Goal: Task Accomplishment & Management: Manage account settings

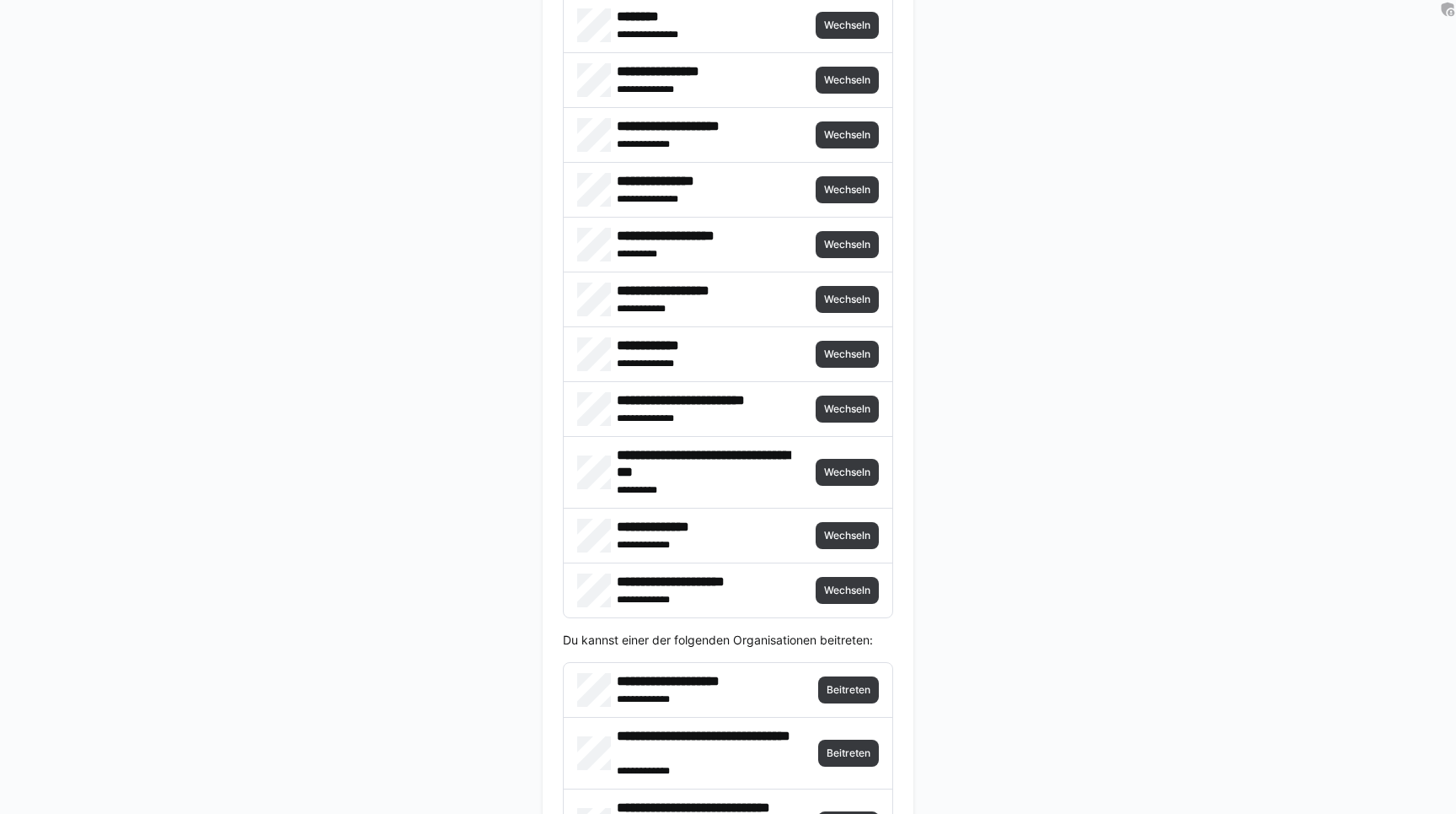
scroll to position [3972, 0]
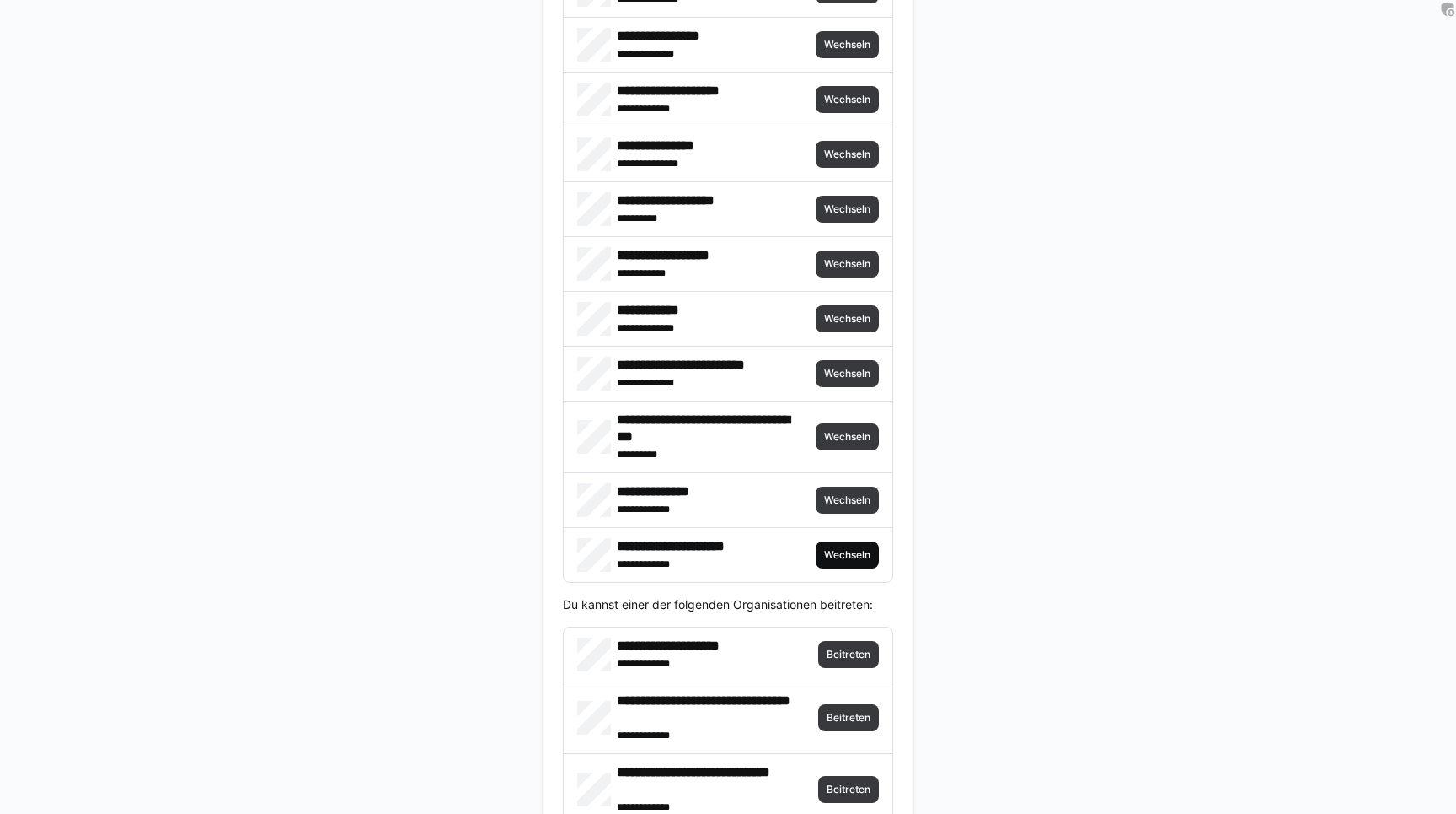
click at [846, 553] on span "Wechseln" at bounding box center [846, 555] width 49 height 14
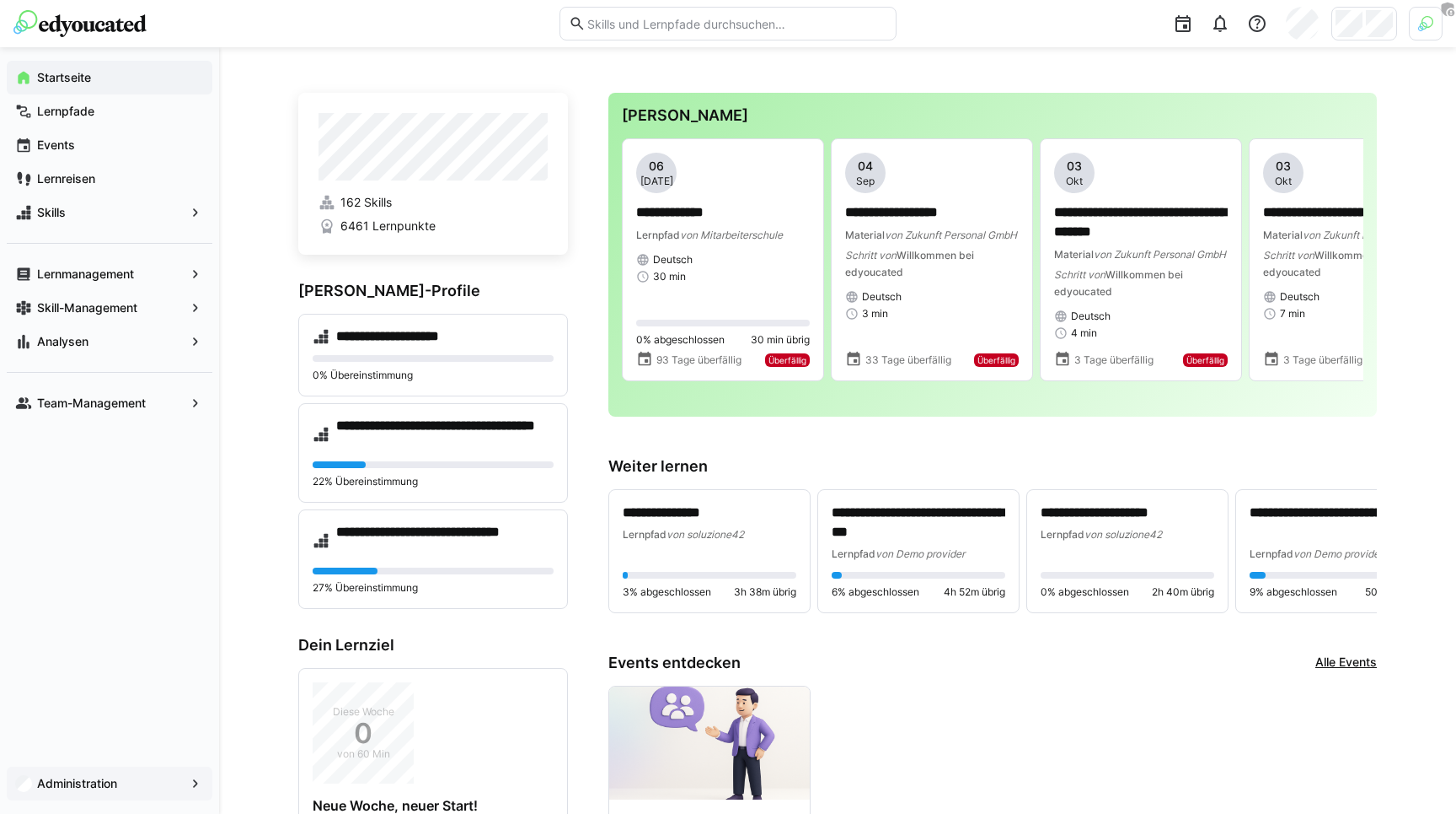
click at [0, 0] on app-navigation-label "Administration" at bounding box center [0, 0] width 0 height 0
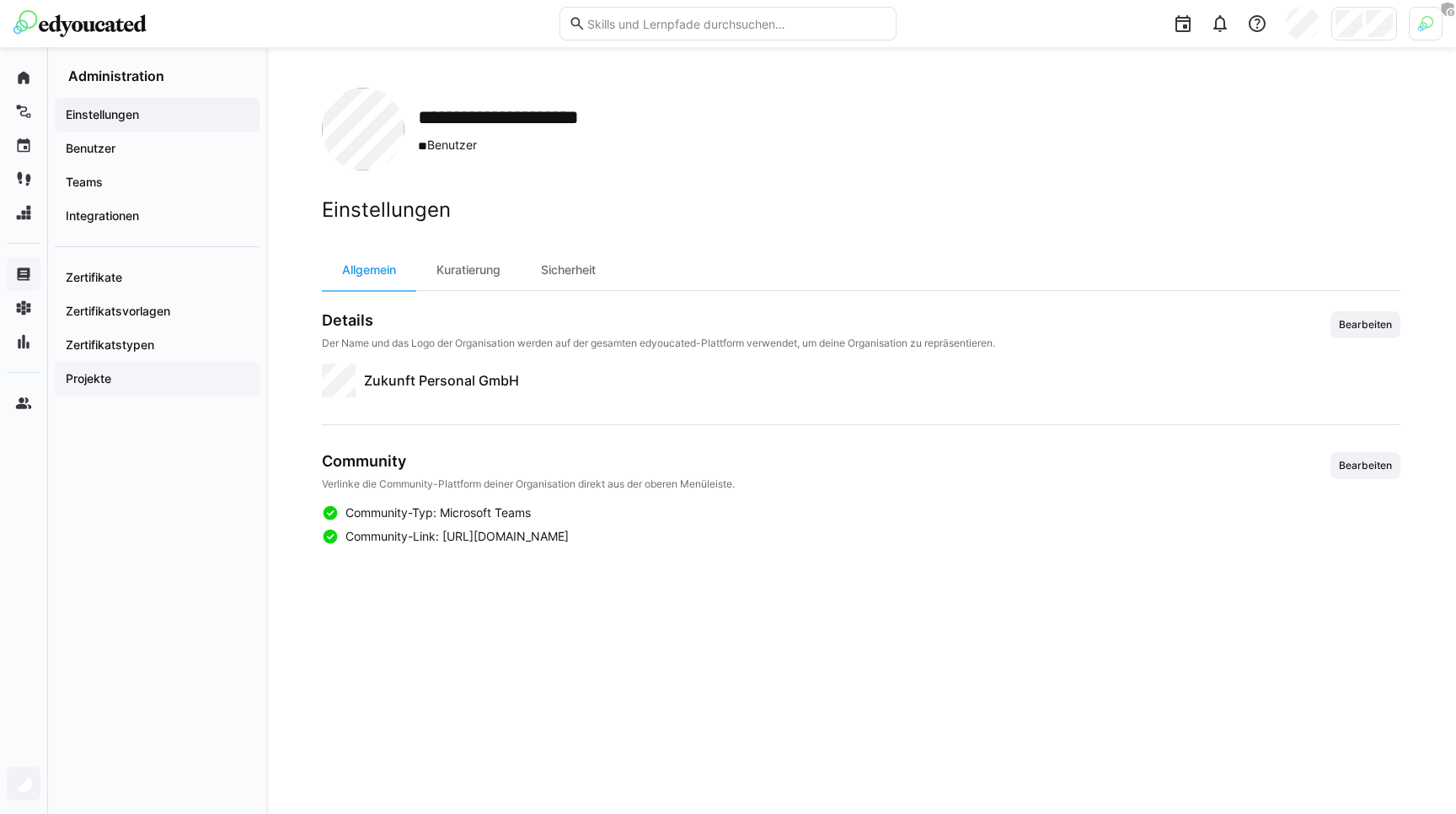
click at [128, 377] on span "Projekte" at bounding box center [157, 378] width 187 height 16
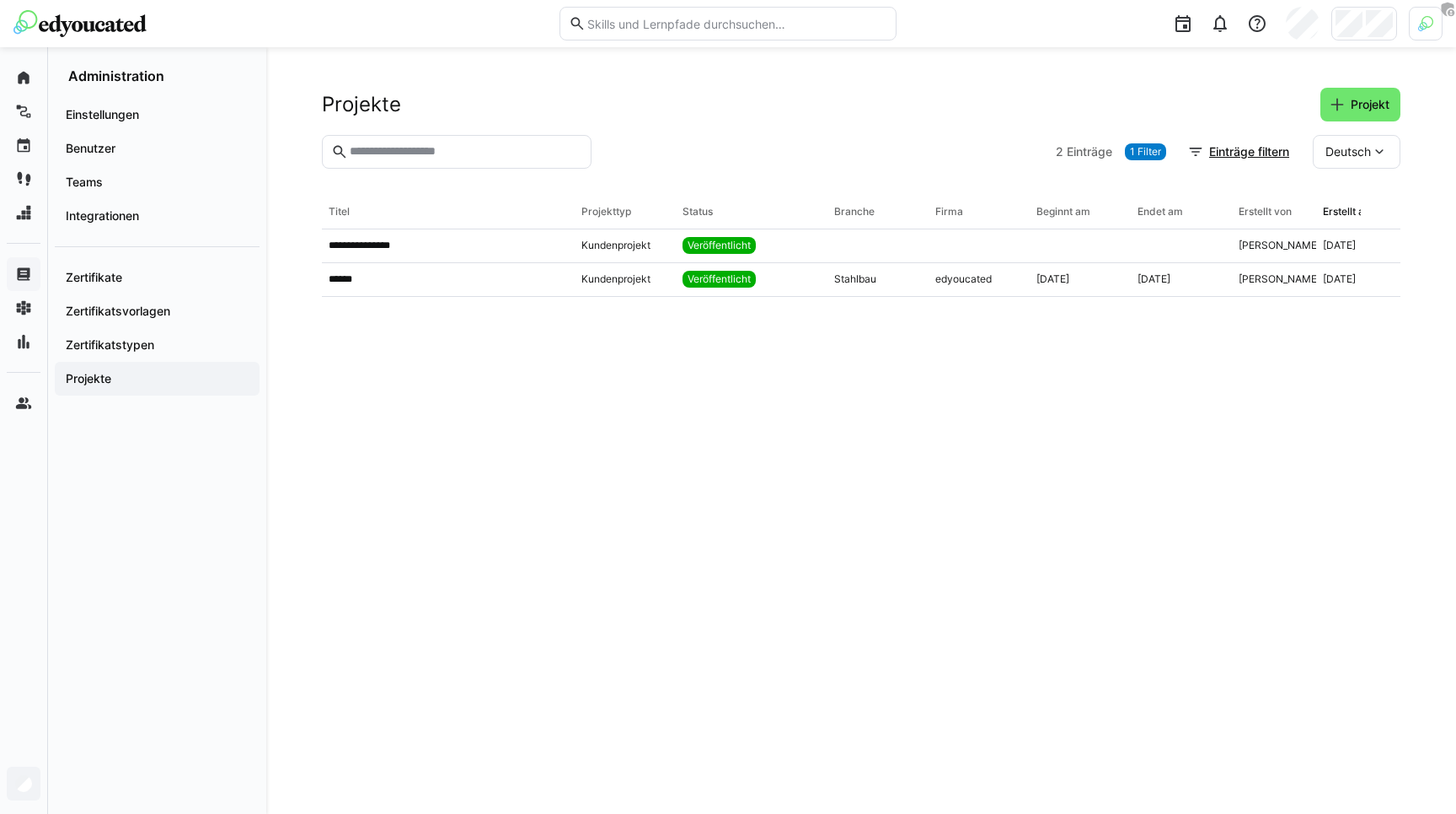
click at [533, 368] on eds-table "**********" at bounding box center [861, 483] width 1078 height 577
click at [737, 70] on div "**********" at bounding box center [861, 430] width 1189 height 767
click at [141, 331] on div "Zertifikatstypen" at bounding box center [157, 344] width 205 height 34
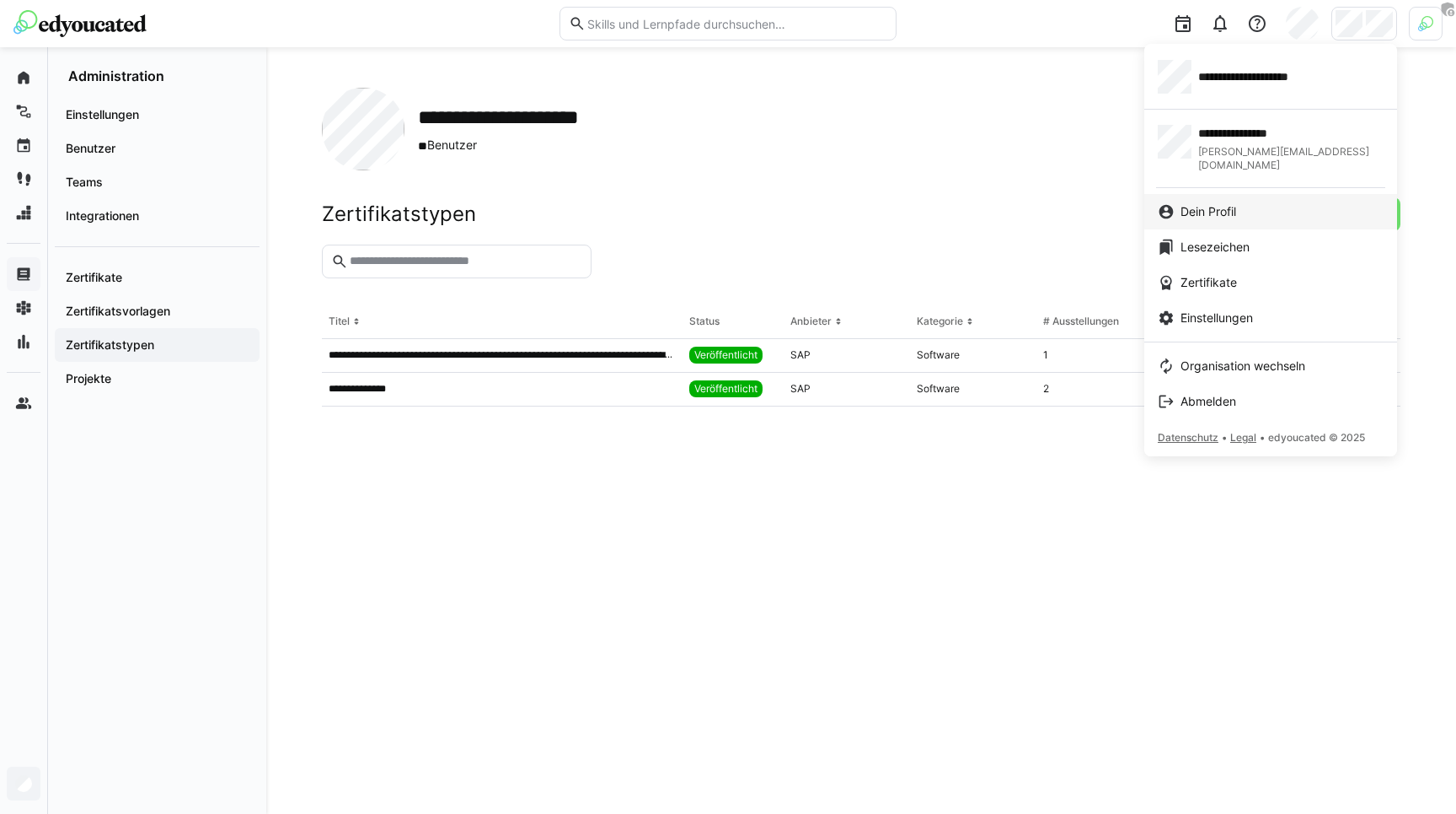
click at [1187, 203] on span "Dein Profil" at bounding box center [1209, 211] width 56 height 16
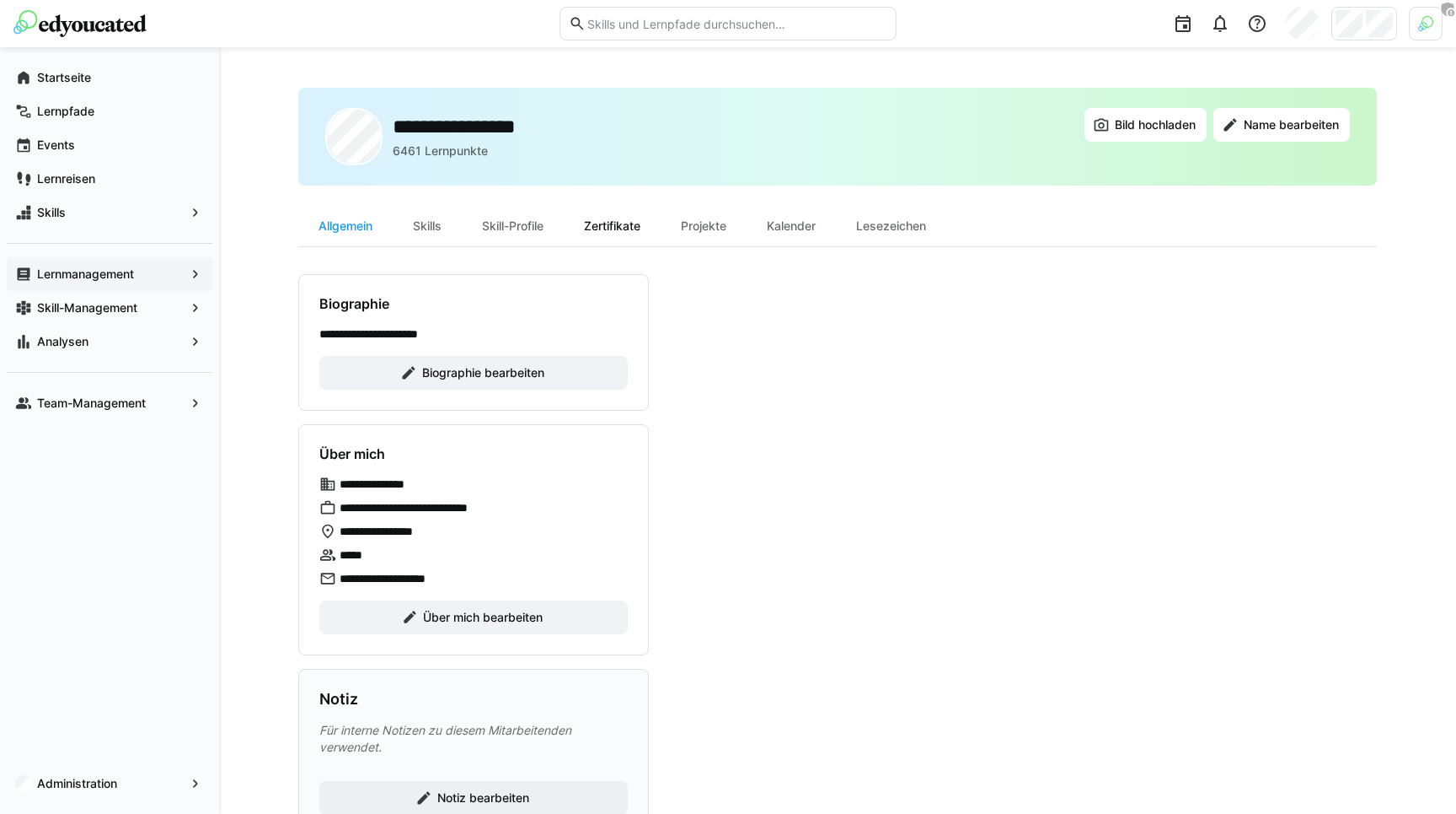
click at [569, 225] on div "Zertifikate" at bounding box center [612, 226] width 97 height 41
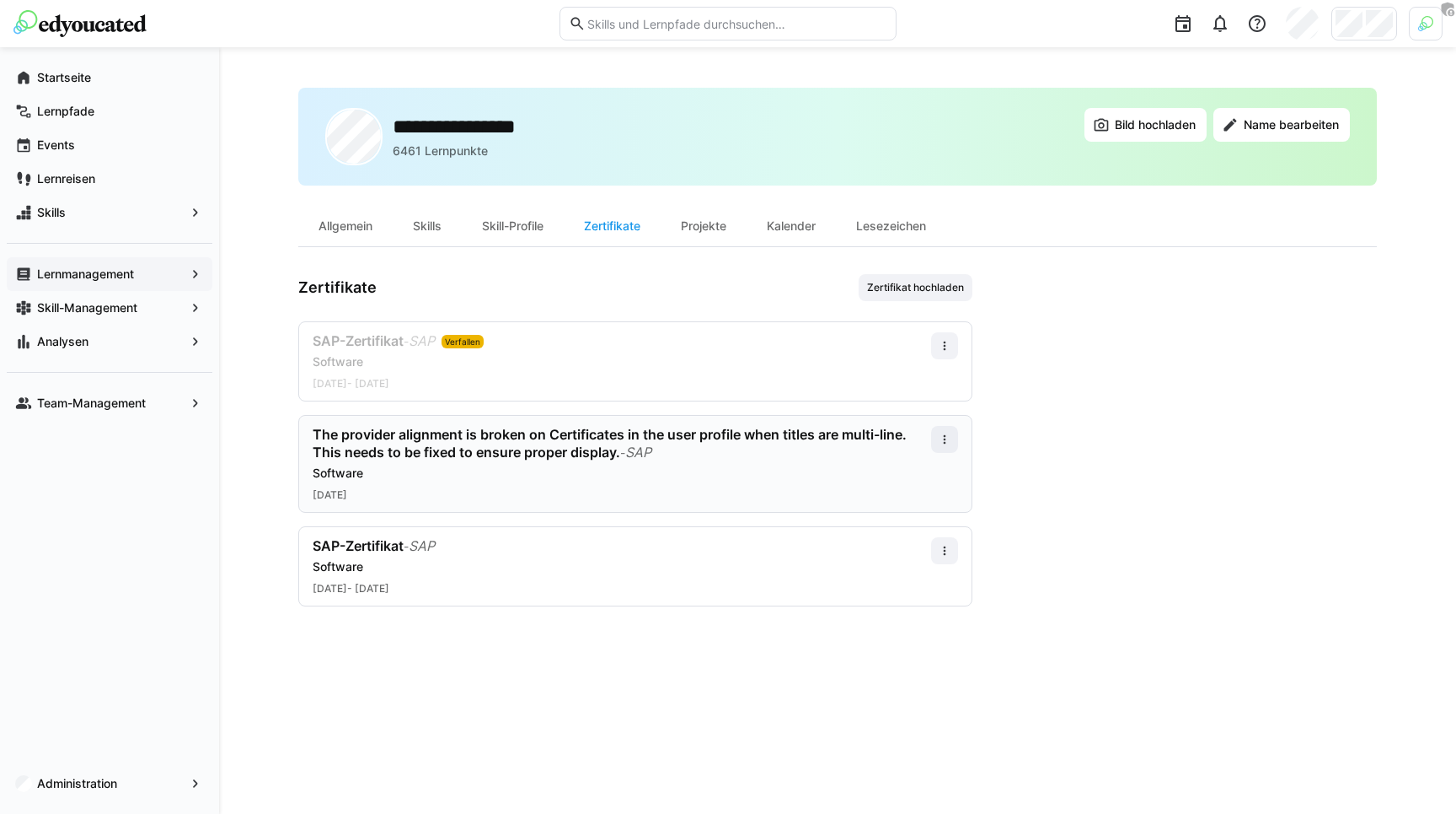
click at [958, 438] on div "The provider alignment is broken on Certificates in the user profile when title…" at bounding box center [636, 463] width 674 height 98
click at [943, 438] on eds-icon at bounding box center [945, 439] width 14 height 14
click at [903, 511] on div "Bearbeiten" at bounding box center [913, 512] width 68 height 14
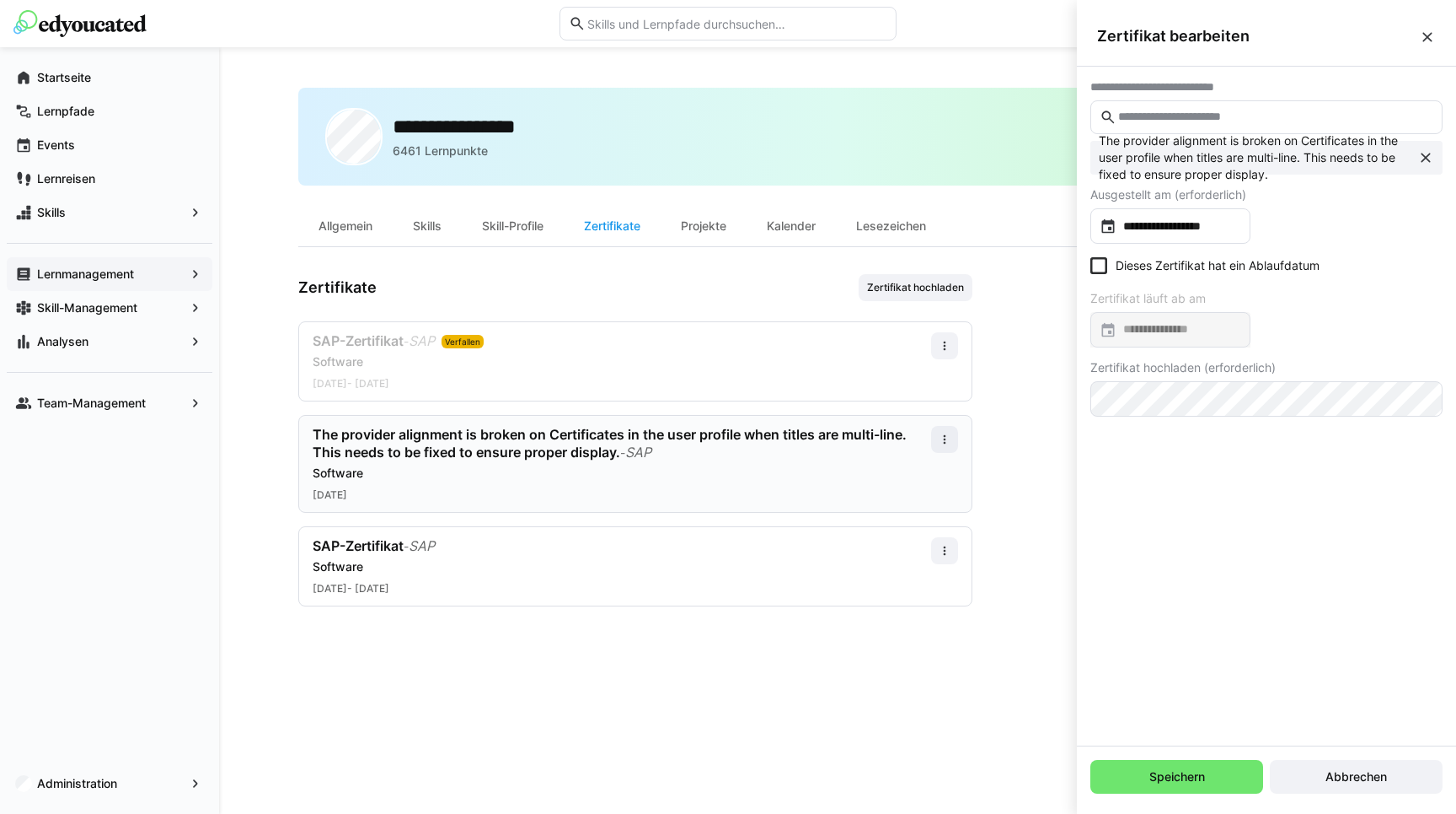
click at [1110, 260] on eds-checkbox "Dieses Zertifikat hat ein Ablaufdatum" at bounding box center [1204, 265] width 229 height 16
click at [1153, 331] on input at bounding box center [1178, 329] width 125 height 16
click at [1152, 523] on span "7" at bounding box center [1147, 520] width 30 height 30
type input "**********"
click at [1185, 768] on span "Speichern" at bounding box center [1177, 775] width 61 height 16
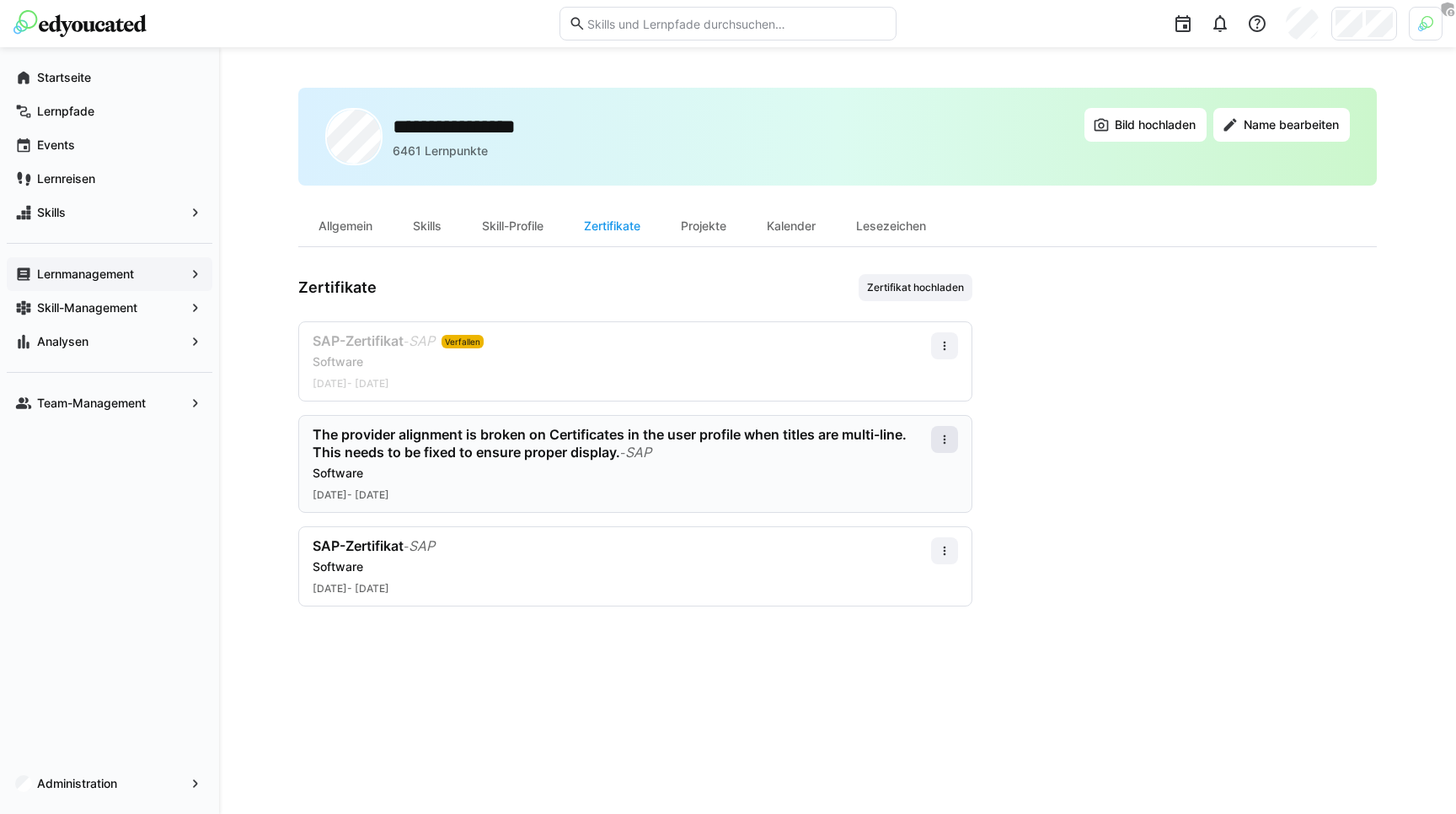
click at [952, 441] on span at bounding box center [945, 439] width 27 height 27
click at [906, 506] on div "Bearbeiten" at bounding box center [913, 512] width 68 height 14
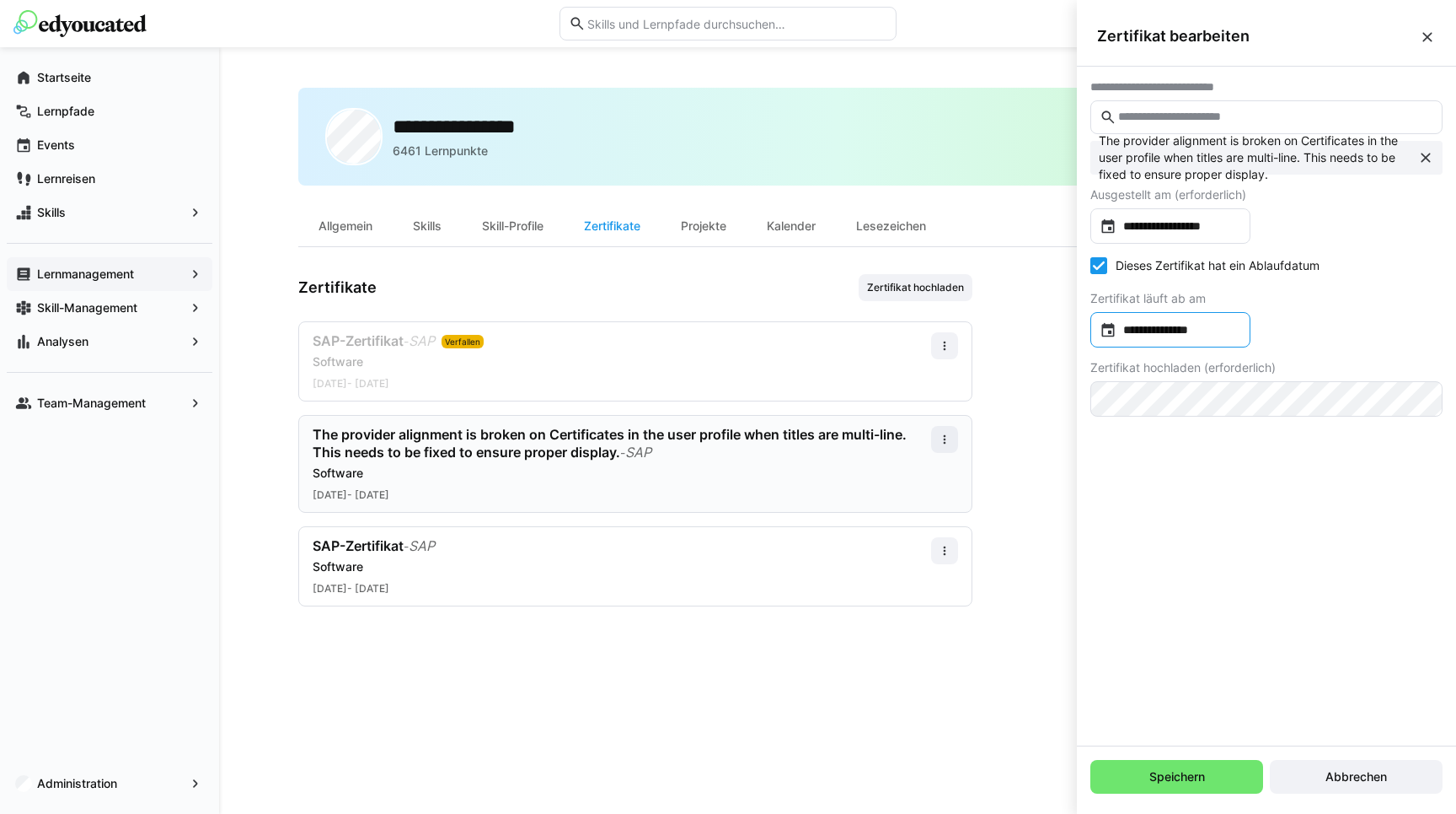
click at [1131, 325] on input "**********" at bounding box center [1178, 329] width 125 height 16
click at [1182, 510] on span "8" at bounding box center [1181, 520] width 30 height 30
type input "**********"
click at [1214, 771] on span "Speichern" at bounding box center [1176, 776] width 173 height 34
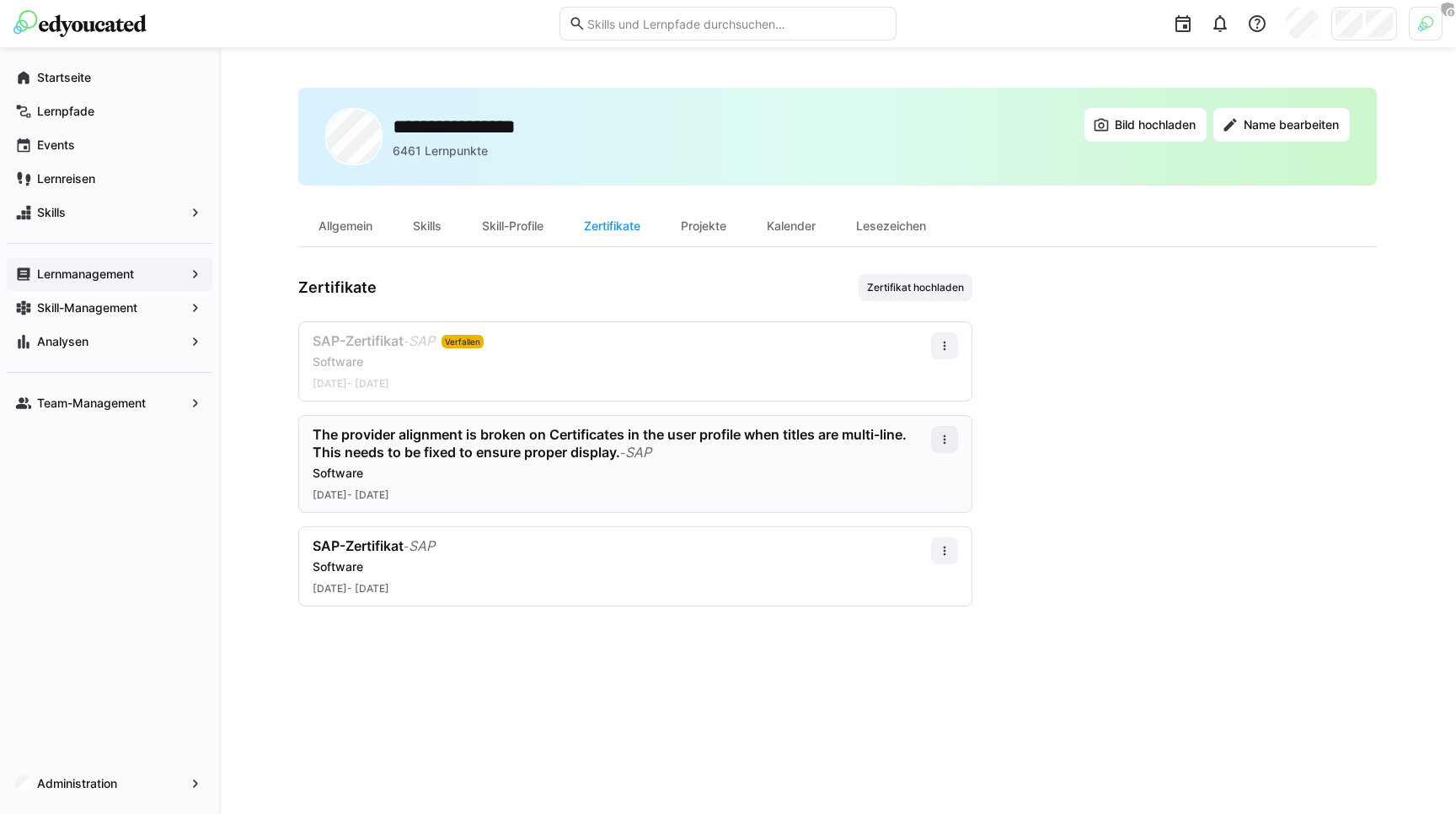
click at [1090, 394] on app-user-profile-inner-container "Zertifikate Zertifikat hochladen SAP-Zertifikat - SAP Verfallen Software 01.10.…" at bounding box center [838, 440] width 1078 height 333
click at [1090, 394] on app-user-profile-inner-container "Zertifikate Zertifikat hochladen SAP-Zertifikat - SAP Verfallen Software [DATE]…" at bounding box center [838, 440] width 1078 height 333
click at [1099, 390] on app-user-profile-inner-container "Zertifikate Zertifikat hochladen SAP-Zertifikat - SAP Verfallen Software [DATE]…" at bounding box center [838, 440] width 1078 height 333
click at [1092, 333] on app-user-profile-inner-container "Zertifikate Zertifikat hochladen SAP-Zertifikat - SAP Verfallen Software [DATE]…" at bounding box center [838, 440] width 1078 height 333
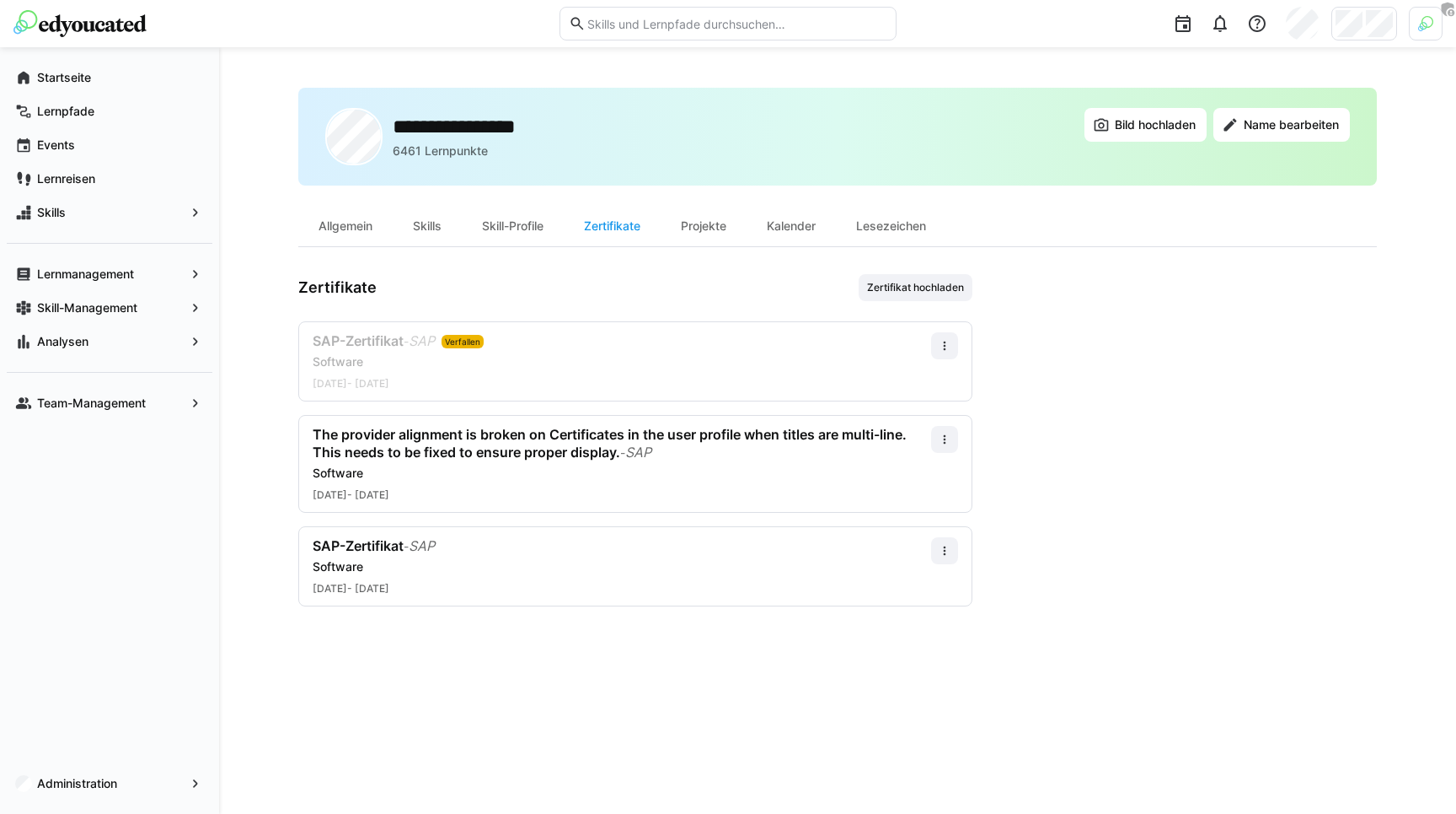
click at [1092, 333] on app-user-profile-inner-container "Zertifikate Zertifikat hochladen SAP-Zertifikat - SAP Verfallen Software 01.10.…" at bounding box center [838, 440] width 1078 height 333
click at [339, 636] on div "**********" at bounding box center [838, 430] width 1078 height 685
click at [339, 641] on div "**********" at bounding box center [838, 430] width 1078 height 685
click at [942, 433] on eds-icon at bounding box center [945, 439] width 14 height 14
click at [915, 507] on div "Bearbeiten" at bounding box center [913, 512] width 68 height 14
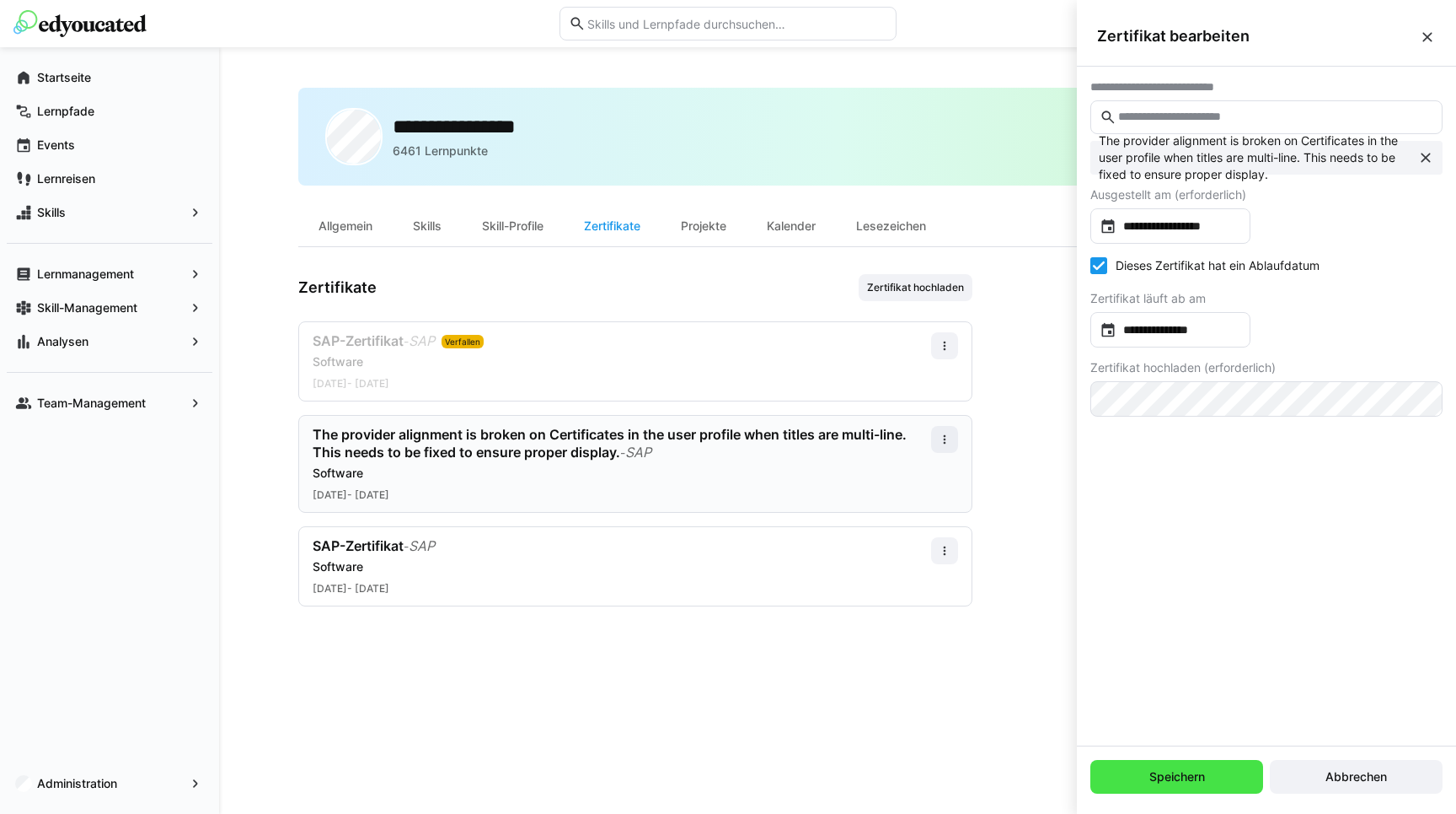
click at [1168, 770] on span "Speichern" at bounding box center [1177, 775] width 61 height 16
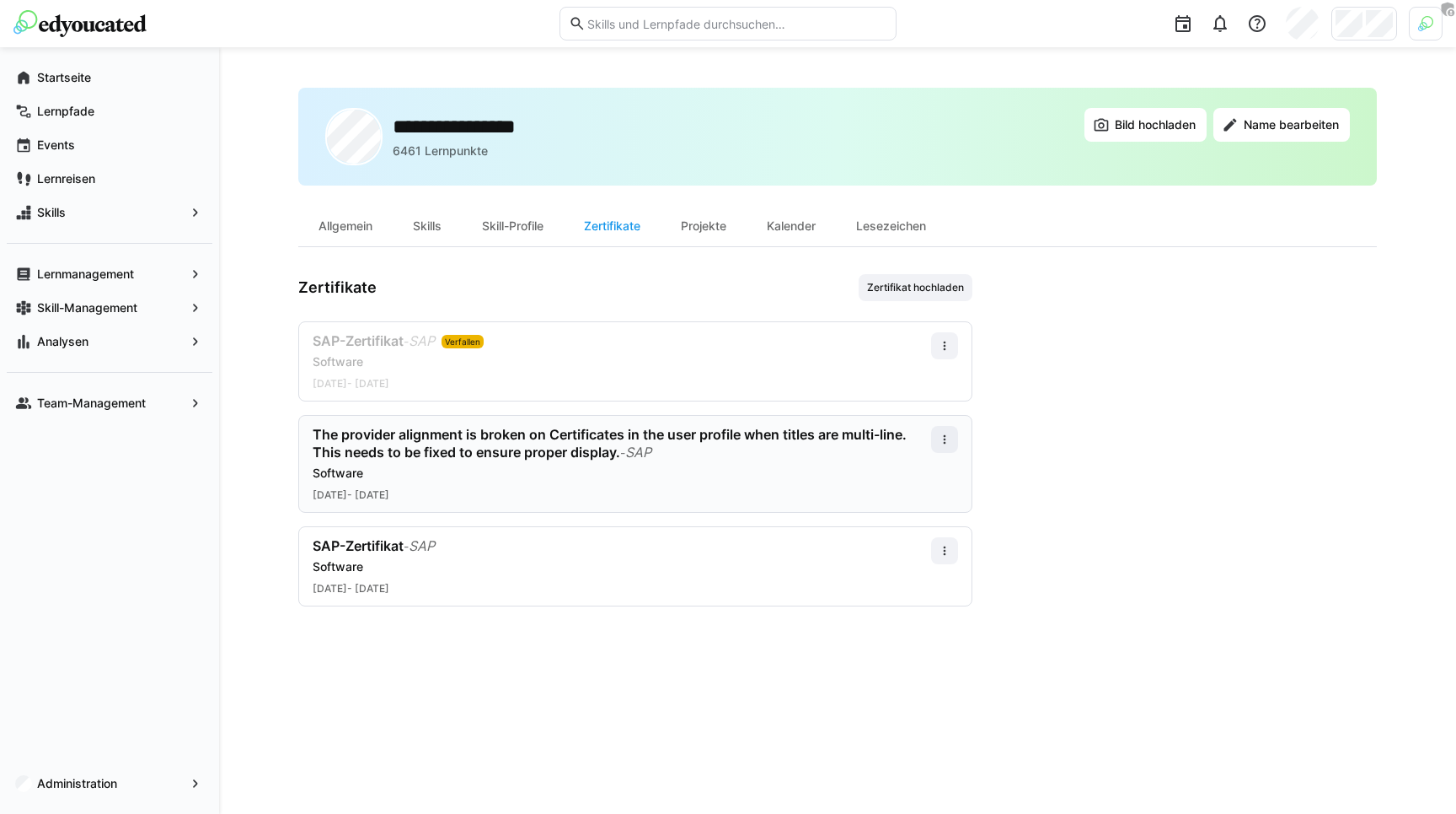
click at [1072, 538] on app-user-profile-inner-container "Zertifikate Zertifikat hochladen SAP-Zertifikat - SAP Verfallen Software [DATE]…" at bounding box center [838, 440] width 1078 height 333
click at [939, 288] on span "Zertifikat hochladen" at bounding box center [916, 287] width 100 height 14
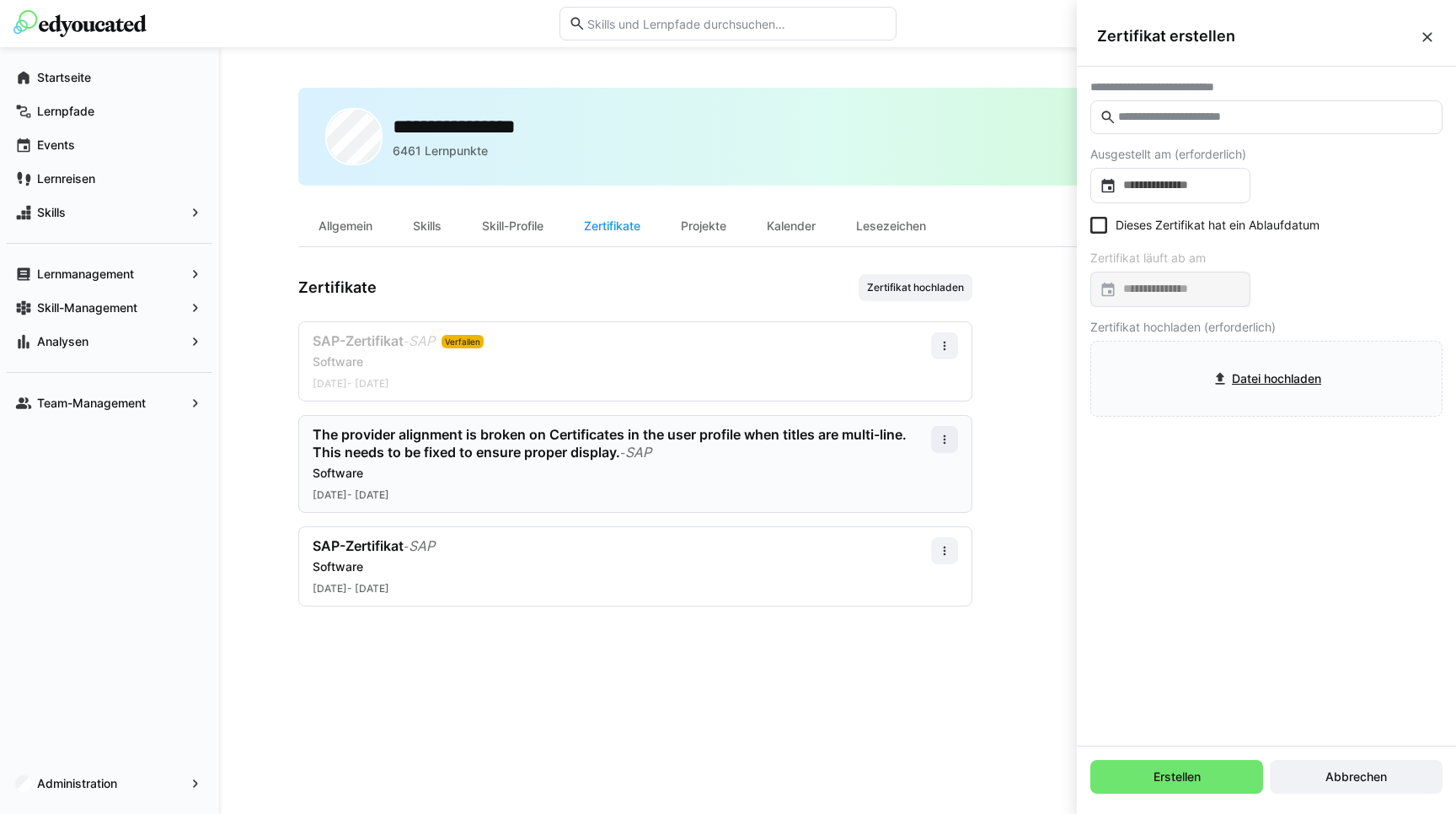
click at [1169, 115] on input "text" at bounding box center [1274, 117] width 317 height 15
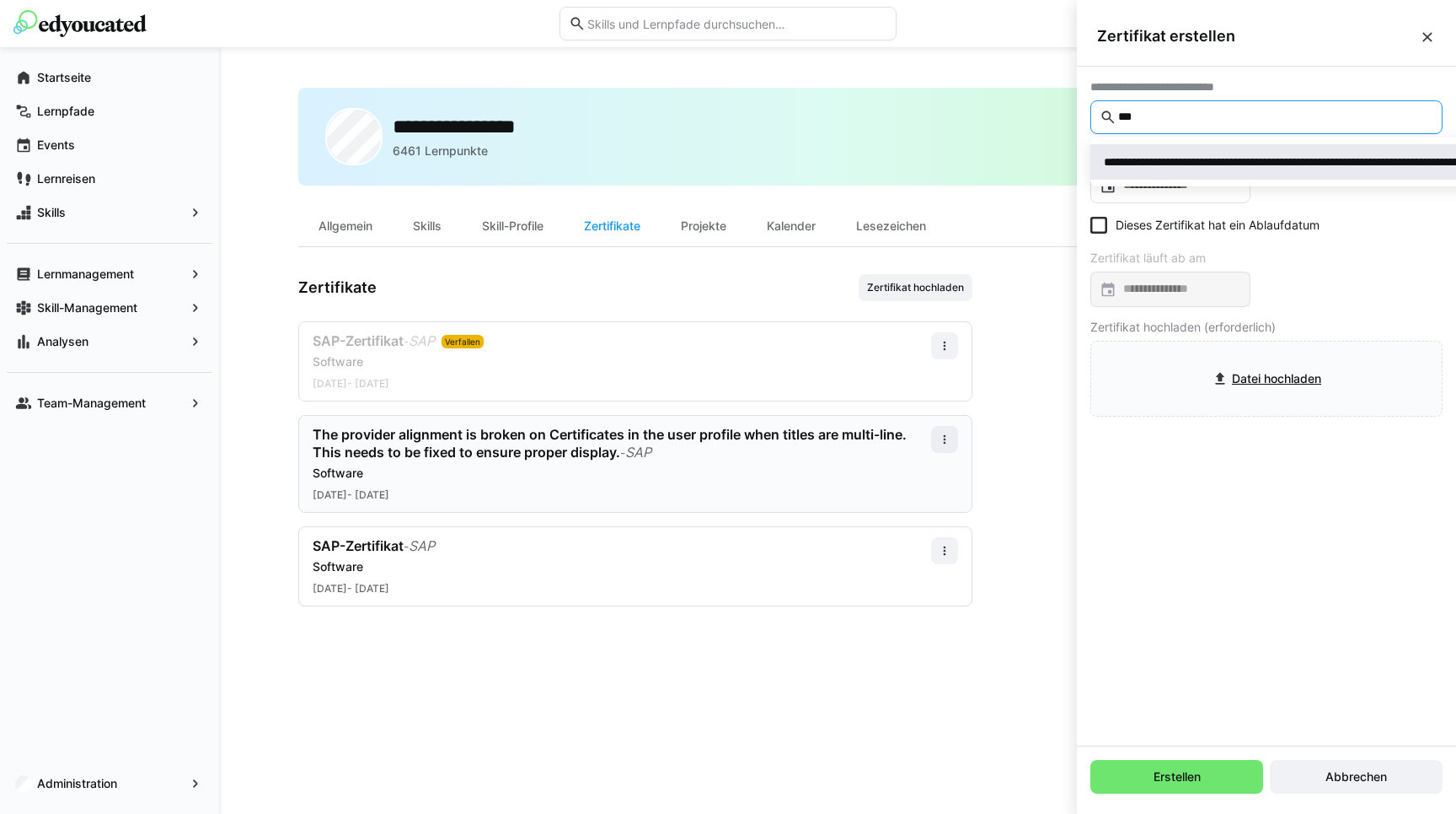
type input "***"
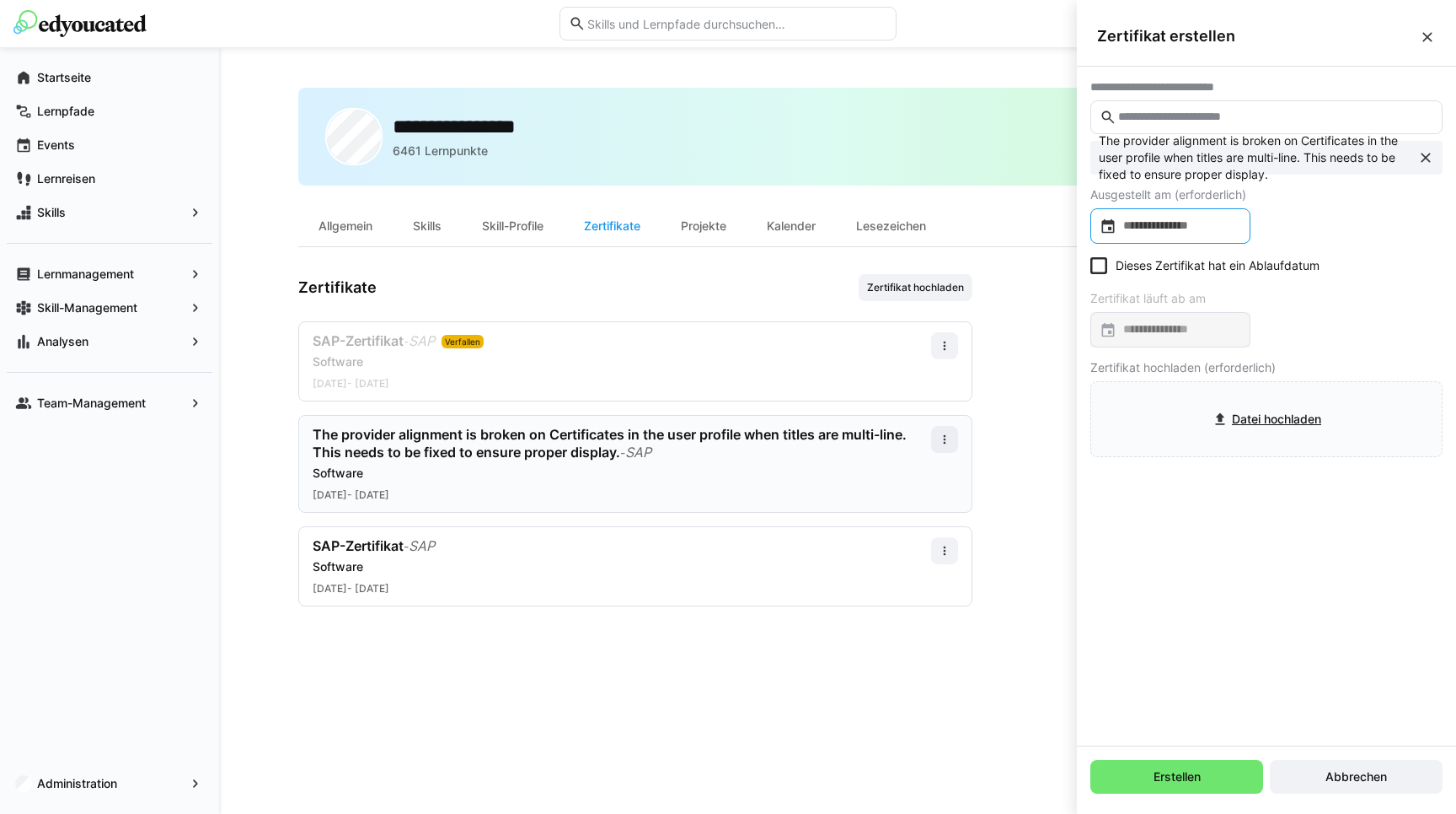
click at [1141, 225] on input at bounding box center [1178, 225] width 125 height 16
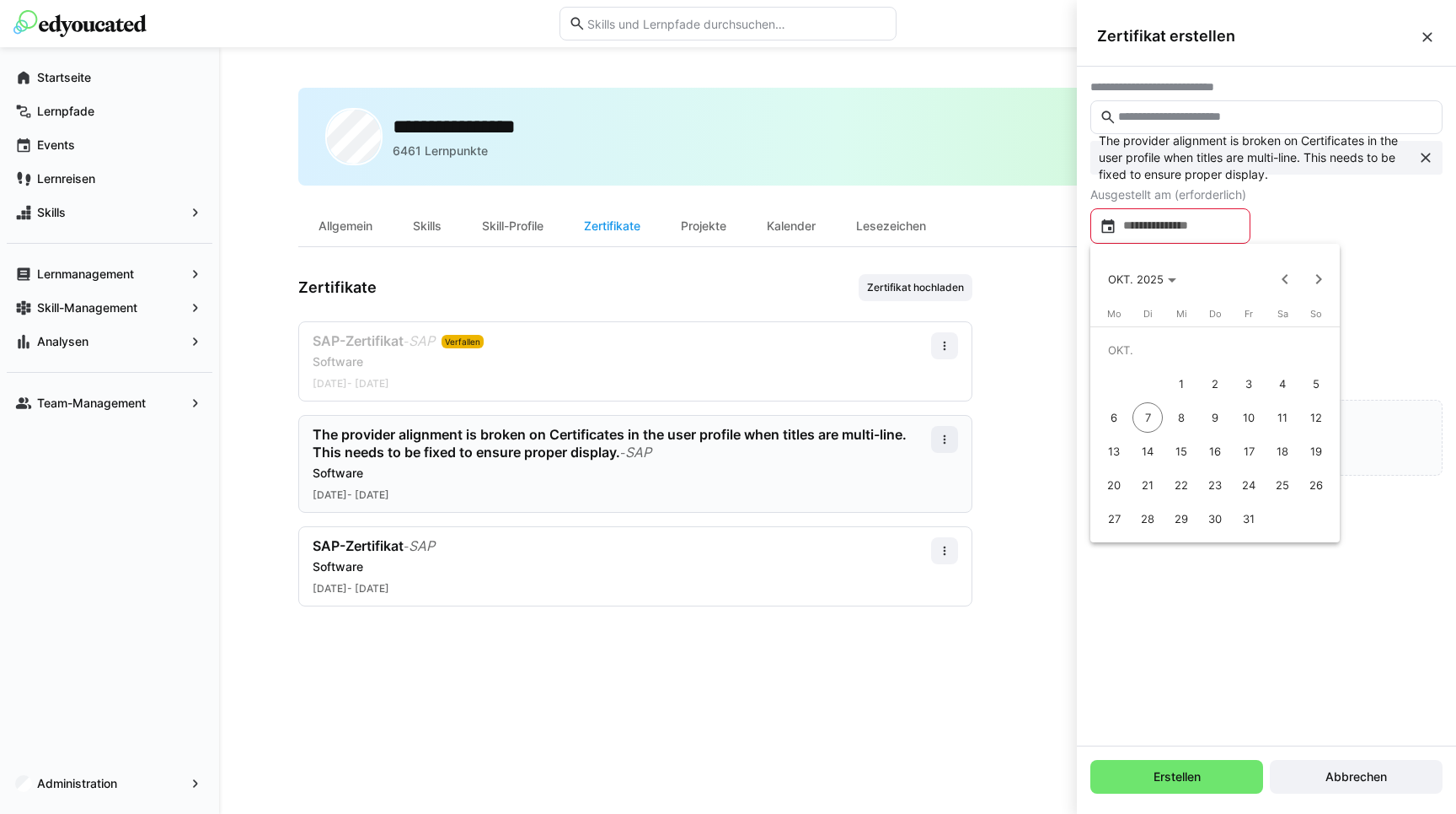
click at [1181, 386] on span "1" at bounding box center [1181, 383] width 30 height 30
type input "**********"
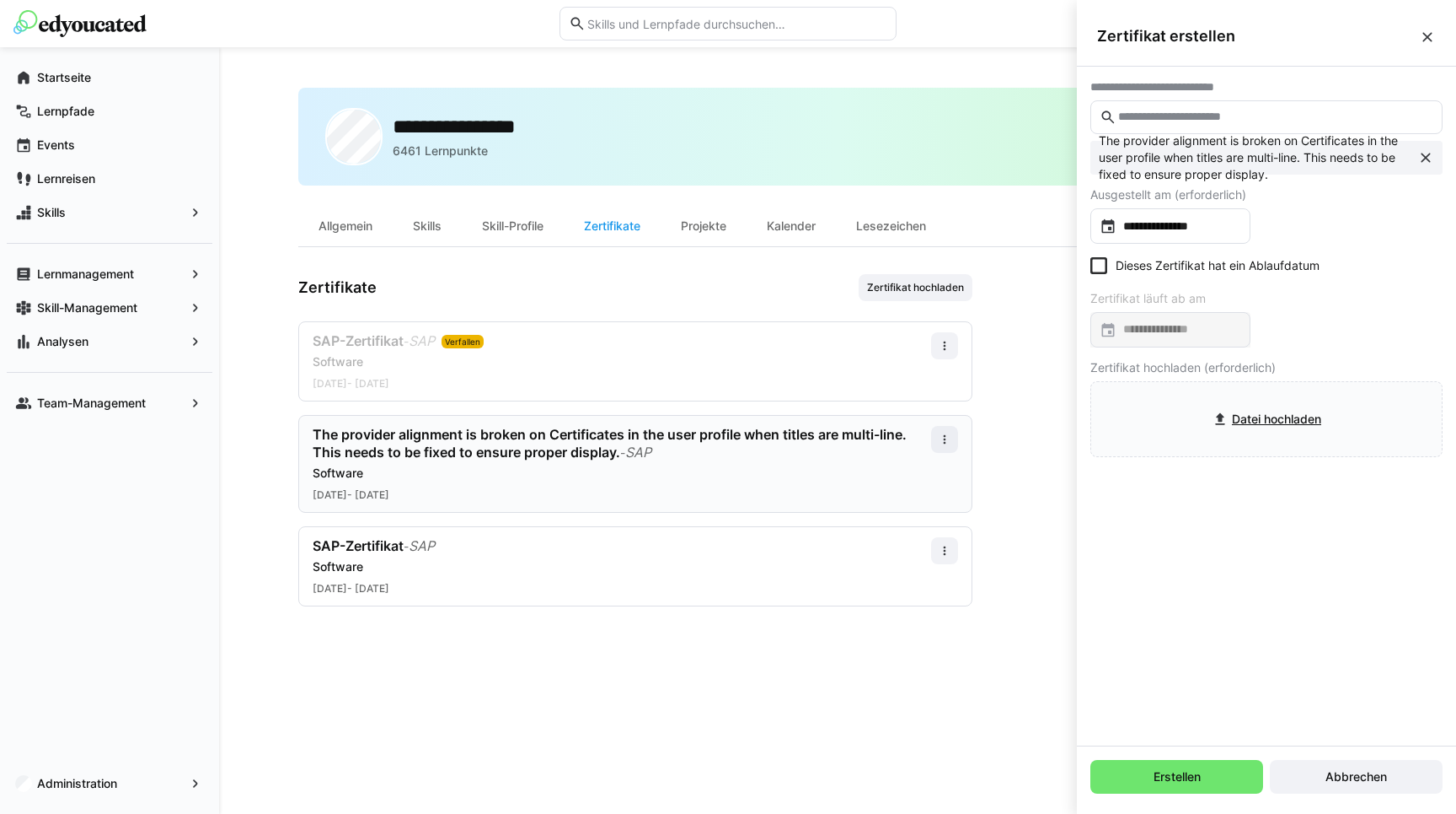
click at [1129, 258] on eds-checkbox "Dieses Zertifikat hat ein Ablaufdatum" at bounding box center [1204, 265] width 229 height 16
click at [1149, 343] on div at bounding box center [1170, 330] width 160 height 36
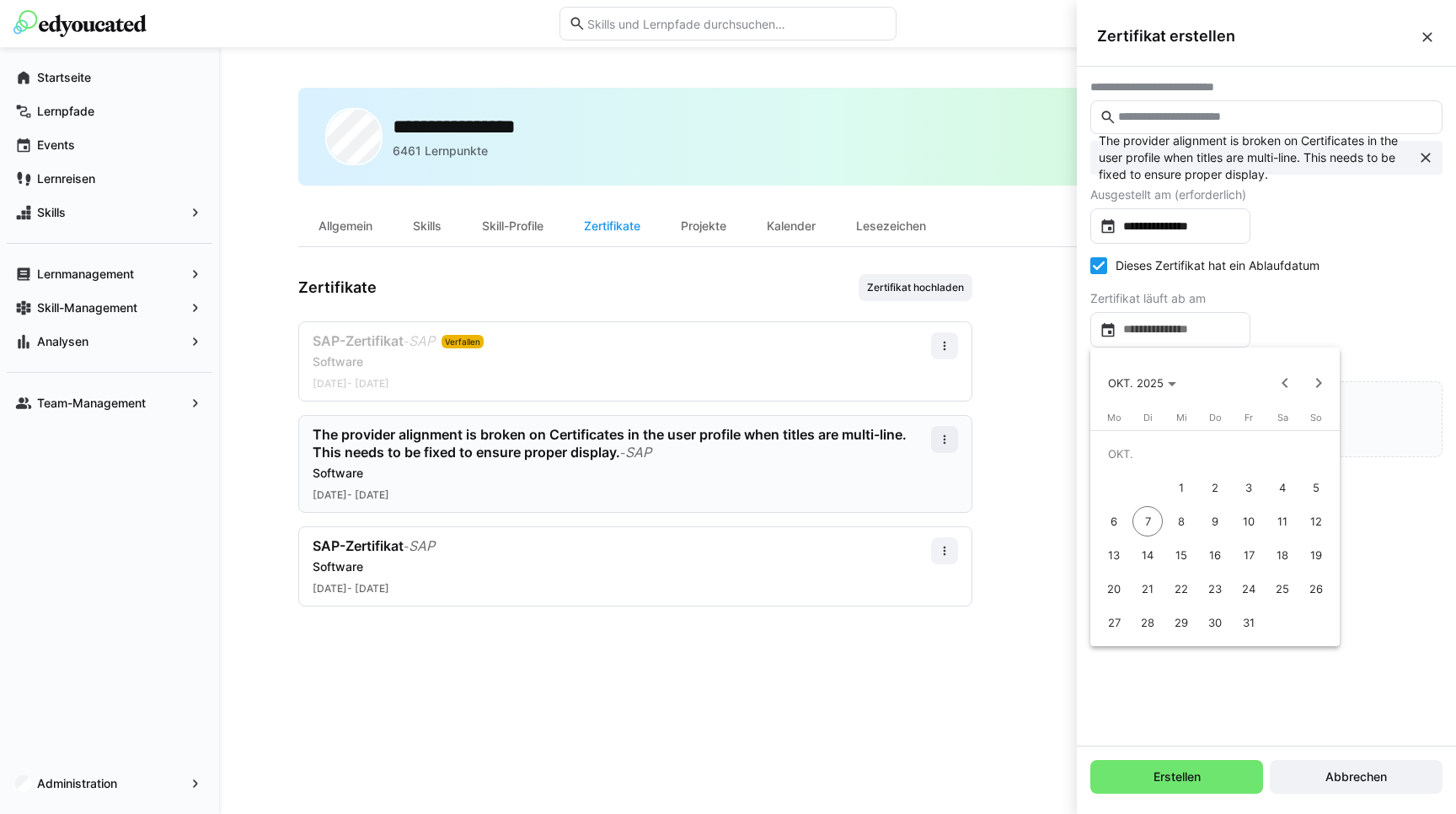
click at [1187, 504] on button "8" at bounding box center [1181, 520] width 34 height 34
type input "**********"
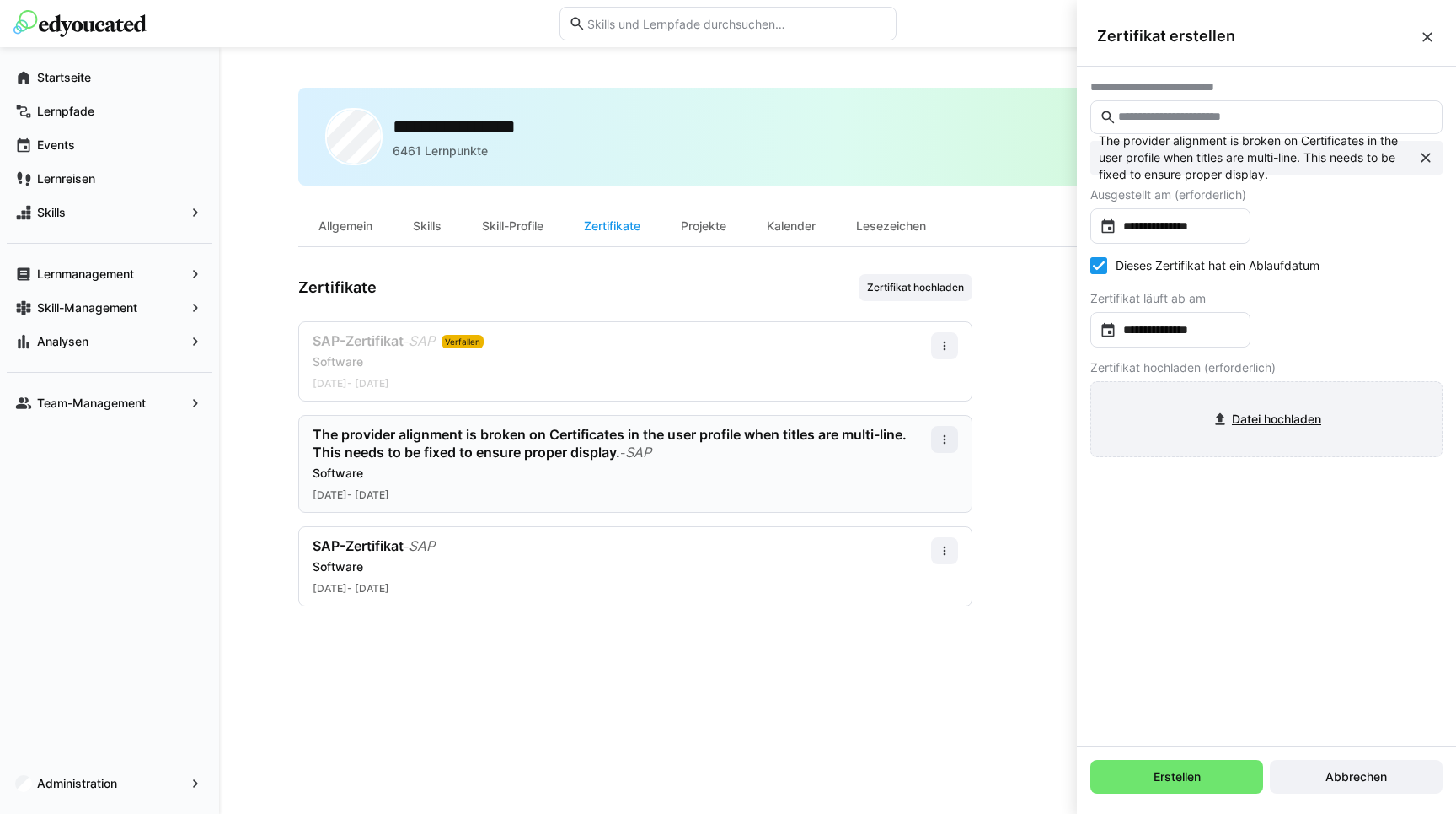
click at [1252, 439] on input "file" at bounding box center [1266, 419] width 351 height 74
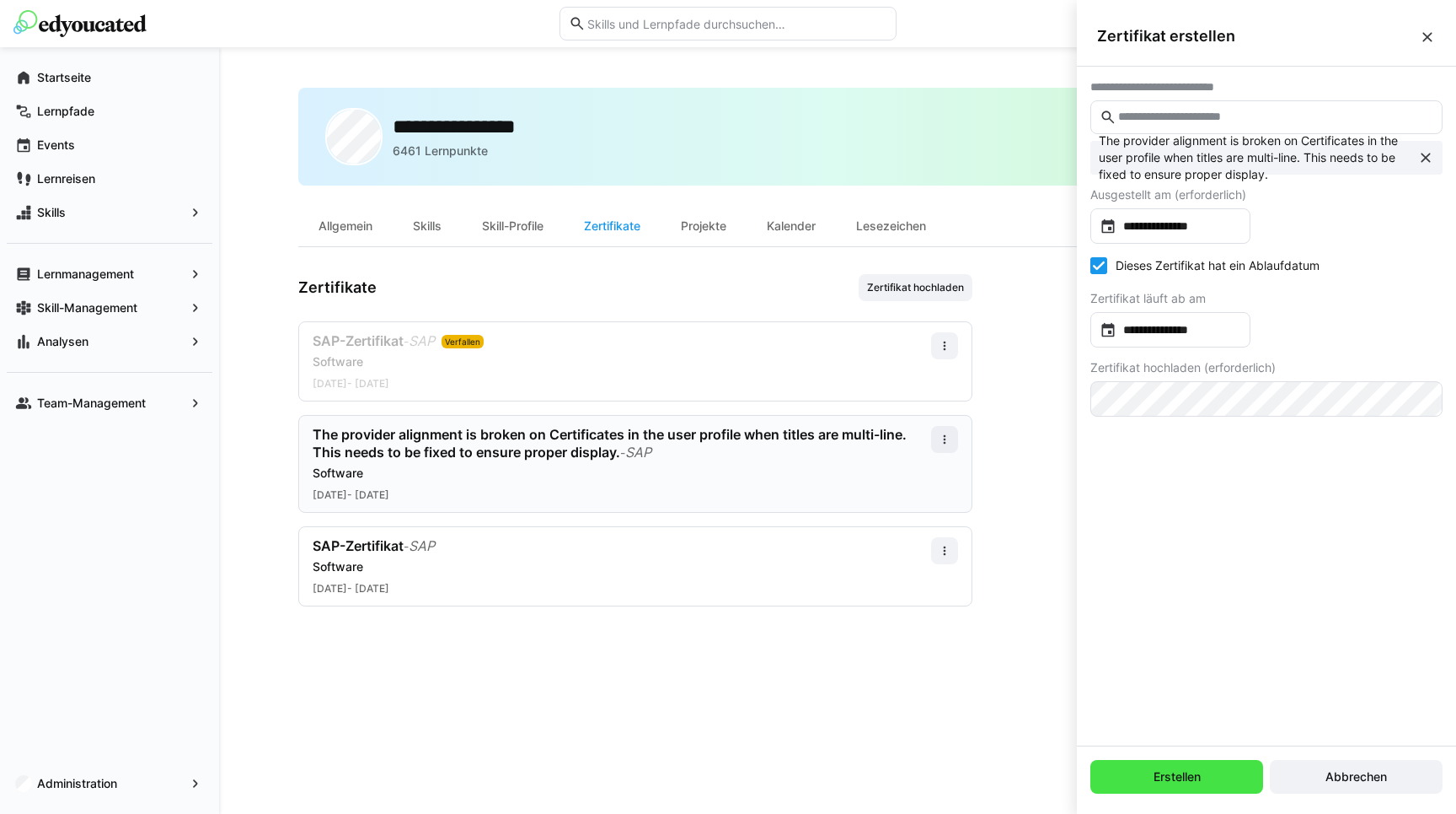
click at [1167, 784] on span "Erstellen" at bounding box center [1177, 775] width 52 height 16
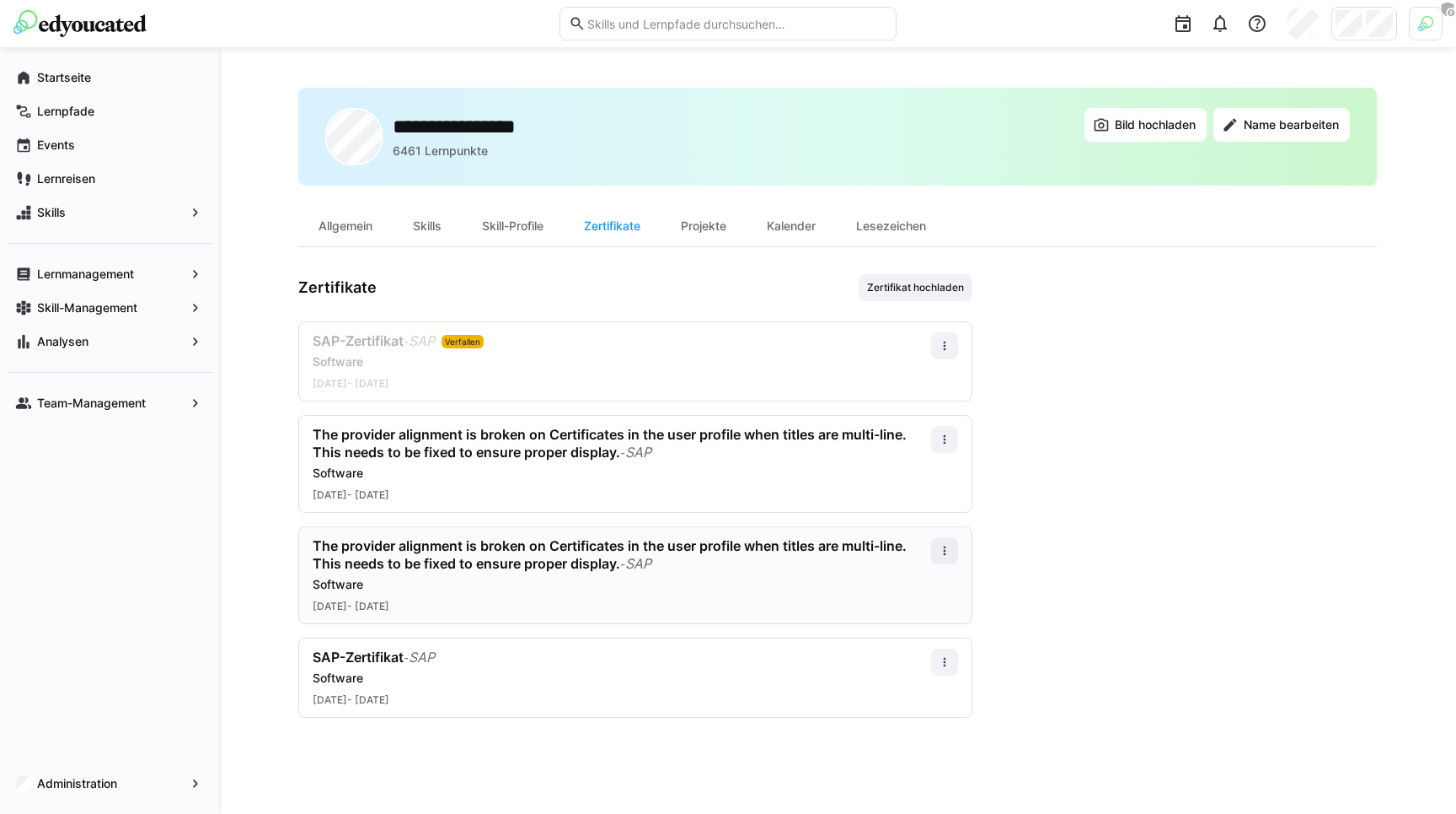
click at [1080, 627] on app-user-profile-inner-container "Zertifikate Zertifikat hochladen SAP-Zertifikat - SAP Verfallen Software 01.10.…" at bounding box center [838, 495] width 1078 height 444
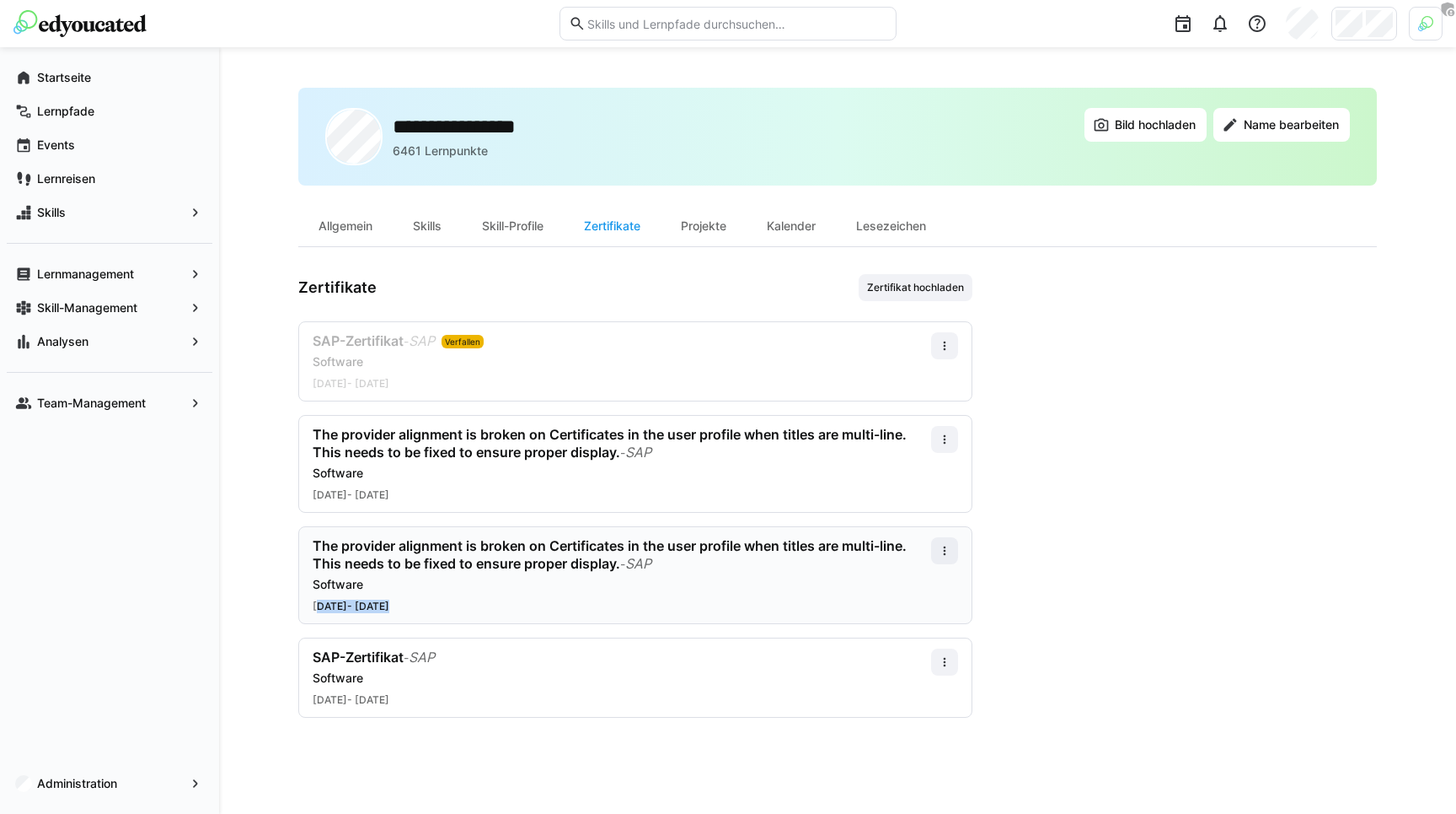
click at [1080, 627] on app-user-profile-inner-container "Zertifikate Zertifikat hochladen SAP-Zertifikat - SAP Verfallen Software 01.10.…" at bounding box center [838, 495] width 1078 height 444
click at [434, 295] on div "Zertifikate Zertifikat hochladen" at bounding box center [636, 287] width 674 height 27
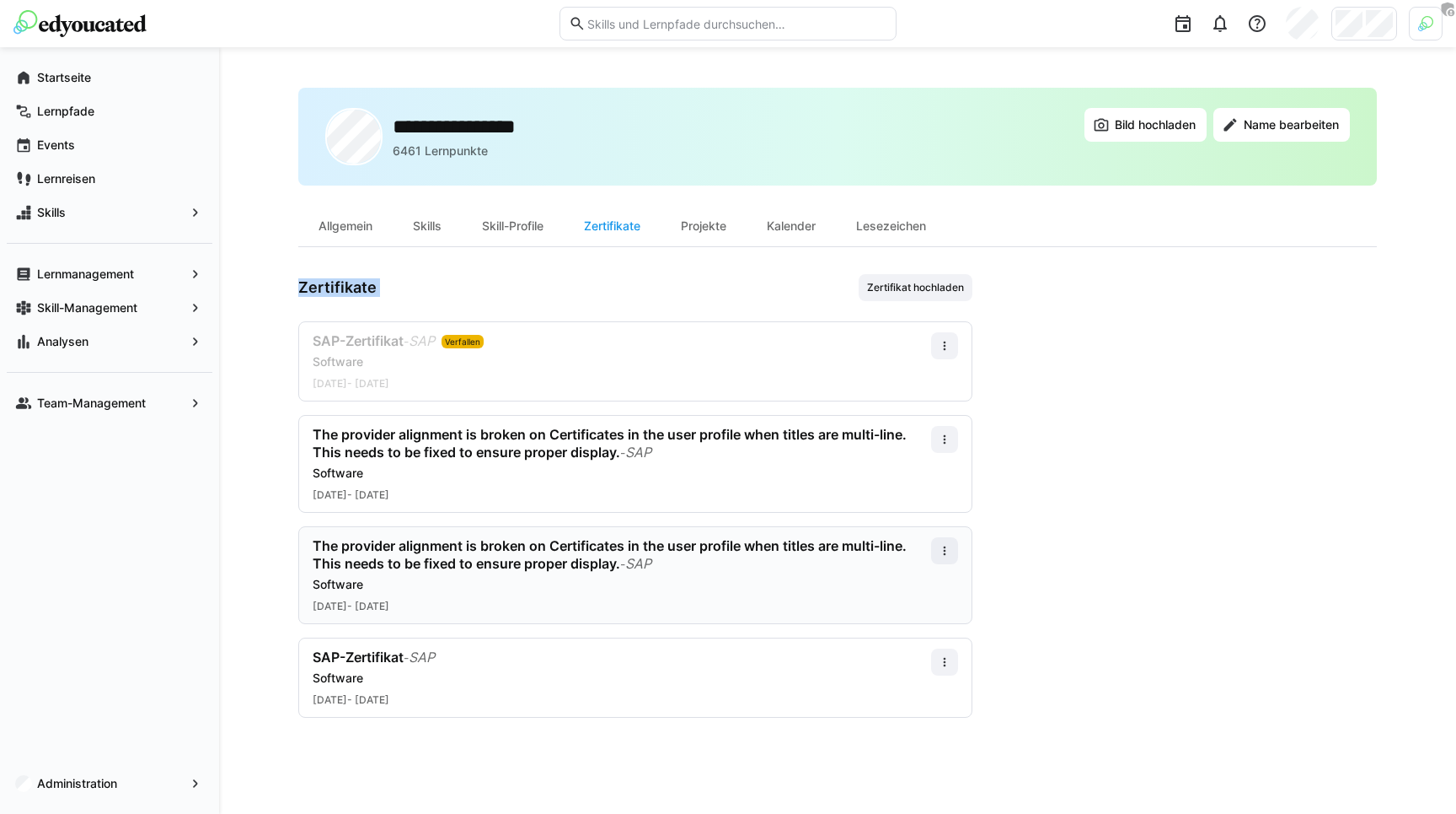
click at [434, 295] on div "Zertifikate Zertifikat hochladen" at bounding box center [636, 287] width 674 height 27
click at [956, 446] on span at bounding box center [945, 439] width 27 height 27
click at [914, 509] on div "Bearbeiten" at bounding box center [913, 512] width 68 height 14
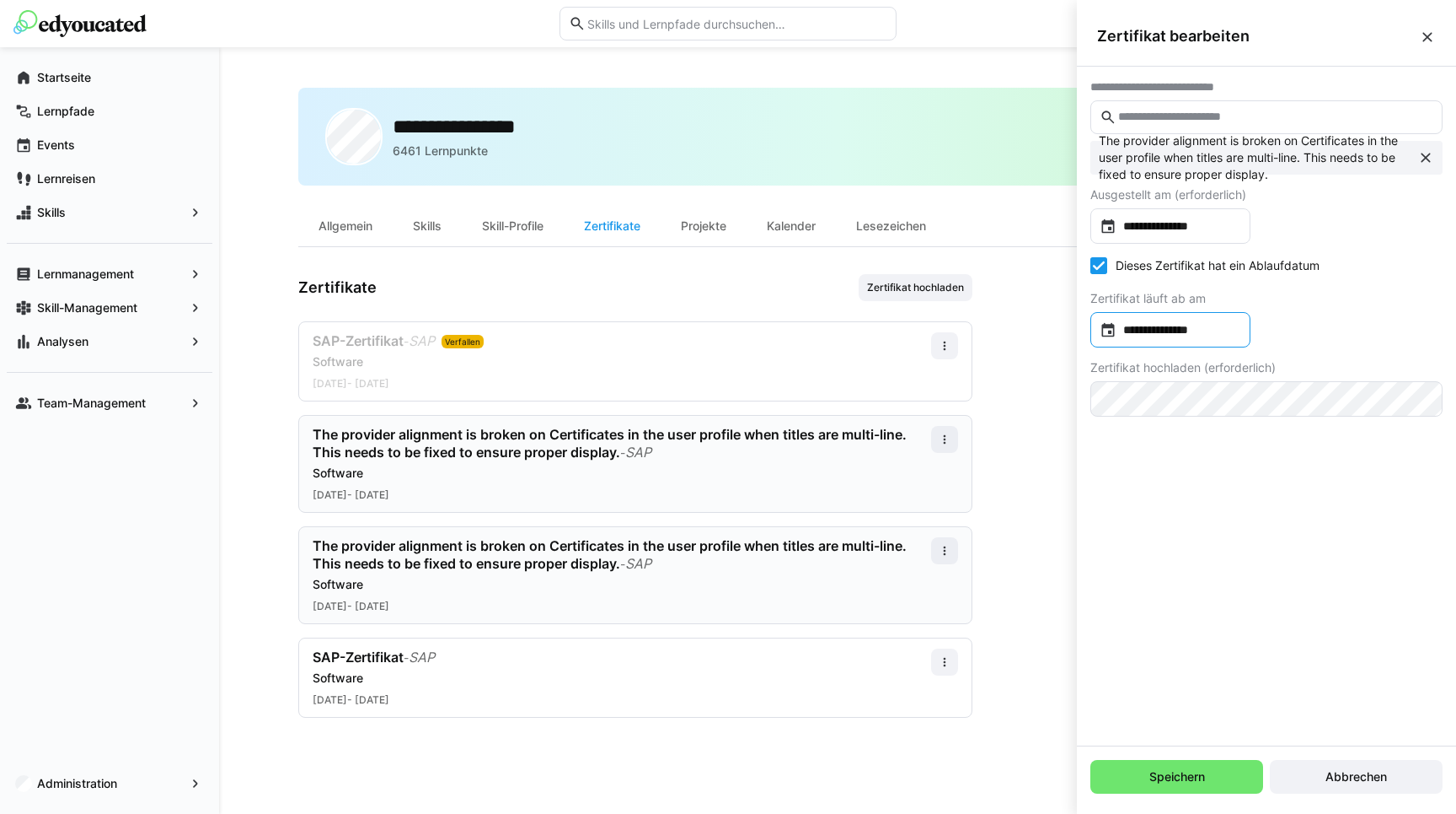
click at [1163, 339] on div "**********" at bounding box center [1170, 330] width 160 height 36
click at [1106, 512] on span "6" at bounding box center [1113, 520] width 30 height 30
type input "**********"
click at [1155, 776] on span "Speichern" at bounding box center [1177, 775] width 61 height 16
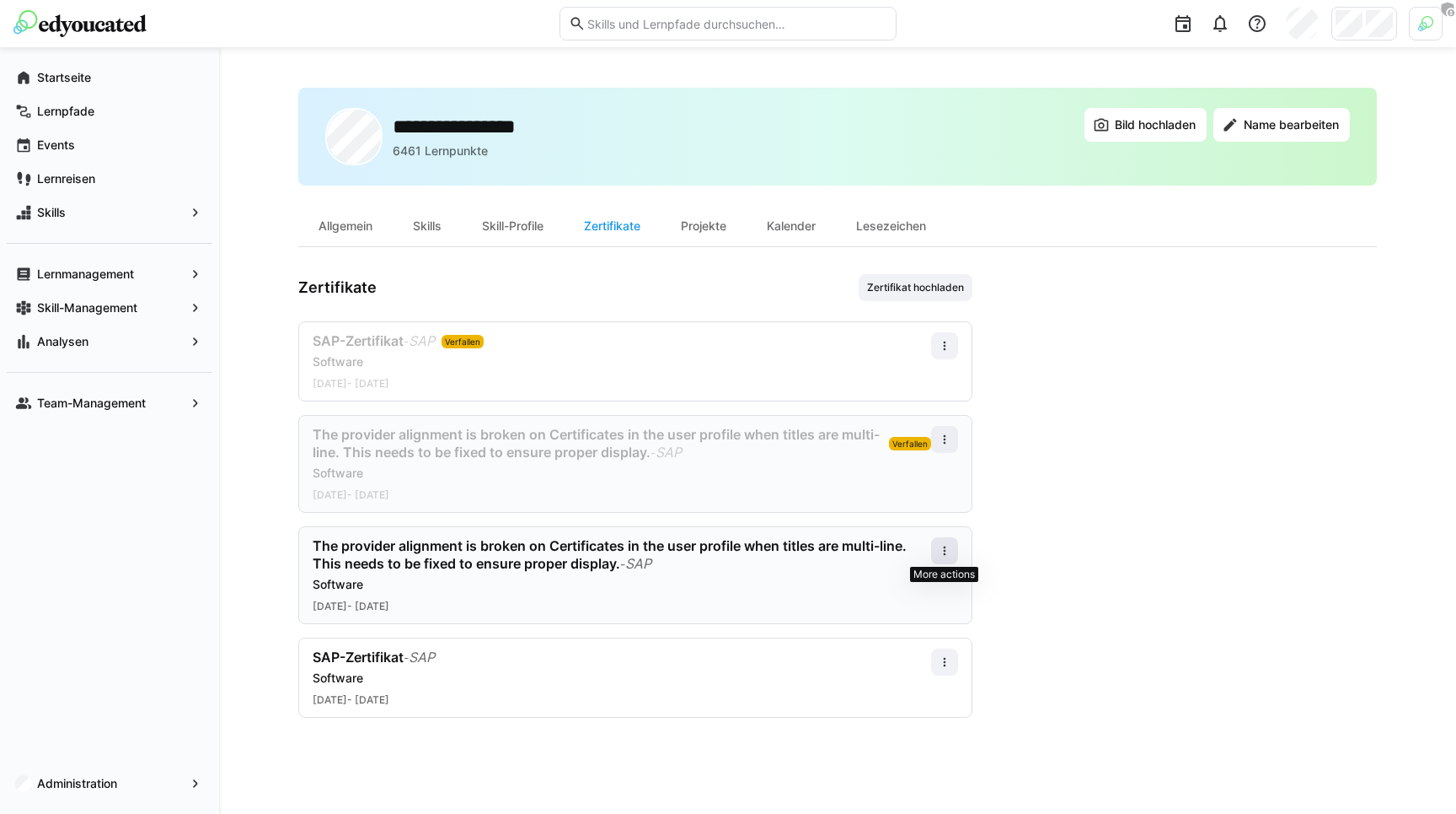
click at [936, 557] on span at bounding box center [945, 550] width 27 height 27
click at [910, 628] on div "Bearbeiten" at bounding box center [913, 623] width 68 height 14
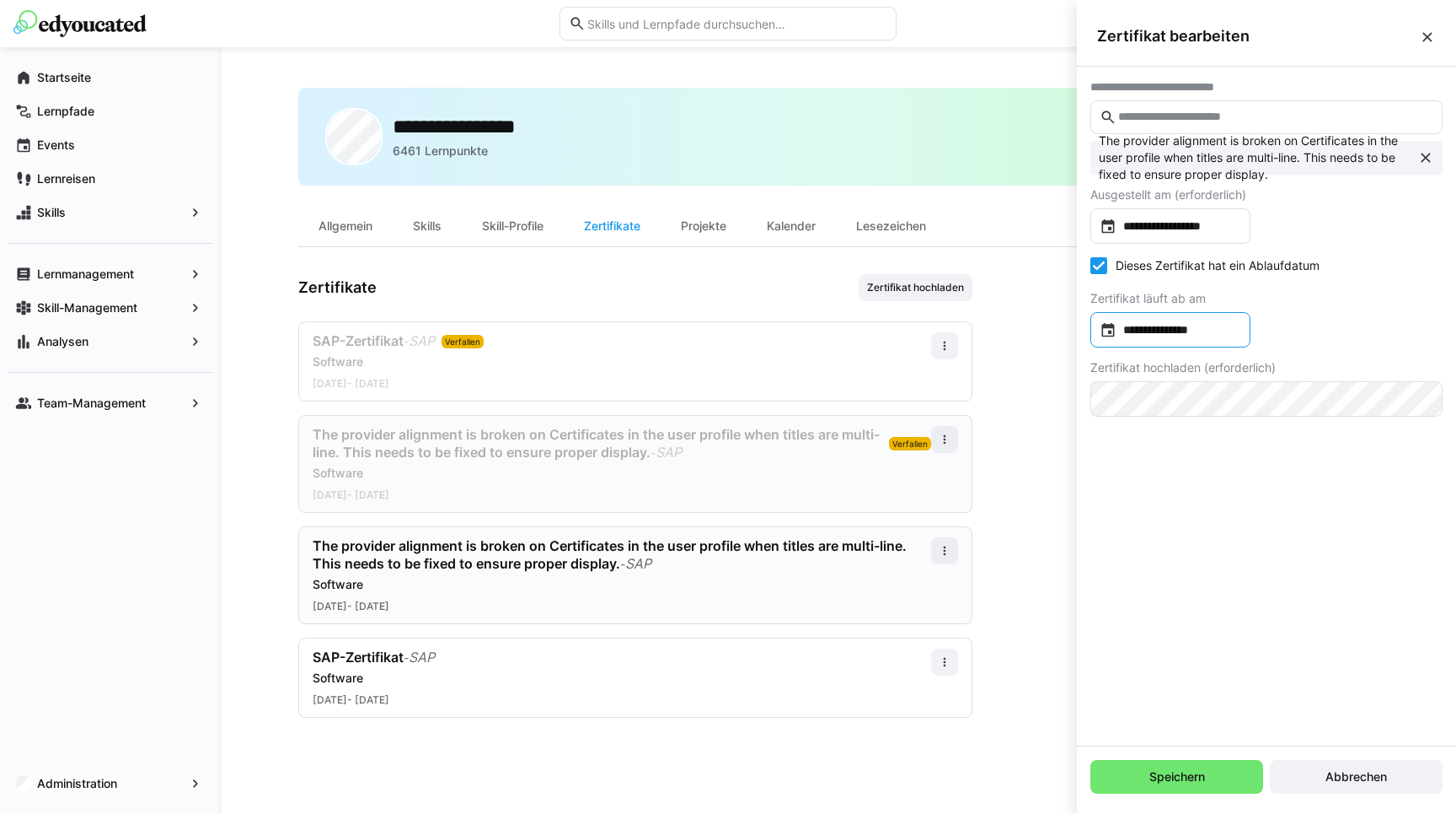
click at [1134, 346] on div "**********" at bounding box center [1170, 330] width 160 height 36
click at [1178, 520] on span "8" at bounding box center [1181, 520] width 30 height 30
click at [1160, 797] on div "Speichern Abbrechen" at bounding box center [1266, 776] width 379 height 61
click at [1166, 785] on span "Speichern" at bounding box center [1176, 776] width 173 height 34
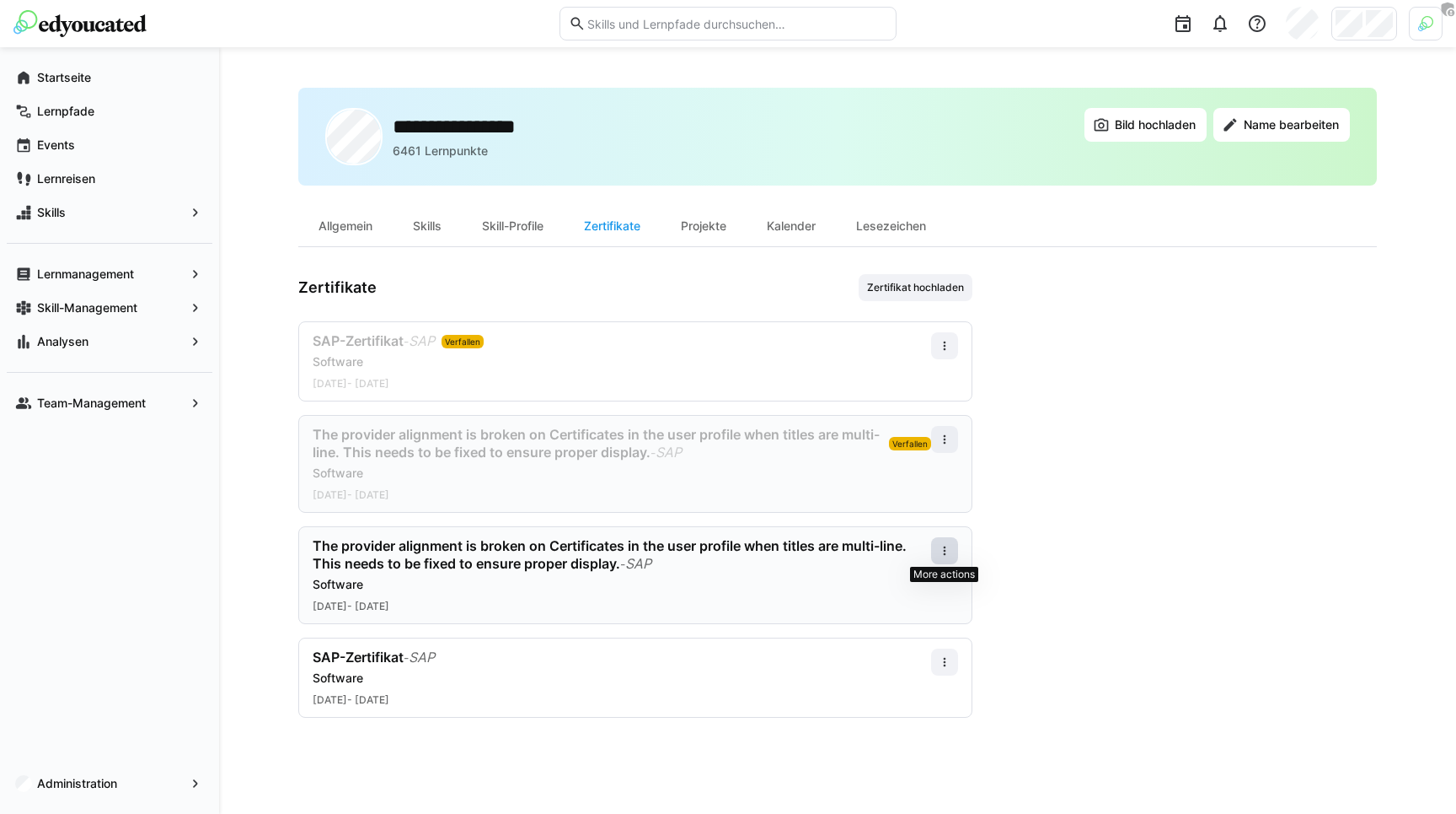
click at [950, 546] on eds-icon at bounding box center [945, 550] width 14 height 14
click at [925, 609] on div "Bearbeiten" at bounding box center [913, 623] width 88 height 34
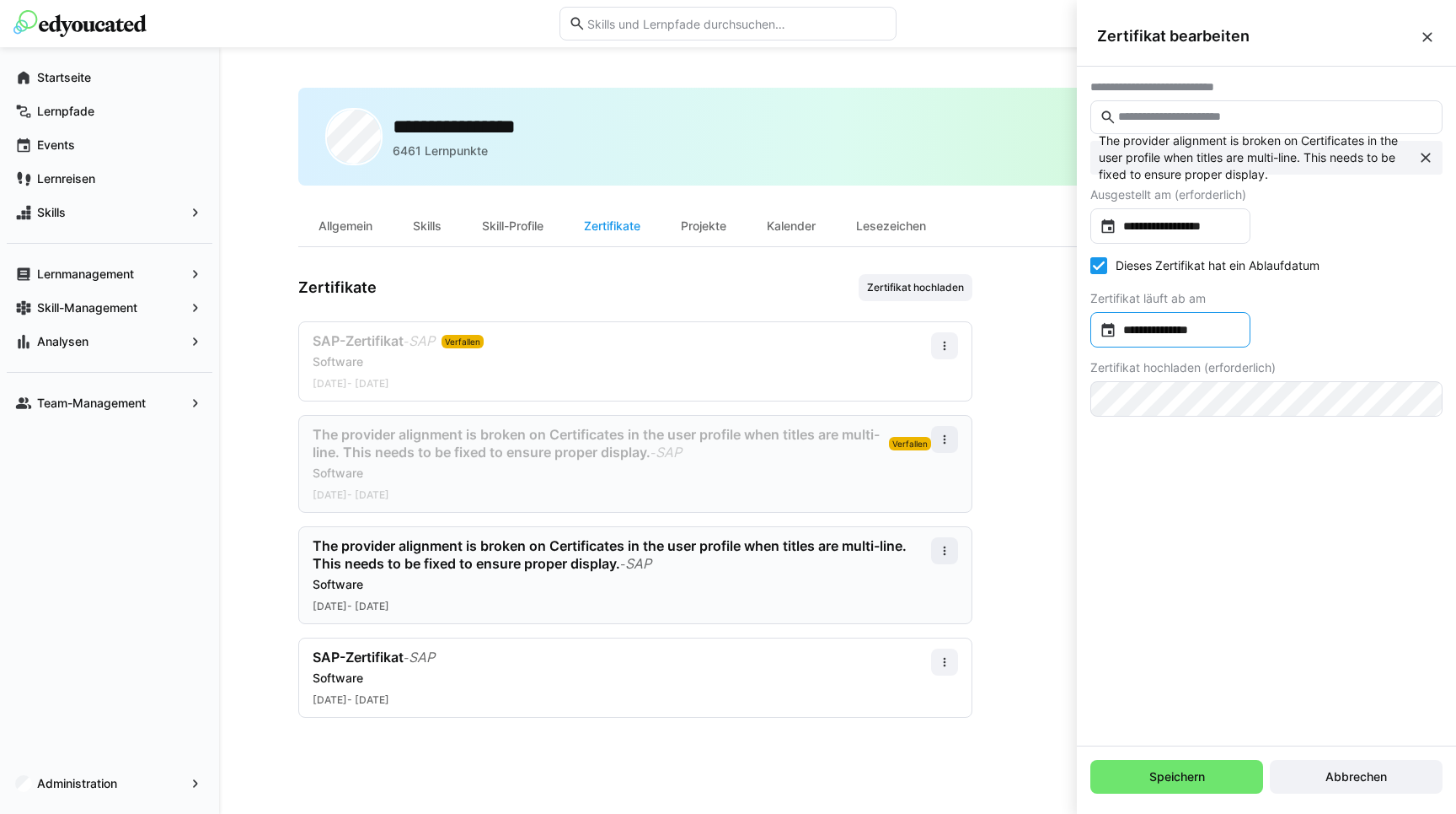
click at [1145, 328] on input "**********" at bounding box center [1178, 329] width 125 height 16
click at [1154, 513] on span "7" at bounding box center [1147, 520] width 30 height 30
type input "**********"
click at [1163, 772] on span "Speichern" at bounding box center [1177, 775] width 61 height 16
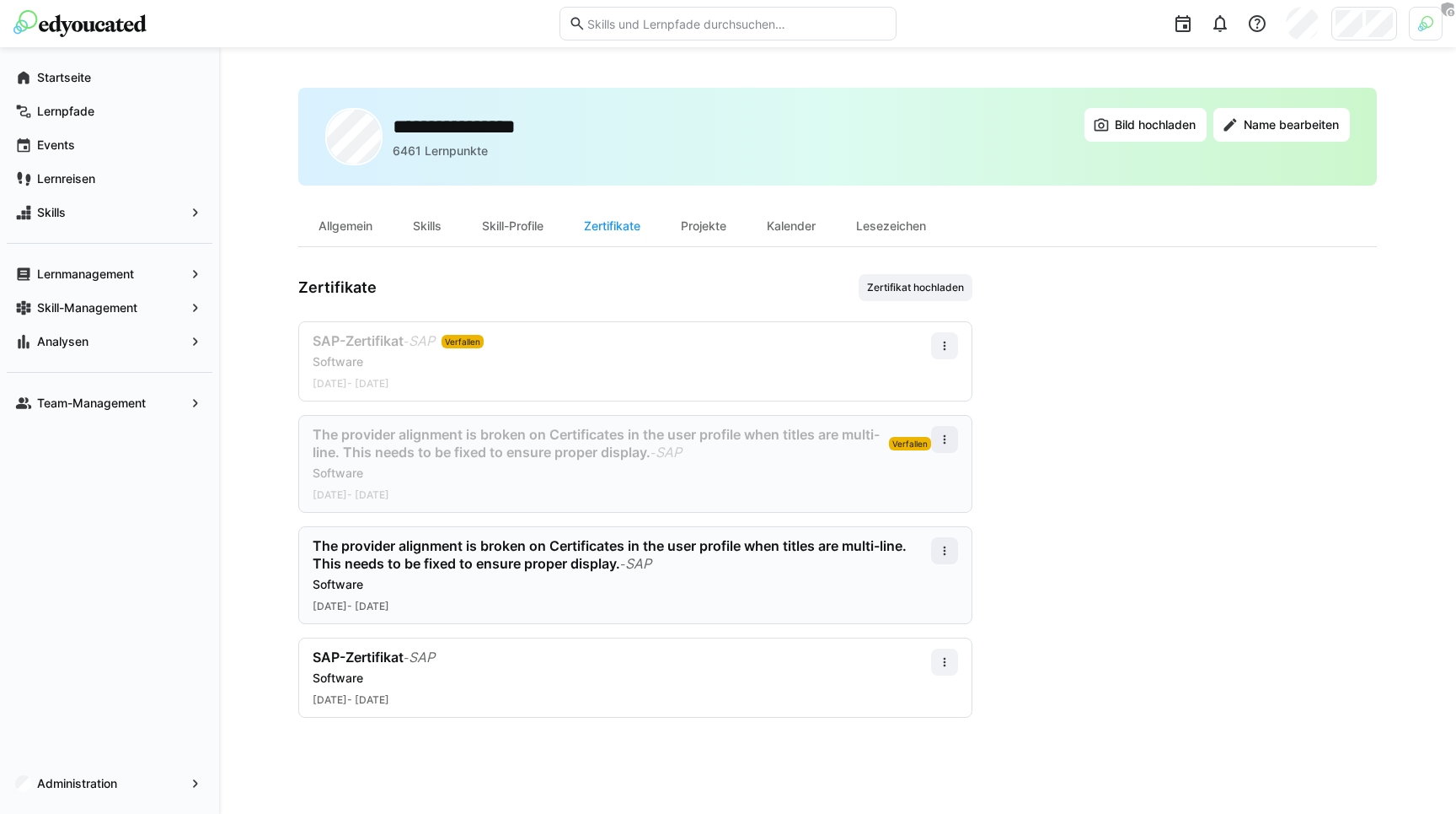
click at [856, 442] on div "The provider alignment is broken on Certificates in the user profile when title…" at bounding box center [597, 443] width 569 height 36
click at [1123, 447] on app-user-profile-inner-container "Zertifikate Zertifikat hochladen SAP-Zertifikat - SAP Verfallen Software 01.10.…" at bounding box center [838, 495] width 1078 height 444
click at [708, 231] on div "Projekte" at bounding box center [703, 226] width 86 height 41
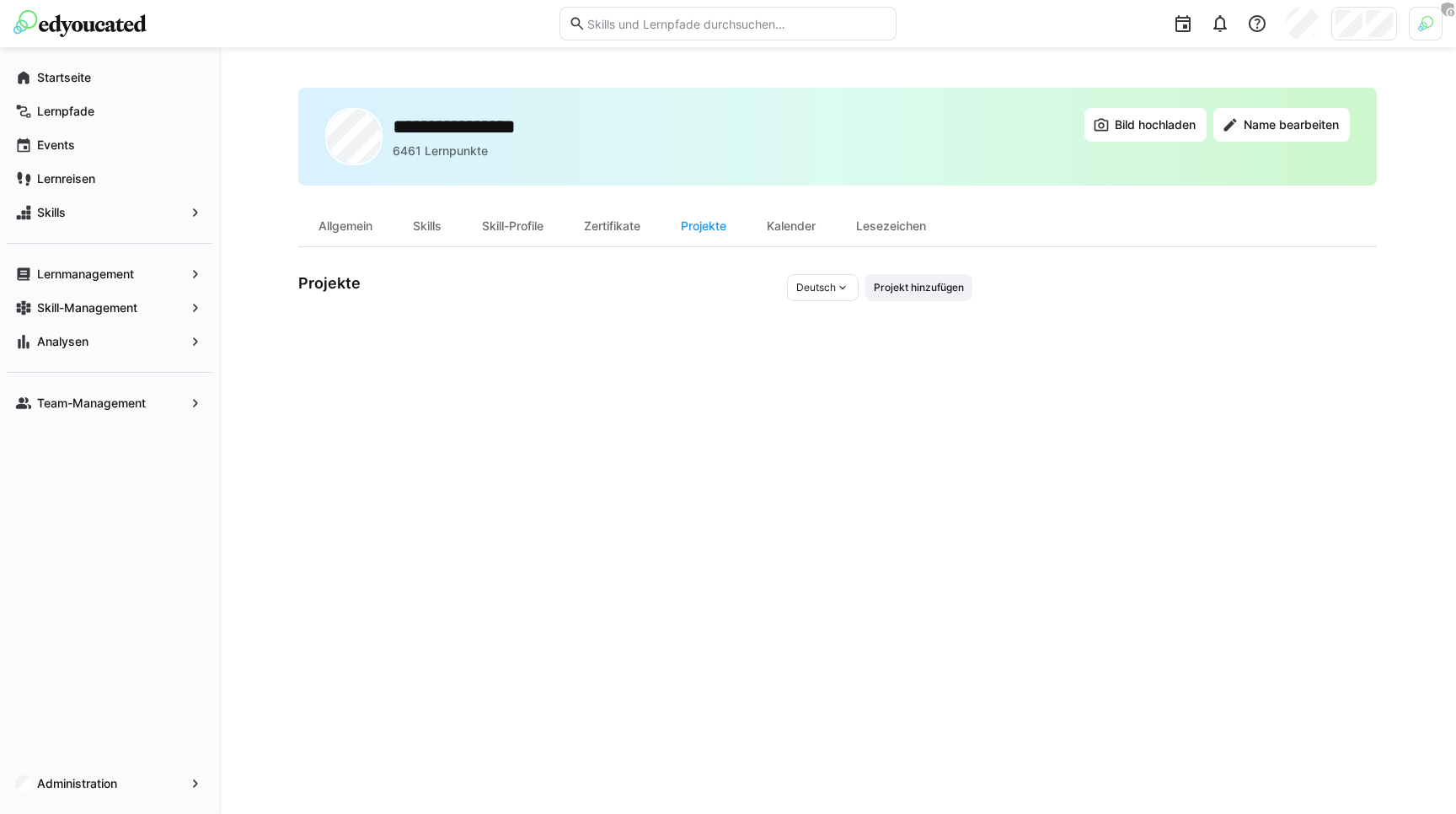
click at [687, 305] on div "Projekte Deutsch Projekt hinzufügen" at bounding box center [636, 294] width 674 height 41
click at [636, 308] on div "Projekte Deutsch Projekt hinzufügen" at bounding box center [636, 294] width 674 height 41
click at [842, 286] on eds-icon at bounding box center [842, 287] width 14 height 14
click at [833, 288] on span "Deutsch" at bounding box center [815, 287] width 40 height 14
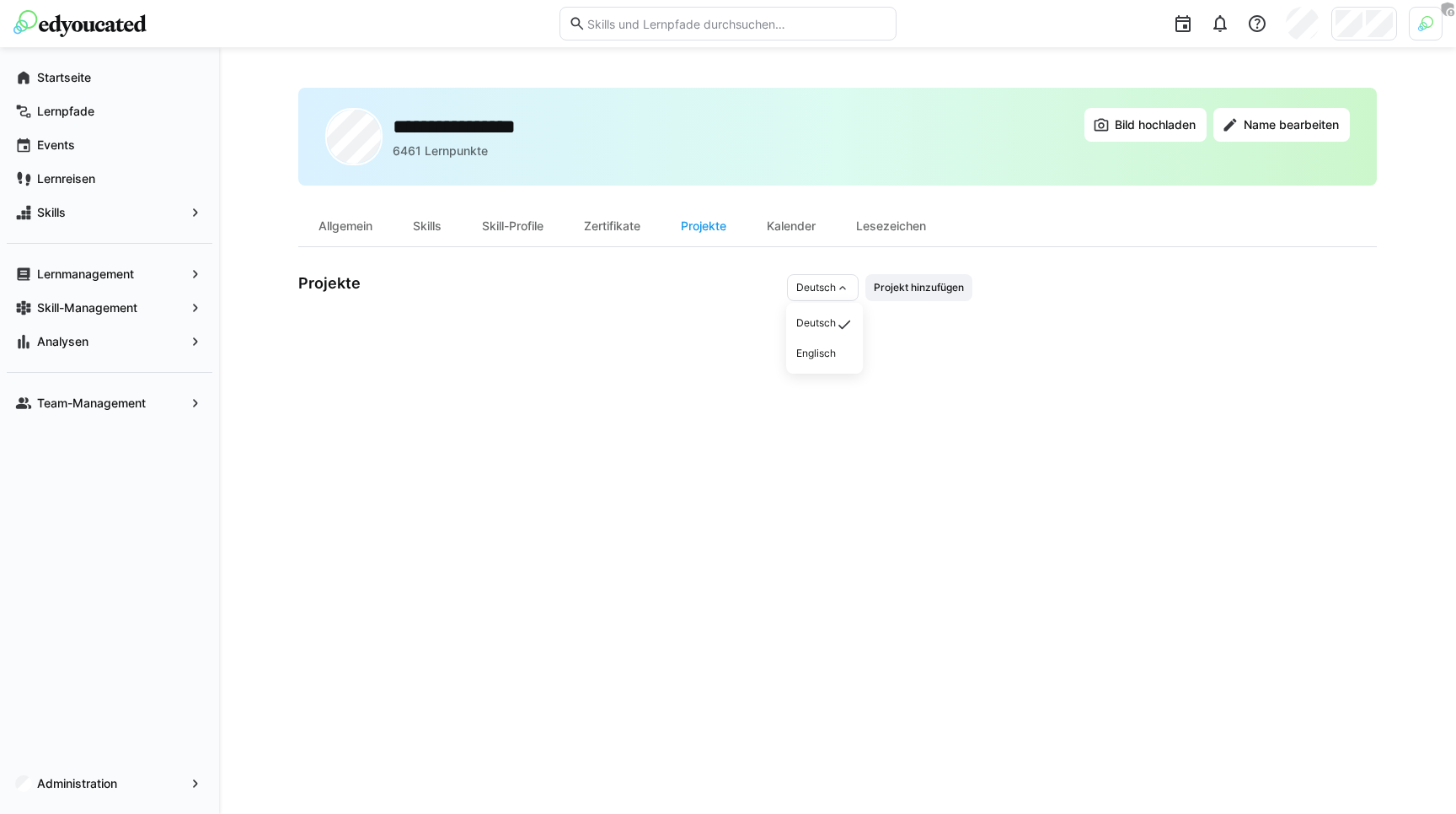
click at [833, 288] on span "Deutsch" at bounding box center [815, 287] width 40 height 14
click at [708, 323] on div "**********" at bounding box center [838, 430] width 1078 height 685
click at [839, 286] on eds-icon at bounding box center [842, 287] width 14 height 14
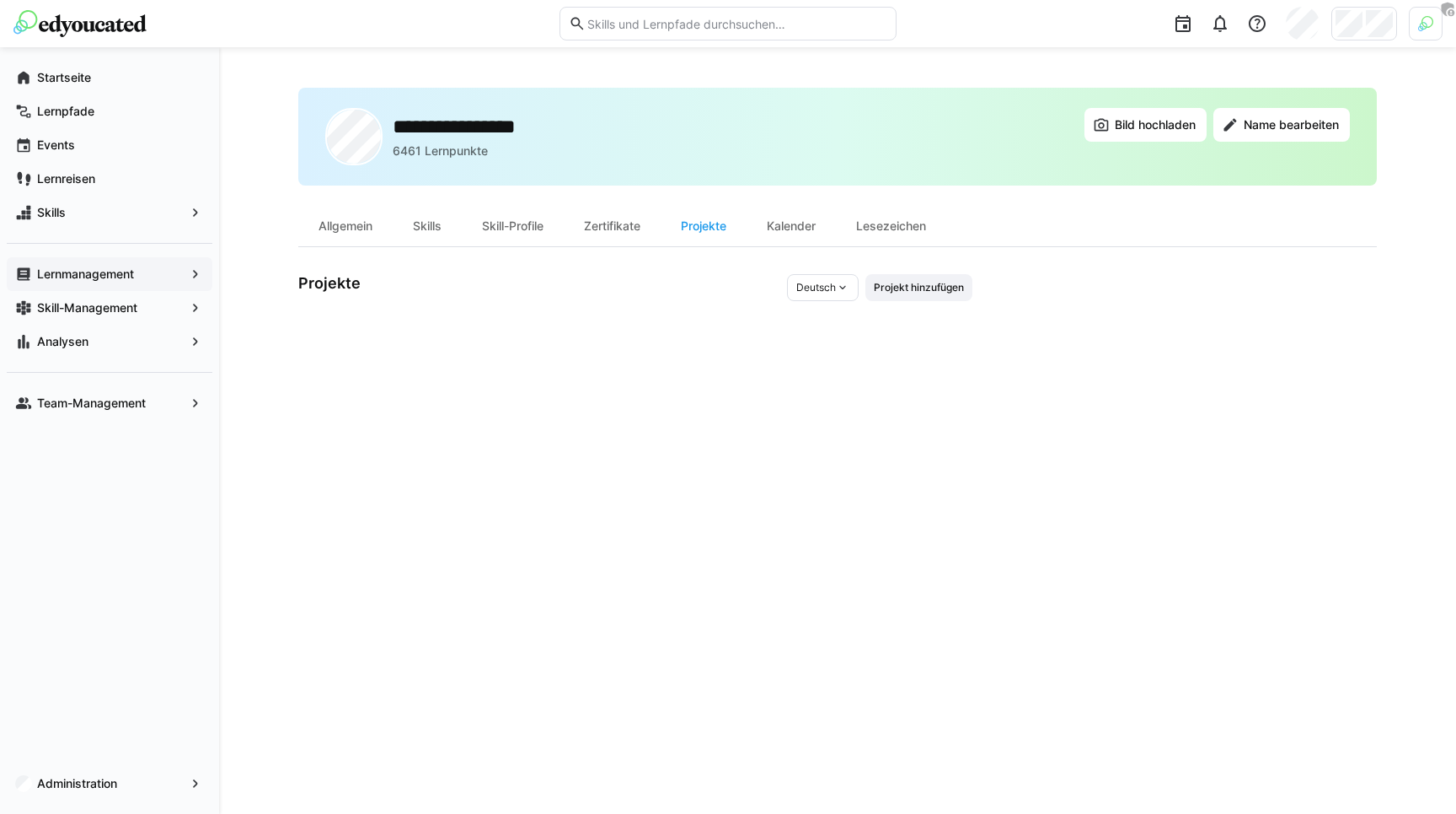
click at [0, 0] on app-navigation-label "Lernmanagement" at bounding box center [0, 0] width 0 height 0
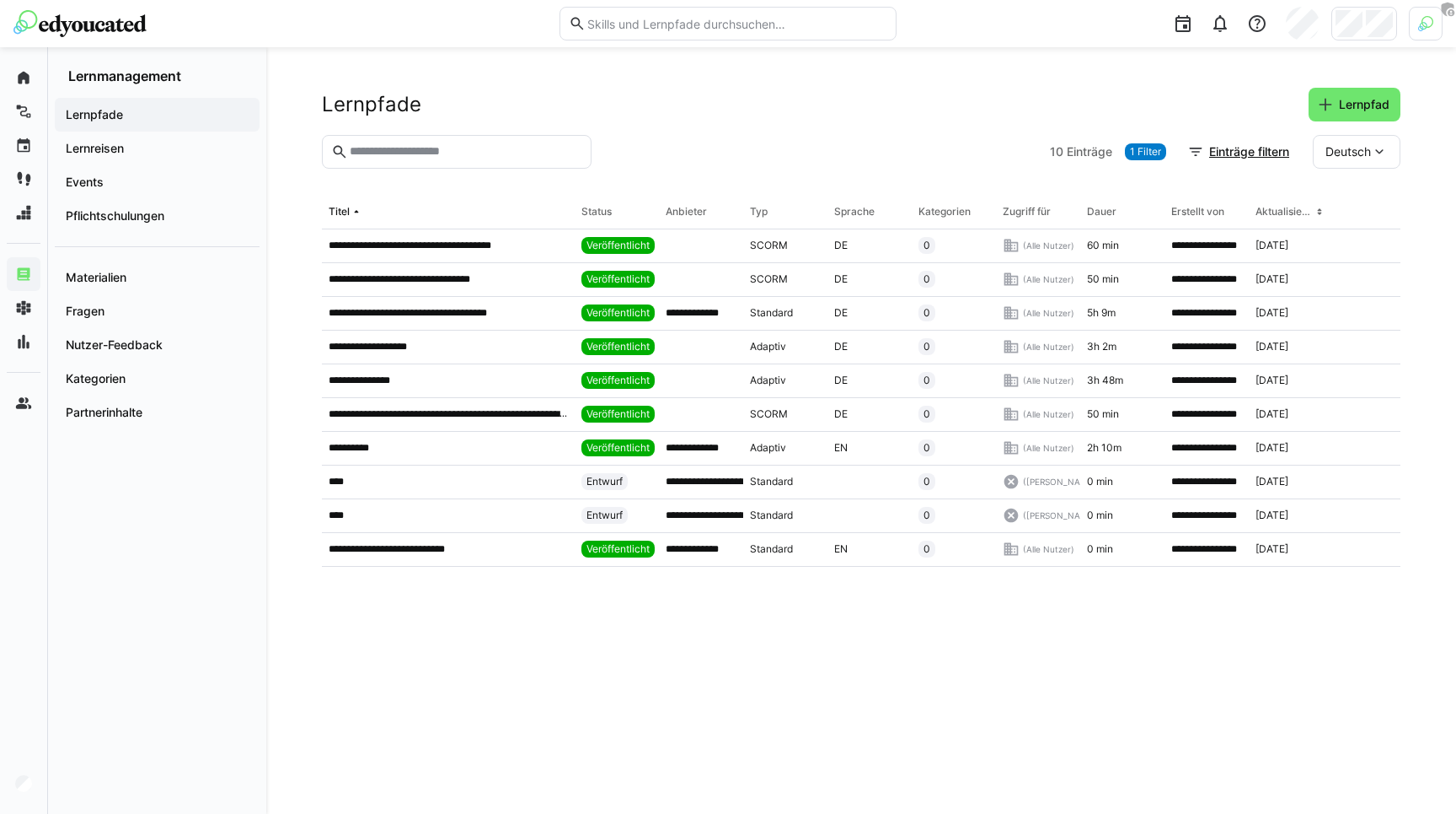
click at [1340, 168] on div "Deutsch" at bounding box center [1356, 152] width 88 height 34
click at [1340, 168] on div "Deutsch Deutsch Englisch" at bounding box center [1356, 152] width 88 height 34
click at [1340, 168] on div "Deutsch" at bounding box center [1356, 152] width 88 height 34
click at [1369, 147] on span "Deutsch" at bounding box center [1348, 151] width 45 height 16
click at [1405, 152] on div "**********" at bounding box center [861, 430] width 1189 height 767
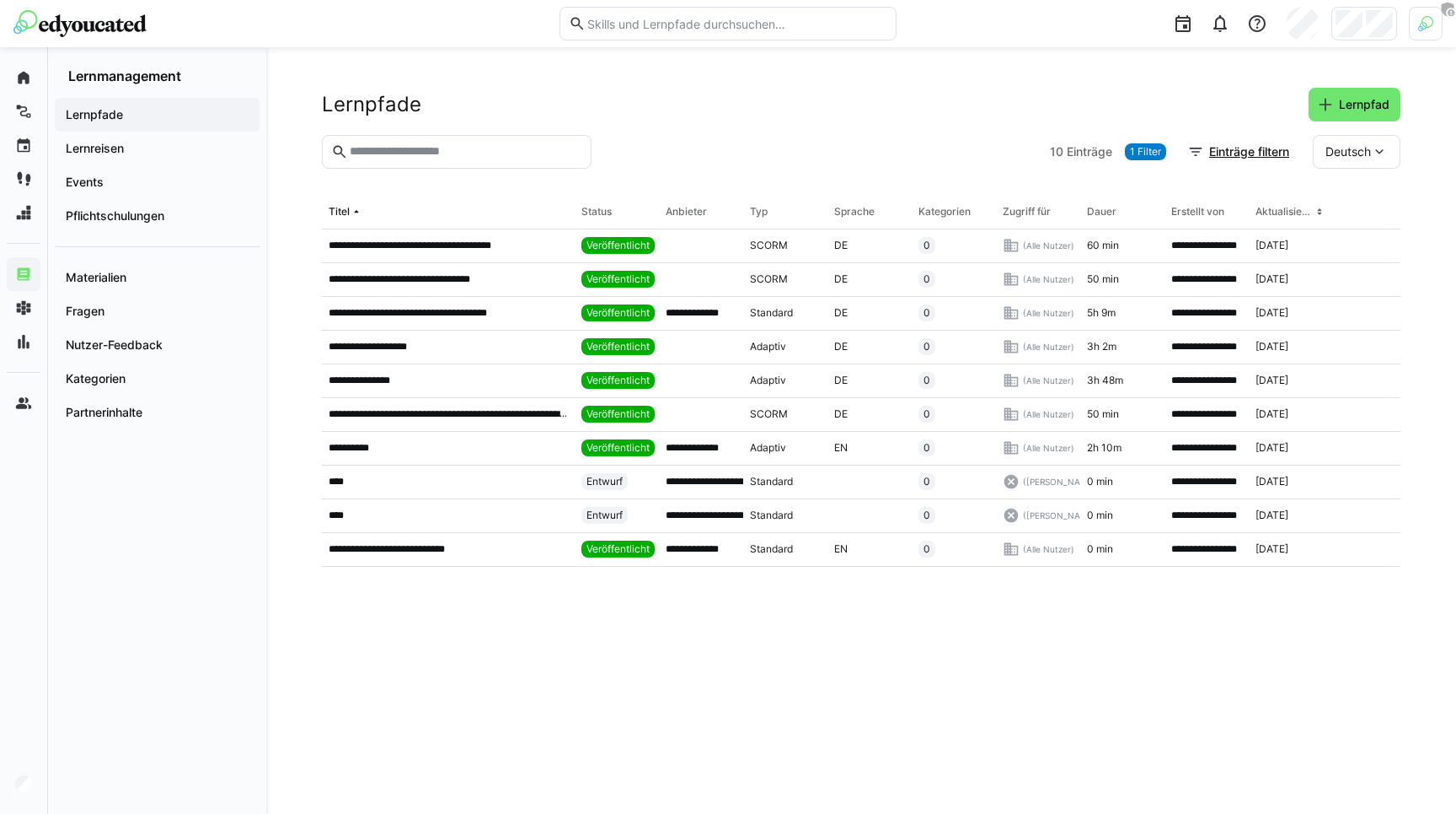
click at [1384, 154] on eds-icon at bounding box center [1379, 151] width 16 height 16
click at [1366, 234] on span "Englisch" at bounding box center [1348, 231] width 45 height 16
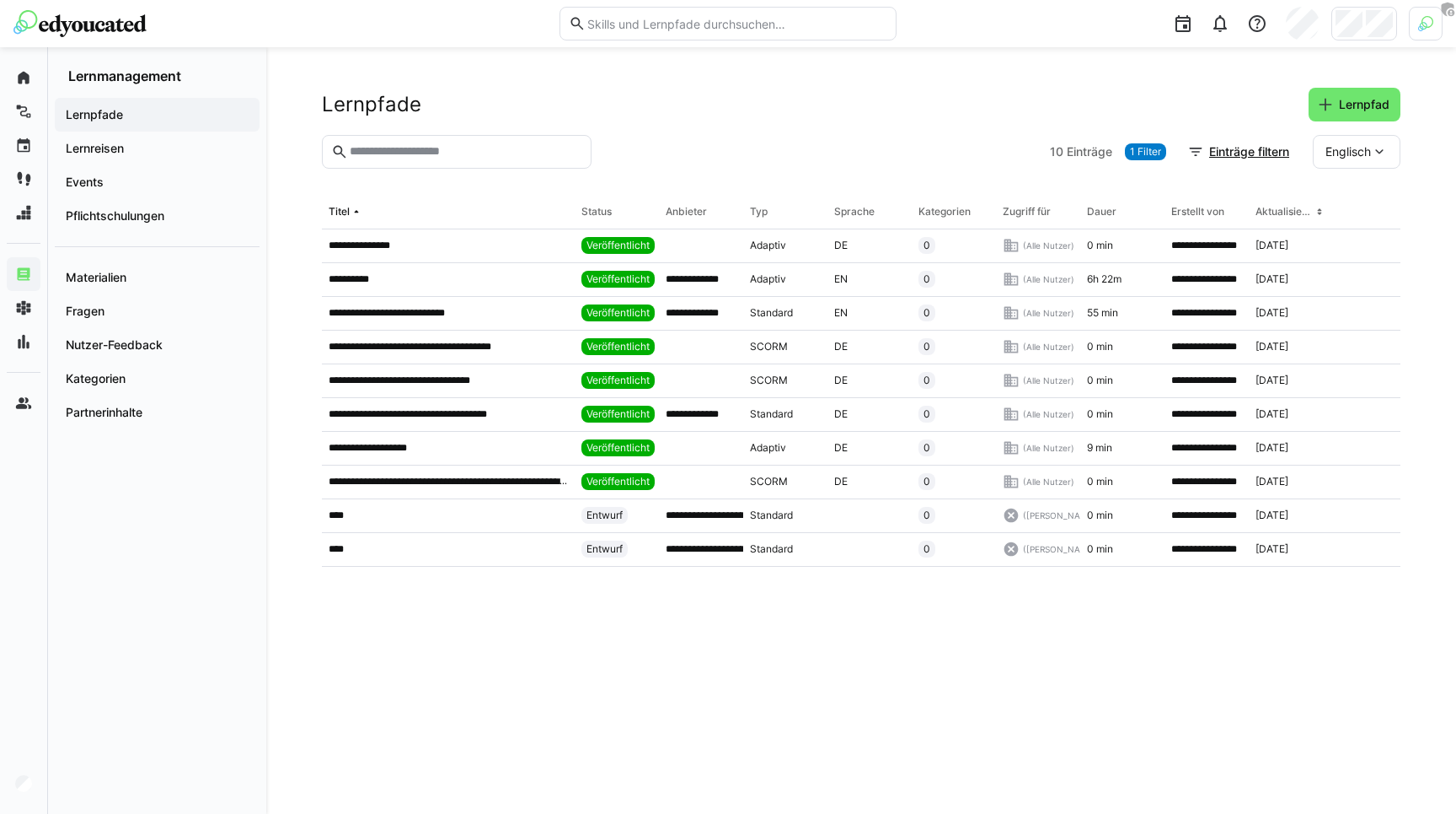
click at [1375, 151] on eds-icon at bounding box center [1379, 151] width 16 height 16
click at [1387, 194] on div "Deutsch" at bounding box center [1356, 195] width 63 height 16
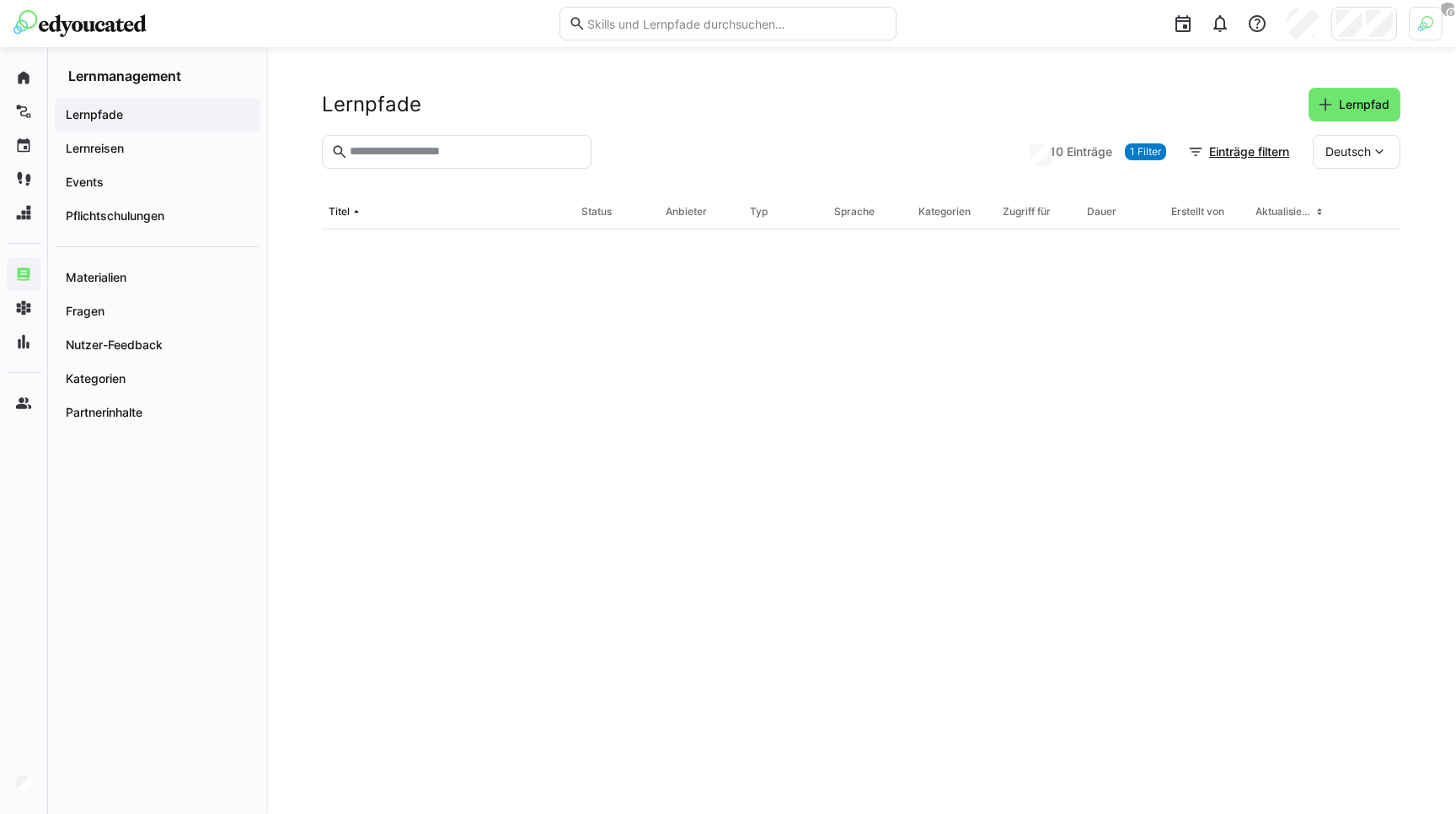
click at [1429, 152] on div "Lernpfade Lernpfad 10 Einträge 1 Filter Einträge filtern Deutsch Titel Status A…" at bounding box center [861, 430] width 1189 height 767
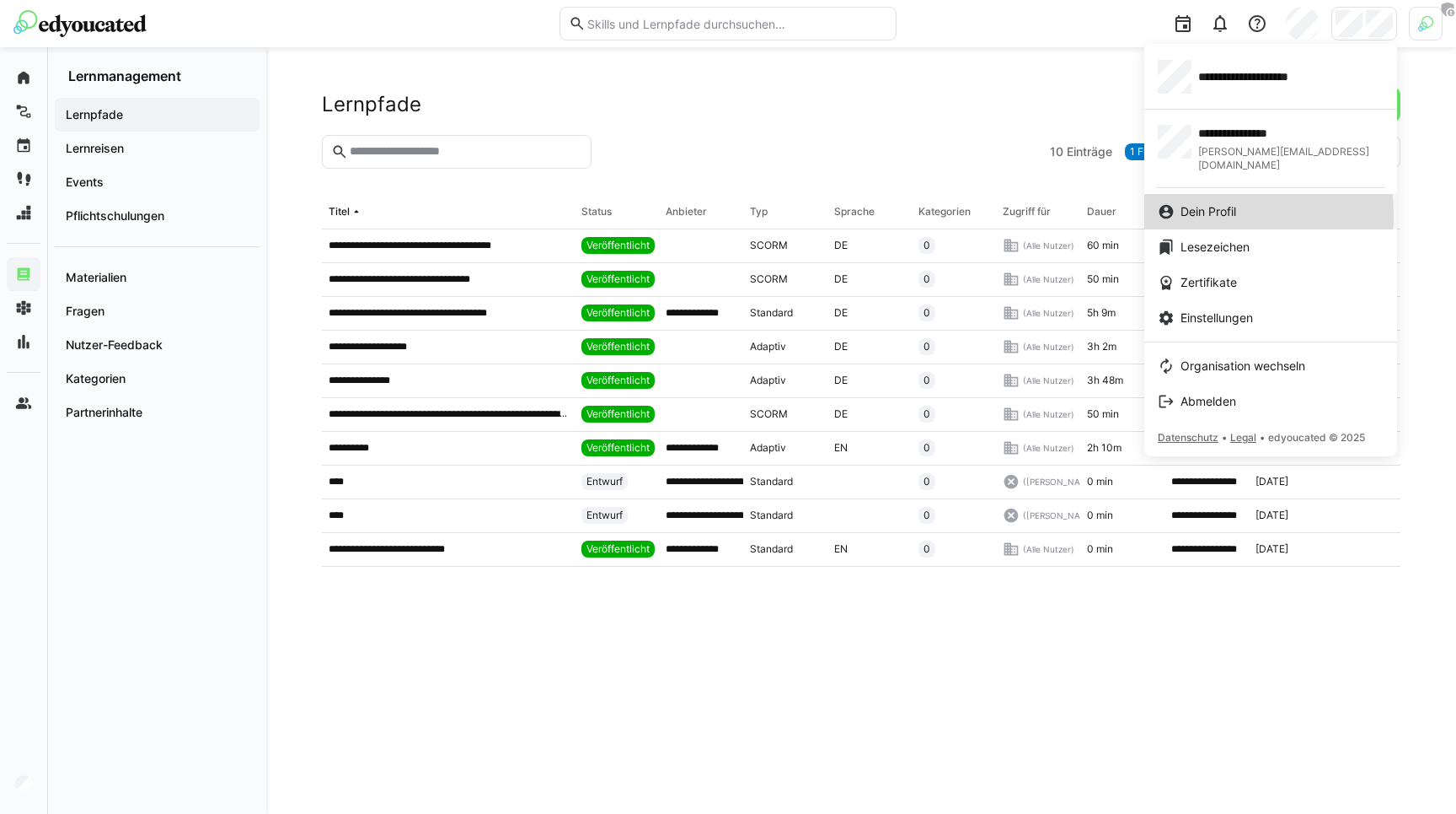
click at [1206, 203] on span "Dein Profil" at bounding box center [1209, 211] width 56 height 16
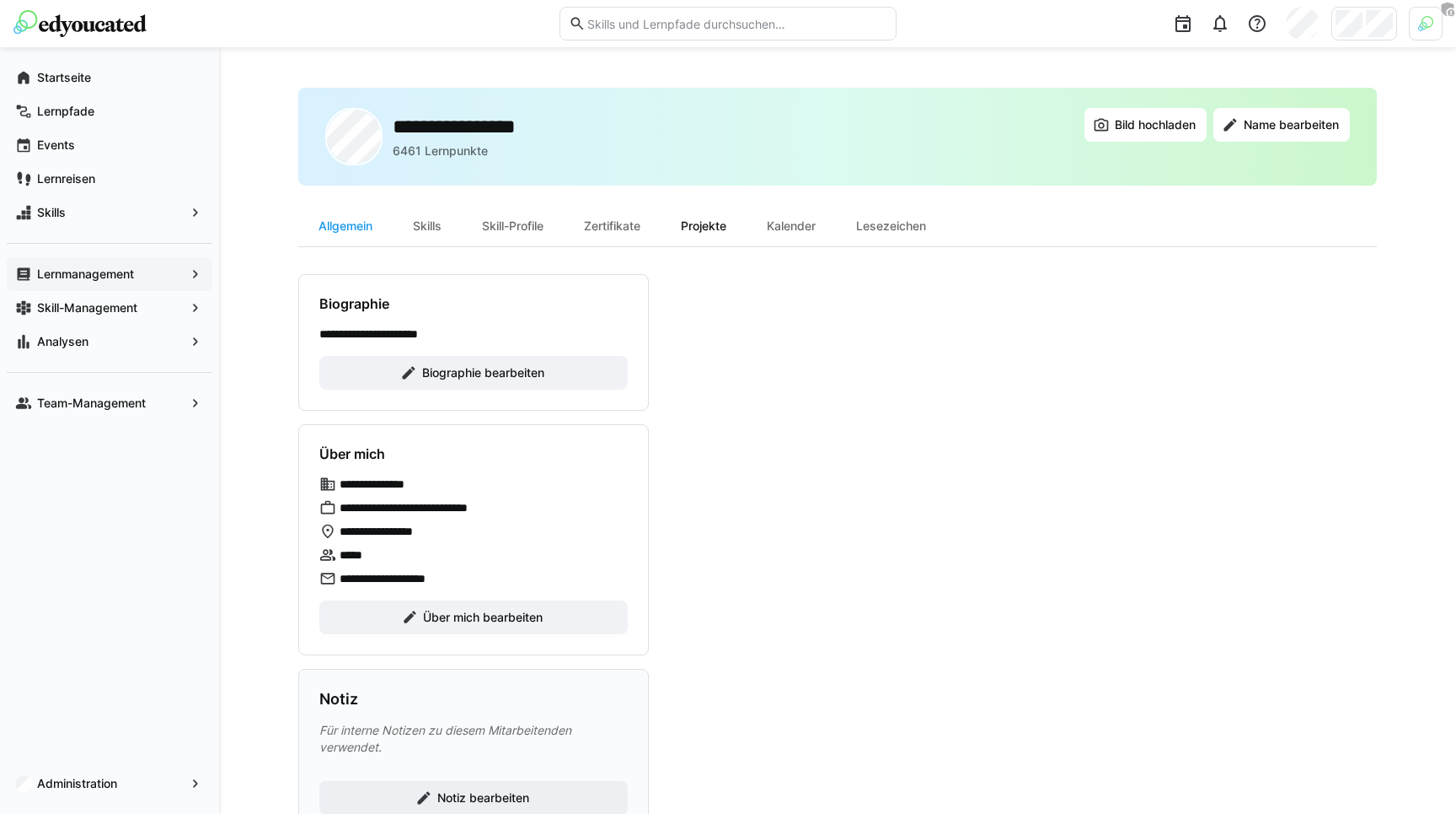
click at [709, 235] on div "Projekte" at bounding box center [703, 226] width 86 height 41
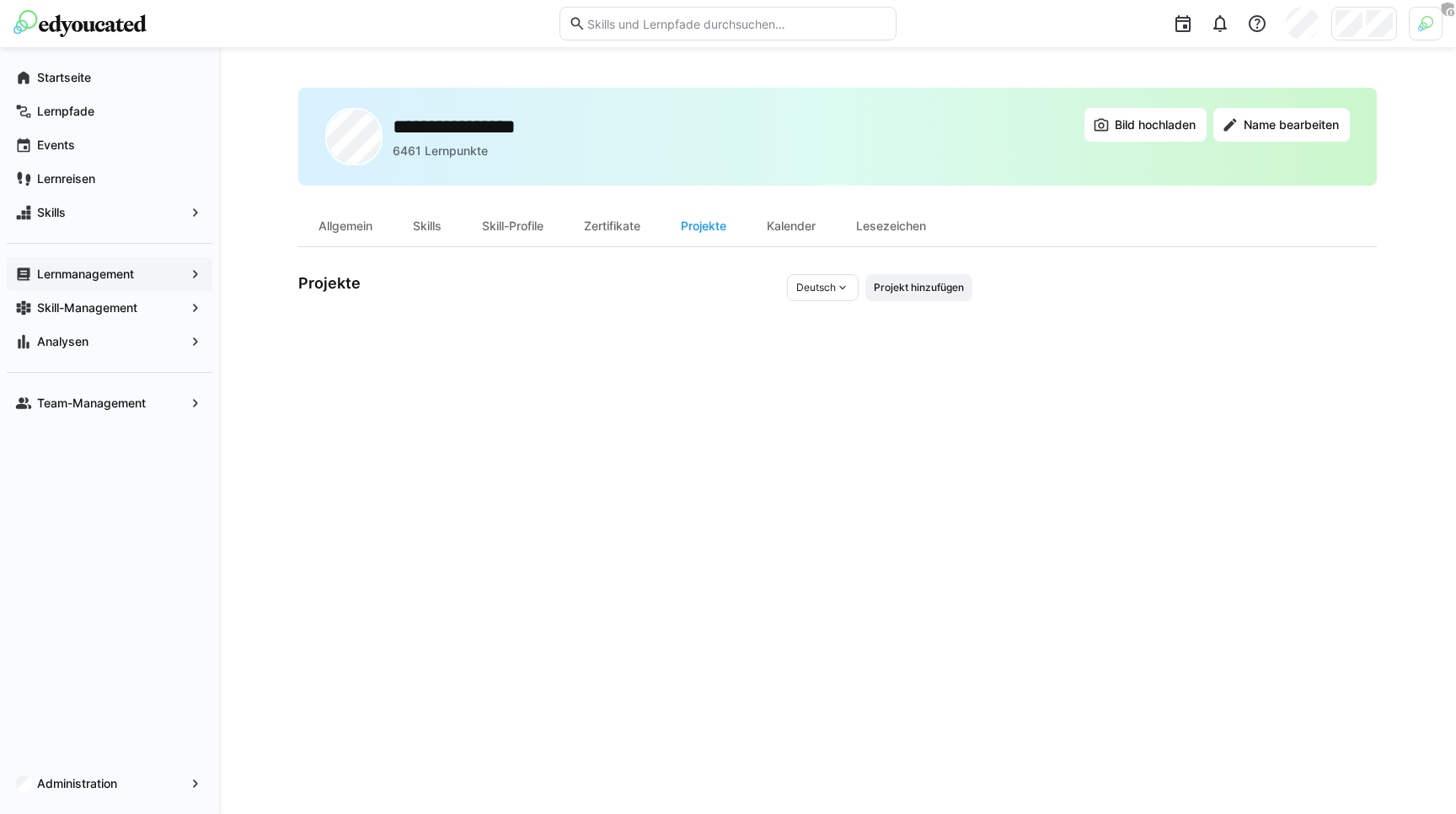
click at [834, 280] on div "Deutsch" at bounding box center [822, 287] width 71 height 27
click at [1007, 263] on div "**********" at bounding box center [838, 430] width 1078 height 685
click at [876, 295] on span "Projekt hinzufügen" at bounding box center [919, 287] width 107 height 27
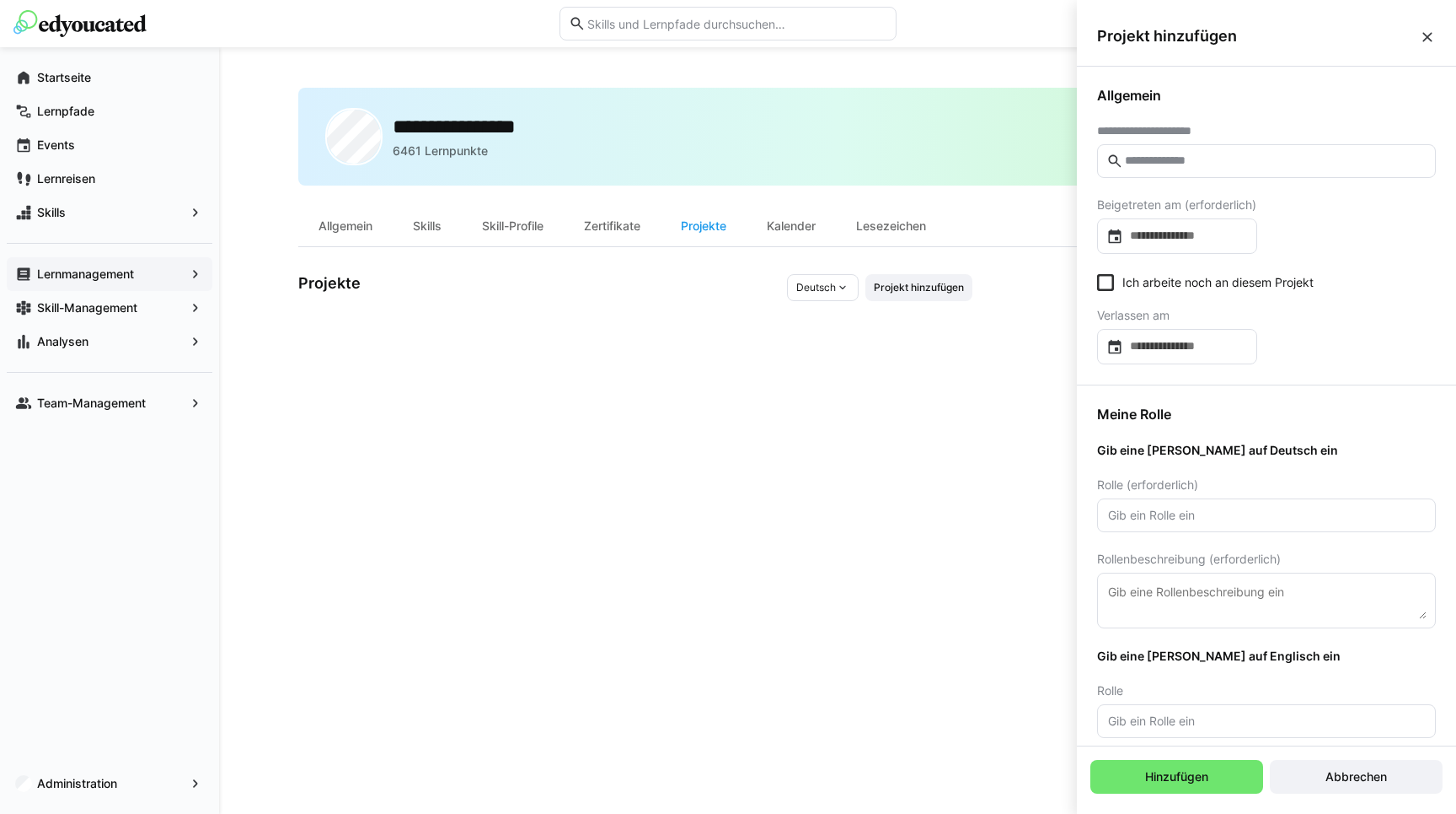
click at [938, 412] on div "**********" at bounding box center [838, 430] width 1078 height 685
click at [1156, 426] on div "Meine Rolle Gib eine Rolle auf Deutsch ein Rolle (erforderlich) Rollenbeschreib…" at bounding box center [1266, 620] width 379 height 469
click at [1166, 102] on span "Allgemein" at bounding box center [1266, 95] width 339 height 16
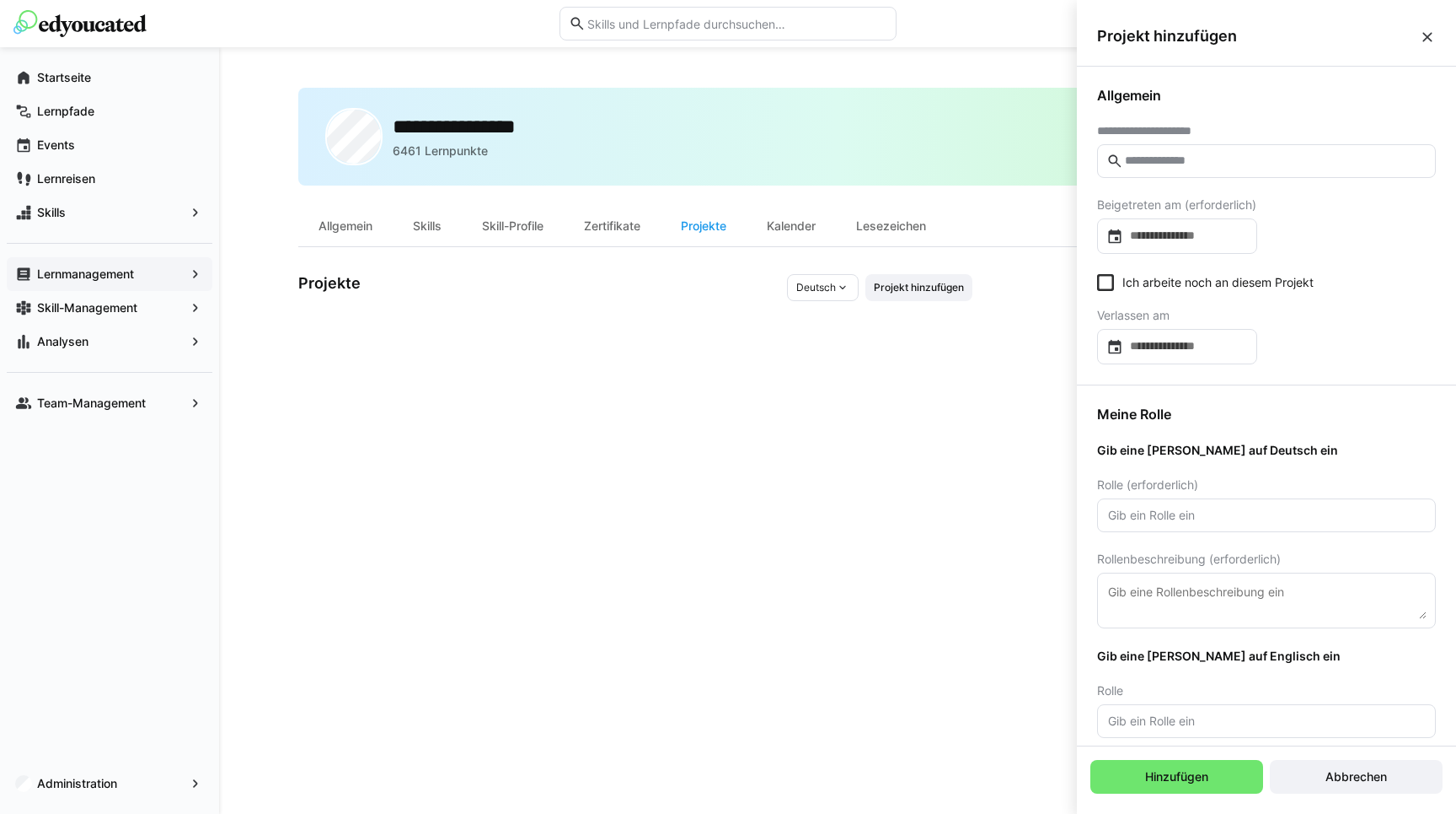
click at [1166, 102] on span "Allgemein" at bounding box center [1266, 95] width 339 height 16
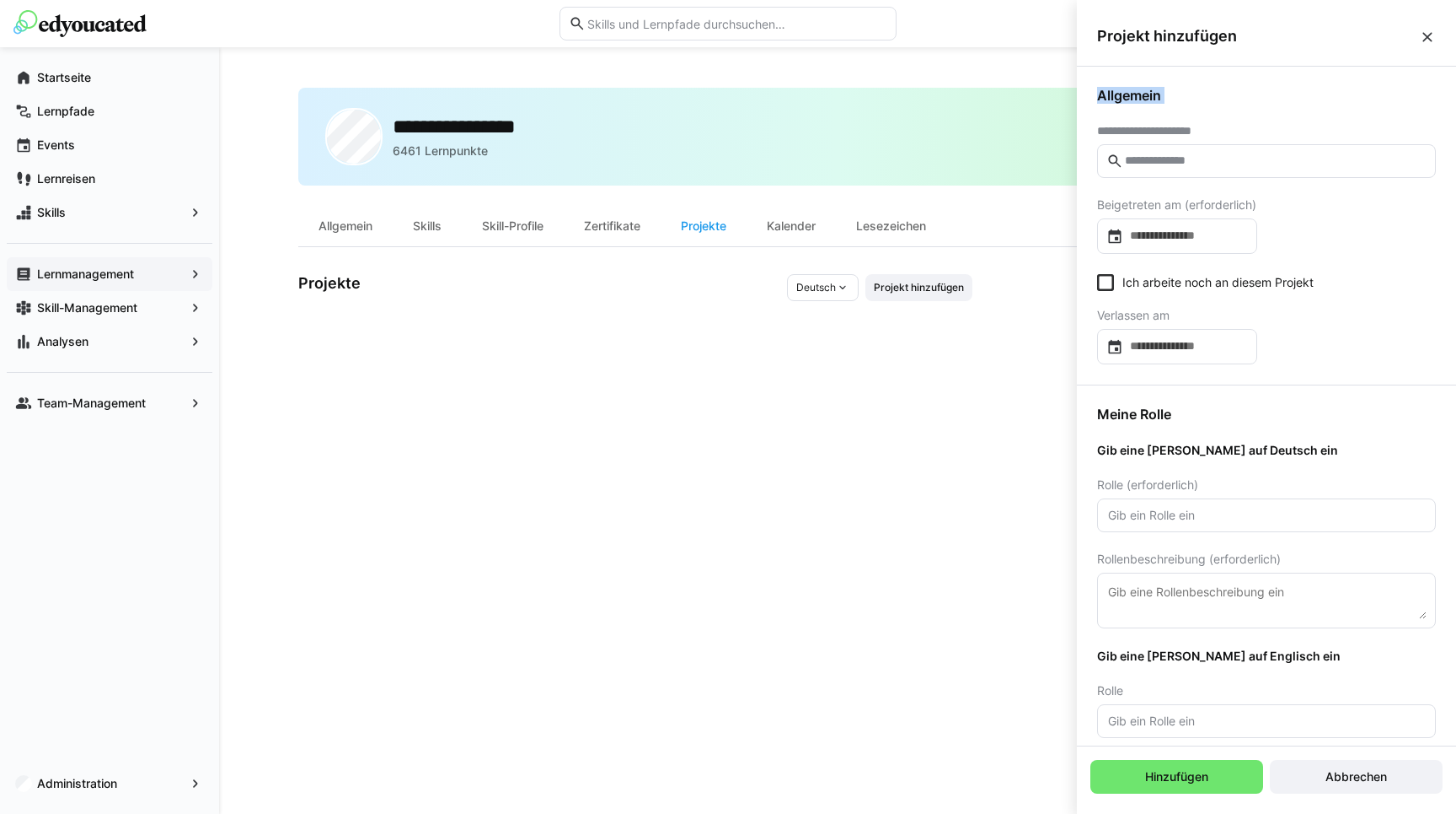
click at [1166, 102] on span "Allgemein" at bounding box center [1266, 95] width 339 height 16
click at [1156, 102] on span "Allgemein" at bounding box center [1266, 95] width 339 height 16
click at [1157, 137] on eds-form-field "**********" at bounding box center [1266, 151] width 339 height 54
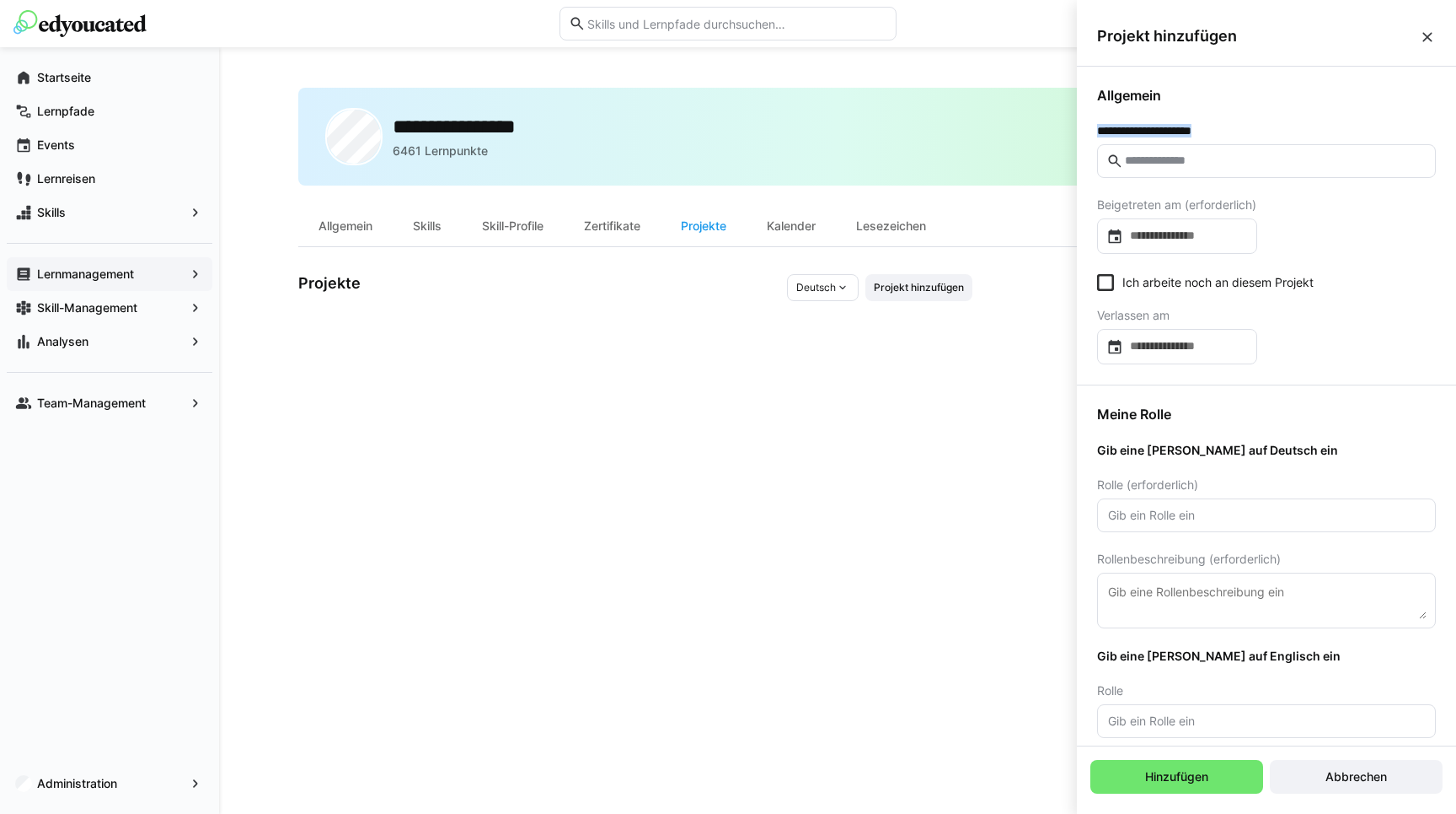
click at [1157, 137] on eds-form-field "**********" at bounding box center [1266, 151] width 339 height 54
click at [1157, 158] on input "text" at bounding box center [1274, 161] width 303 height 15
click at [1156, 127] on span "**********" at bounding box center [1154, 131] width 115 height 14
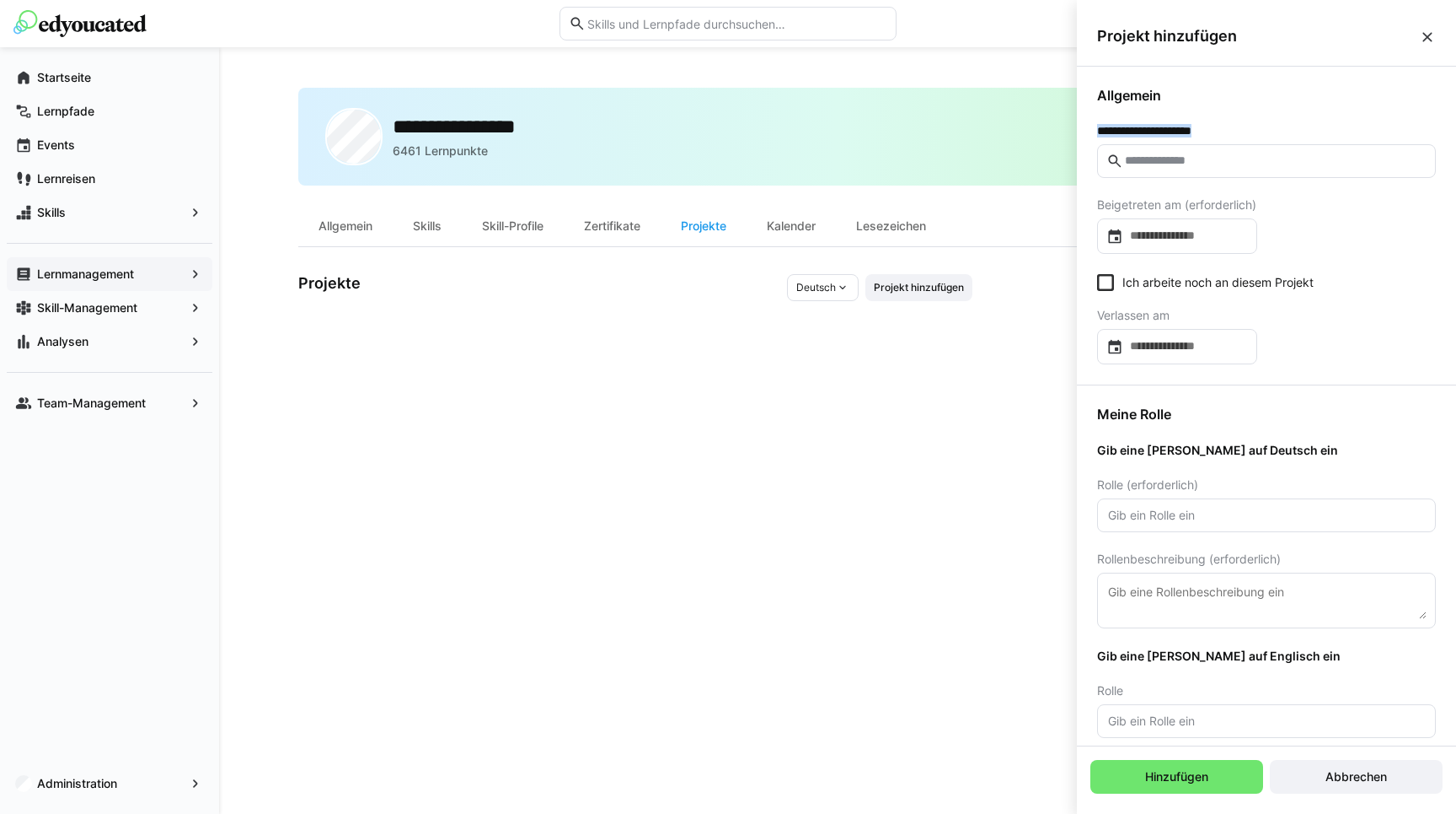
click at [1156, 127] on span "**********" at bounding box center [1154, 131] width 115 height 14
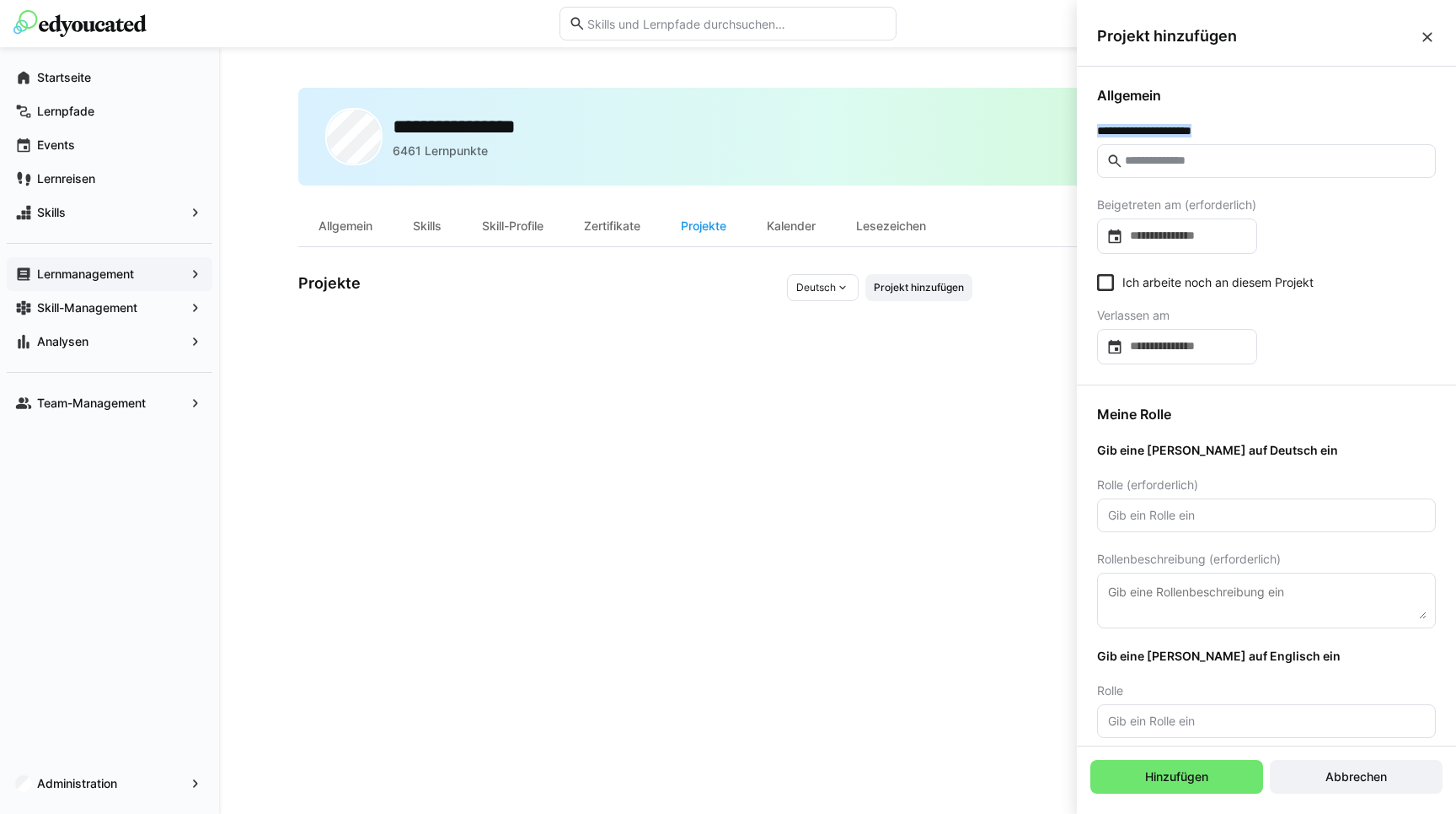
click at [1156, 127] on span "**********" at bounding box center [1154, 131] width 115 height 14
click at [1195, 161] on input "text" at bounding box center [1274, 161] width 303 height 15
click at [1222, 96] on span "Allgemein" at bounding box center [1266, 95] width 339 height 16
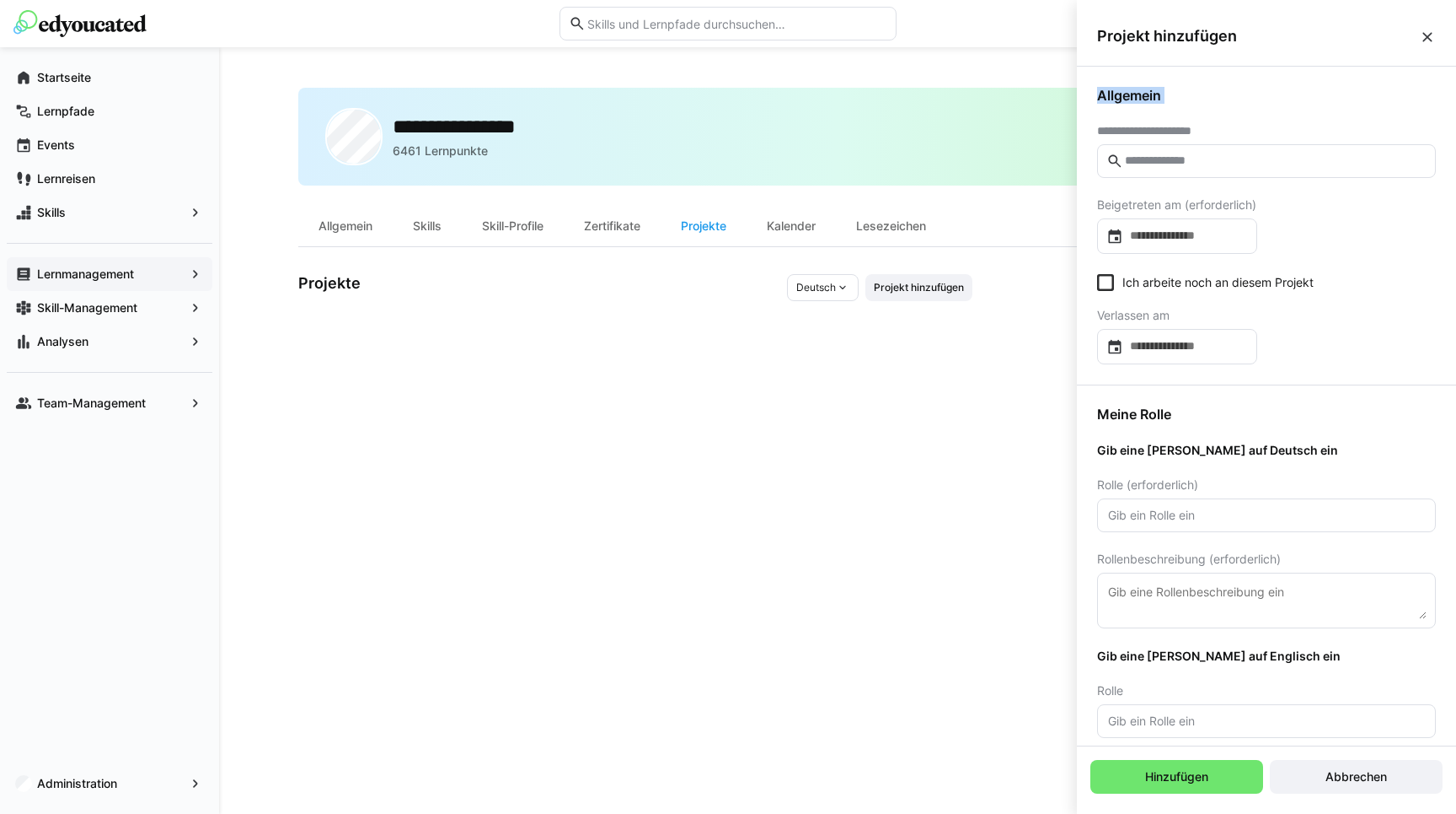
click at [1289, 44] on span "Projekt hinzufügen" at bounding box center [1257, 36] width 322 height 18
click at [1333, 129] on div "**********" at bounding box center [1266, 131] width 339 height 14
click at [1253, 157] on input "text" at bounding box center [1274, 161] width 303 height 15
click at [351, 366] on div "**********" at bounding box center [838, 430] width 1078 height 685
click at [1213, 154] on input "text" at bounding box center [1274, 161] width 303 height 15
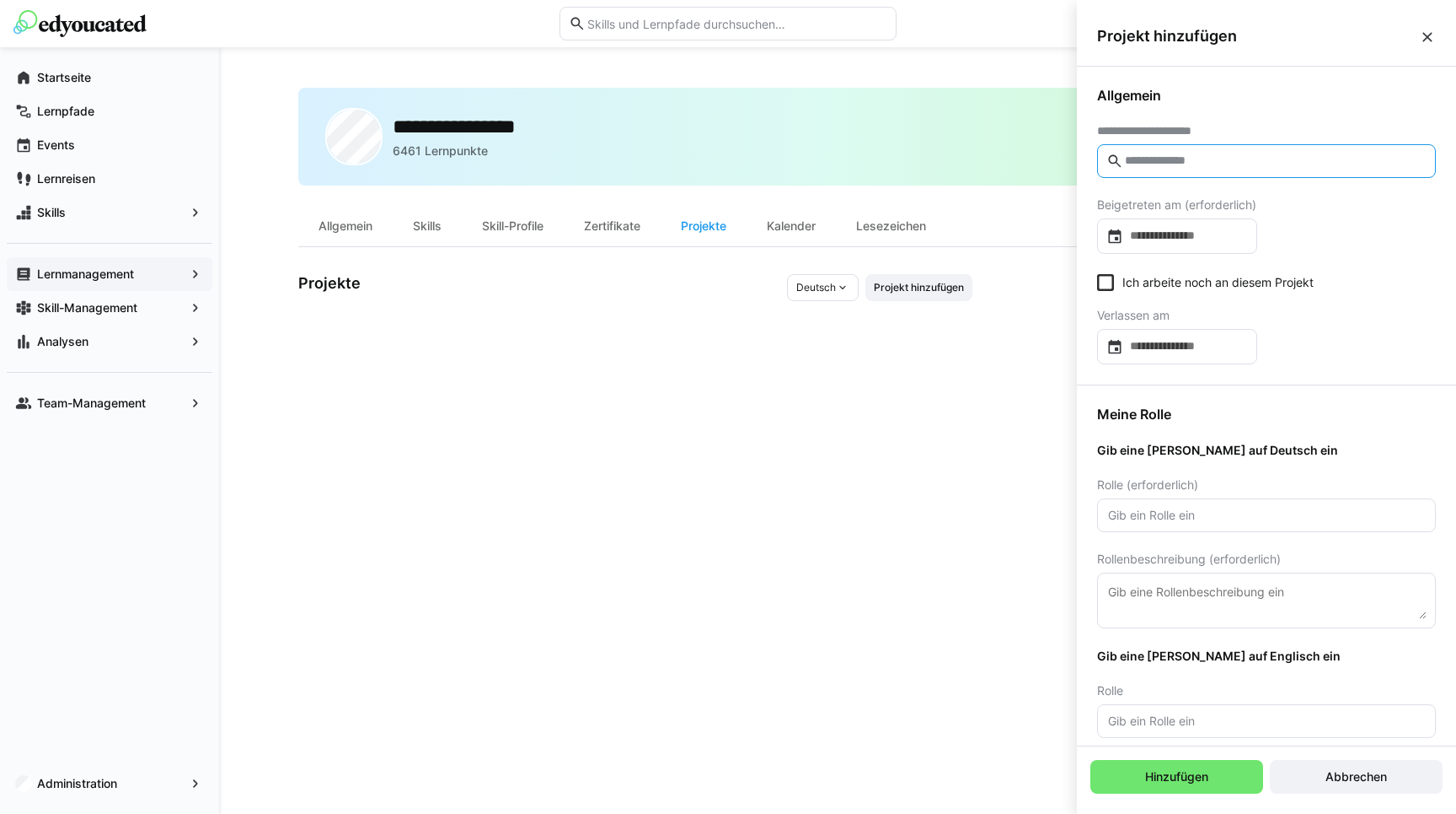
click at [1252, 63] on div "Projekt hinzufügen" at bounding box center [1266, 37] width 379 height 60
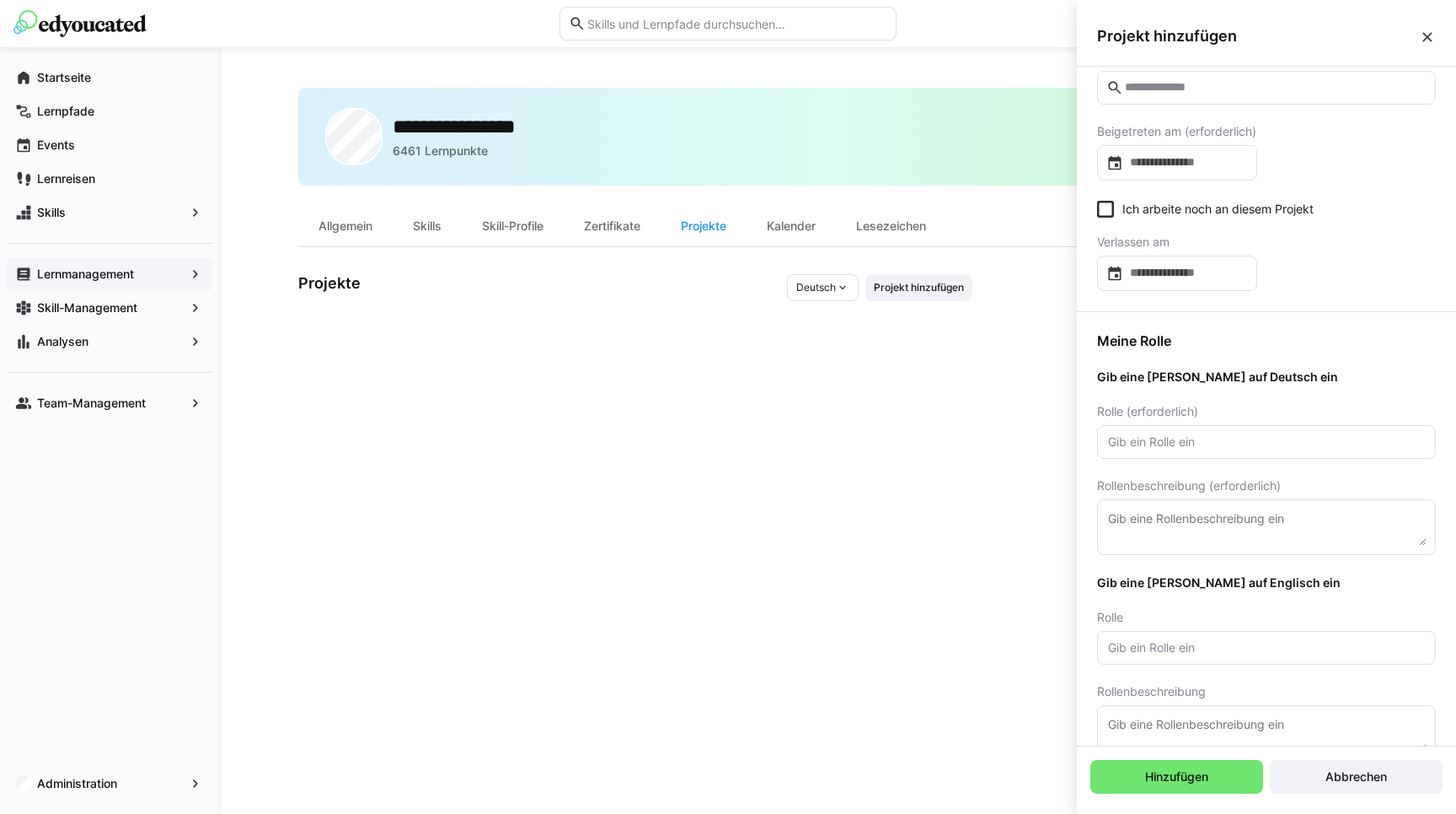
scroll to position [108, 0]
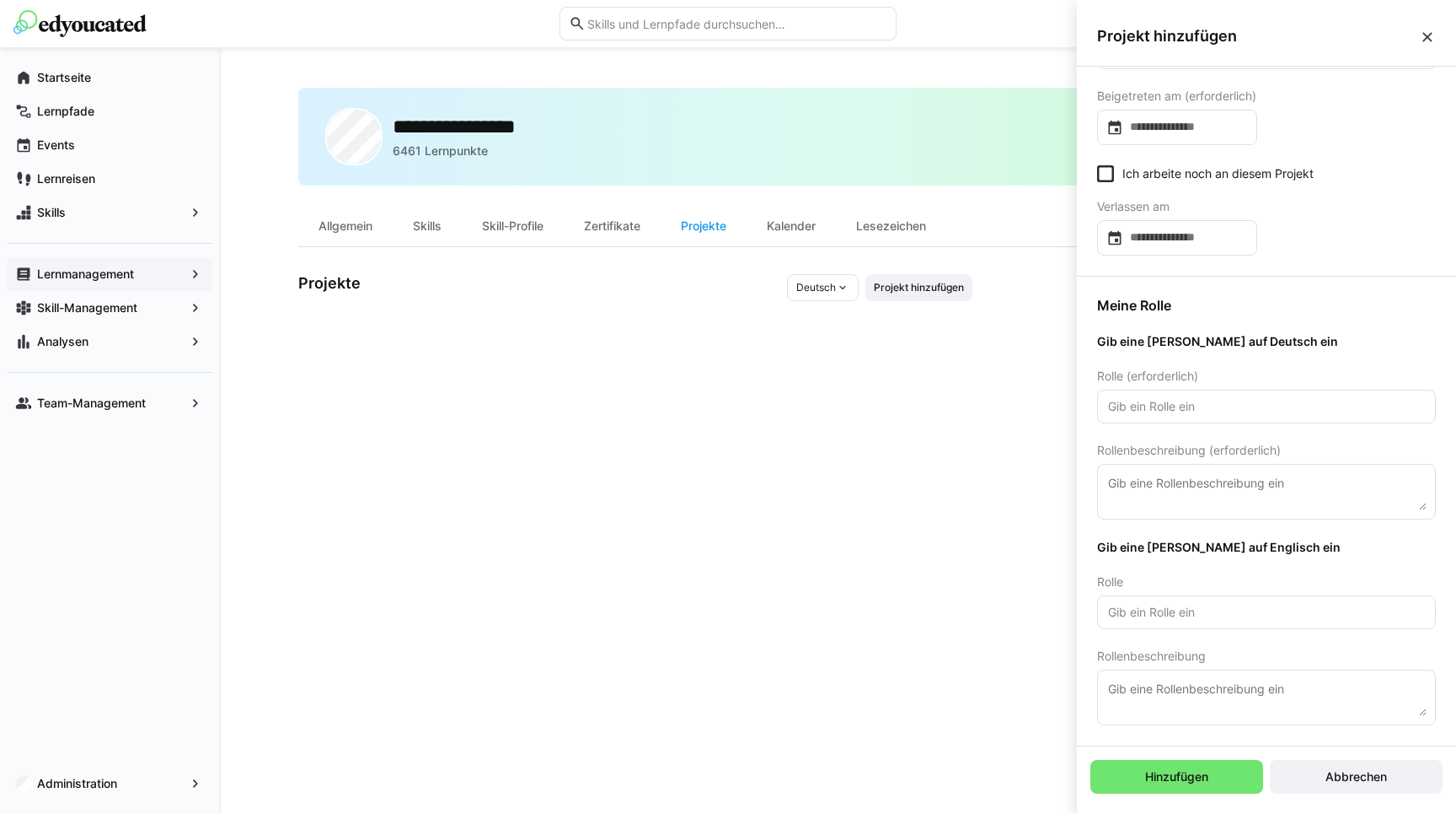
click at [1282, 346] on span "Gib eine Rolle auf Deutsch ein" at bounding box center [1266, 341] width 339 height 15
click at [1215, 189] on div "Ich arbeite noch an diesem Projekt Verlassen am" at bounding box center [1266, 210] width 339 height 90
click at [1198, 206] on div "Verlassen am" at bounding box center [1177, 207] width 160 height 14
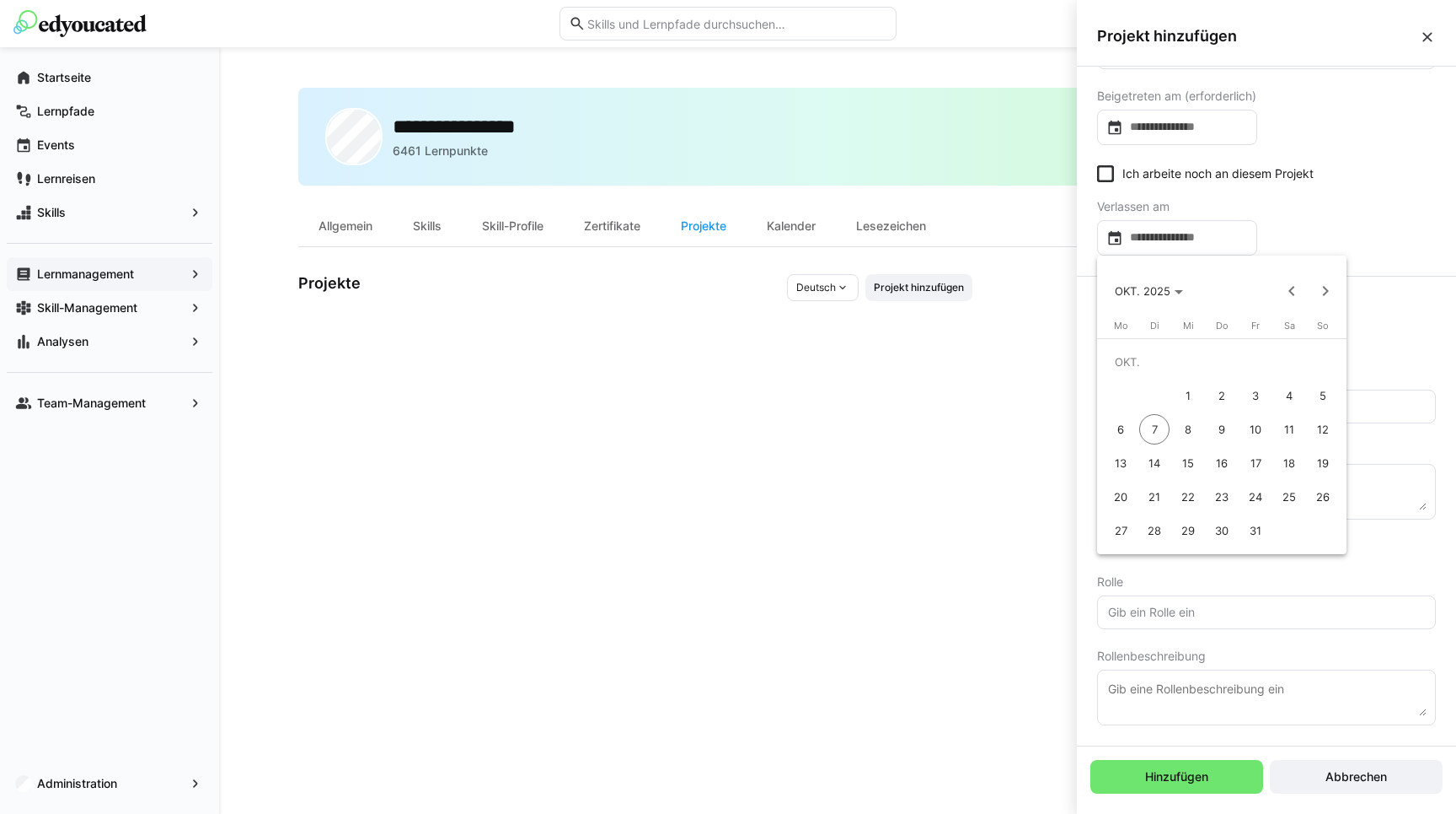
click at [1198, 206] on div at bounding box center [728, 407] width 1456 height 814
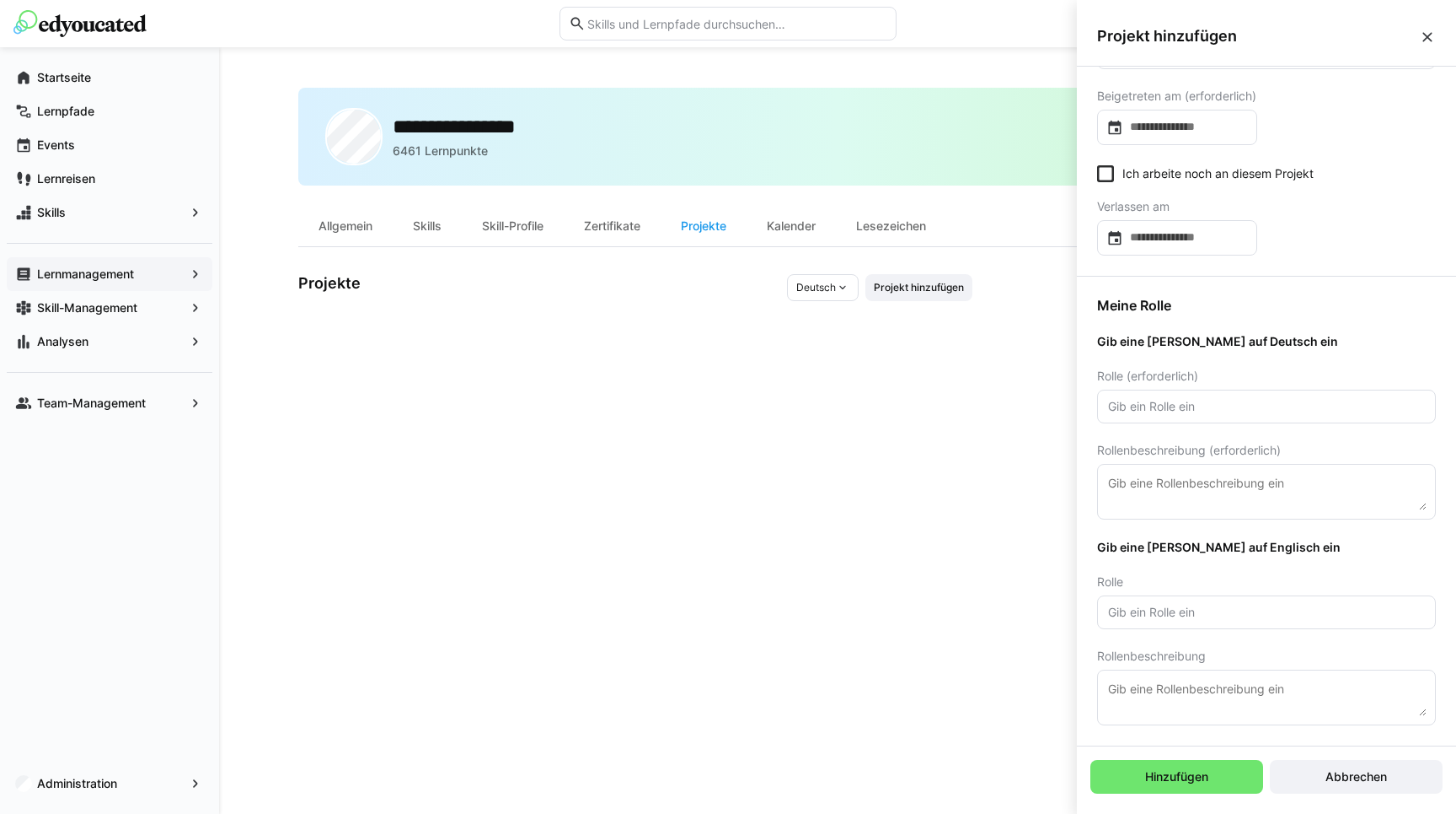
click at [1242, 563] on div "Meine Rolle Gib eine Rolle auf Deutsch ein Rolle (erforderlich) Rollenbeschreib…" at bounding box center [1266, 510] width 379 height 469
click at [1238, 566] on div "Meine Rolle Gib eine Rolle auf Deutsch ein Rolle (erforderlich) Rollenbeschreib…" at bounding box center [1266, 510] width 379 height 469
click at [1202, 609] on input "text" at bounding box center [1266, 612] width 320 height 15
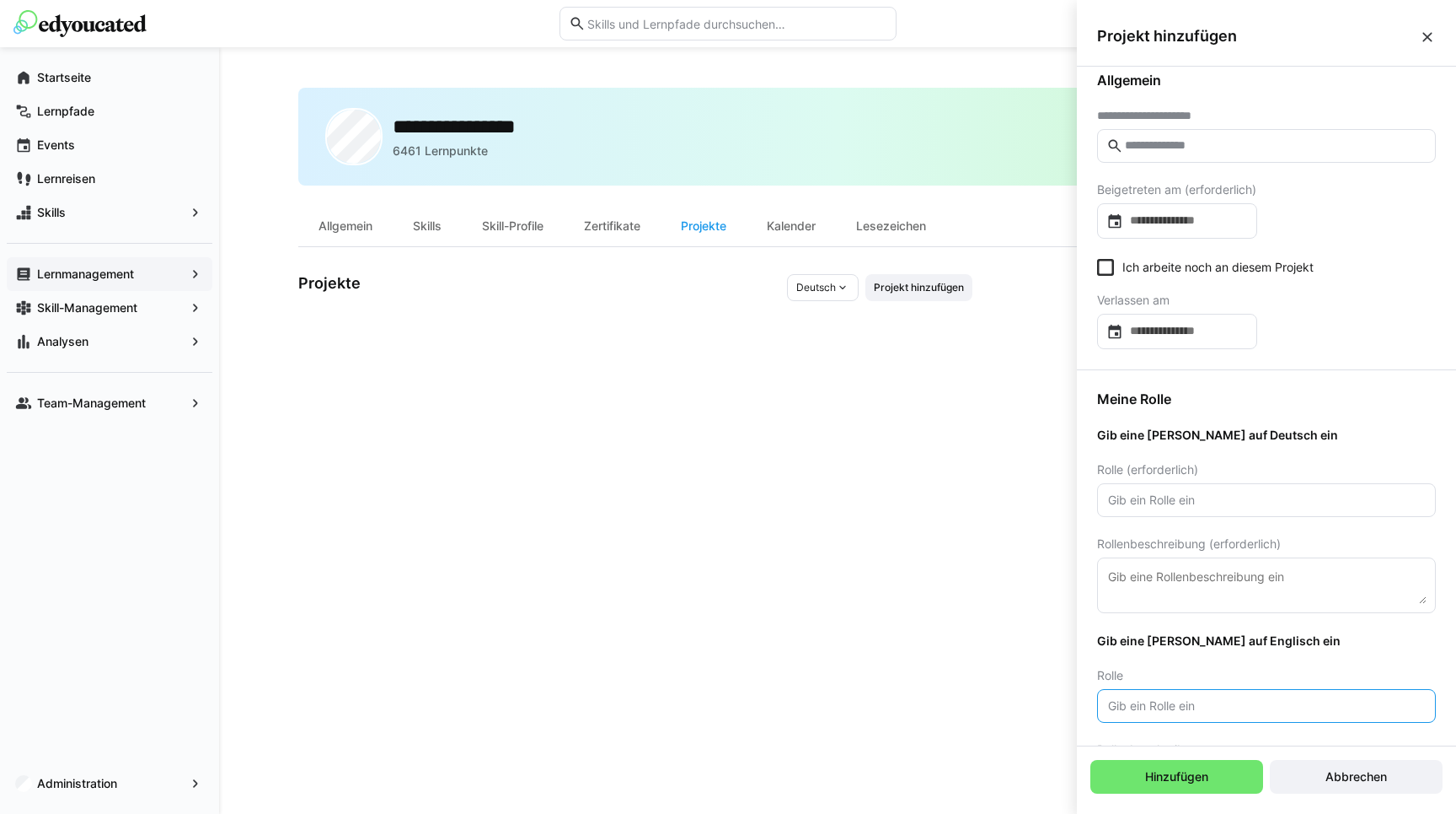
scroll to position [0, 0]
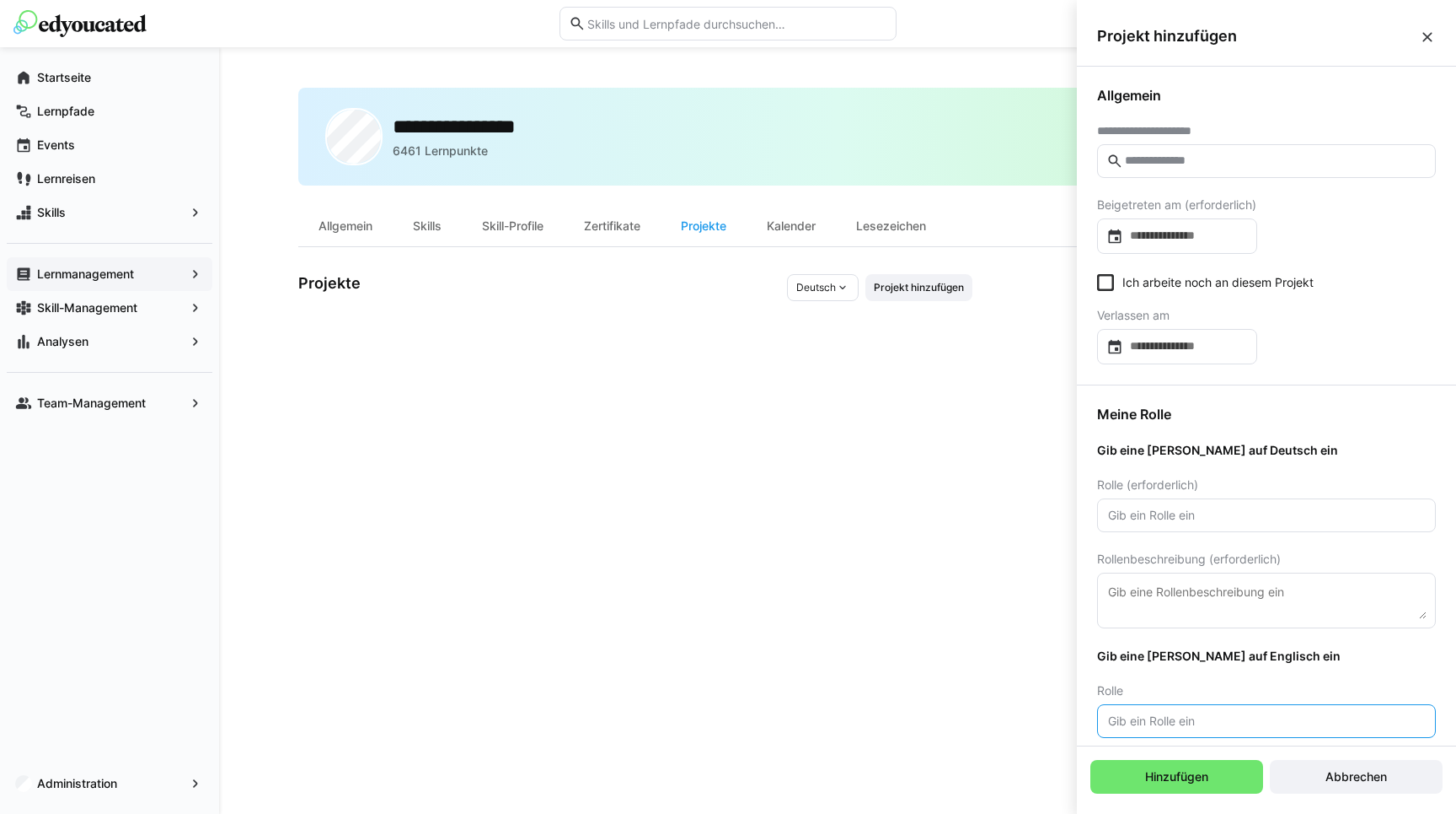
click at [1162, 440] on div "Meine Rolle Gib eine Rolle auf Deutsch ein Rolle (erforderlich) Rollenbeschreib…" at bounding box center [1266, 620] width 379 height 469
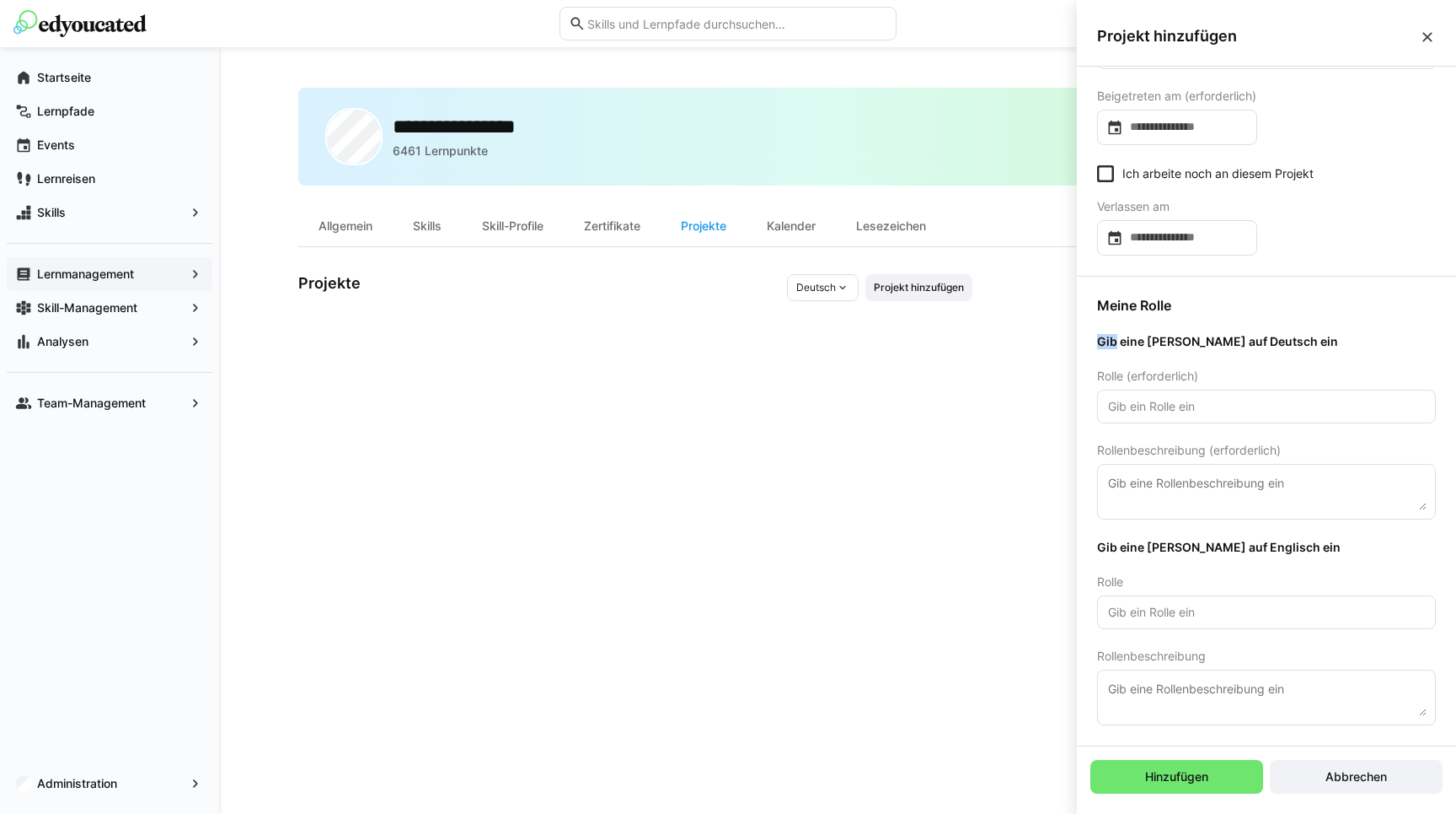
click at [1154, 559] on div "Meine Rolle Gib eine Rolle auf Deutsch ein Rolle (erforderlich) Rollenbeschreib…" at bounding box center [1266, 510] width 379 height 469
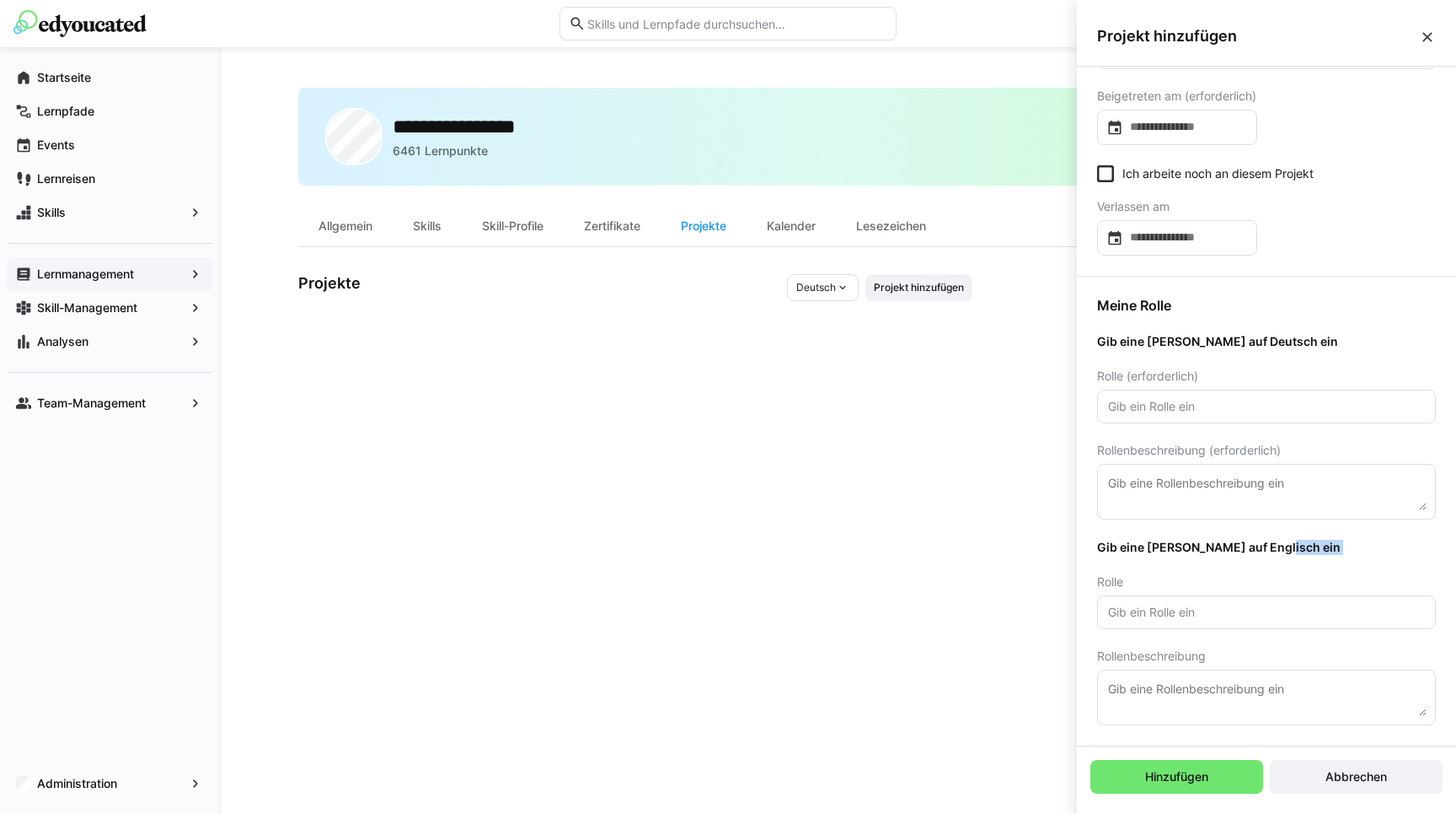
click at [1154, 559] on div "Meine Rolle Gib eine Rolle auf Deutsch ein Rolle (erforderlich) Rollenbeschreib…" at bounding box center [1266, 510] width 379 height 469
click at [1155, 340] on span "Gib eine Rolle auf Deutsch ein" at bounding box center [1266, 341] width 339 height 15
click at [1131, 346] on span "Gib eine Rolle auf Deutsch ein" at bounding box center [1266, 341] width 339 height 15
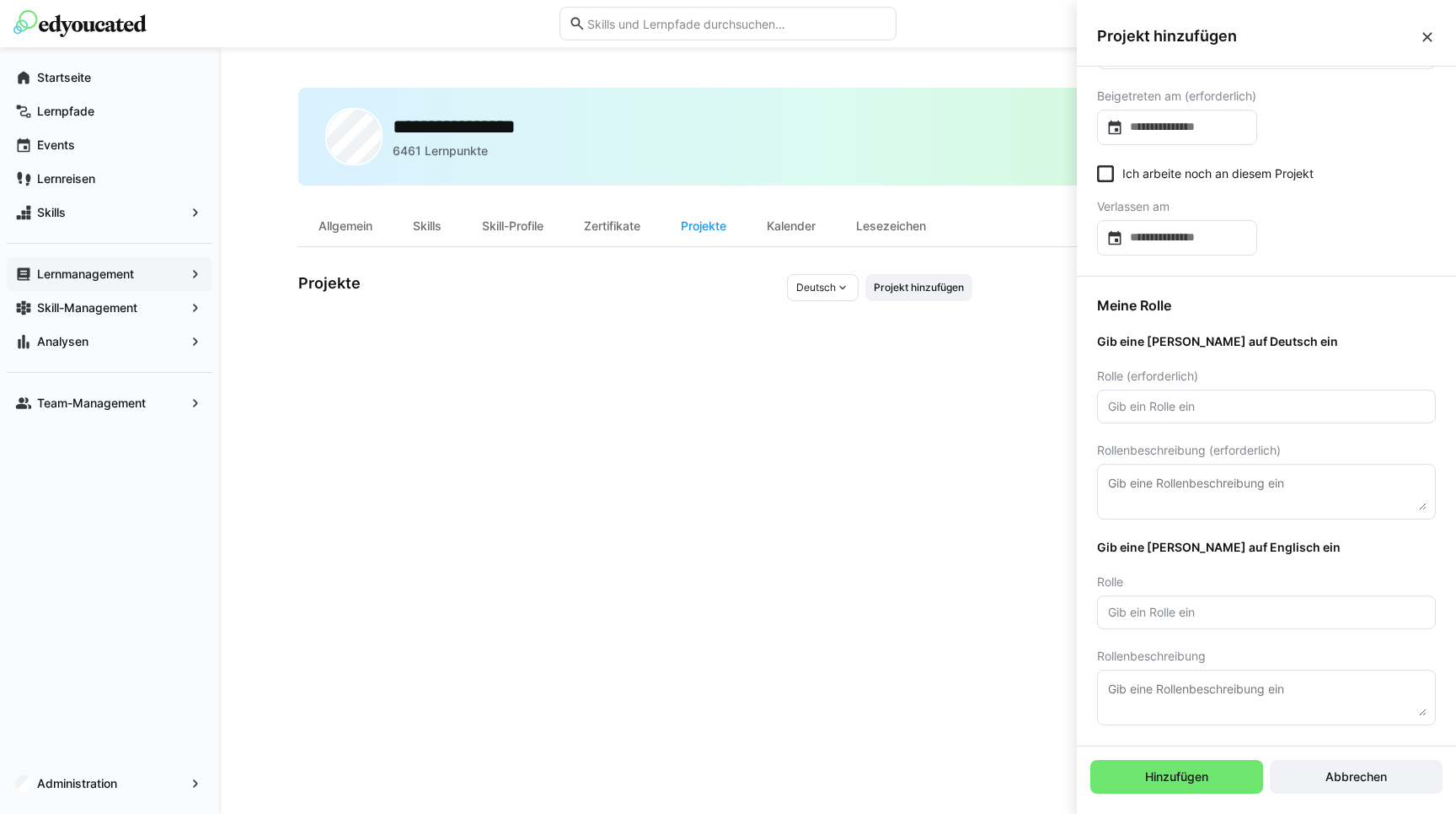
scroll to position [0, 0]
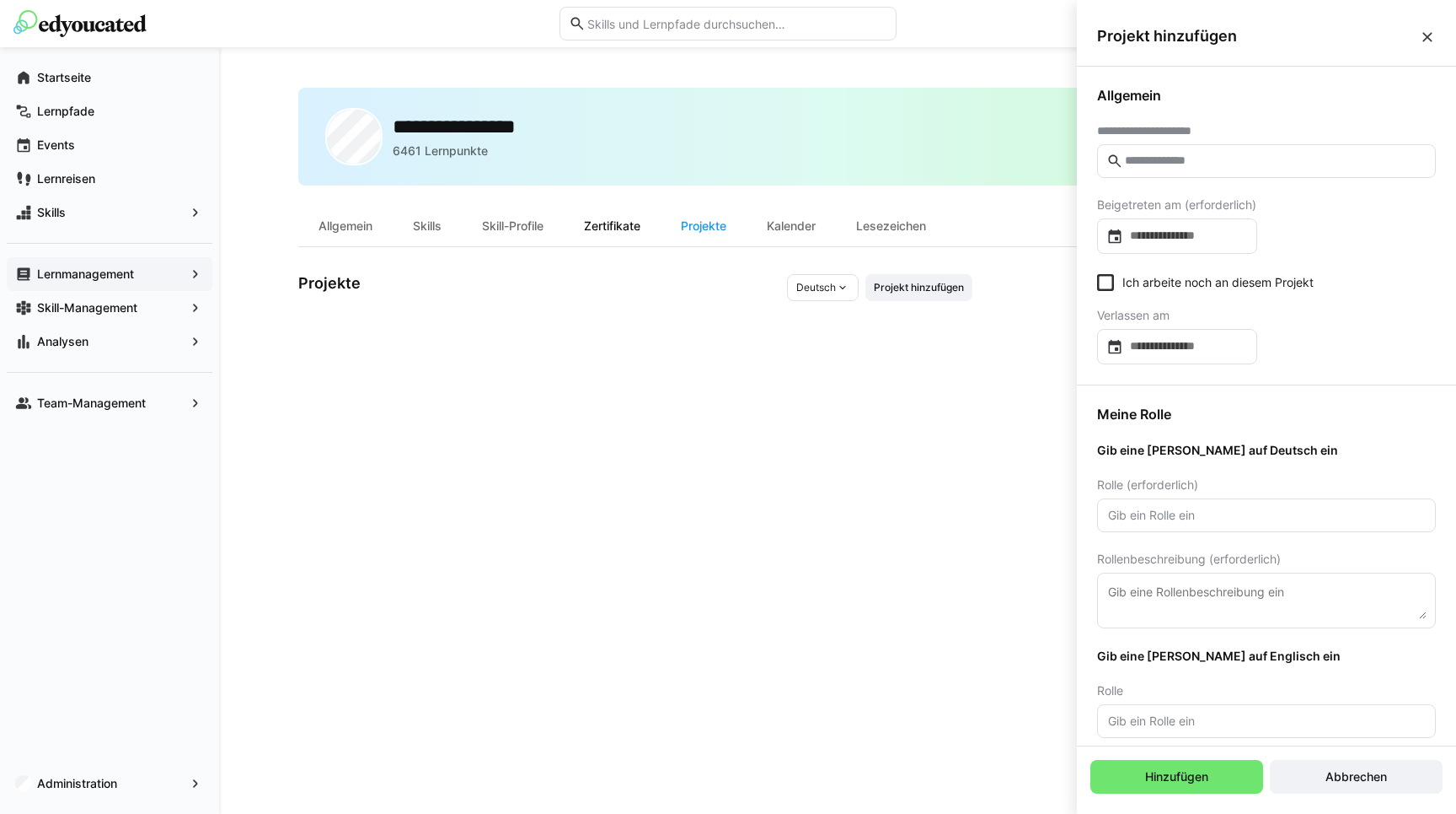
click at [617, 228] on div "Zertifikate" at bounding box center [612, 226] width 97 height 41
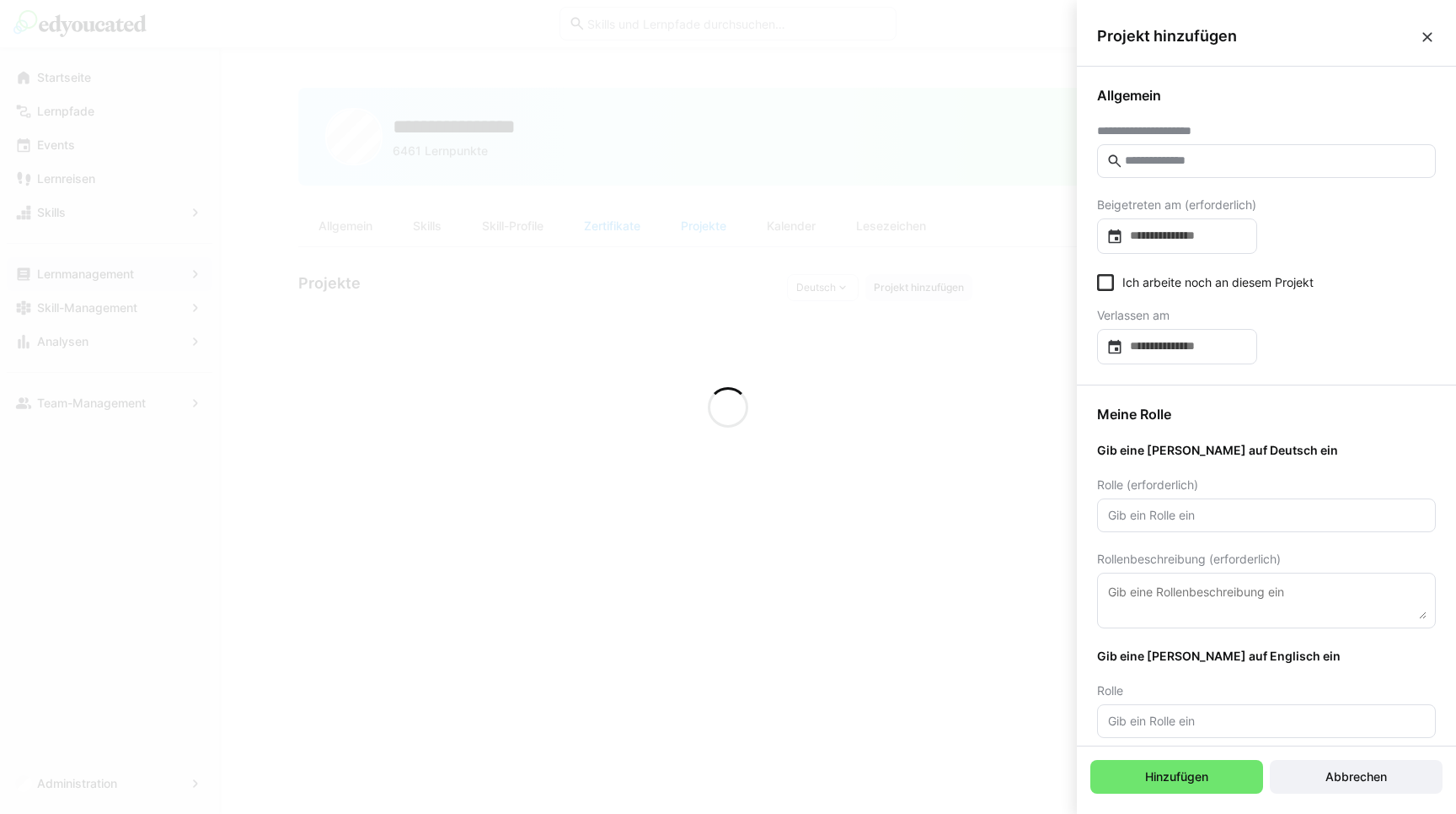
click at [1420, 36] on eds-icon at bounding box center [1426, 37] width 16 height 16
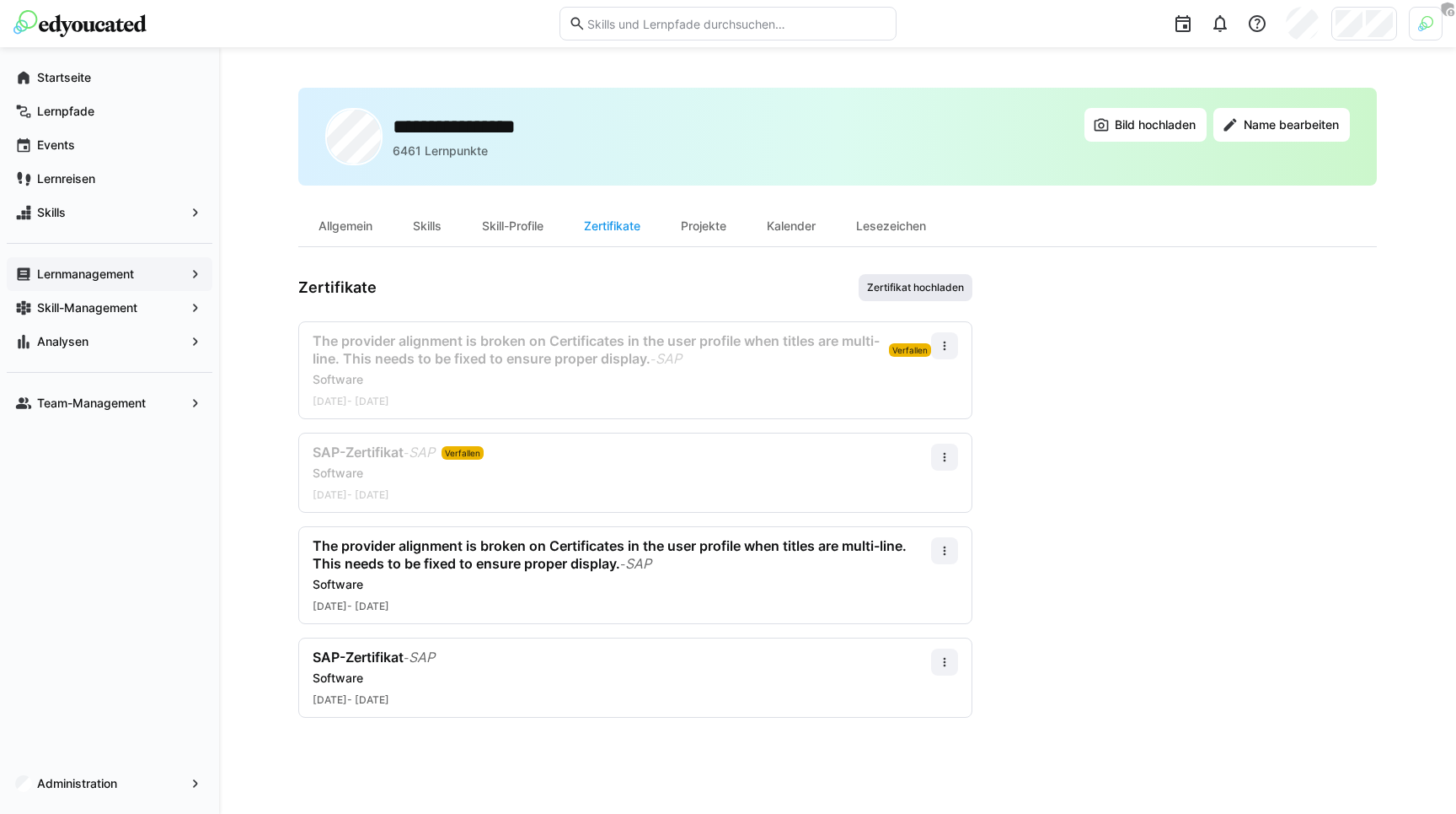
click at [904, 280] on span "Zertifikat hochladen" at bounding box center [916, 287] width 114 height 27
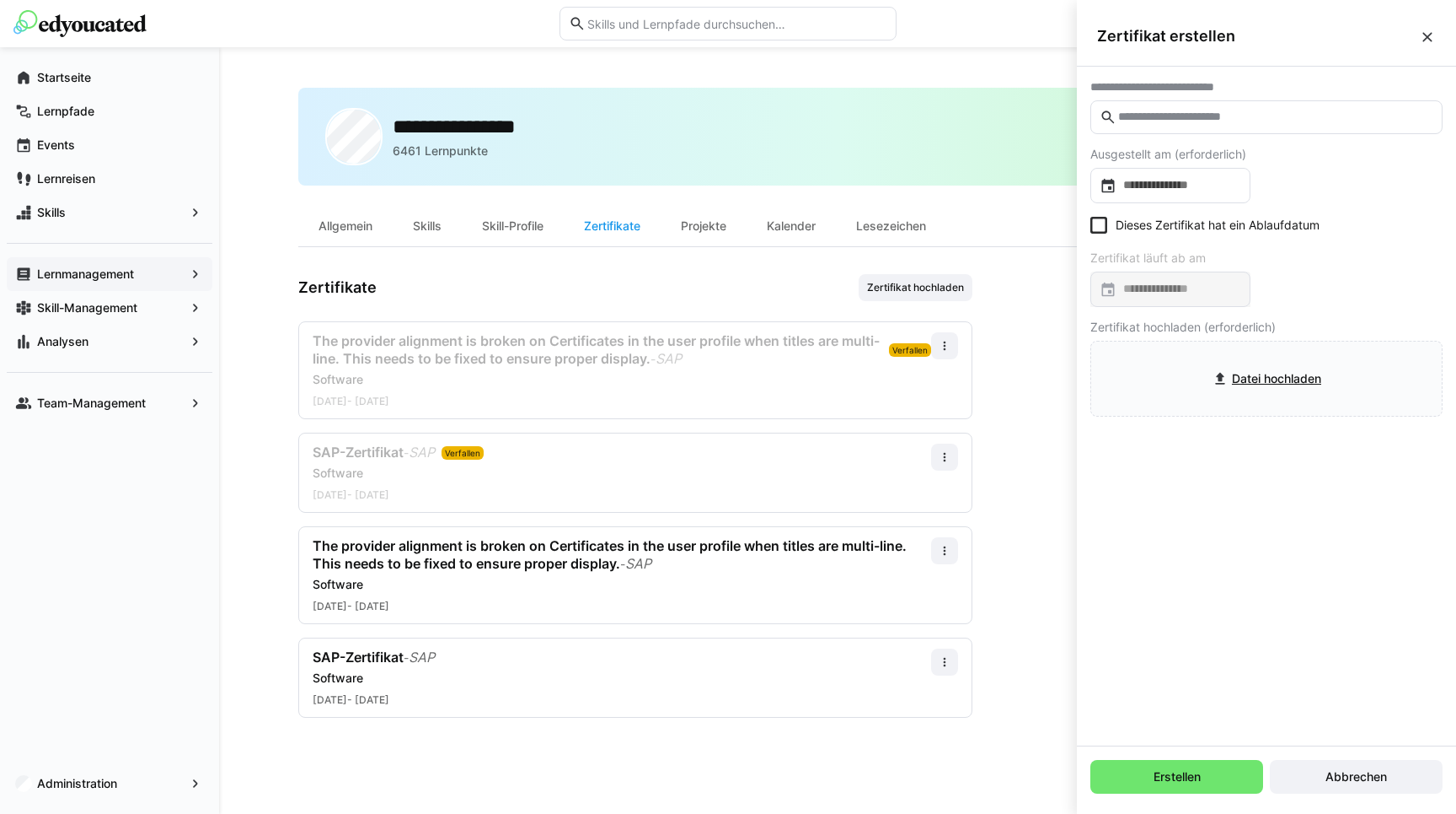
click at [1429, 36] on eds-icon at bounding box center [1426, 37] width 16 height 16
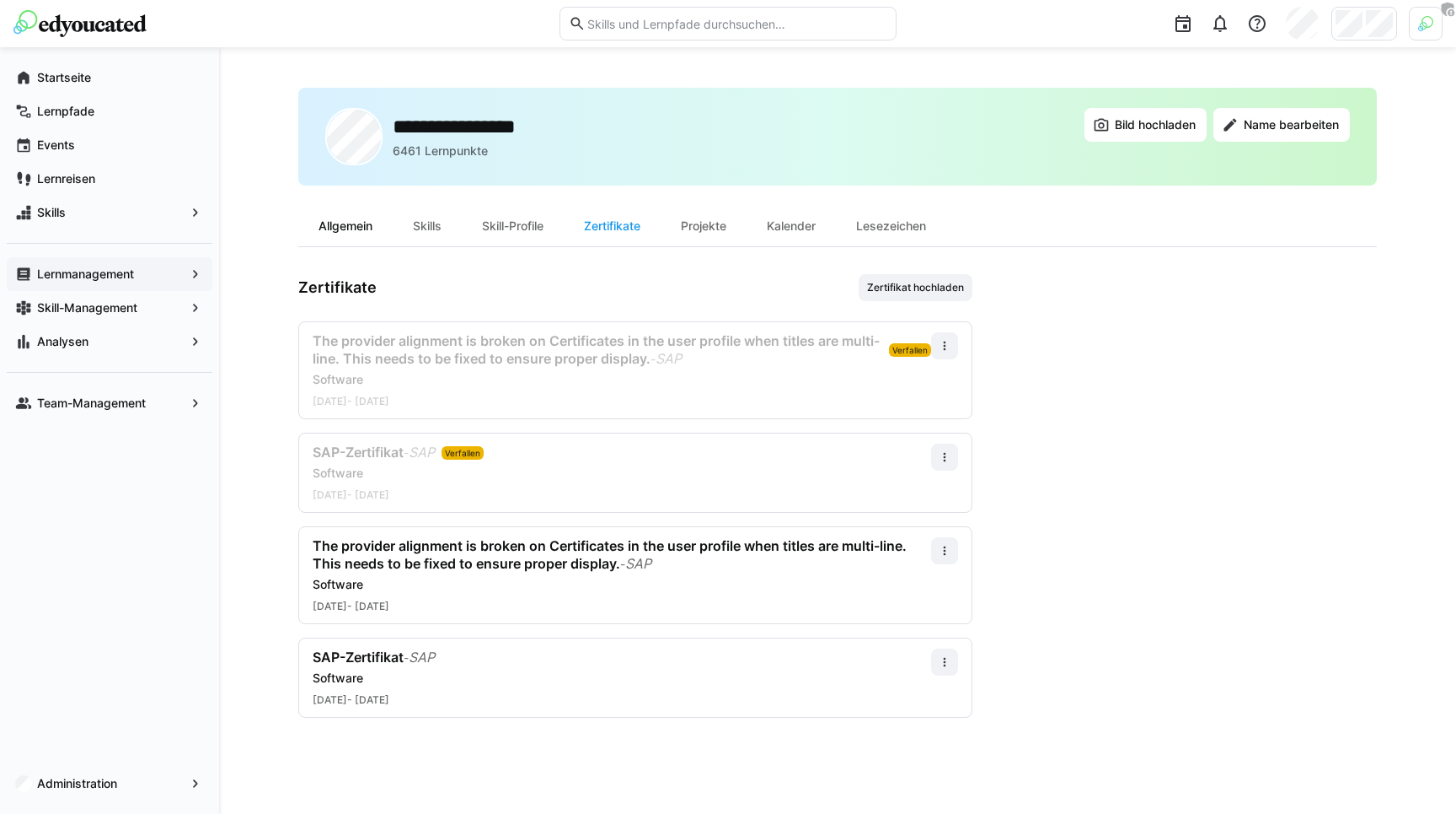
click at [337, 219] on div "Allgemein" at bounding box center [346, 226] width 95 height 41
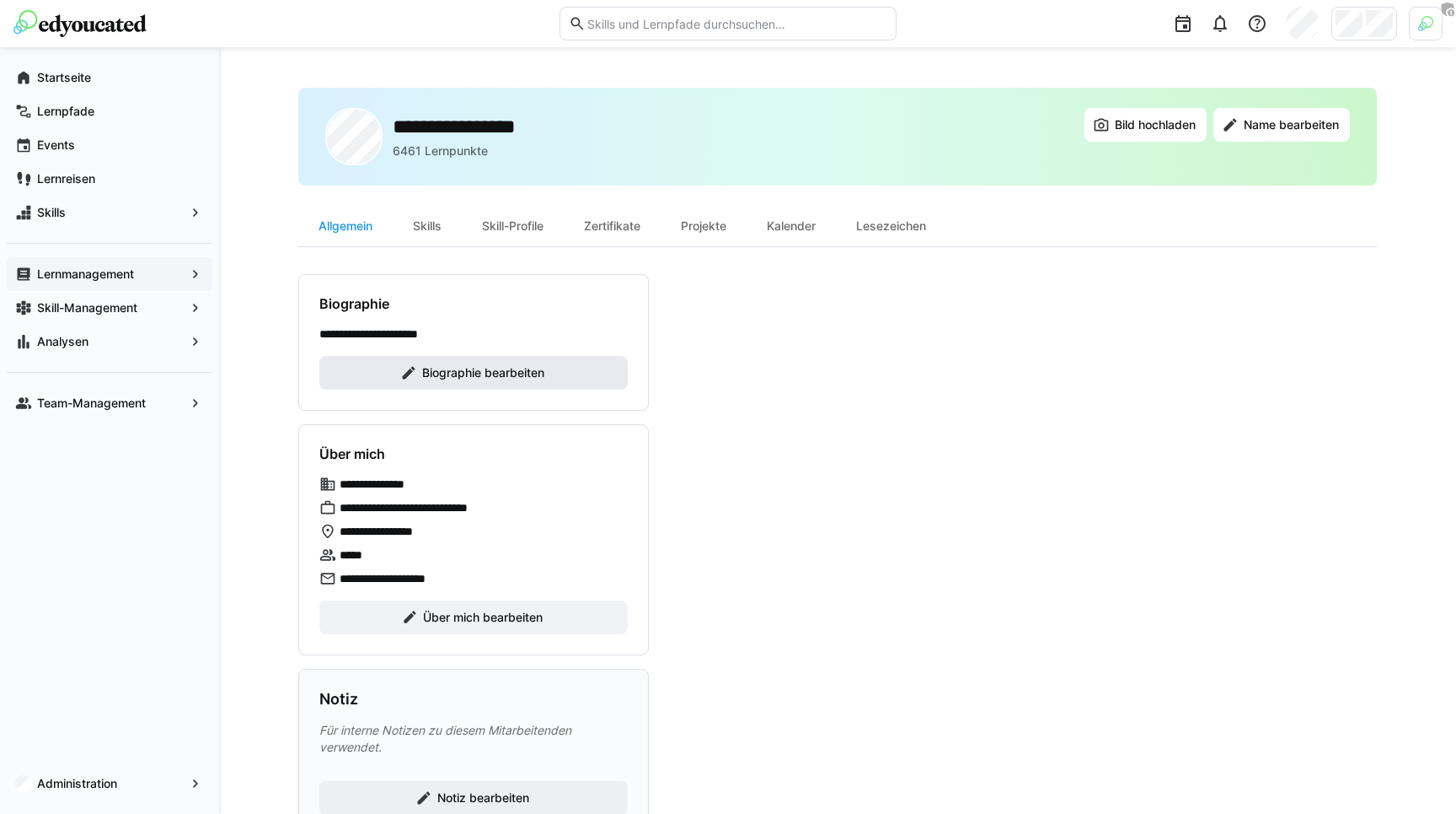
click at [453, 361] on span "Biographie bearbeiten" at bounding box center [472, 372] width 308 height 34
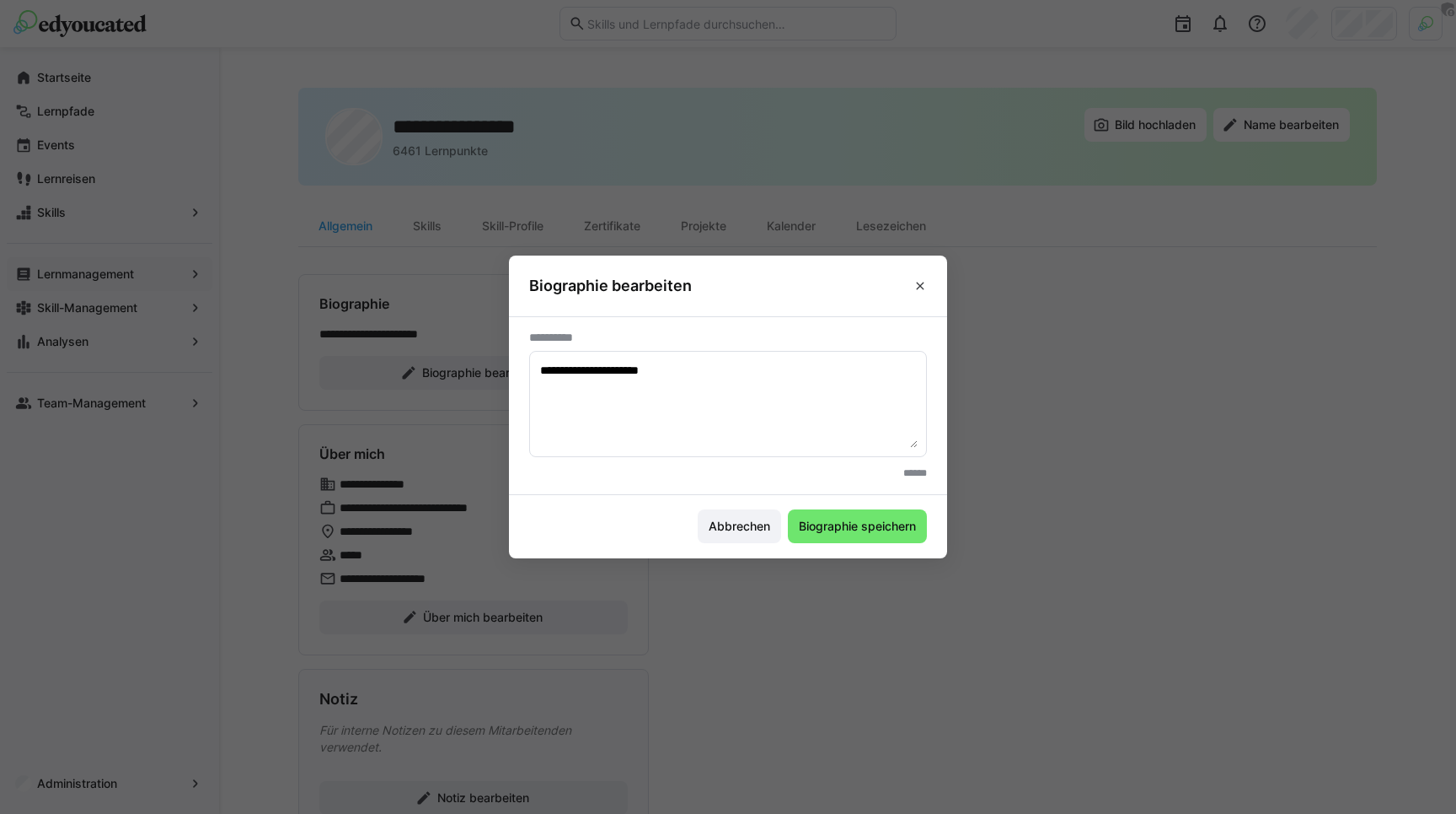
click at [580, 371] on textarea "**********" at bounding box center [728, 403] width 379 height 88
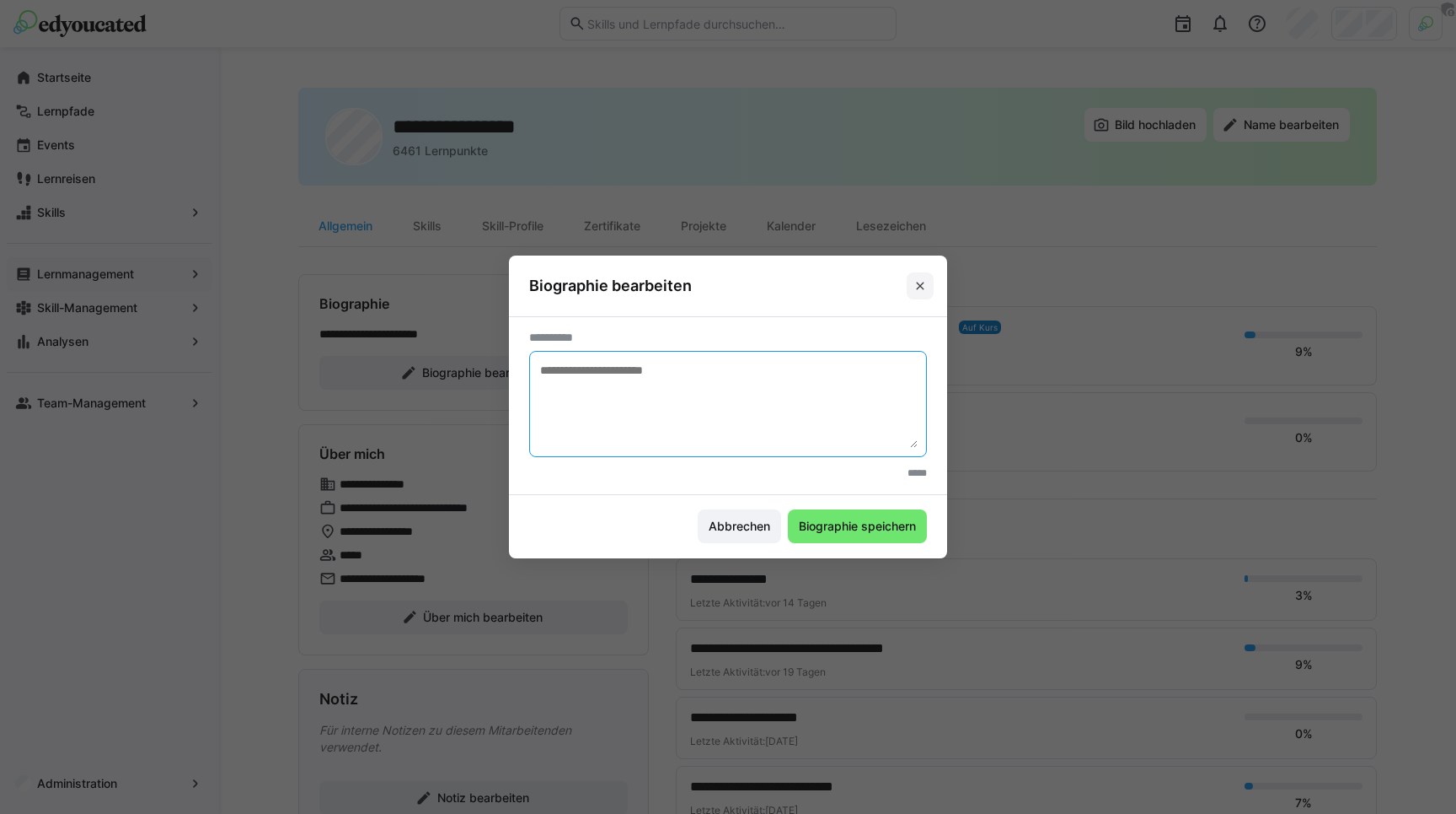
click at [919, 277] on span at bounding box center [920, 286] width 27 height 27
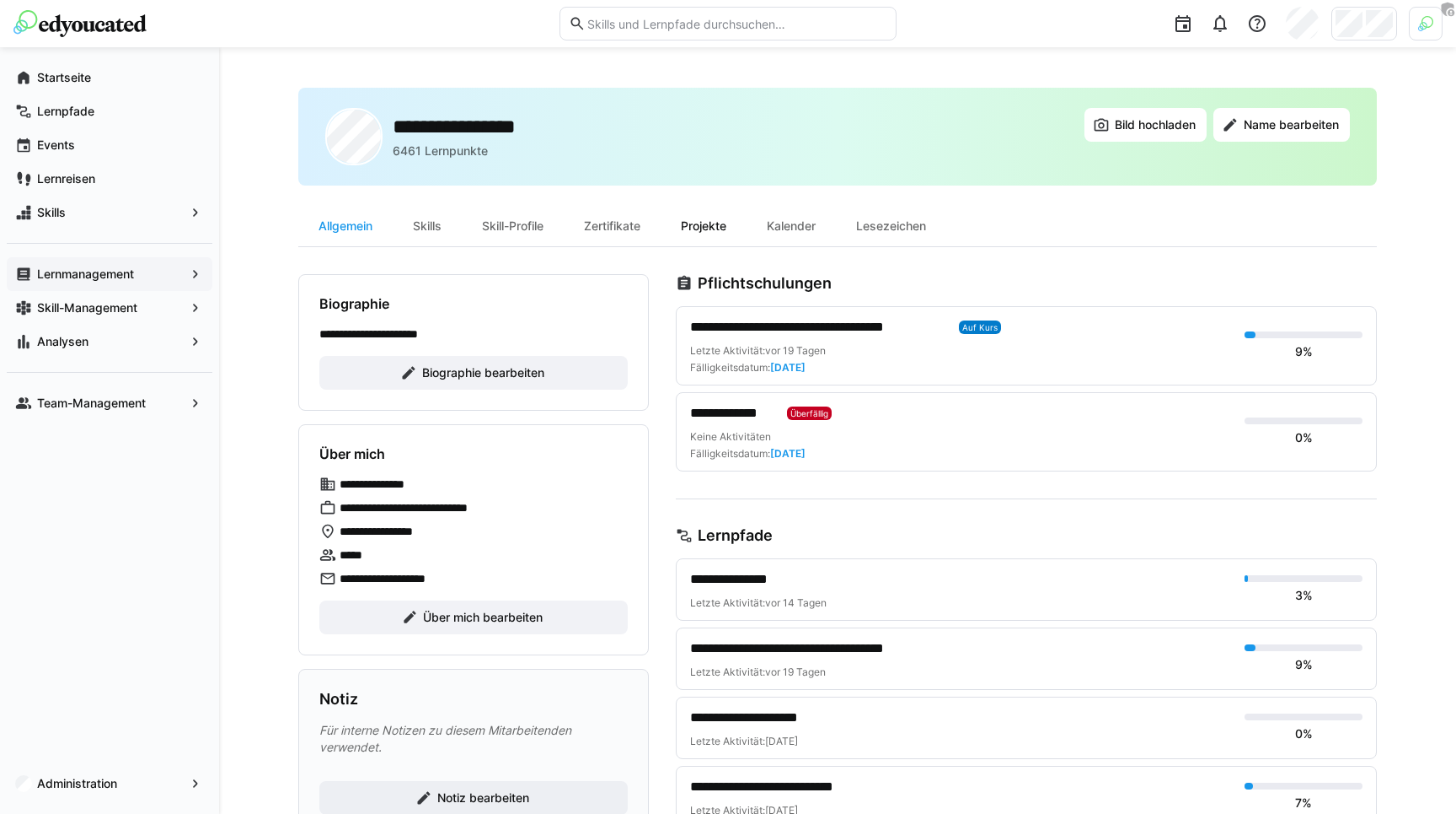
click at [731, 226] on div "Projekte" at bounding box center [703, 226] width 86 height 41
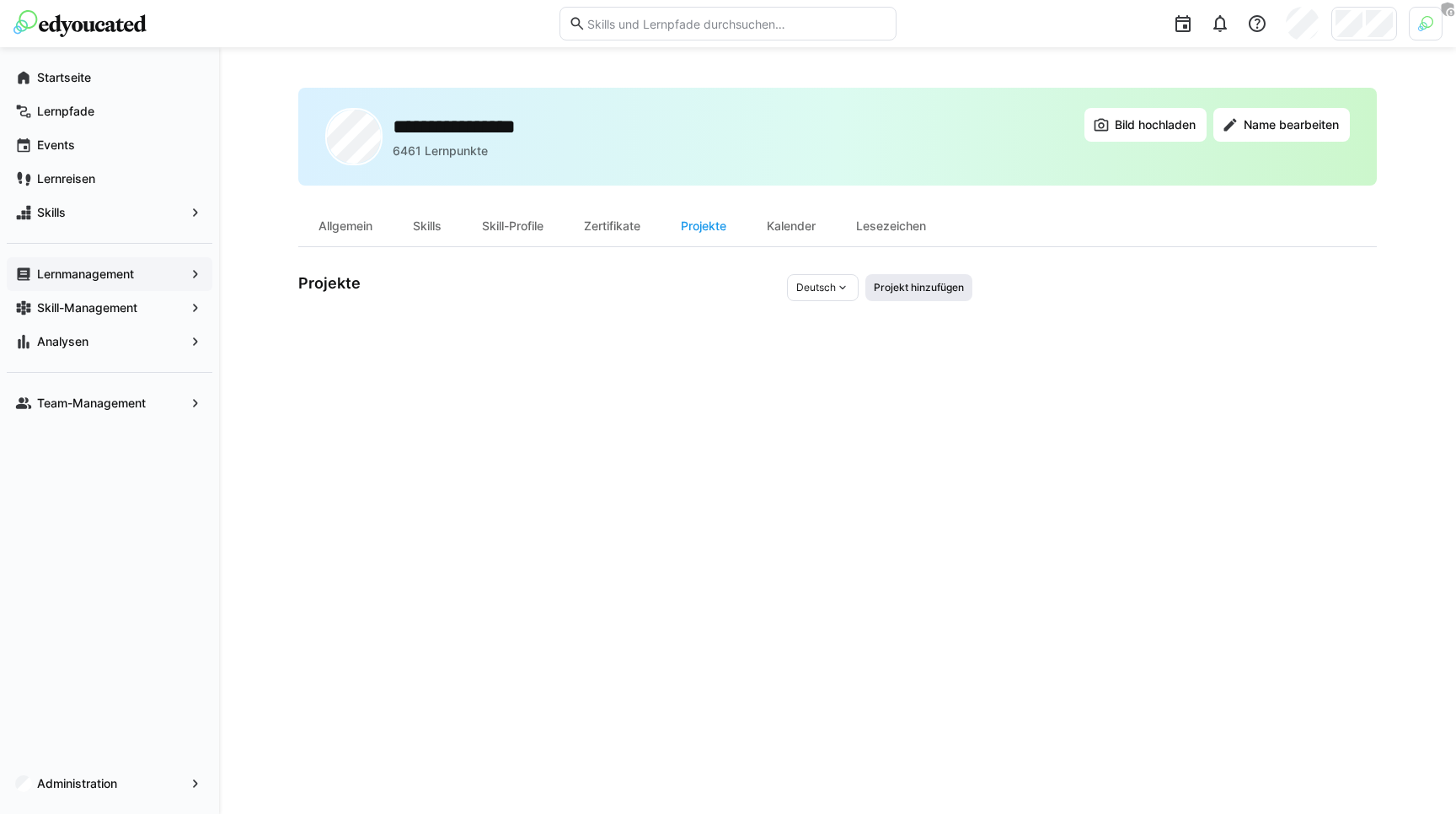
click at [911, 284] on span "Projekt hinzufügen" at bounding box center [919, 287] width 94 height 14
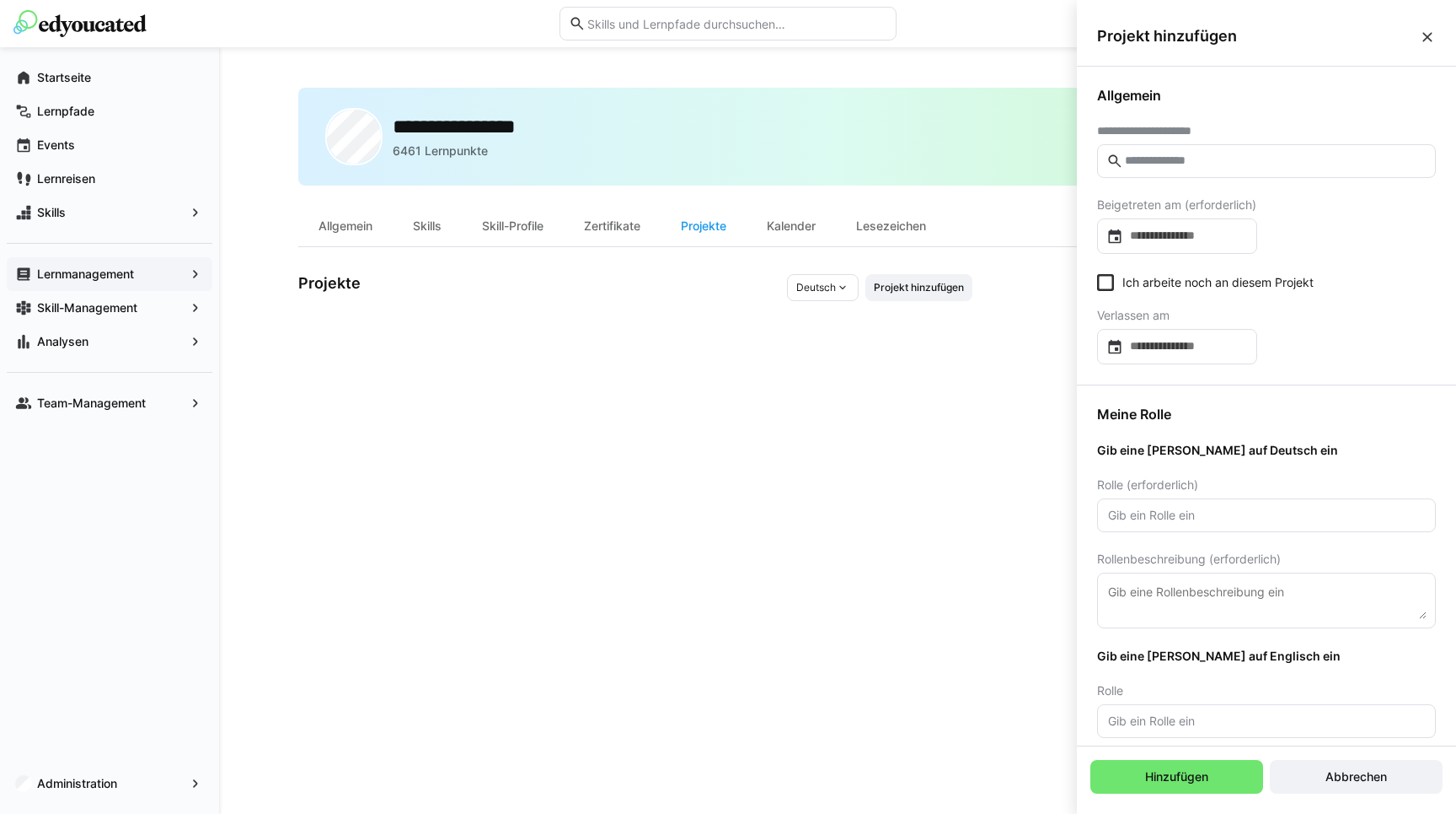
click at [1125, 188] on div "**********" at bounding box center [1266, 225] width 379 height 318
click at [1161, 423] on div "Meine Rolle Deutsch Rolle (erforderlich) Rollenbeschreibung (erforderlich) Gib …" at bounding box center [1266, 620] width 379 height 469
click at [1431, 36] on eds-icon at bounding box center [1426, 37] width 16 height 16
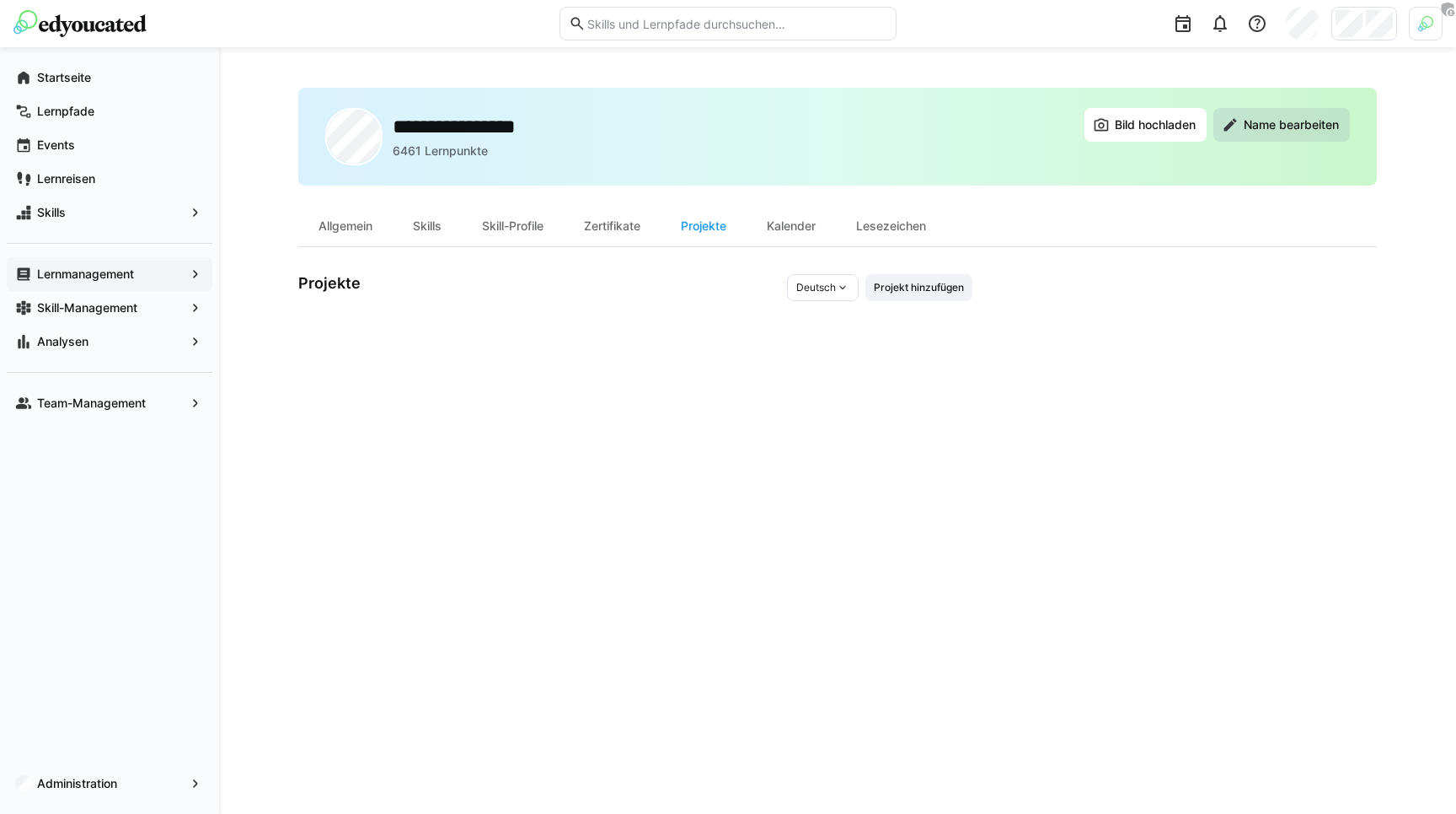
click at [1232, 123] on eds-icon at bounding box center [1229, 124] width 16 height 16
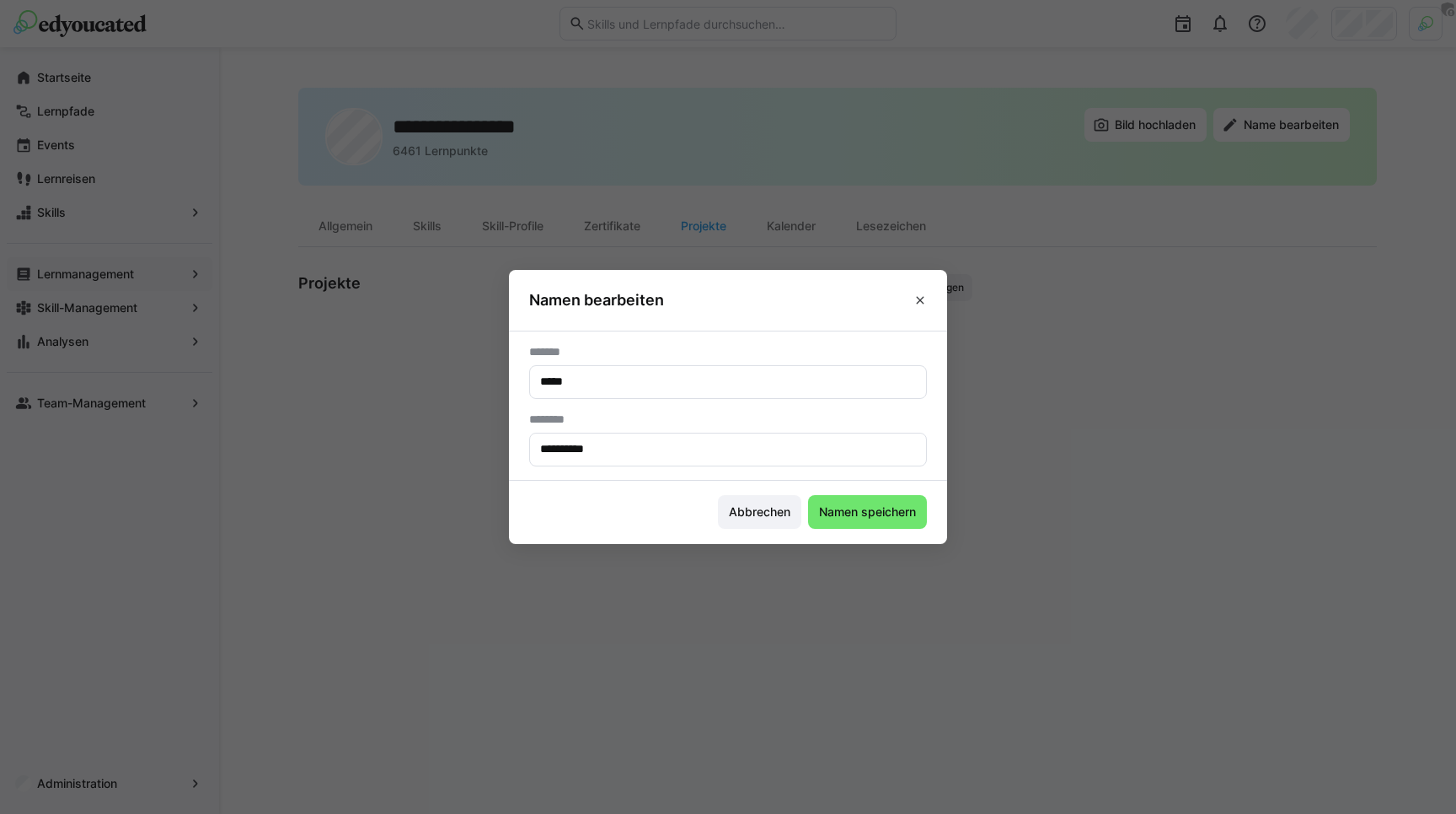
click at [740, 374] on input "*****" at bounding box center [728, 382] width 379 height 15
click at [919, 300] on span at bounding box center [920, 300] width 27 height 27
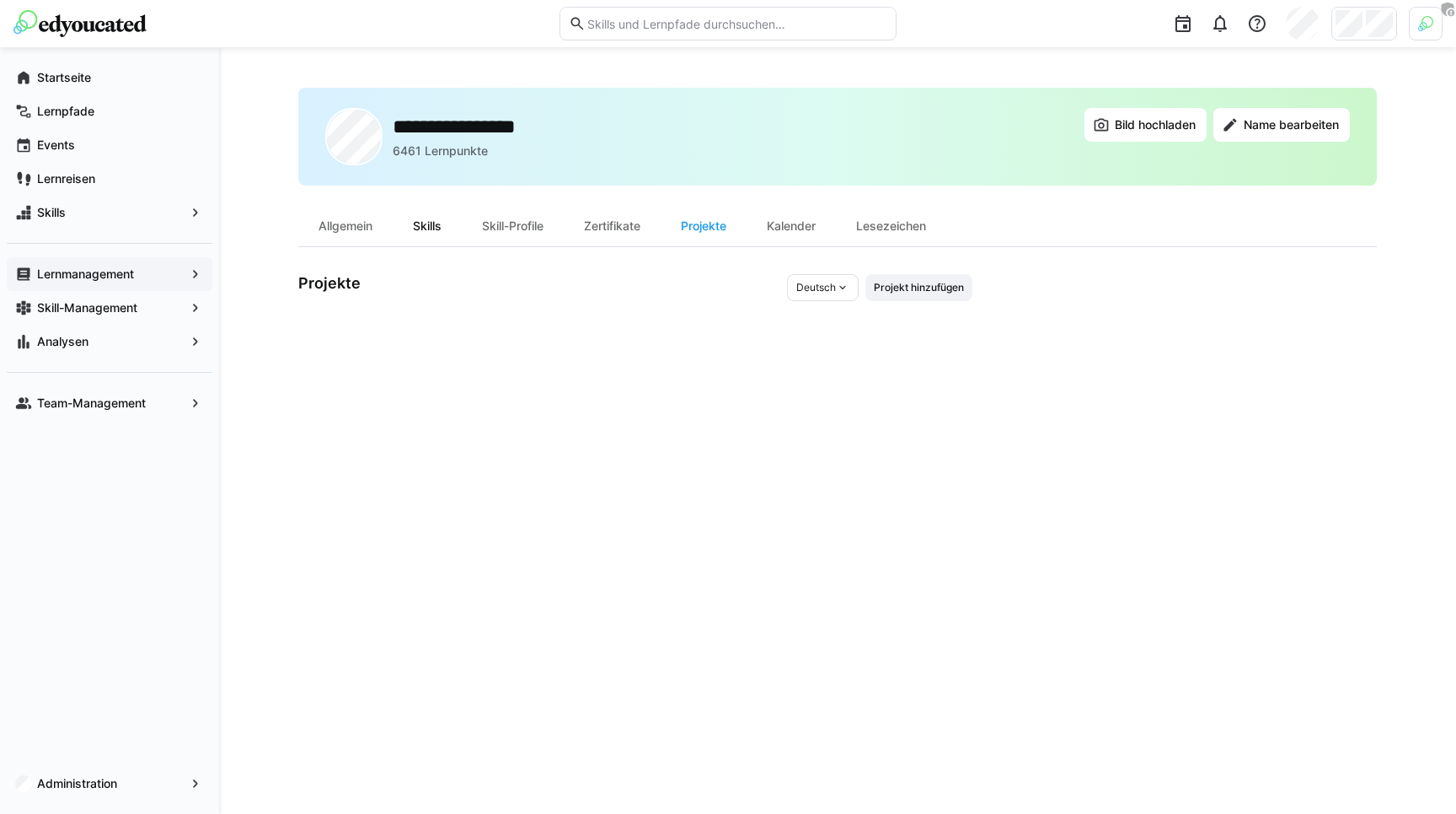
click at [433, 224] on div "Skills" at bounding box center [427, 226] width 70 height 41
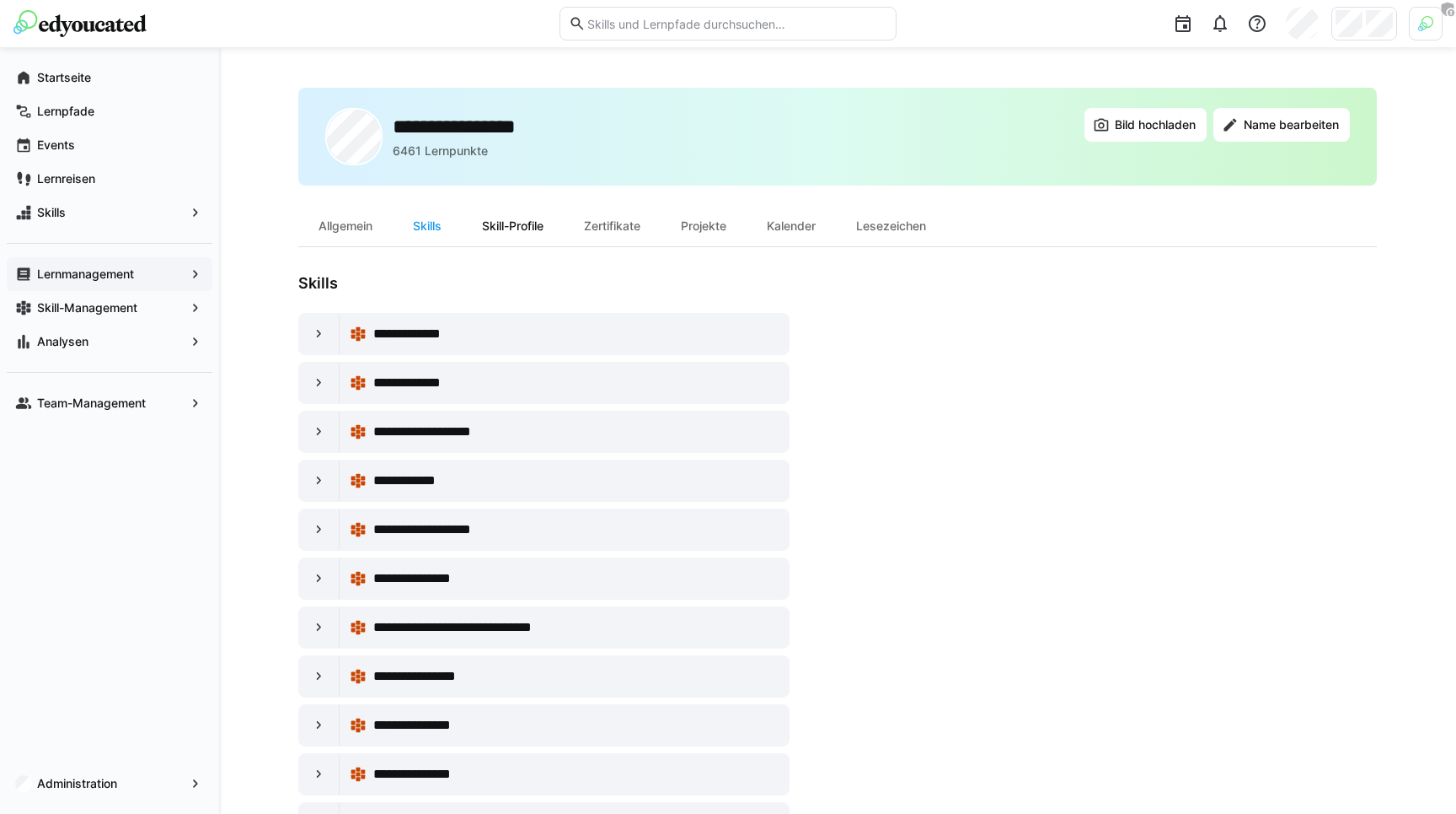
click at [481, 224] on div "Skill-Profile" at bounding box center [513, 226] width 102 height 41
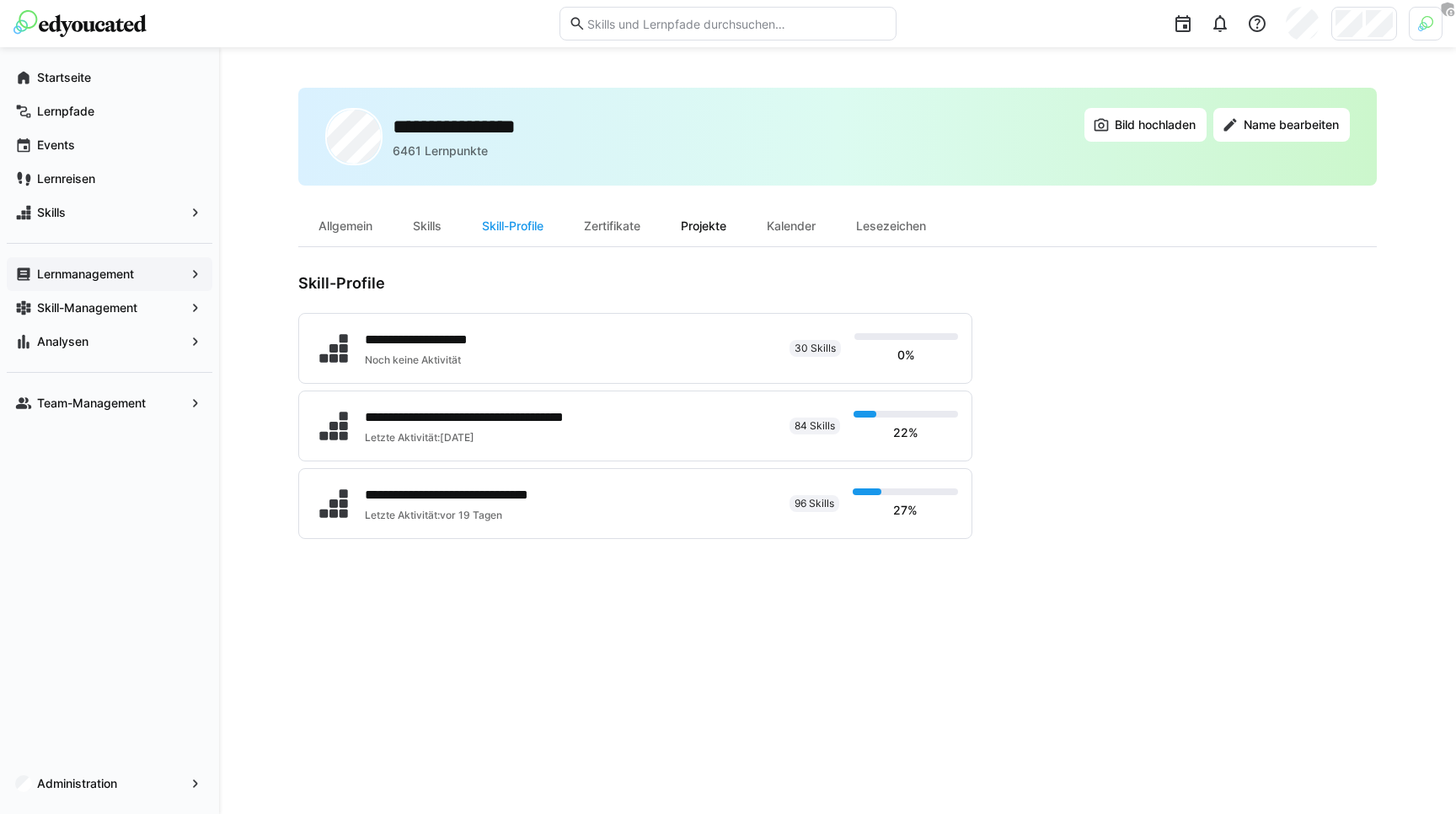
click at [728, 224] on div "Projekte" at bounding box center [703, 226] width 86 height 41
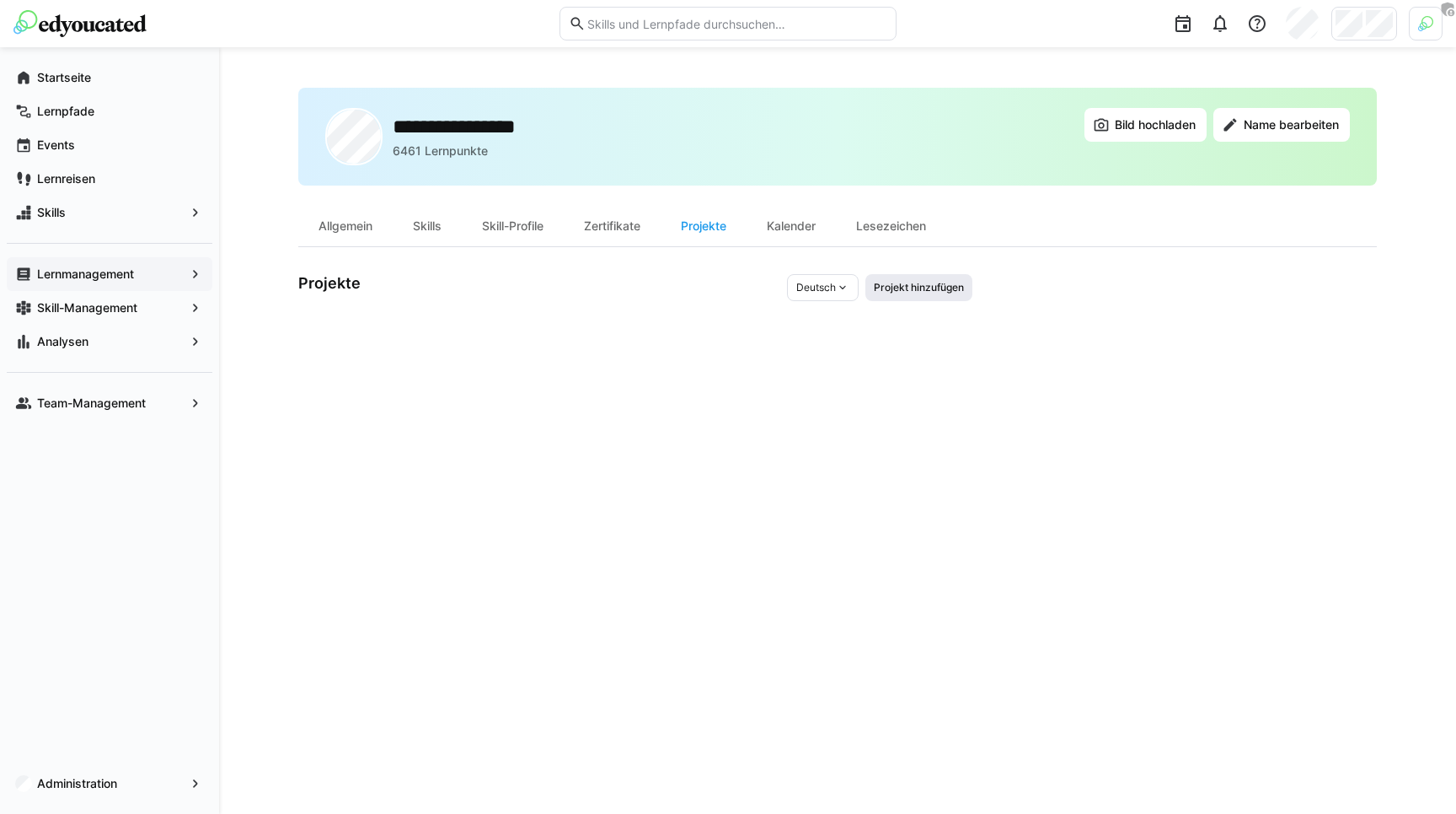
click at [904, 289] on span "Projekt hinzufügen" at bounding box center [919, 287] width 94 height 14
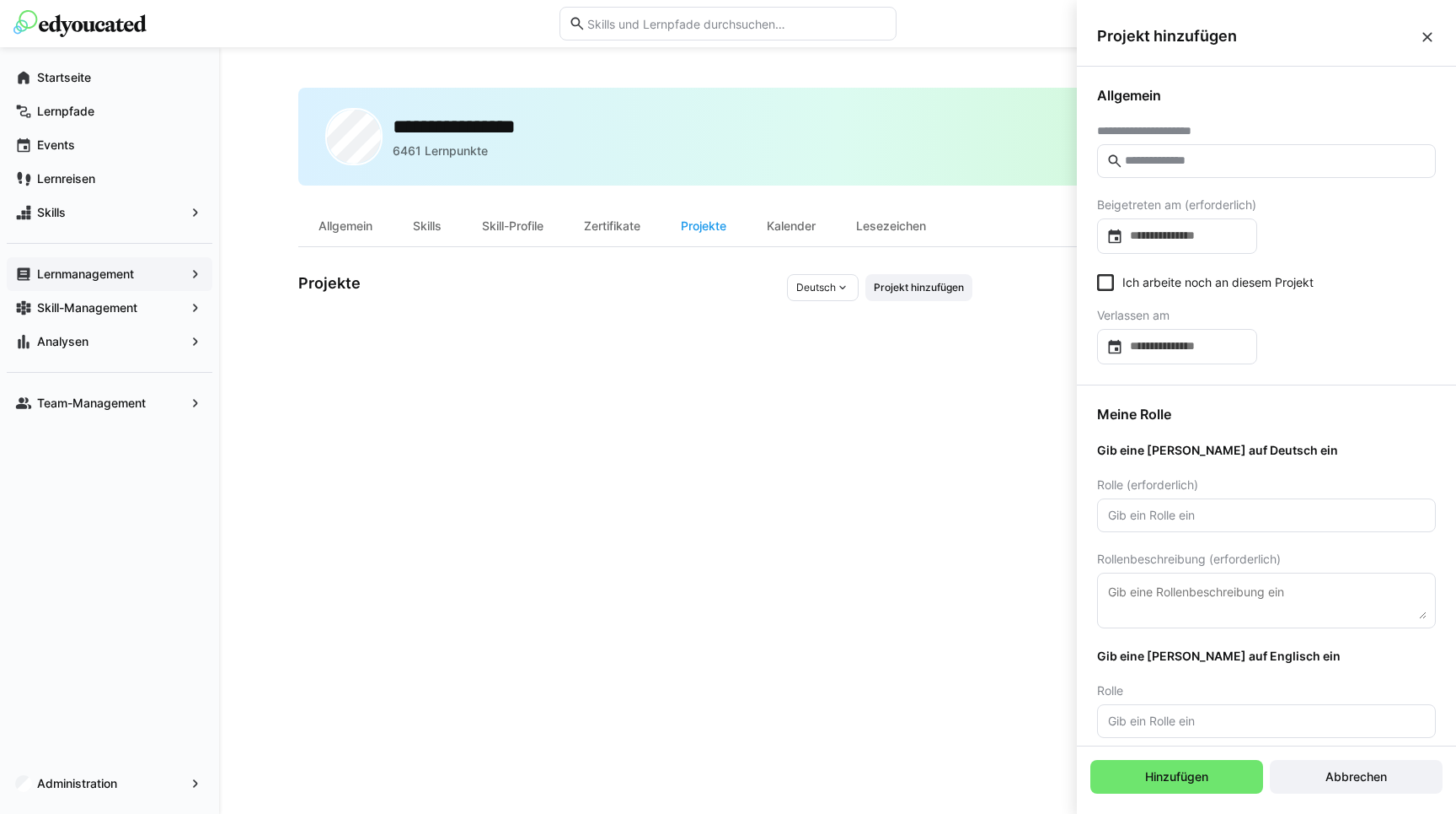
click at [1418, 29] on span "Projekt hinzufügen" at bounding box center [1257, 36] width 322 height 18
click at [1421, 30] on eds-icon at bounding box center [1426, 37] width 16 height 16
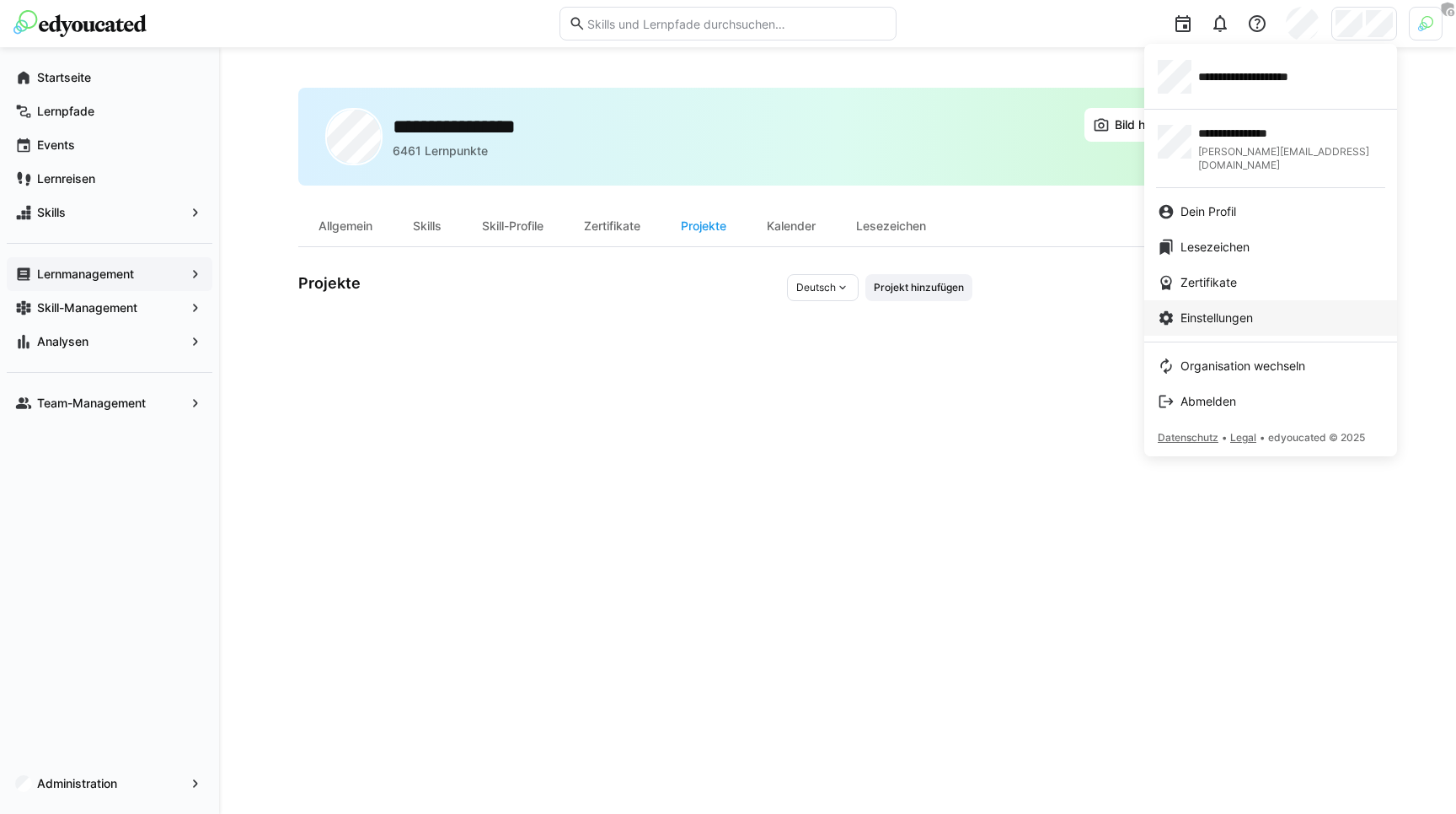
click at [1253, 309] on span "Einstellungen" at bounding box center [1216, 317] width 72 height 16
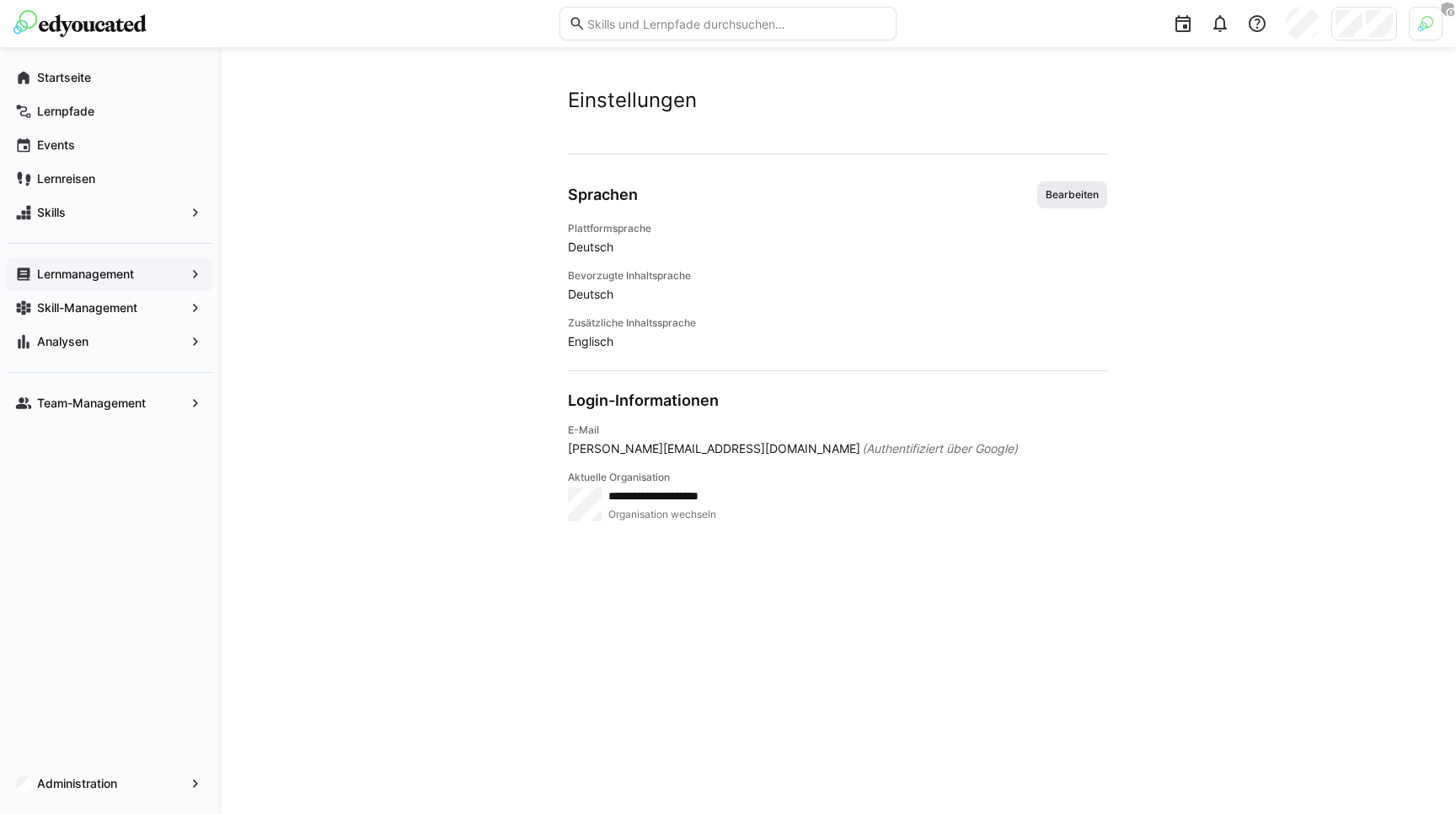
click at [1065, 189] on span "Bearbeiten" at bounding box center [1071, 194] width 56 height 14
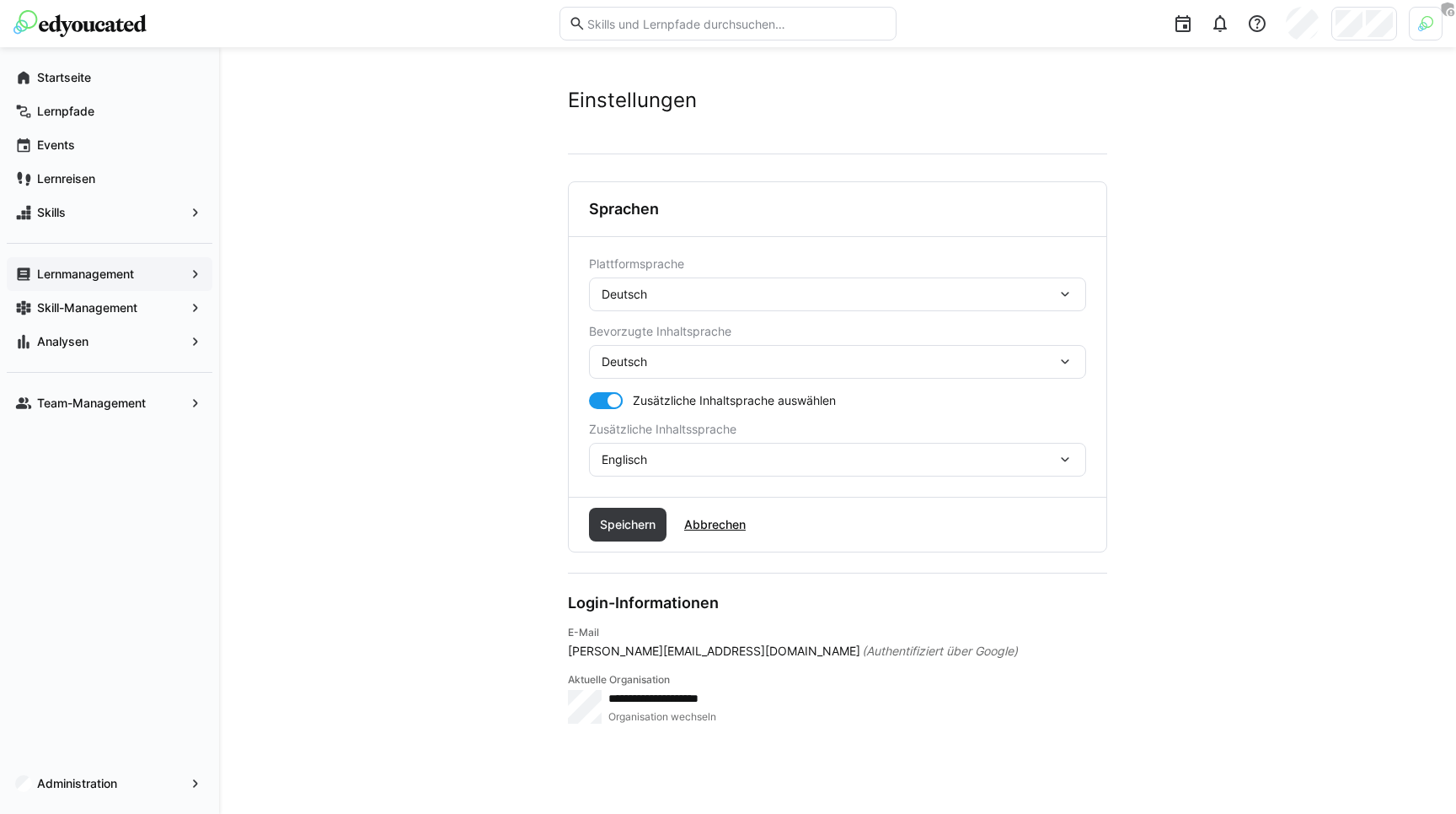
click at [651, 289] on div "Deutsch" at bounding box center [829, 294] width 455 height 15
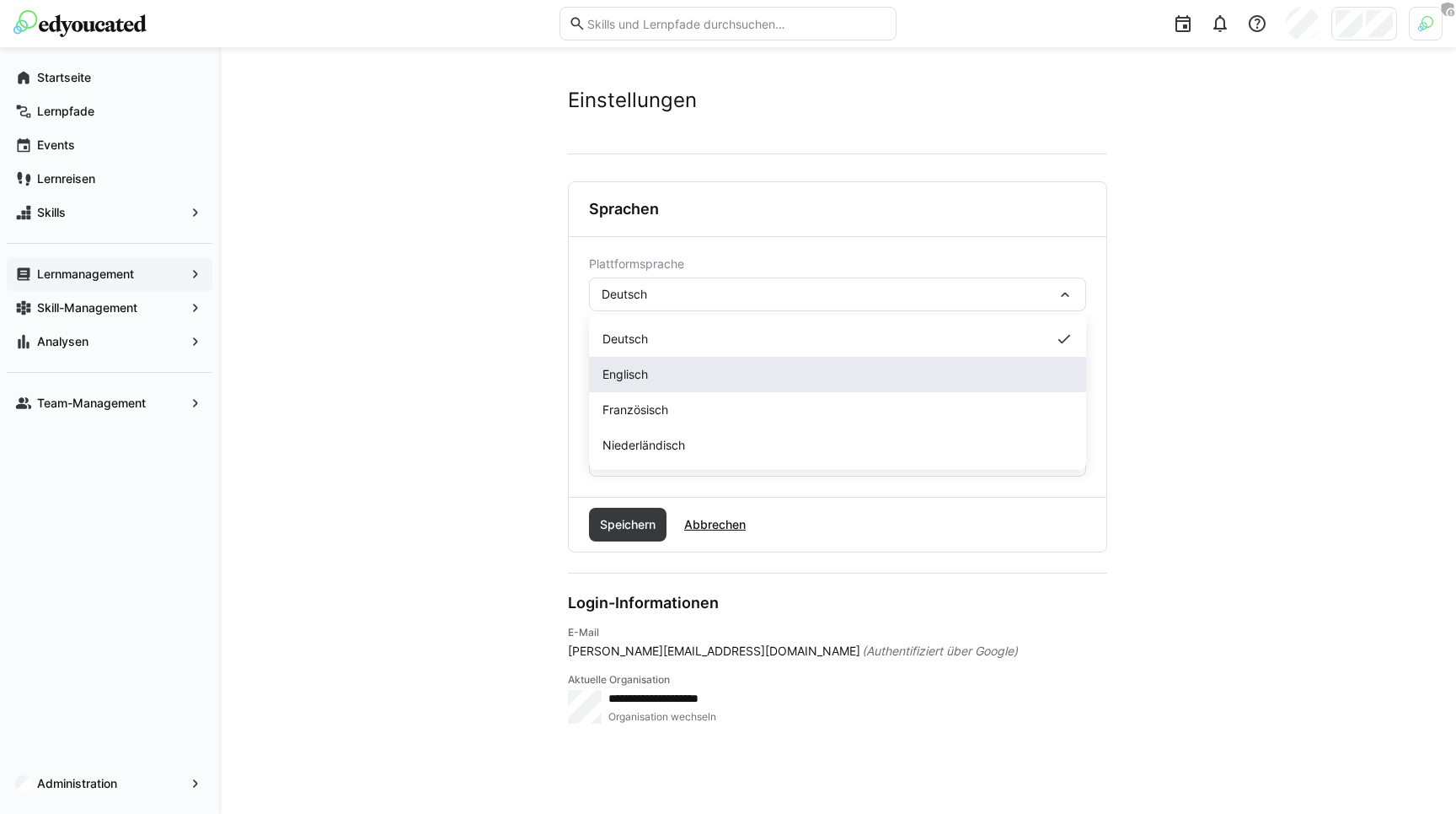
click at [630, 365] on div "Englisch" at bounding box center [838, 374] width 497 height 36
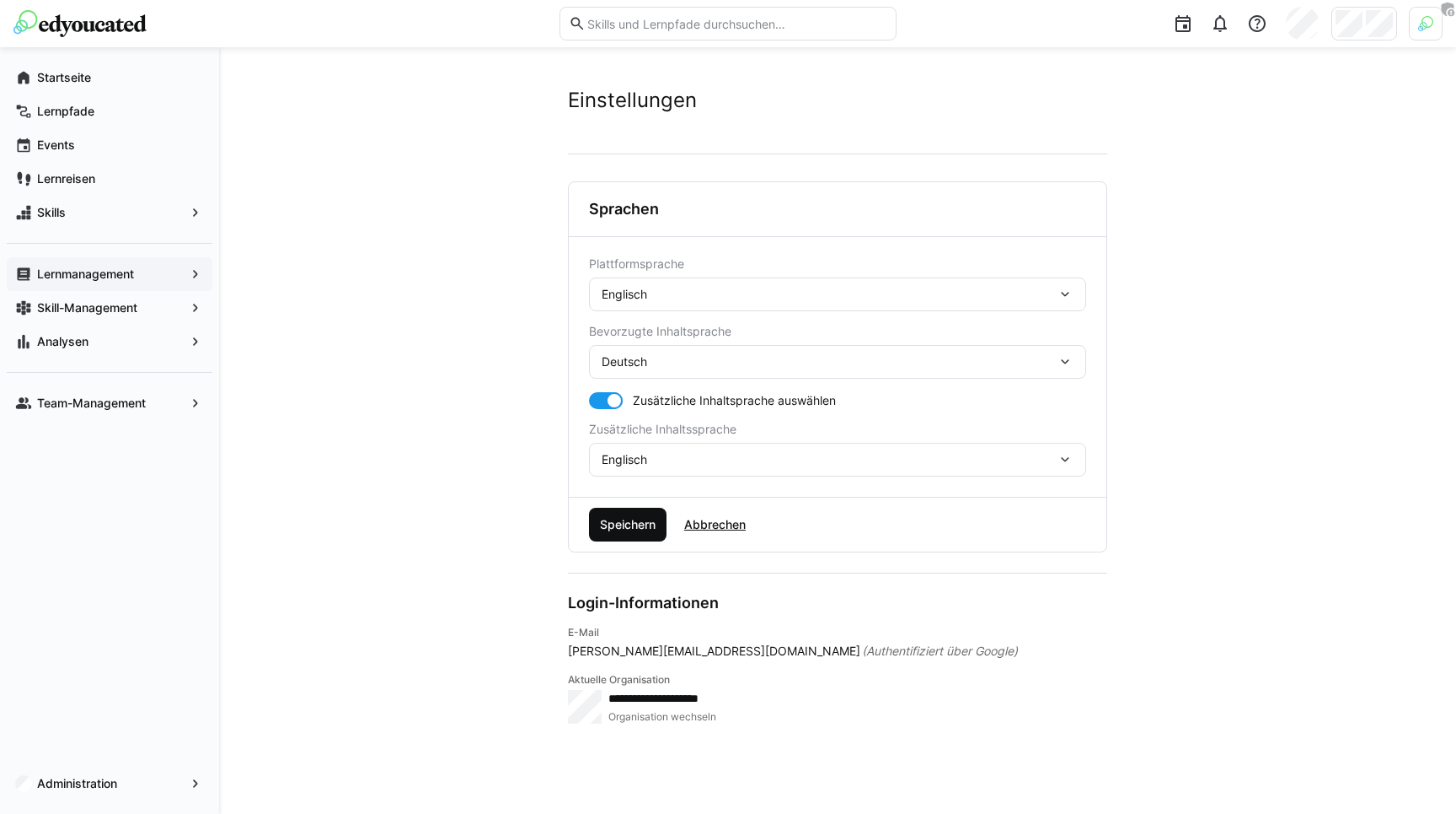
click at [620, 526] on span "Speichern" at bounding box center [627, 524] width 61 height 16
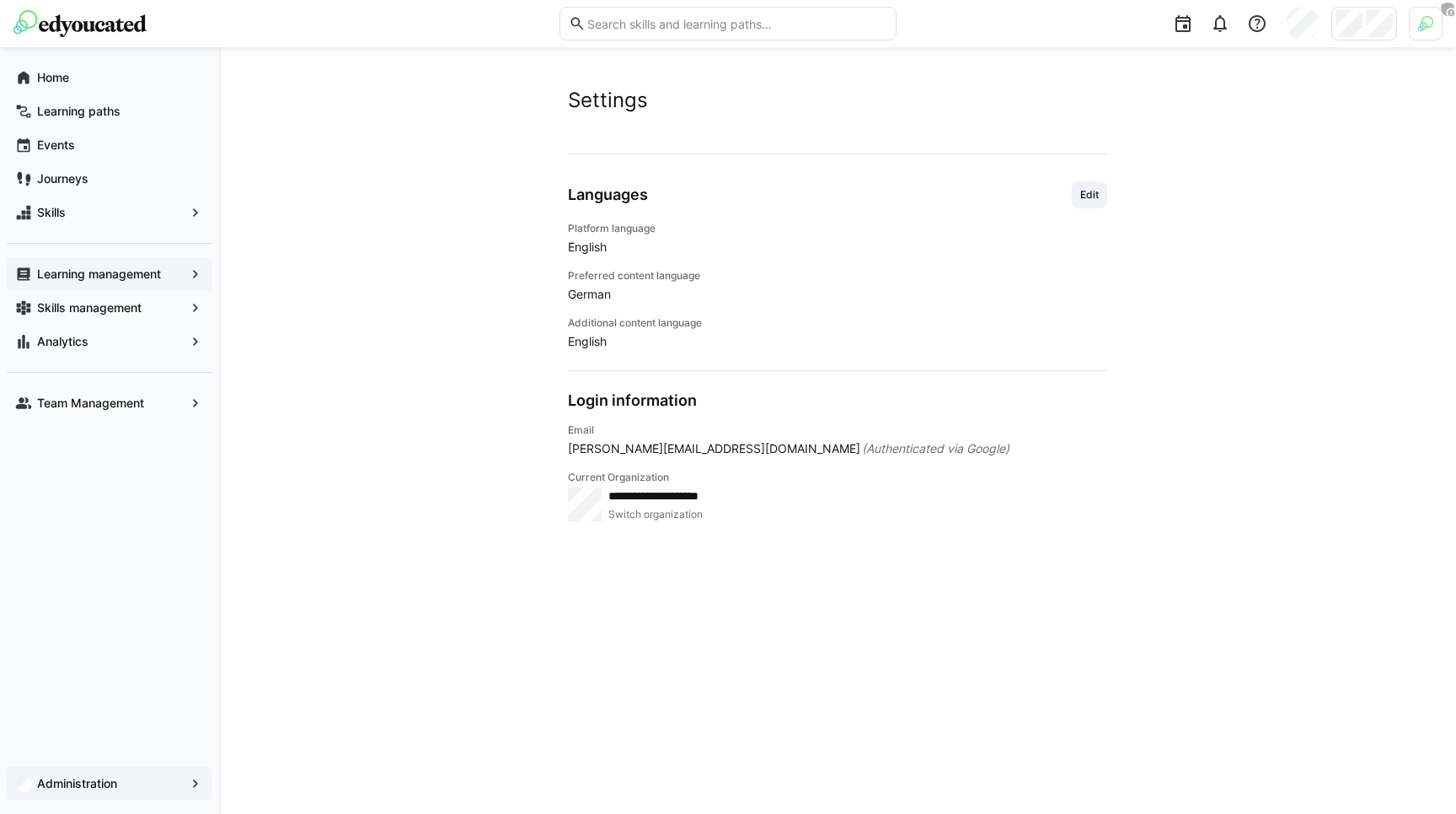
click at [0, 0] on app-navigation-label "Administration" at bounding box center [0, 0] width 0 height 0
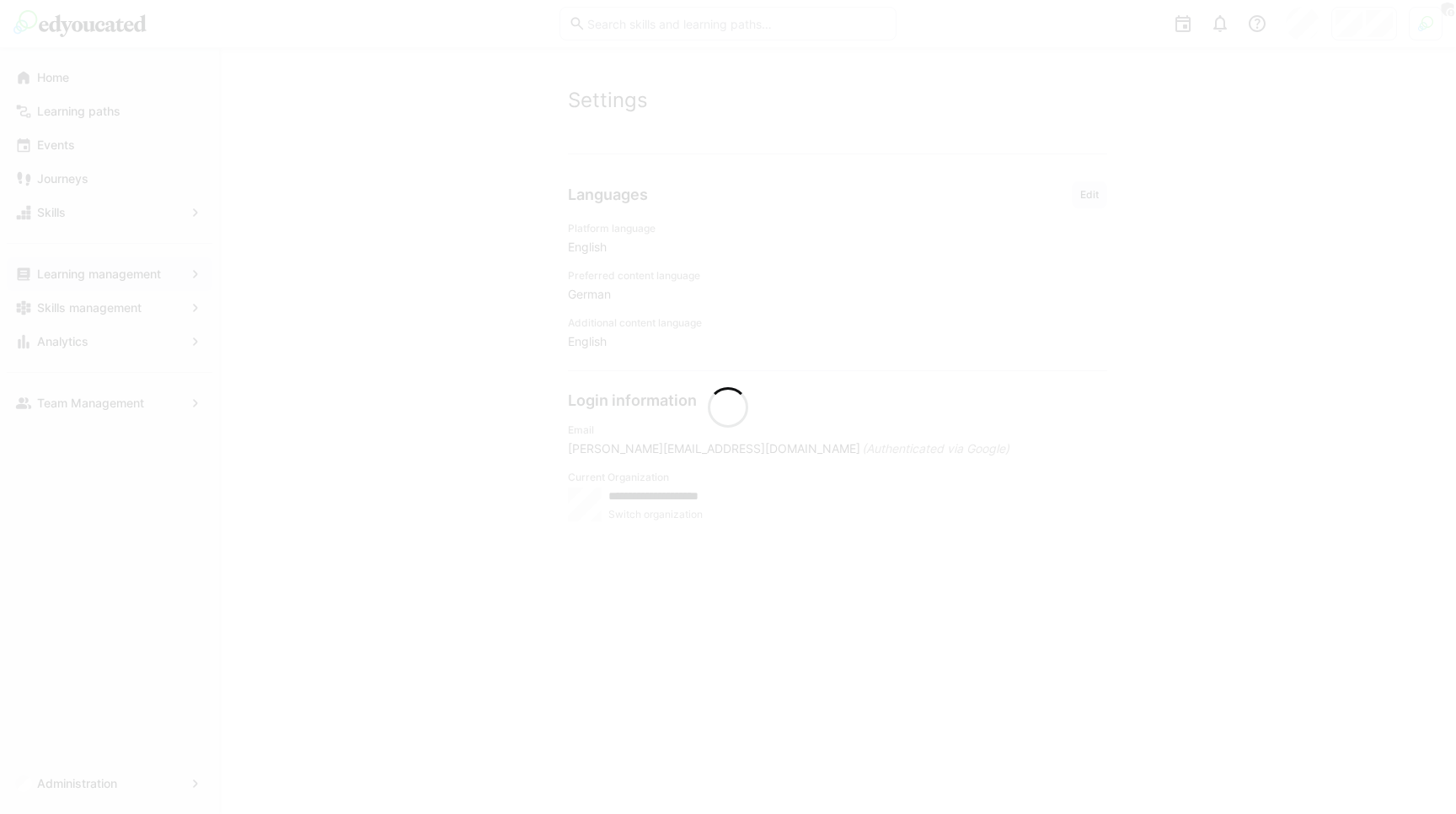
click at [1364, 26] on div at bounding box center [728, 407] width 1456 height 814
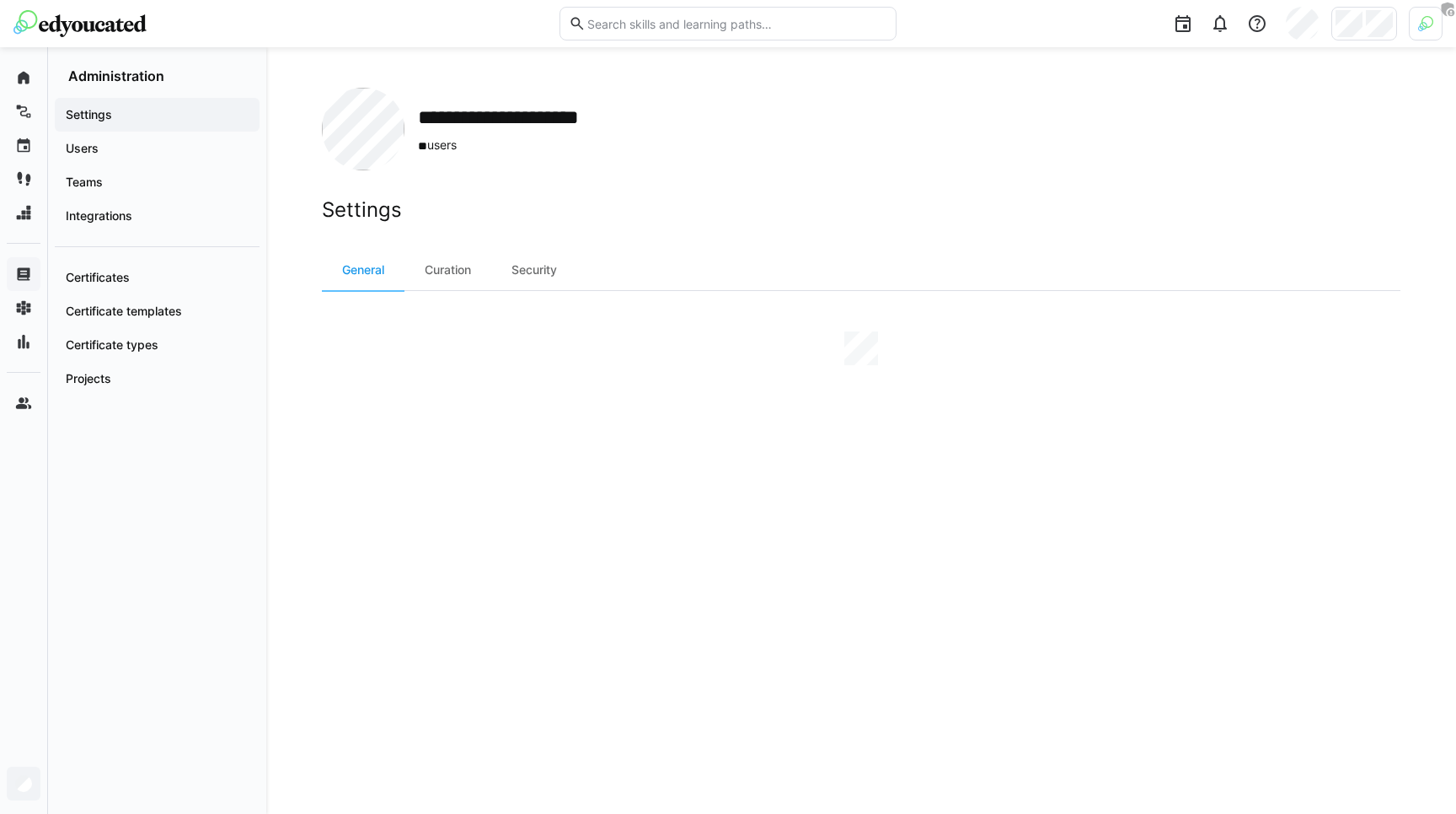
click at [1364, 26] on div at bounding box center [1364, 23] width 66 height 34
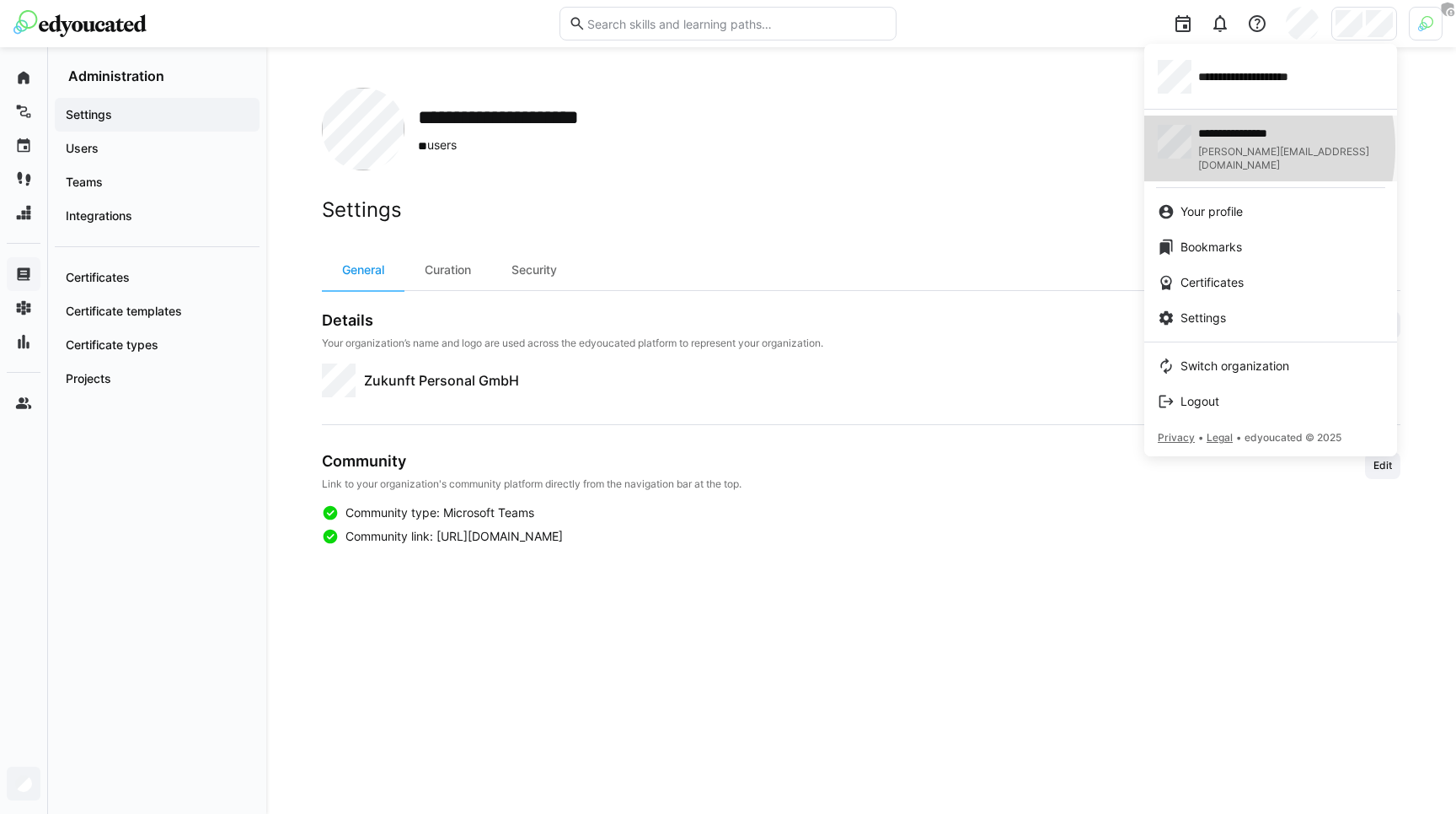
click at [1217, 148] on span "[PERSON_NAME][EMAIL_ADDRESS][DOMAIN_NAME]" at bounding box center [1291, 159] width 186 height 27
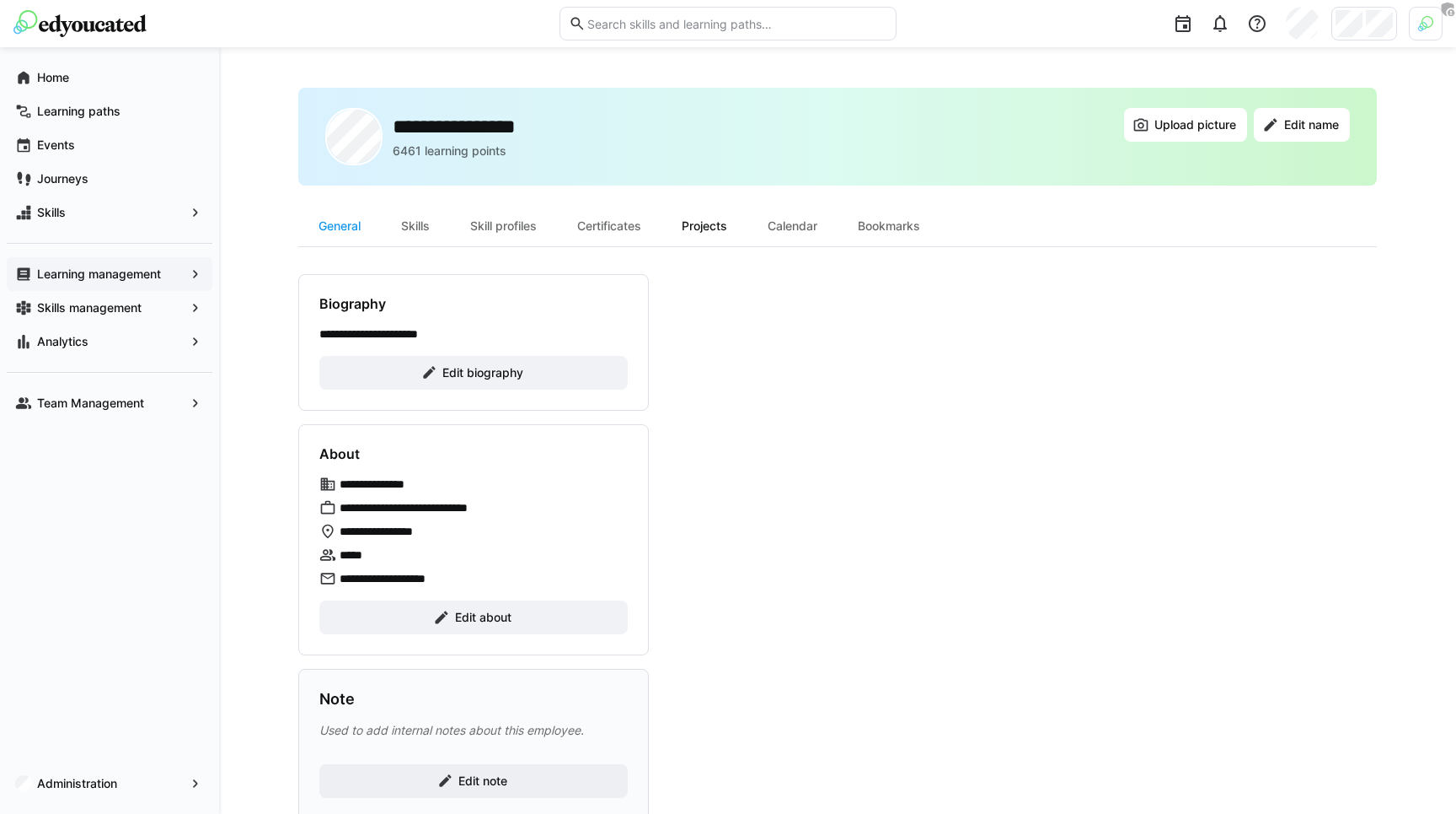
click at [716, 218] on div "Projects" at bounding box center [704, 226] width 86 height 41
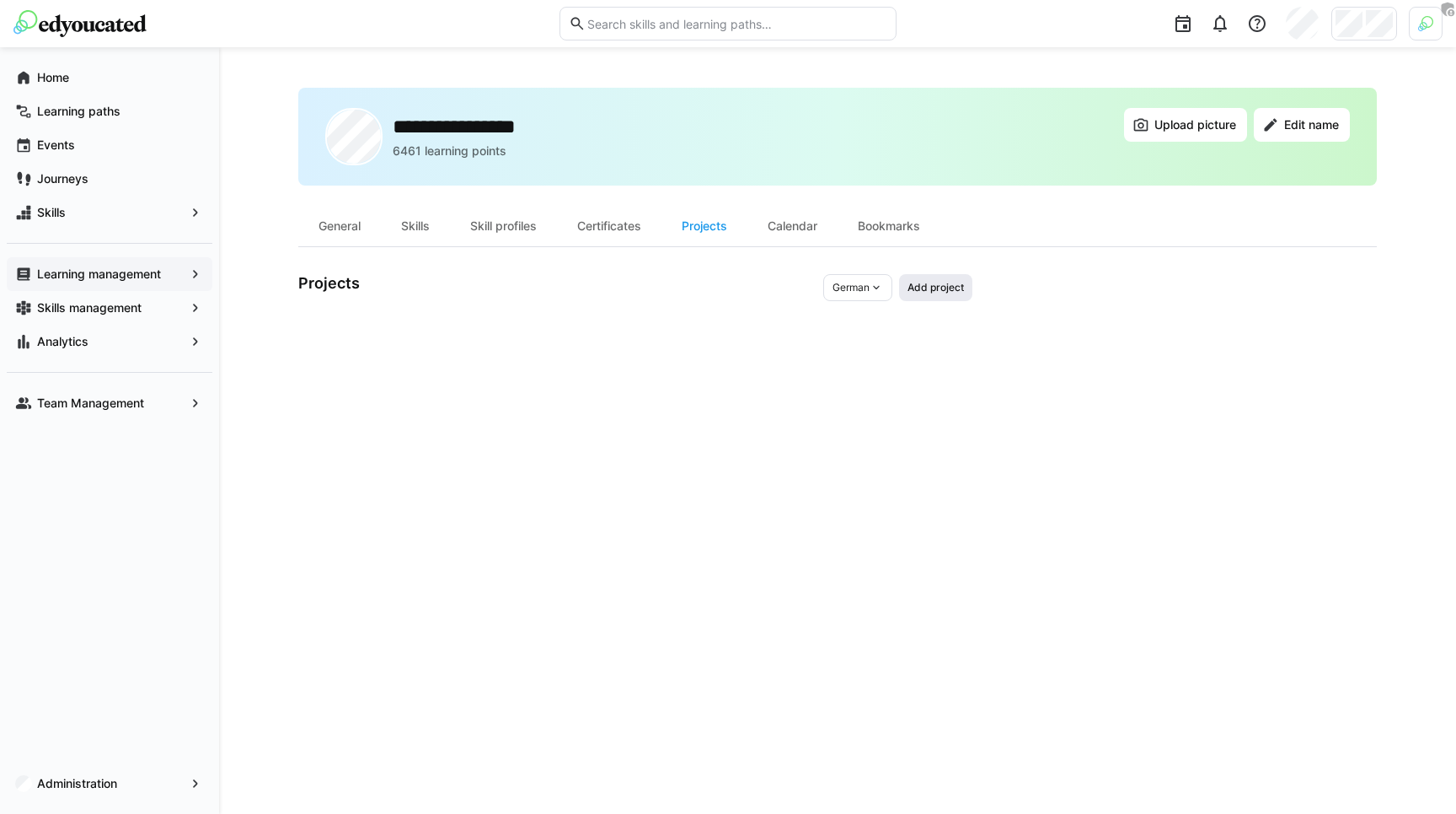
click at [971, 279] on span "Add project" at bounding box center [935, 287] width 73 height 27
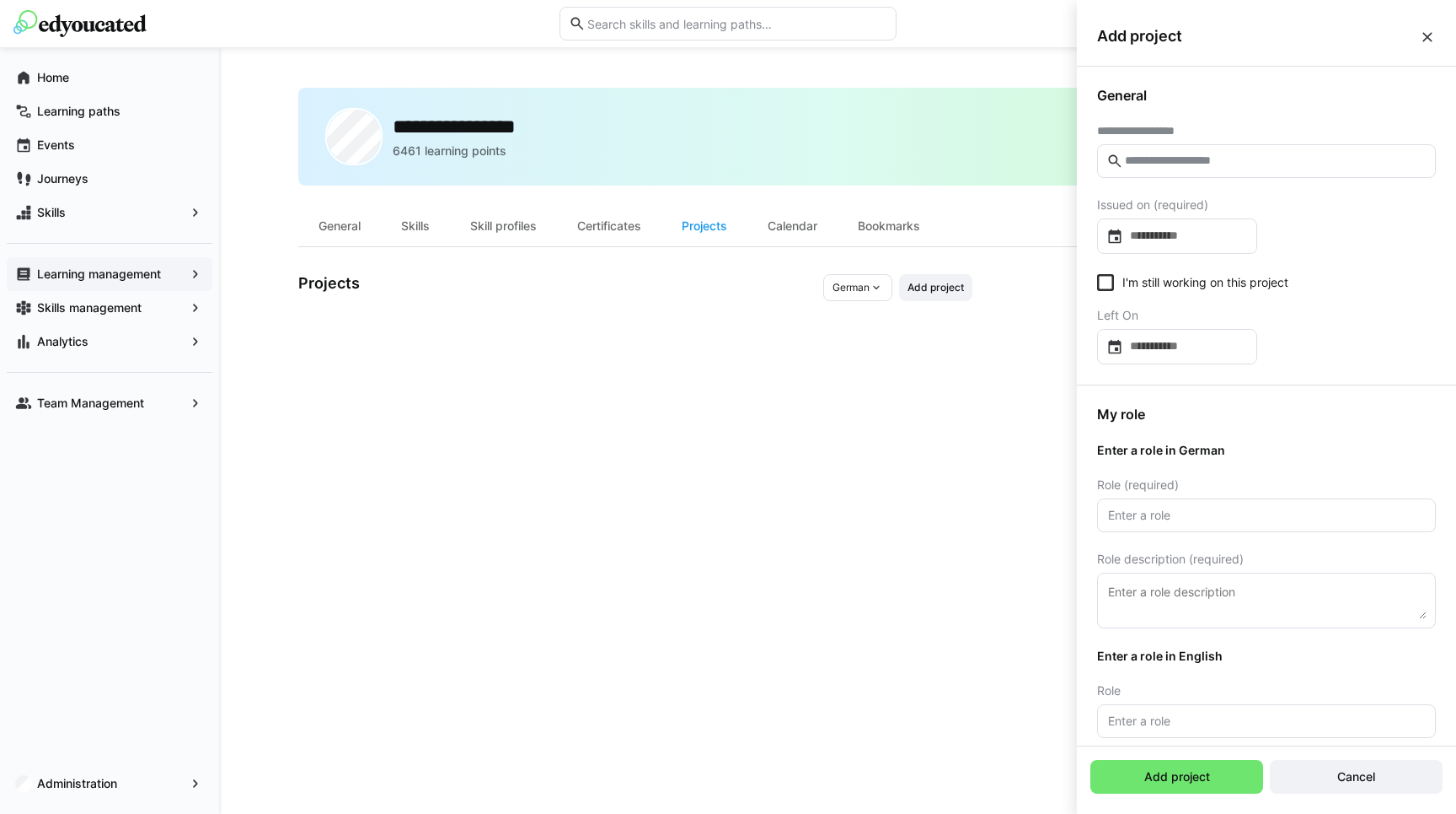
click at [1145, 85] on div "**********" at bounding box center [1266, 225] width 379 height 318
click at [1205, 297] on div "I'm still working on this project Left On" at bounding box center [1266, 318] width 339 height 90
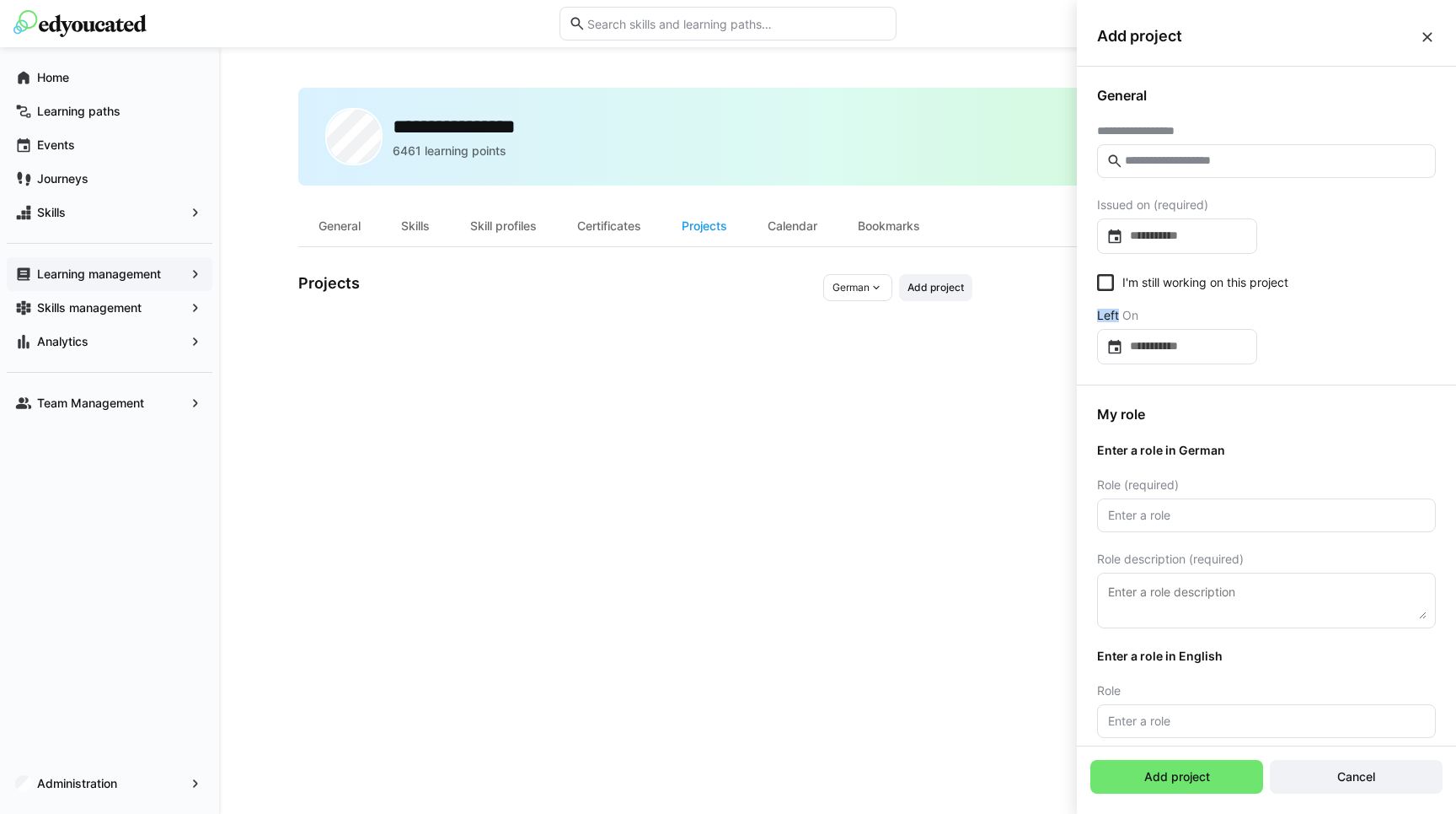
click at [1205, 297] on div "I'm still working on this project Left On" at bounding box center [1266, 318] width 339 height 90
click at [1333, 284] on div "I'm still working on this project" at bounding box center [1266, 284] width 339 height 21
click at [1234, 156] on input "text" at bounding box center [1274, 161] width 303 height 15
click at [341, 622] on div "**********" at bounding box center [838, 430] width 1078 height 685
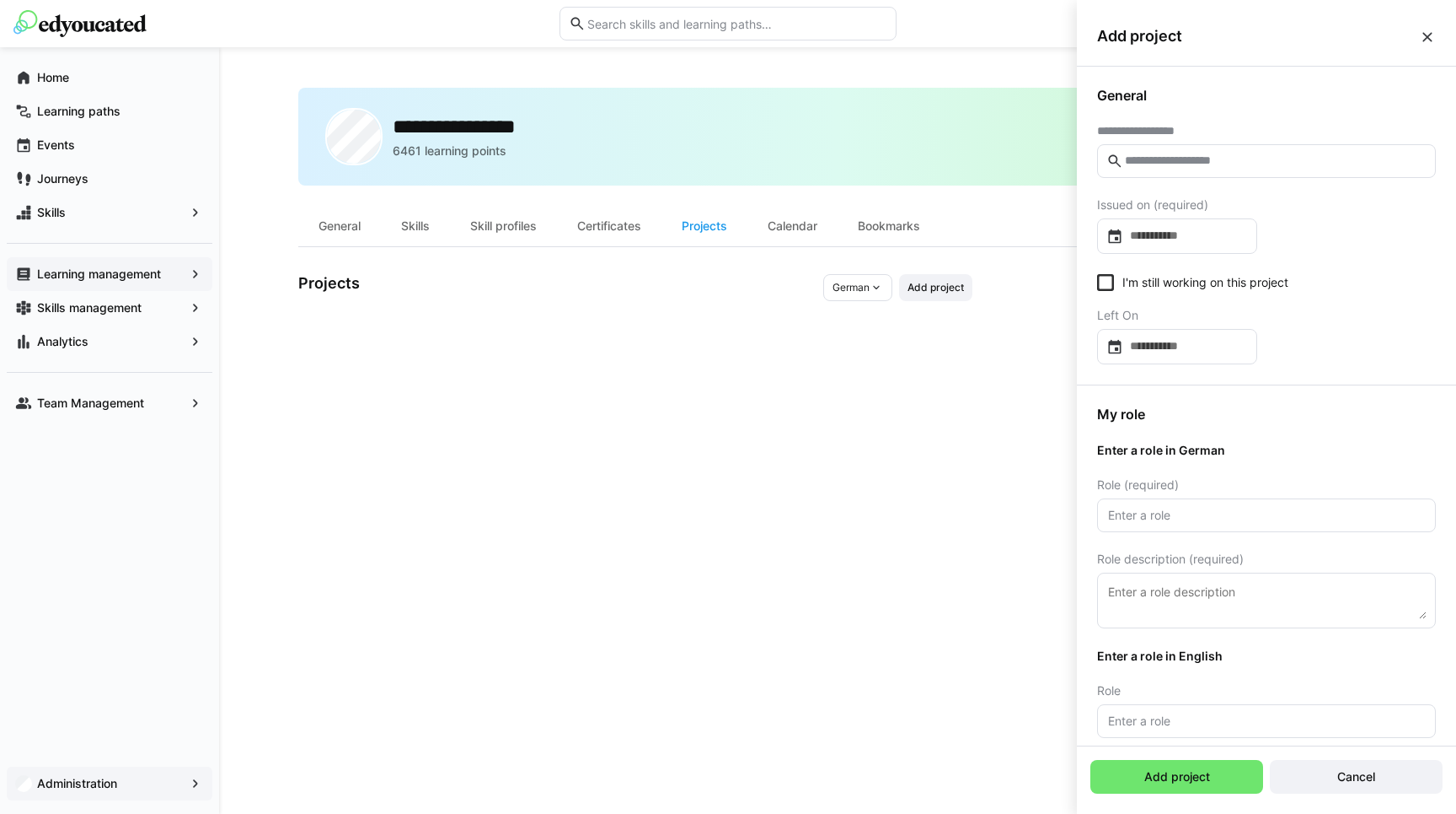
click at [0, 0] on app-navigation-label "Administration" at bounding box center [0, 0] width 0 height 0
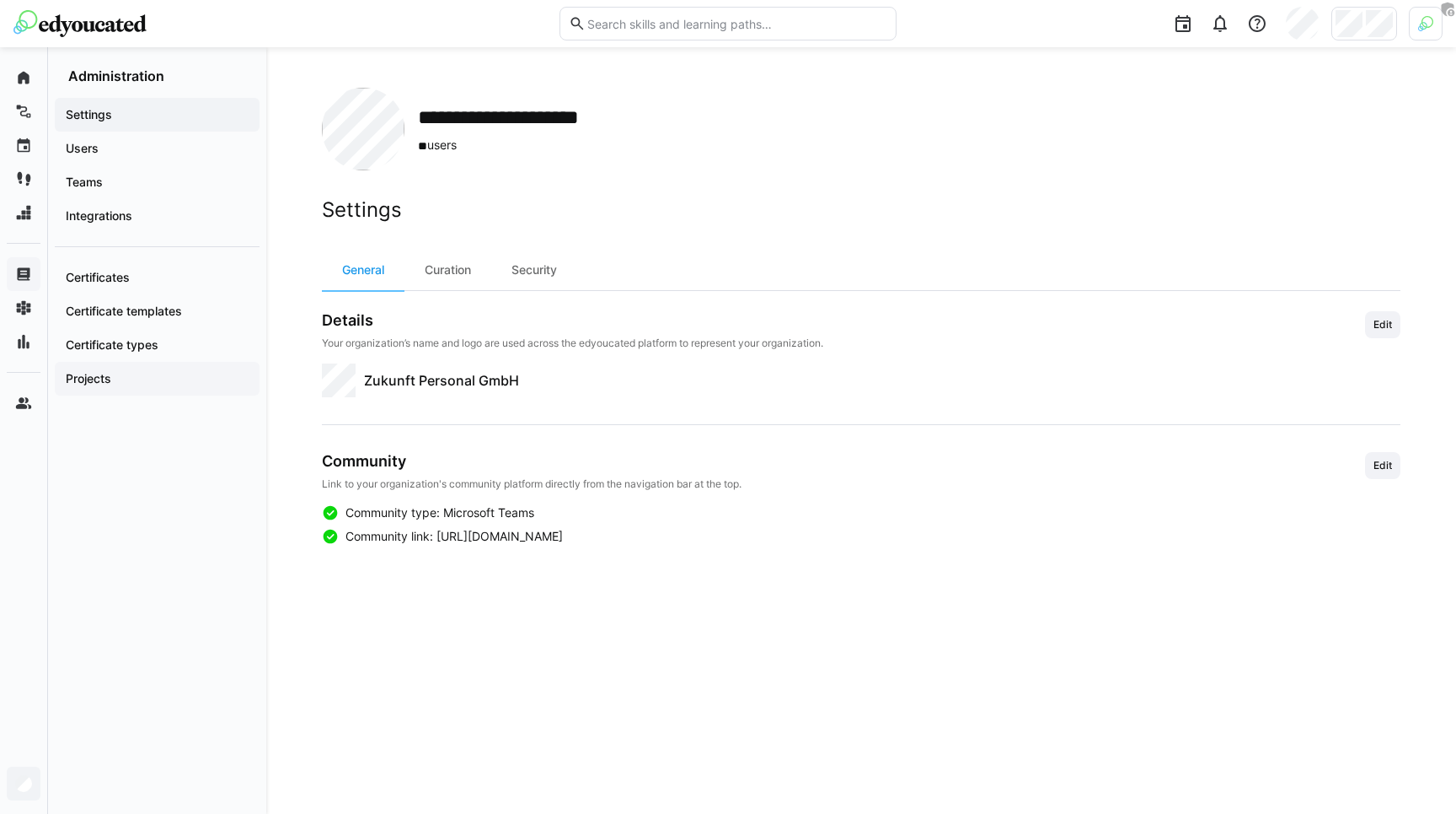
click at [105, 368] on div "Projects" at bounding box center [157, 378] width 205 height 34
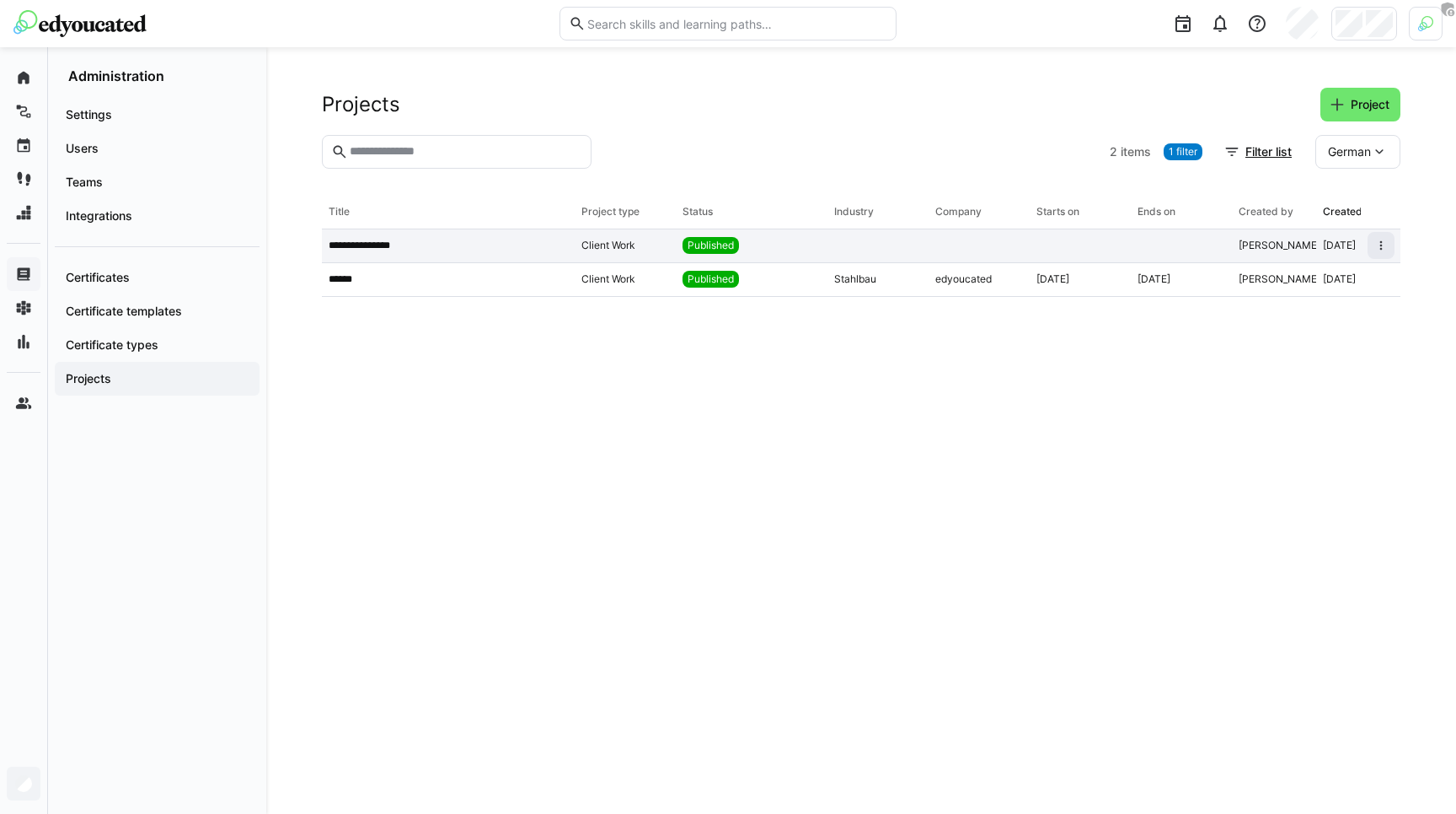
click at [398, 257] on div "**********" at bounding box center [448, 246] width 253 height 34
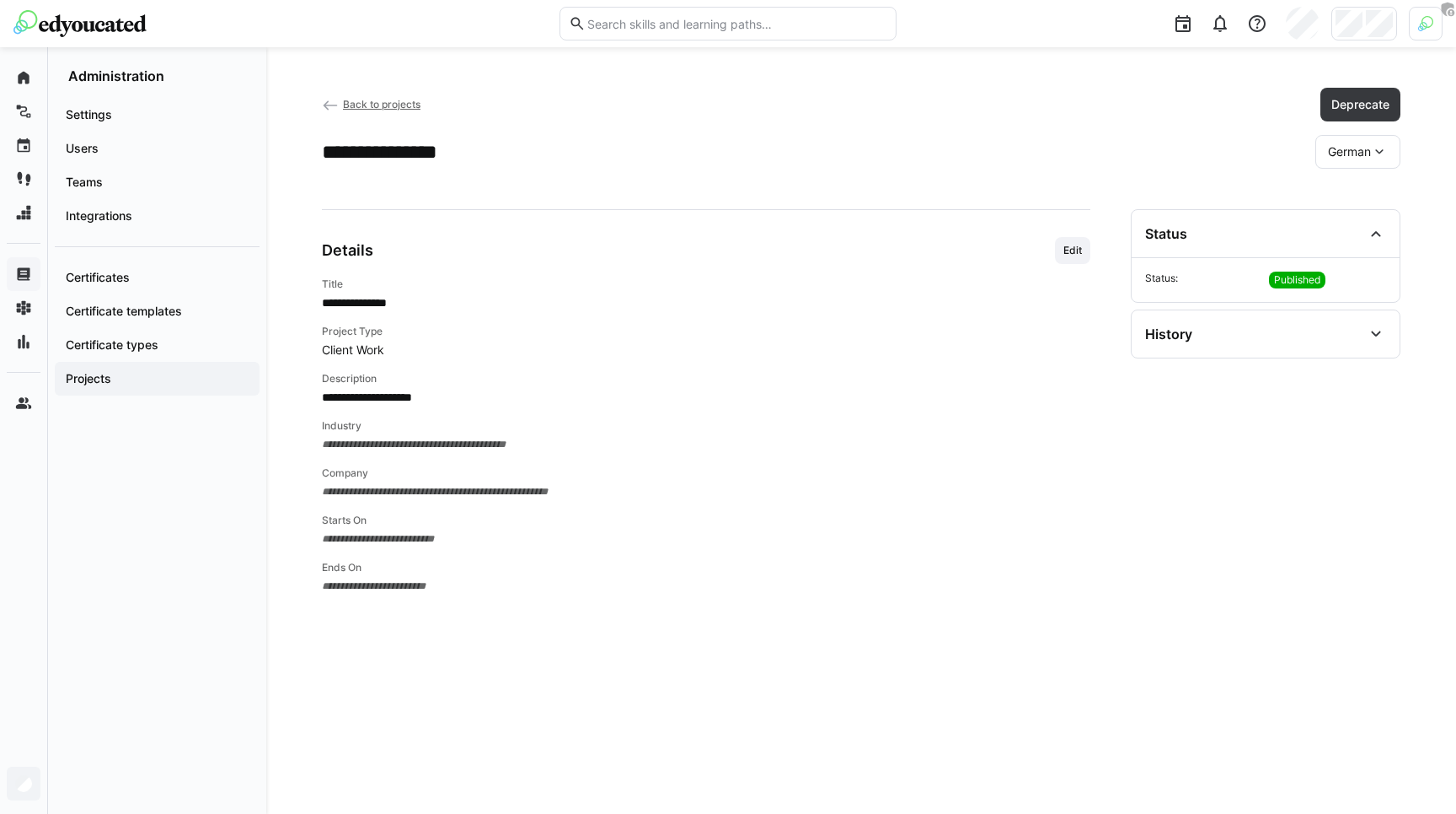
click at [419, 305] on p "**********" at bounding box center [705, 302] width 768 height 16
click at [1343, 144] on span "German" at bounding box center [1349, 151] width 43 height 16
click at [1356, 229] on span "English" at bounding box center [1347, 231] width 39 height 16
click at [1394, 137] on div "English" at bounding box center [1360, 152] width 81 height 34
click at [1354, 194] on span "German" at bounding box center [1354, 195] width 43 height 16
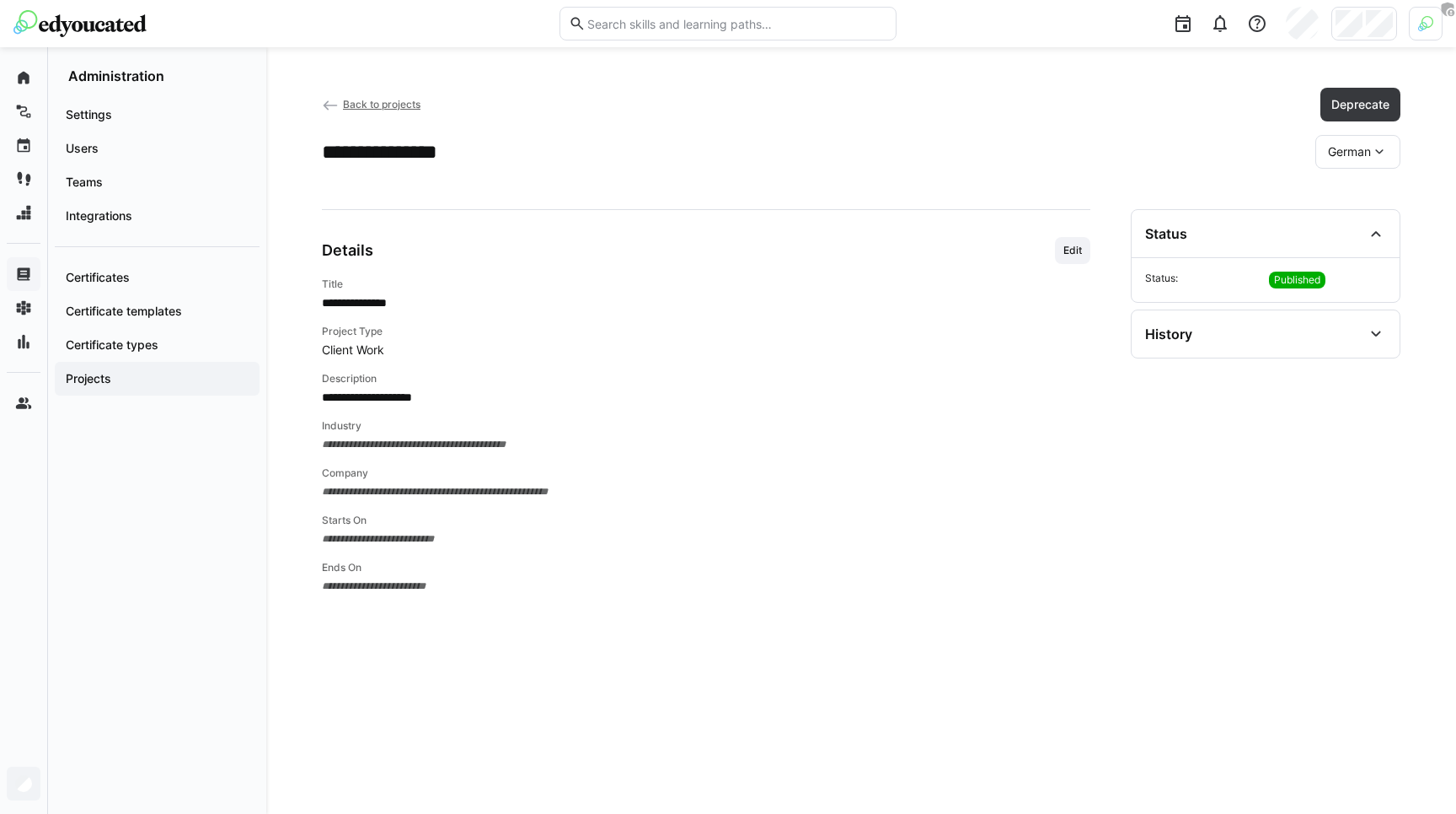
click at [1365, 159] on span "German" at bounding box center [1349, 151] width 43 height 16
click at [1351, 214] on div "English" at bounding box center [1357, 231] width 87 height 36
click at [1353, 155] on span "English" at bounding box center [1352, 151] width 39 height 16
click at [1356, 41] on div at bounding box center [1175, 23] width 534 height 47
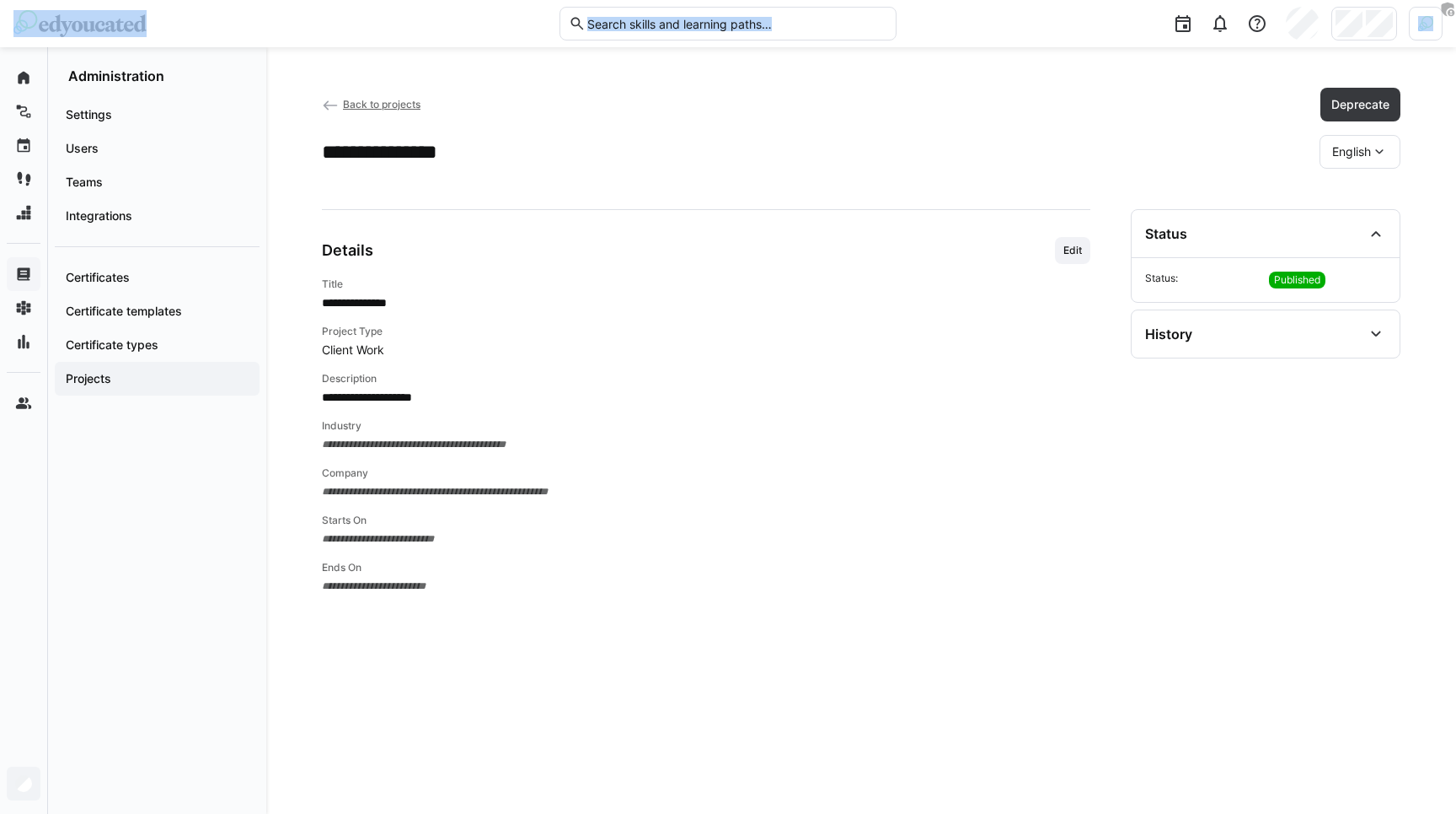
click at [1356, 41] on div at bounding box center [1175, 23] width 534 height 47
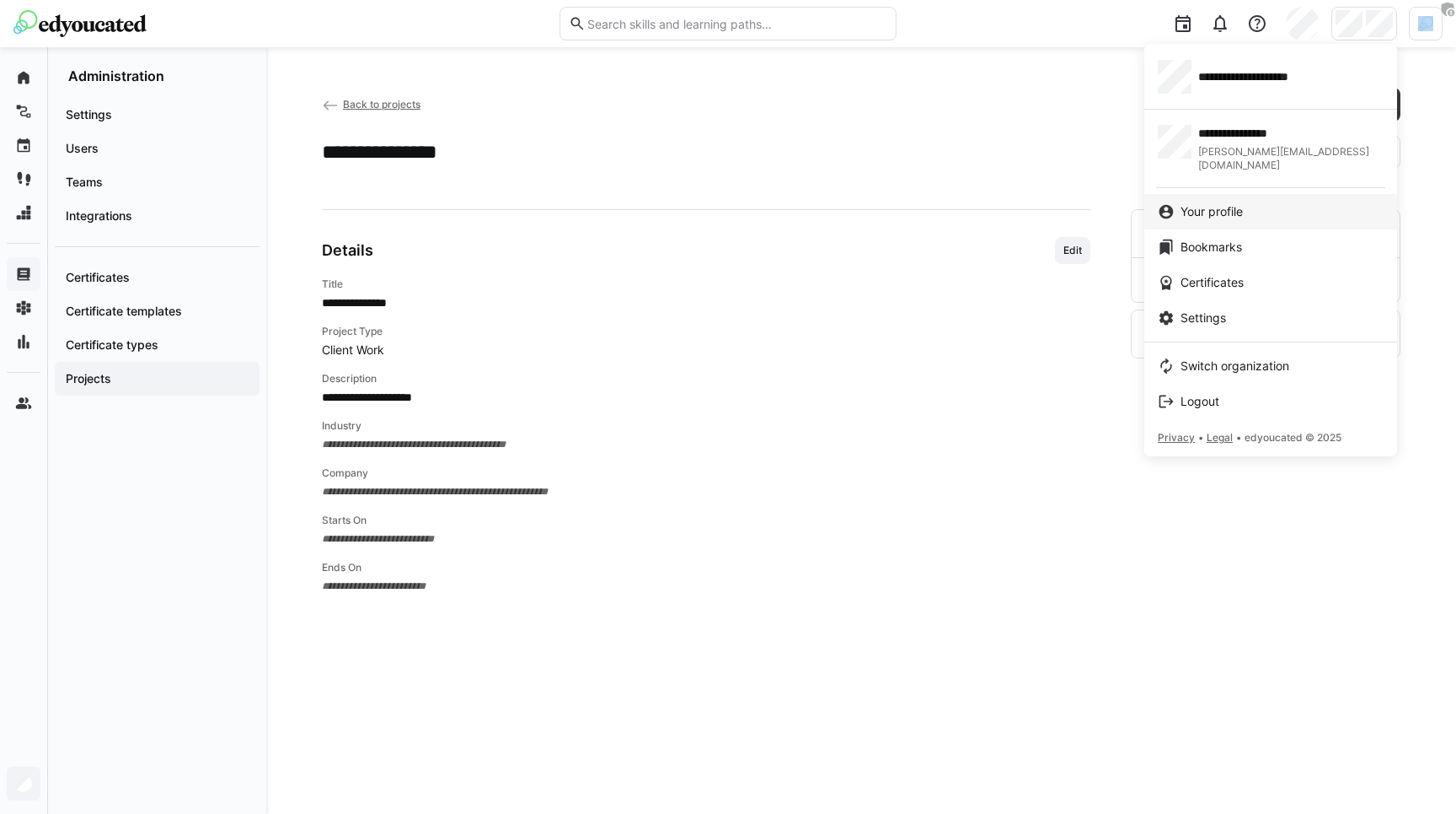
click at [1222, 203] on span "Your profile" at bounding box center [1212, 211] width 63 height 16
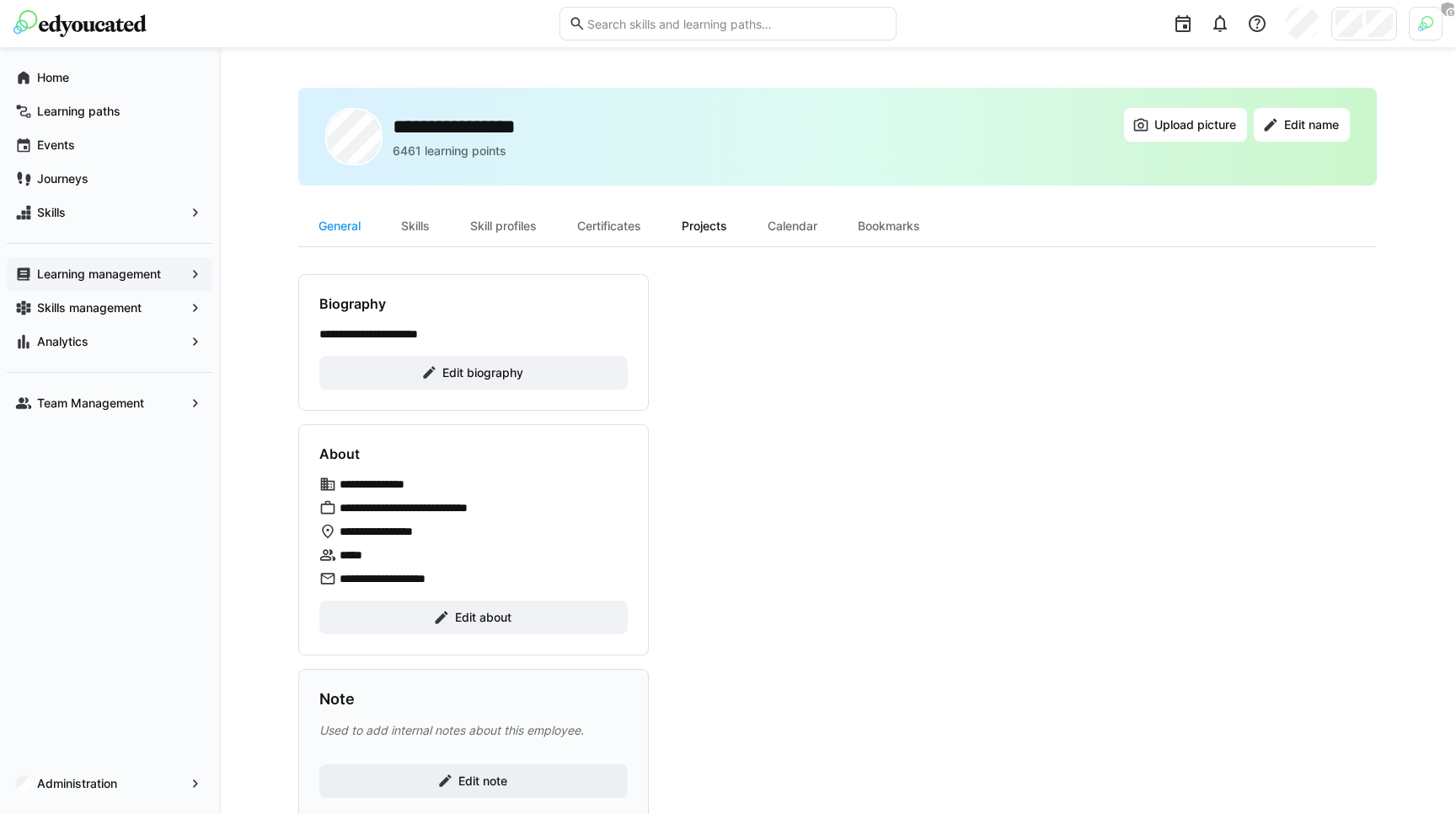
click at [707, 219] on div "Projects" at bounding box center [704, 226] width 86 height 41
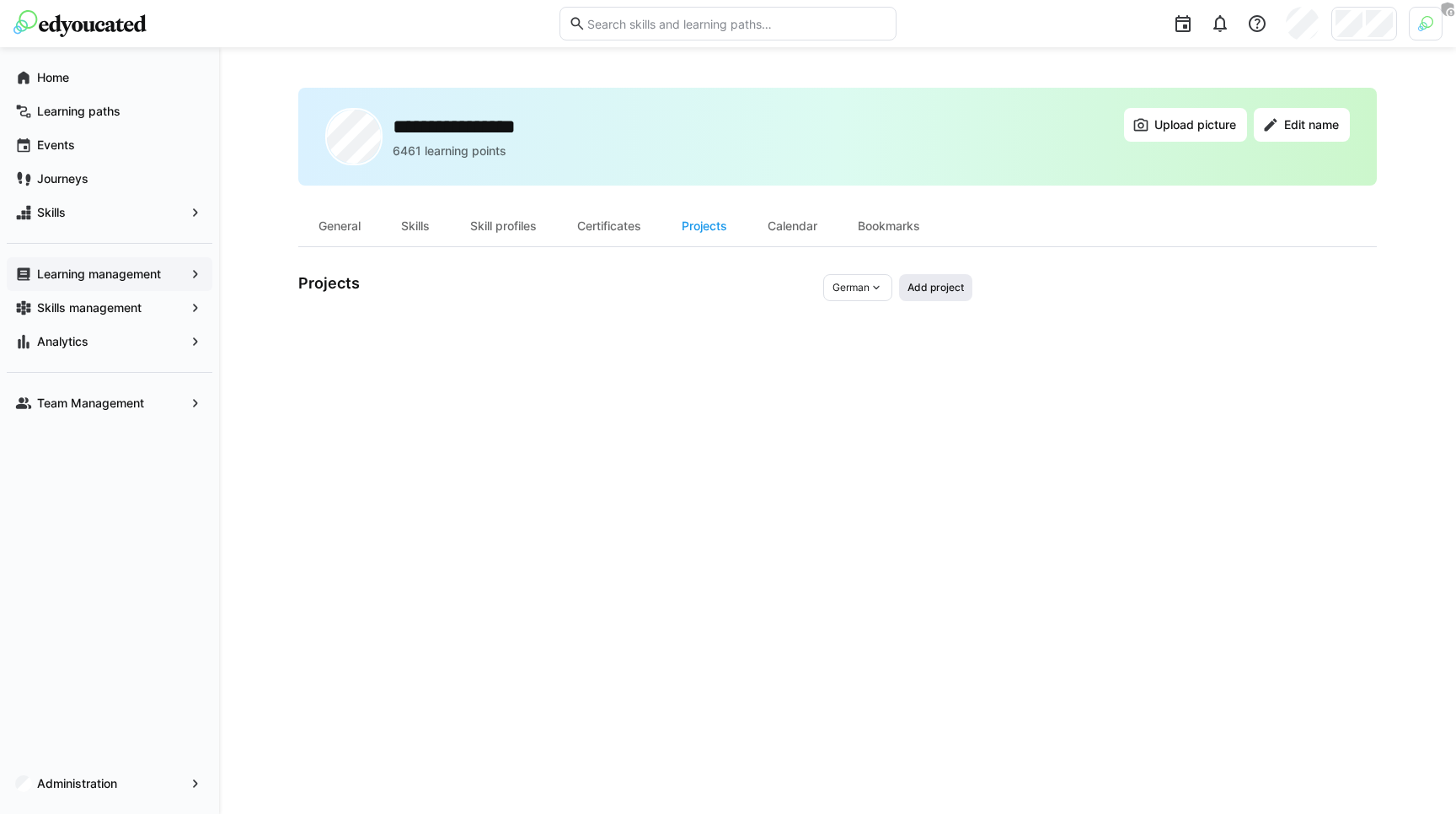
click at [908, 294] on span "Add project" at bounding box center [935, 287] width 73 height 27
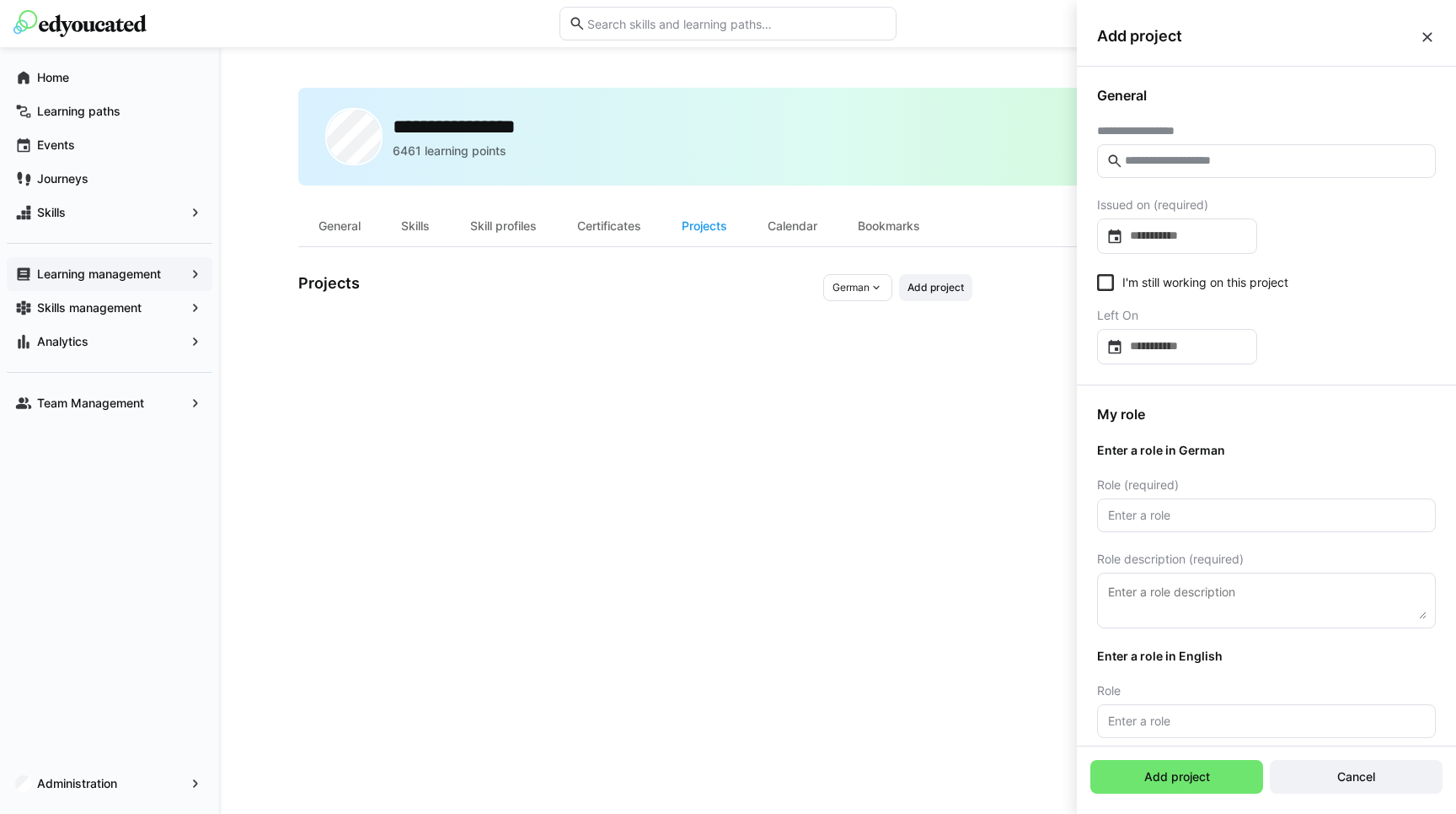
click at [1173, 176] on eds-input at bounding box center [1266, 160] width 339 height 34
type input "***"
click at [1173, 176] on eds-input "***" at bounding box center [1266, 160] width 339 height 34
type input "*********"
click at [985, 316] on div "**********" at bounding box center [838, 430] width 1078 height 685
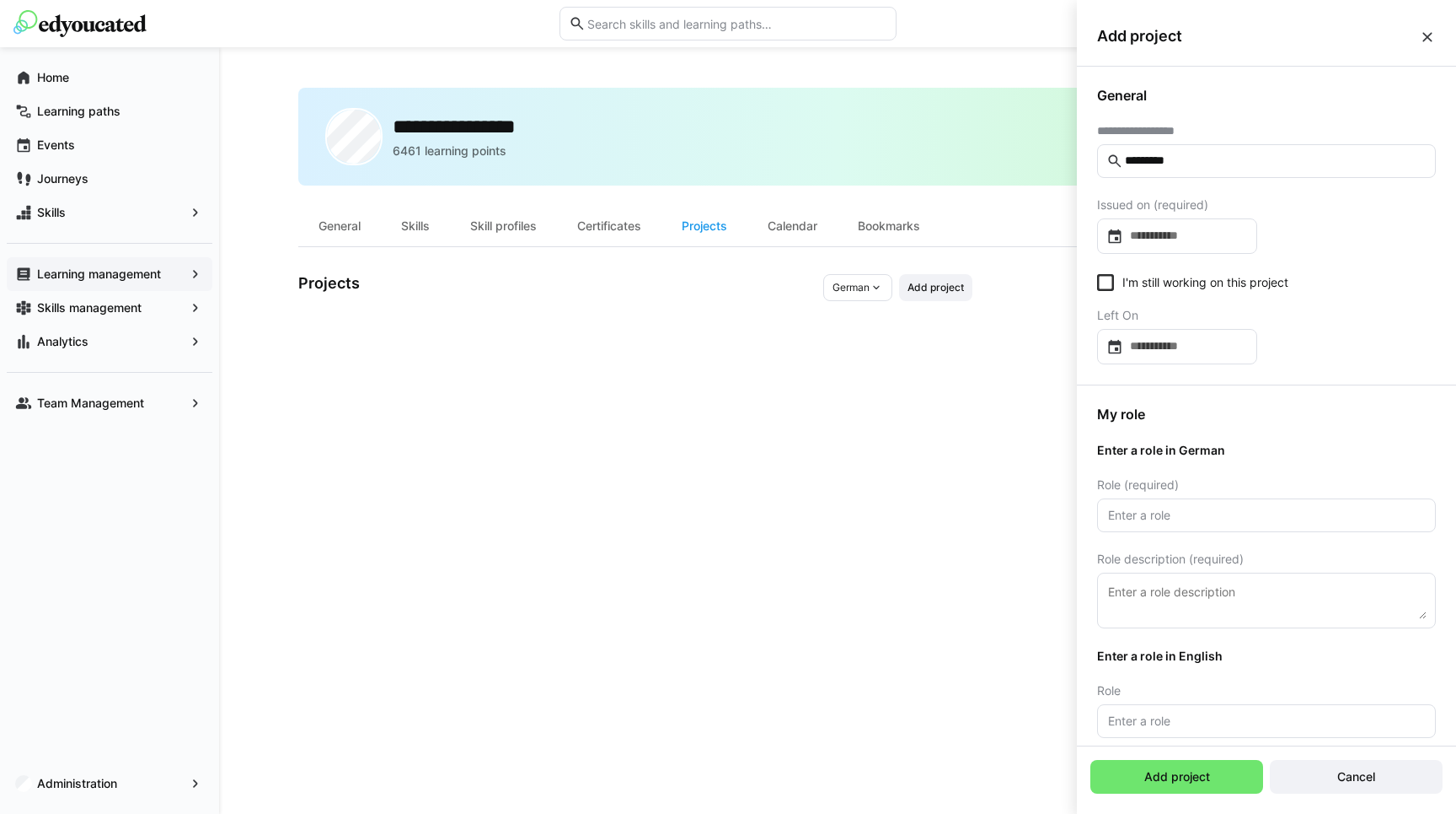
click at [1211, 161] on input "*********" at bounding box center [1274, 161] width 303 height 15
click at [1255, 93] on span "General" at bounding box center [1266, 95] width 339 height 16
click at [1208, 161] on input "text" at bounding box center [1274, 161] width 303 height 15
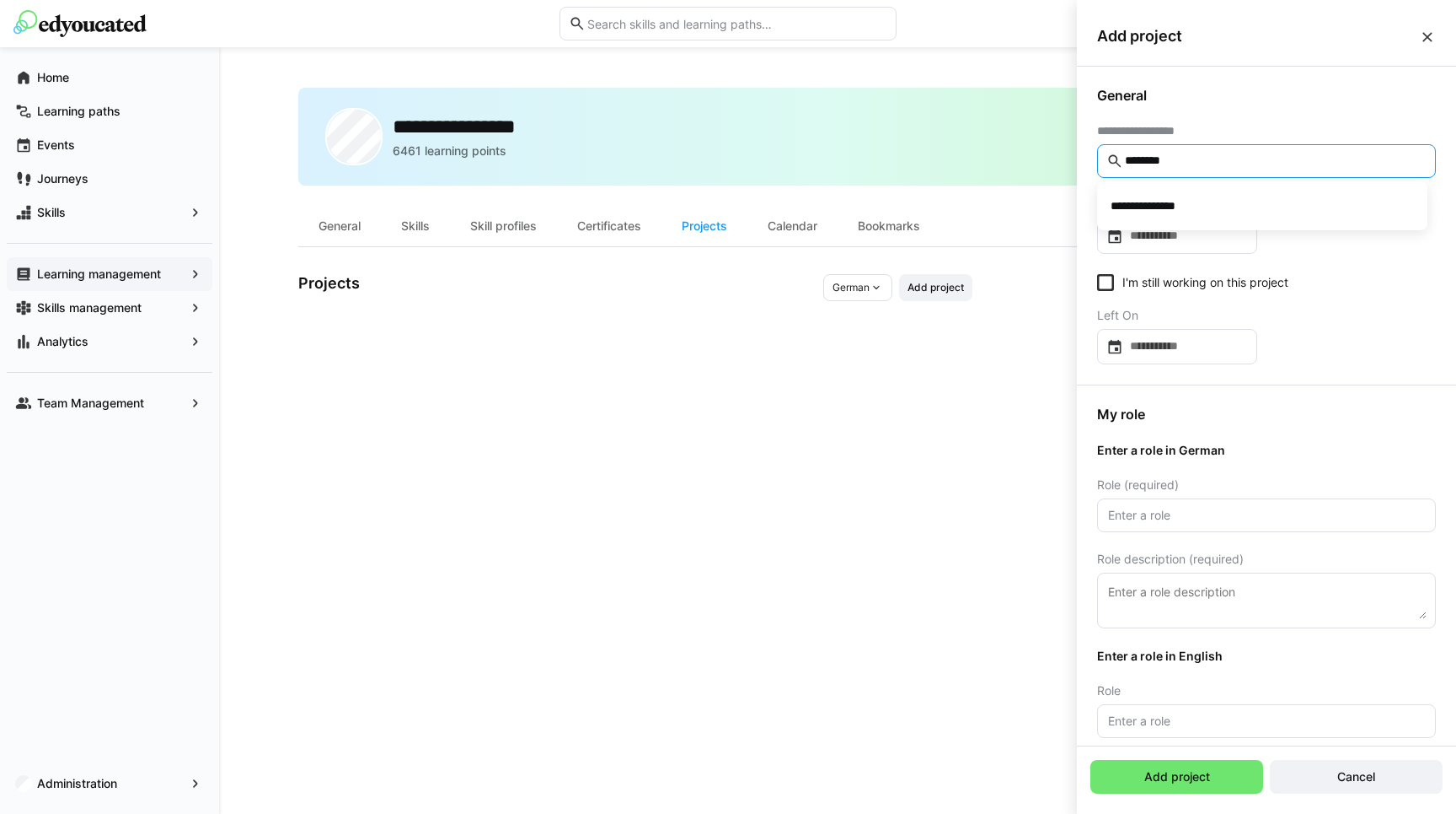
type input "*******"
click at [1225, 115] on div "**********" at bounding box center [1266, 225] width 379 height 318
click at [1152, 148] on eds-input at bounding box center [1266, 160] width 339 height 34
click at [1166, 156] on input "text" at bounding box center [1274, 161] width 303 height 15
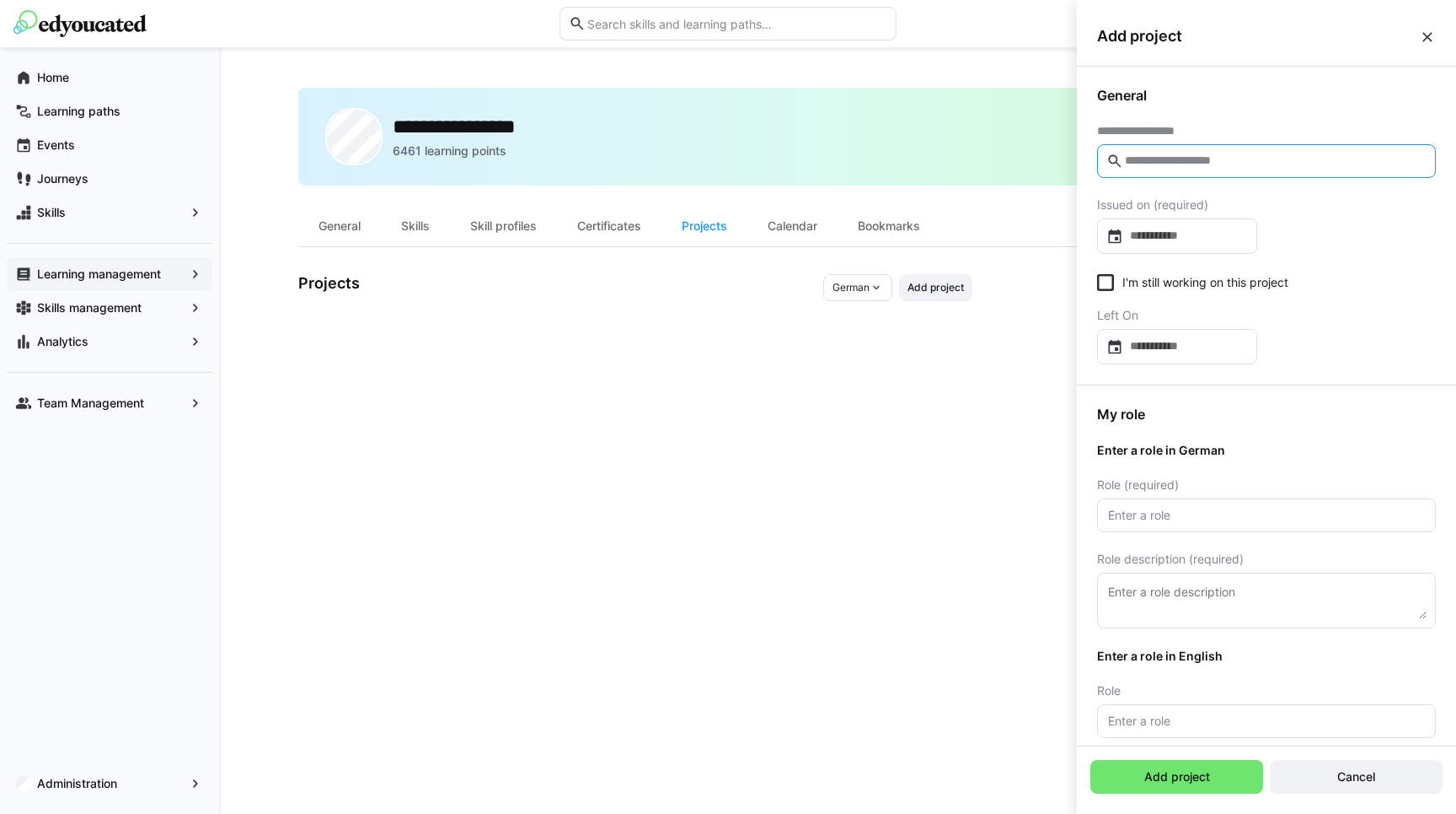
click at [1199, 123] on div "**********" at bounding box center [1266, 225] width 379 height 318
click at [1178, 161] on input "text" at bounding box center [1274, 161] width 303 height 15
click at [0, 0] on app-navigation-label "Administration" at bounding box center [0, 0] width 0 height 0
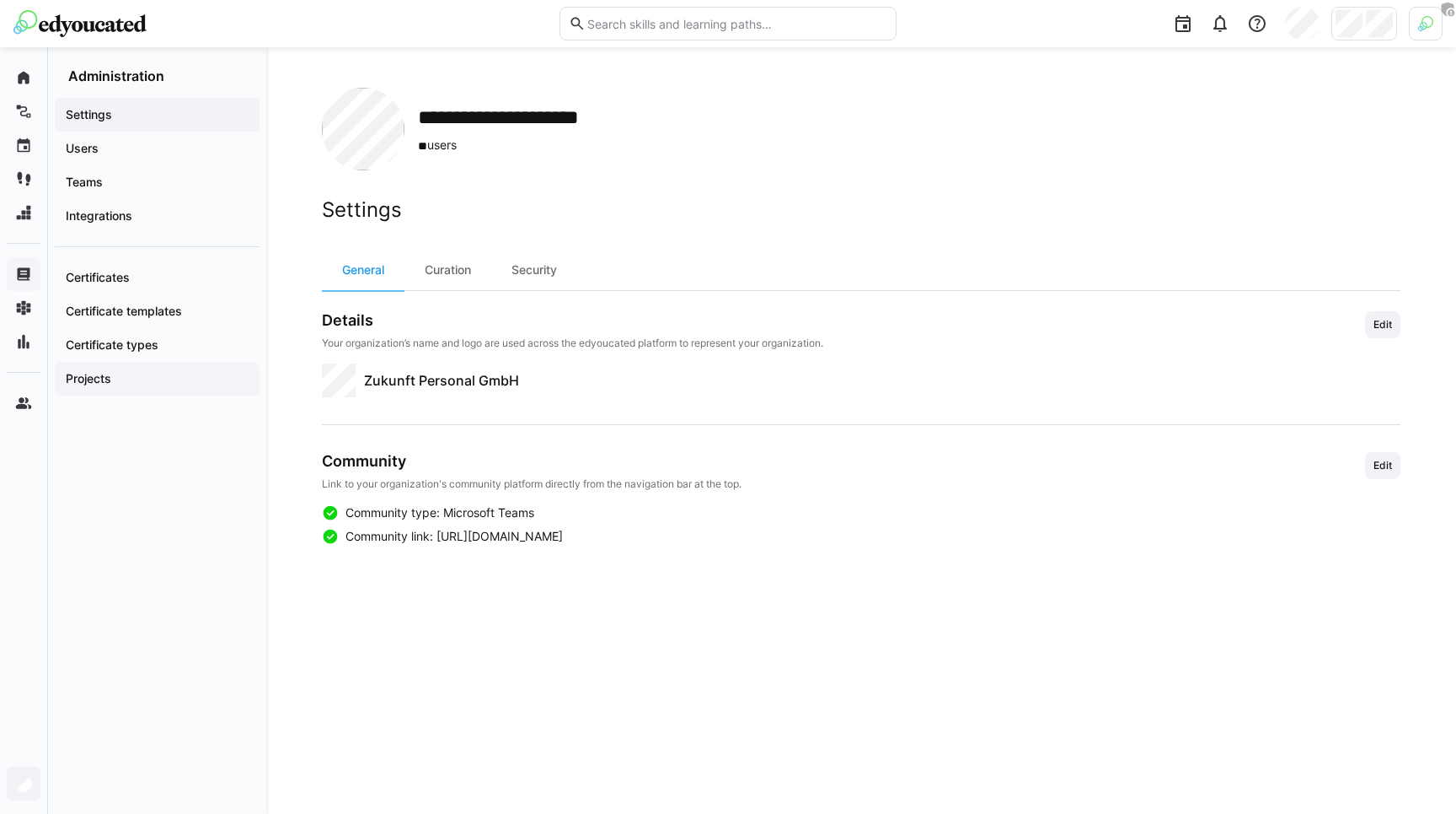
click at [116, 387] on div "Projects" at bounding box center [157, 378] width 205 height 34
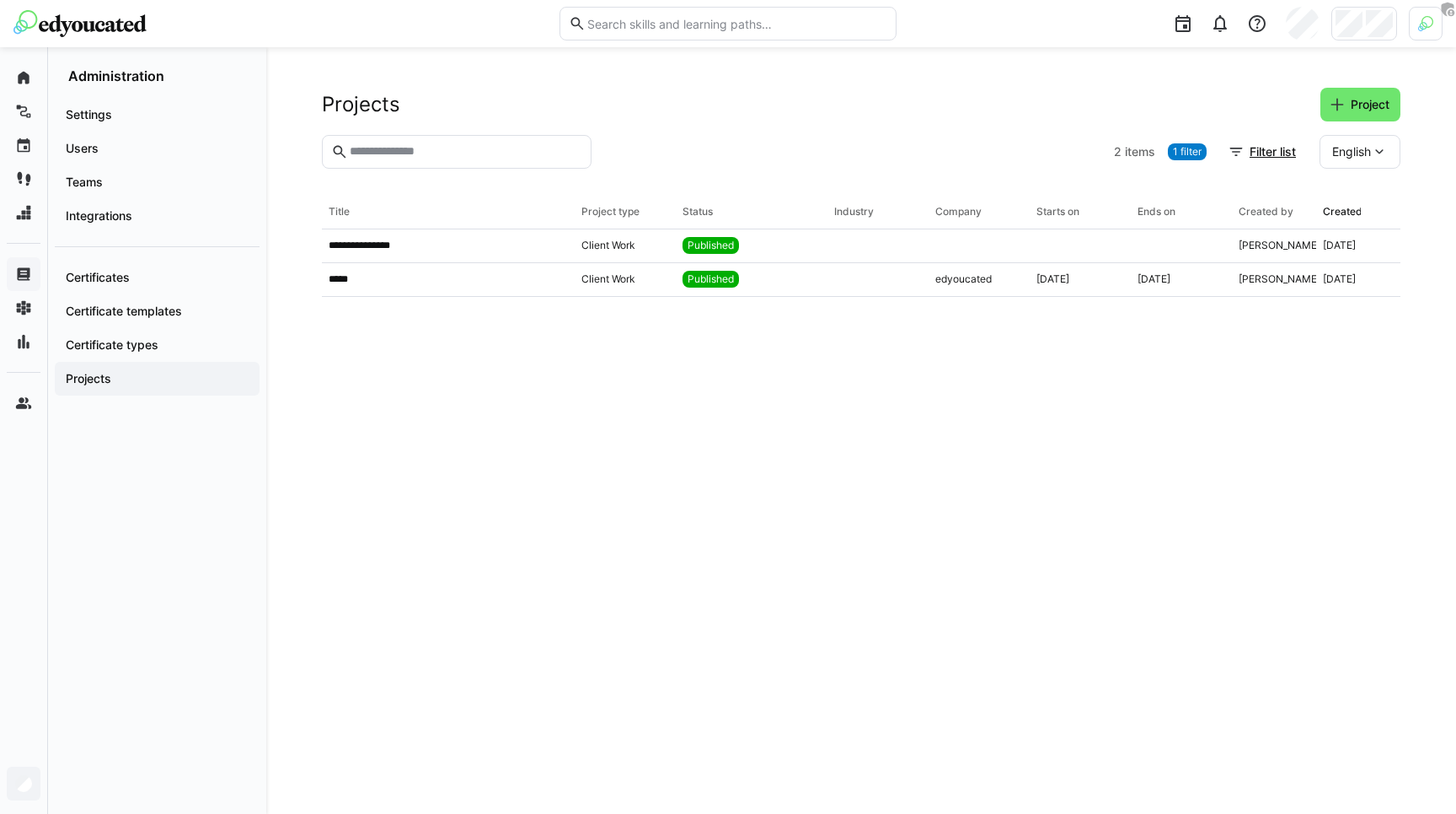
click at [1362, 156] on span "English" at bounding box center [1352, 151] width 39 height 16
click at [1356, 189] on span "German" at bounding box center [1354, 195] width 43 height 16
click at [1396, 146] on div "German" at bounding box center [1357, 152] width 85 height 34
click at [679, 435] on eds-table "**********" at bounding box center [861, 483] width 1078 height 577
click at [414, 249] on app-table-first-column "**********" at bounding box center [448, 246] width 240 height 14
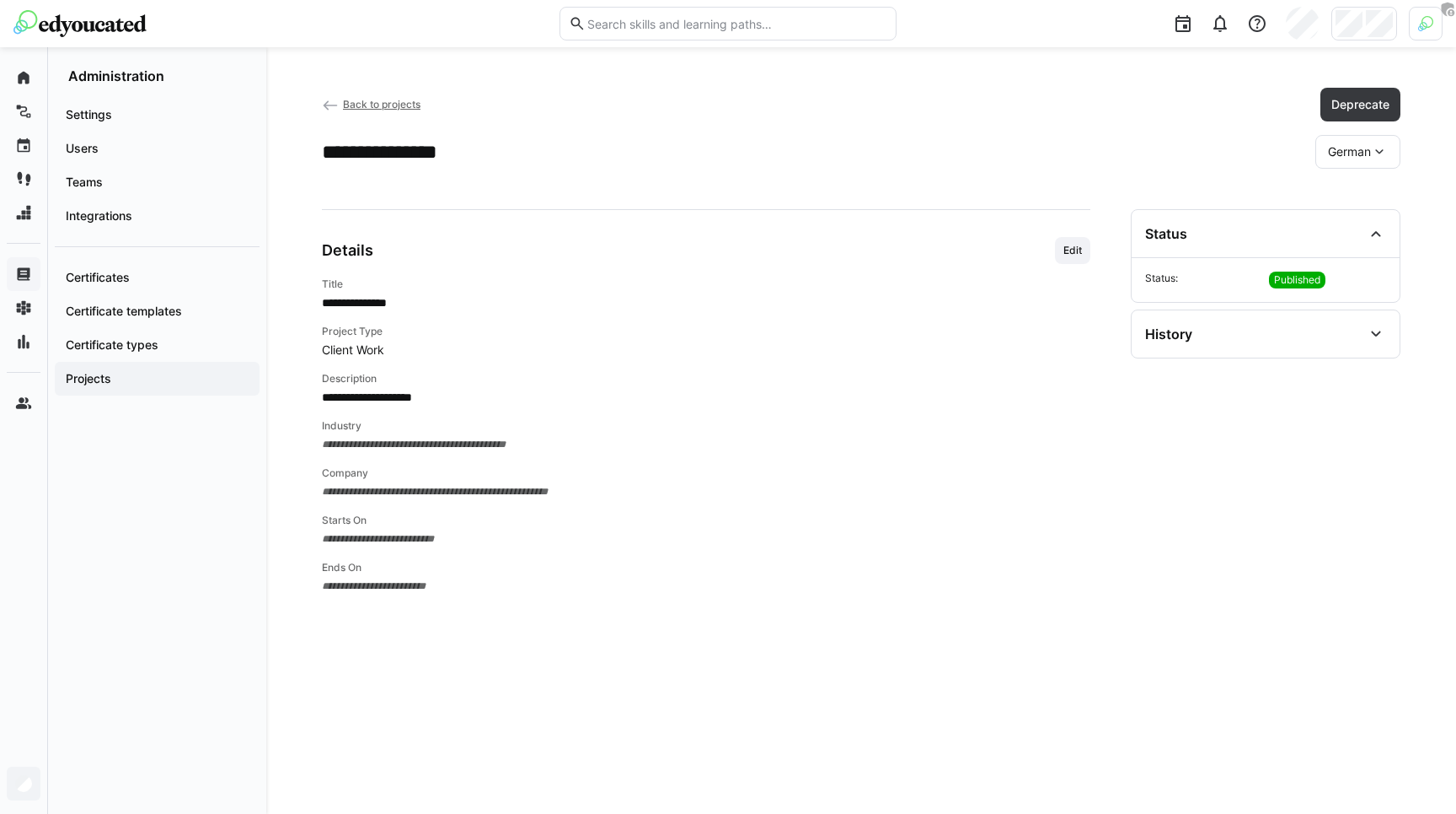
click at [1344, 141] on div "German" at bounding box center [1357, 152] width 85 height 34
click at [1344, 235] on span "English" at bounding box center [1347, 231] width 39 height 16
click at [1352, 148] on span "English" at bounding box center [1352, 151] width 39 height 16
click at [1352, 204] on span "German" at bounding box center [1354, 195] width 43 height 16
click at [364, 104] on span "Back to projects" at bounding box center [382, 103] width 77 height 13
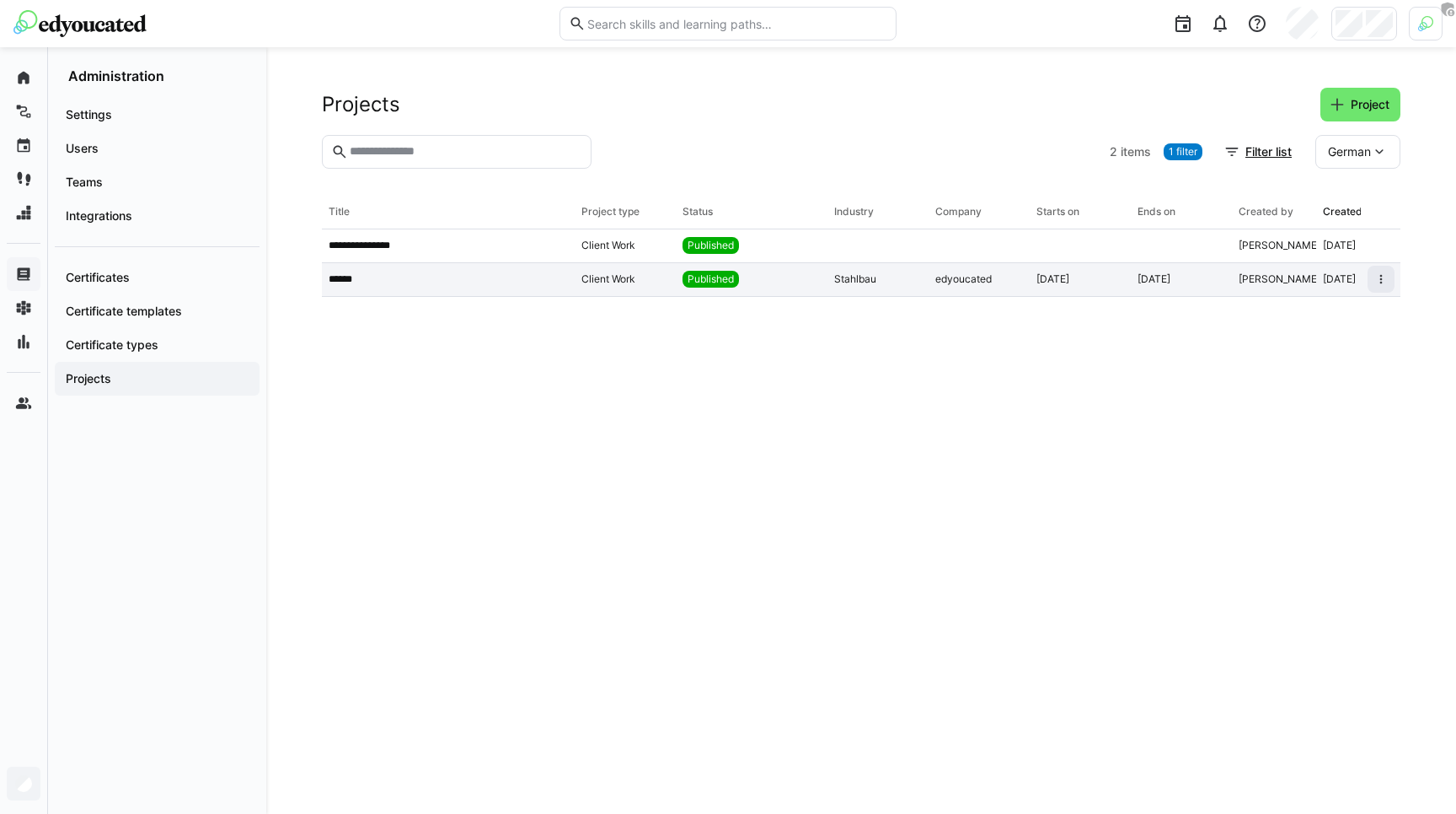
click at [351, 285] on p "******" at bounding box center [346, 279] width 35 height 14
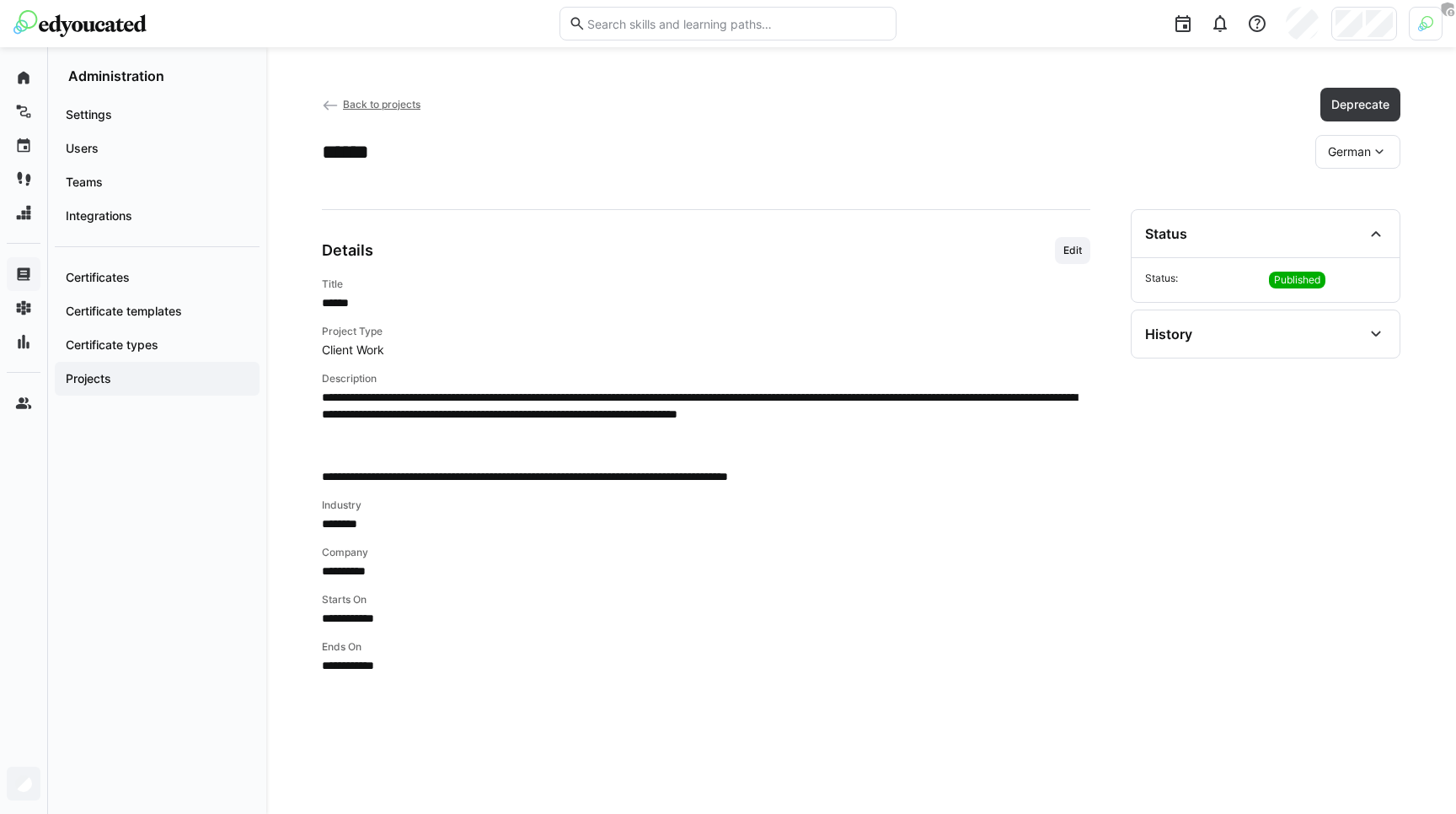
click at [1329, 163] on div "German" at bounding box center [1357, 152] width 85 height 34
click at [1342, 224] on span "English" at bounding box center [1347, 231] width 39 height 16
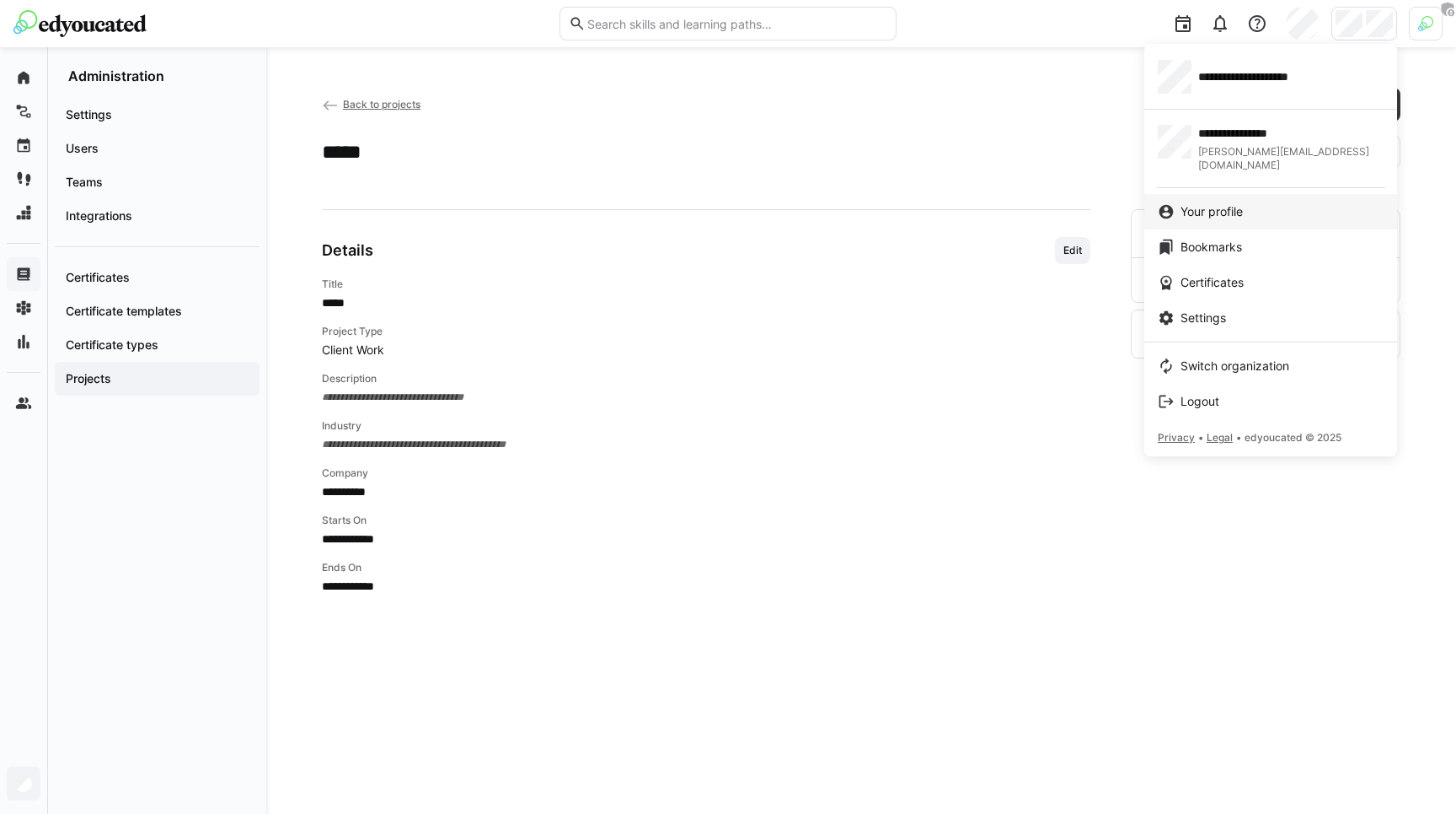
click at [1211, 208] on link "Your profile" at bounding box center [1270, 212] width 253 height 36
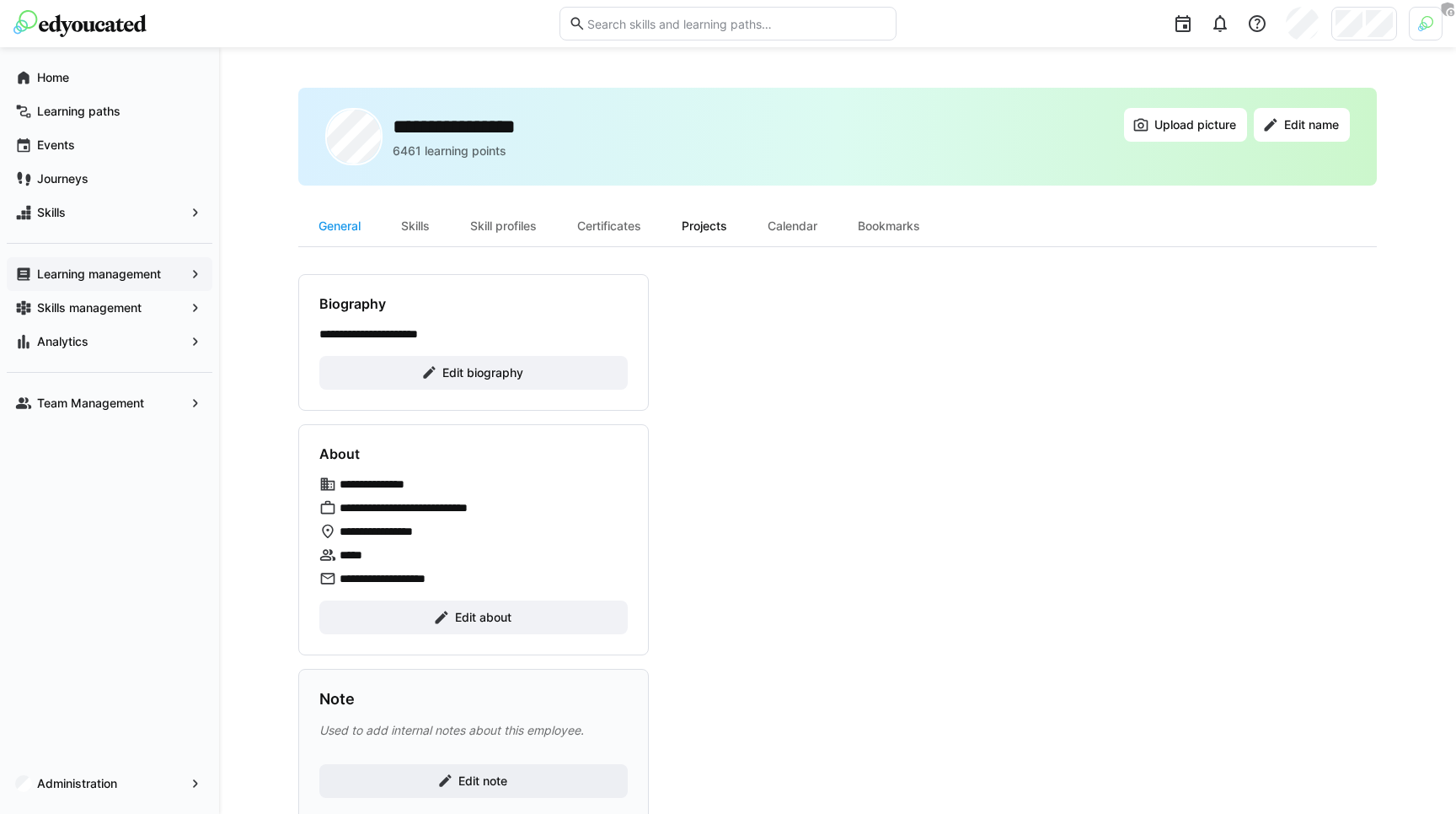
click at [703, 228] on div "Projects" at bounding box center [704, 226] width 86 height 41
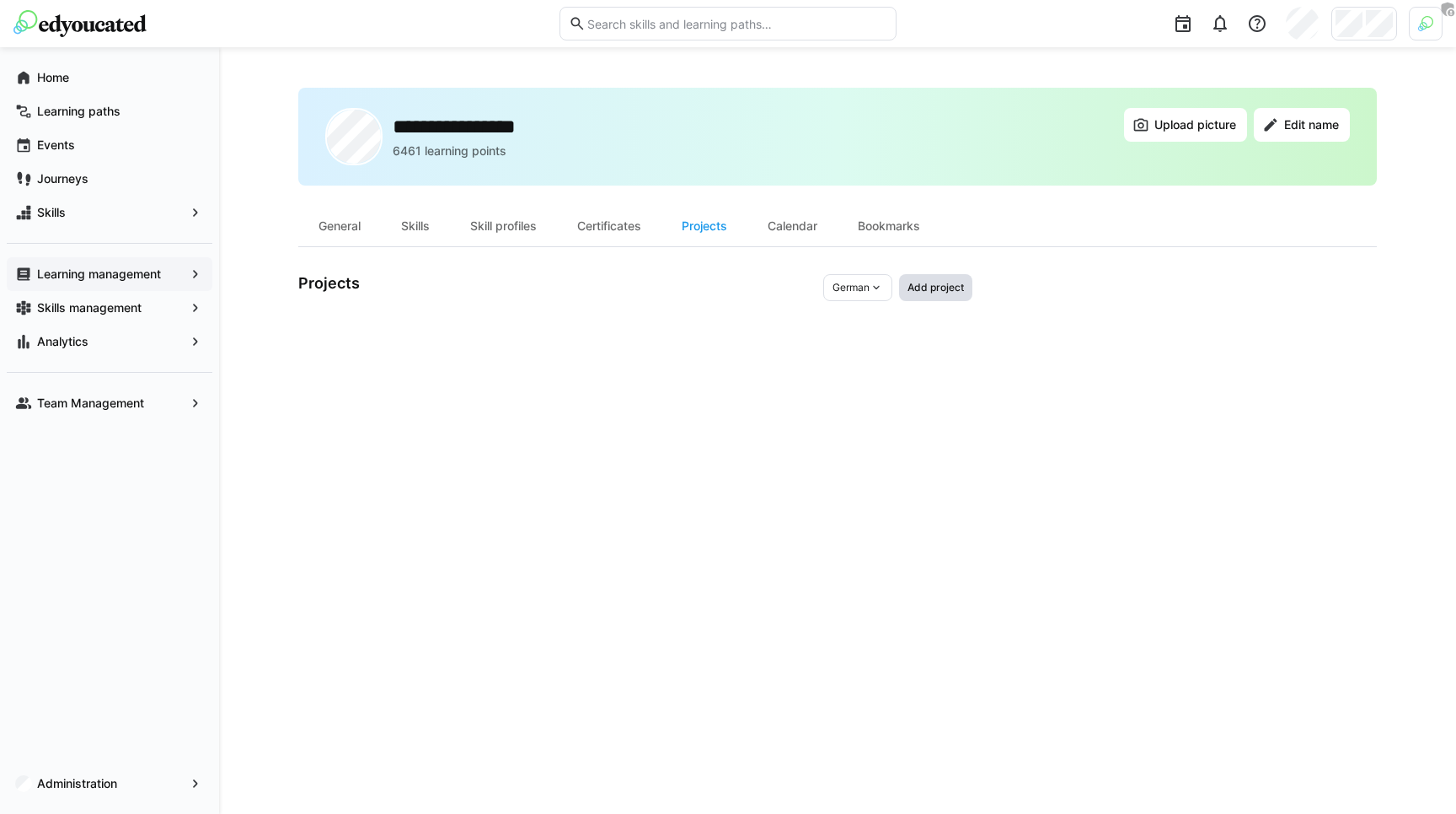
click at [935, 275] on span "Add project" at bounding box center [935, 287] width 73 height 27
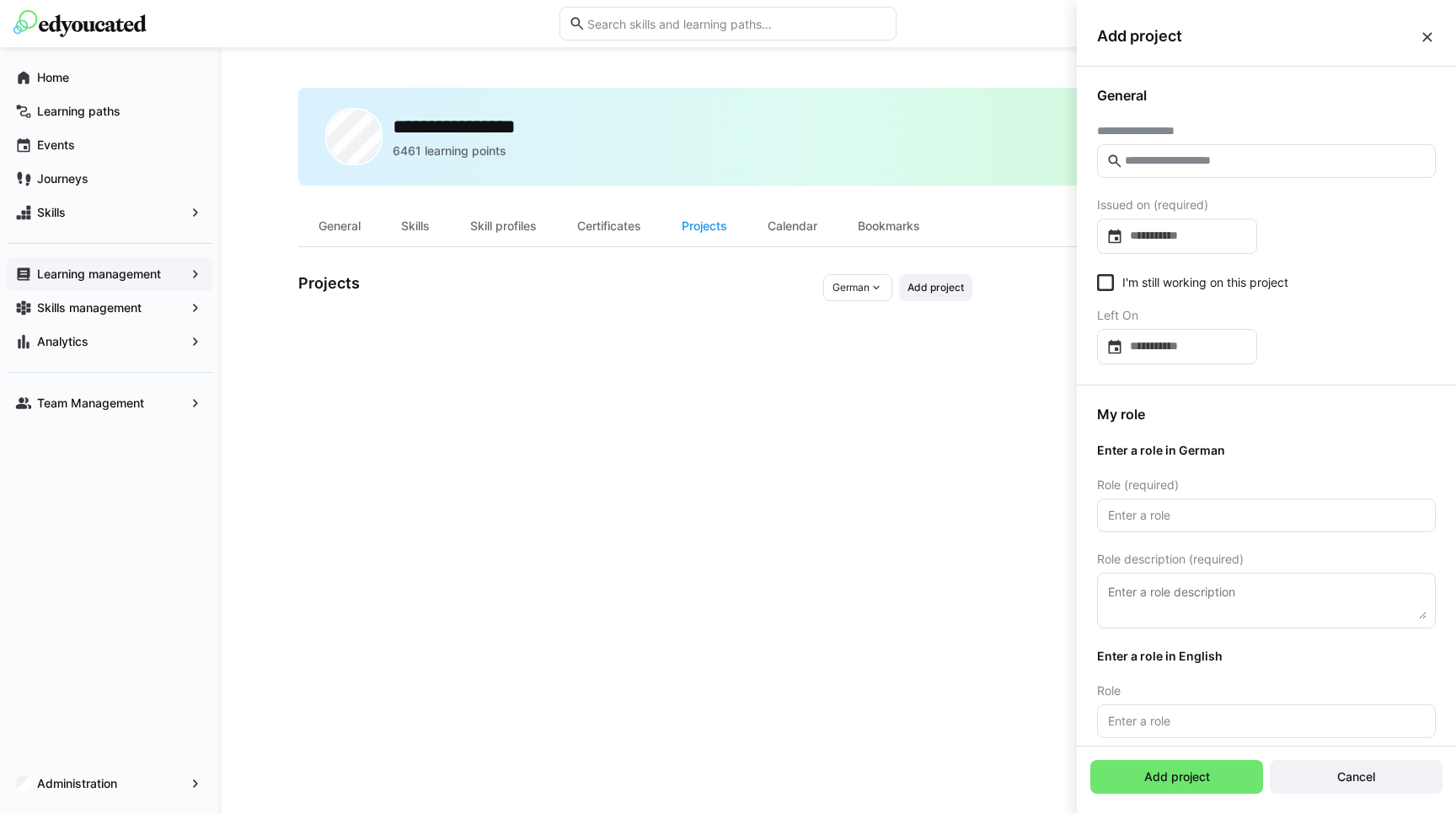
click at [1182, 171] on eds-input at bounding box center [1266, 160] width 339 height 34
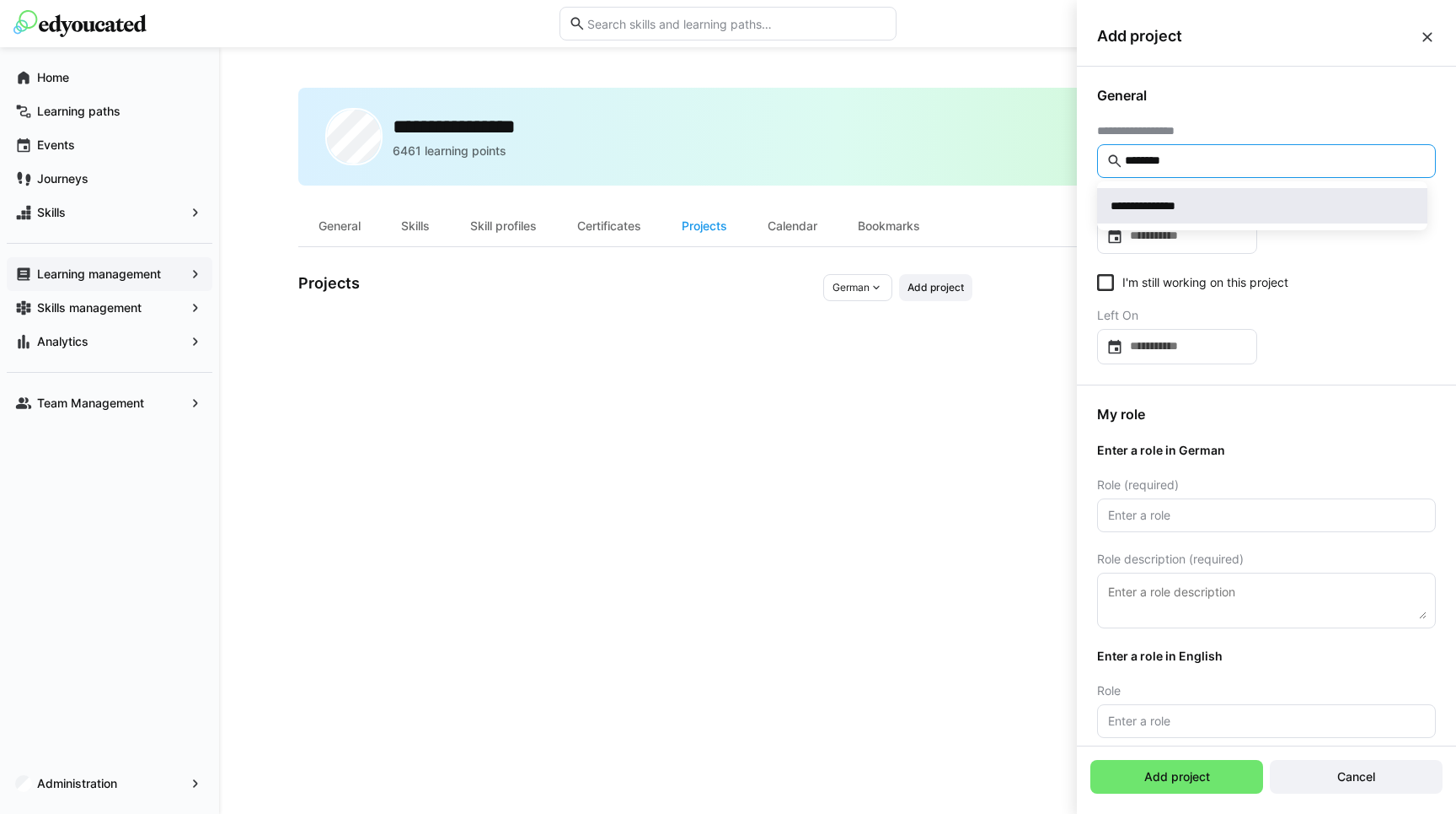
type input "********"
click at [1161, 204] on div "**********" at bounding box center [1153, 205] width 85 height 16
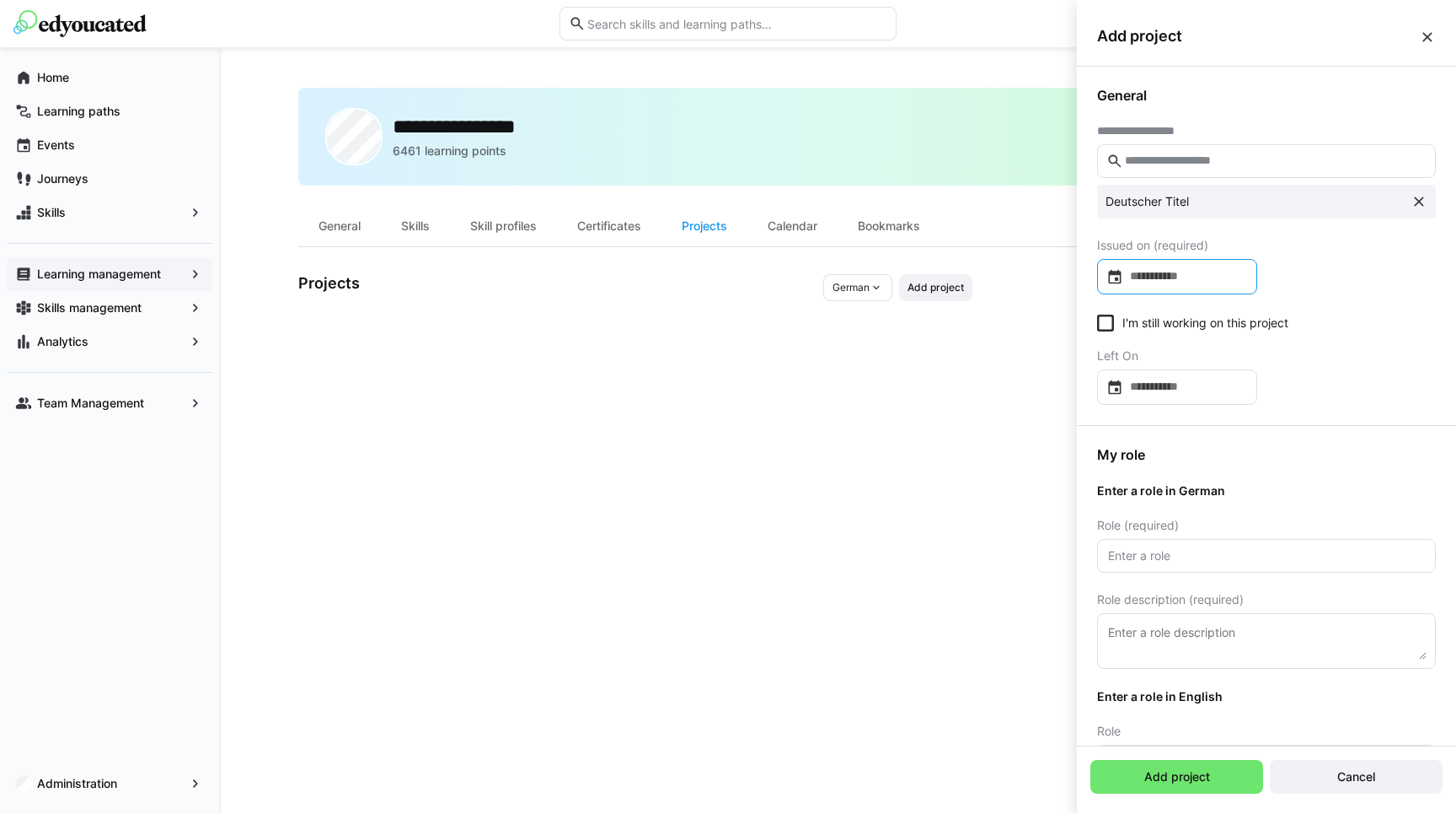
click at [1150, 271] on input at bounding box center [1185, 276] width 125 height 16
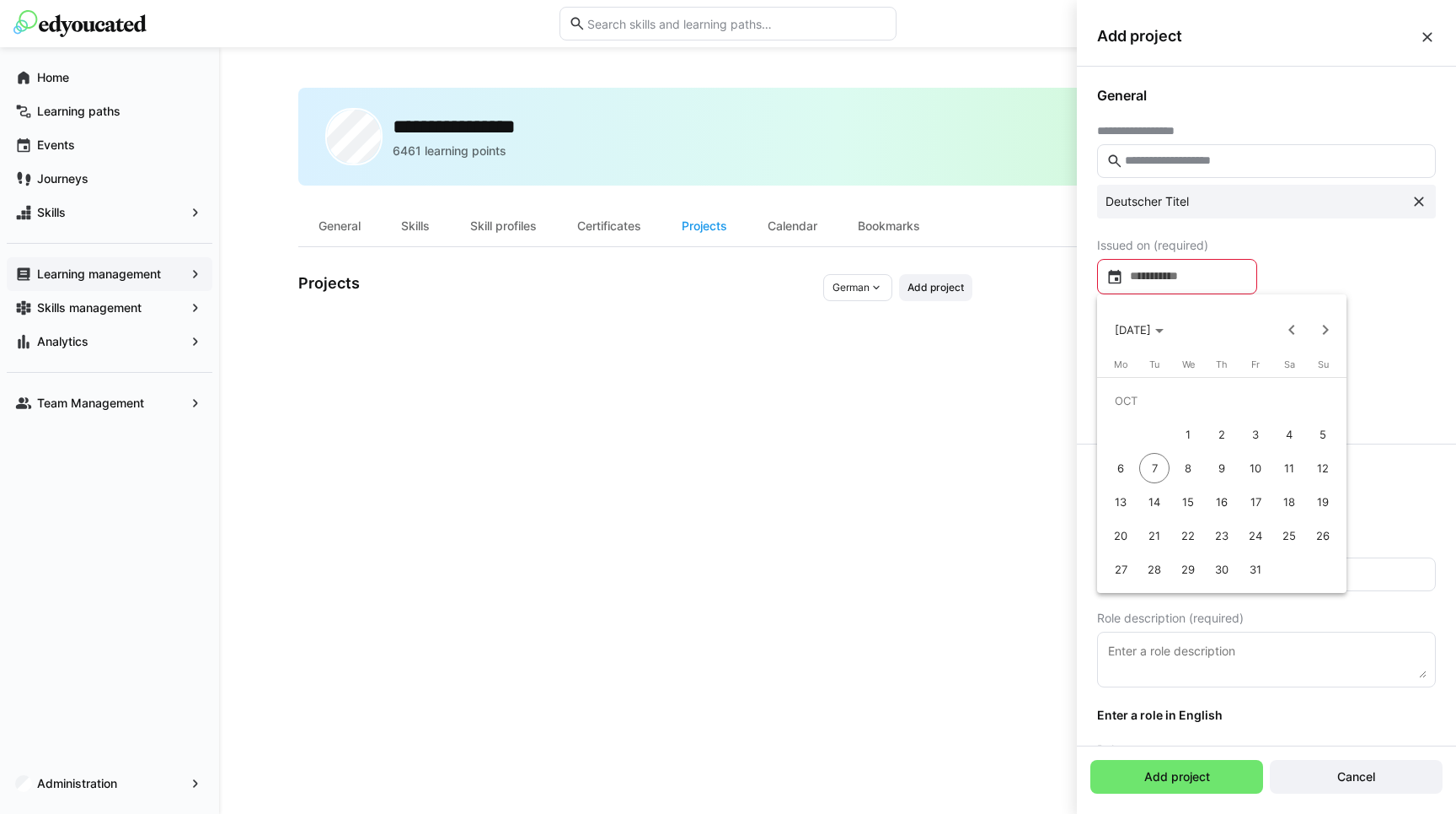
click at [1331, 240] on div at bounding box center [728, 407] width 1456 height 814
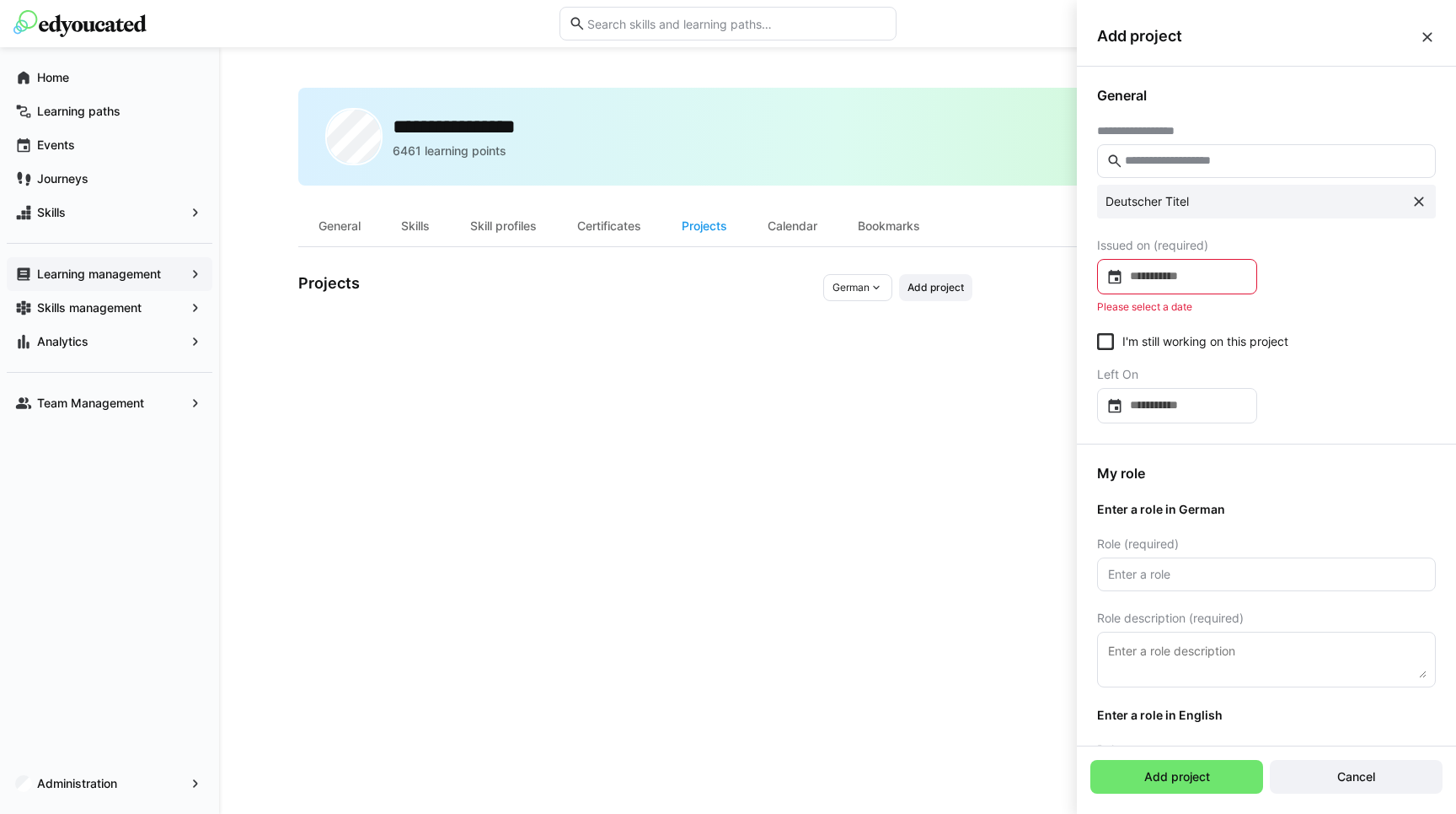
click at [1335, 249] on div "**********" at bounding box center [1266, 255] width 379 height 377
click at [1353, 262] on div "**********" at bounding box center [1266, 255] width 379 height 377
click at [1312, 280] on div "**********" at bounding box center [1266, 255] width 379 height 377
click at [1355, 274] on div "**********" at bounding box center [1266, 255] width 379 height 377
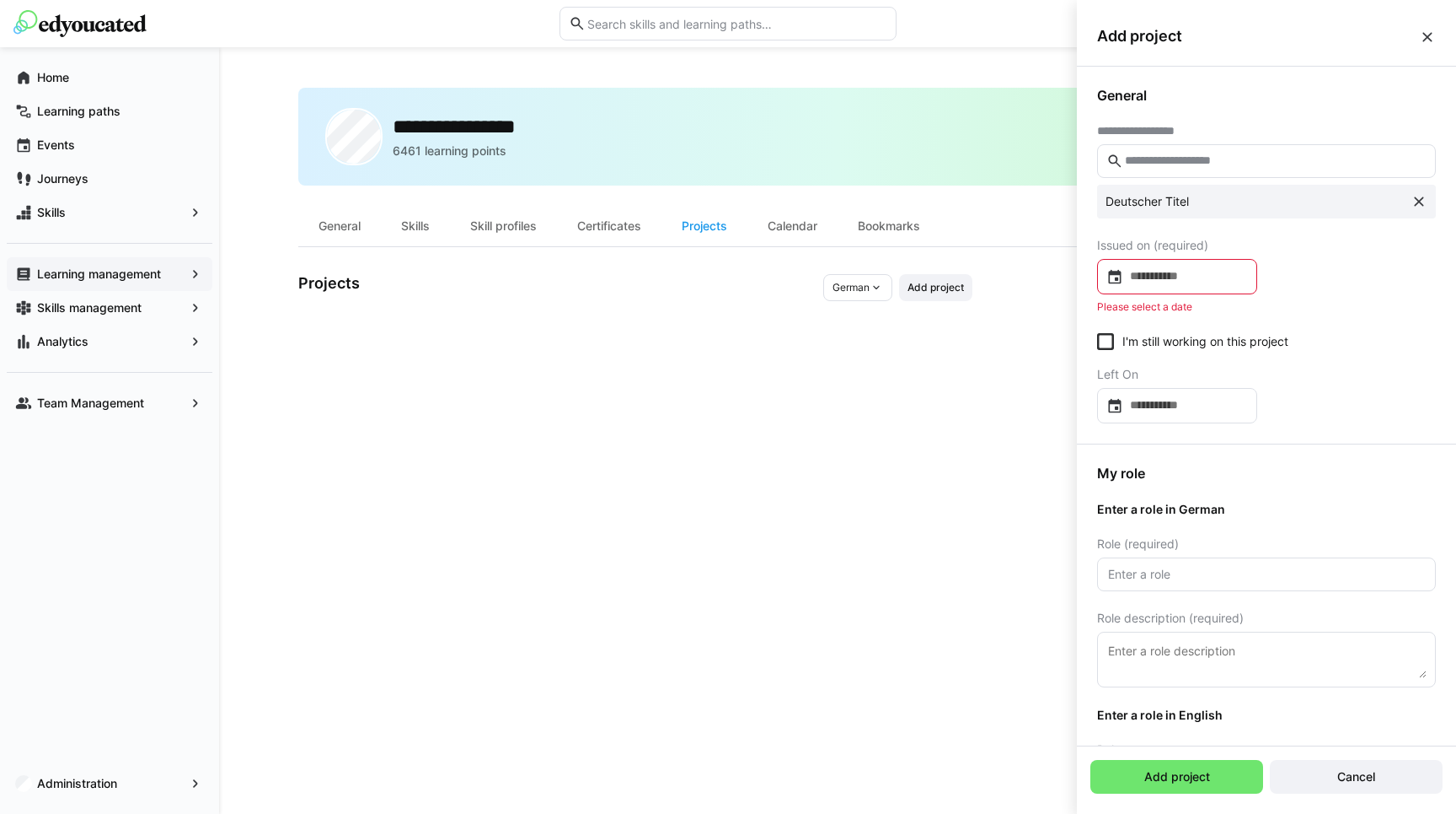
click at [1186, 280] on input at bounding box center [1185, 276] width 125 height 16
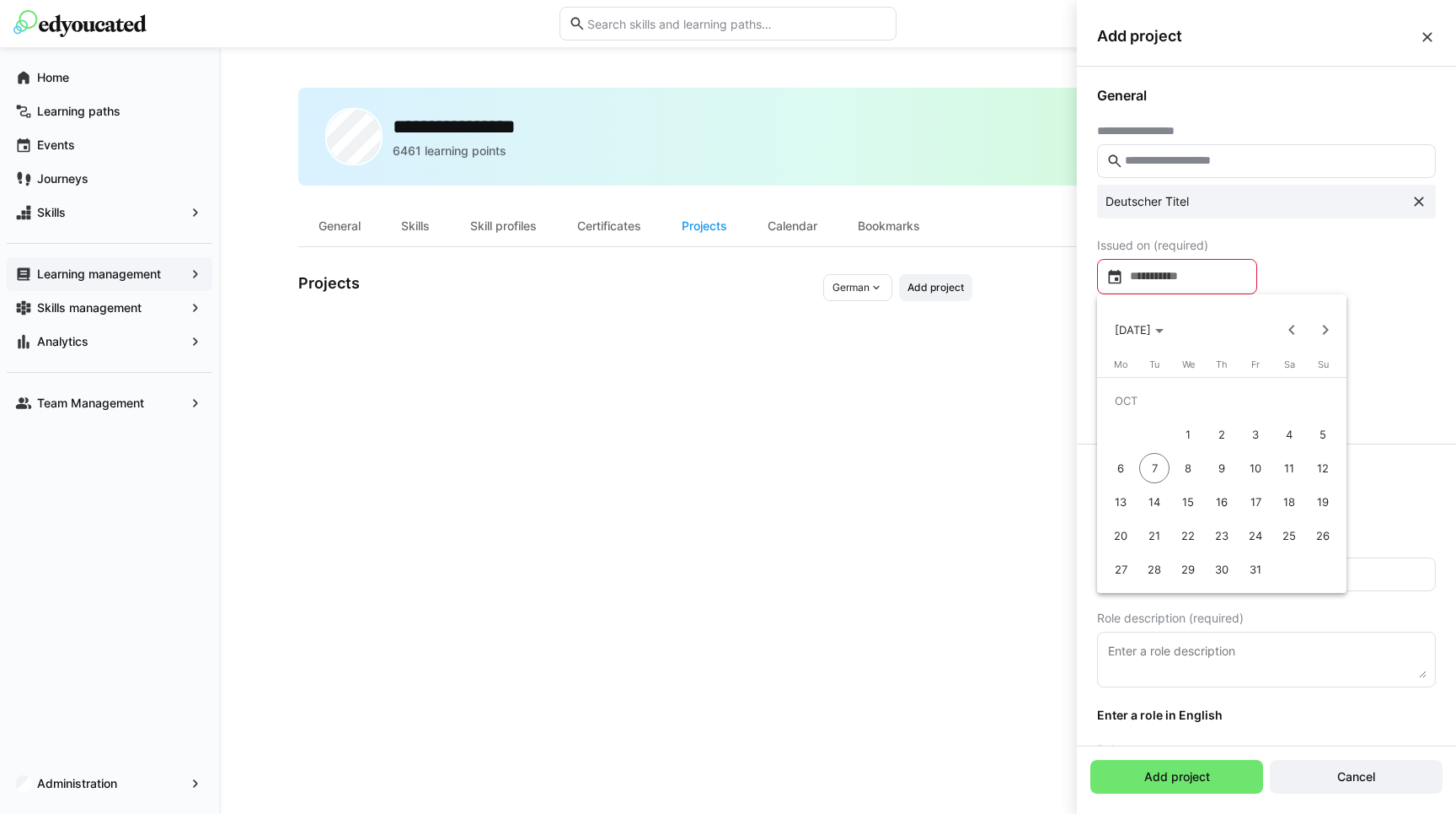
click at [1210, 426] on span "2" at bounding box center [1221, 433] width 30 height 30
type input "**********"
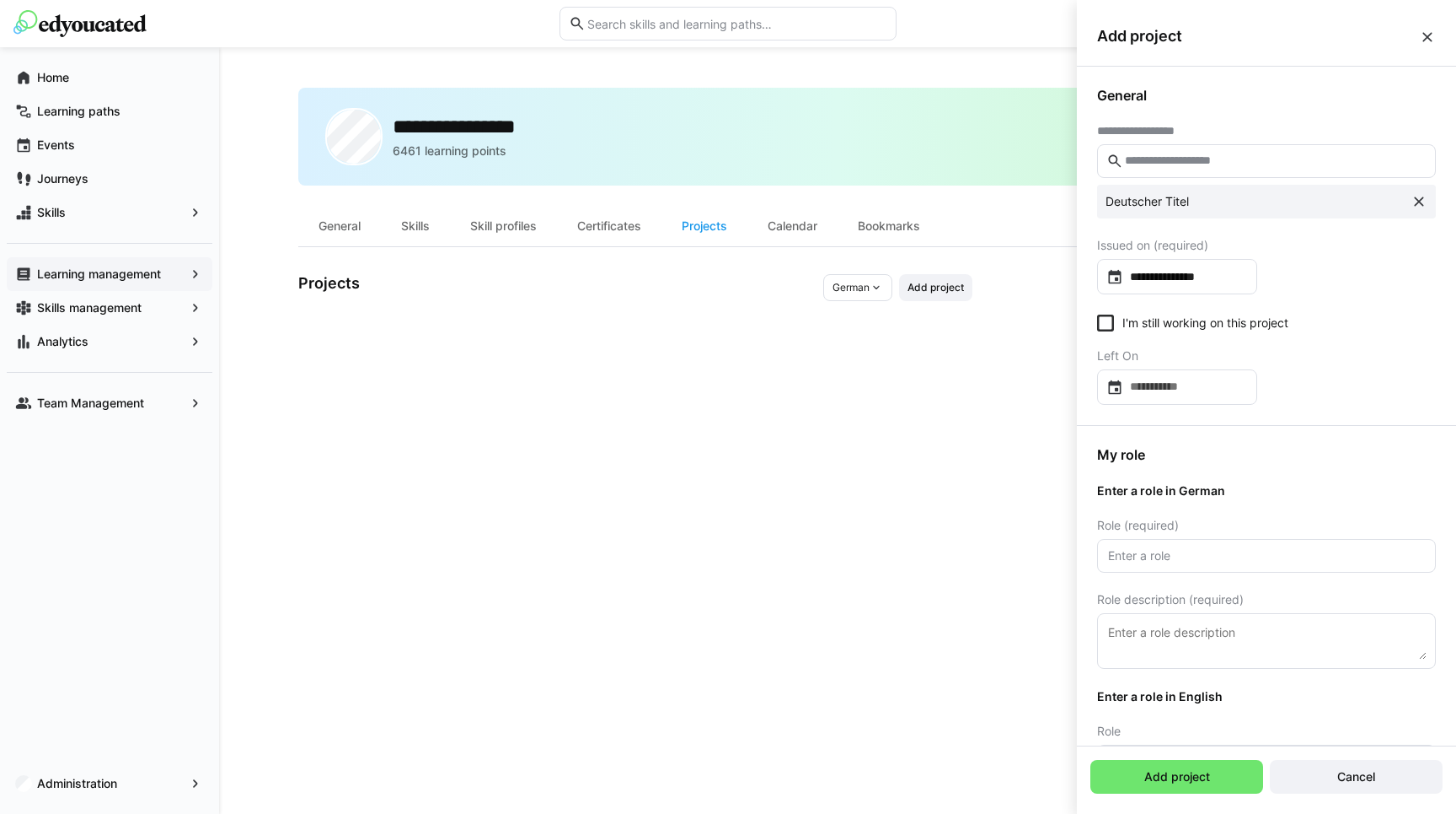
click at [1327, 330] on div "I'm still working on this project" at bounding box center [1266, 325] width 339 height 21
click at [1338, 386] on app-datepicker-form "Left On" at bounding box center [1266, 377] width 339 height 56
click at [1150, 326] on eds-checkbox "I'm still working on this project" at bounding box center [1192, 322] width 191 height 16
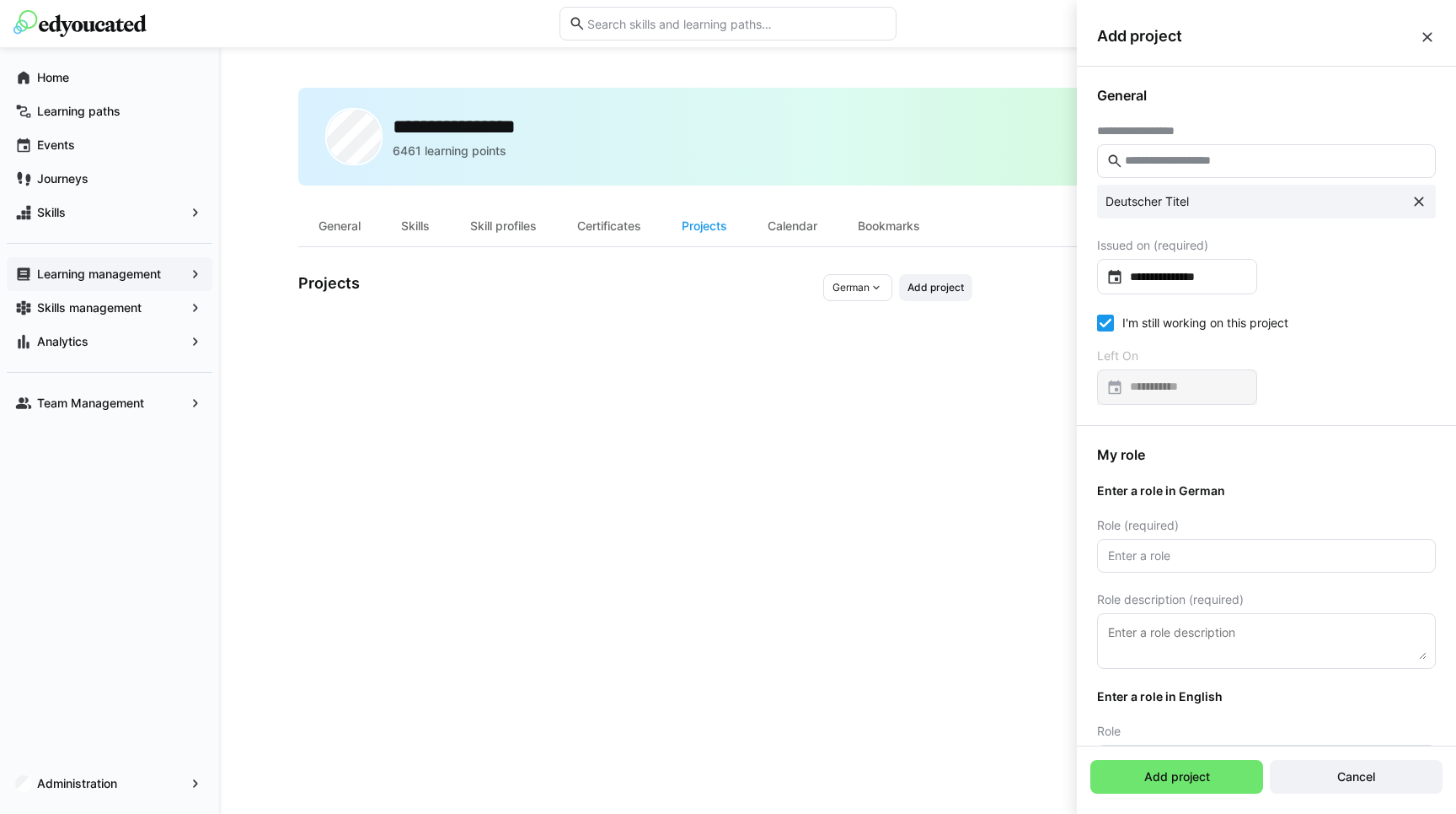
click at [1372, 365] on app-datepicker-form "Left On" at bounding box center [1266, 377] width 339 height 56
click at [1257, 371] on mat-form-field at bounding box center [1177, 387] width 160 height 36
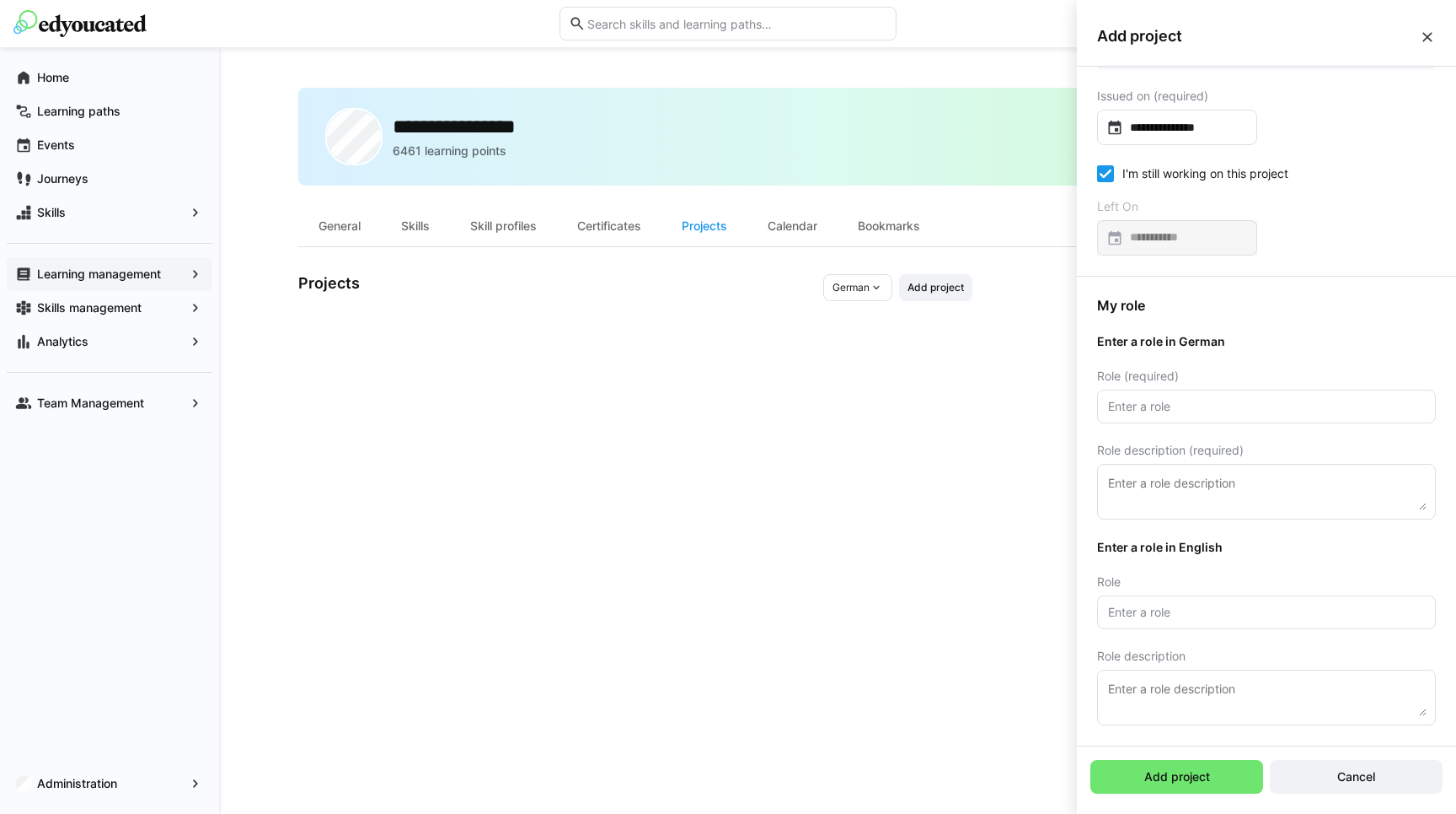
click at [1276, 438] on div "My role Enter a role in German Role (required) Role description (required) Ente…" at bounding box center [1266, 510] width 379 height 469
click at [1261, 419] on eds-input at bounding box center [1266, 406] width 339 height 34
type input "Chief"
click at [1262, 504] on textarea at bounding box center [1266, 491] width 320 height 37
type textarea "Test"
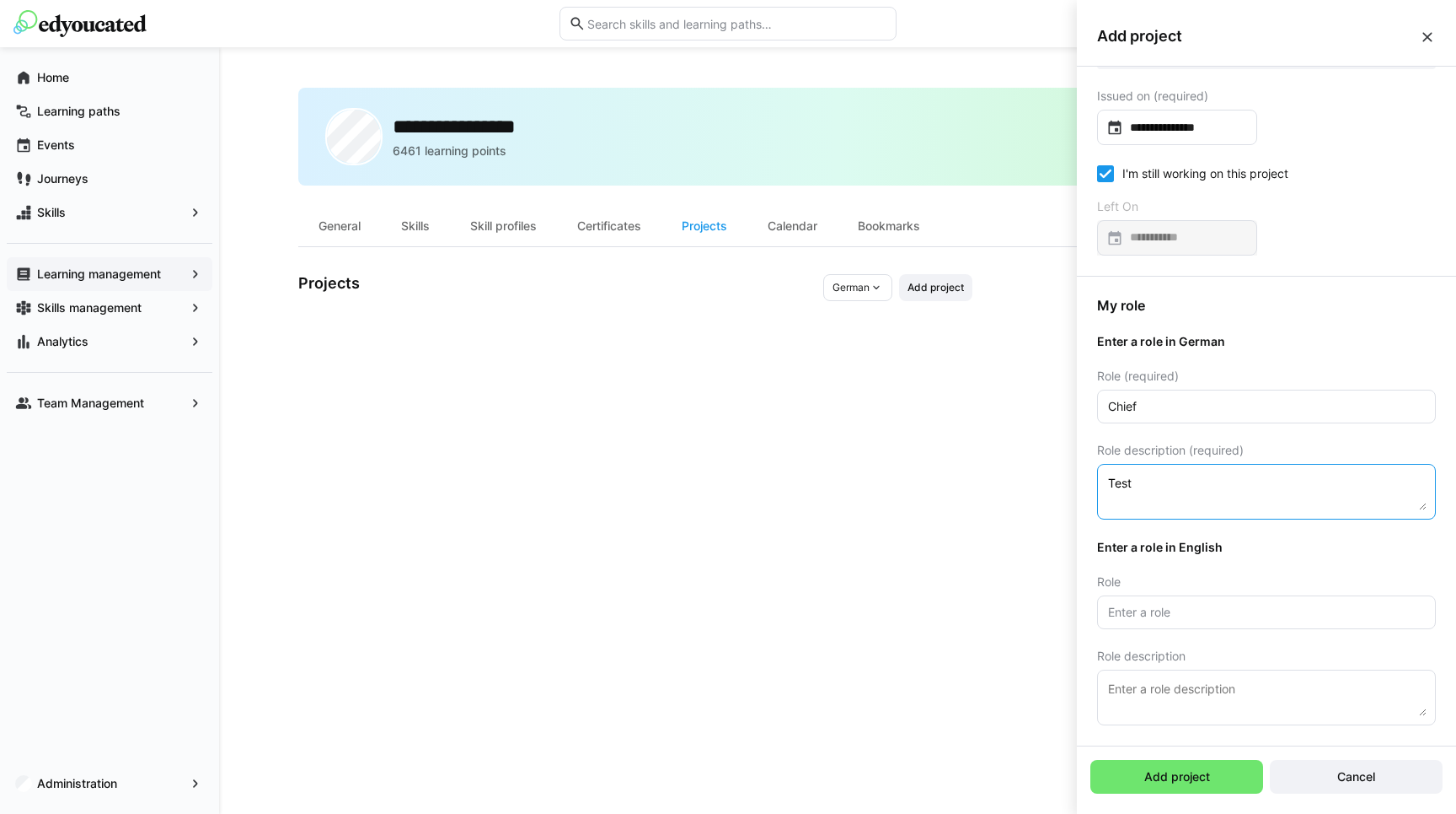
click at [1292, 577] on div "Role" at bounding box center [1266, 582] width 339 height 14
click at [1235, 619] on input "text" at bounding box center [1266, 612] width 320 height 15
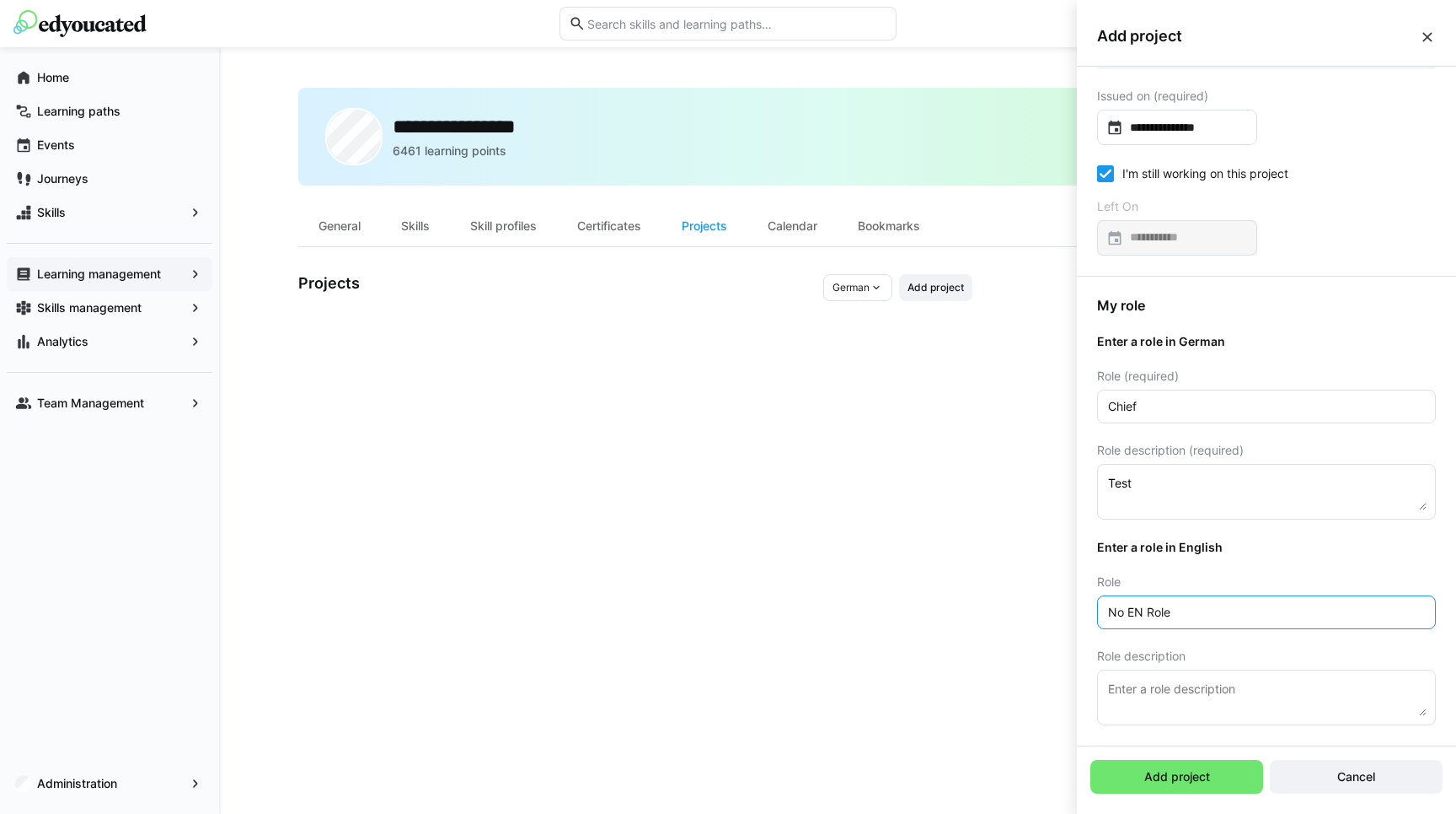
type input "No EN Role"
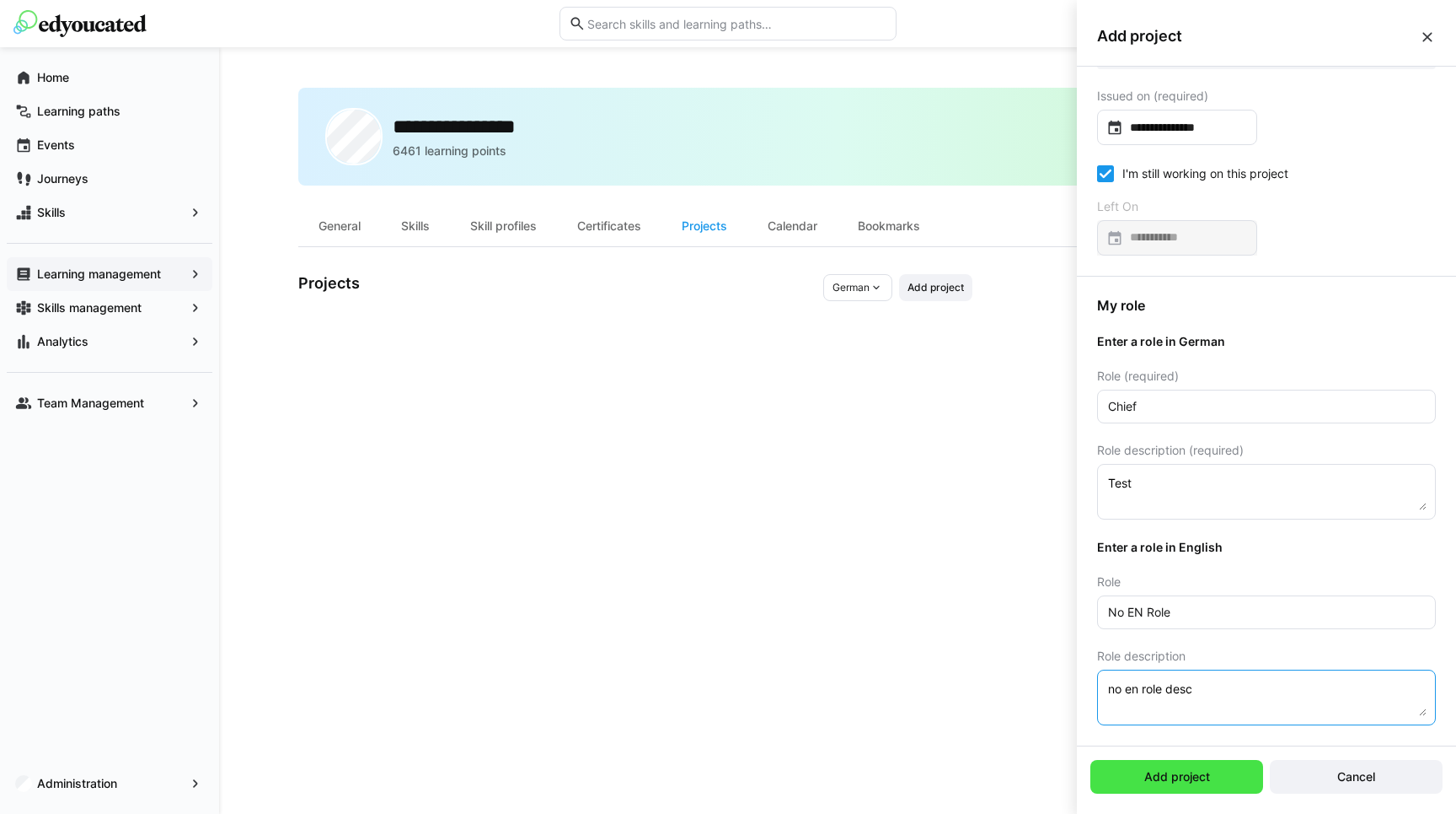
type textarea "no en role desc"
click at [1185, 780] on span "Add project" at bounding box center [1177, 775] width 71 height 16
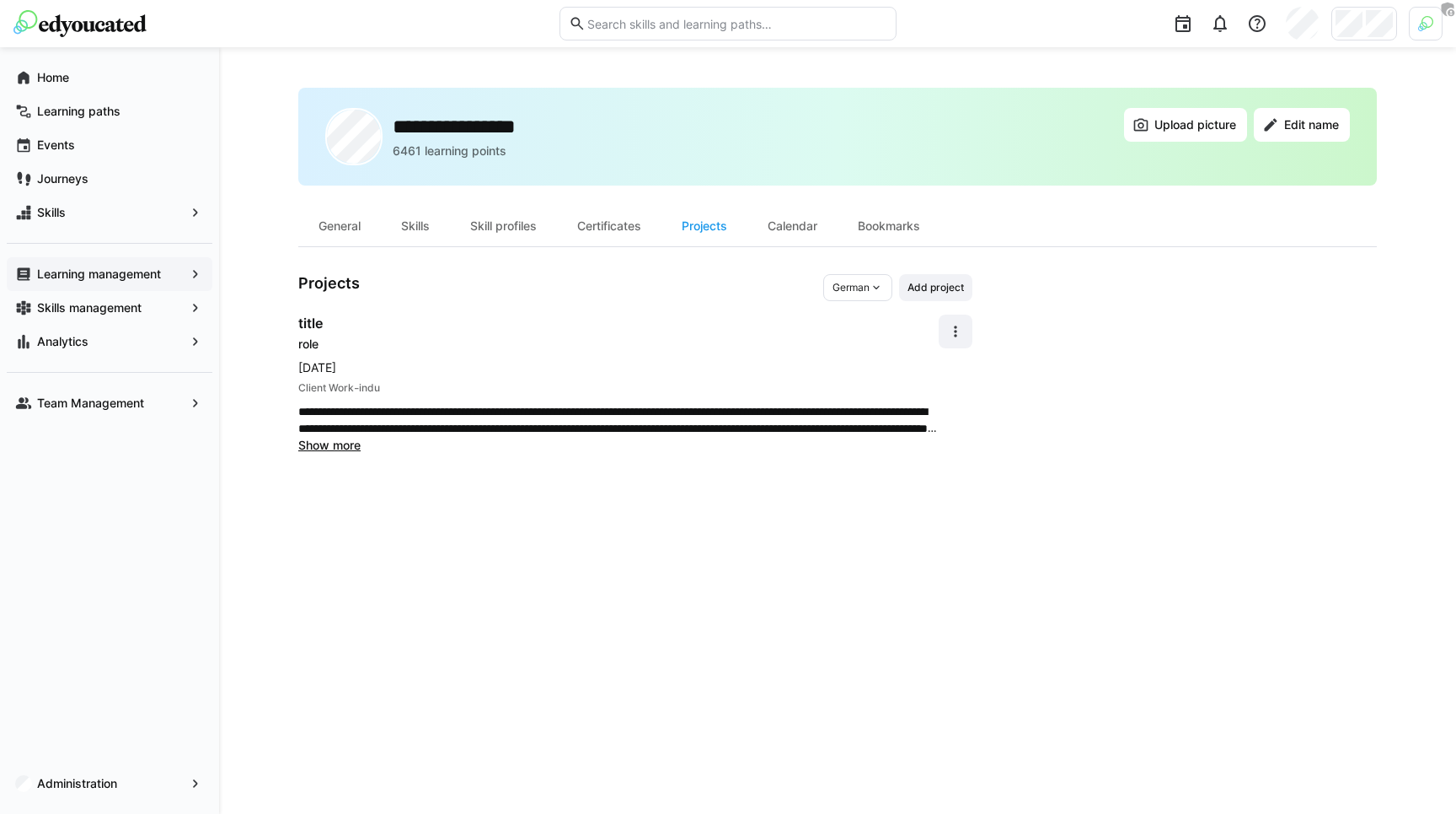
click at [379, 389] on span "indu" at bounding box center [369, 388] width 21 height 14
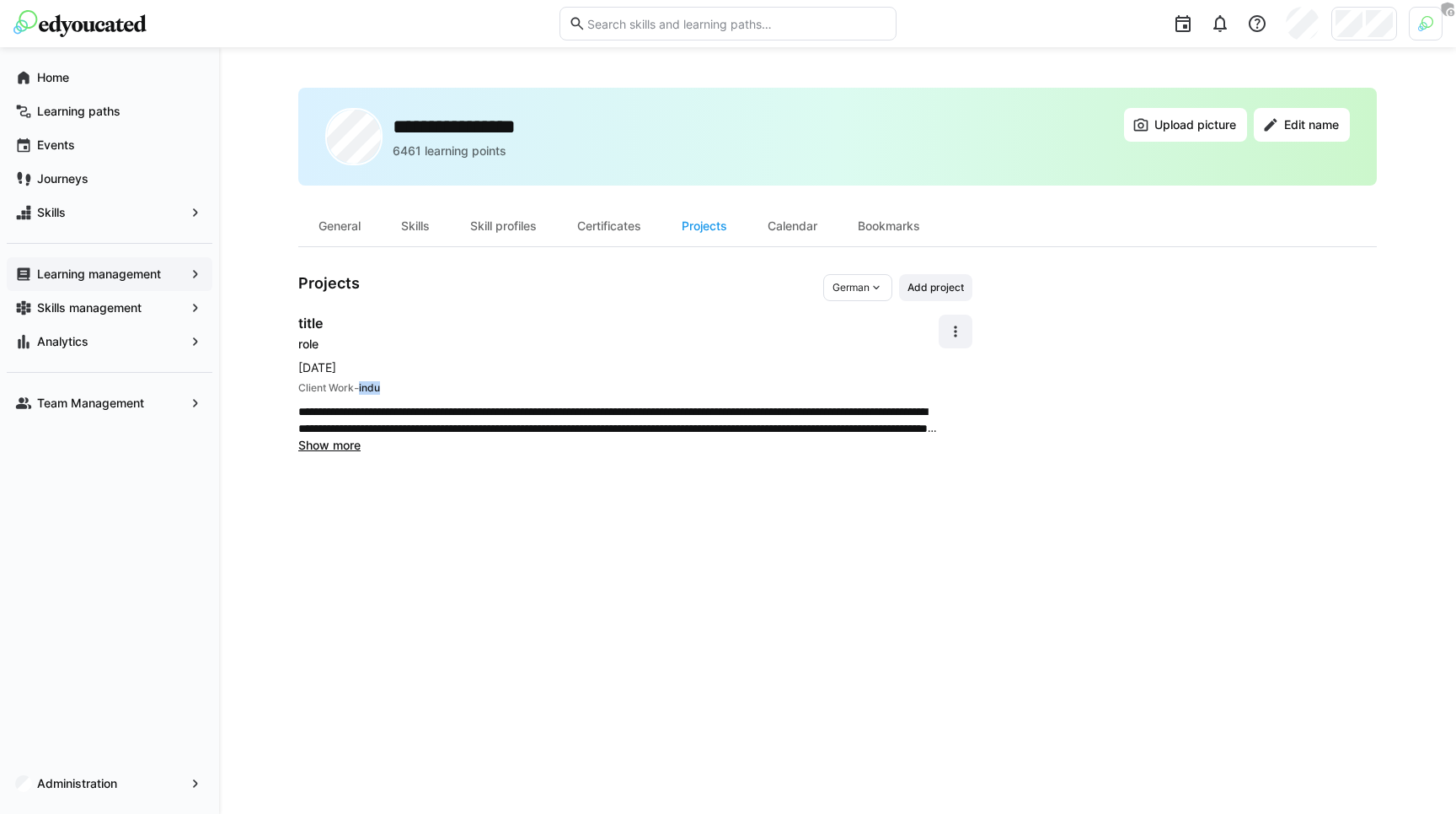
click at [379, 389] on span "indu" at bounding box center [369, 388] width 21 height 14
click at [338, 438] on span "Show more" at bounding box center [329, 445] width 63 height 15
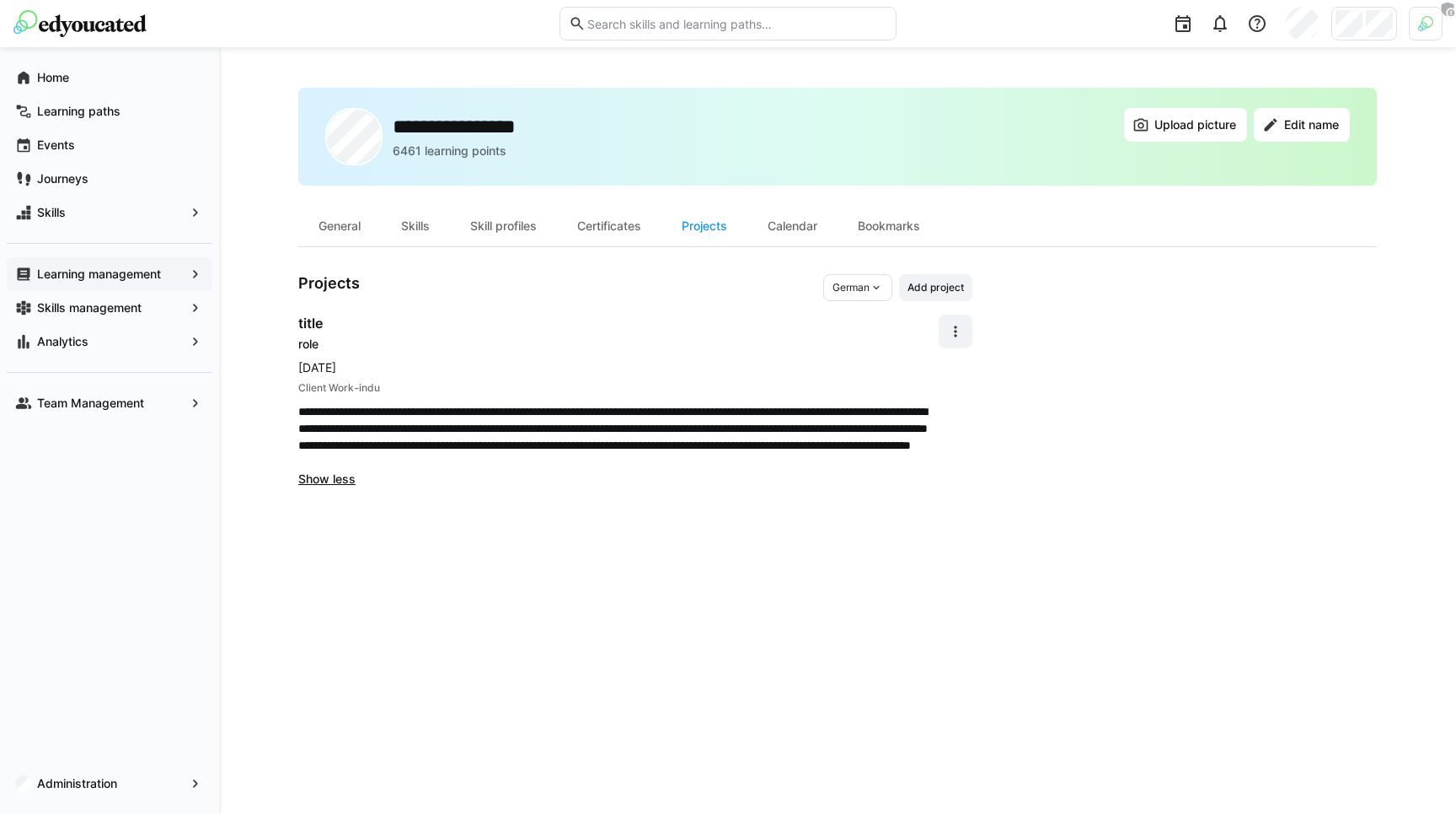
click at [385, 344] on div "role" at bounding box center [618, 343] width 641 height 16
click at [358, 369] on span "Oct 2025" at bounding box center [618, 366] width 641 height 16
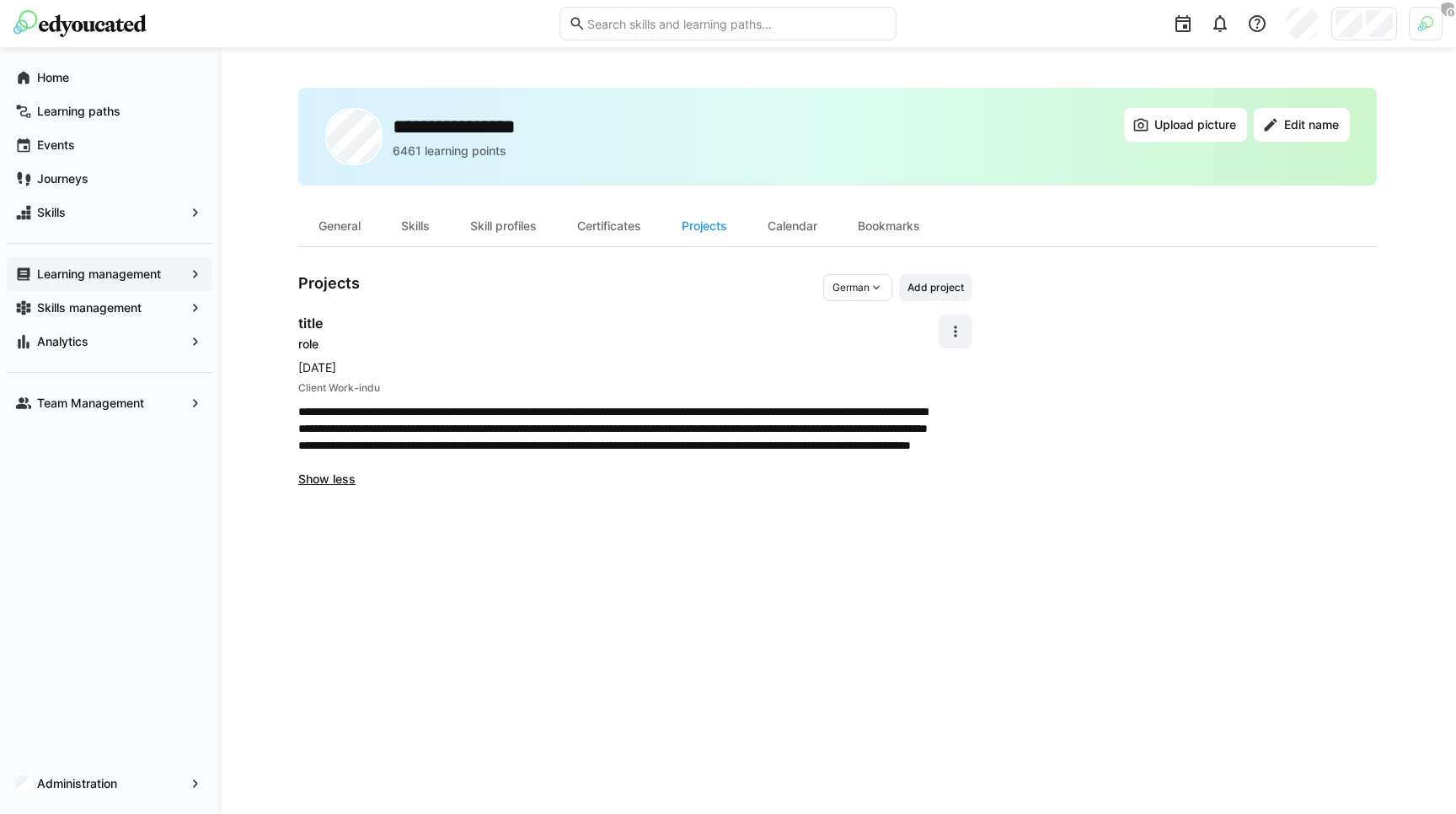
click at [334, 370] on span "Oct 2025" at bounding box center [618, 366] width 641 height 16
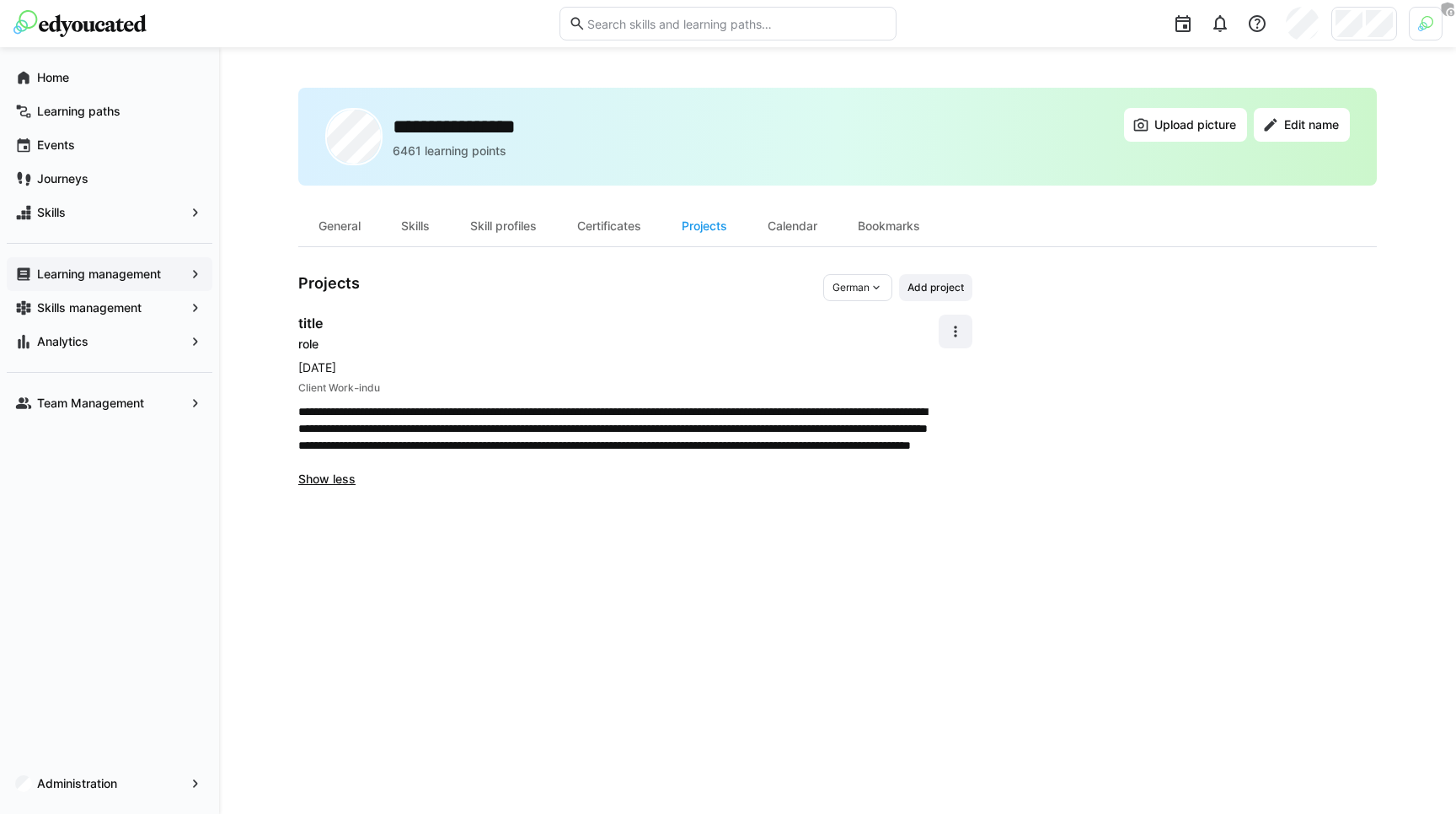
click at [334, 370] on span "Oct 2025" at bounding box center [618, 366] width 641 height 16
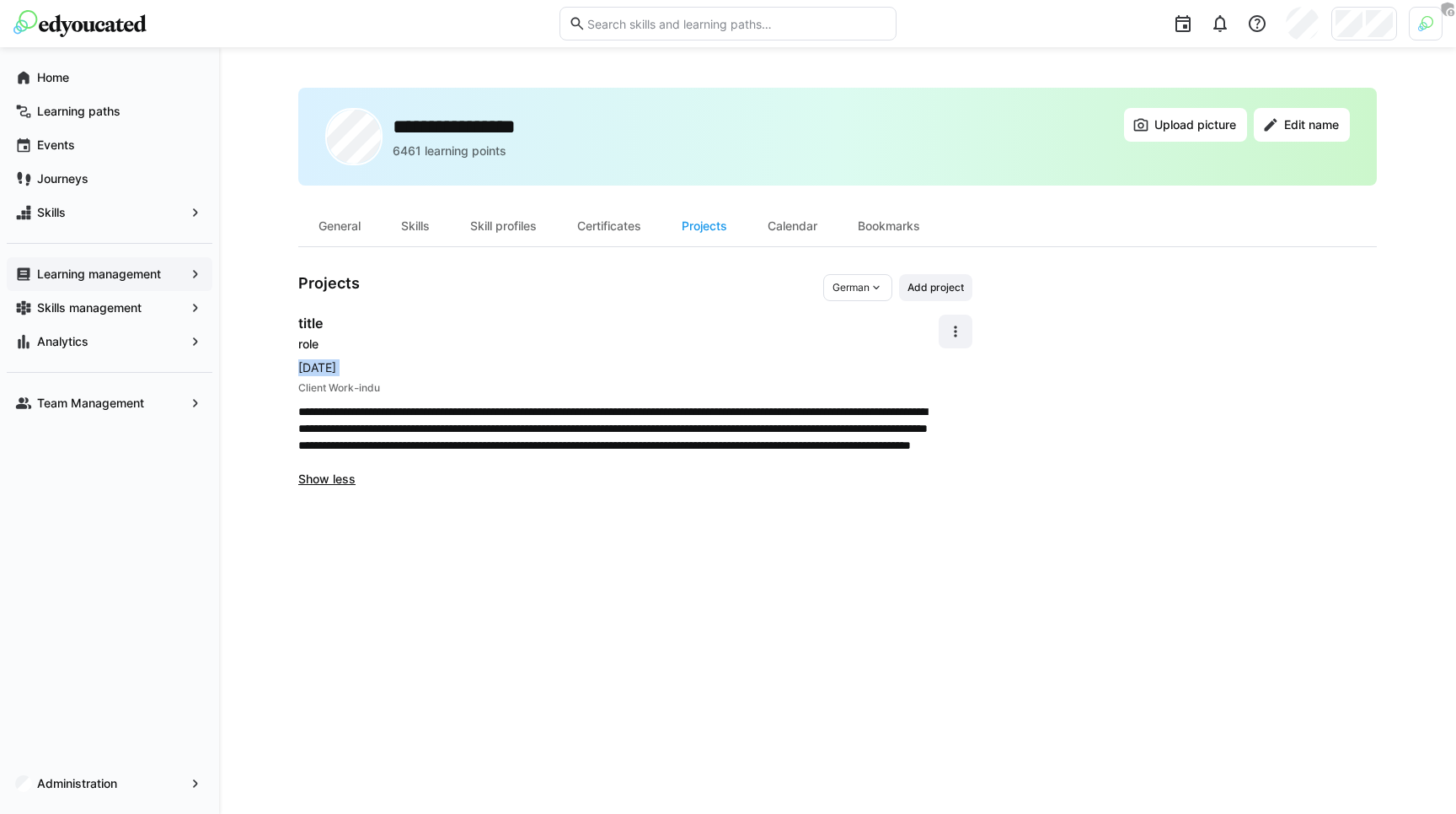
click at [334, 370] on span "Oct 2025" at bounding box center [618, 366] width 641 height 16
click at [333, 371] on span "Oct 2025" at bounding box center [618, 366] width 641 height 16
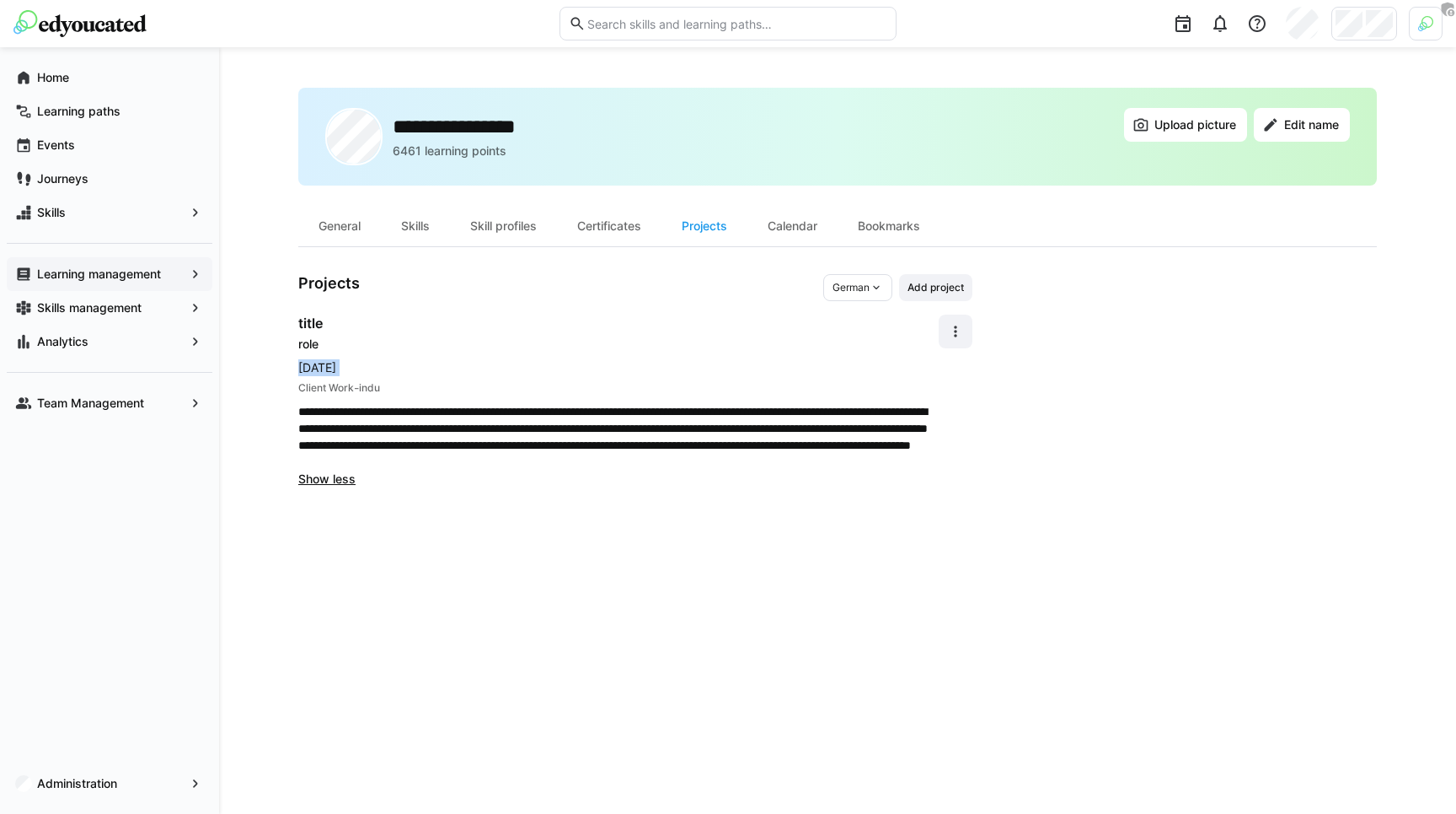
click at [333, 371] on span "Oct 2025" at bounding box center [618, 366] width 641 height 16
click at [976, 328] on app-user-profile-inner-container "**********" at bounding box center [838, 380] width 1078 height 214
click at [889, 364] on span "Oct 2025" at bounding box center [618, 366] width 641 height 16
click at [963, 323] on eds-icon at bounding box center [955, 331] width 16 height 16
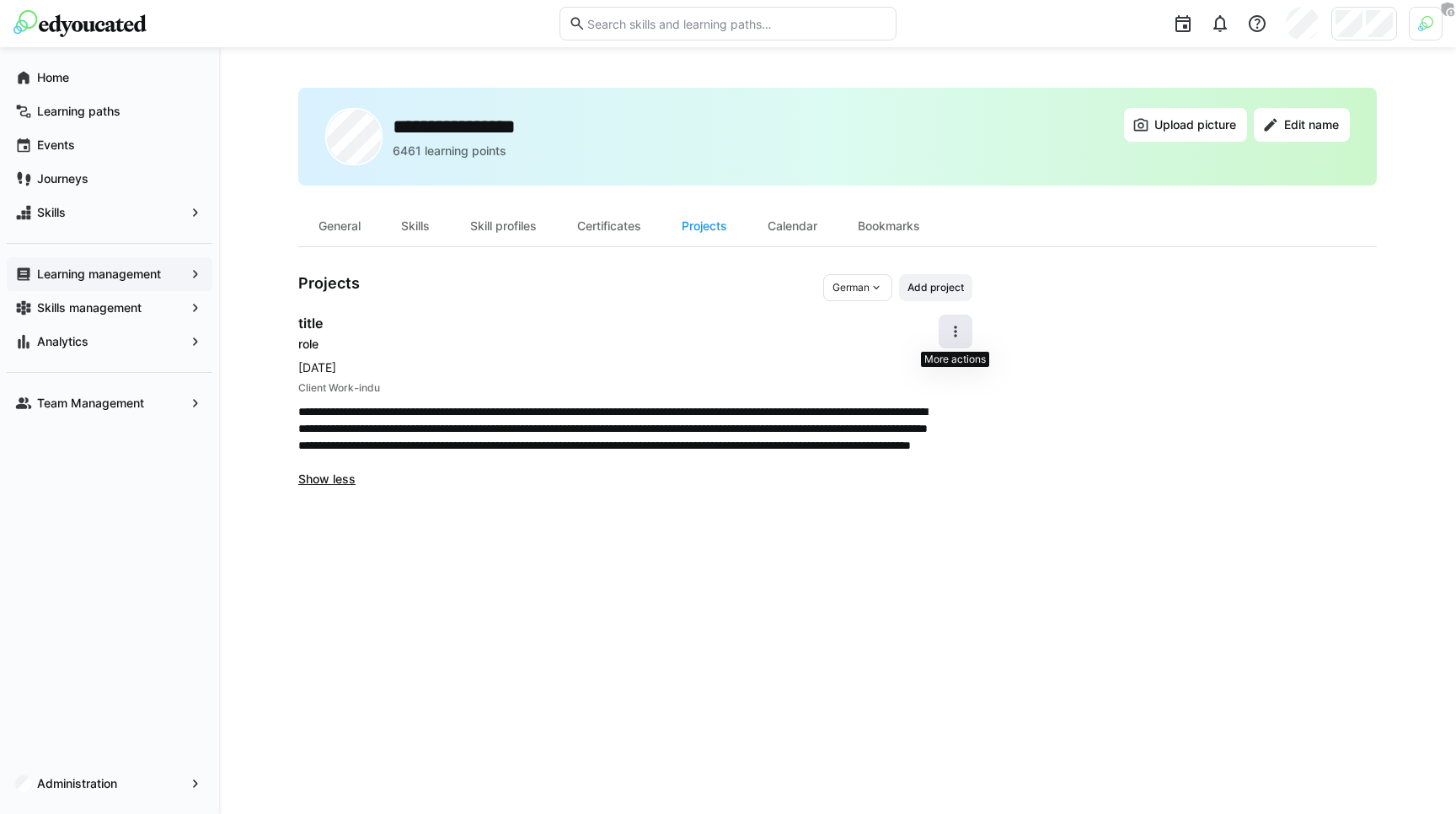
click at [951, 339] on eds-icon at bounding box center [955, 331] width 16 height 16
click at [461, 383] on div "Client Work - indu" at bounding box center [618, 387] width 641 height 16
click at [832, 291] on div "German" at bounding box center [858, 287] width 70 height 27
click at [846, 348] on span "English" at bounding box center [849, 353] width 34 height 14
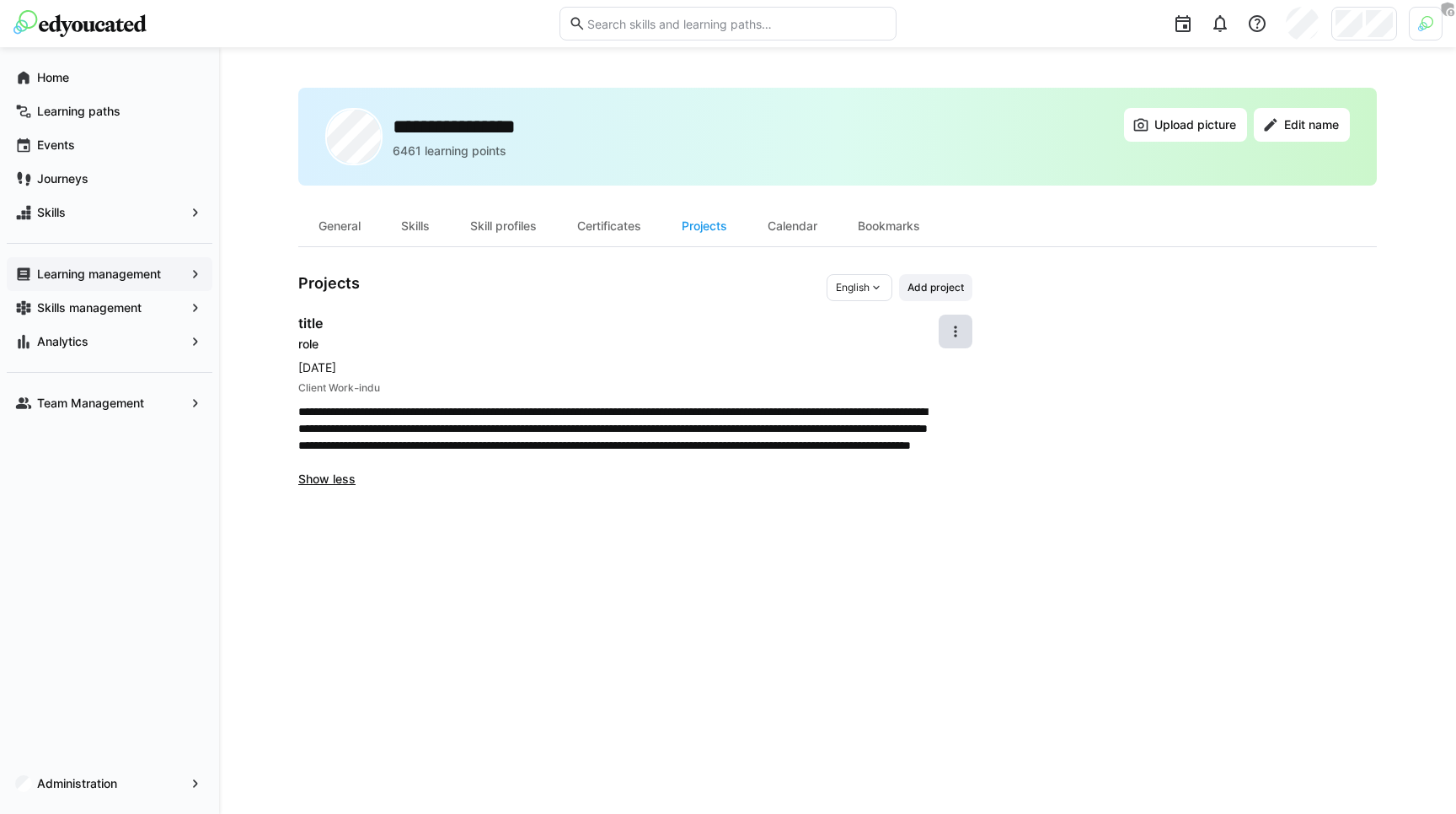
click at [864, 291] on span "English" at bounding box center [852, 287] width 34 height 14
click at [868, 323] on span "German" at bounding box center [855, 323] width 37 height 14
click at [964, 330] on span at bounding box center [955, 331] width 34 height 34
click at [943, 378] on div "Edit" at bounding box center [936, 375] width 44 height 16
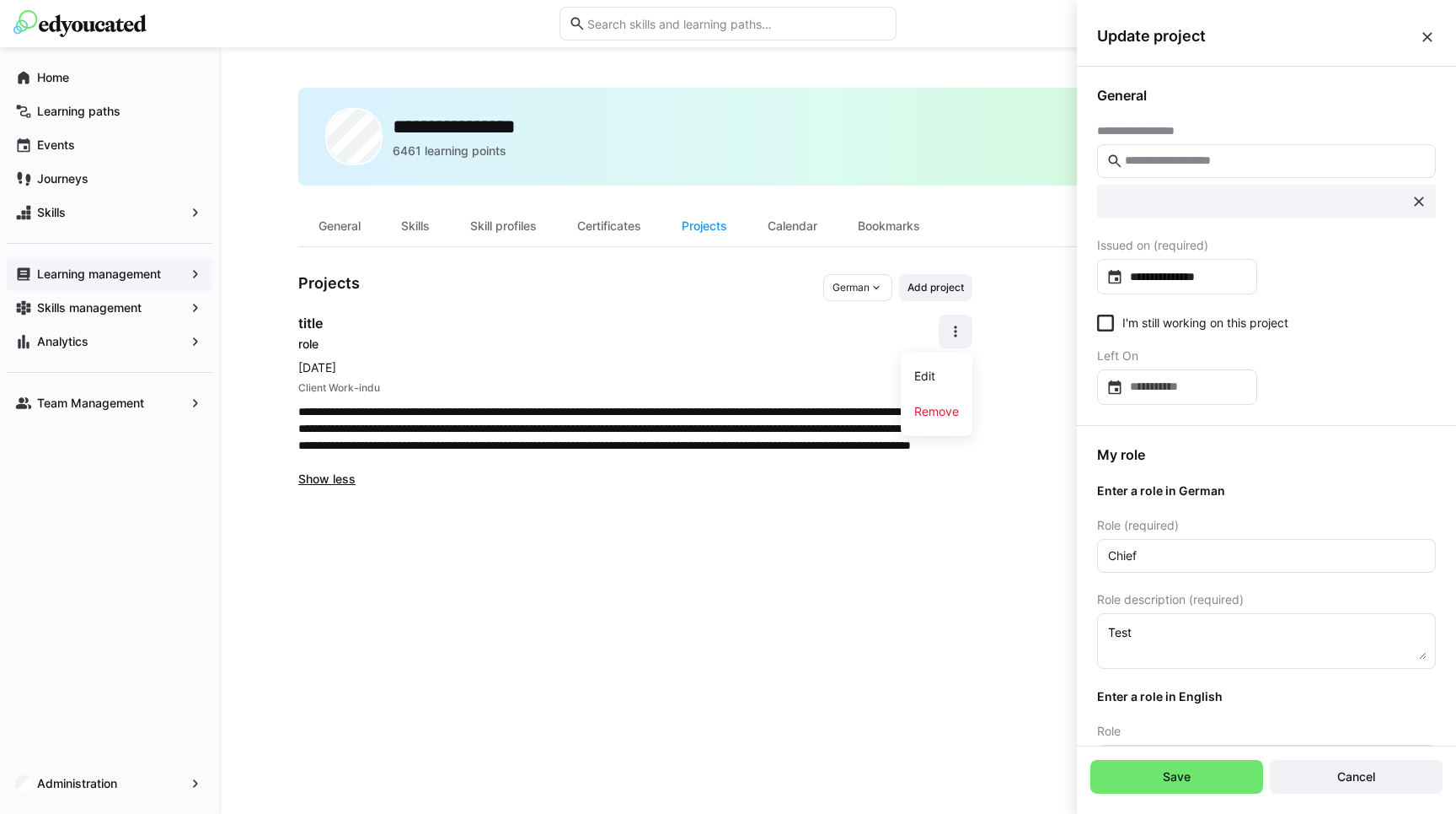
click at [1386, 323] on div "I'm still working on this project" at bounding box center [1266, 325] width 339 height 21
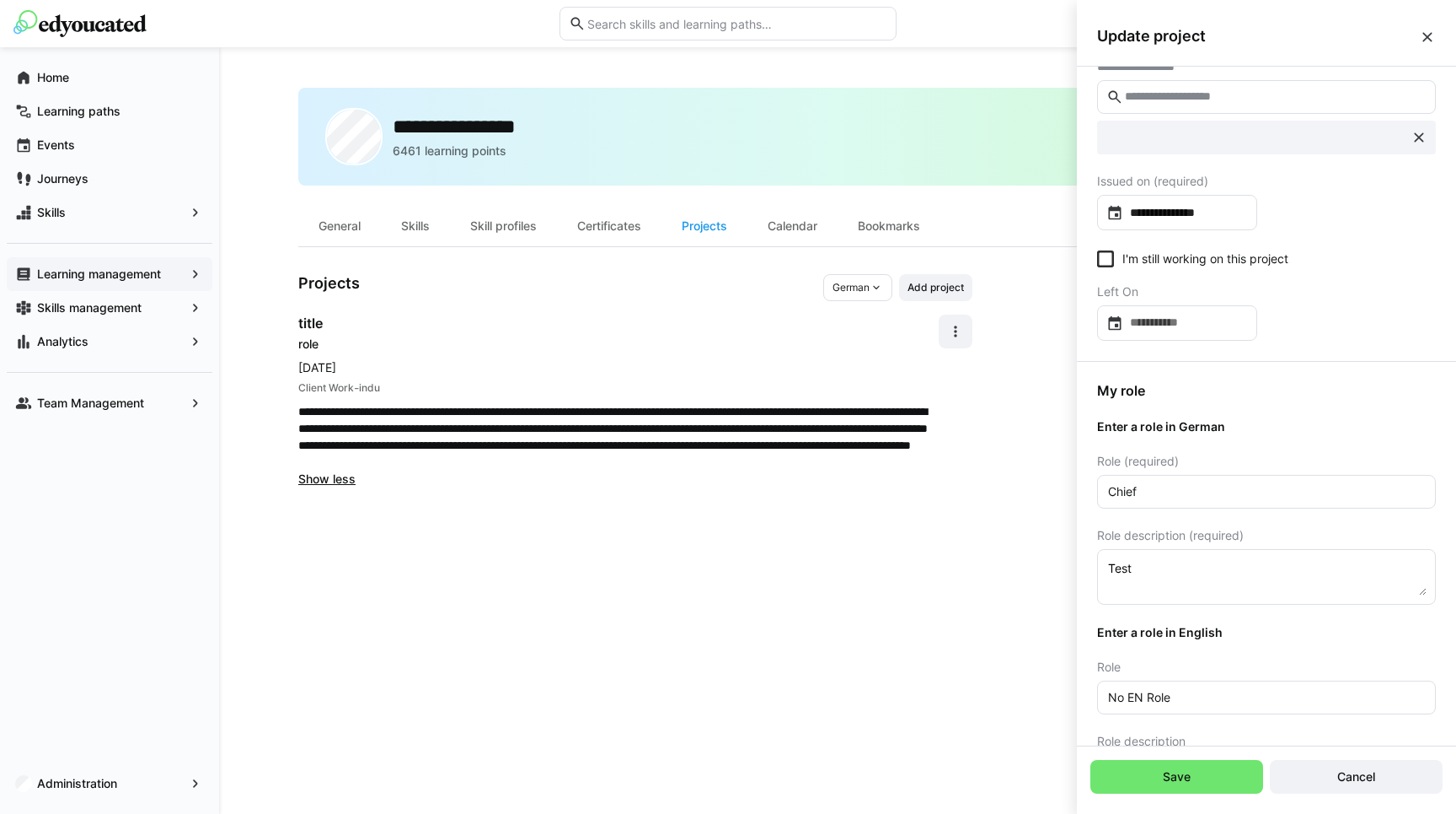
scroll to position [0, 0]
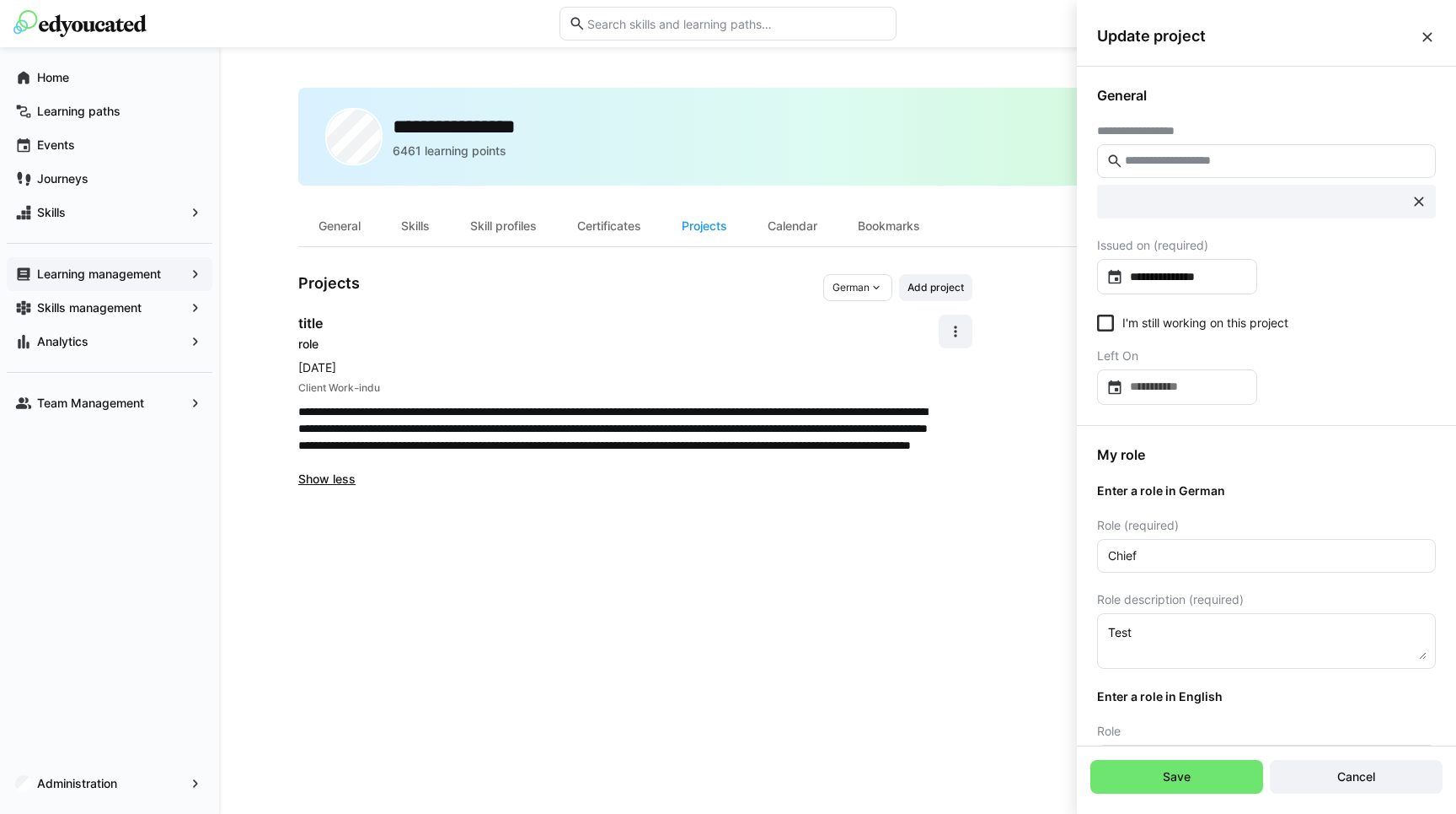
click at [1146, 322] on eds-checkbox "I'm still working on this project" at bounding box center [1192, 322] width 191 height 16
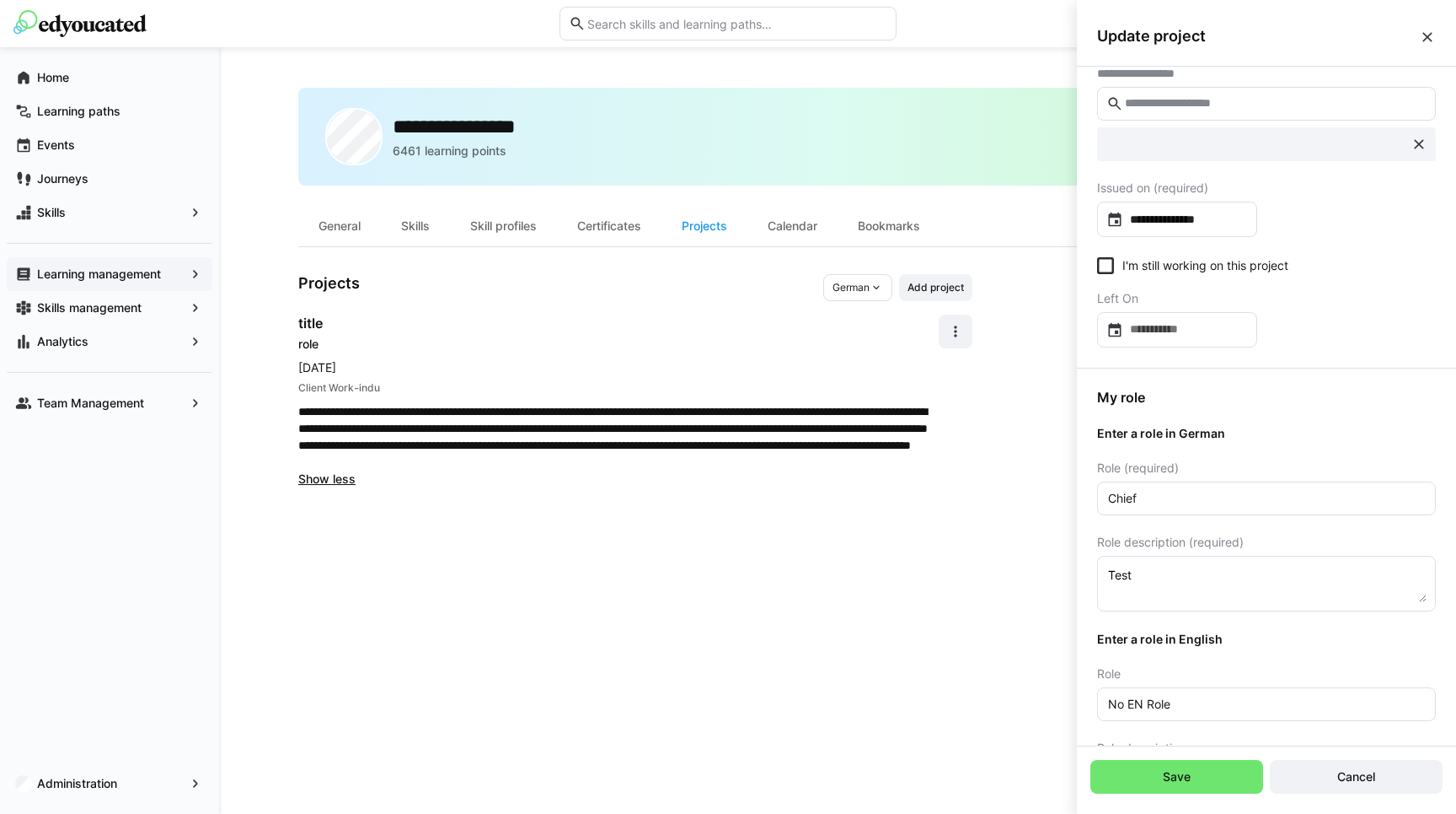
scroll to position [56, 0]
click at [1160, 769] on span "Save" at bounding box center [1177, 775] width 33 height 16
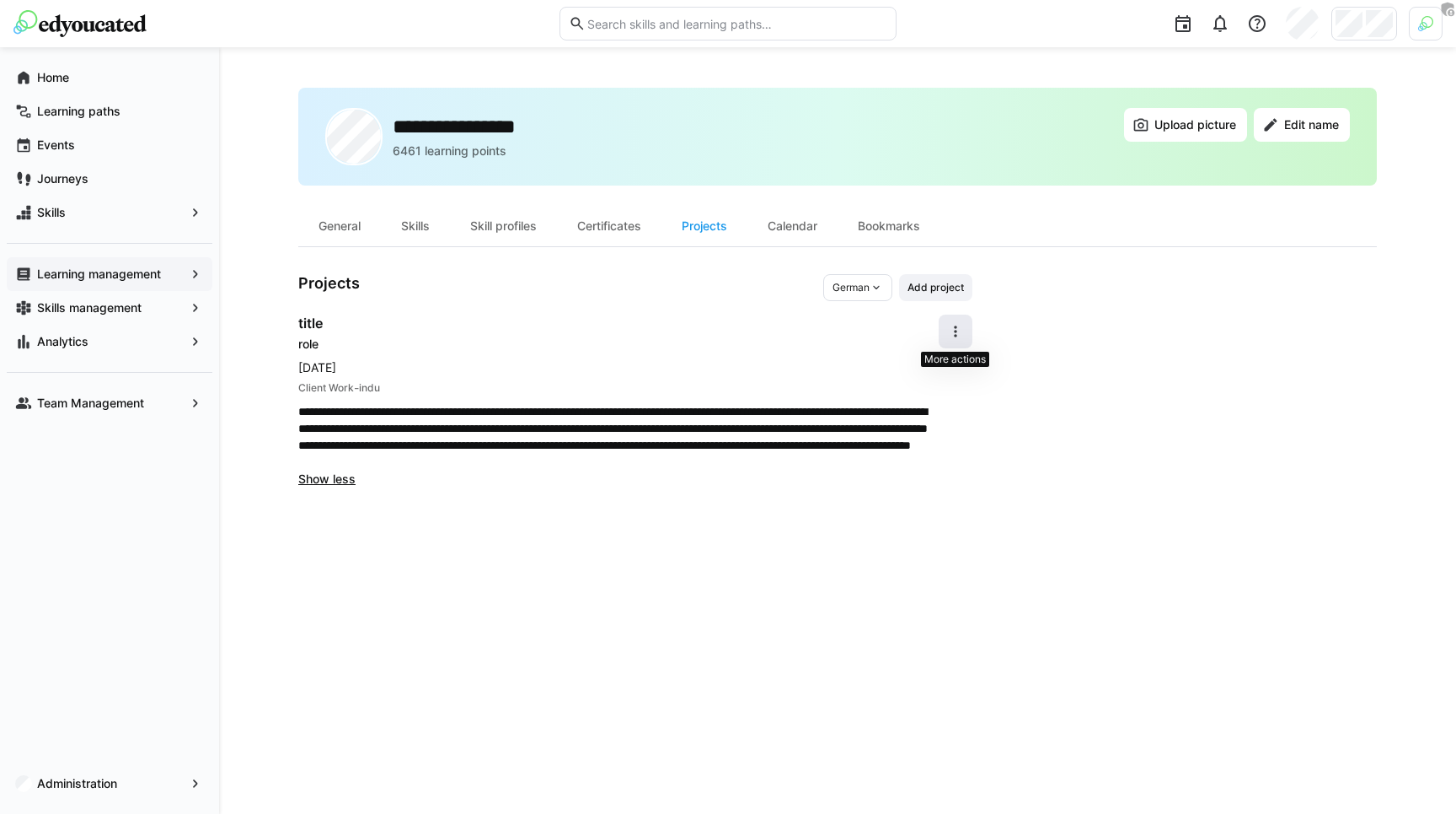
click at [955, 326] on eds-icon at bounding box center [955, 331] width 16 height 16
click at [730, 357] on div "**********" at bounding box center [618, 400] width 641 height 173
click at [951, 286] on span "Add project" at bounding box center [935, 287] width 60 height 14
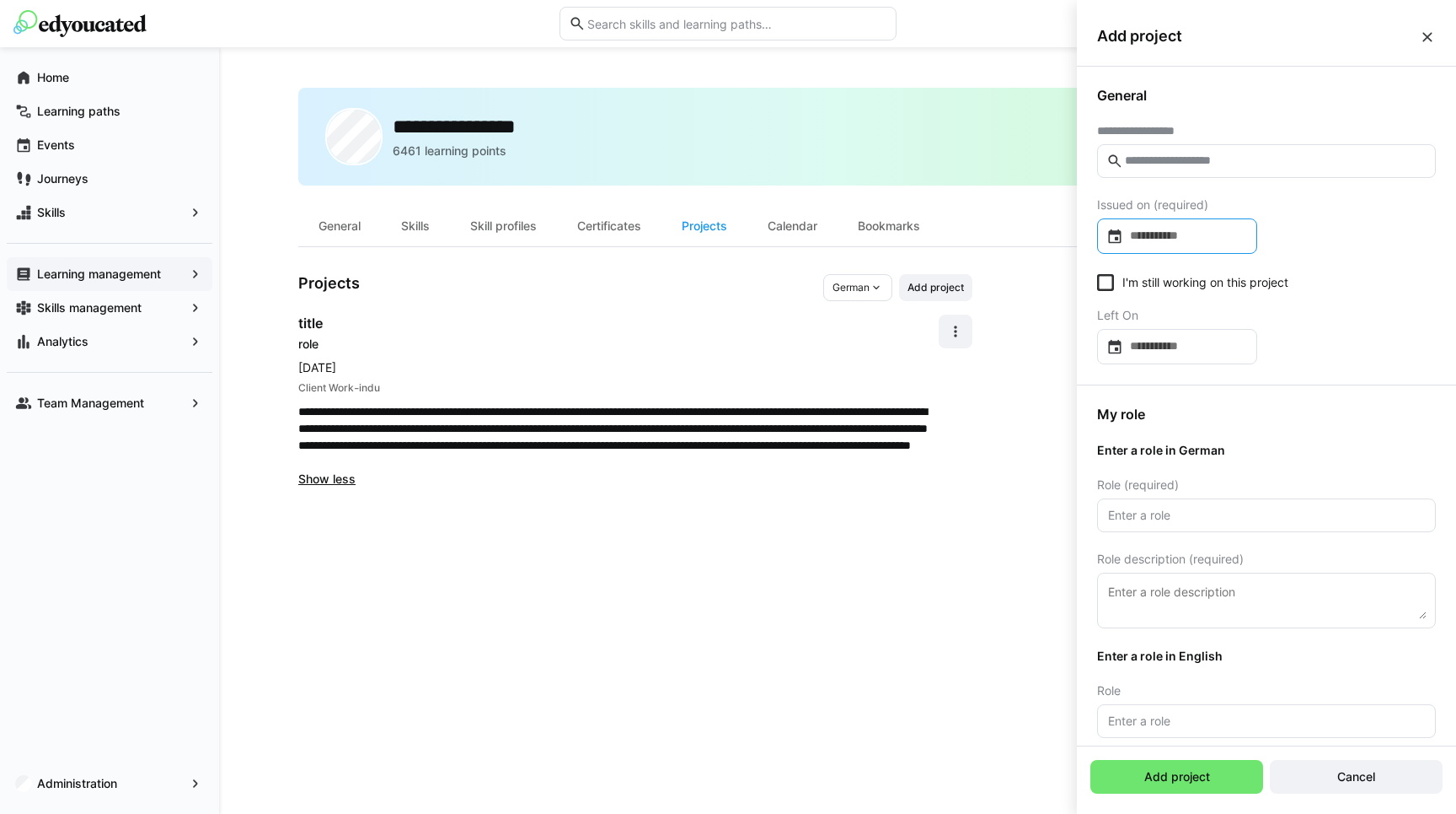
click at [1188, 221] on div at bounding box center [1177, 236] width 160 height 36
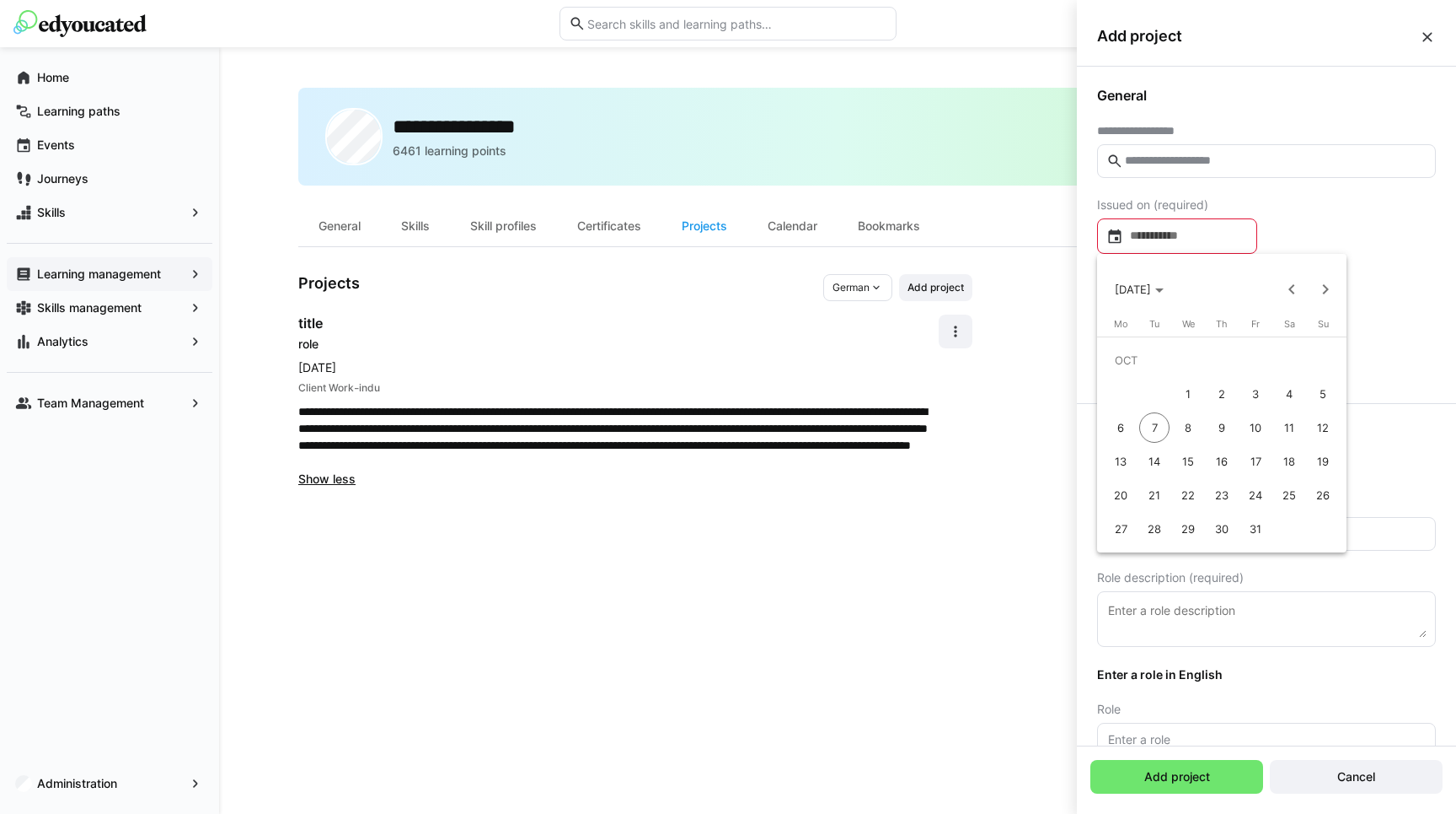
click at [1227, 425] on span "9" at bounding box center [1221, 426] width 30 height 30
type input "**********"
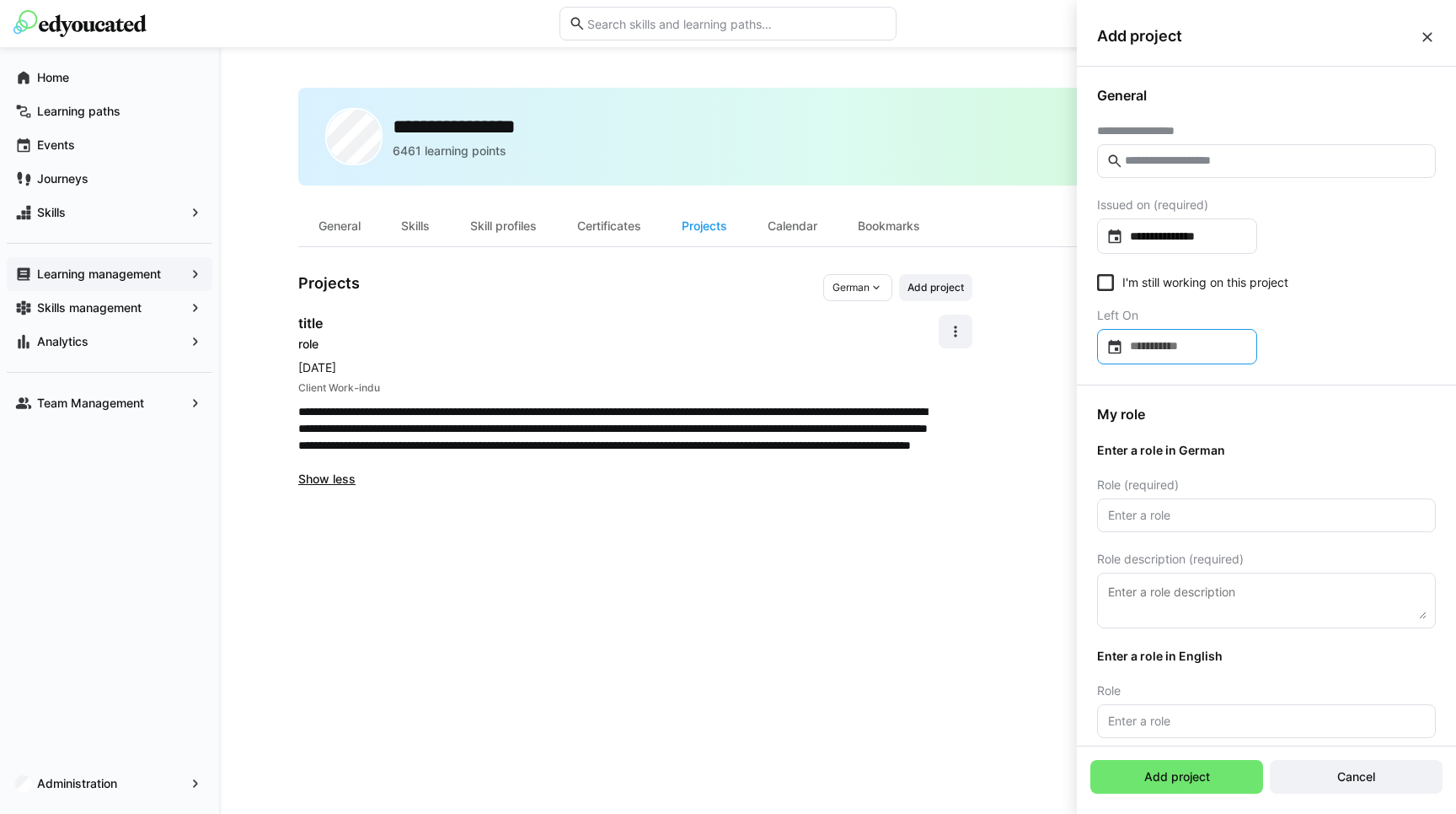
click at [1185, 347] on input at bounding box center [1185, 346] width 125 height 16
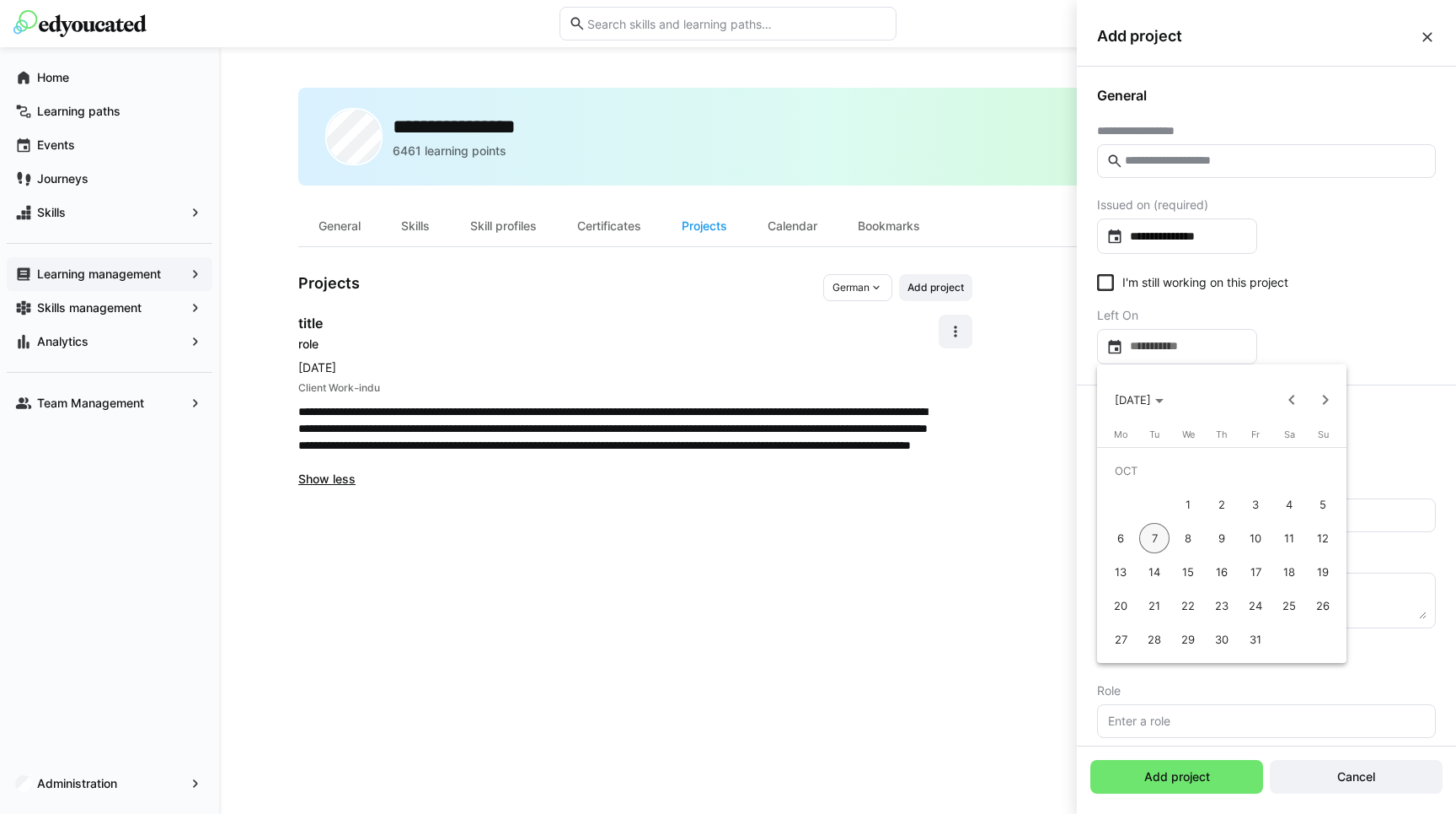
click at [1243, 616] on button "24" at bounding box center [1255, 605] width 34 height 34
type input "**********"
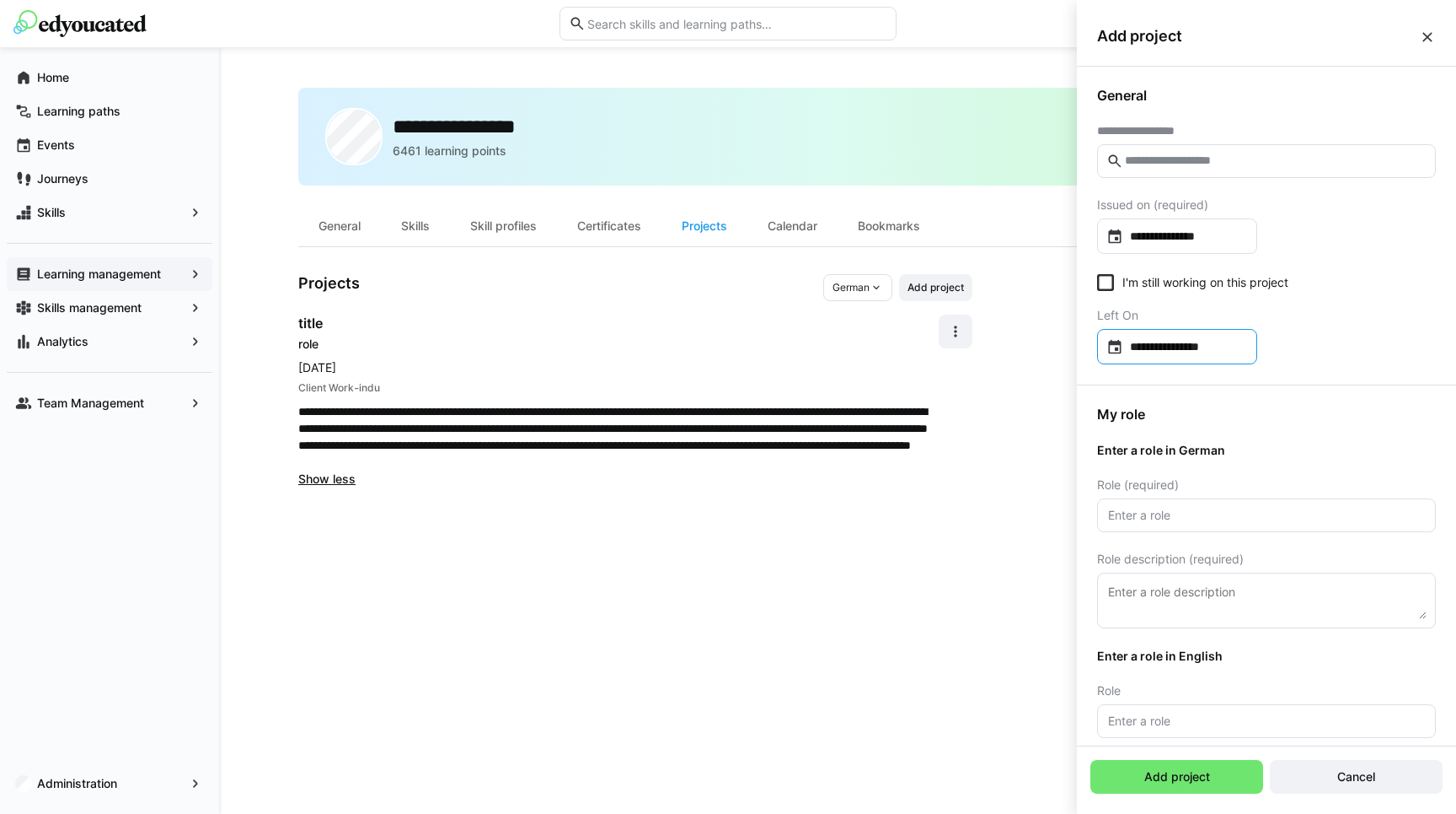
scroll to position [108, 0]
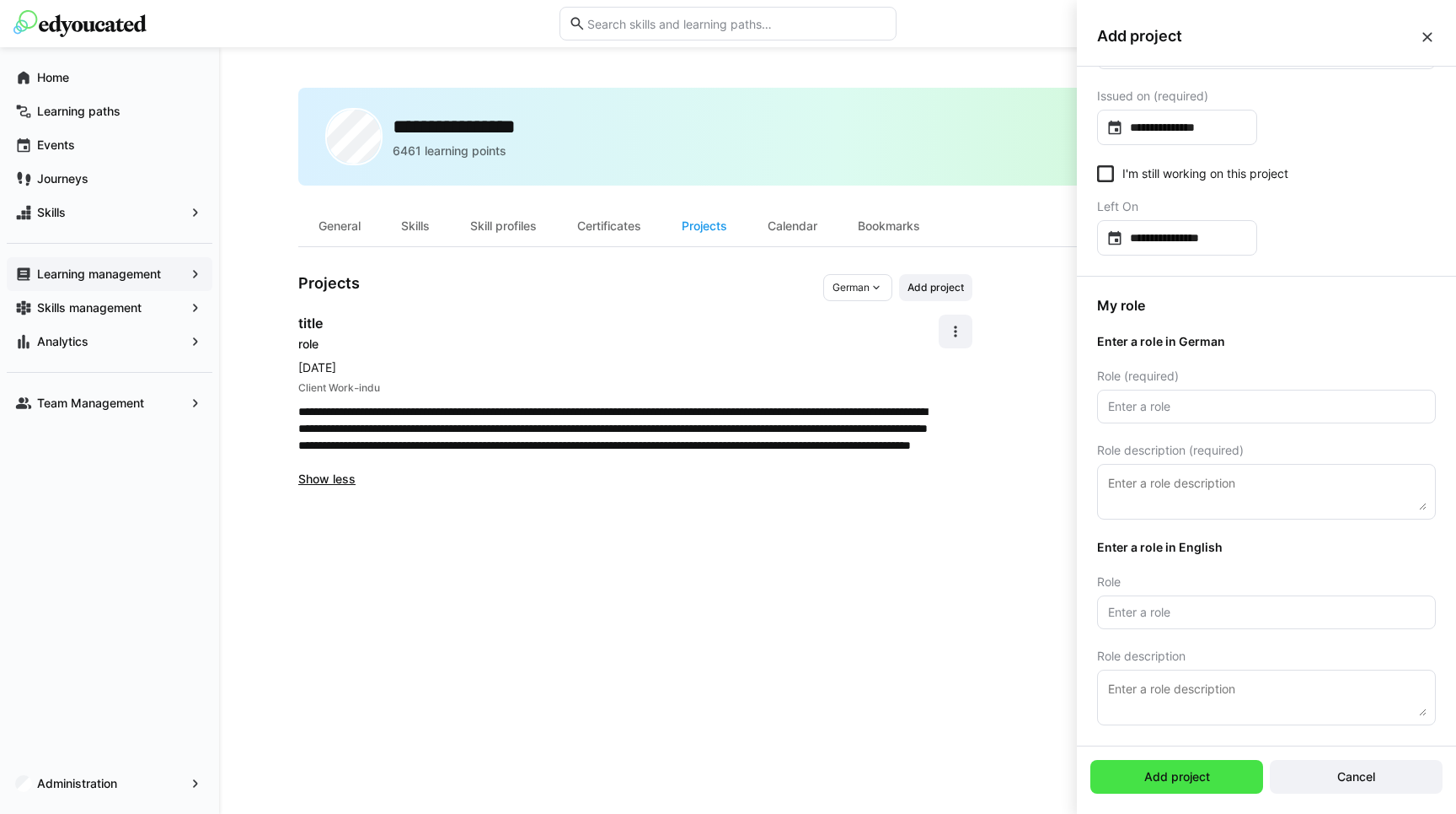
click at [1190, 772] on span "Add project" at bounding box center [1177, 775] width 71 height 16
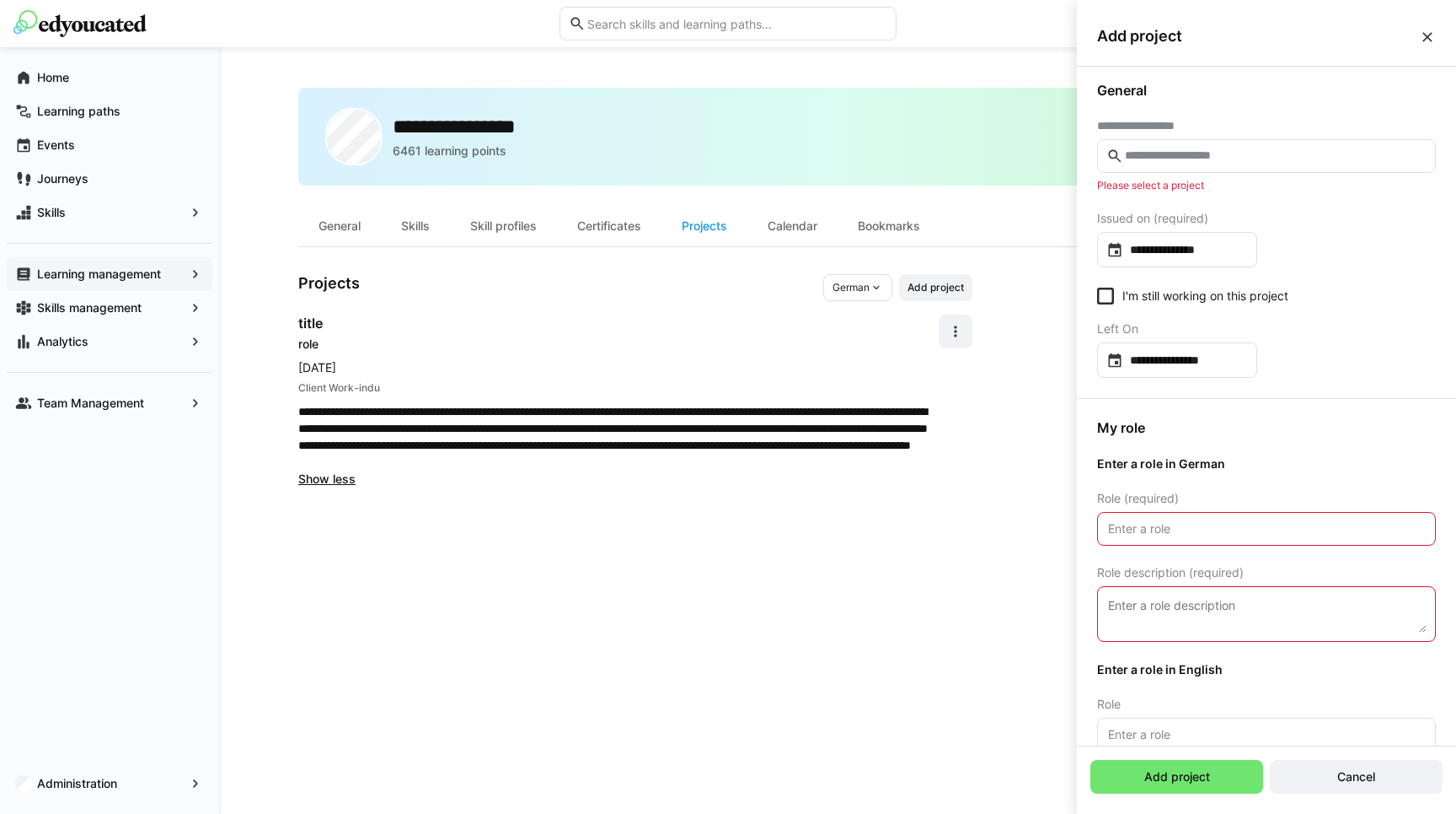
scroll to position [0, 0]
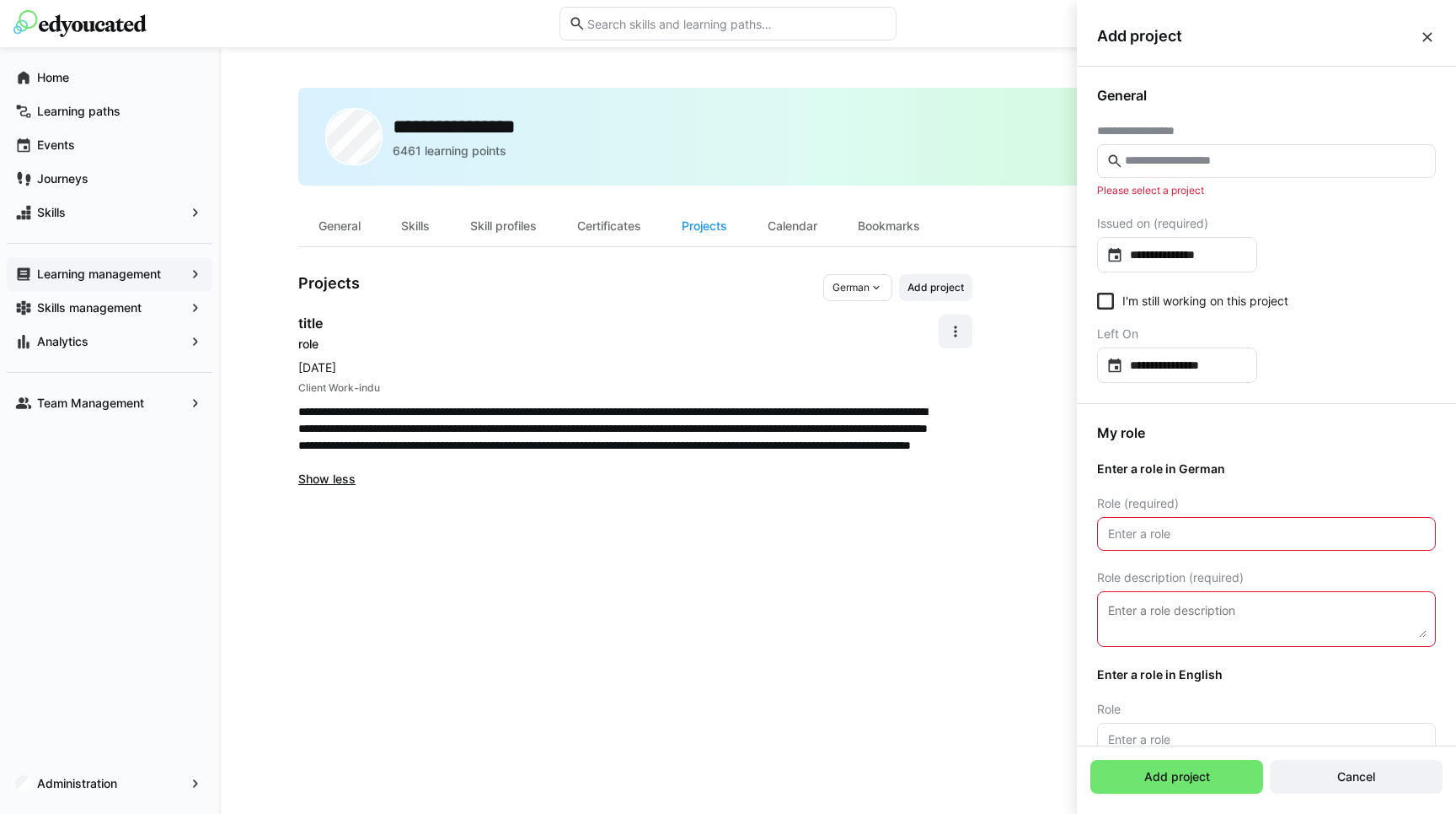
click at [1169, 159] on input "text" at bounding box center [1274, 161] width 303 height 15
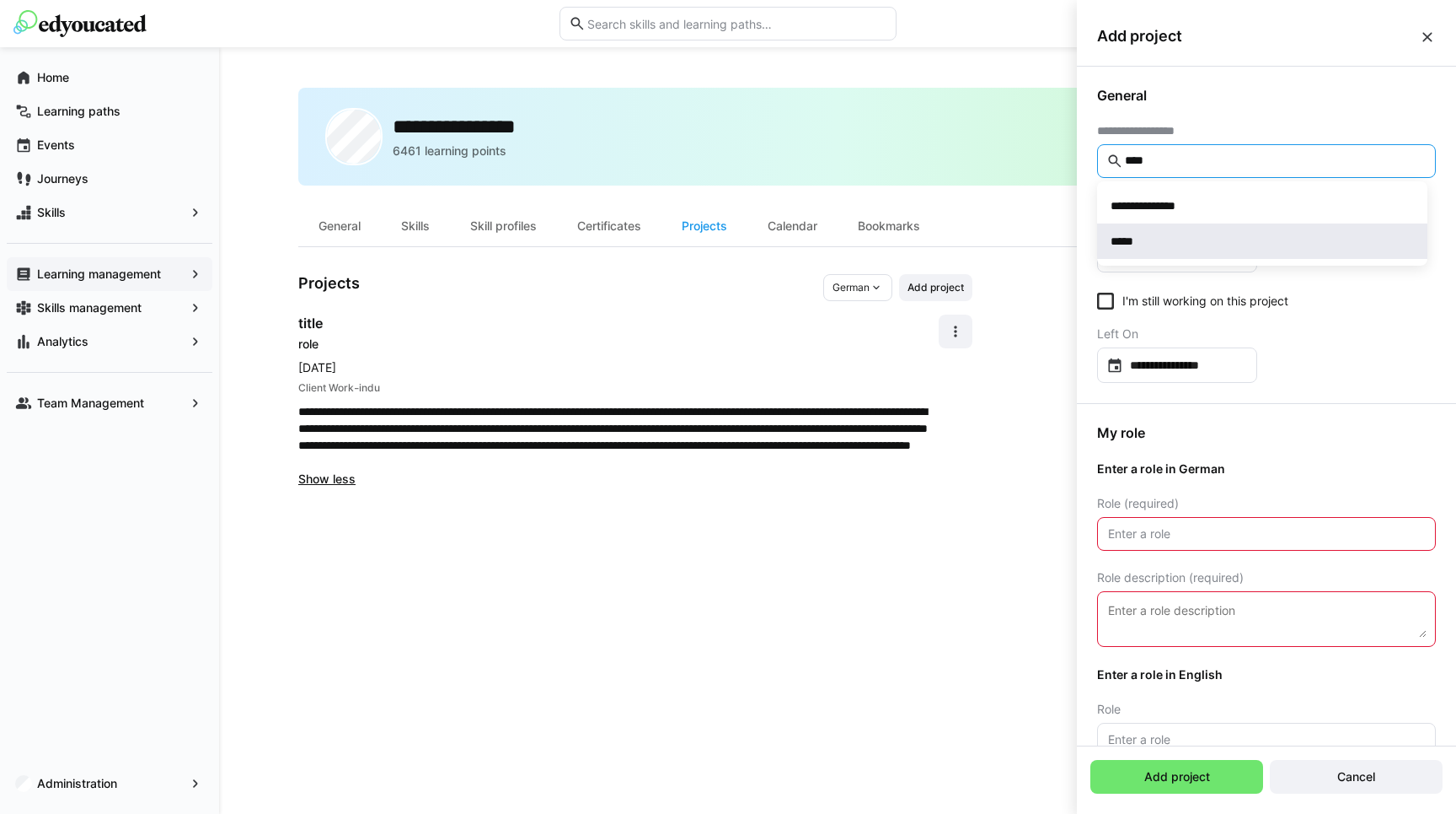
type input "****"
click at [1151, 229] on span "*****" at bounding box center [1262, 241] width 330 height 36
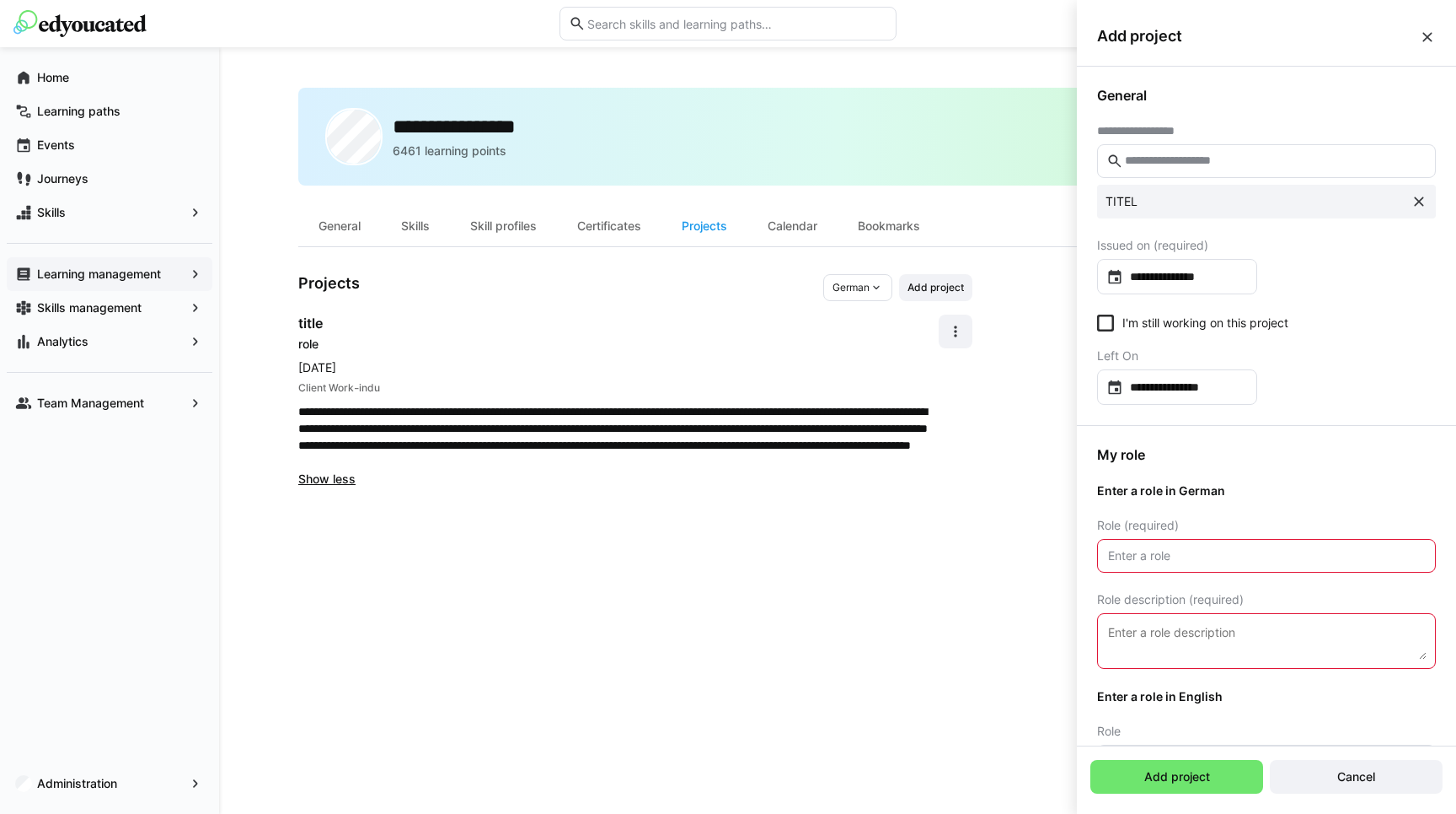
scroll to position [149, 0]
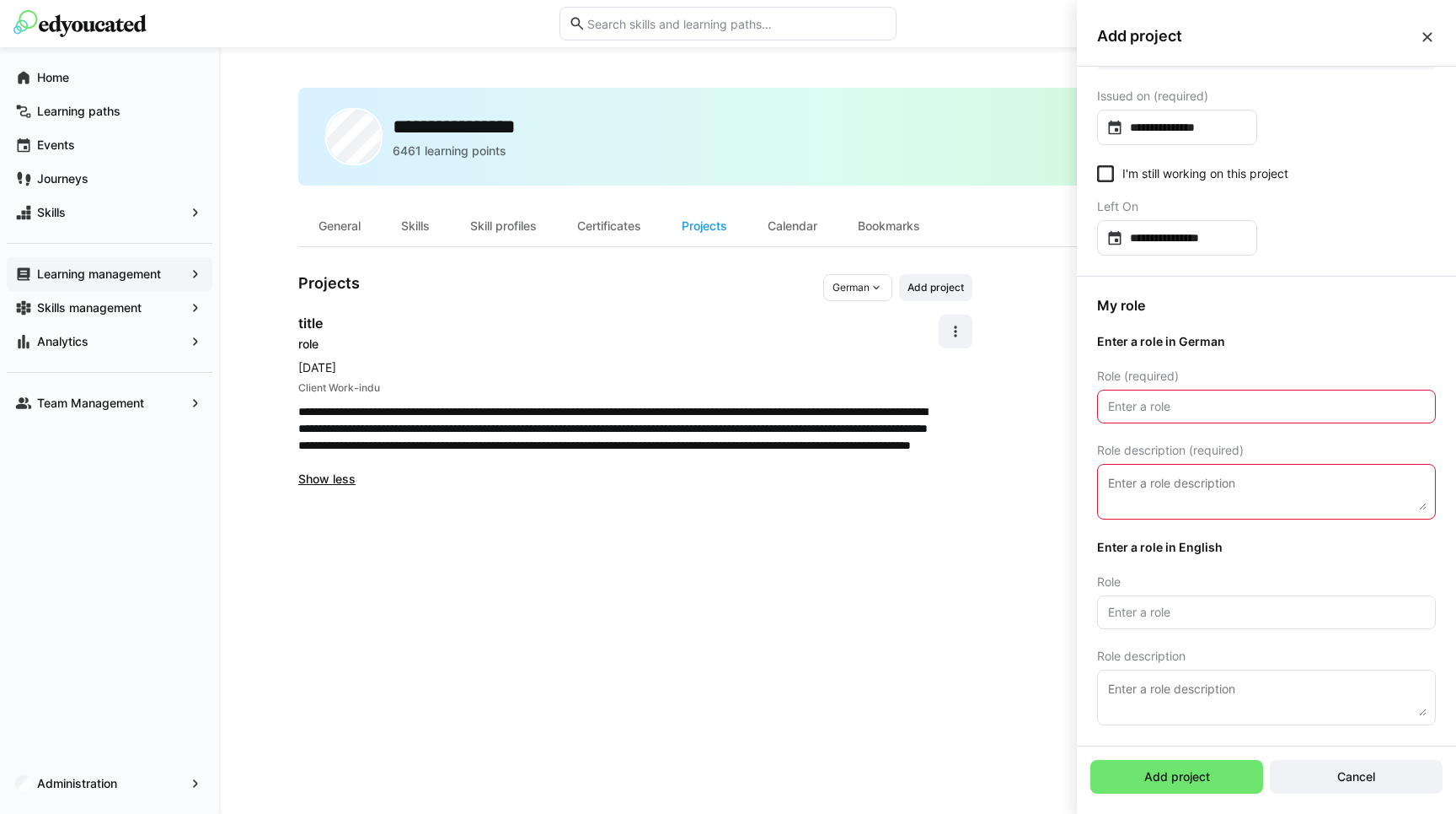
click at [1197, 408] on input "text" at bounding box center [1266, 406] width 320 height 15
type input "asd"
click at [1172, 493] on textarea at bounding box center [1266, 491] width 320 height 37
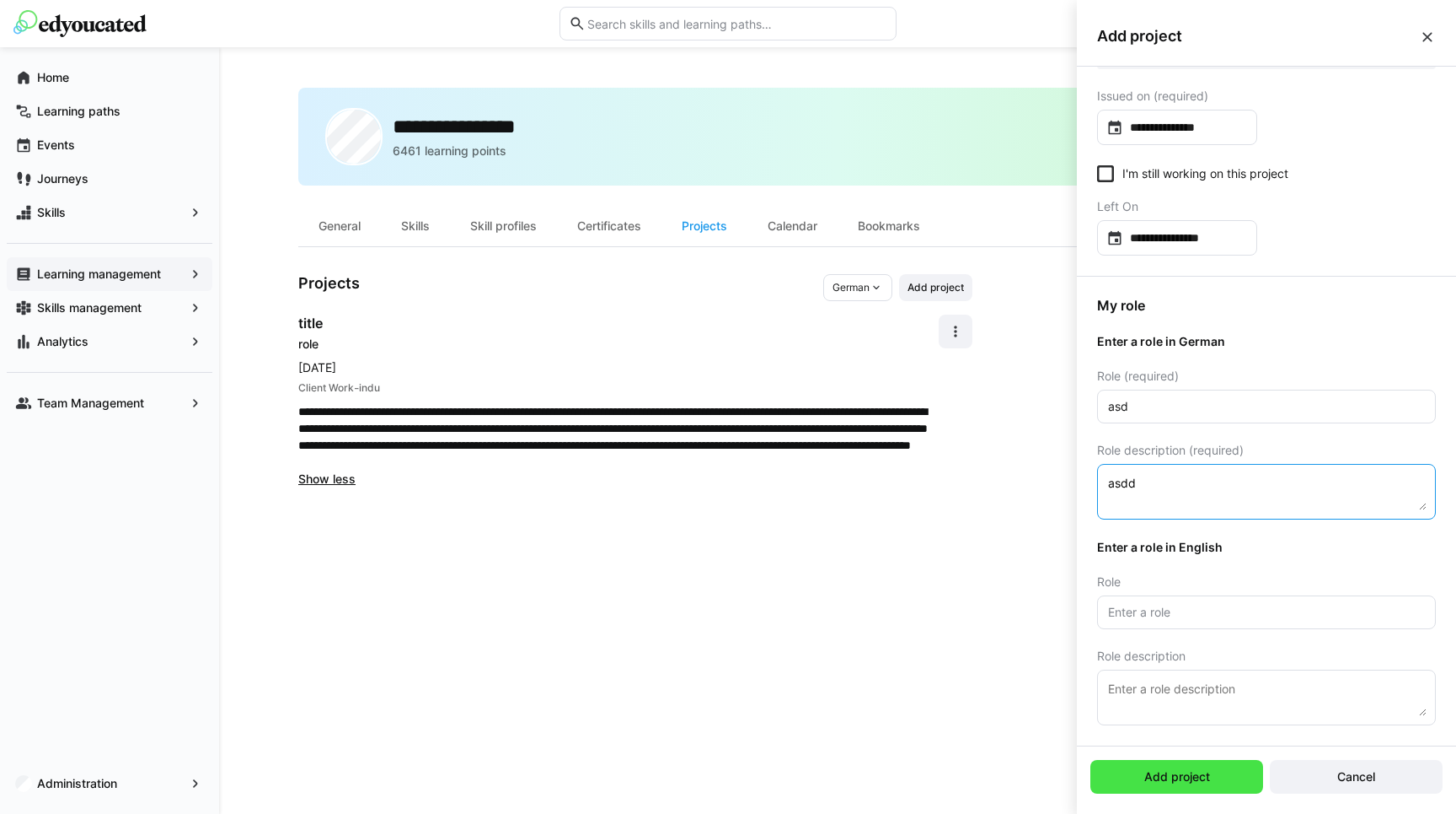
type textarea "asdd"
click at [1152, 786] on span "Add project" at bounding box center [1176, 776] width 173 height 34
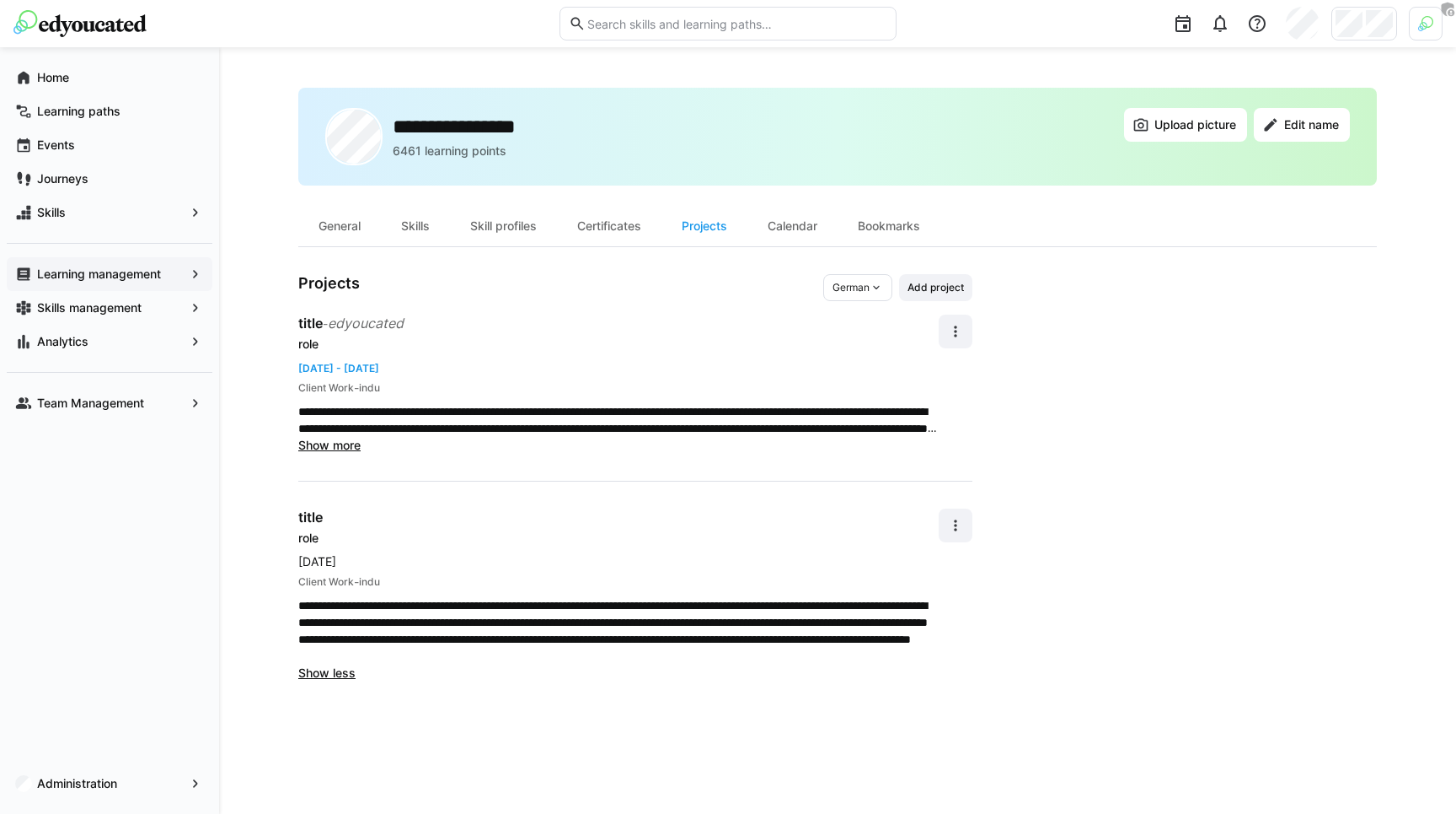
click at [398, 308] on div "**********" at bounding box center [636, 477] width 674 height 407
click at [244, 319] on div "**********" at bounding box center [838, 430] width 1237 height 767
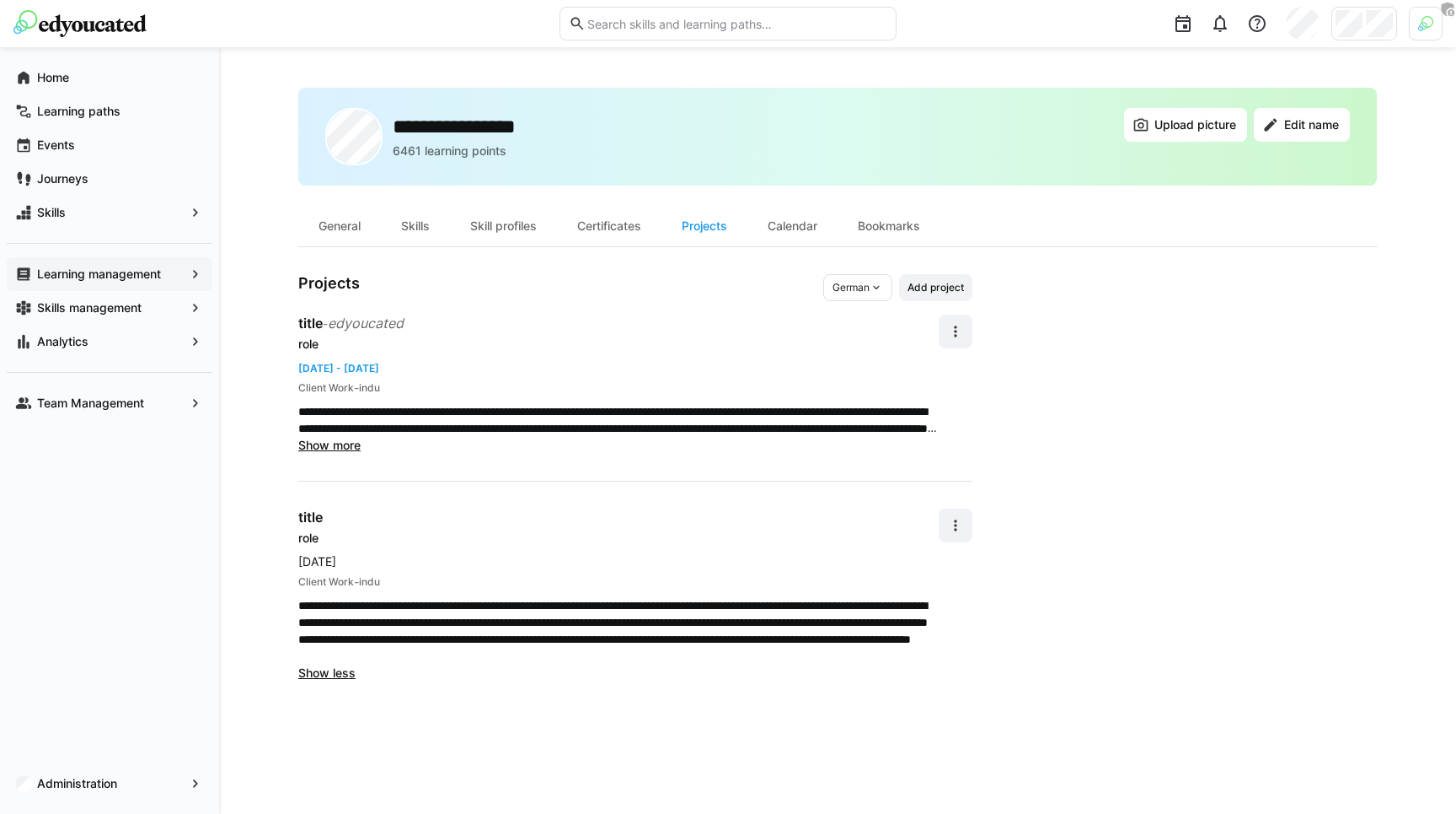
click at [1087, 504] on app-user-profile-inner-container "**********" at bounding box center [838, 477] width 1078 height 407
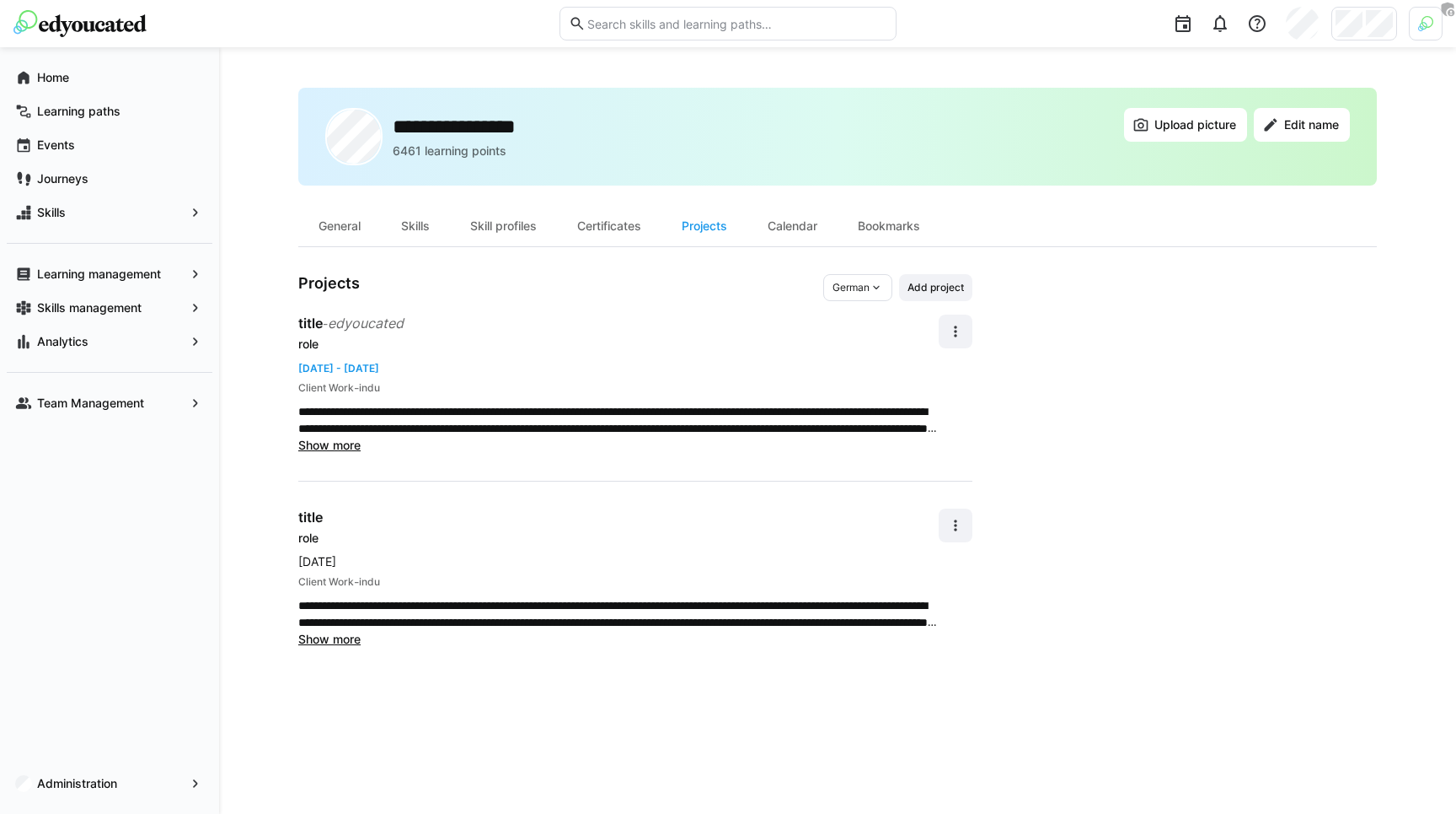
click at [325, 549] on div "**********" at bounding box center [618, 578] width 641 height 139
click at [578, 327] on div "title - edyoucated" at bounding box center [618, 323] width 641 height 17
click at [949, 340] on span at bounding box center [955, 331] width 34 height 34
click at [760, 415] on p "**********" at bounding box center [618, 420] width 641 height 34
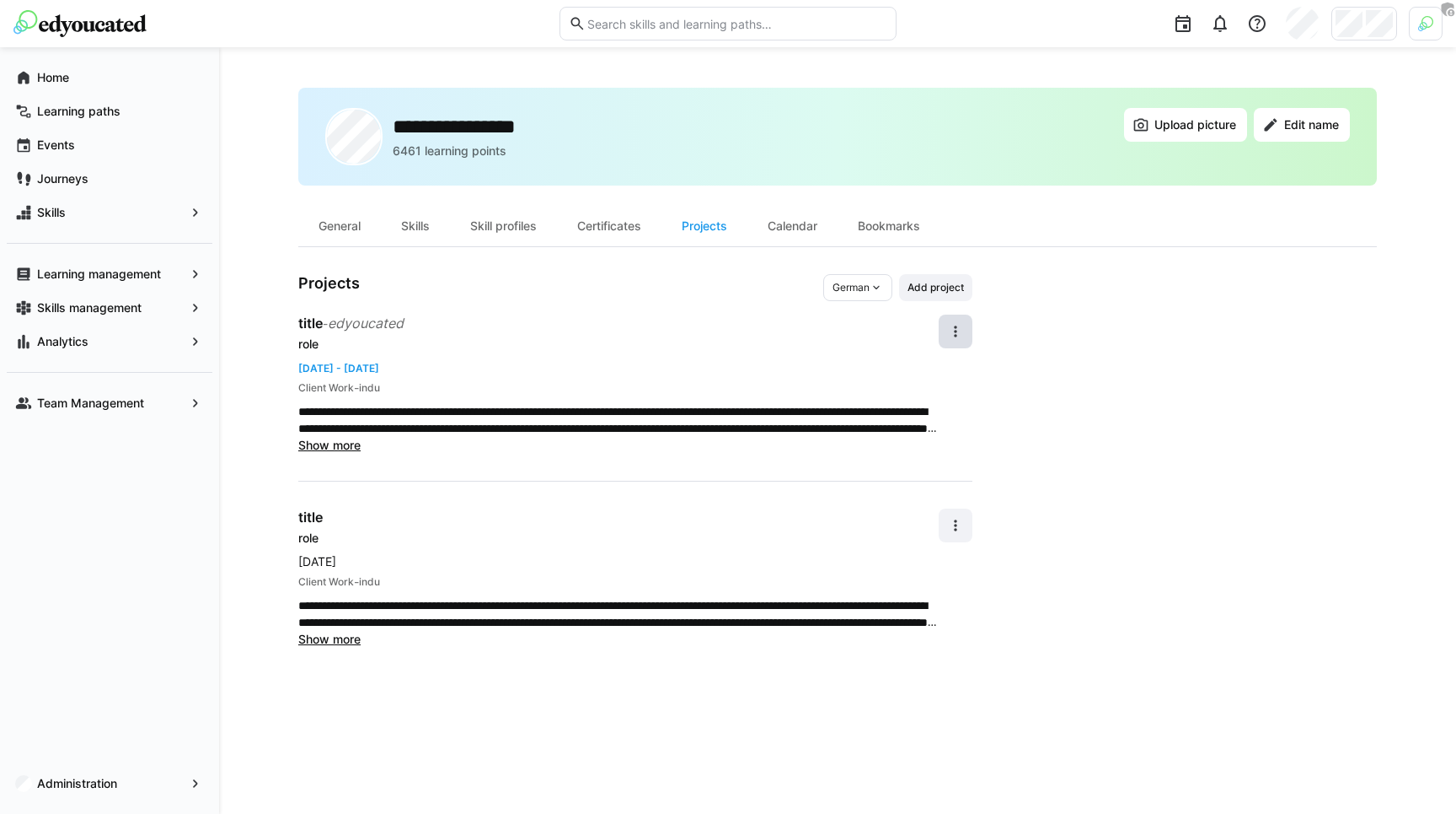
click at [326, 433] on p "**********" at bounding box center [618, 420] width 641 height 34
click at [325, 443] on span "Show more" at bounding box center [329, 445] width 63 height 15
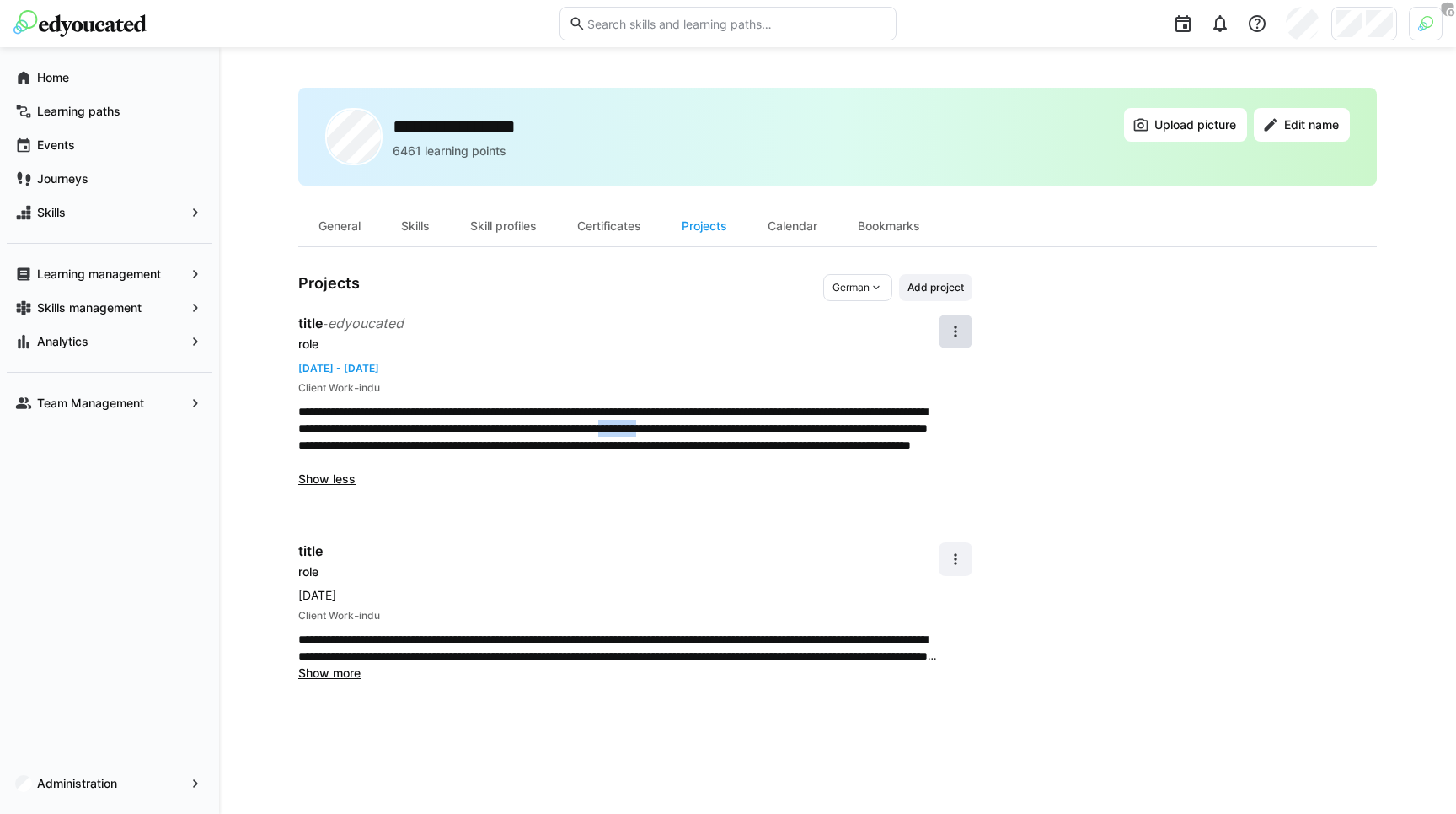
click at [325, 443] on p "**********" at bounding box center [618, 437] width 641 height 68
click at [842, 286] on span "German" at bounding box center [851, 287] width 37 height 14
click at [845, 356] on span "English" at bounding box center [849, 353] width 34 height 14
click at [865, 284] on span "English" at bounding box center [852, 287] width 34 height 14
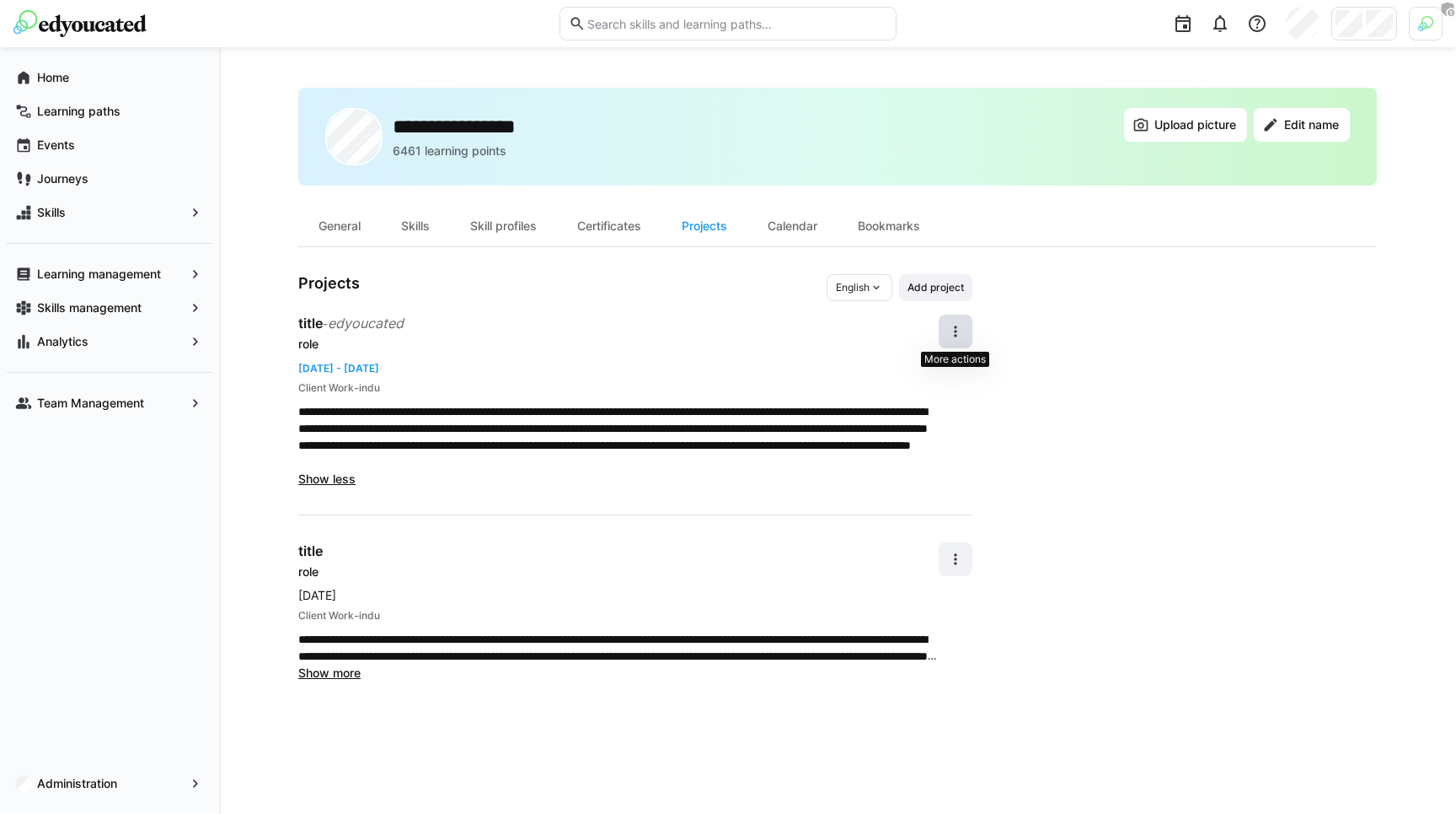
click at [945, 336] on span at bounding box center [955, 331] width 34 height 34
click at [942, 416] on div "Remove" at bounding box center [936, 411] width 44 height 16
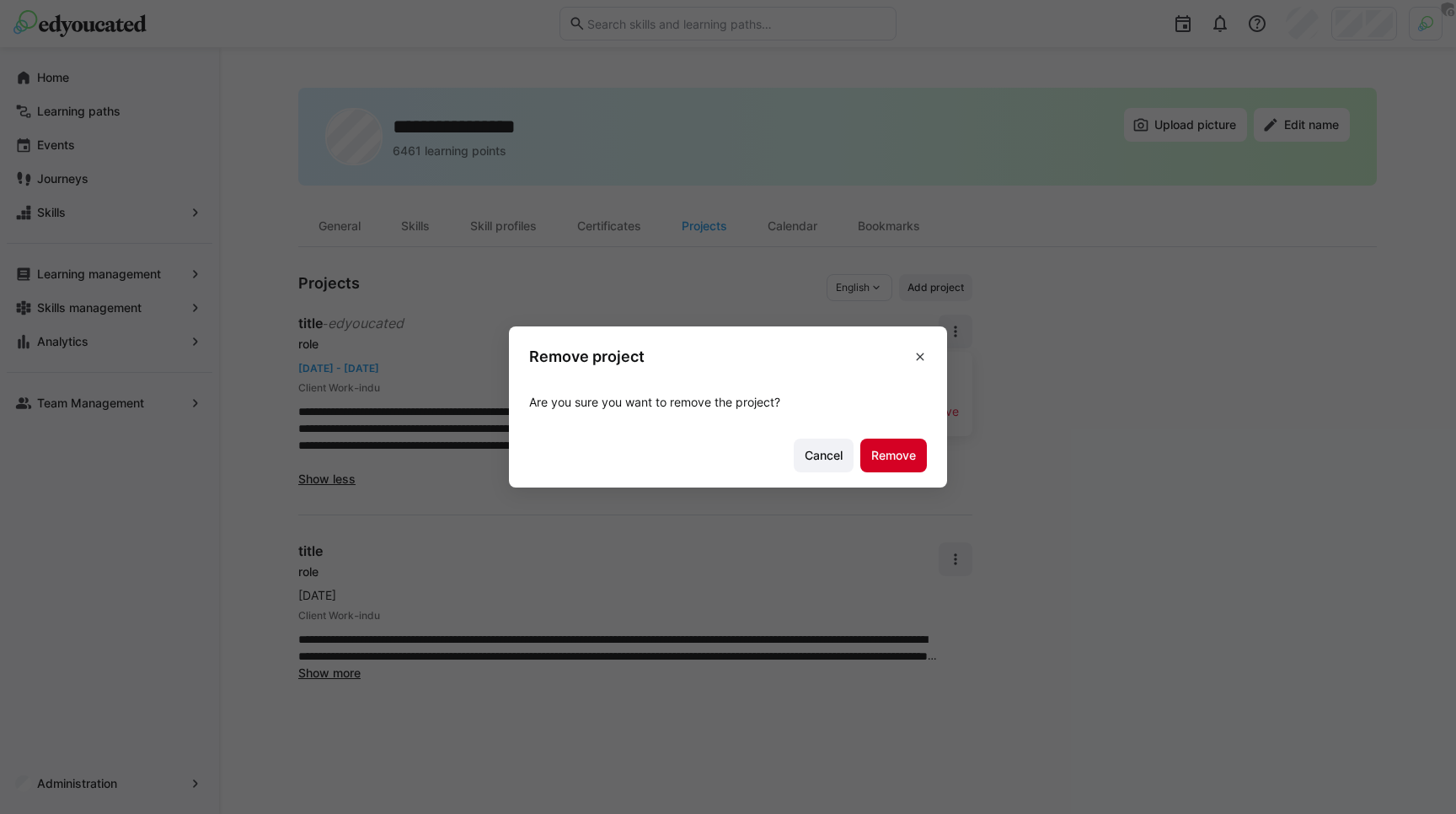
click at [893, 454] on span "Remove" at bounding box center [893, 454] width 49 height 16
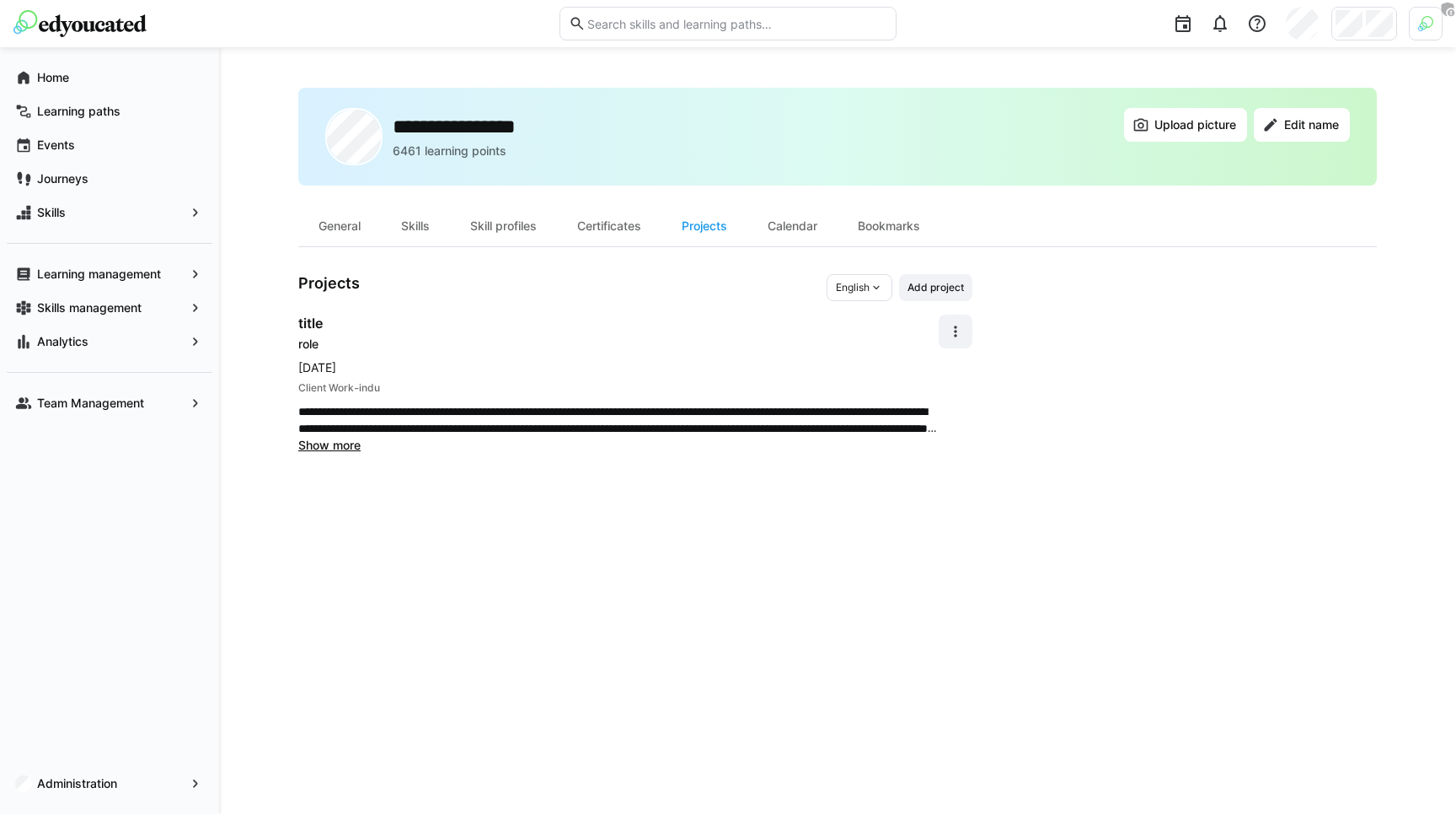
click at [636, 418] on p "**********" at bounding box center [618, 420] width 641 height 34
click at [952, 335] on eds-icon at bounding box center [955, 331] width 16 height 16
click at [945, 377] on div "Edit" at bounding box center [936, 375] width 44 height 16
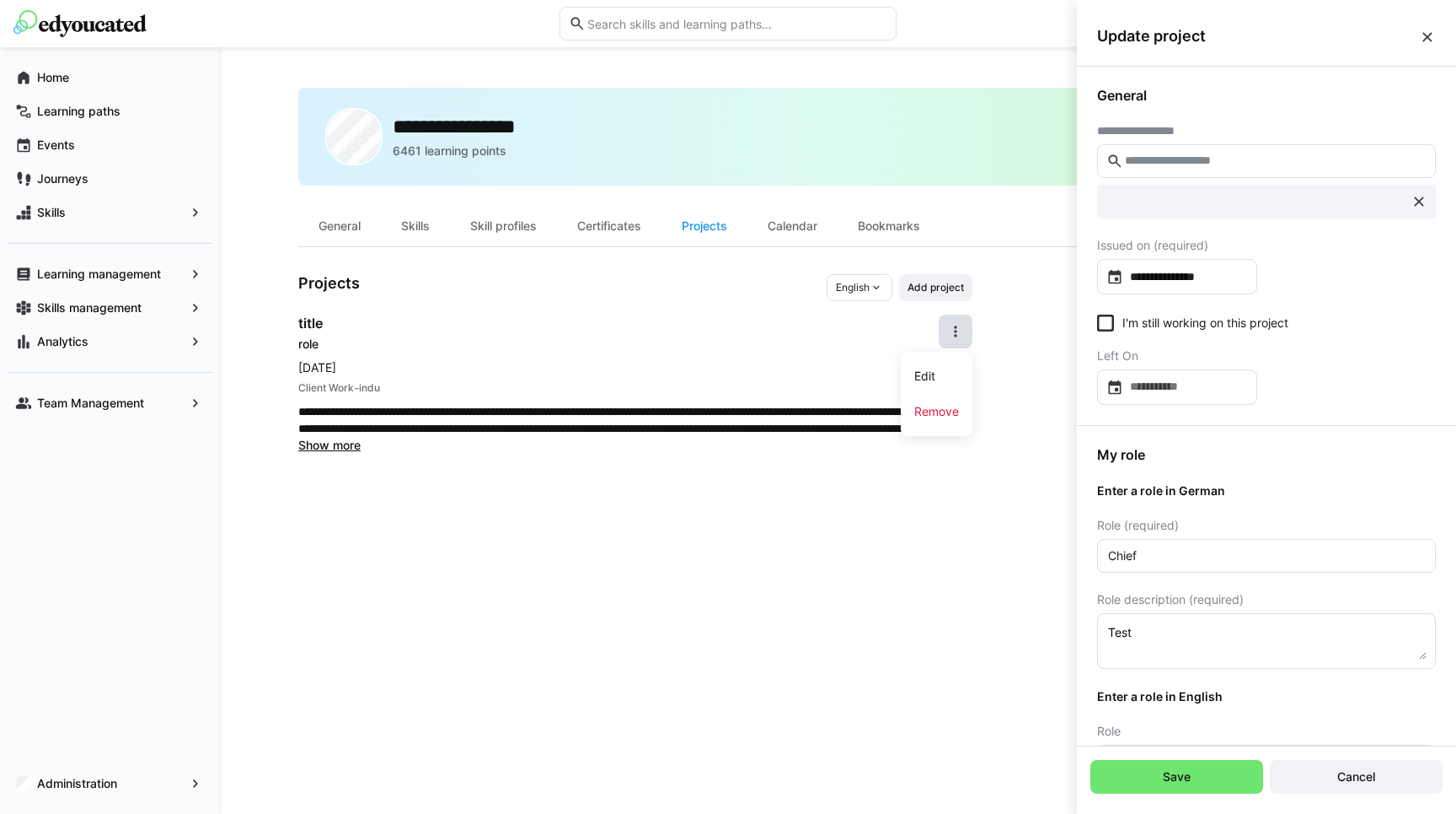
click at [757, 413] on p "**********" at bounding box center [618, 420] width 641 height 34
click at [1422, 32] on eds-icon at bounding box center [1426, 37] width 16 height 16
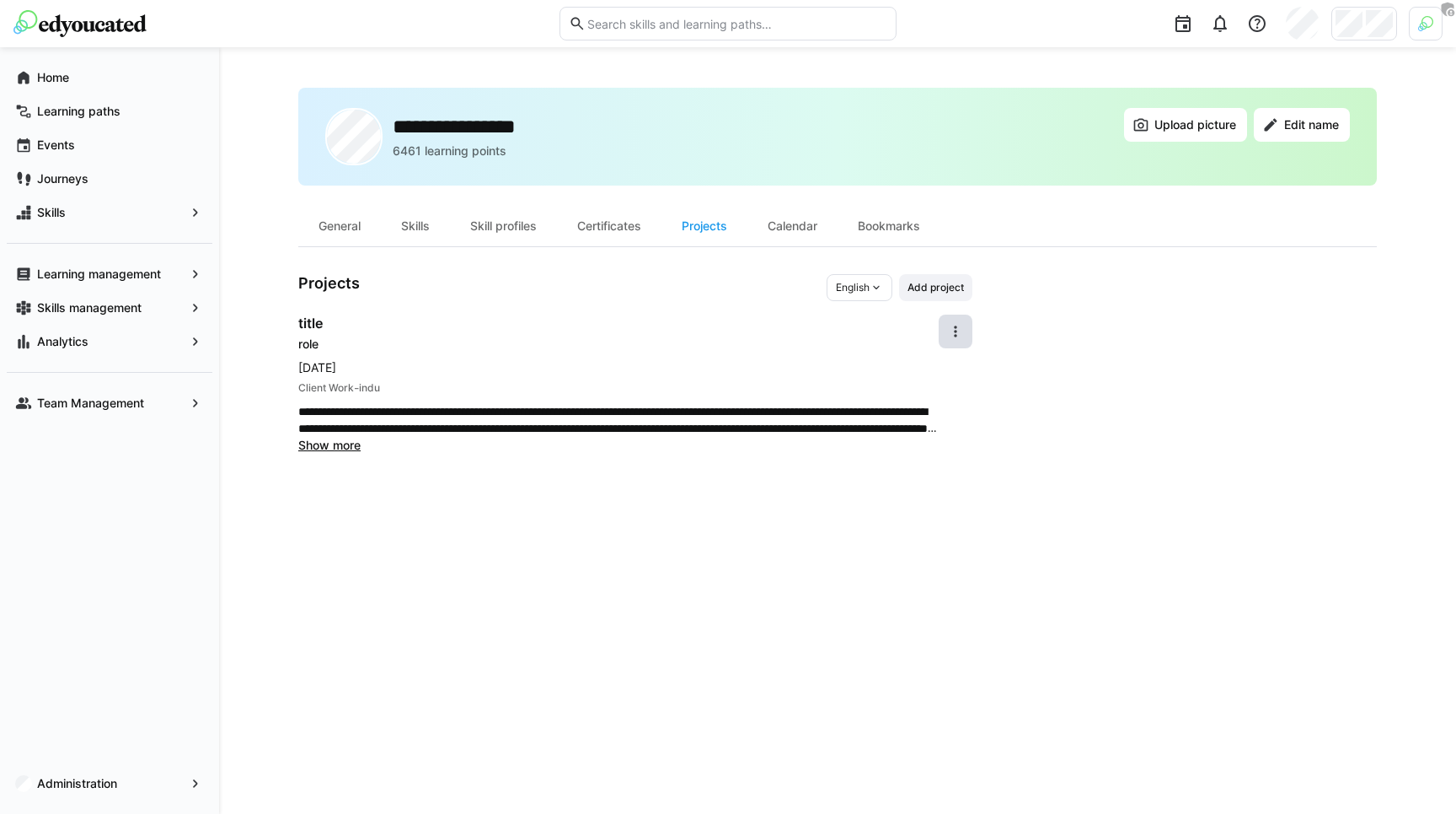
click at [706, 355] on div "**********" at bounding box center [618, 384] width 641 height 139
click at [1309, 423] on app-user-profile-inner-container "**********" at bounding box center [838, 363] width 1078 height 180
click at [943, 292] on span "Add project" at bounding box center [935, 287] width 60 height 14
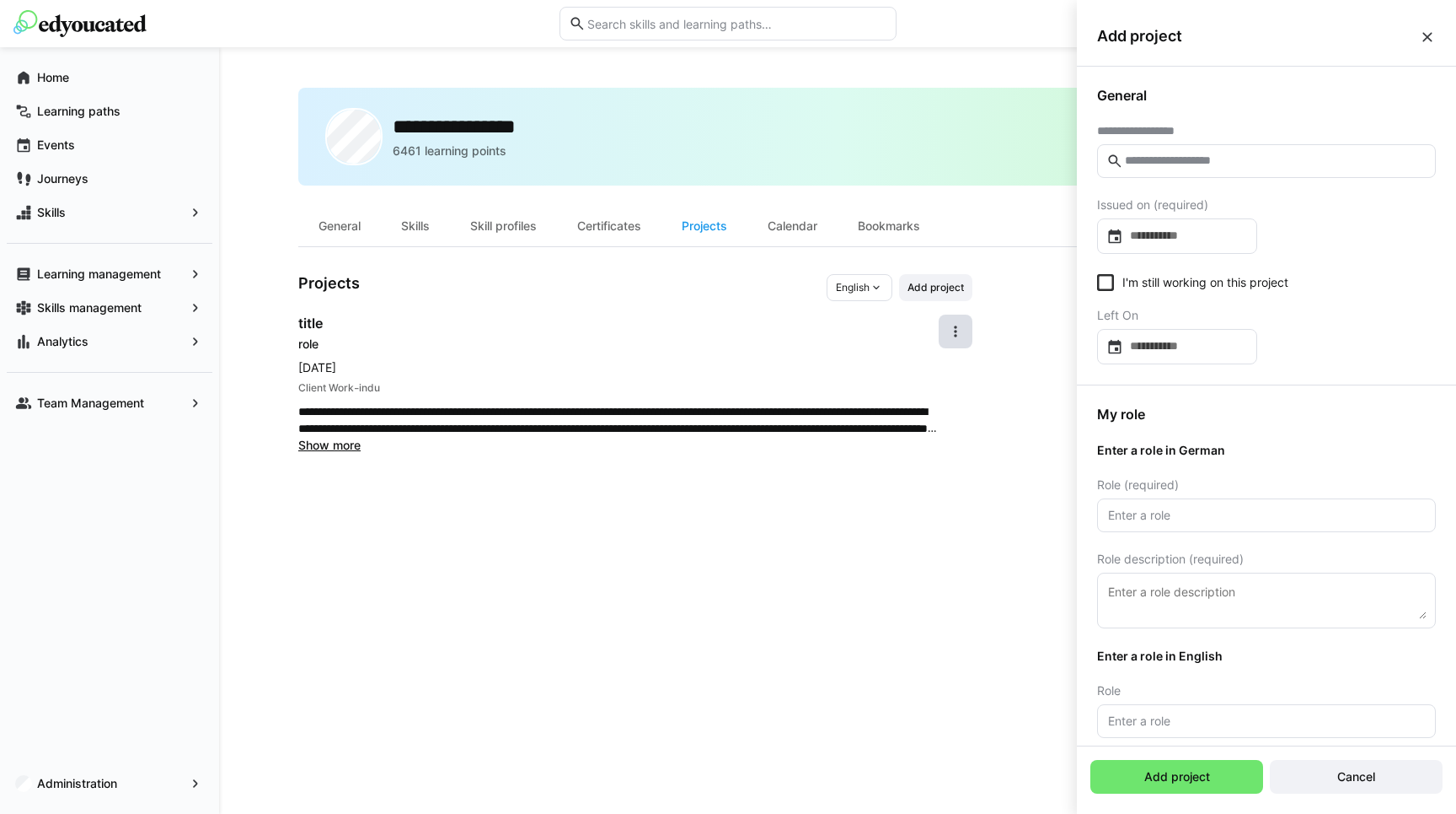
click at [1154, 218] on eds-form-field "Issued on (required)" at bounding box center [1177, 226] width 160 height 56
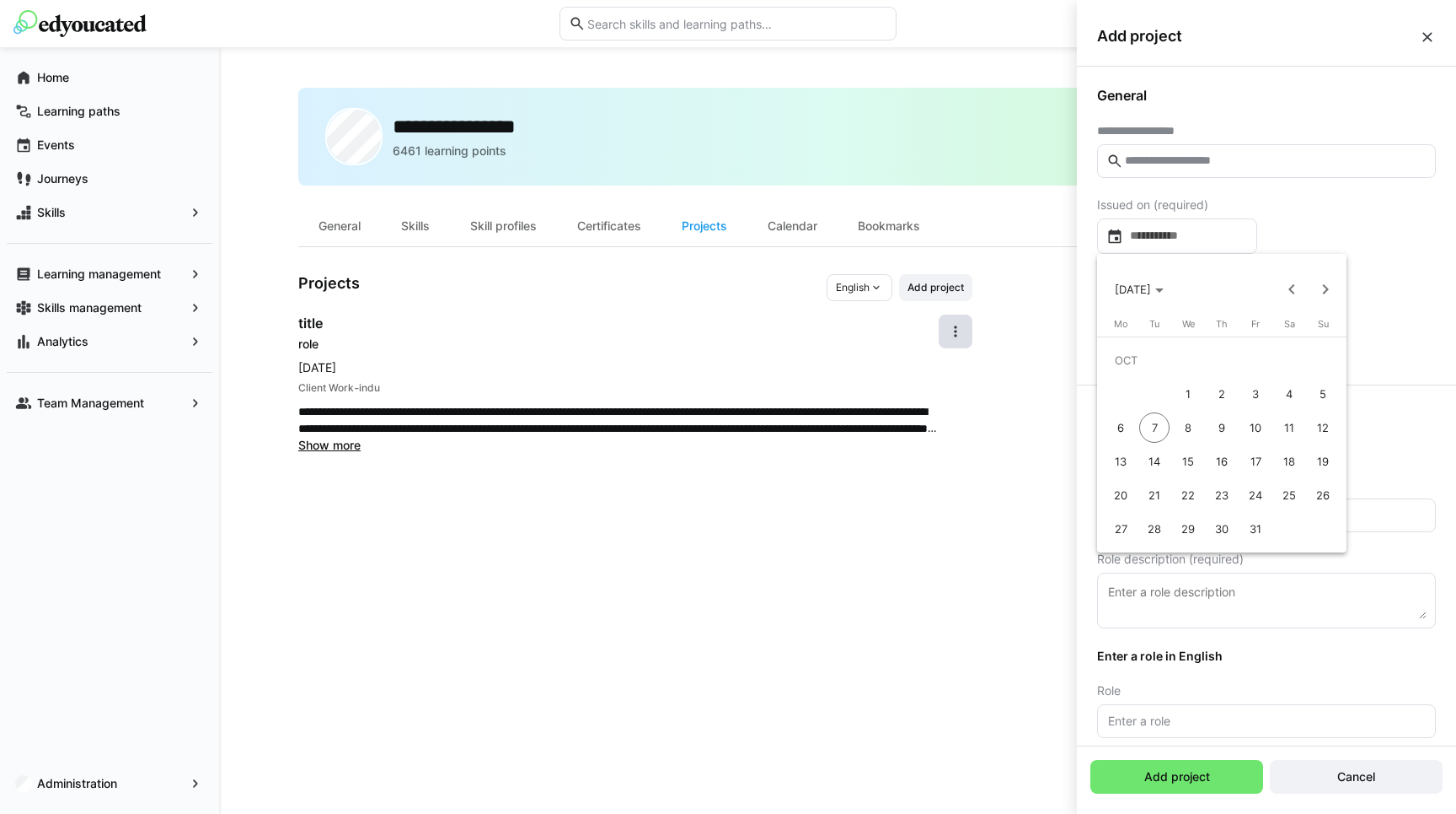
click at [1184, 436] on span "8" at bounding box center [1187, 426] width 30 height 30
type input "**********"
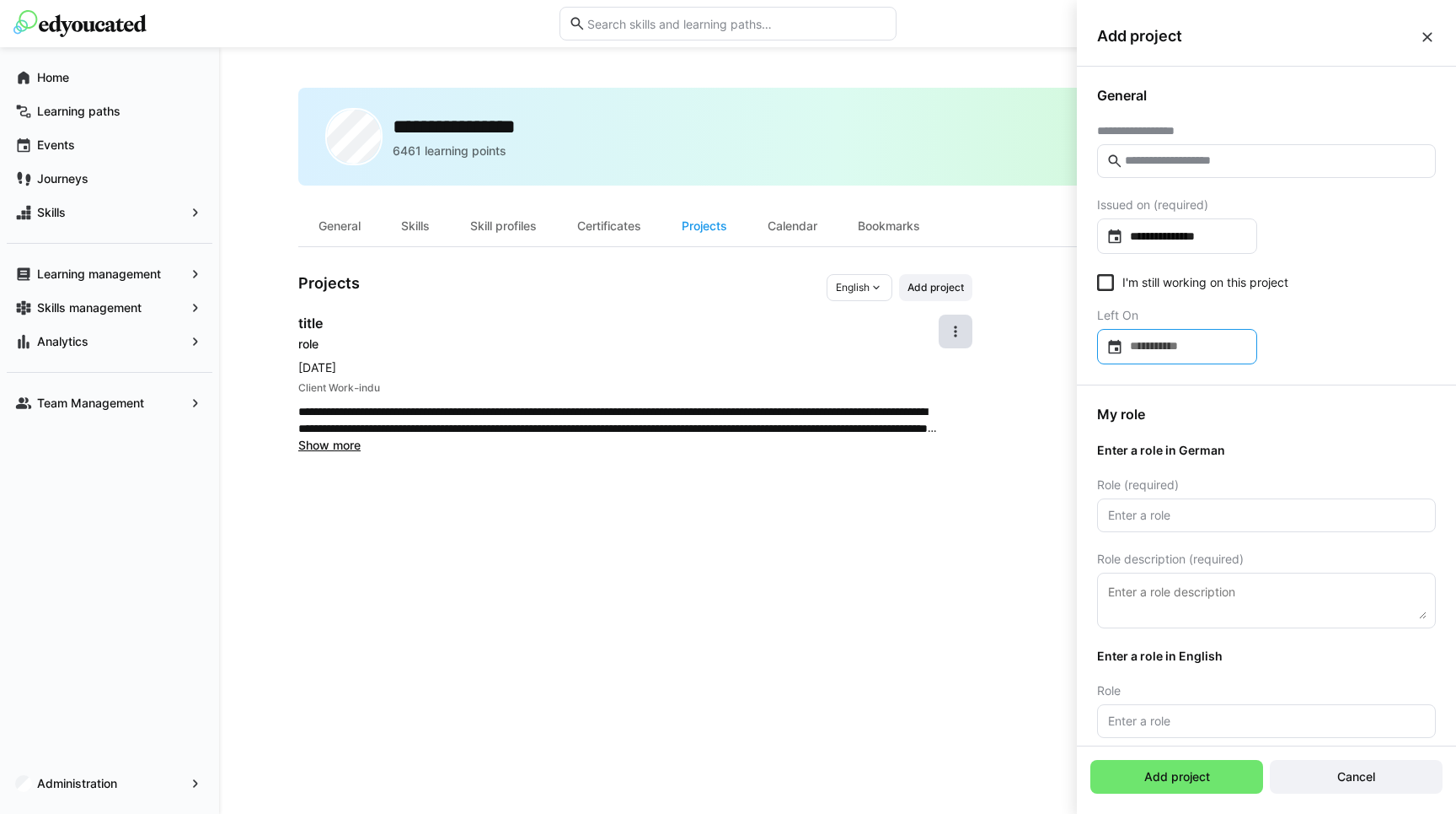
click at [1171, 358] on div at bounding box center [1177, 346] width 160 height 36
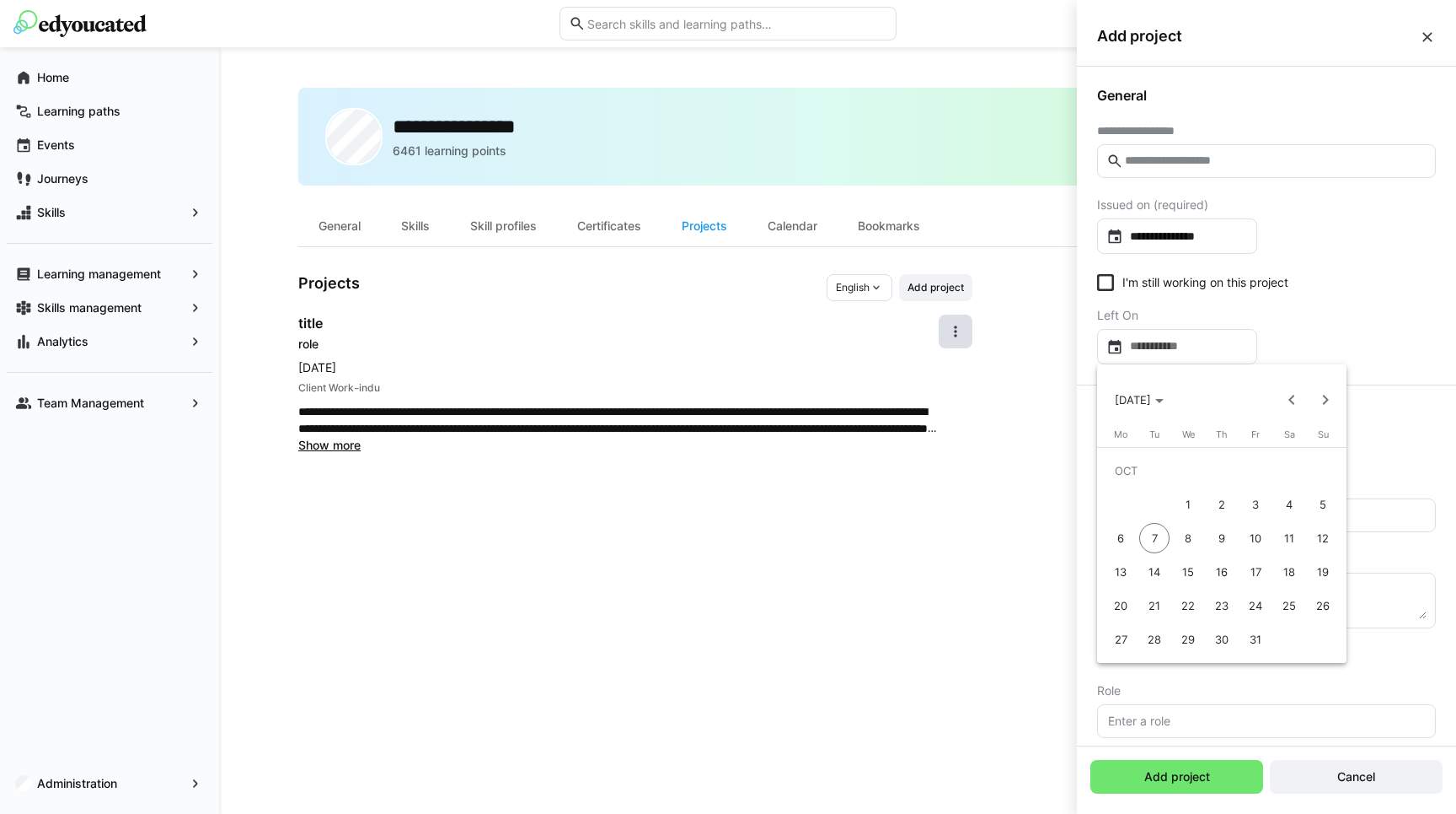
click at [1128, 534] on span "6" at bounding box center [1120, 538] width 30 height 30
type input "**********"
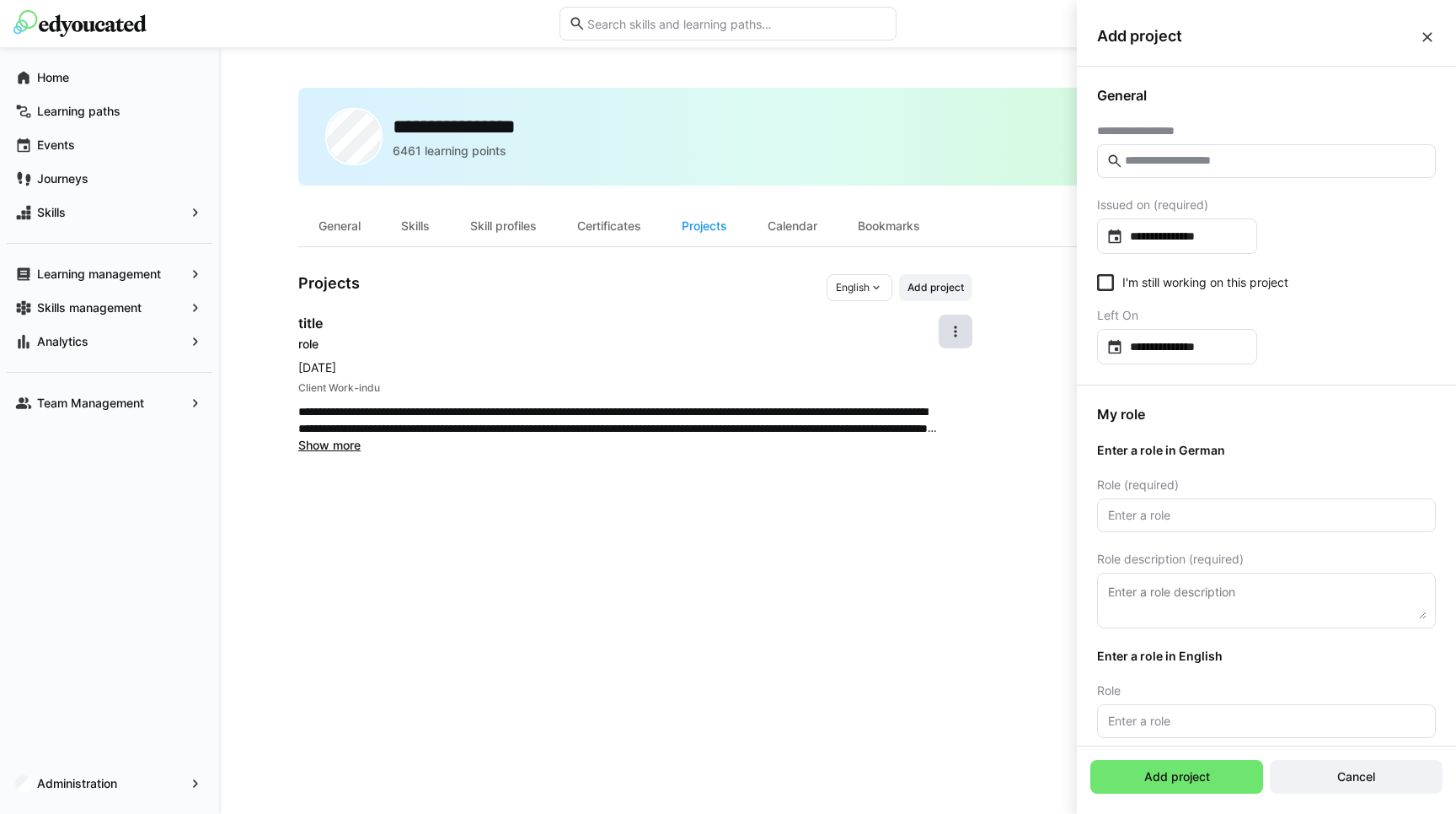
click at [1340, 282] on div "I'm still working on this project" at bounding box center [1266, 284] width 339 height 21
click at [1182, 140] on eds-form-field "**********" at bounding box center [1266, 151] width 339 height 54
click at [1182, 150] on eds-input at bounding box center [1266, 160] width 339 height 34
click at [1103, 160] on eds-input "****" at bounding box center [1266, 160] width 339 height 34
click at [1125, 160] on input "****" at bounding box center [1274, 161] width 303 height 15
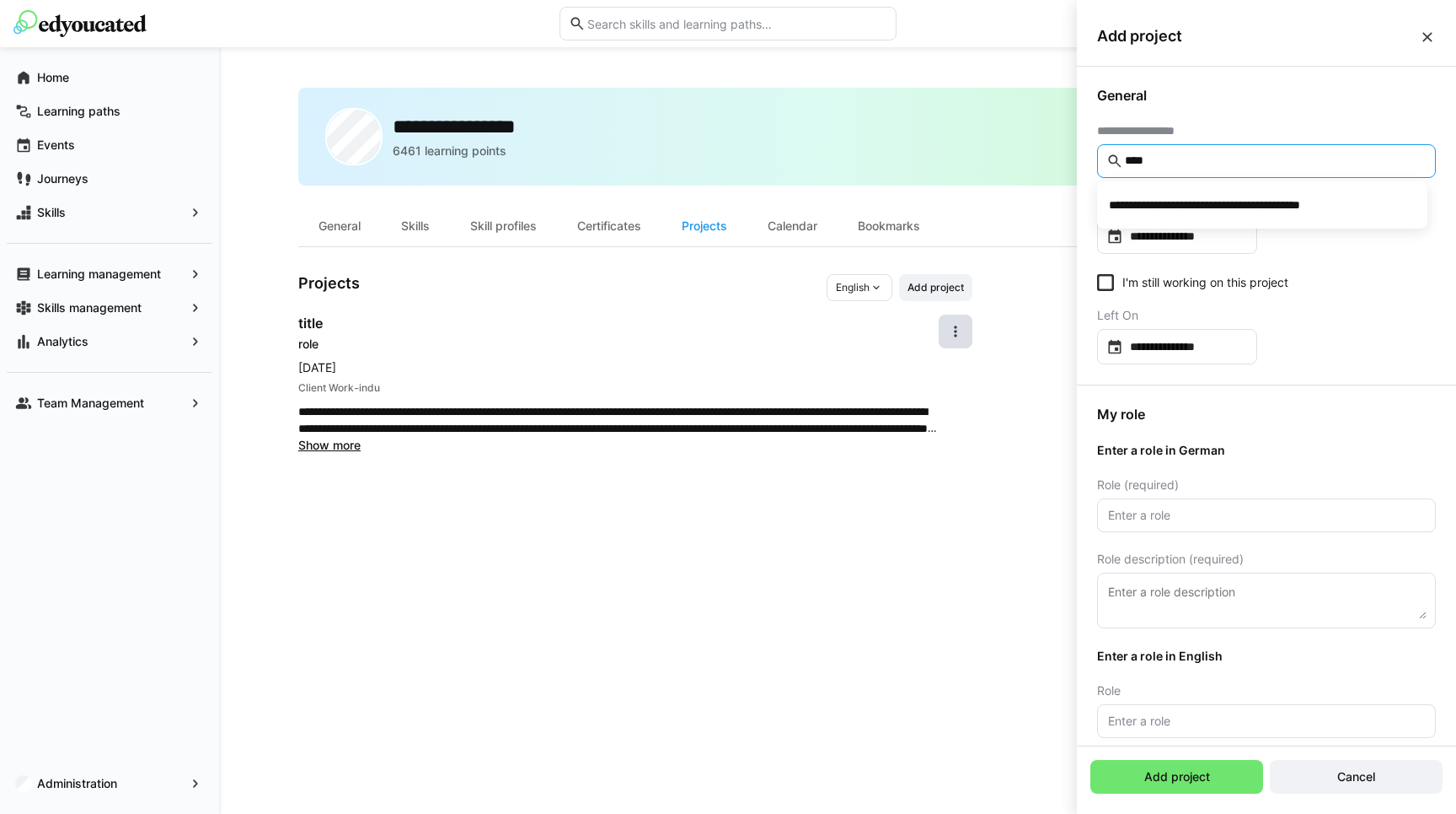
click at [1125, 160] on input "****" at bounding box center [1274, 161] width 303 height 15
type input "*"
type input "*****"
click at [1144, 238] on div "*****" at bounding box center [1262, 241] width 303 height 16
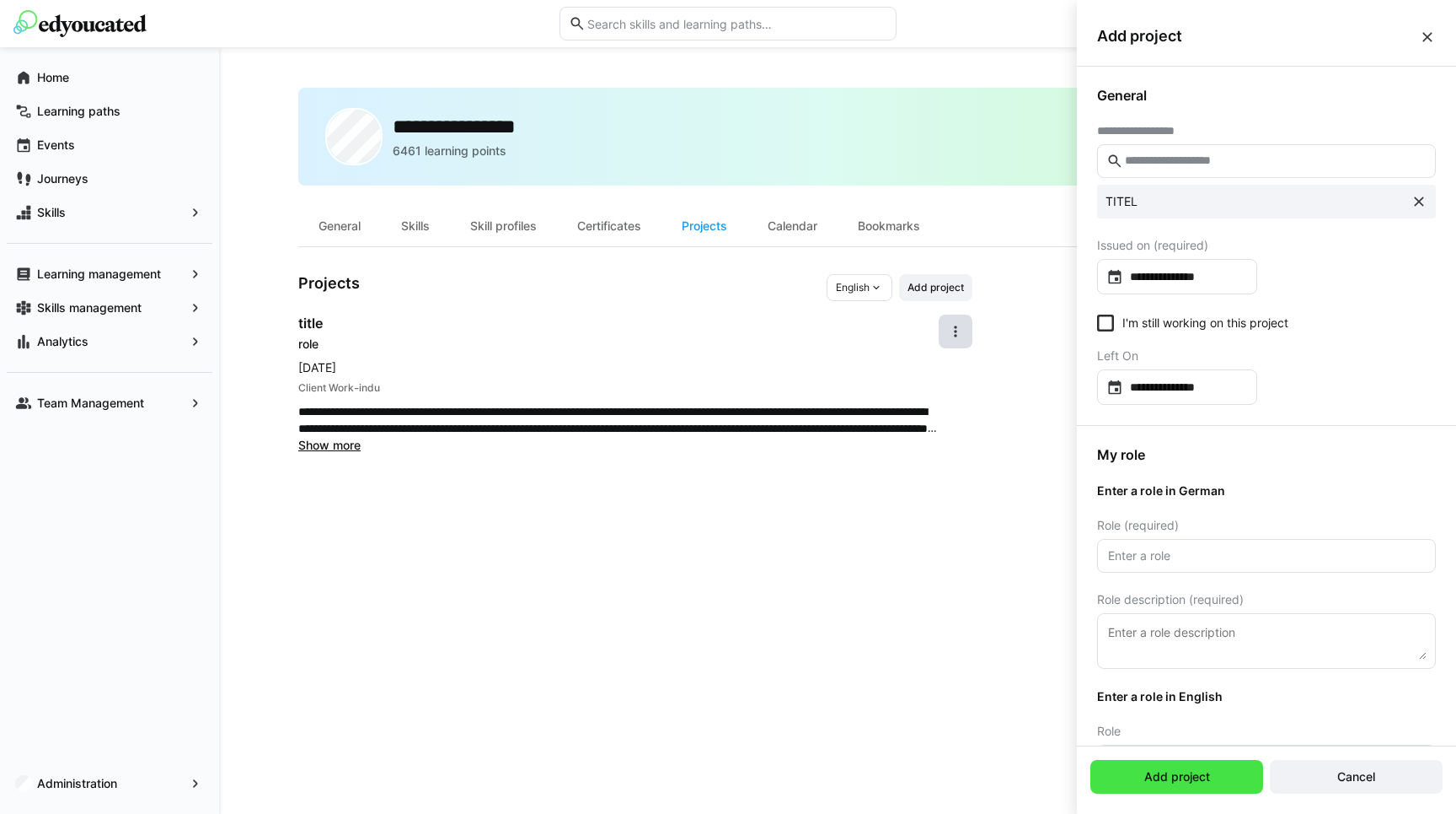
click at [1206, 783] on span "Add project" at bounding box center [1177, 775] width 71 height 16
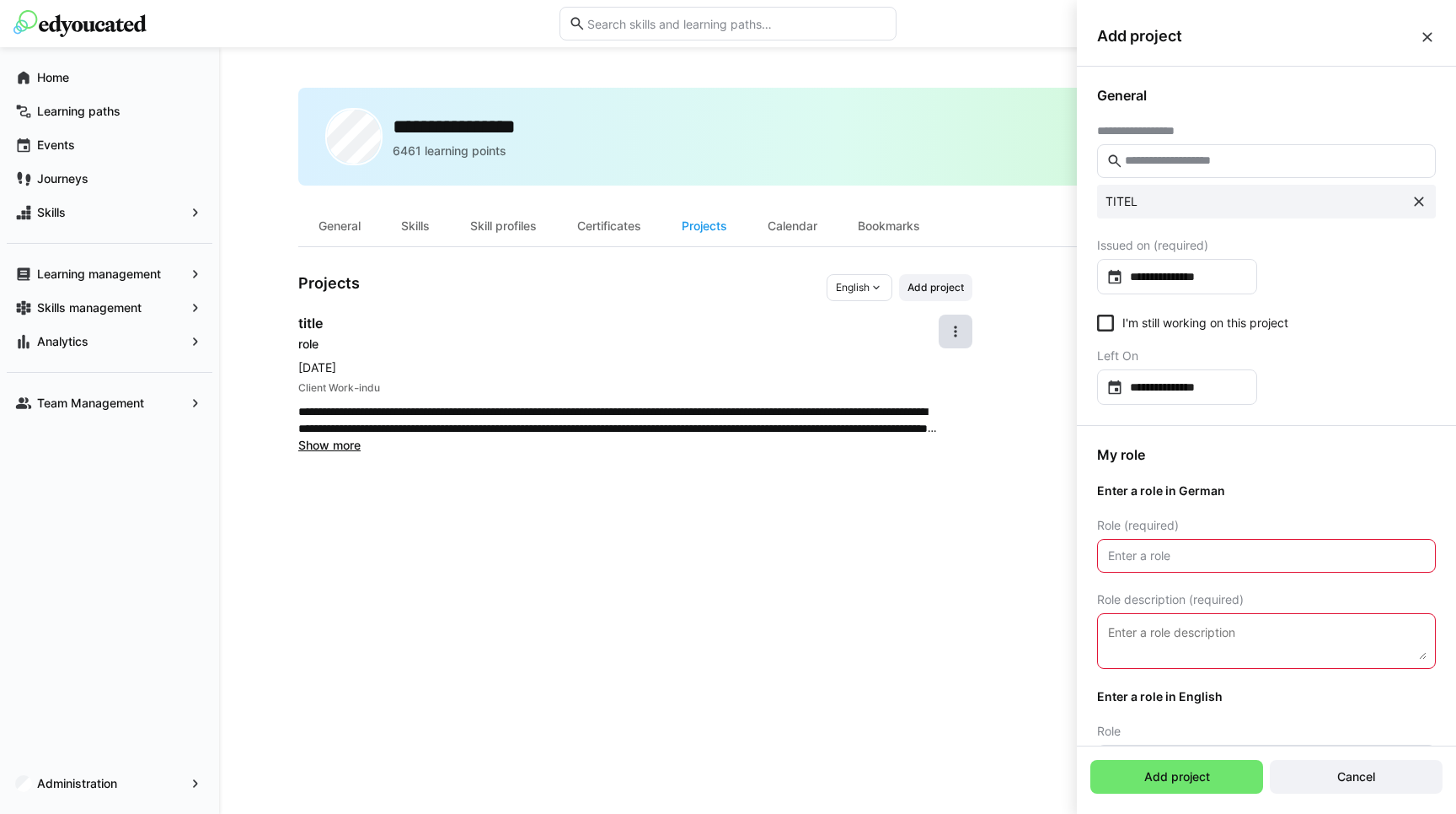
click at [1180, 558] on input "text" at bounding box center [1266, 556] width 320 height 15
type input "T"
click at [1181, 615] on eds-input at bounding box center [1266, 641] width 339 height 56
click at [1165, 638] on textarea at bounding box center [1266, 641] width 320 height 37
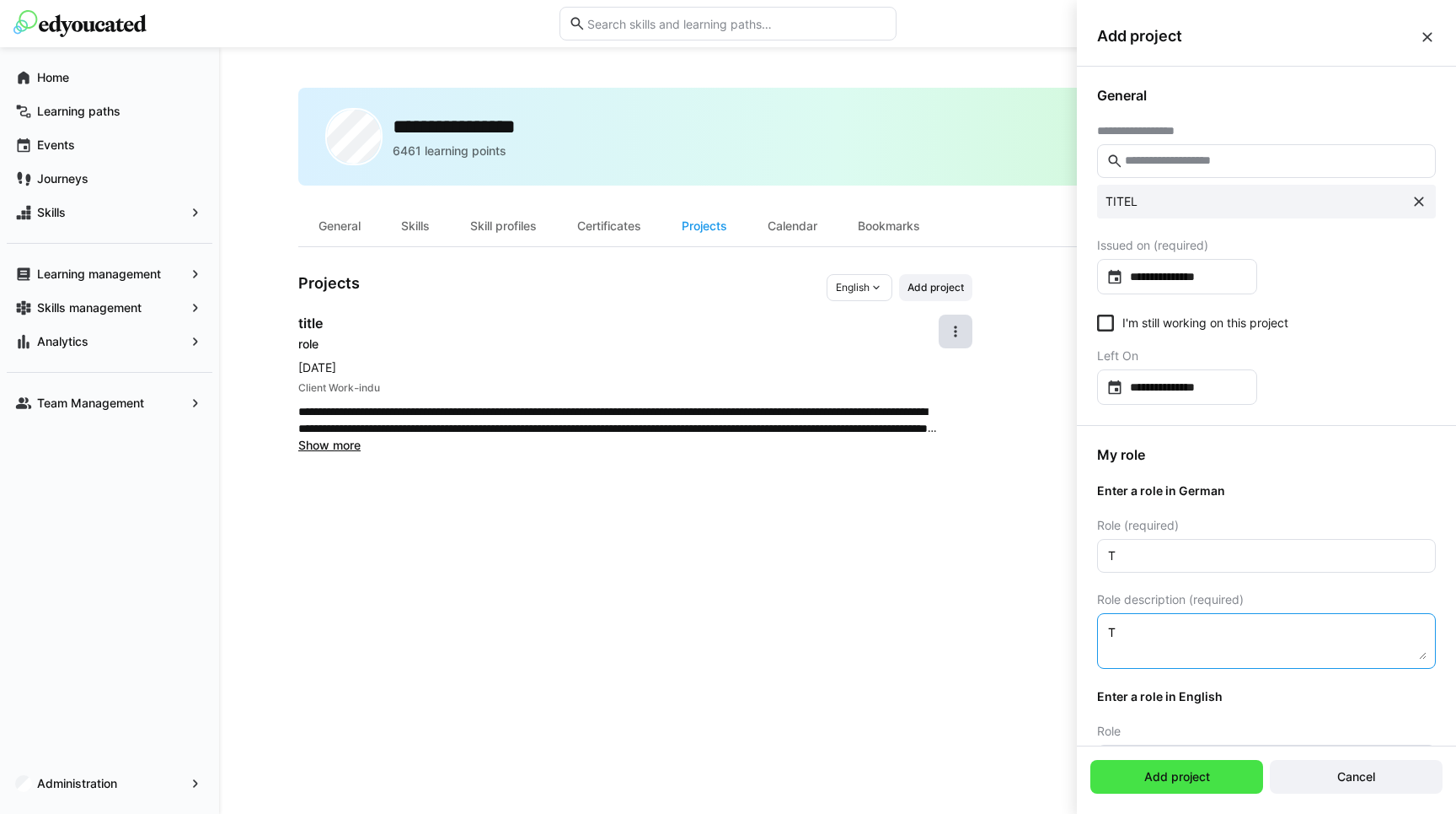
type textarea "T"
click at [1198, 770] on span "Add project" at bounding box center [1177, 775] width 71 height 16
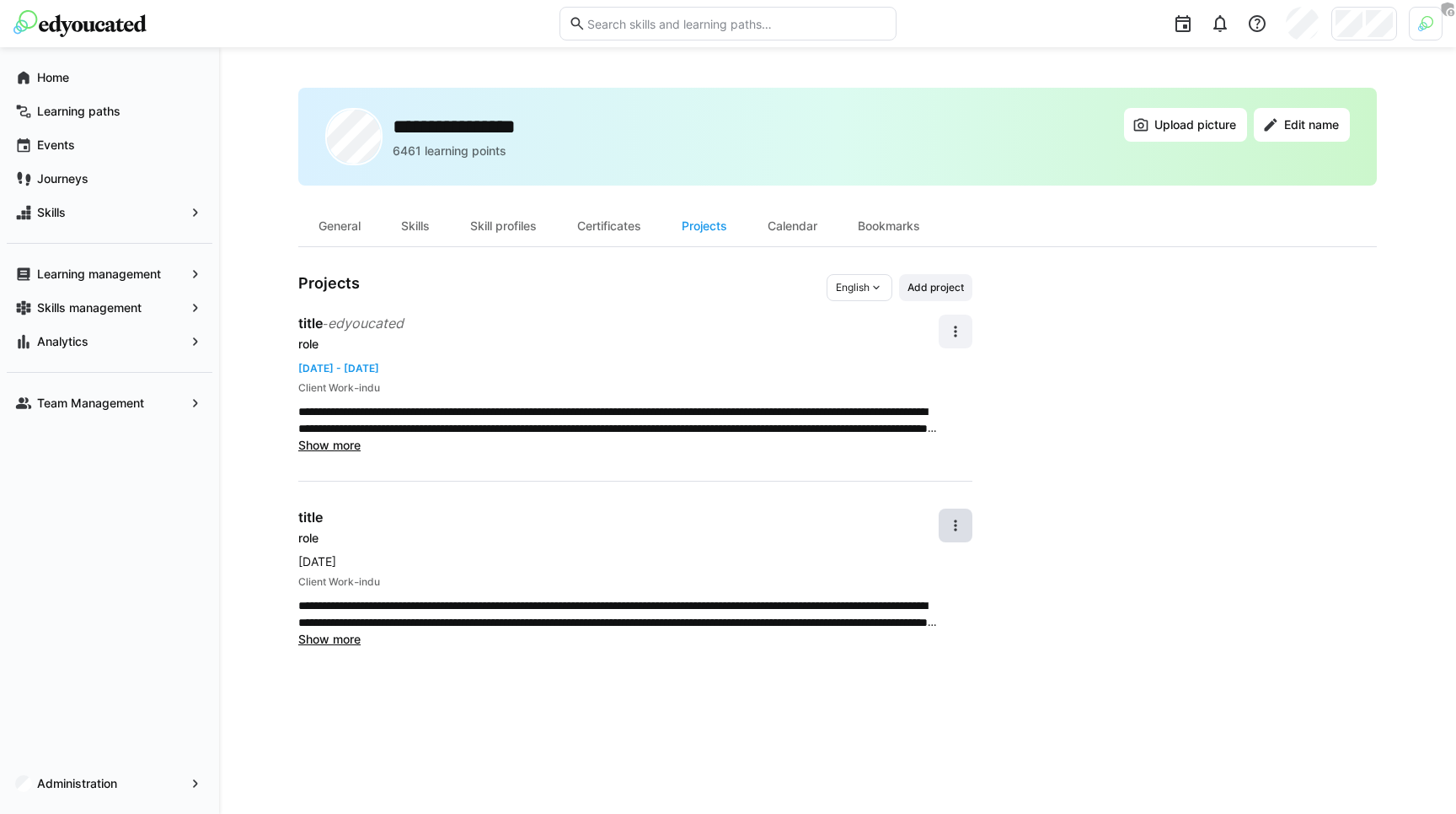
click at [1113, 396] on app-user-profile-inner-container "**********" at bounding box center [838, 460] width 1078 height 373
click at [618, 426] on p "**********" at bounding box center [618, 420] width 641 height 34
click at [923, 291] on span "Add project" at bounding box center [935, 287] width 60 height 14
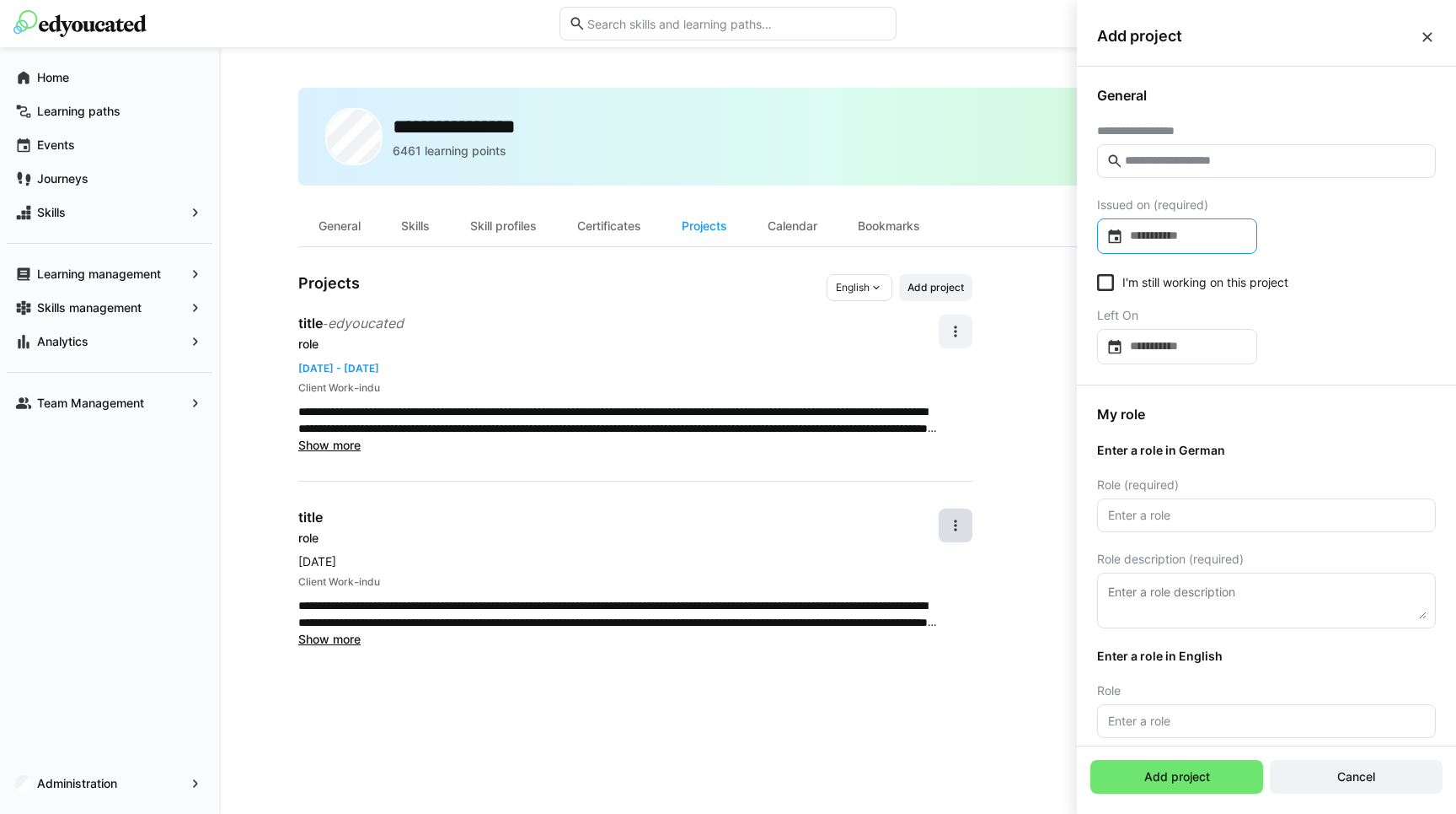
click at [1162, 240] on input at bounding box center [1185, 235] width 125 height 16
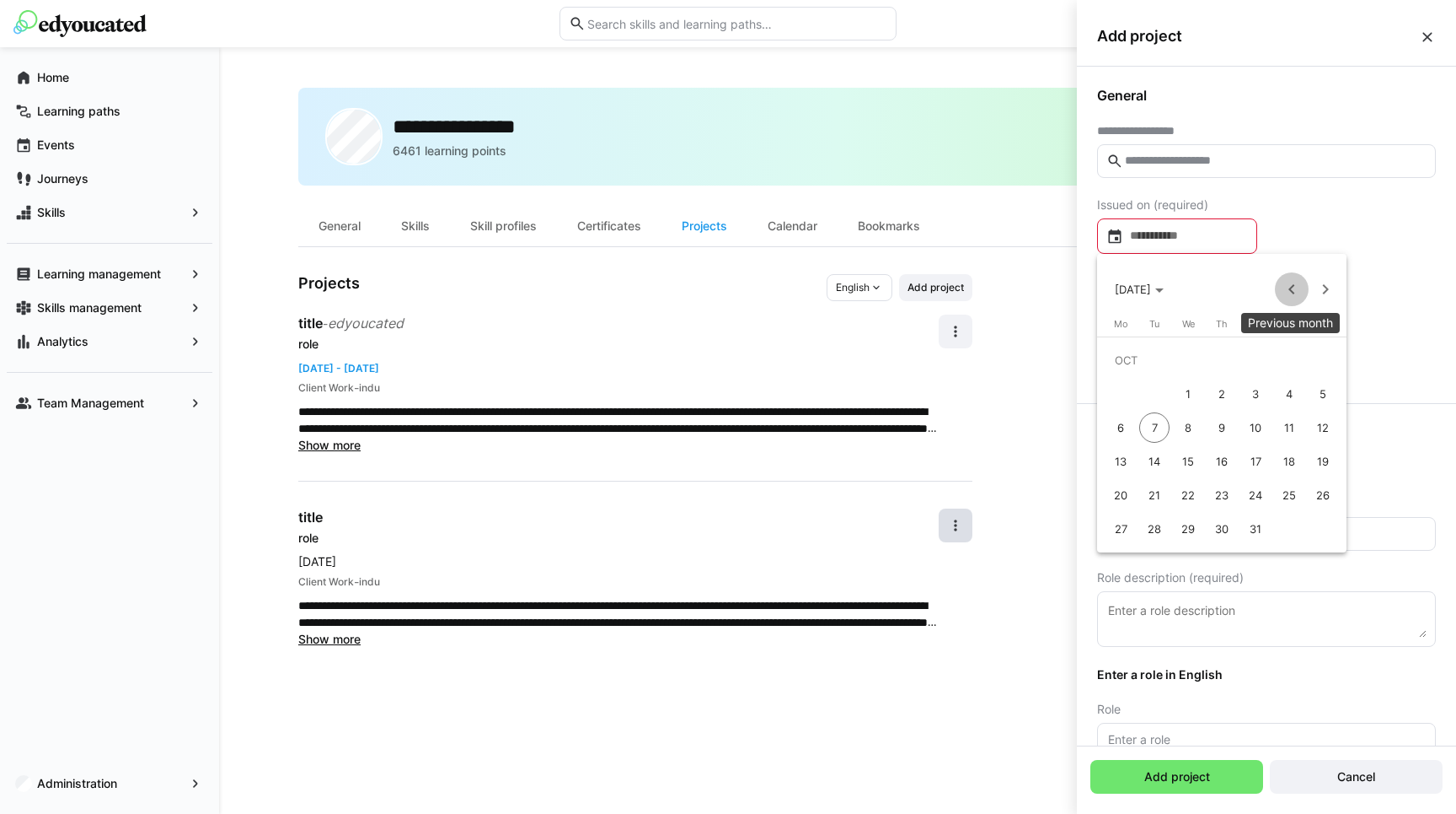
click at [1283, 290] on span "Previous month" at bounding box center [1291, 289] width 34 height 34
click at [1251, 419] on span "12" at bounding box center [1255, 426] width 30 height 30
type input "**********"
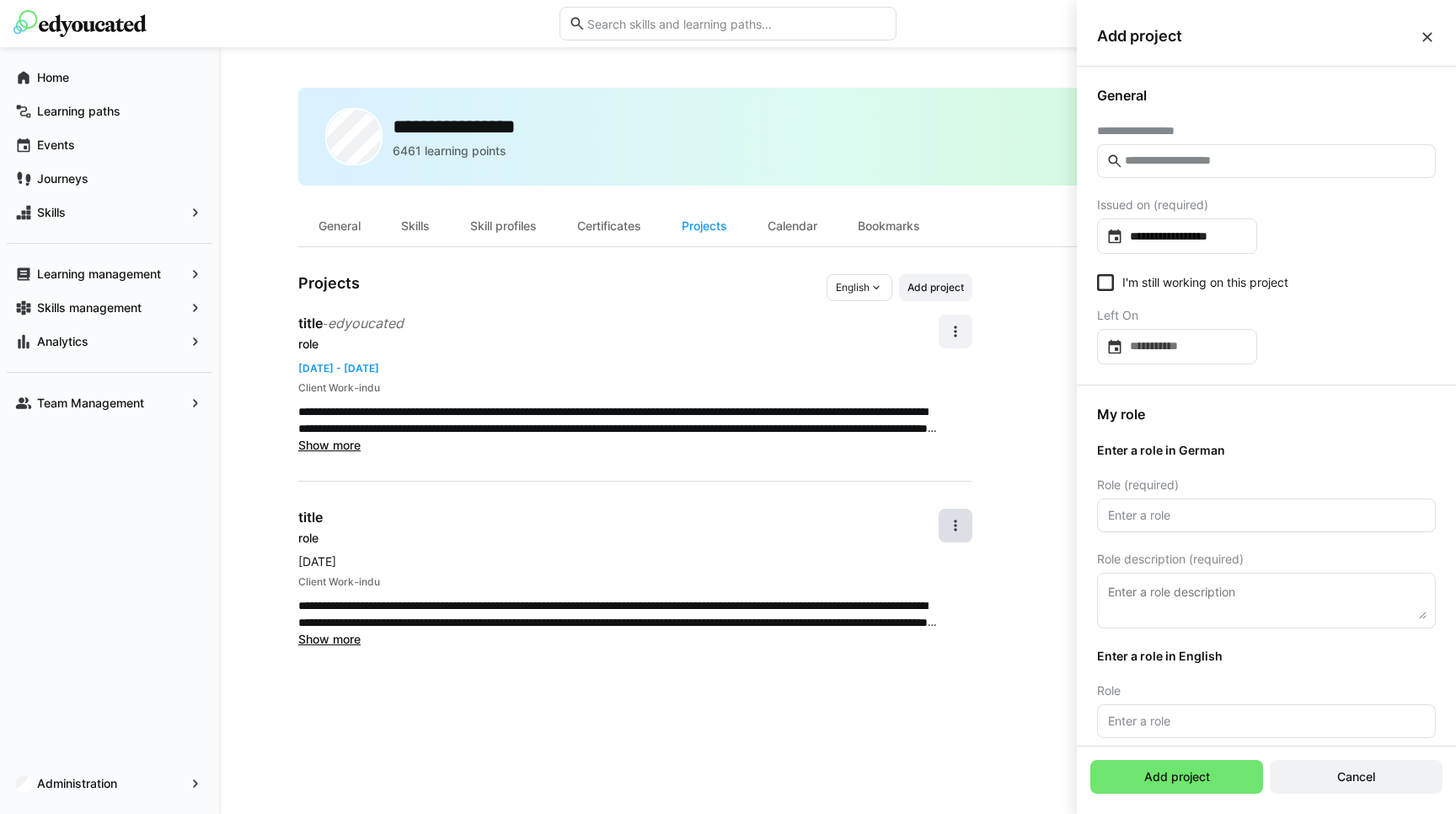
click at [1119, 277] on eds-checkbox "I'm still working on this project" at bounding box center [1192, 281] width 191 height 16
click at [1157, 160] on input "text" at bounding box center [1274, 161] width 303 height 15
type input "*"
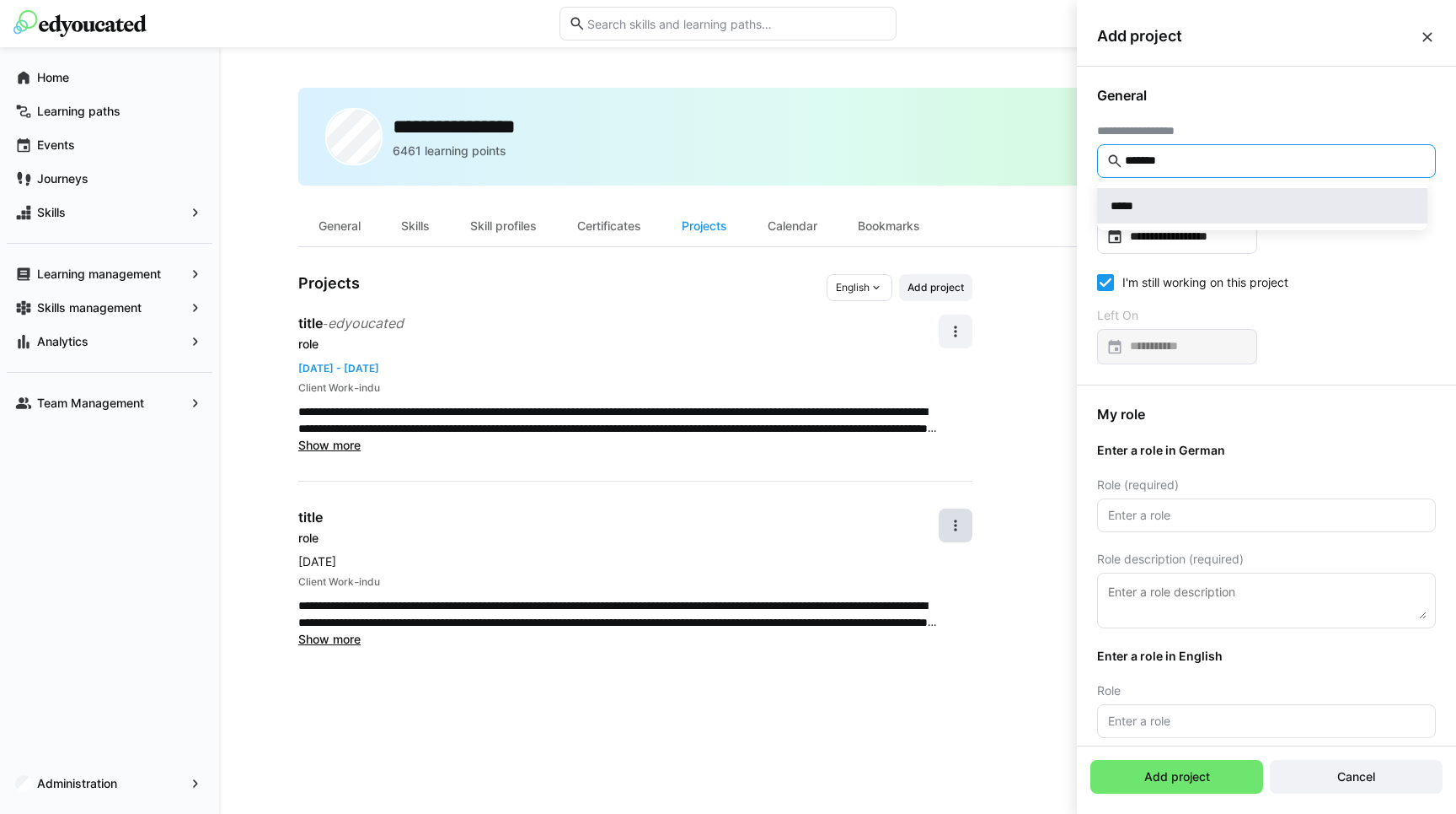
type input "*******"
click at [1187, 207] on div "*****" at bounding box center [1262, 205] width 303 height 16
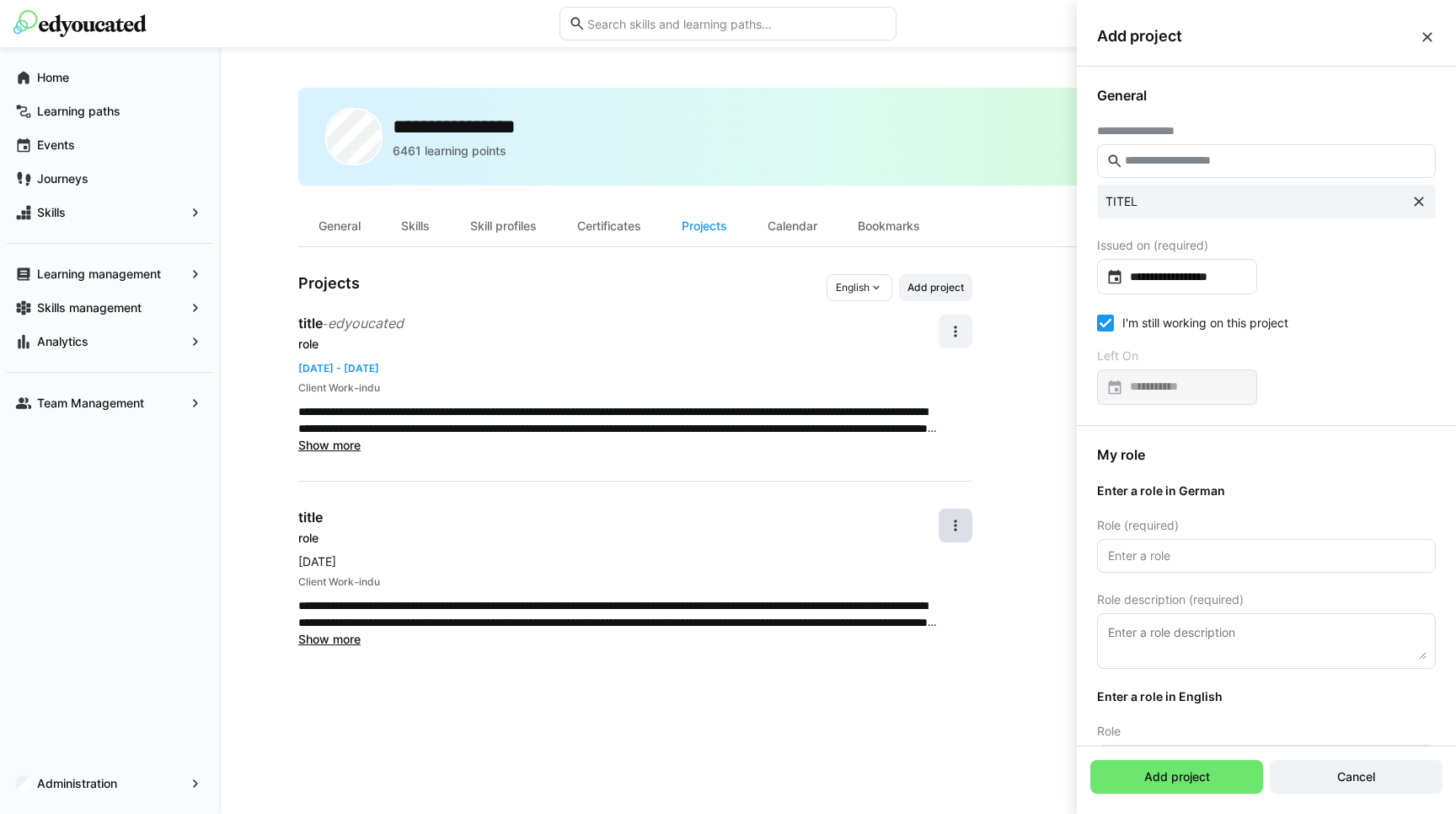
click at [1188, 570] on eds-input at bounding box center [1266, 555] width 339 height 34
type input "asd"
click at [1195, 664] on eds-input at bounding box center [1266, 641] width 339 height 56
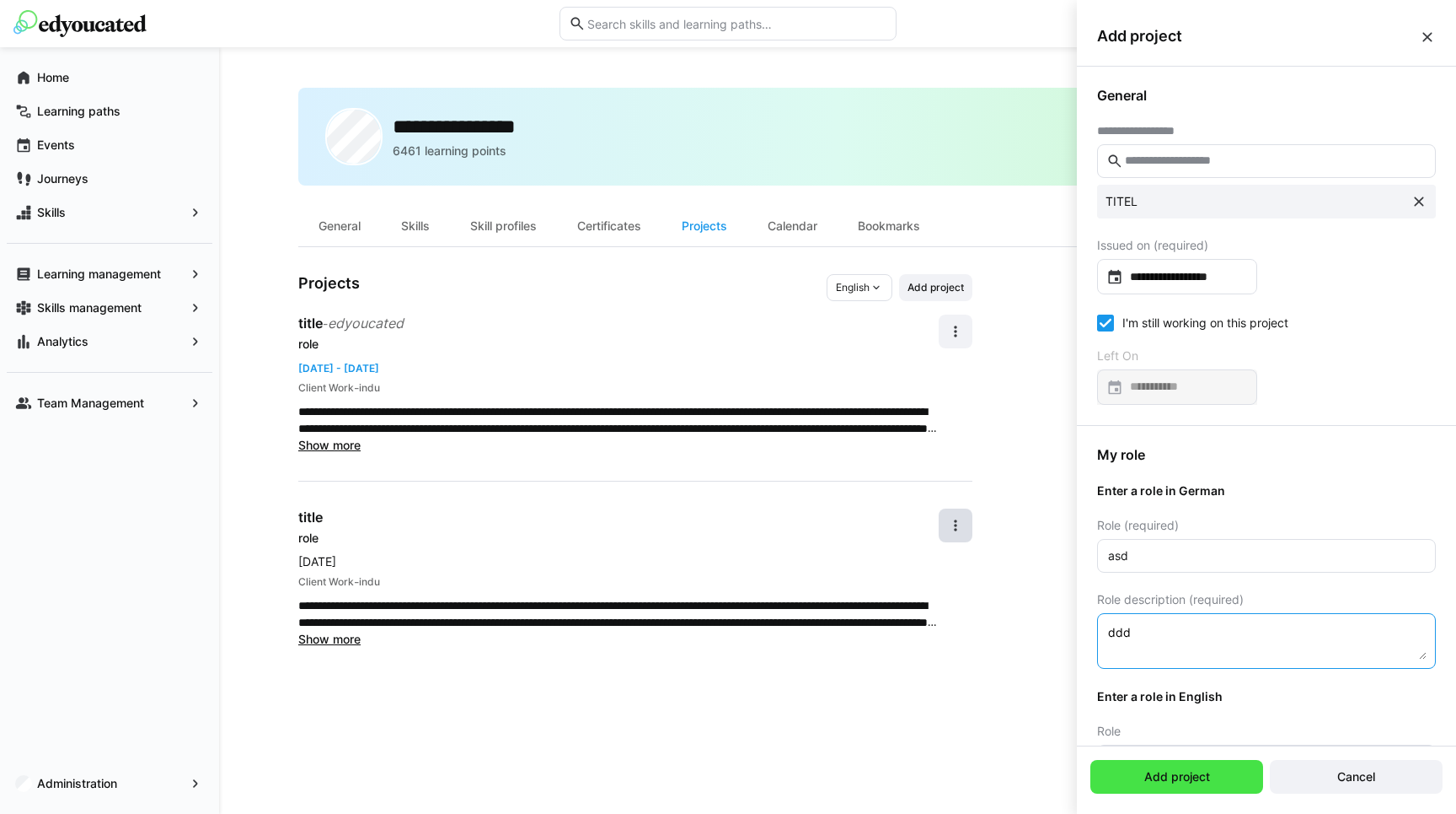
type textarea "ddd"
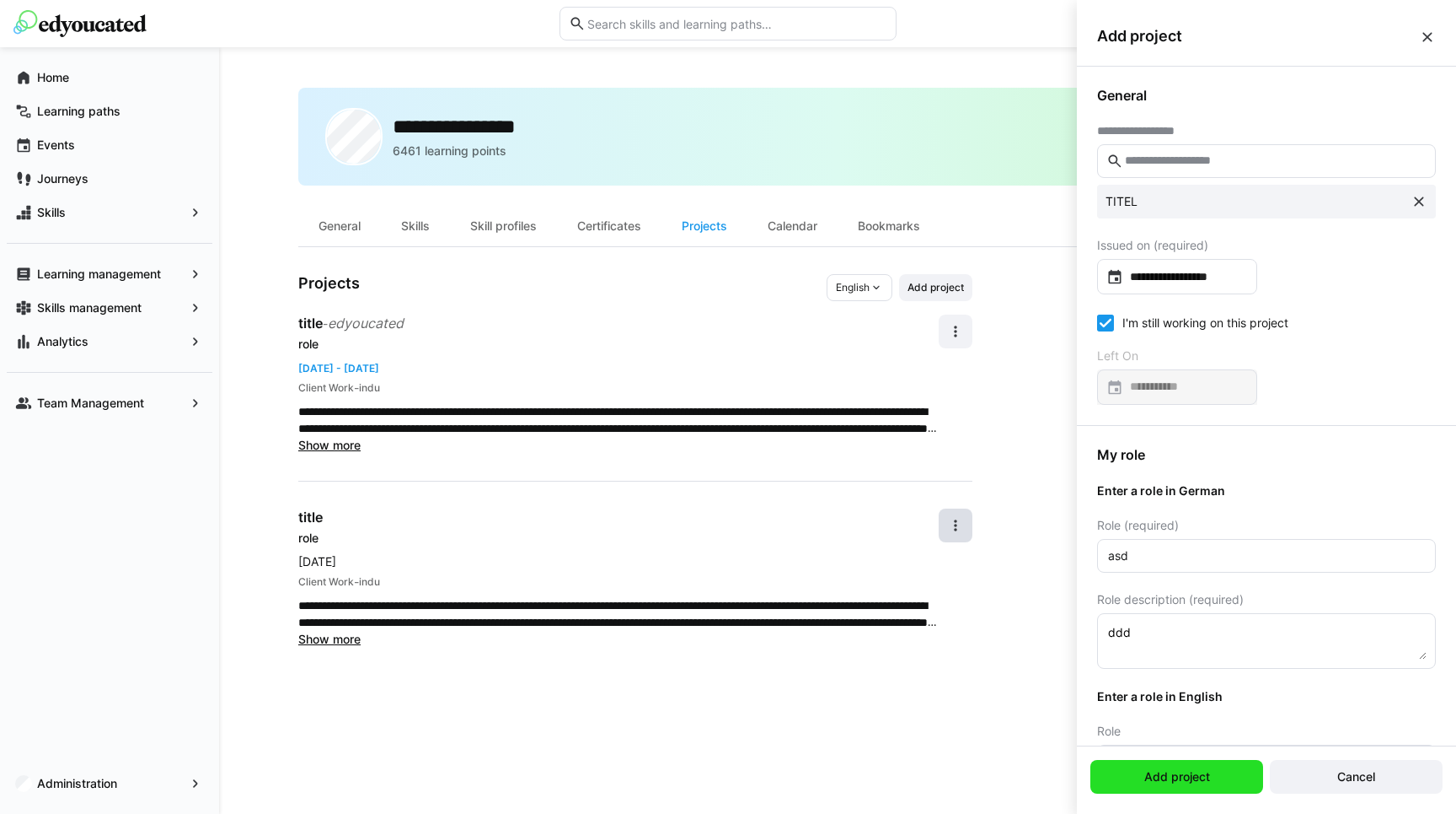
click at [1206, 778] on span "Add project" at bounding box center [1177, 775] width 71 height 16
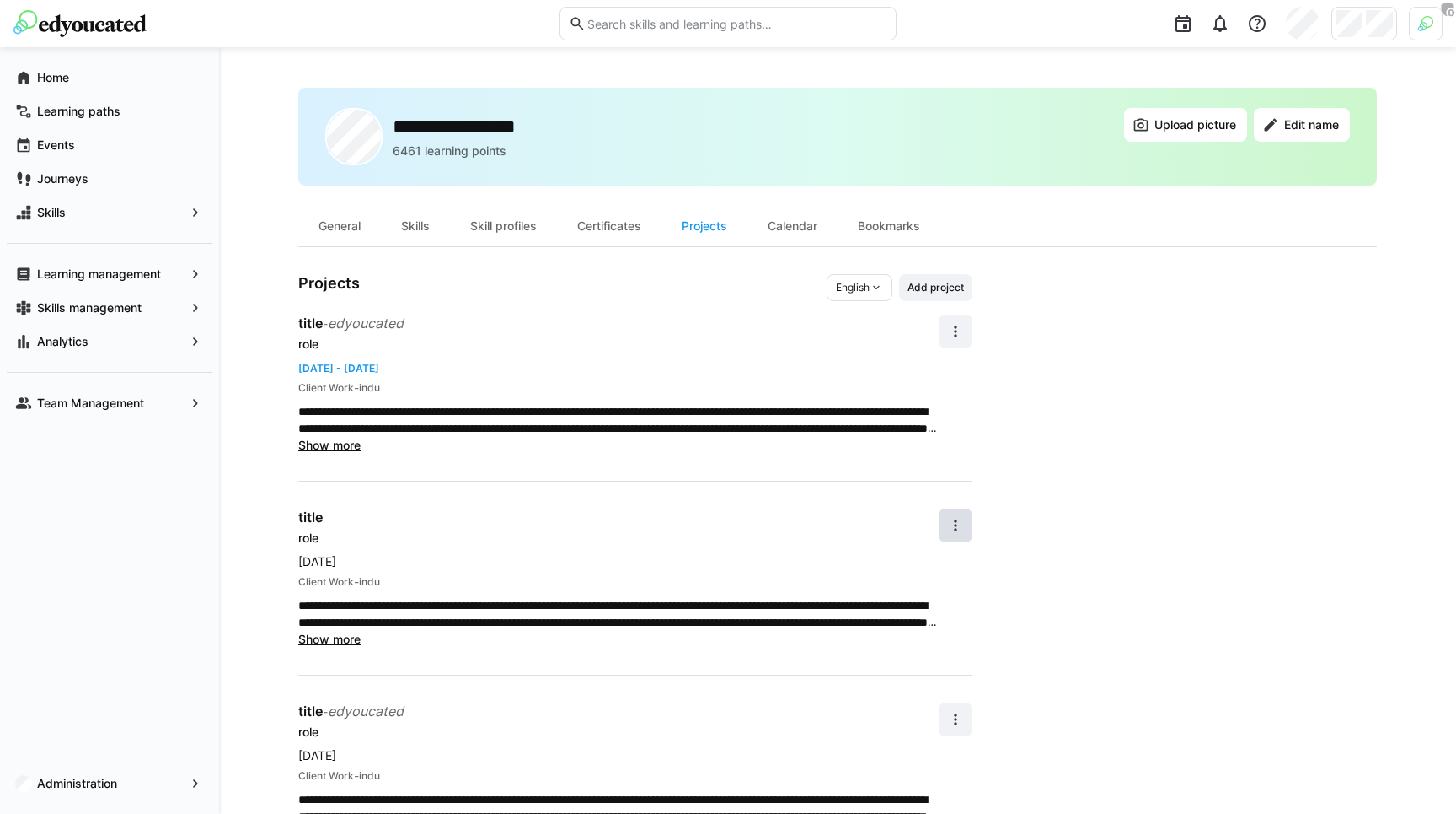
click at [1124, 666] on app-user-profile-inner-container "**********" at bounding box center [838, 557] width 1078 height 567
click at [1201, 568] on app-user-profile-inner-container "**********" at bounding box center [838, 557] width 1078 height 567
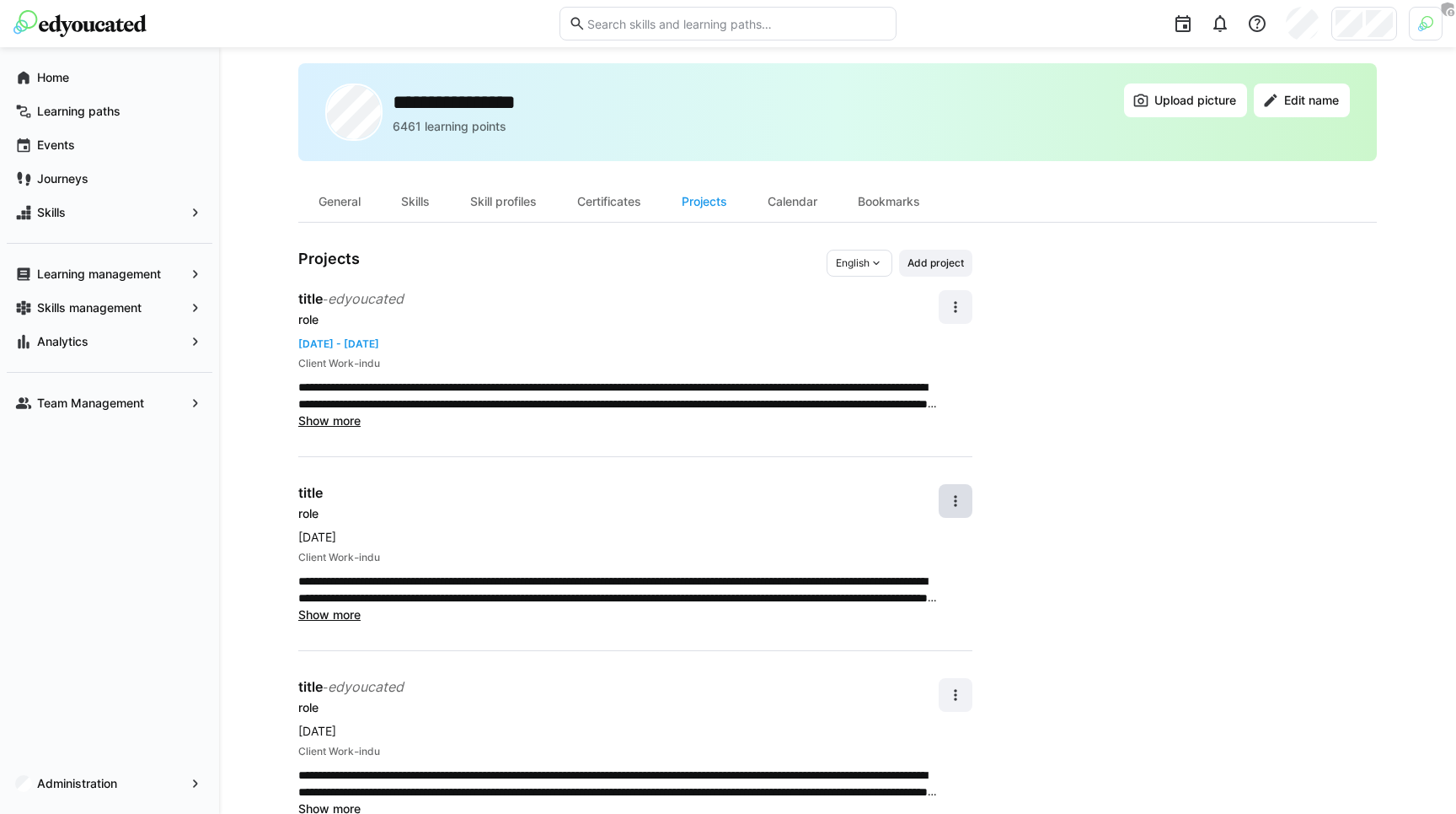
scroll to position [33, 0]
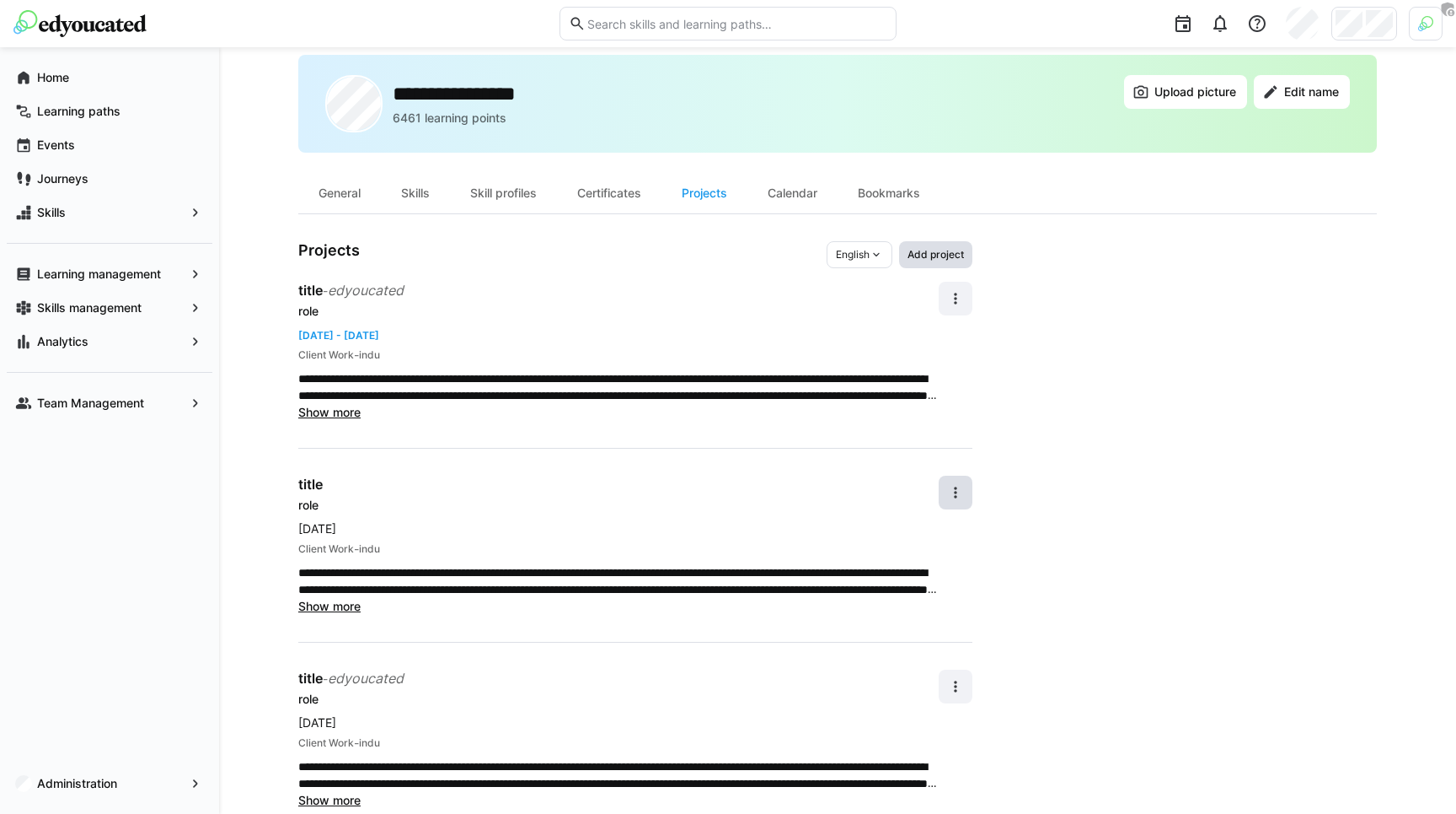
click at [926, 247] on span "Add project" at bounding box center [935, 254] width 60 height 14
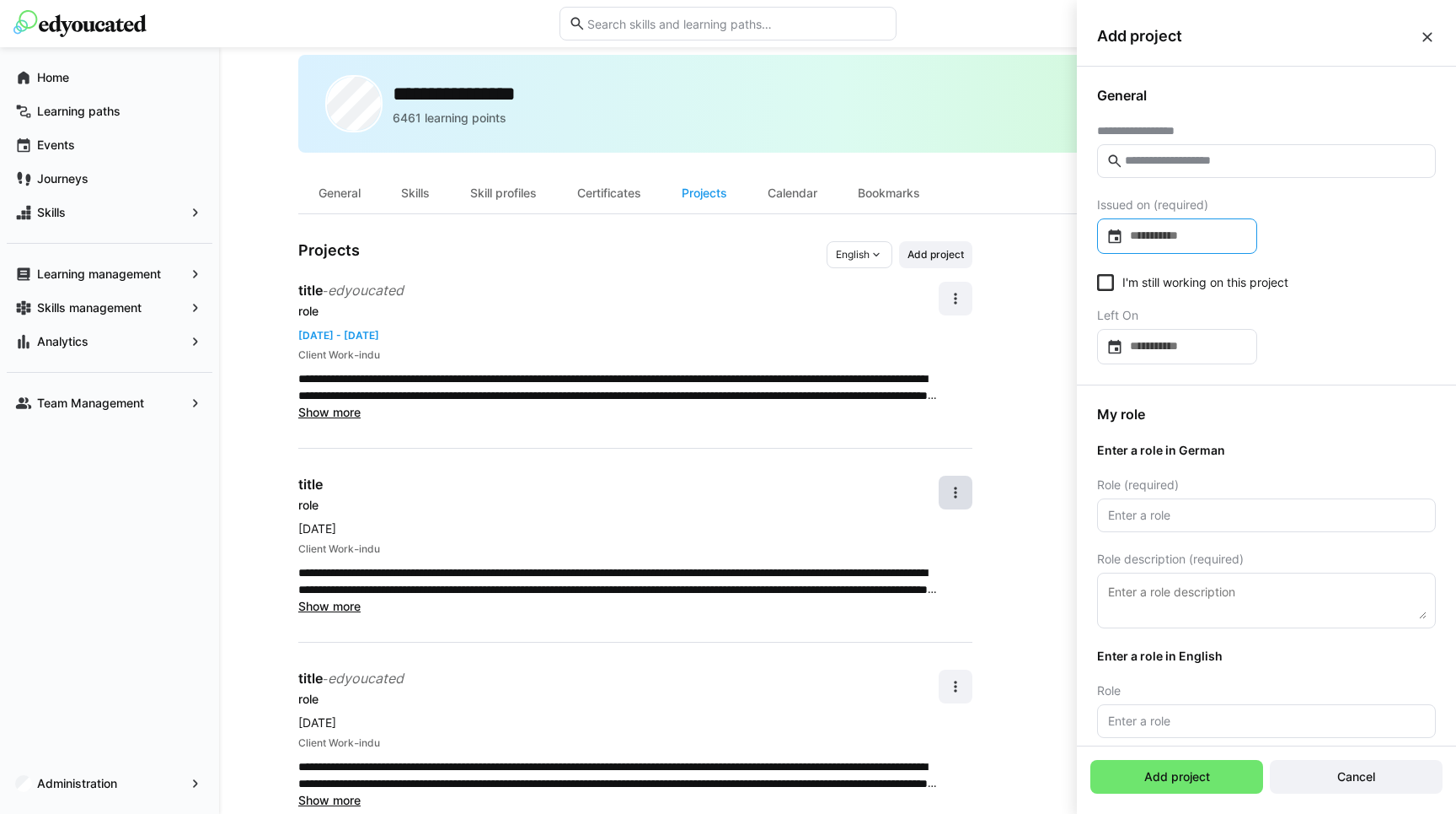
click at [1223, 246] on div at bounding box center [1177, 236] width 160 height 36
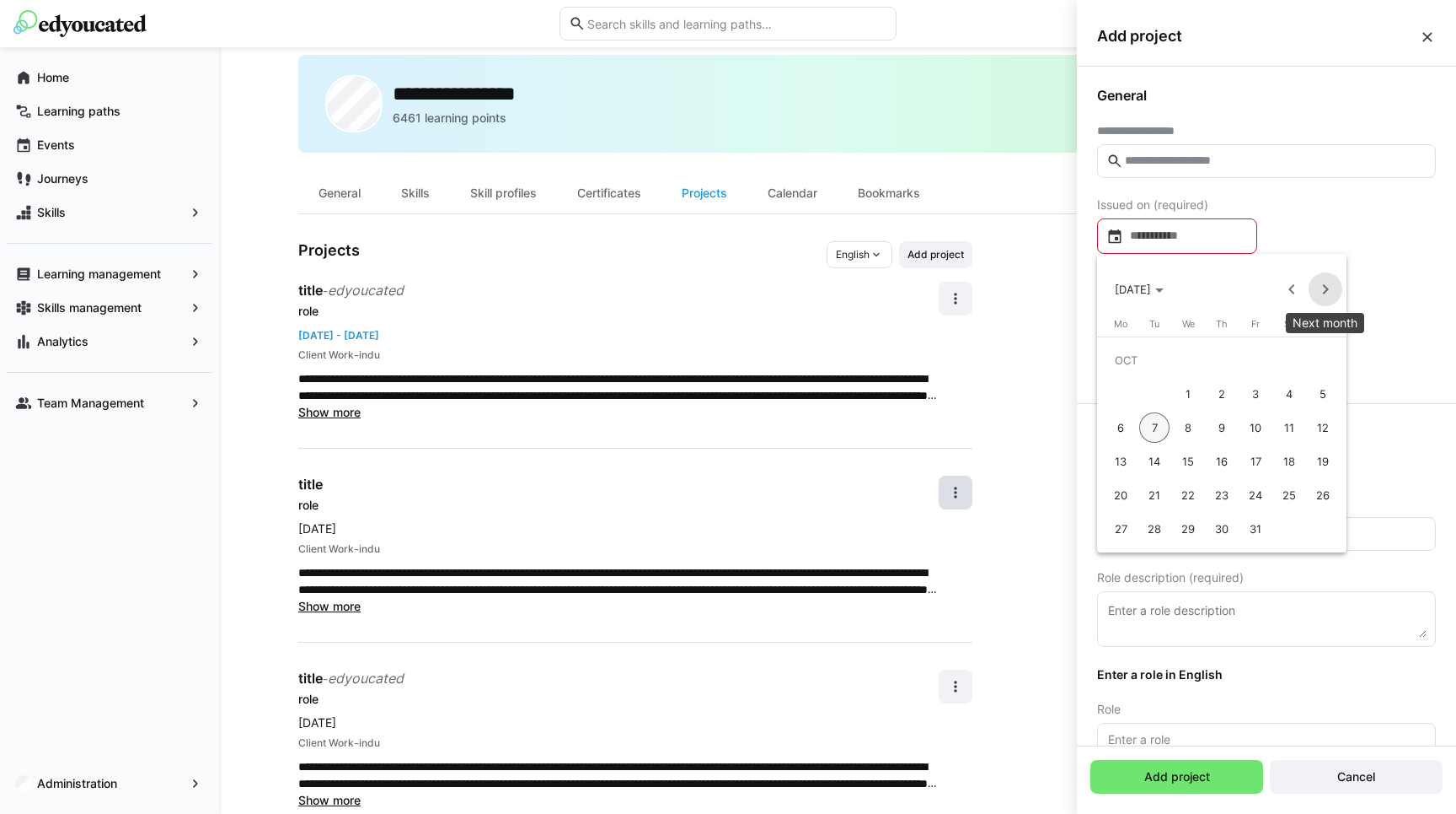
click at [1318, 282] on span "Next month" at bounding box center [1325, 289] width 34 height 34
click at [1237, 430] on button "13" at bounding box center [1221, 427] width 34 height 34
type input "**********"
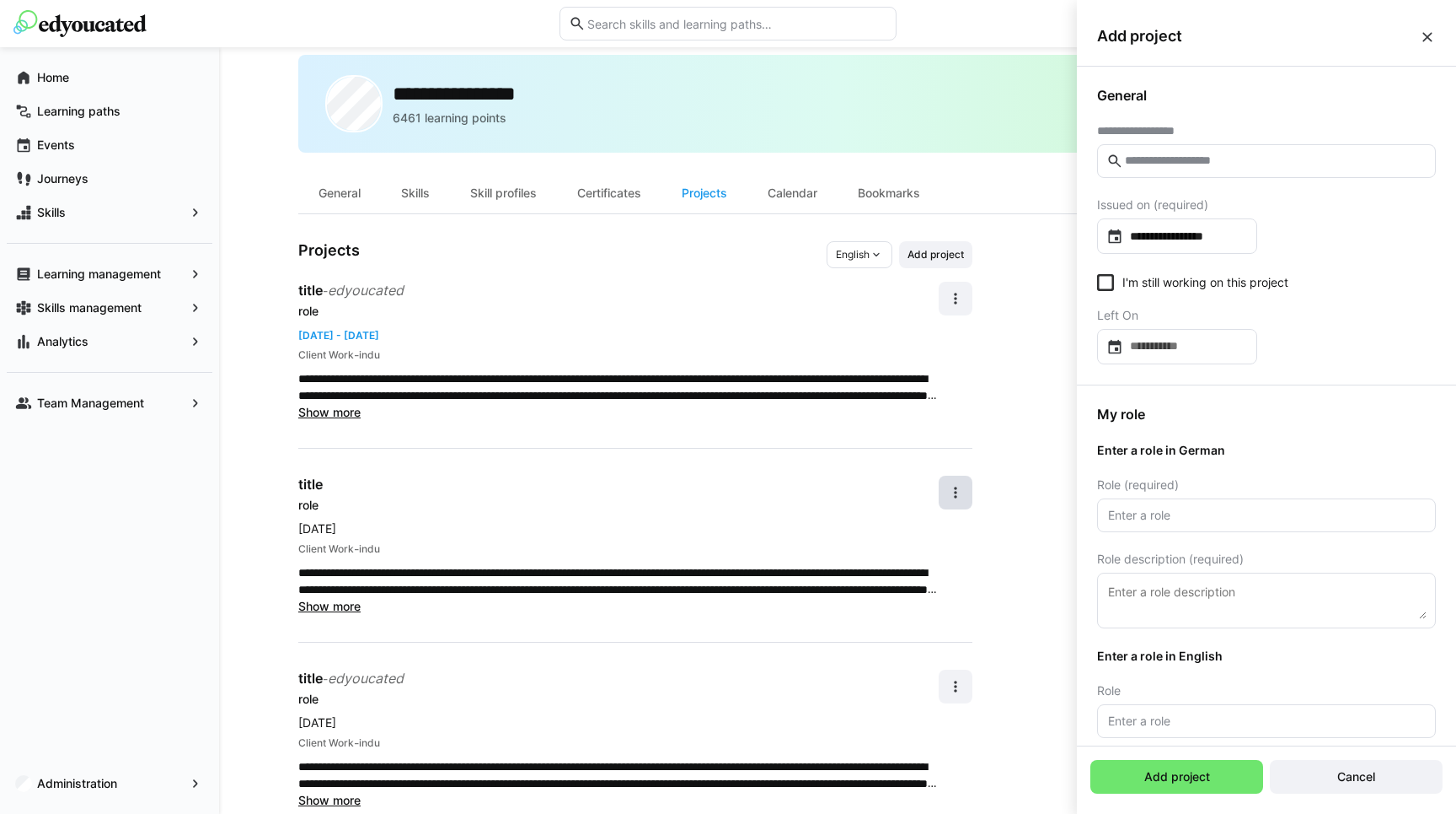
click at [1145, 281] on eds-checkbox "I'm still working on this project" at bounding box center [1192, 281] width 191 height 16
click at [1143, 168] on eds-input at bounding box center [1266, 160] width 339 height 34
type input "****"
click at [1142, 212] on div "**********" at bounding box center [1153, 205] width 85 height 16
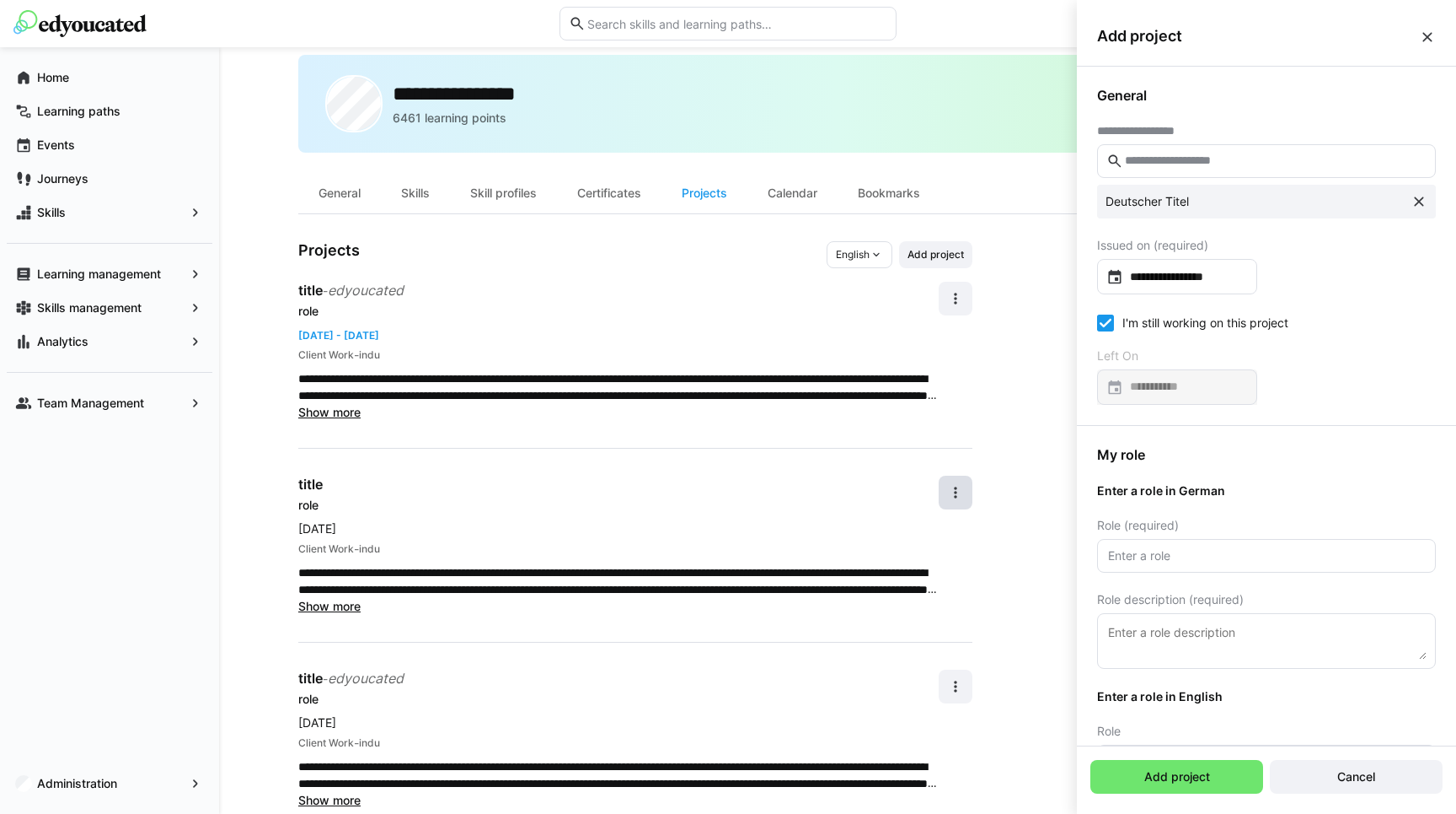
click at [1353, 346] on div "I'm still working on this project Left On" at bounding box center [1266, 359] width 339 height 90
click at [1193, 576] on div "My role Enter a role in German Role (required) Role description (required) Ente…" at bounding box center [1266, 659] width 379 height 469
click at [1190, 567] on eds-input at bounding box center [1266, 555] width 339 height 34
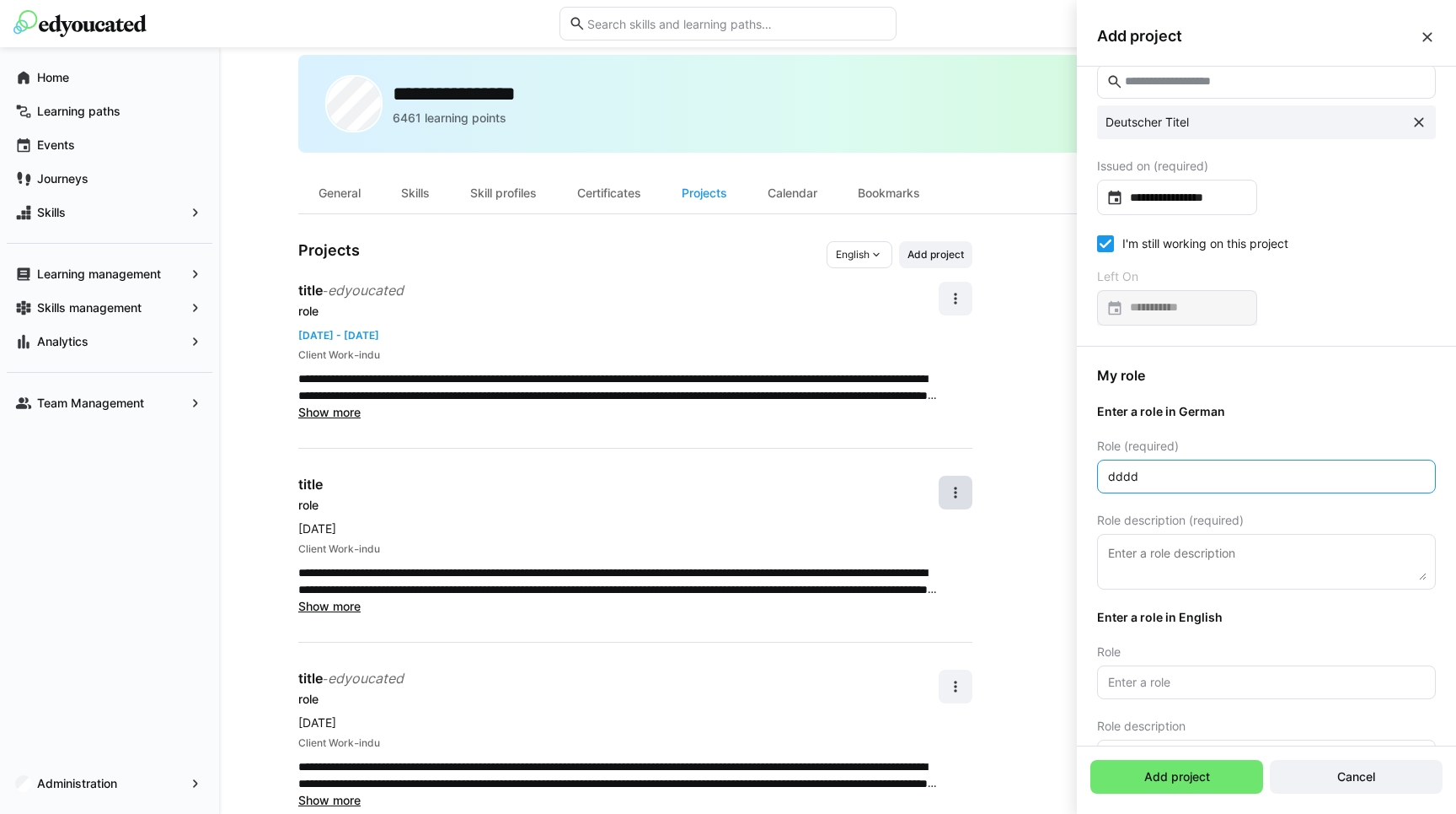
scroll to position [149, 0]
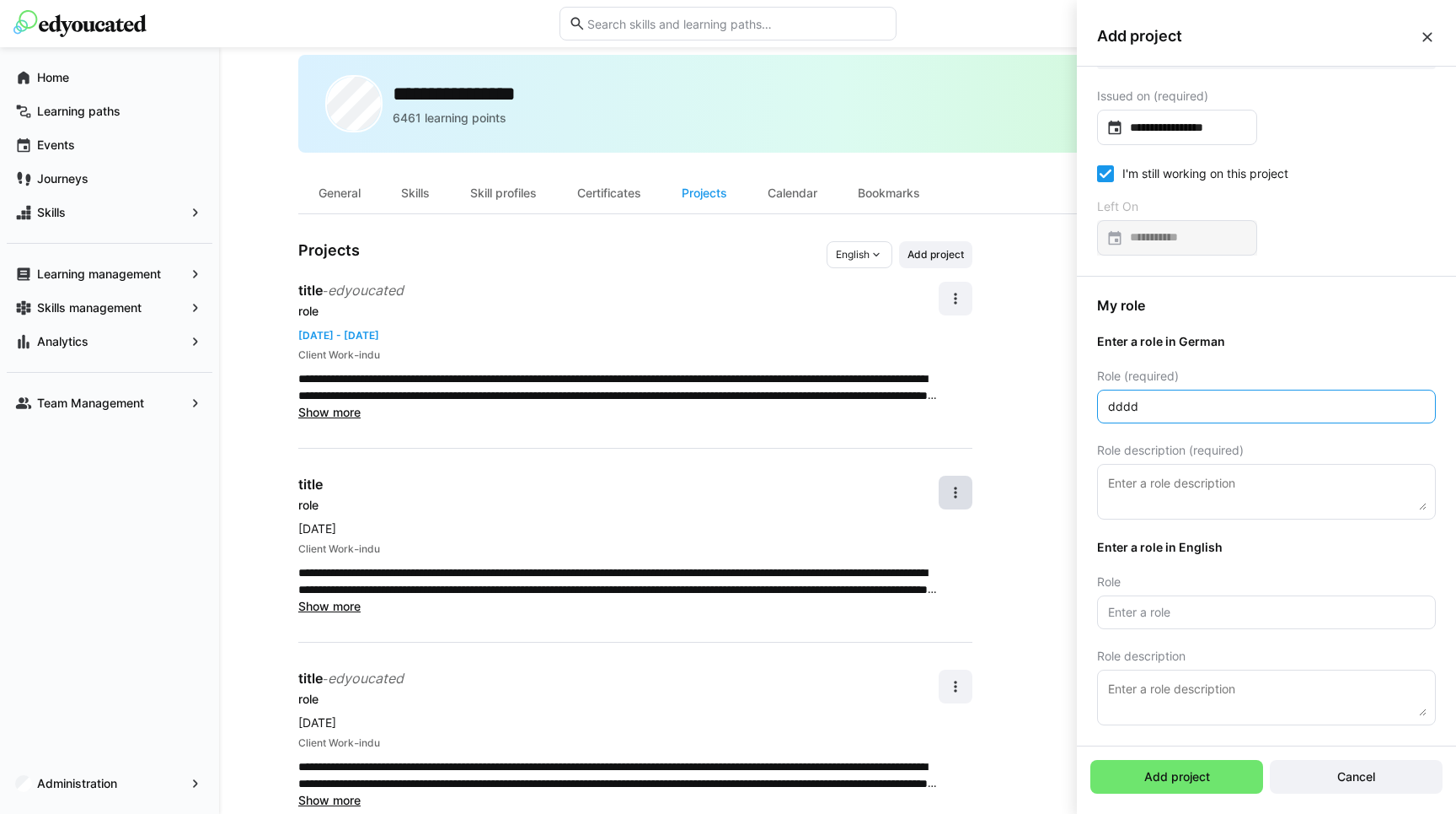
type input "dddd"
click at [1156, 717] on eds-input at bounding box center [1266, 697] width 339 height 56
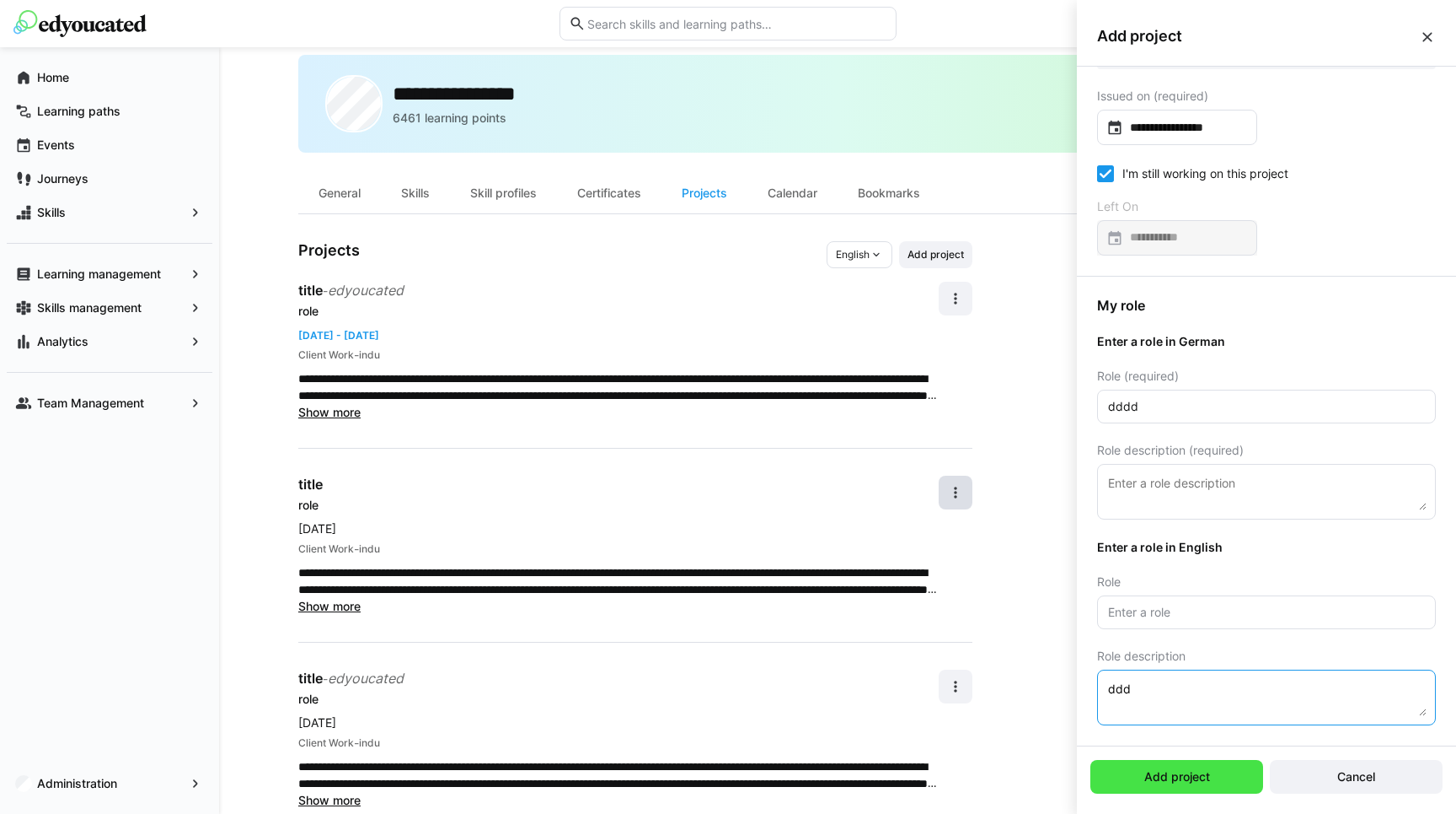
type textarea "ddd"
click at [1182, 763] on span "Add project" at bounding box center [1176, 776] width 173 height 34
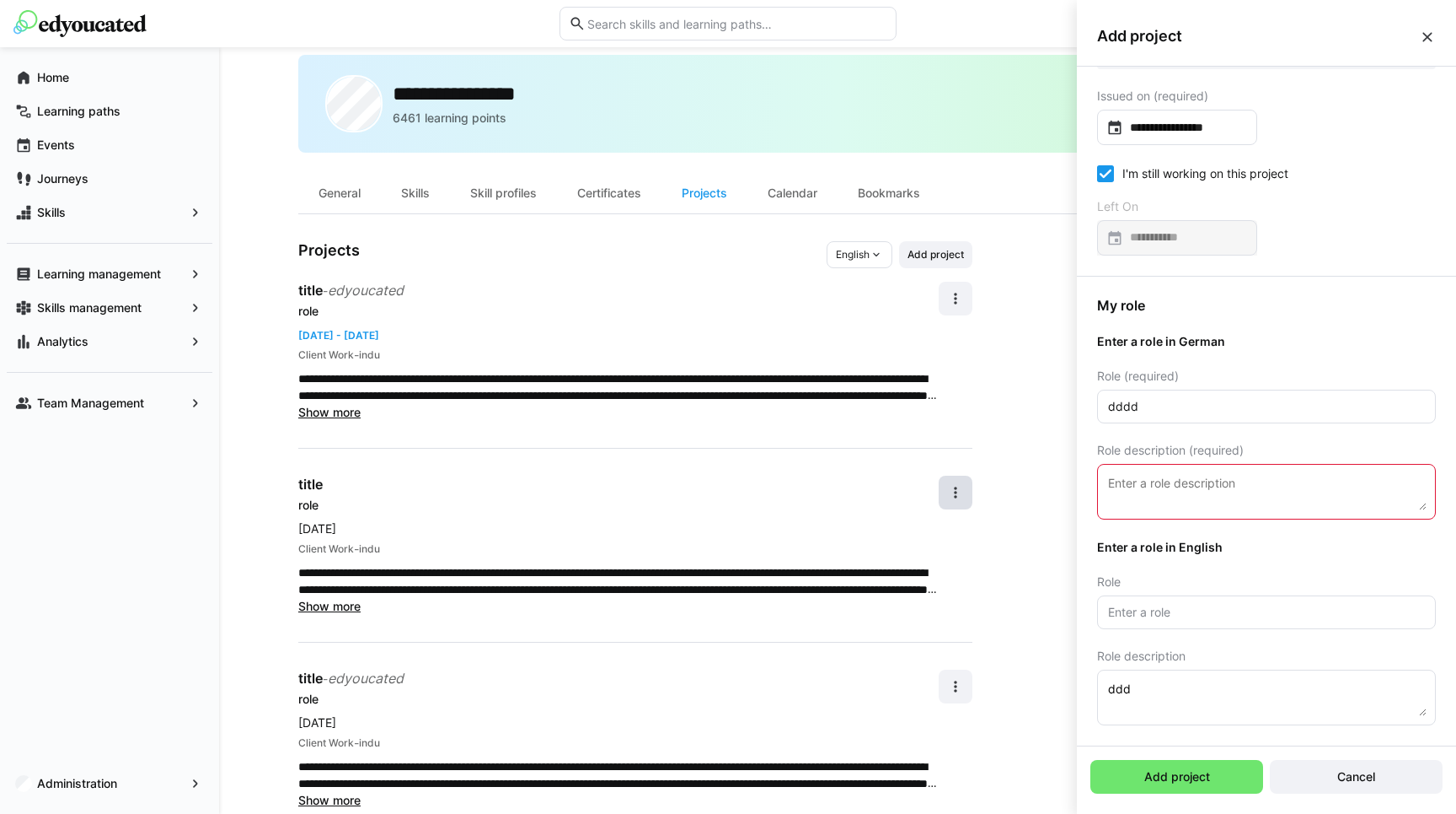
click at [1173, 470] on eds-input at bounding box center [1266, 492] width 339 height 56
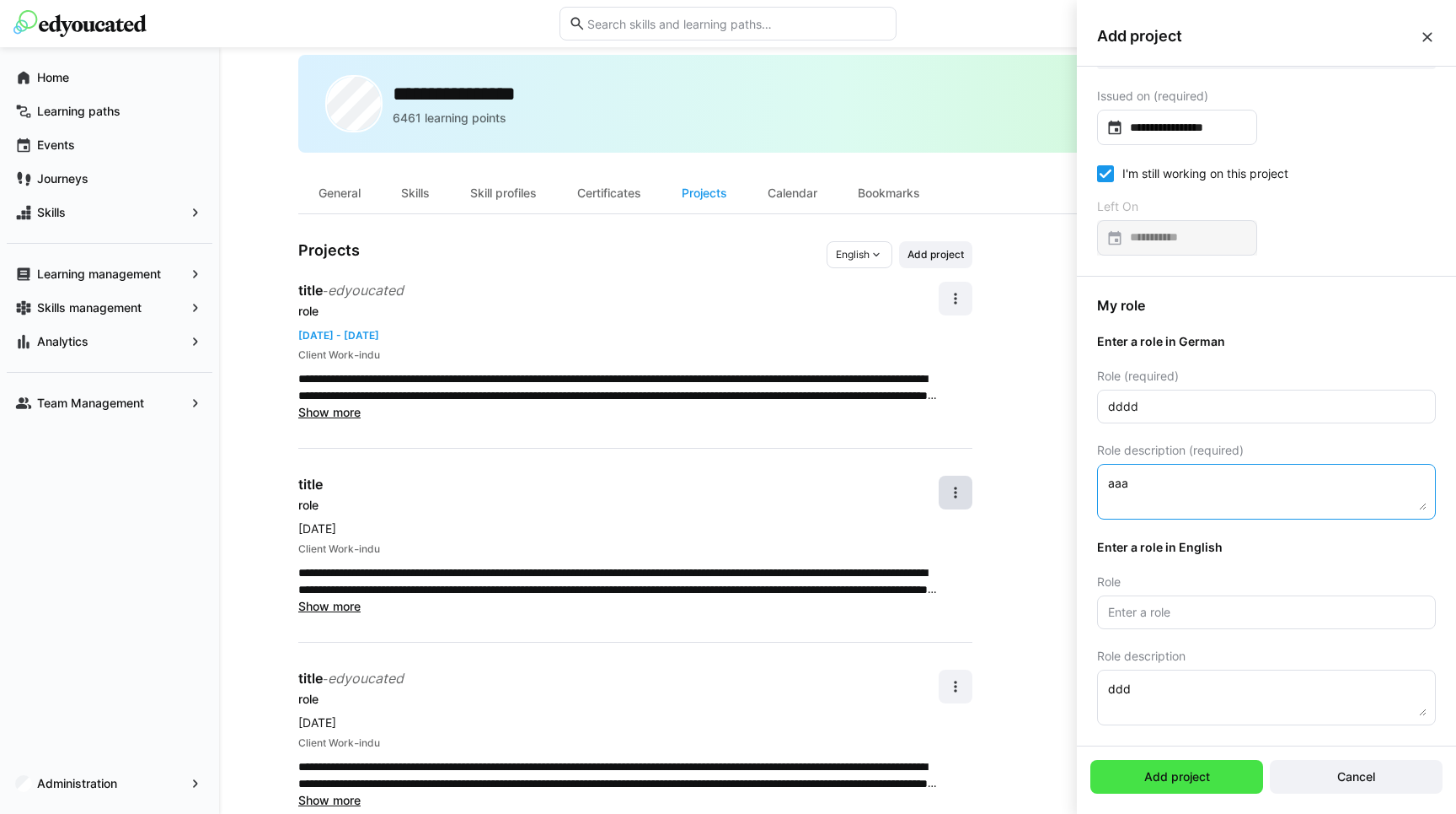
type textarea "aaa"
click at [1184, 777] on span "Add project" at bounding box center [1177, 775] width 71 height 16
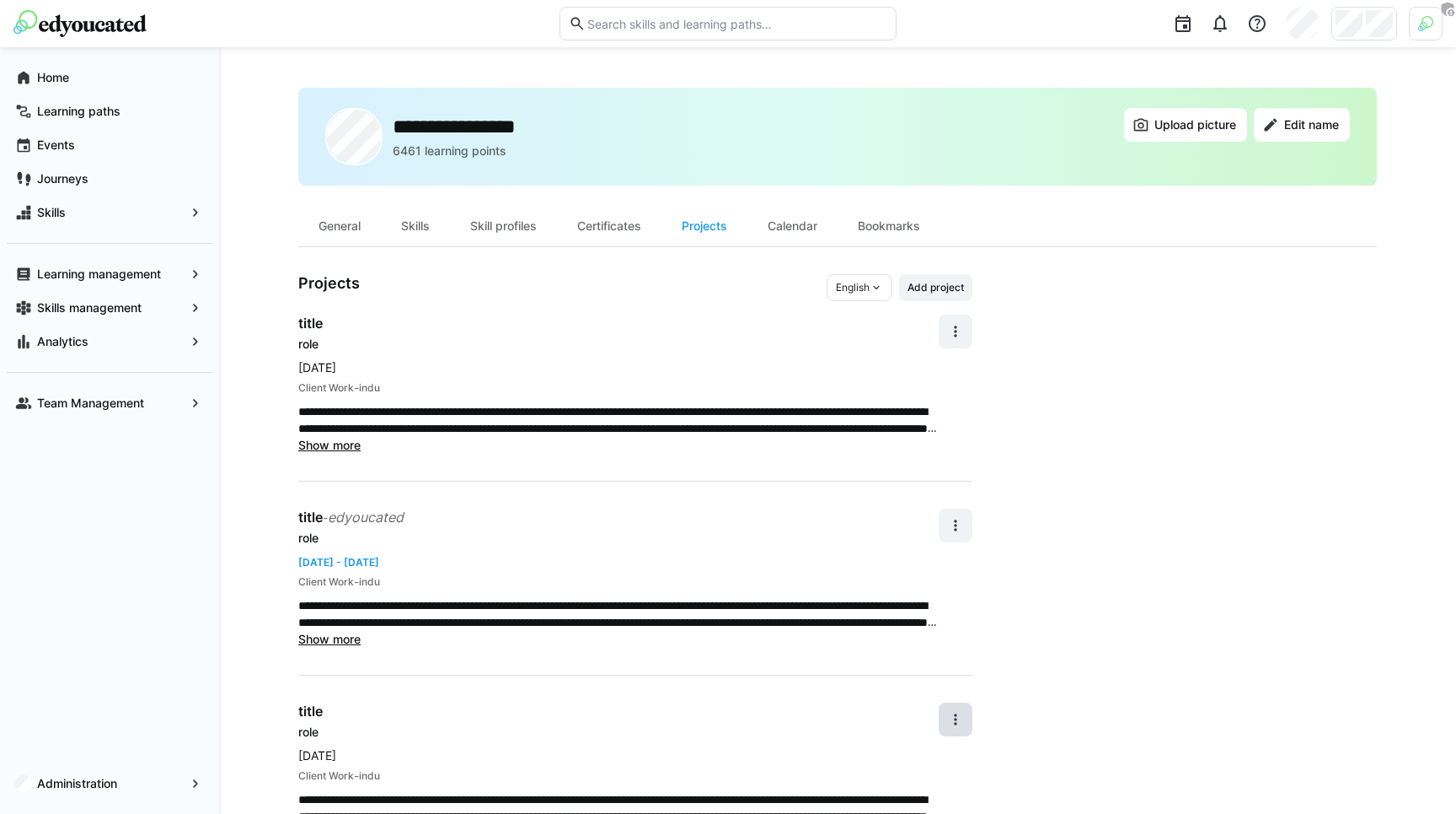
scroll to position [33, 0]
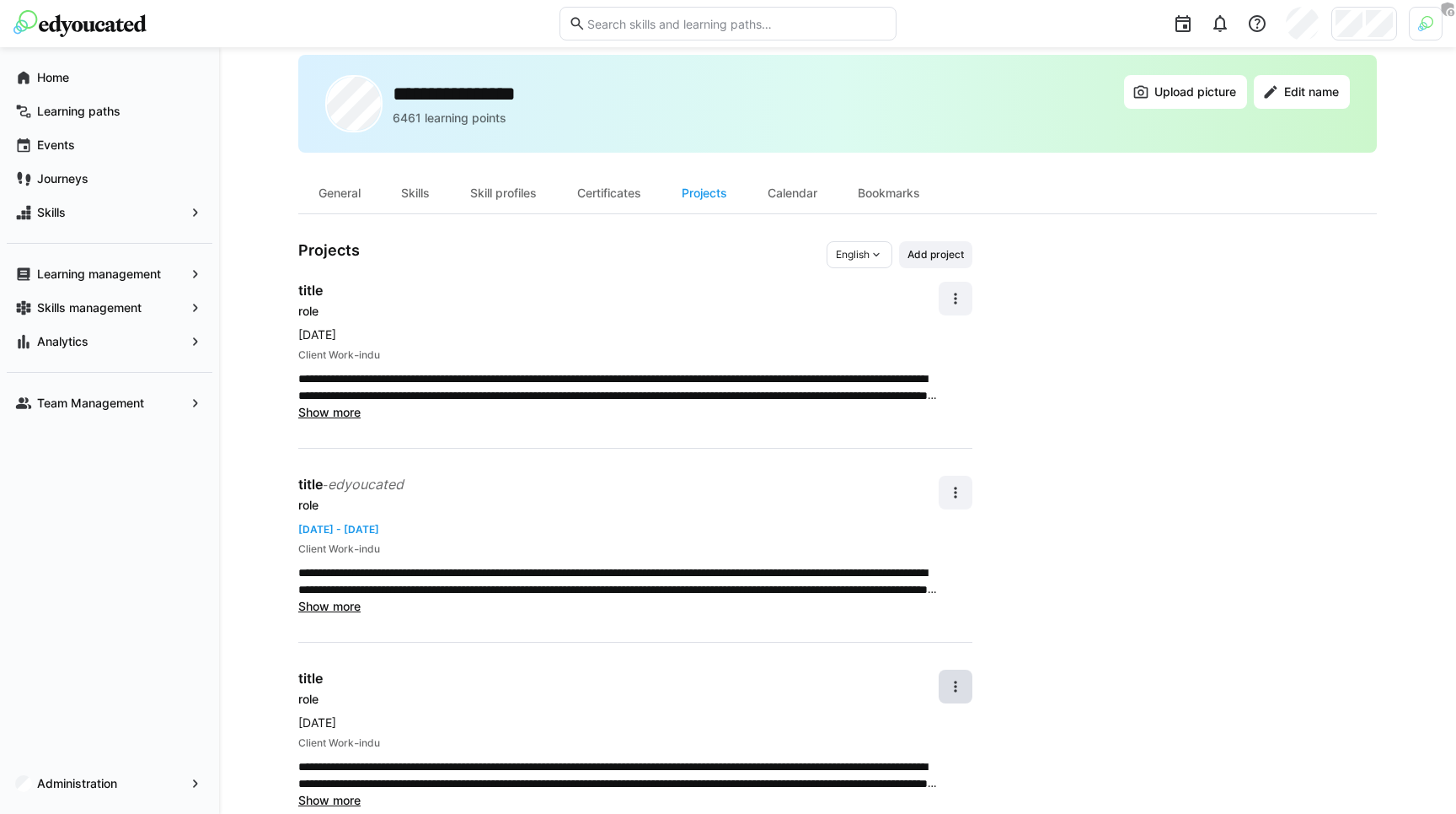
click at [992, 470] on app-user-profile-inner-container "**********" at bounding box center [838, 621] width 1078 height 761
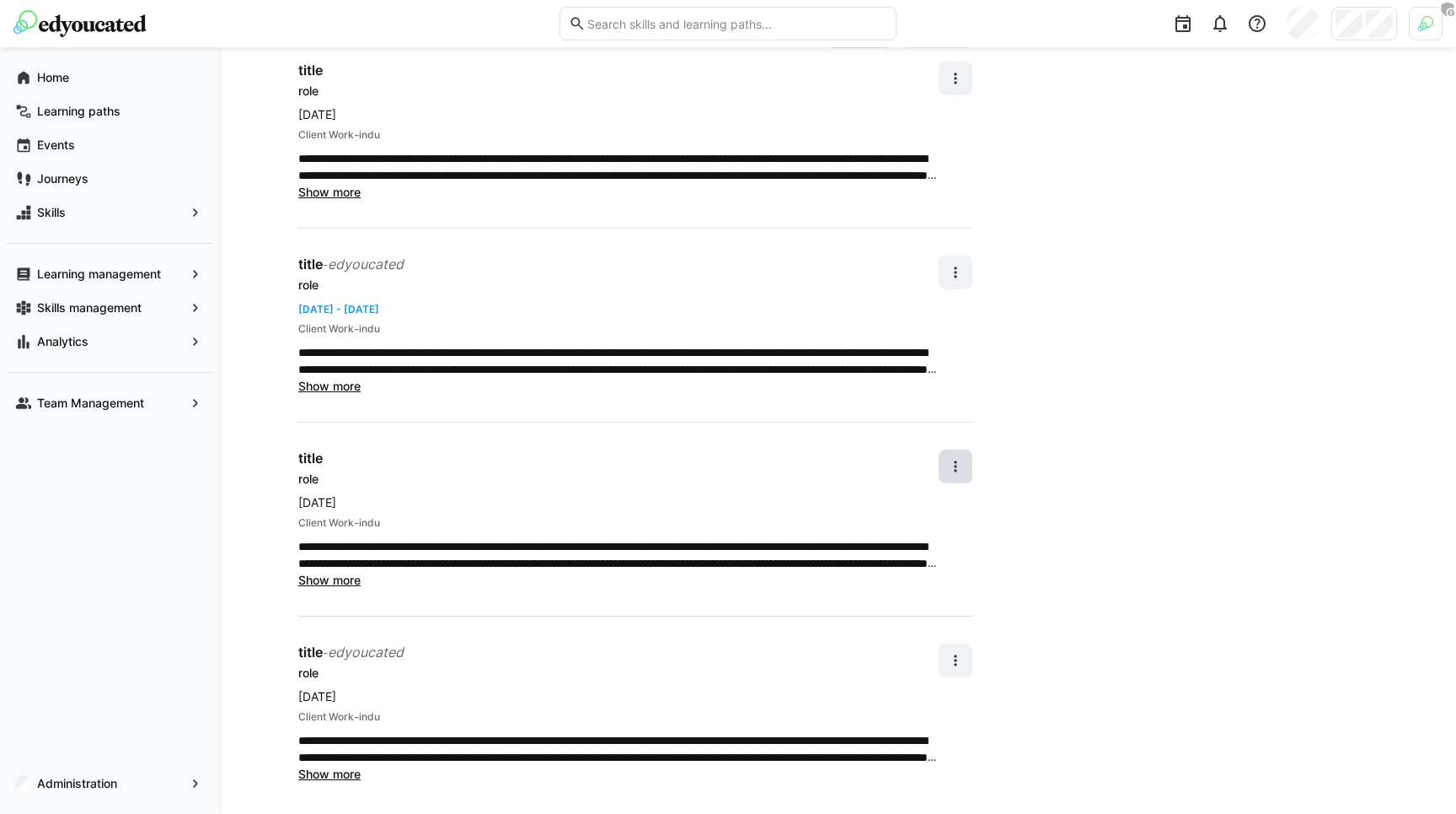
scroll to position [260, 0]
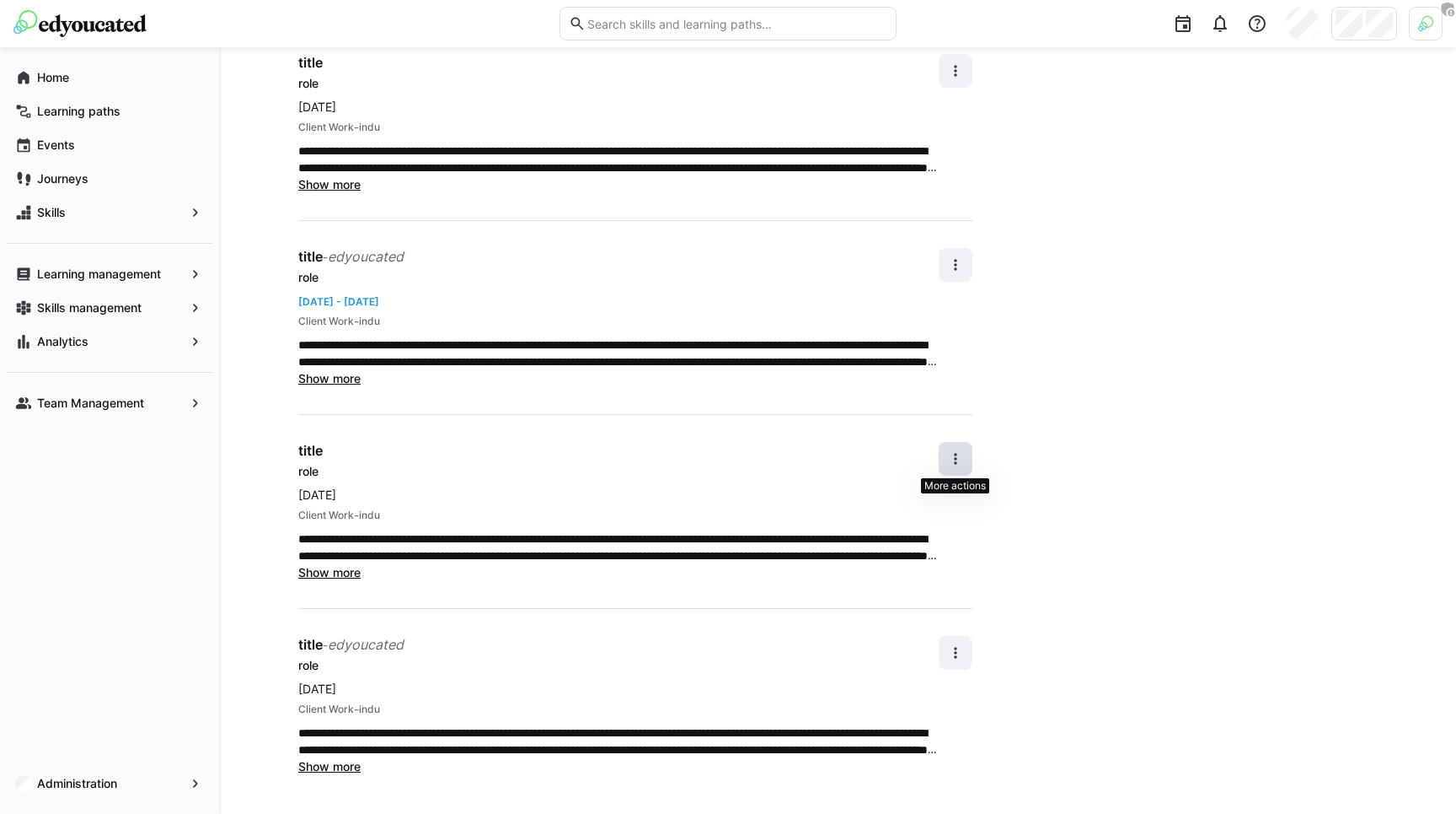
click at [960, 461] on eds-icon at bounding box center [955, 458] width 16 height 16
click at [947, 531] on div "Remove" at bounding box center [936, 538] width 44 height 16
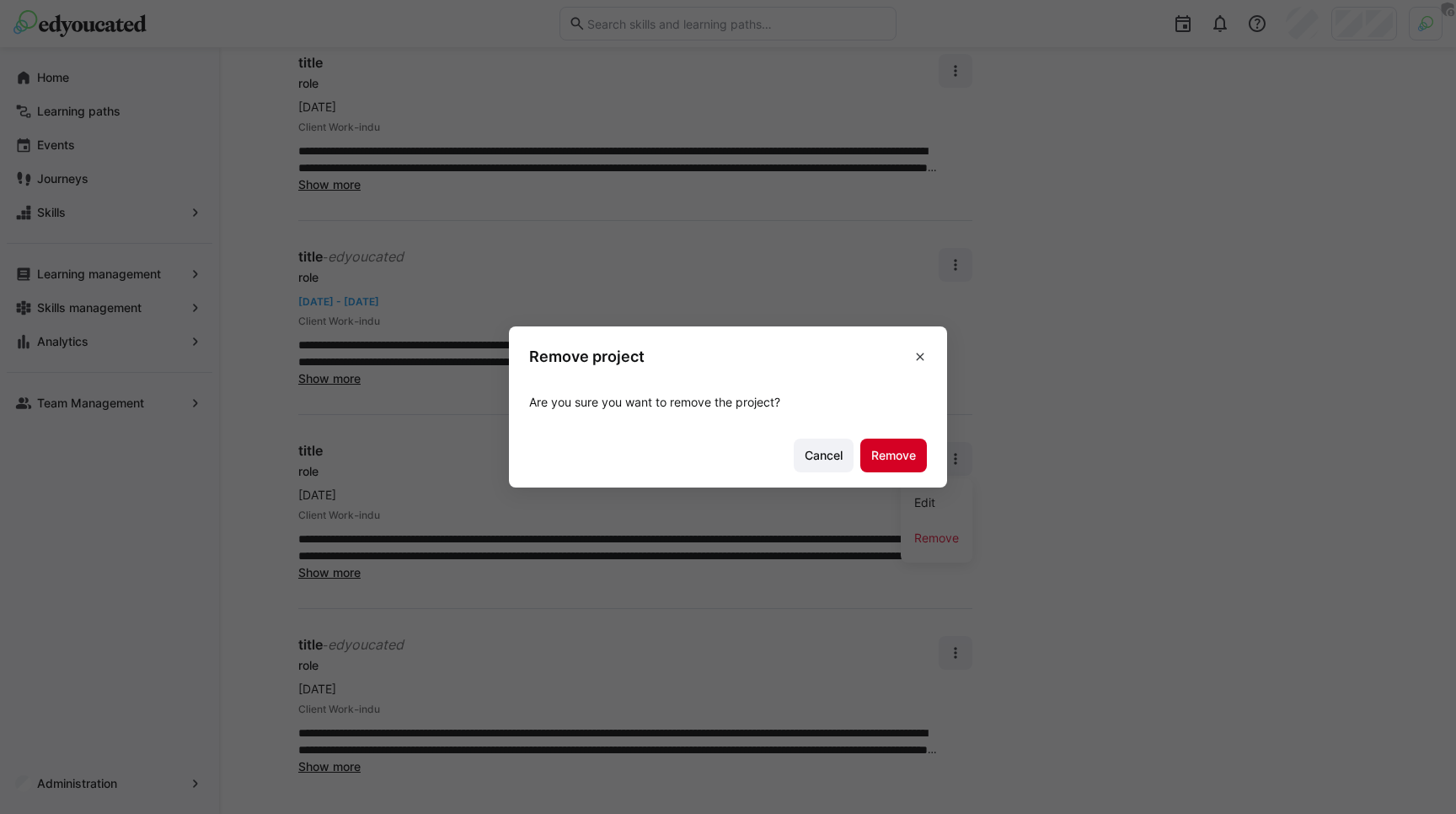
click at [895, 451] on span "Remove" at bounding box center [893, 454] width 49 height 16
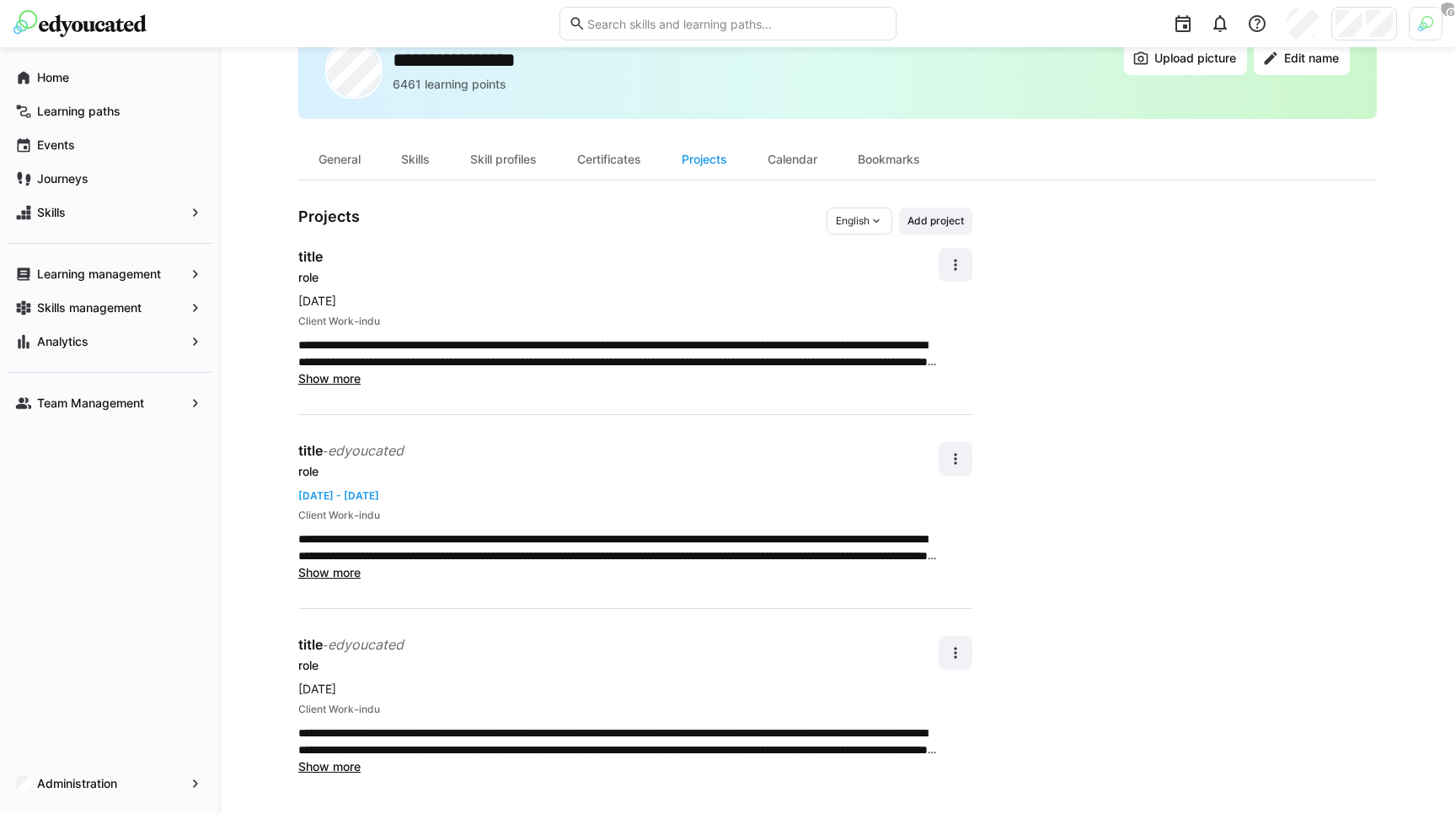
click at [781, 510] on div "Client Work - indu" at bounding box center [618, 514] width 641 height 16
click at [566, 379] on app-truncated-text "**********" at bounding box center [618, 362] width 641 height 50
click at [509, 533] on p "**********" at bounding box center [618, 547] width 641 height 34
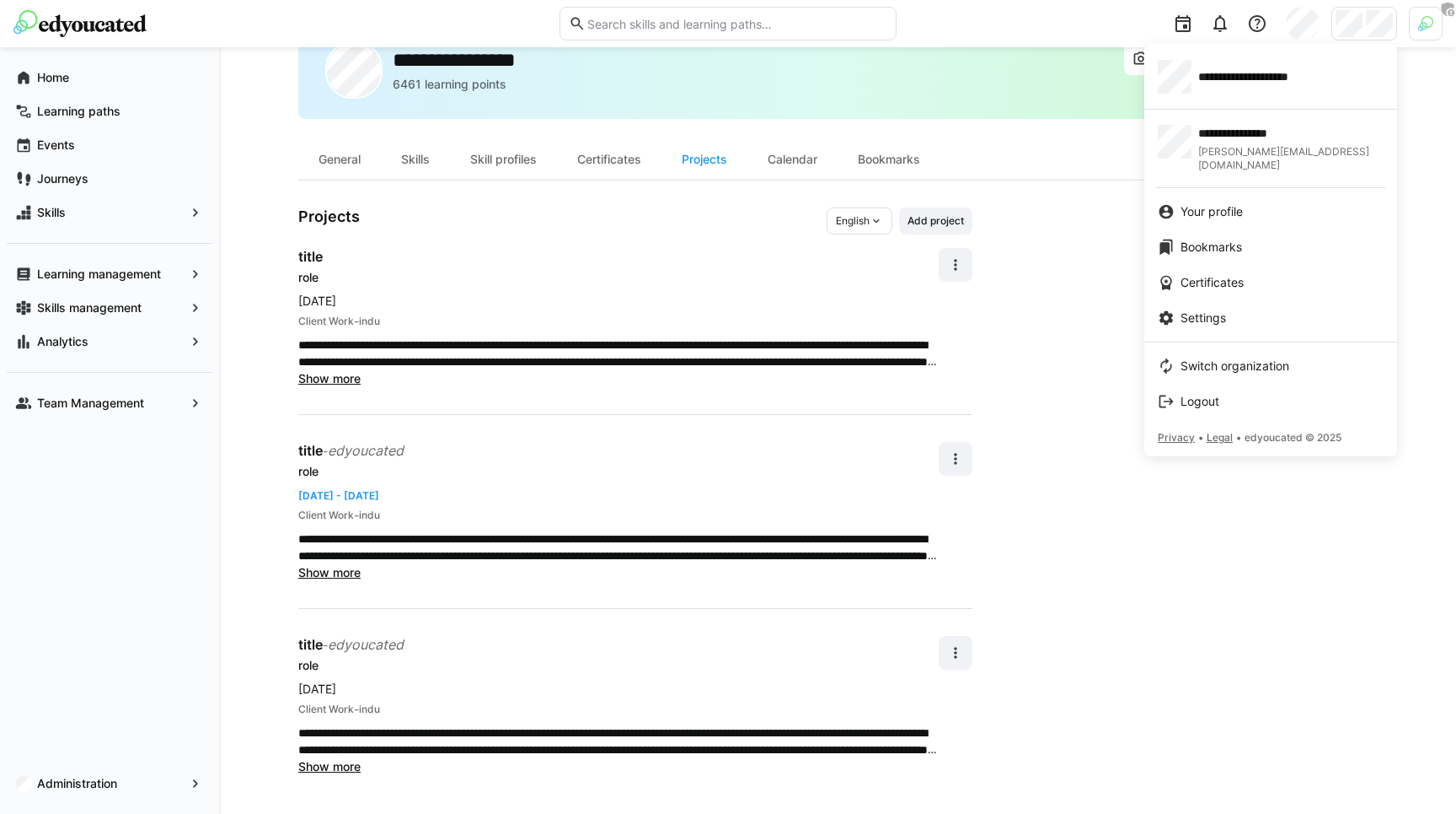
click at [1356, 29] on div at bounding box center [728, 407] width 1456 height 814
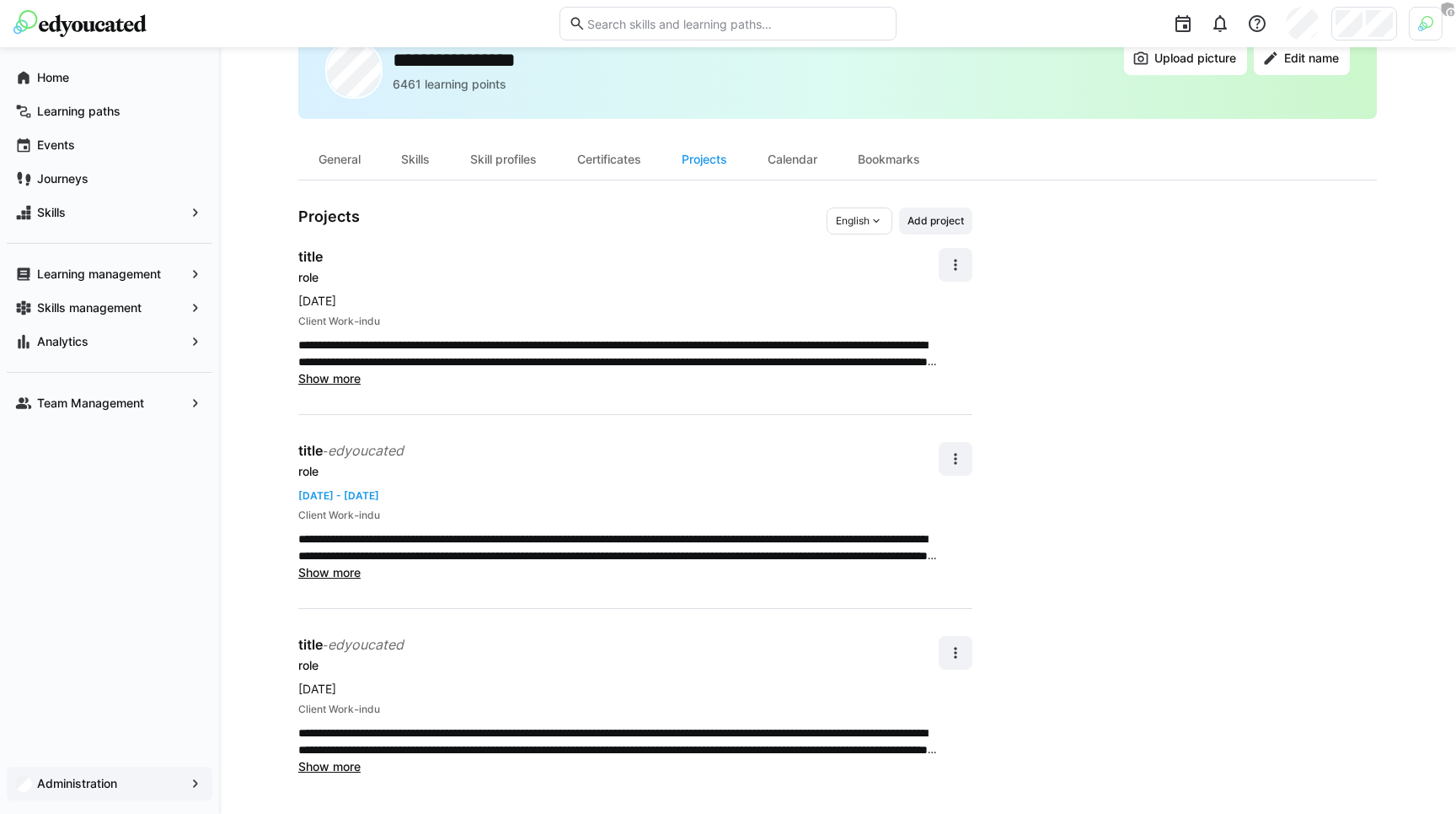
click at [0, 0] on app-navigation-label "Administration" at bounding box center [0, 0] width 0 height 0
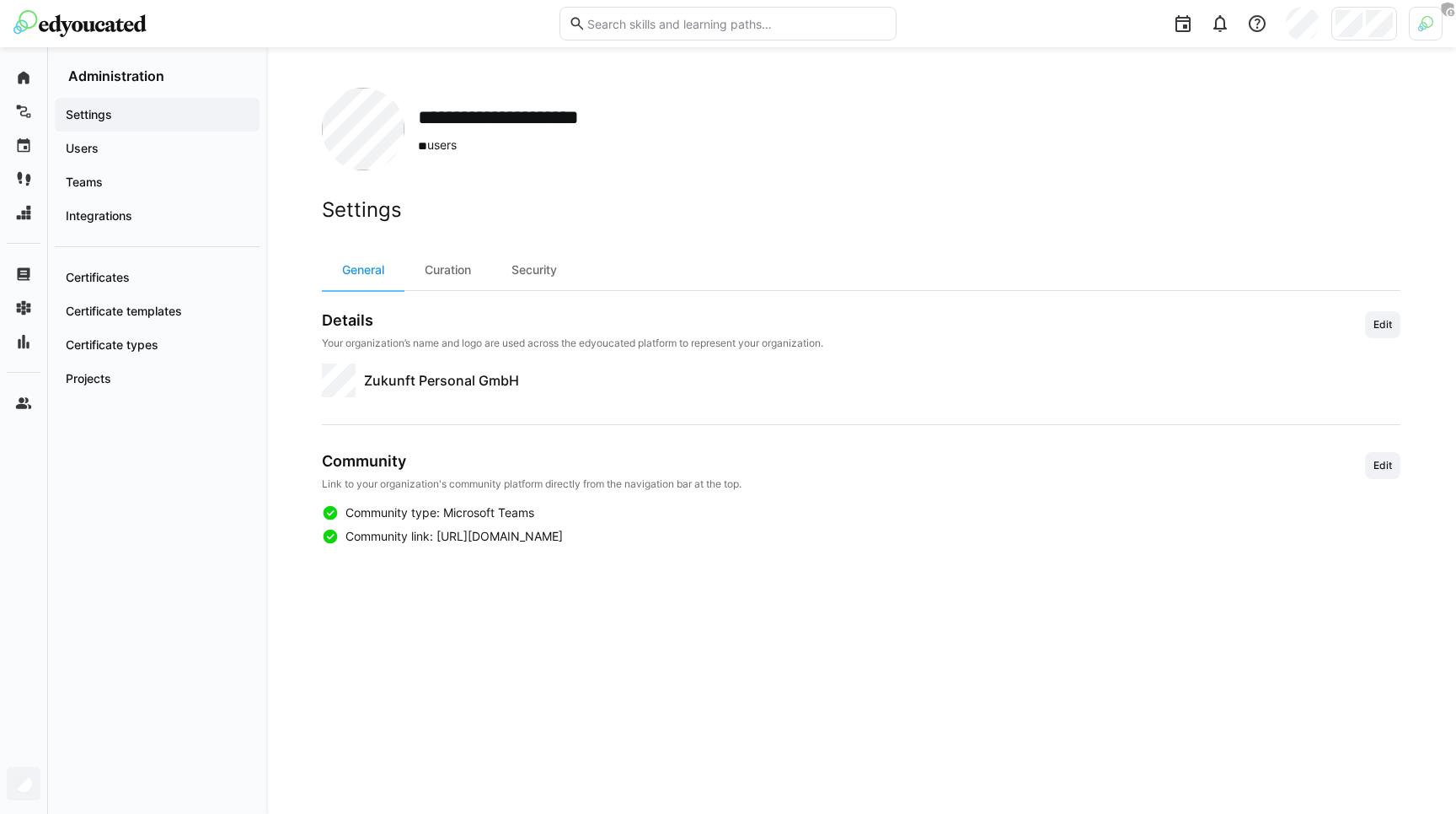
click at [0, 0] on app-navigation-label "Settings" at bounding box center [0, 0] width 0 height 0
click at [107, 189] on span "Teams" at bounding box center [157, 182] width 187 height 16
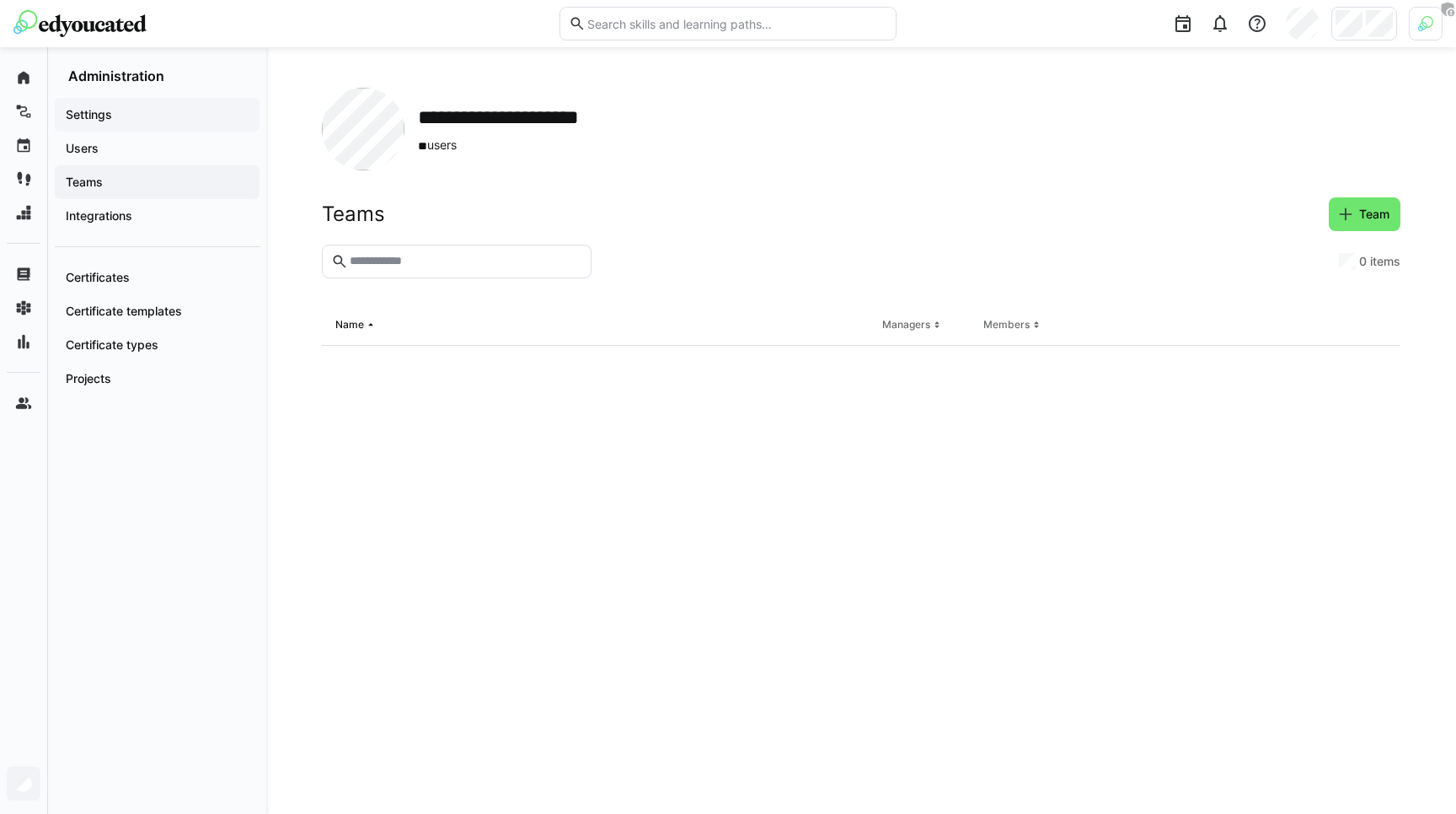
click at [0, 0] on app-navigation-label "Settings" at bounding box center [0, 0] width 0 height 0
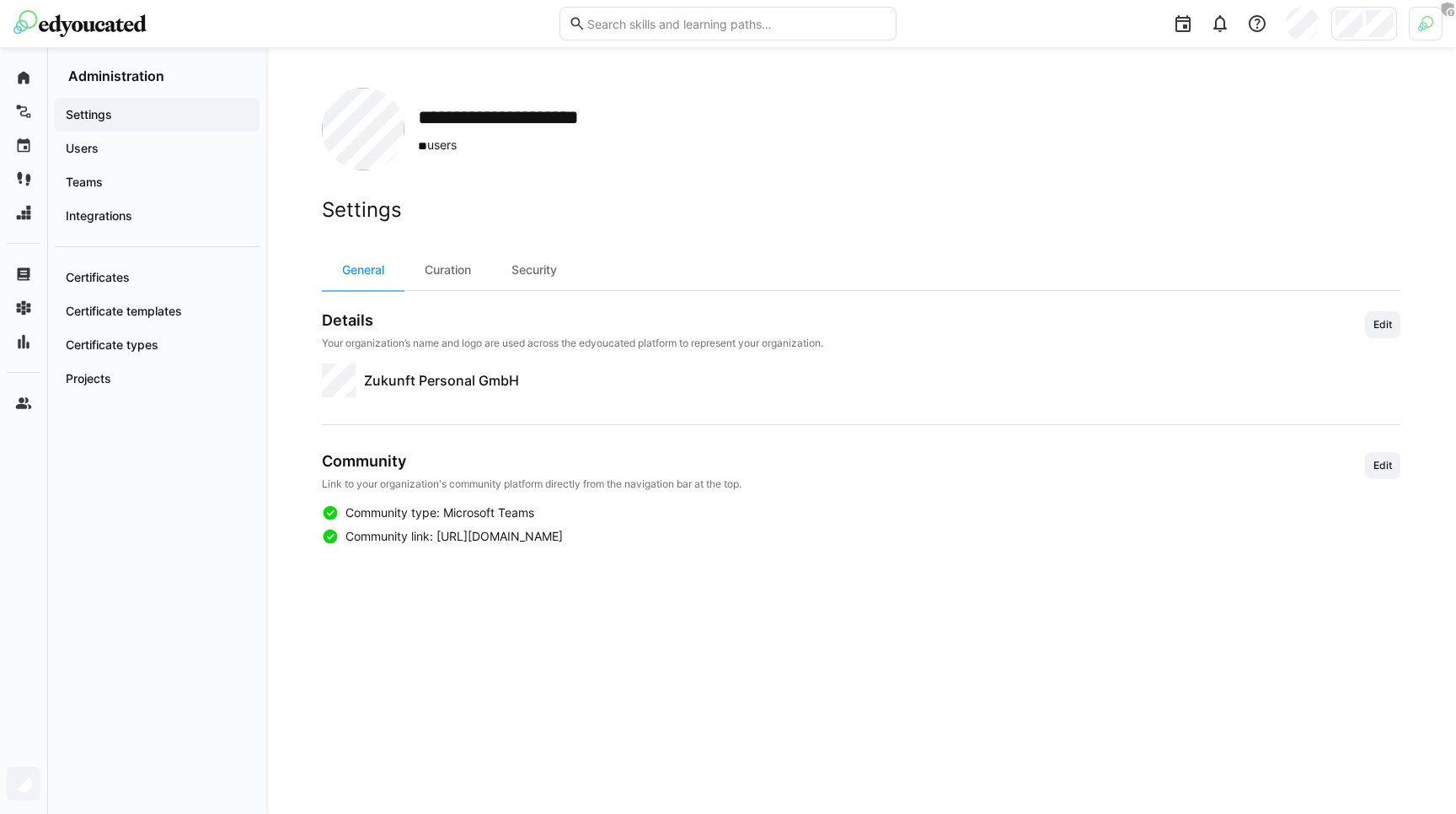
click at [1428, 31] on div at bounding box center [1425, 23] width 34 height 34
click at [1251, 198] on span "Activate" at bounding box center [1236, 198] width 43 height 14
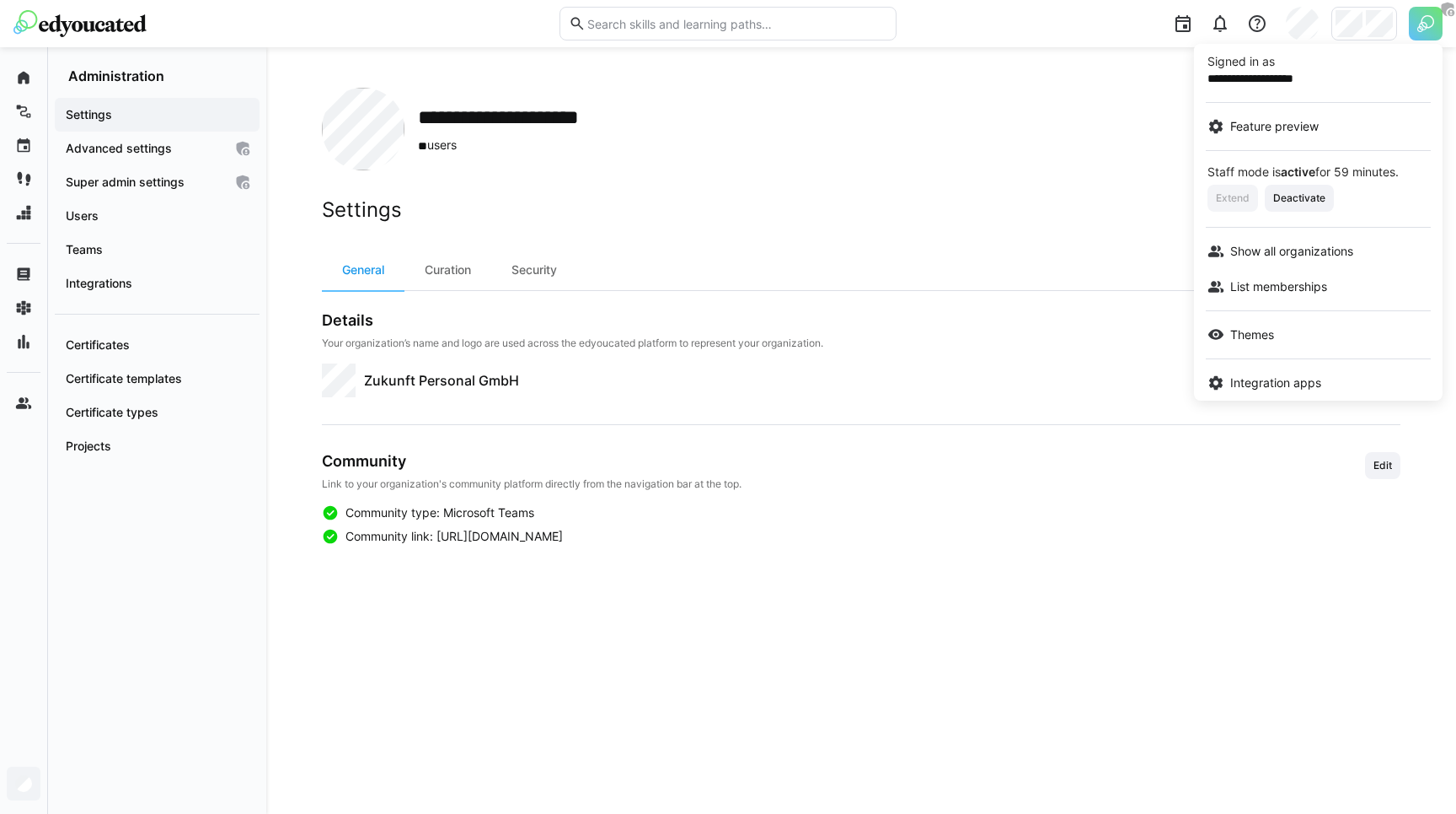
click at [662, 339] on div at bounding box center [728, 407] width 1456 height 814
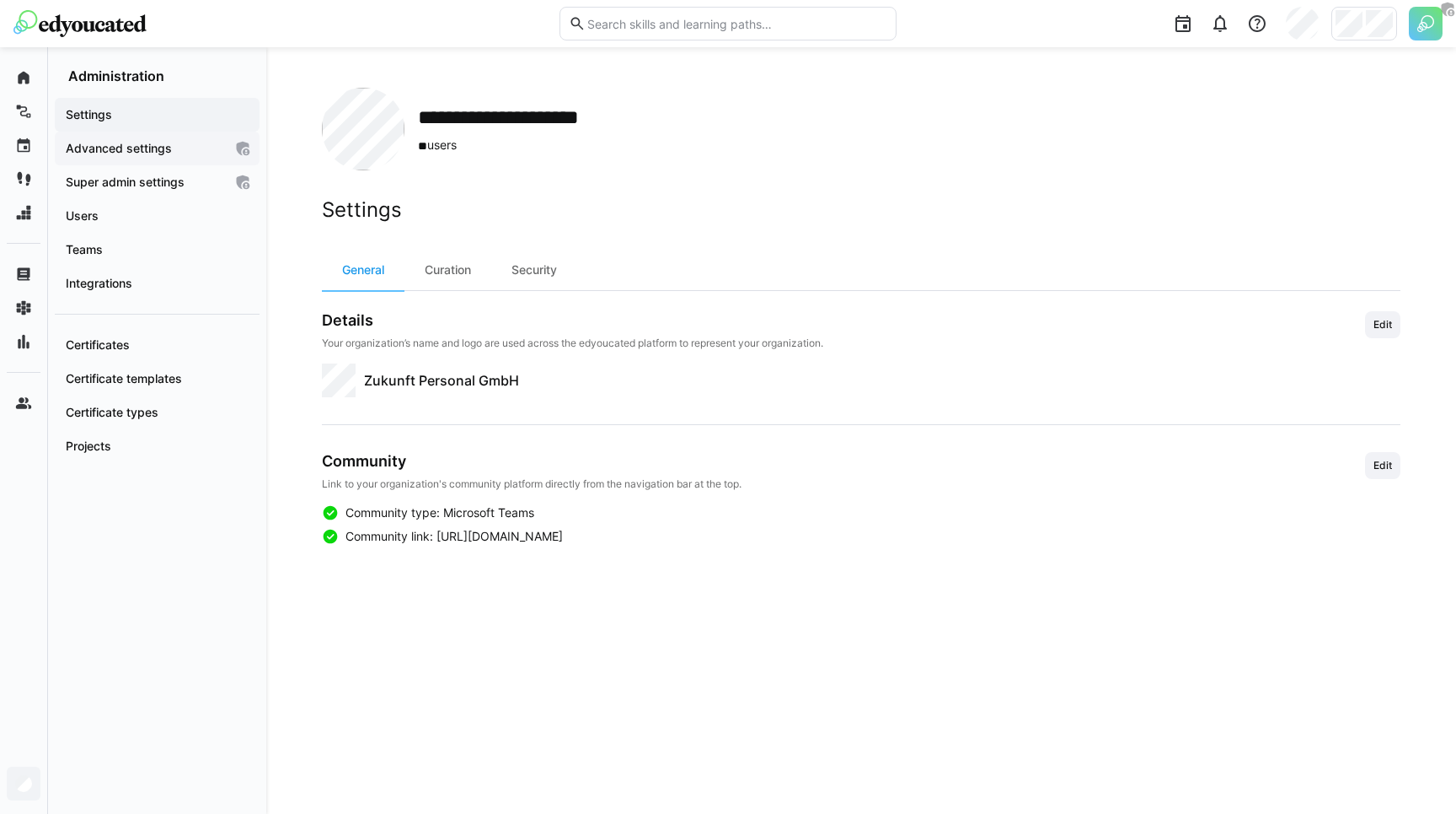
click at [0, 0] on app-navigation-label "Advanced settings" at bounding box center [0, 0] width 0 height 0
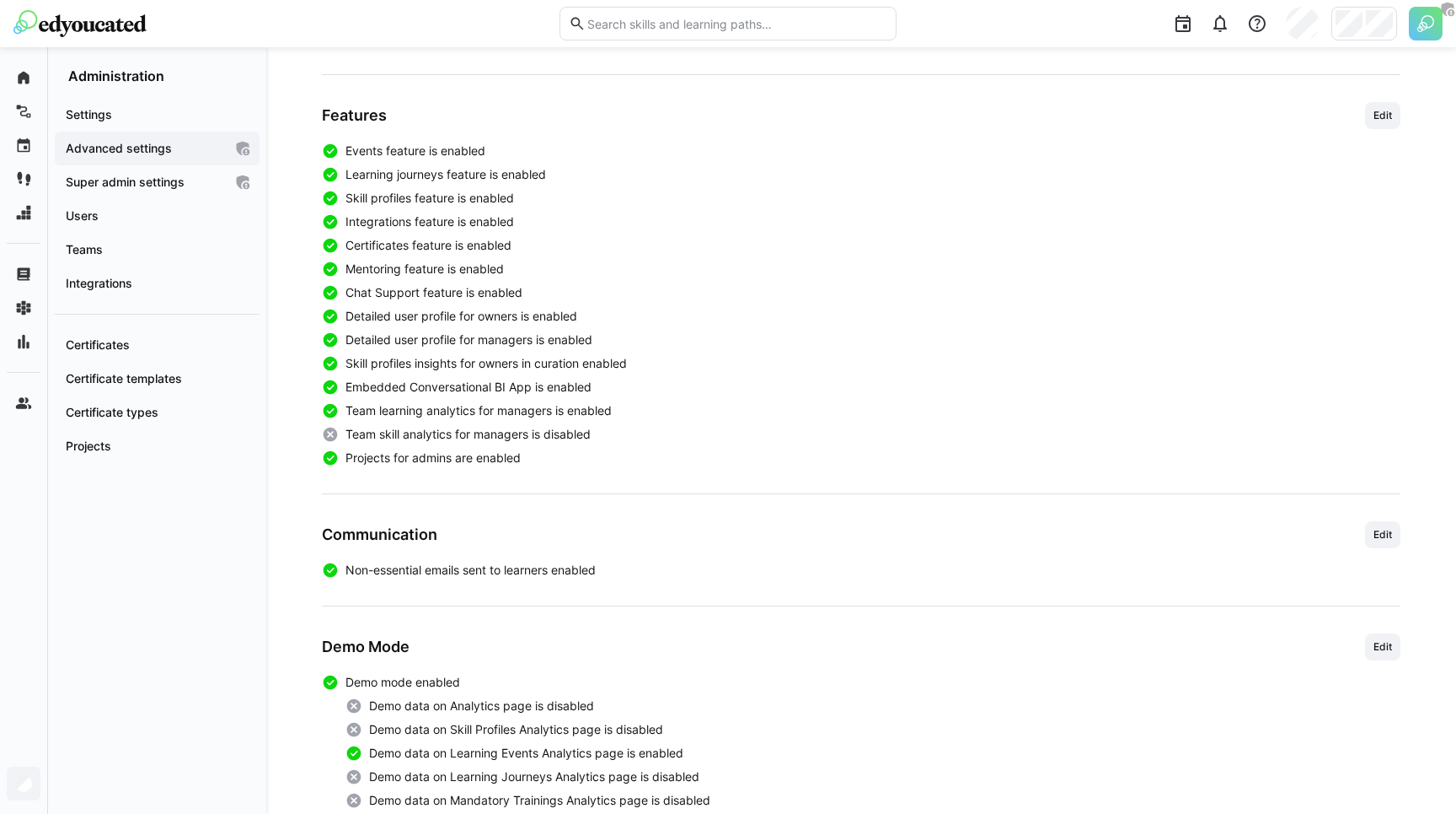
scroll to position [363, 0]
click at [1392, 105] on span "Edit" at bounding box center [1383, 115] width 36 height 27
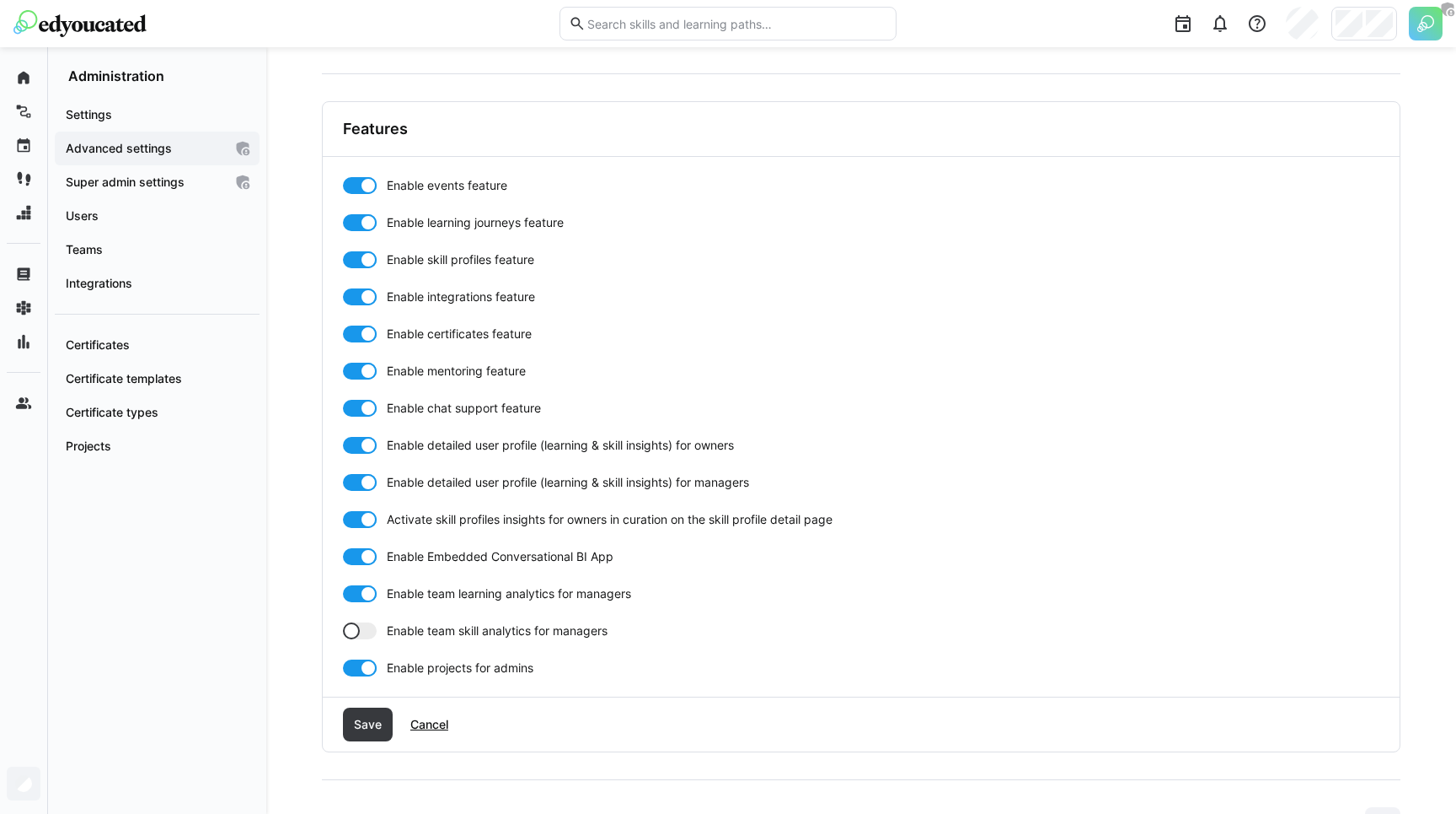
click at [357, 334] on div at bounding box center [359, 334] width 34 height 16
click at [378, 721] on span "Save" at bounding box center [368, 723] width 33 height 16
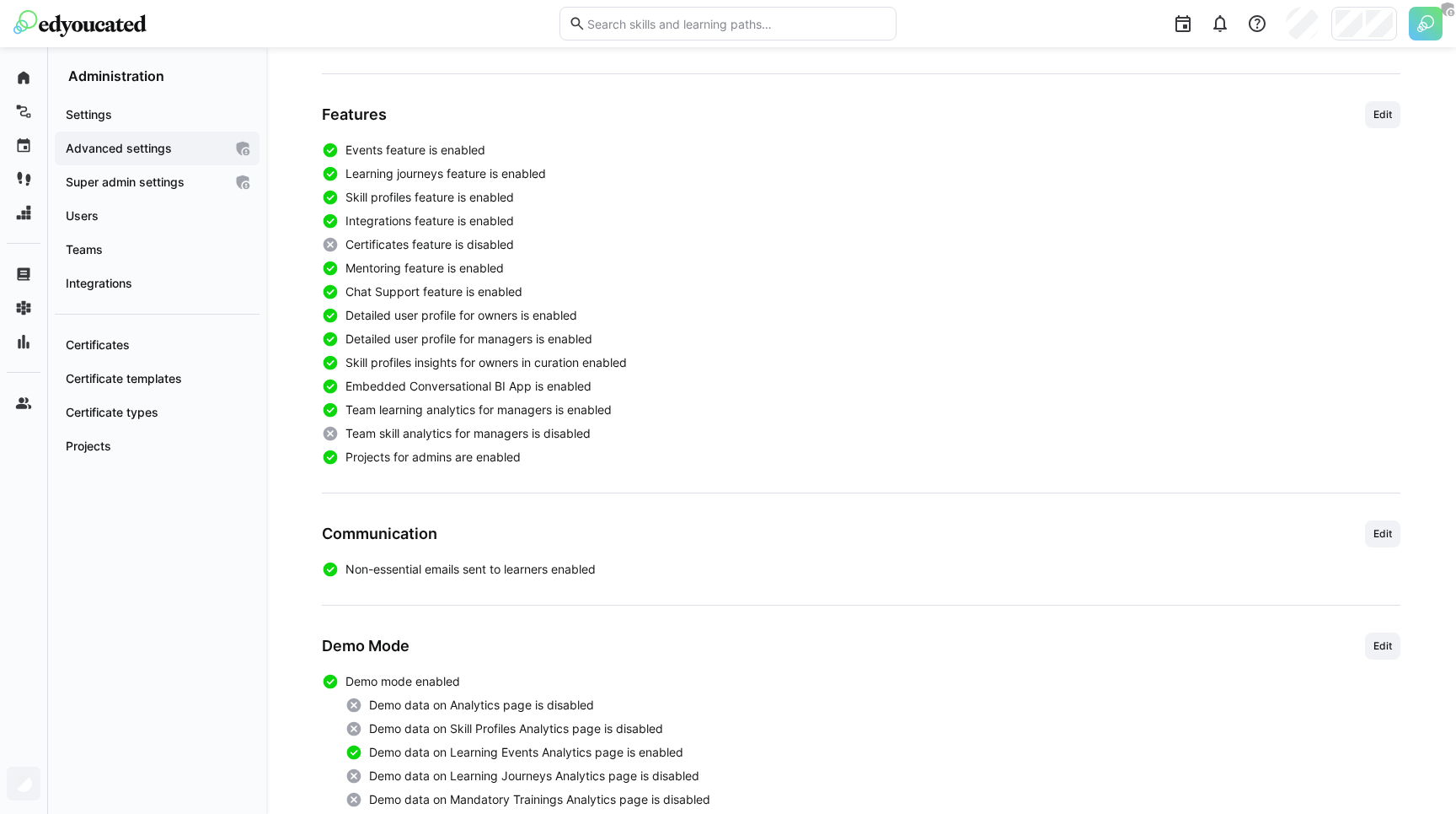
click at [114, 549] on div "Settings Advanced settings Super admin settings Users Teams Integrations Certif…" at bounding box center [157, 449] width 218 height 729
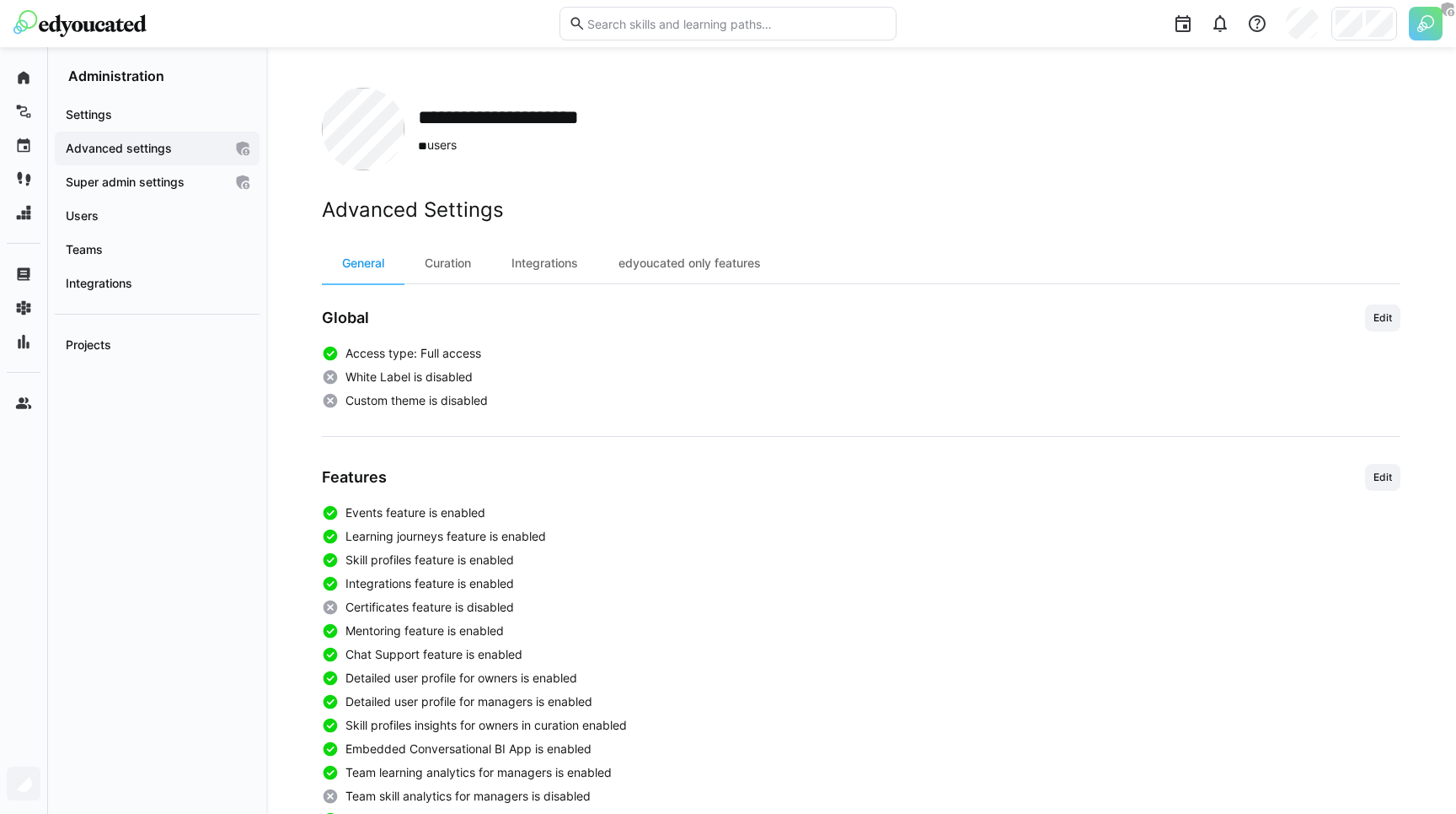
click at [168, 378] on div "Settings Advanced settings Super admin settings Users Teams Integrations Projec…" at bounding box center [157, 449] width 218 height 729
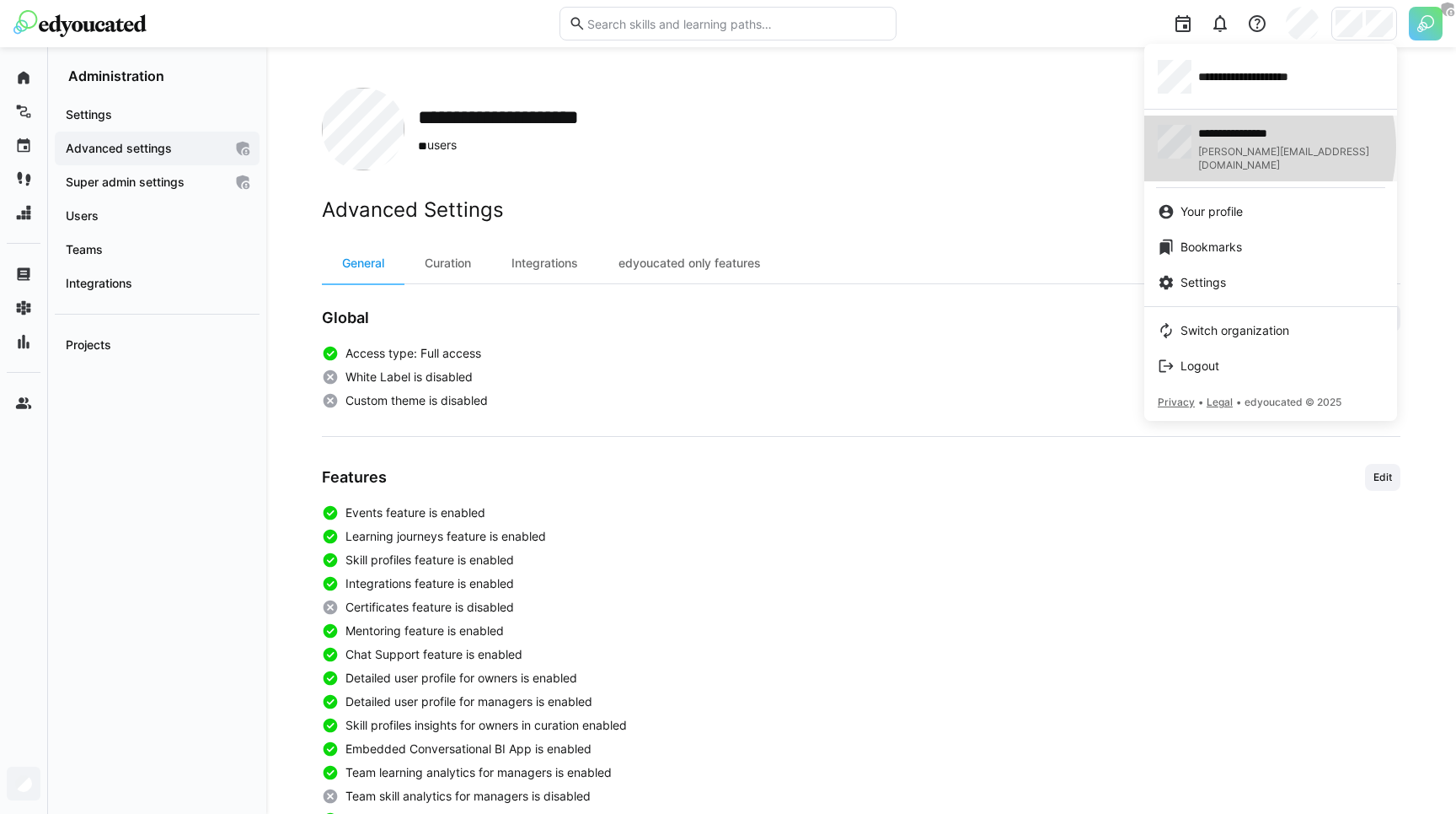
click at [1236, 147] on span "[PERSON_NAME][EMAIL_ADDRESS][DOMAIN_NAME]" at bounding box center [1291, 159] width 186 height 27
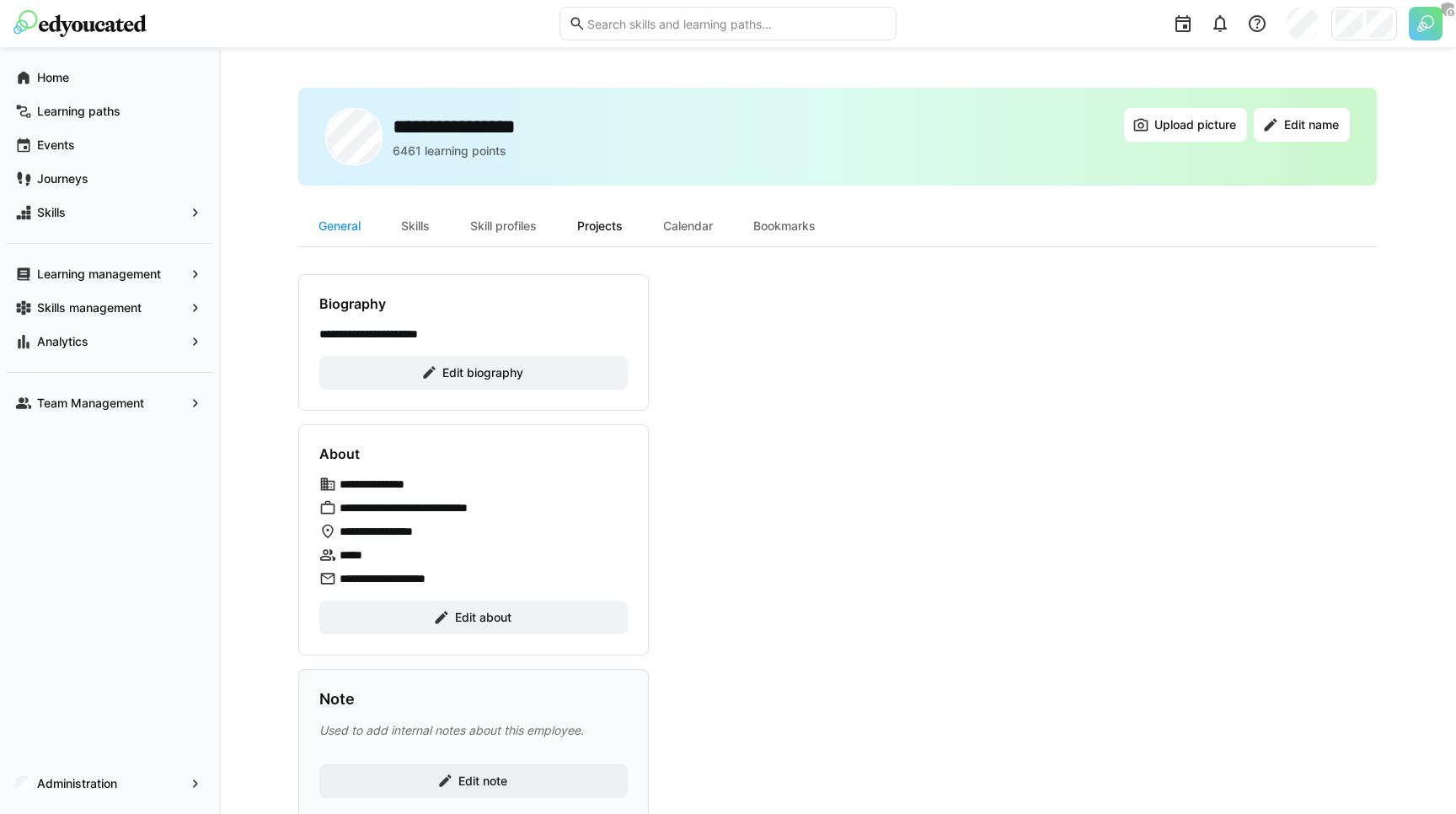
click at [610, 234] on div "Projects" at bounding box center [599, 226] width 86 height 41
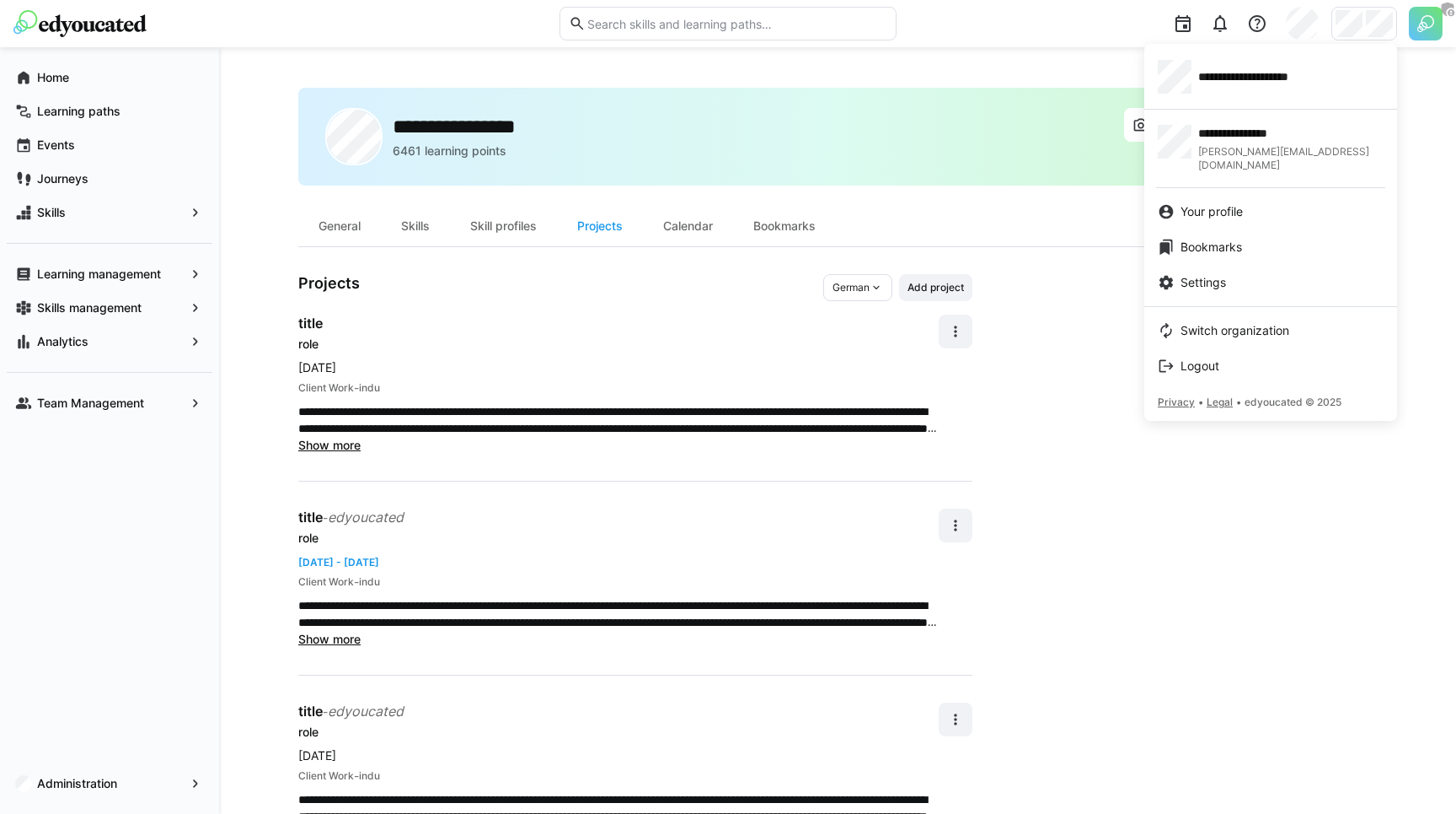
click at [240, 456] on div at bounding box center [728, 407] width 1456 height 814
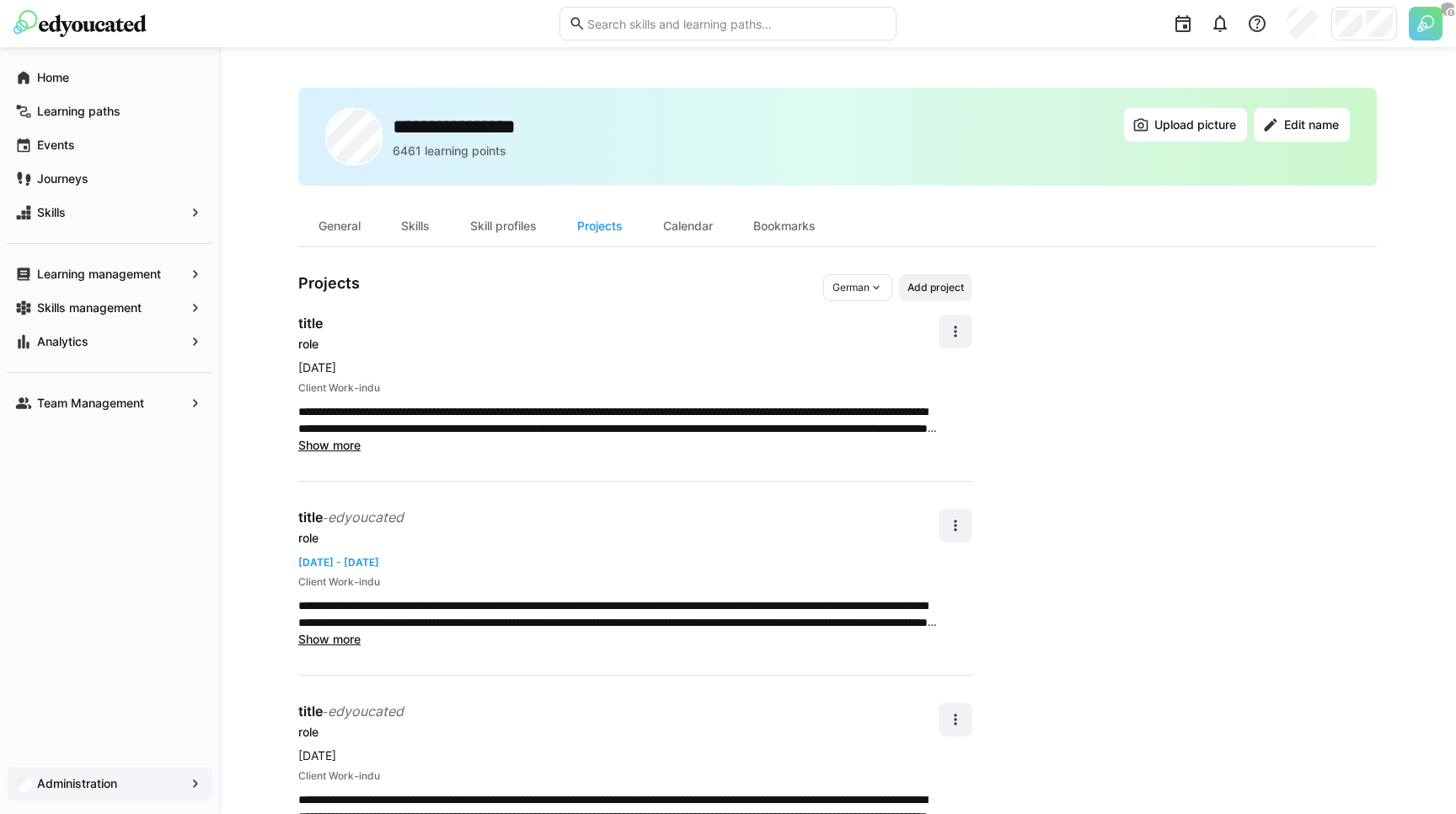
click at [0, 0] on app-navigation-label "Administration" at bounding box center [0, 0] width 0 height 0
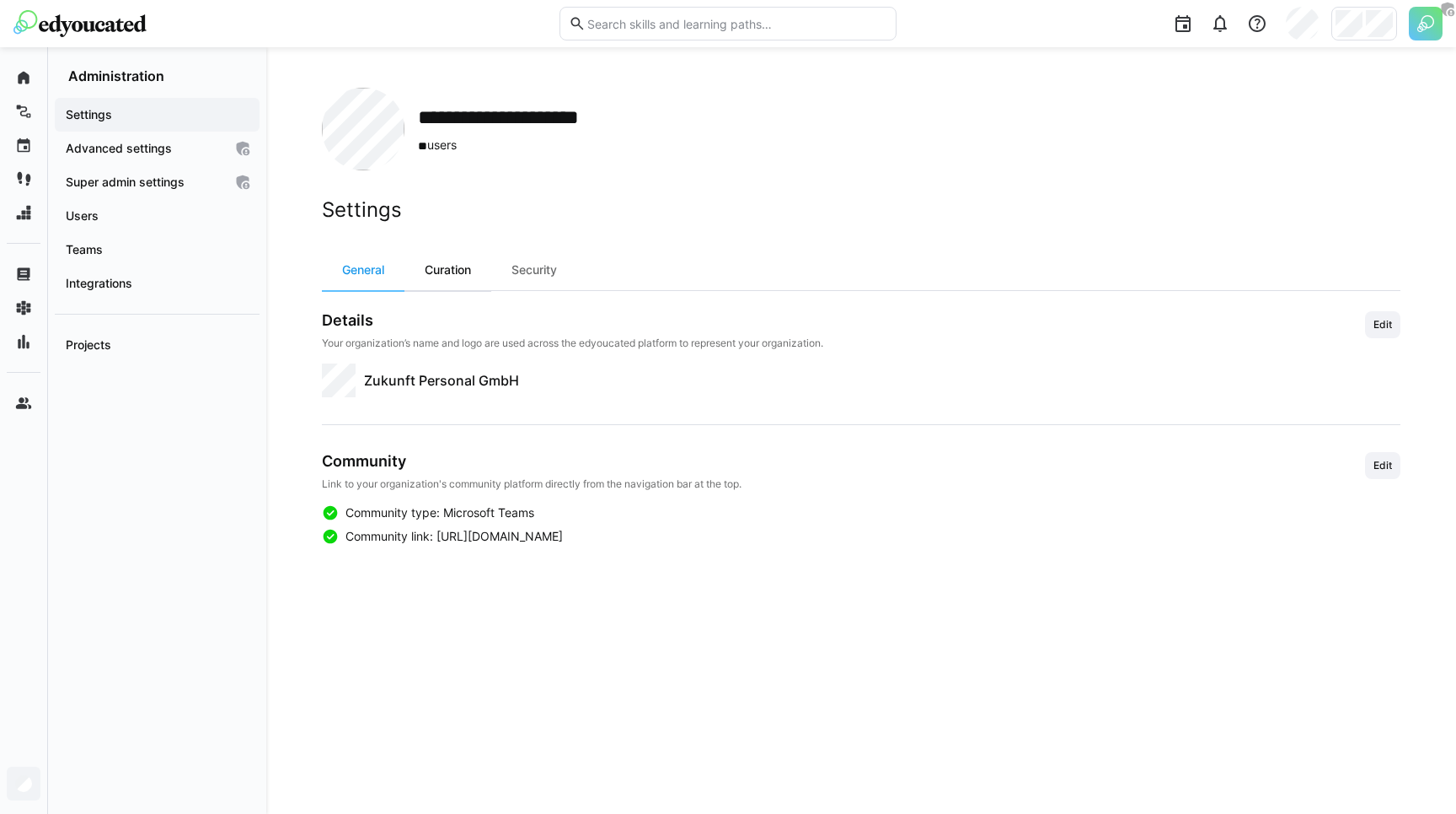
click at [464, 261] on div "Curation" at bounding box center [448, 270] width 87 height 41
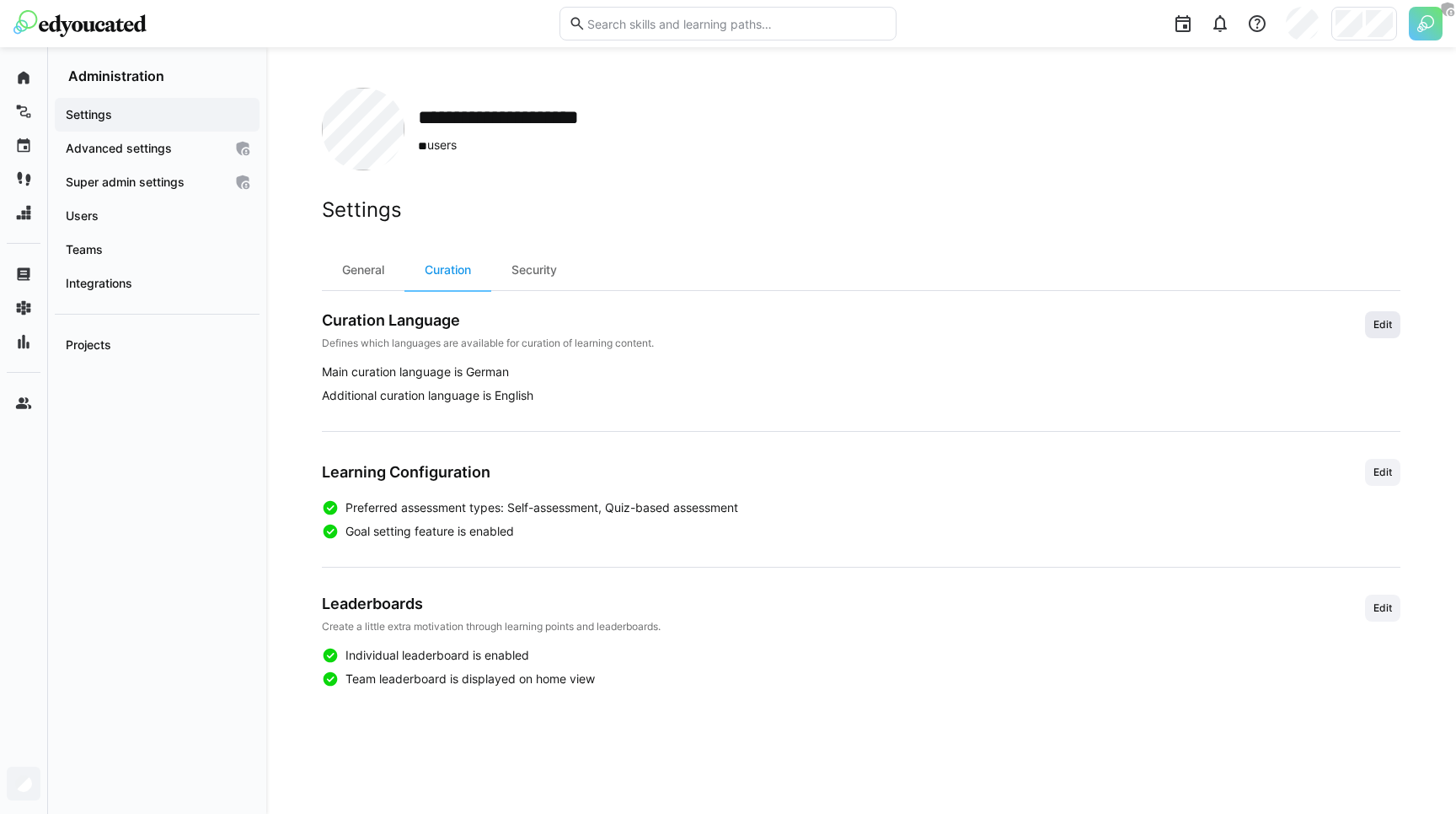
click at [1385, 317] on span "Edit" at bounding box center [1383, 325] width 36 height 27
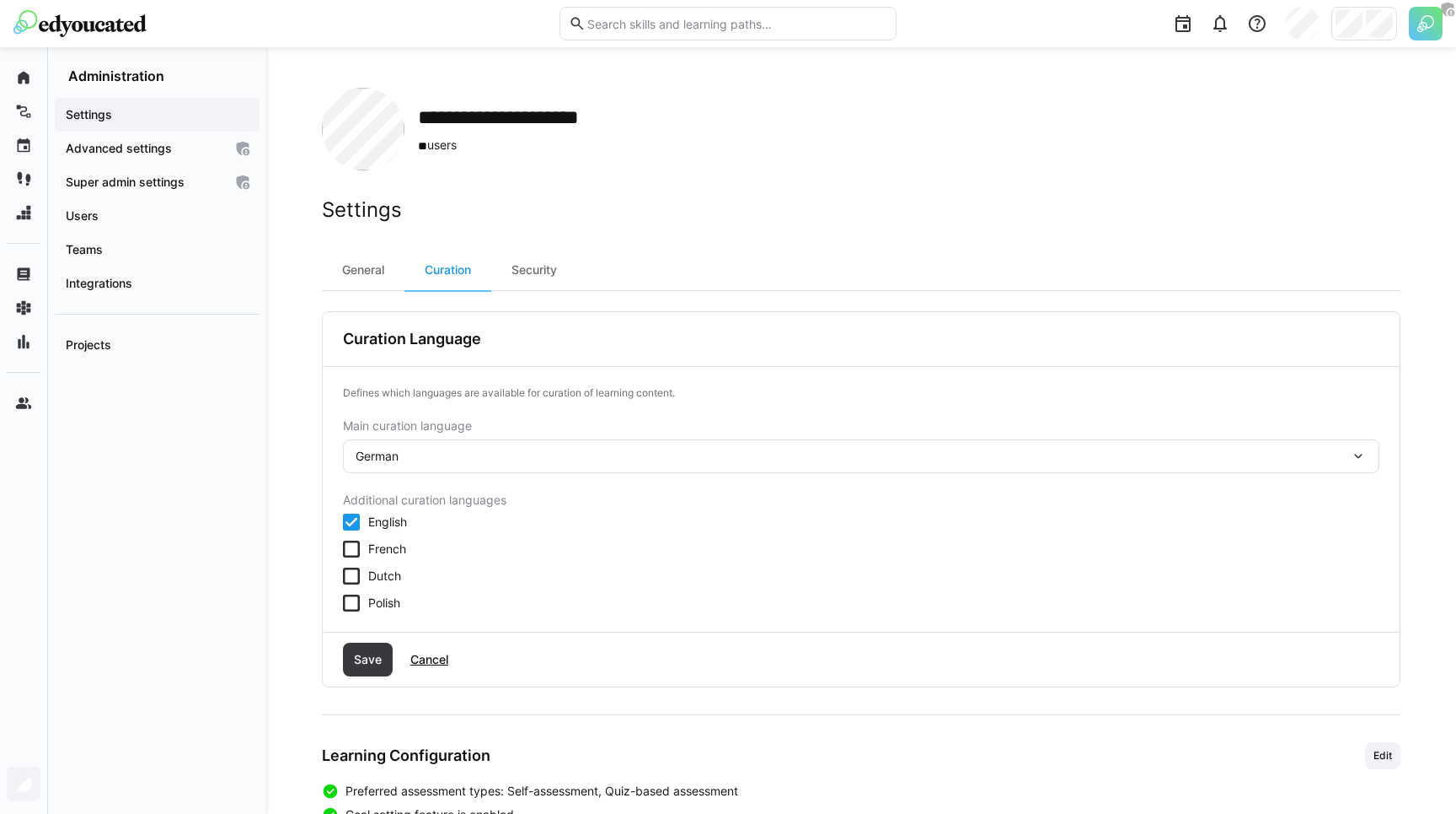
click at [384, 458] on span "German" at bounding box center [377, 455] width 43 height 16
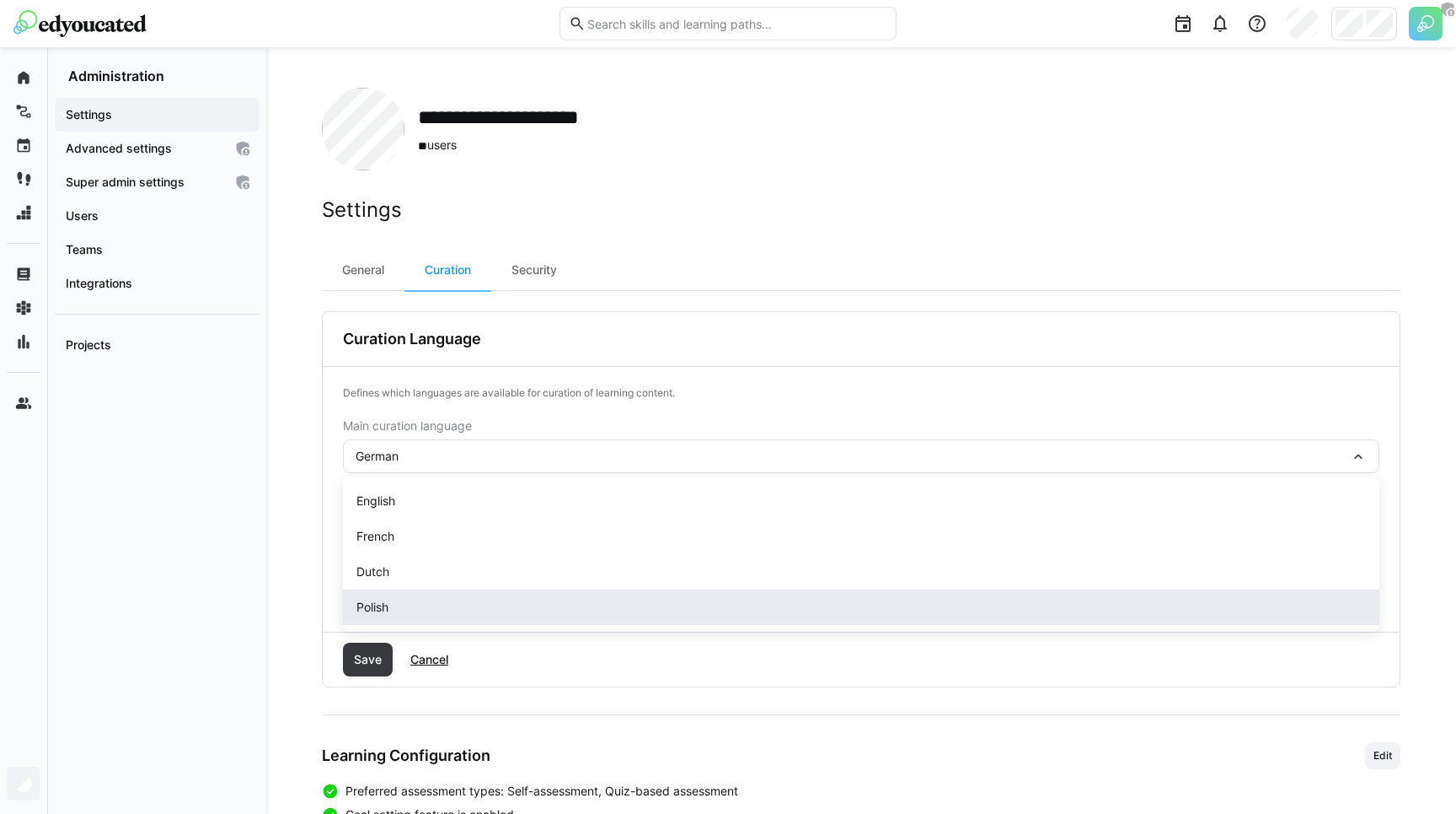
click at [385, 603] on span "Polish" at bounding box center [372, 606] width 32 height 16
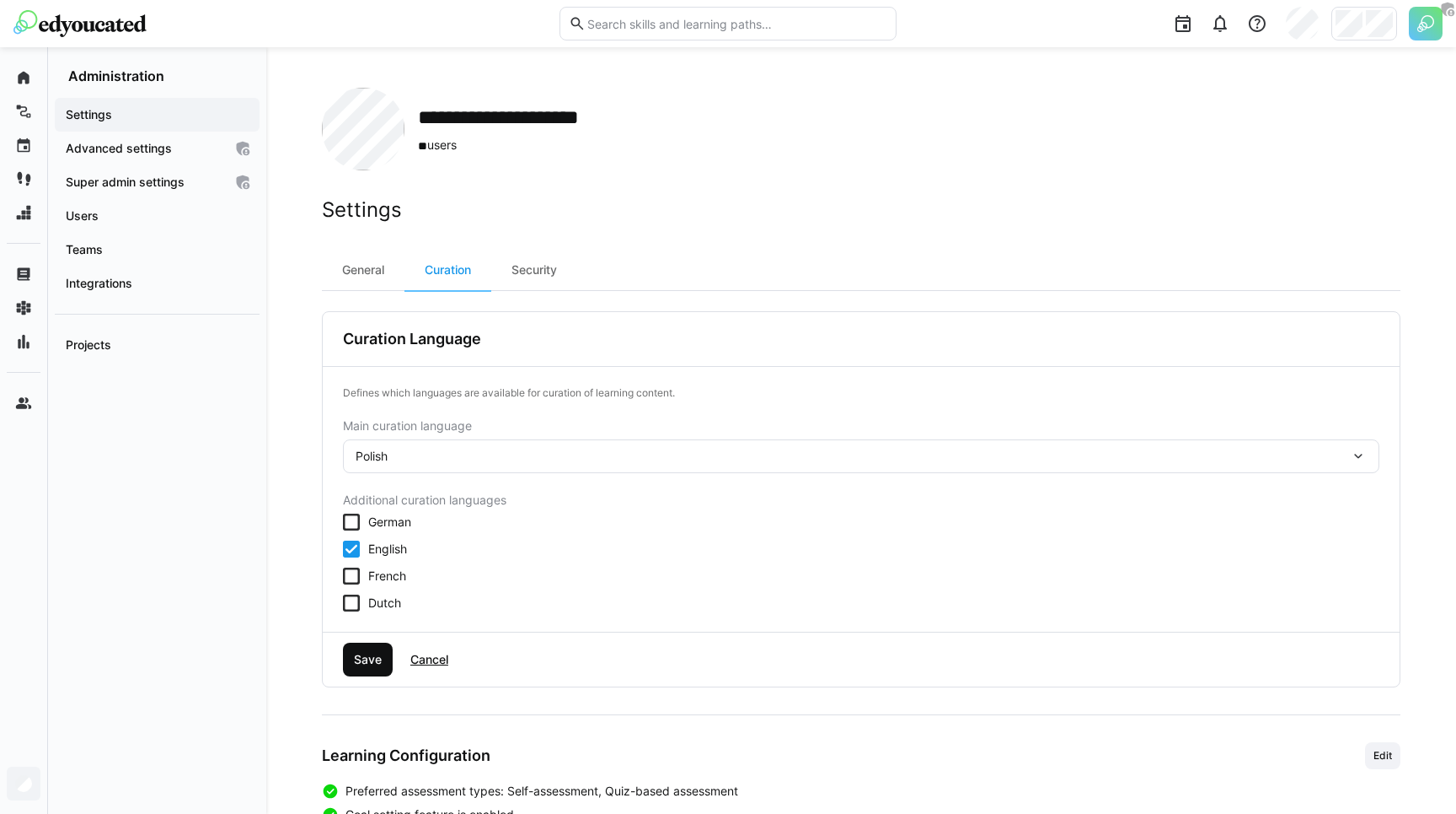
click at [377, 654] on span "Save" at bounding box center [368, 658] width 33 height 16
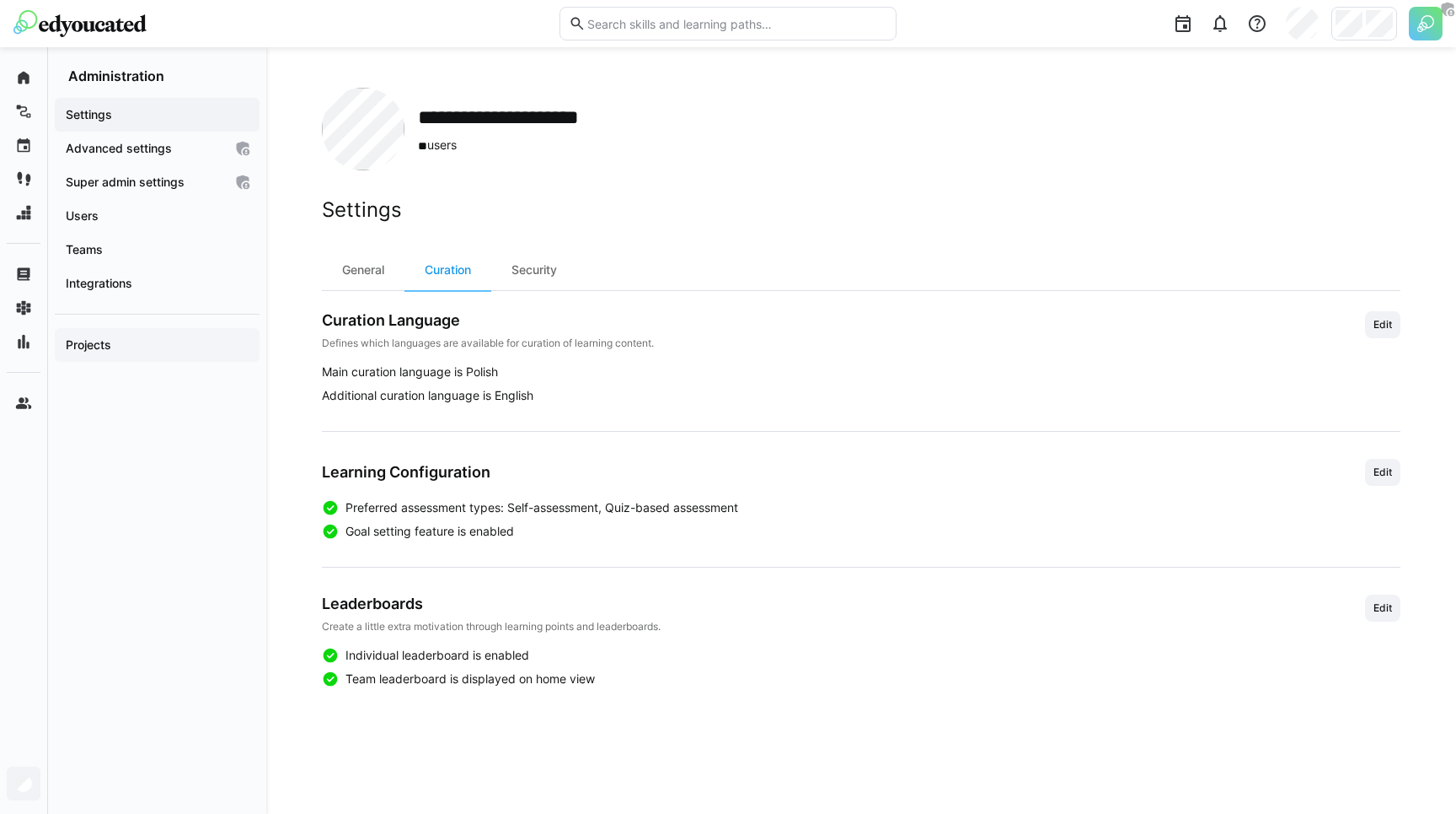
click at [155, 356] on div "Projects" at bounding box center [157, 344] width 205 height 34
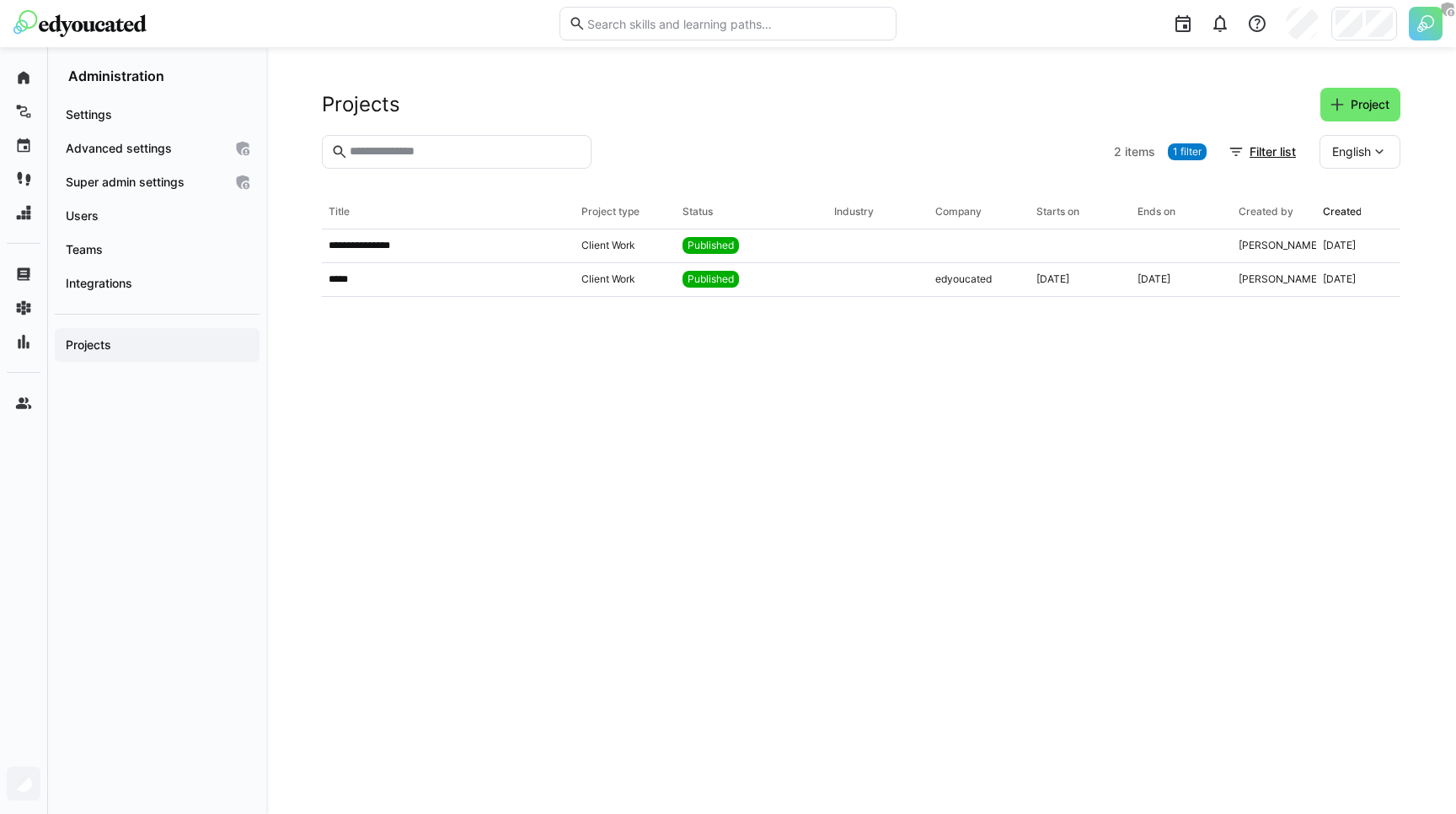
click at [1346, 150] on span "English" at bounding box center [1352, 151] width 39 height 16
click at [1351, 145] on span "English" at bounding box center [1352, 151] width 39 height 16
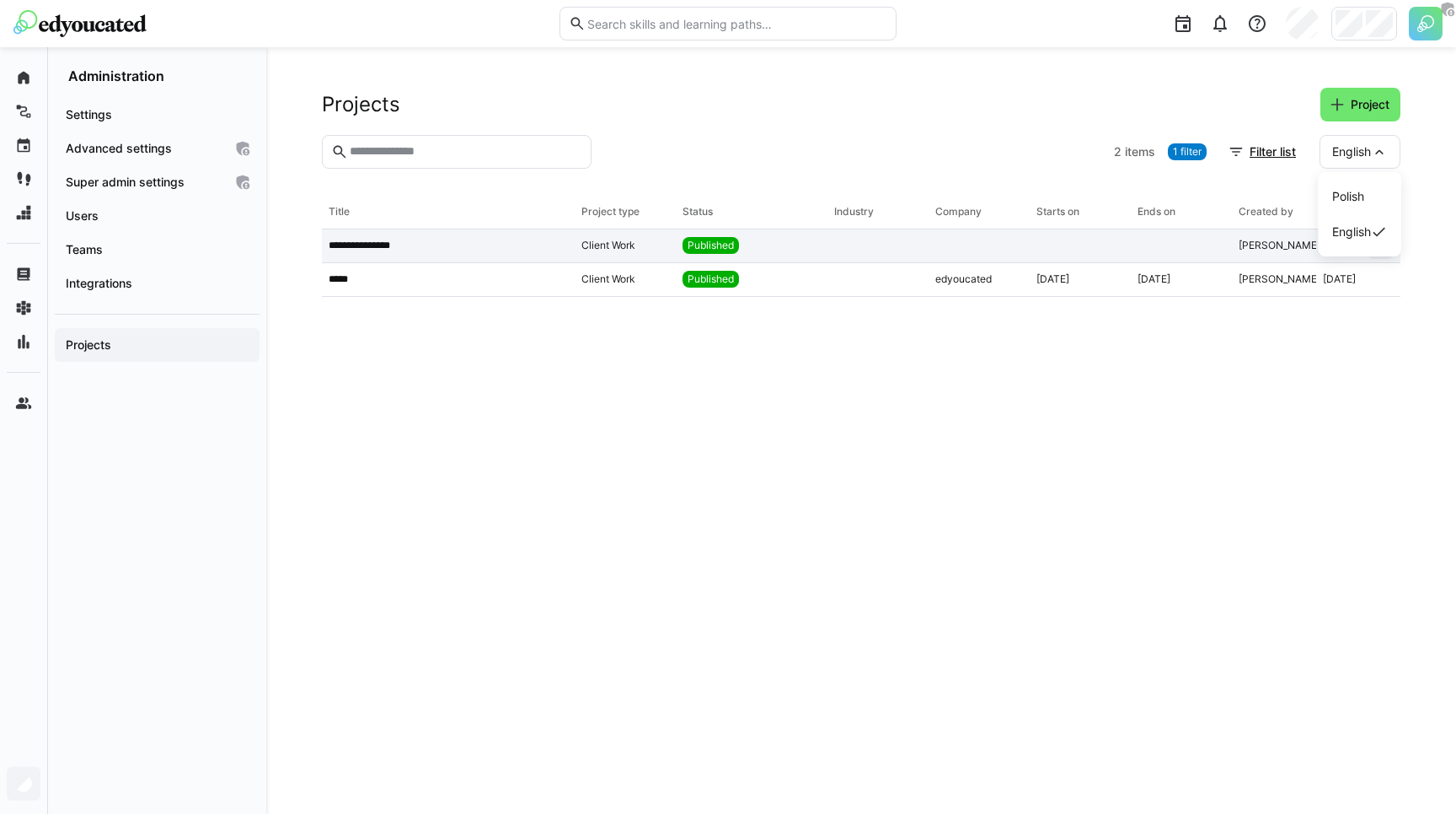
click at [438, 240] on app-table-first-column "**********" at bounding box center [448, 246] width 240 height 14
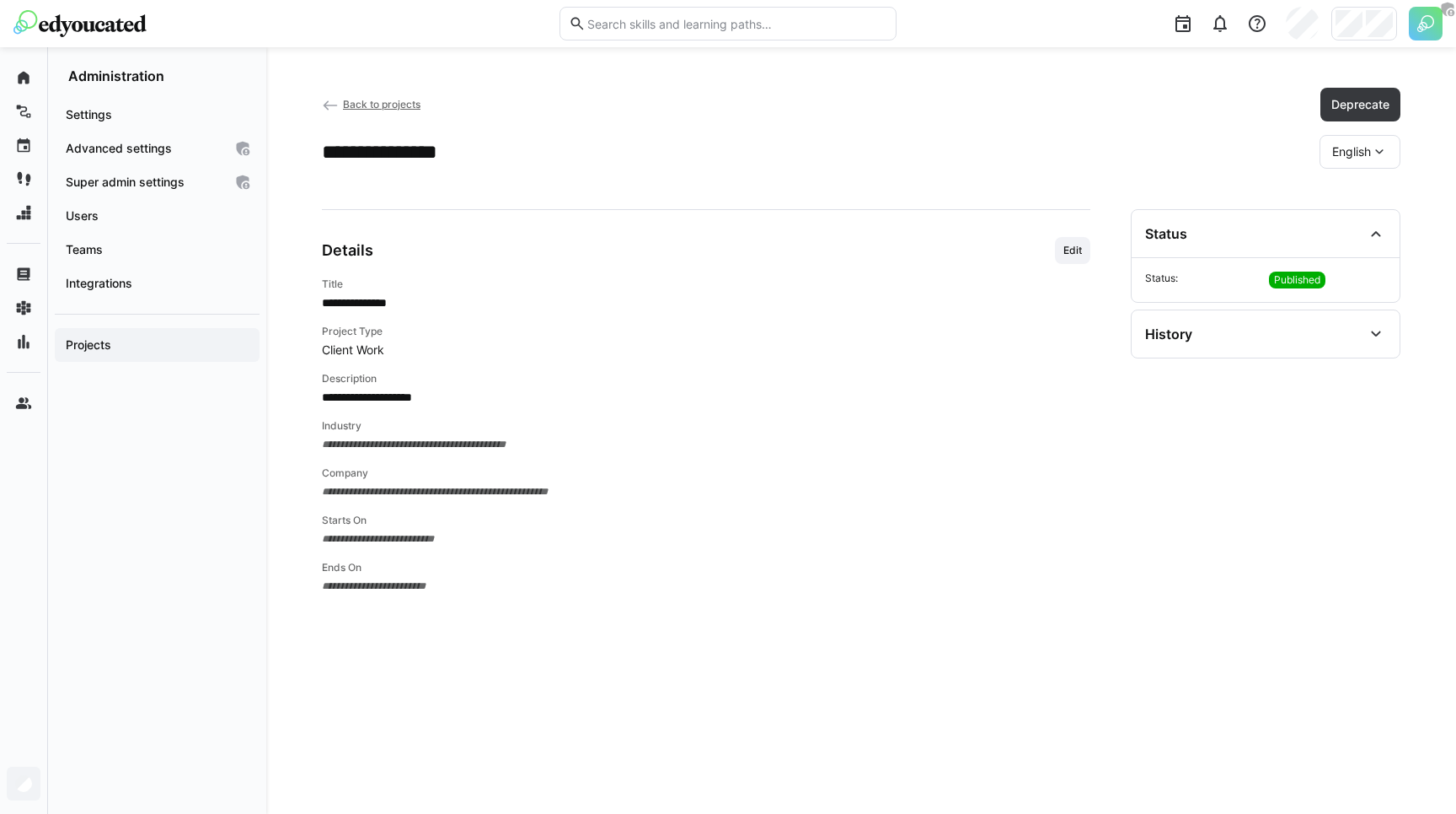
click at [431, 258] on div "Details Edit" at bounding box center [705, 250] width 768 height 27
click at [1081, 241] on span "Edit" at bounding box center [1072, 250] width 36 height 27
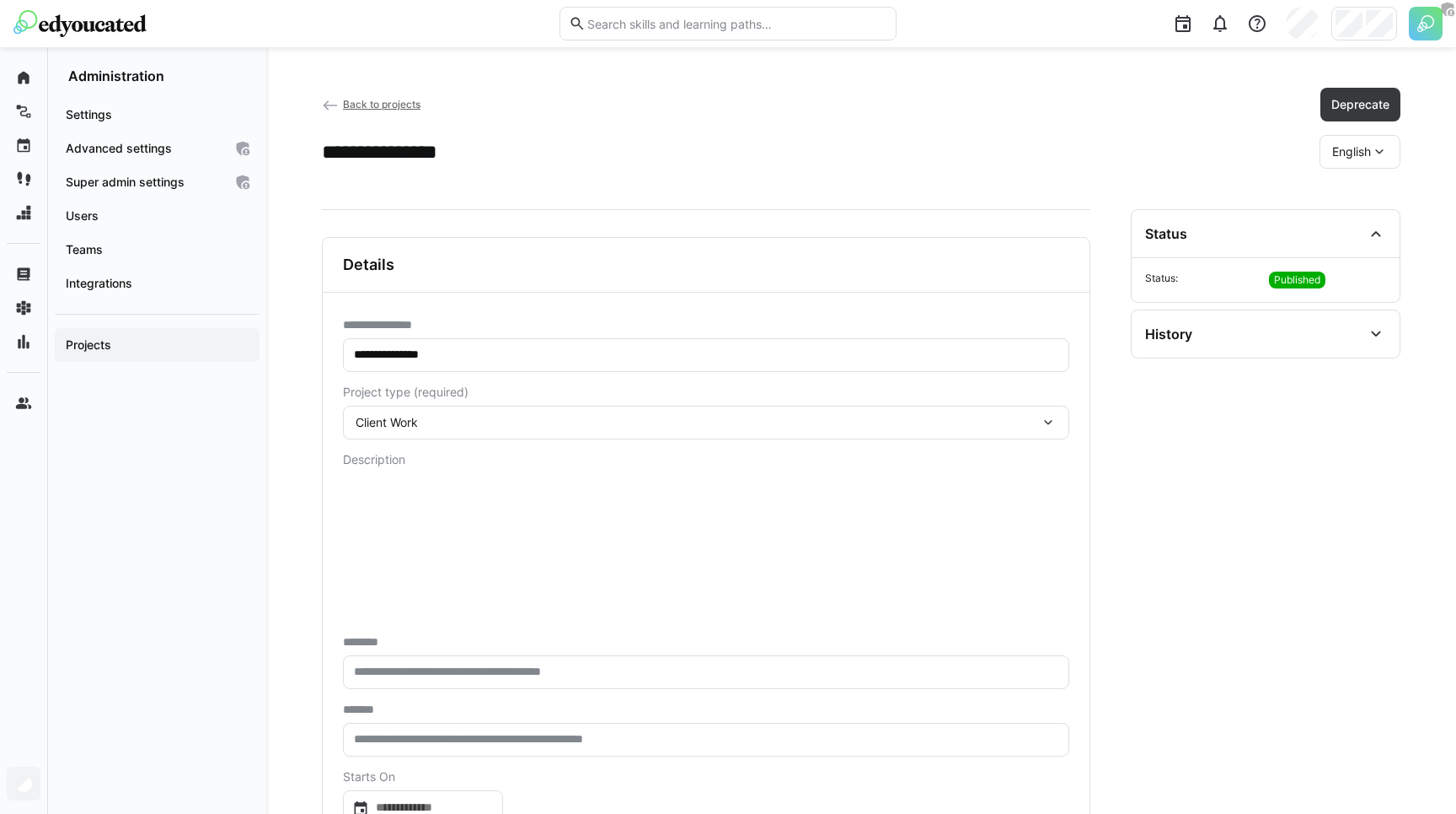
click at [1346, 152] on span "English" at bounding box center [1352, 151] width 39 height 16
click at [1360, 201] on span "Polish" at bounding box center [1348, 195] width 32 height 16
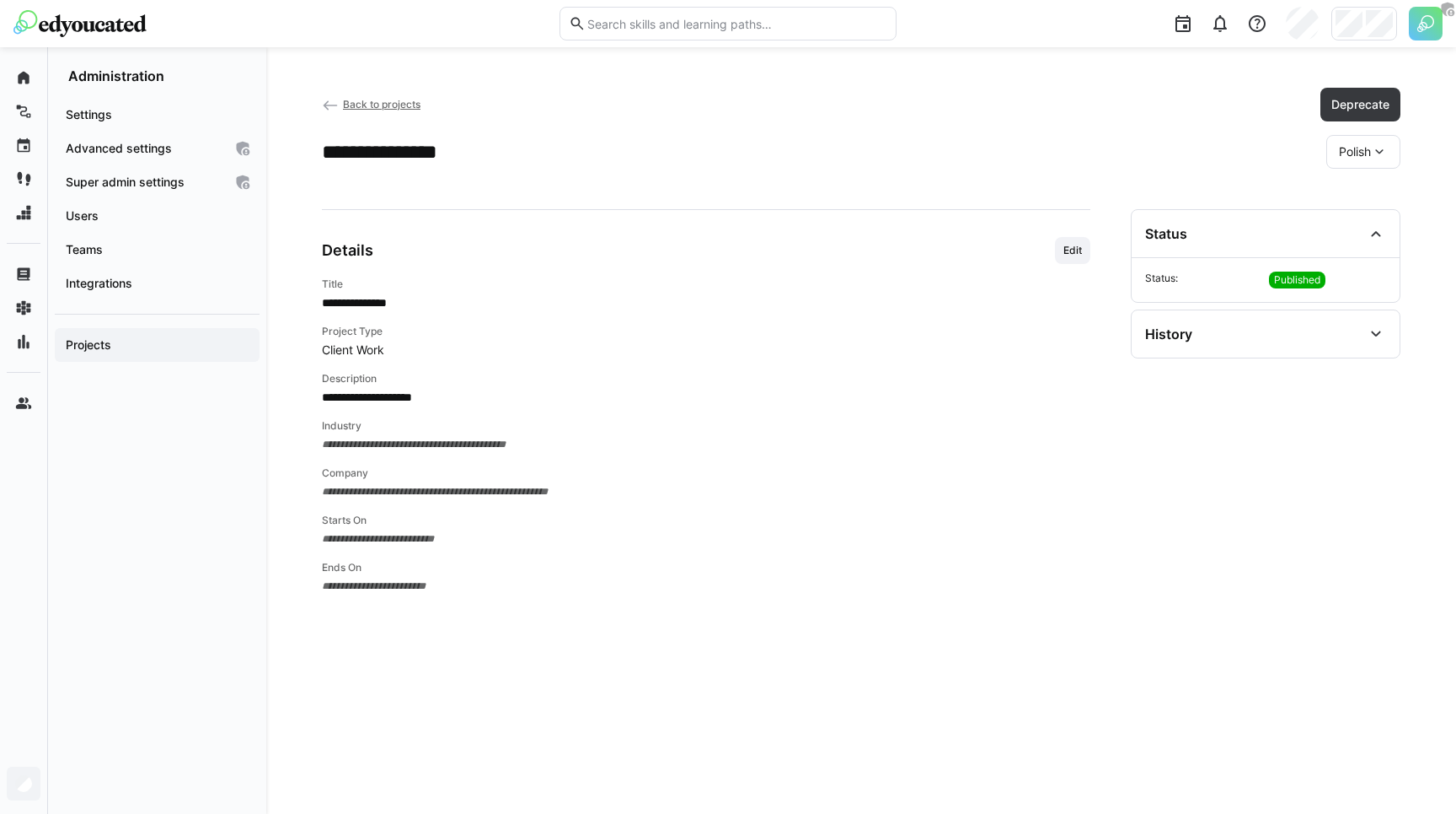
click at [1113, 173] on app-header-sidebar-layout "**********" at bounding box center [861, 430] width 1078 height 685
click at [1356, 150] on span "Polish" at bounding box center [1355, 151] width 32 height 16
click at [1085, 247] on span "Edit" at bounding box center [1072, 250] width 36 height 27
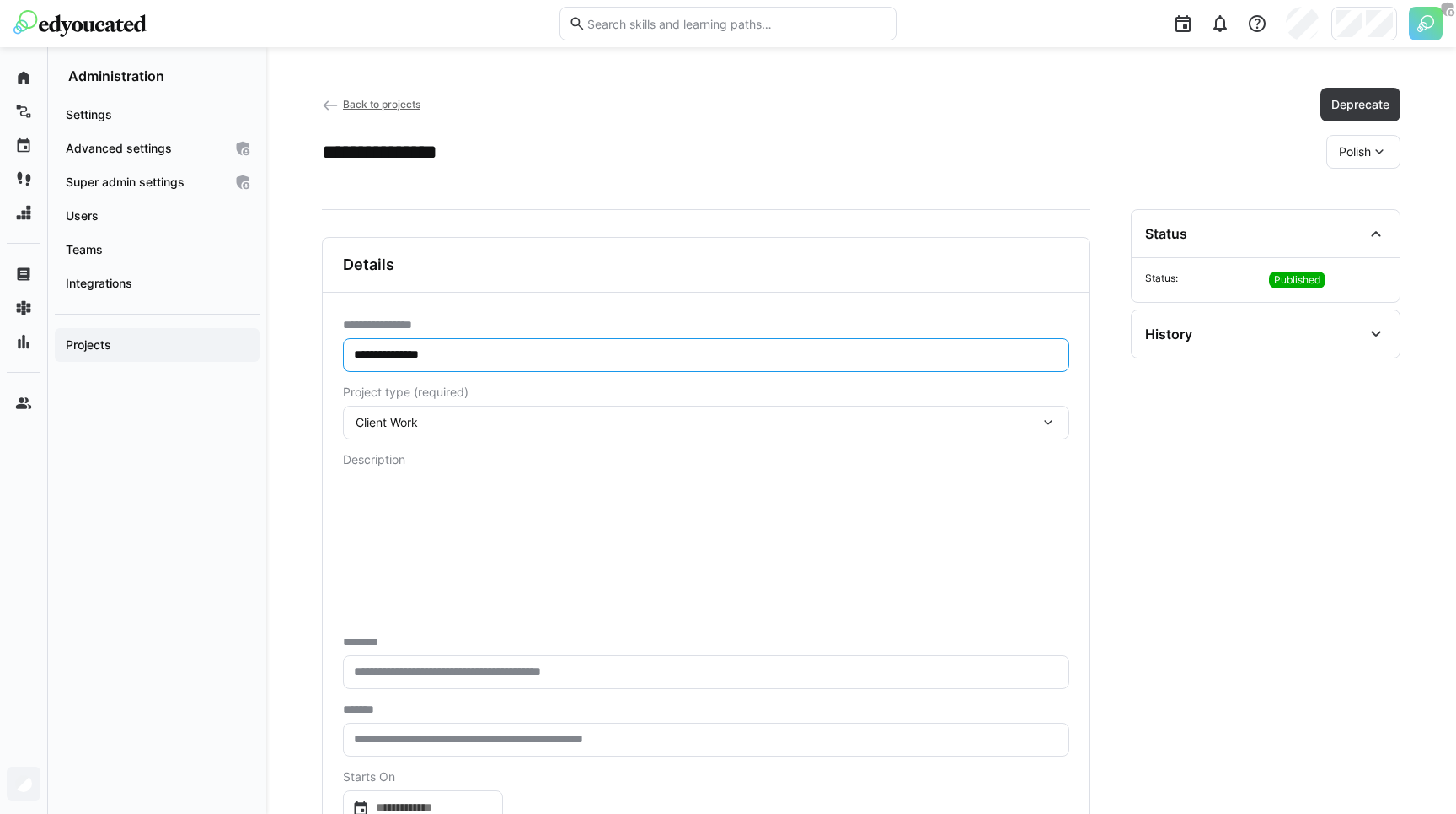
click at [541, 359] on input "**********" at bounding box center [706, 355] width 708 height 15
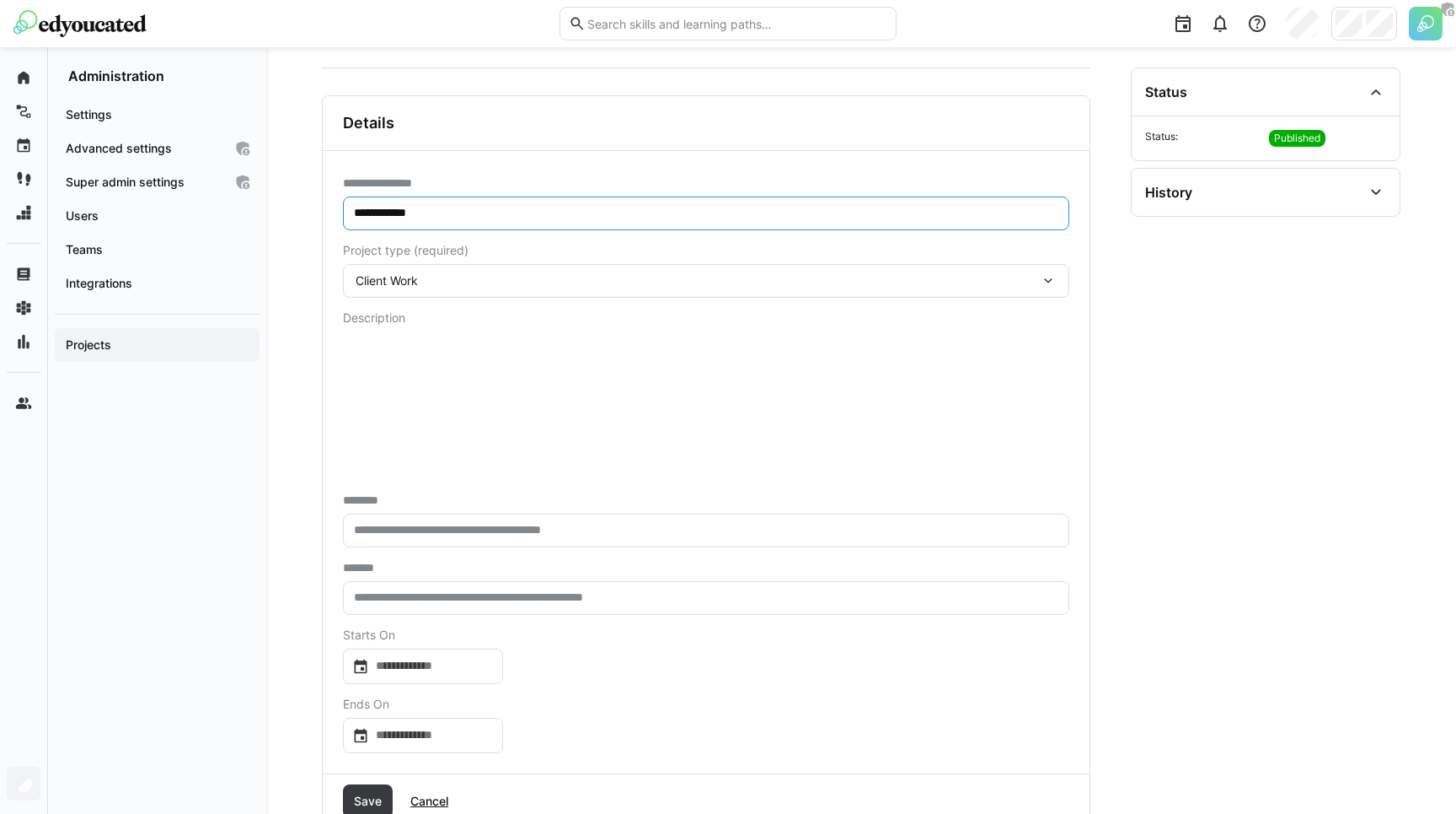
scroll to position [186, 0]
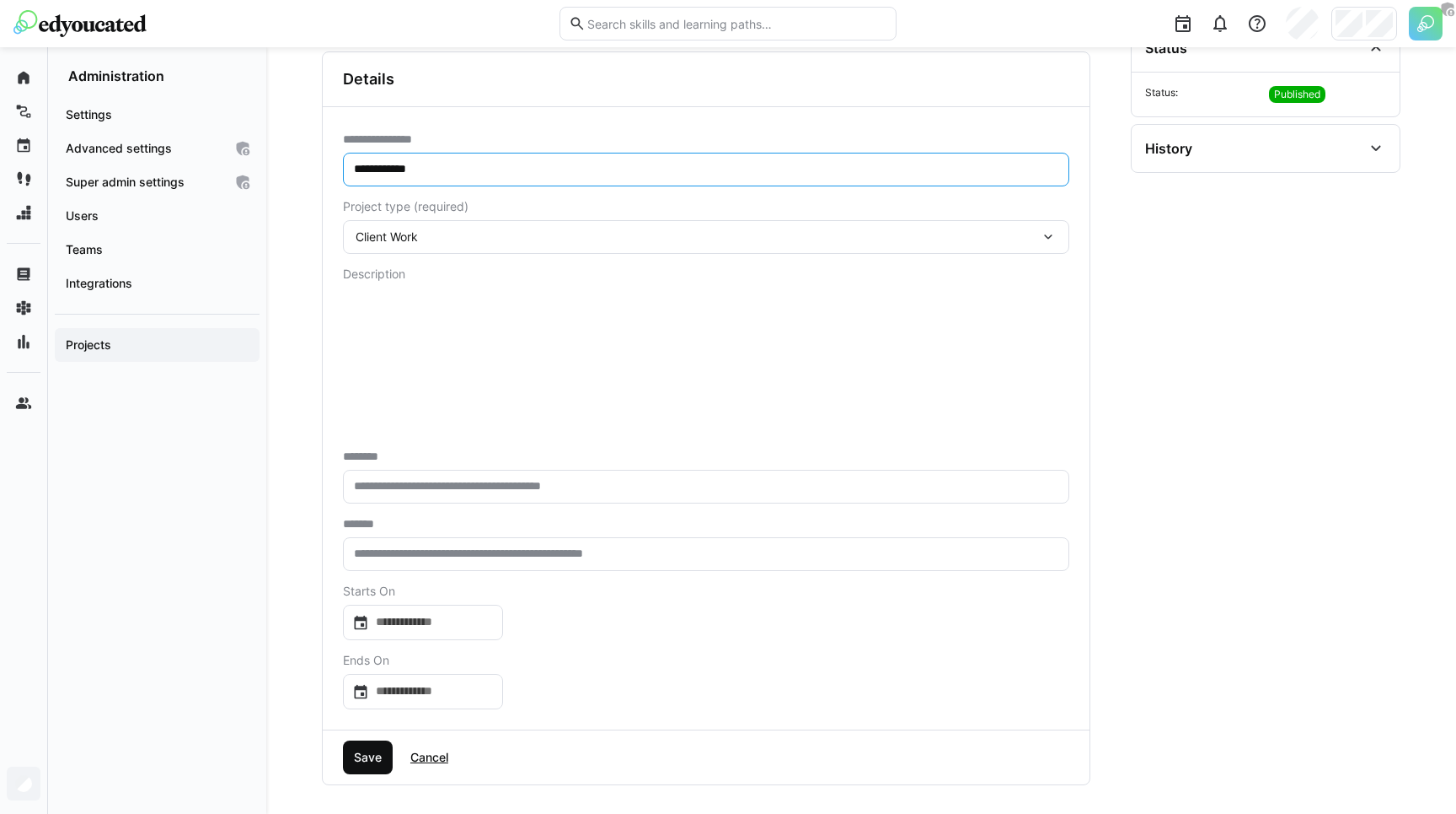
type input "**********"
click at [365, 761] on span "Save" at bounding box center [368, 756] width 33 height 16
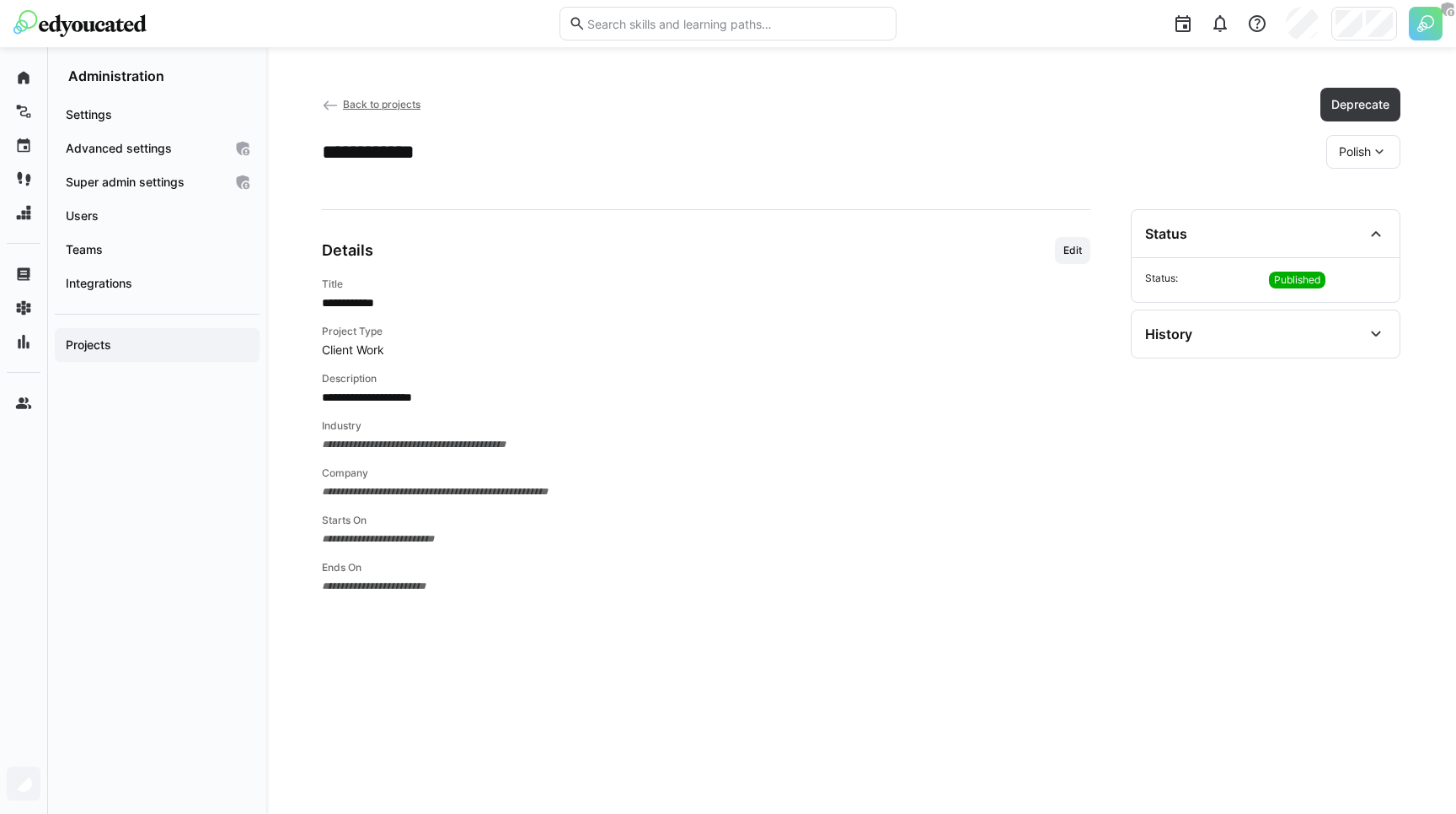
scroll to position [0, 0]
click at [1379, 148] on eds-icon at bounding box center [1379, 151] width 16 height 16
click at [1347, 232] on span "English" at bounding box center [1358, 231] width 39 height 16
click at [1069, 257] on span "Edit" at bounding box center [1072, 250] width 36 height 27
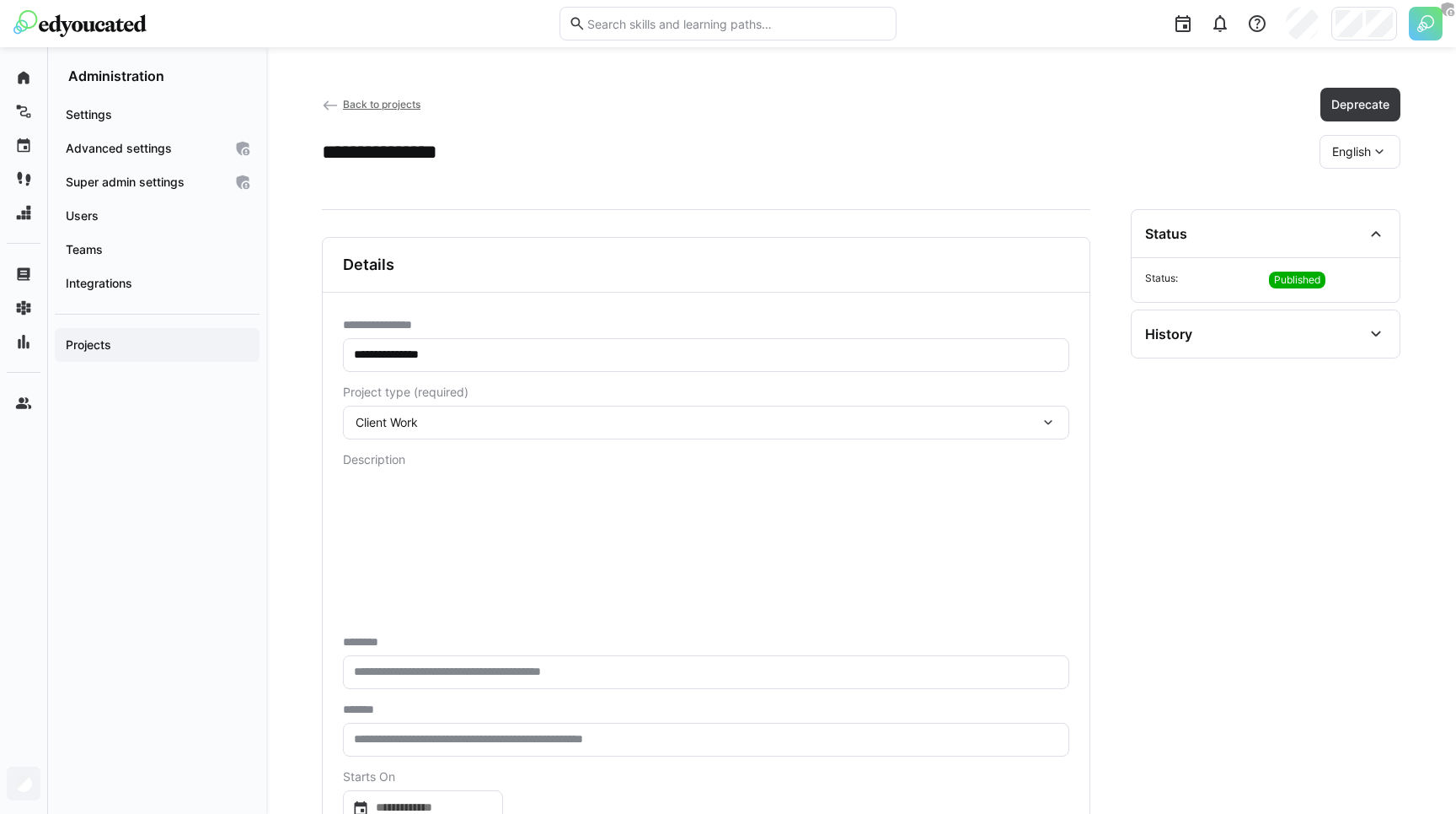
click at [642, 372] on form "**********" at bounding box center [706, 606] width 727 height 576
click at [412, 357] on input "**********" at bounding box center [706, 355] width 708 height 15
click at [386, 363] on eds-input "**********" at bounding box center [706, 355] width 727 height 34
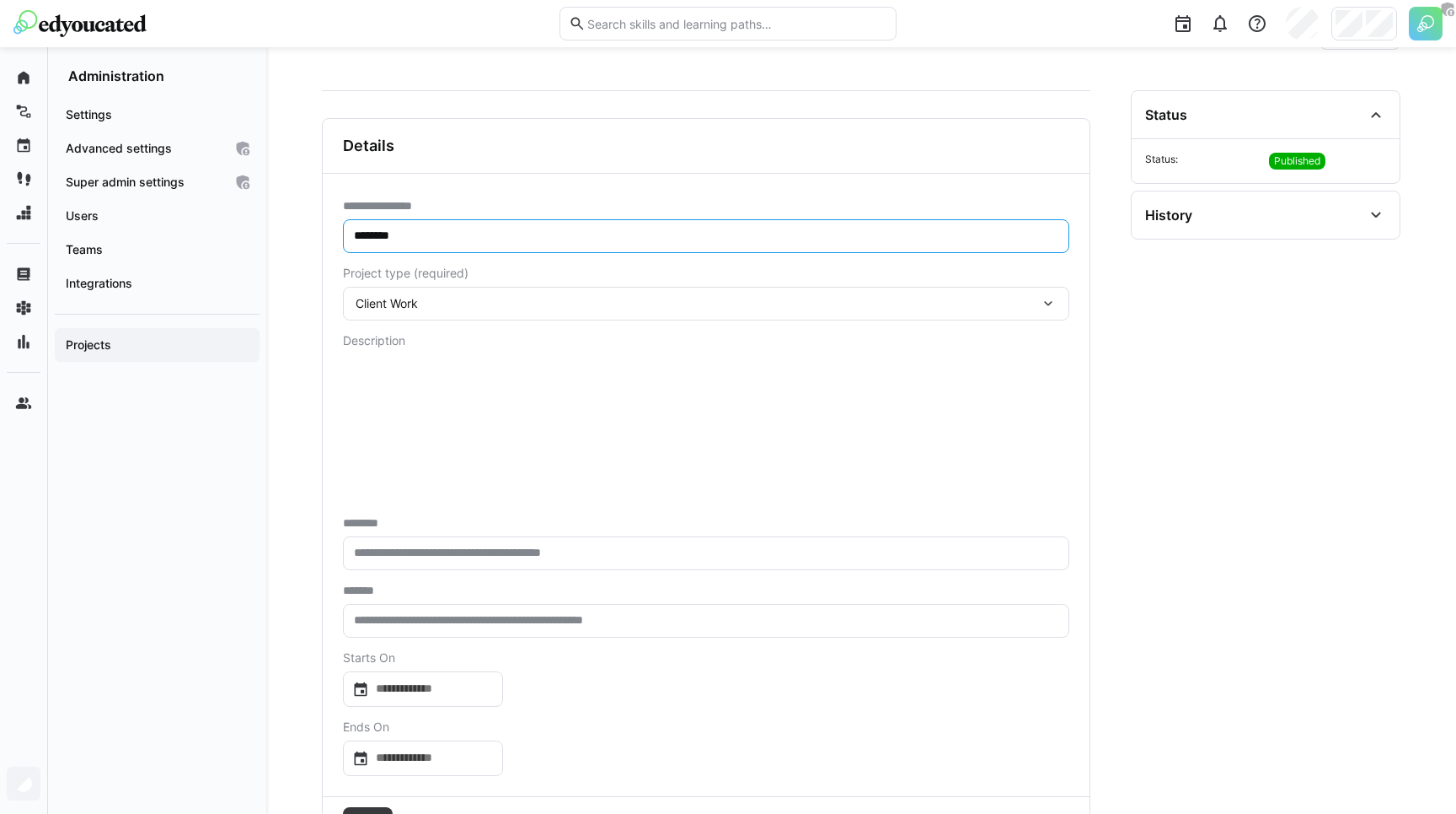
scroll to position [197, 0]
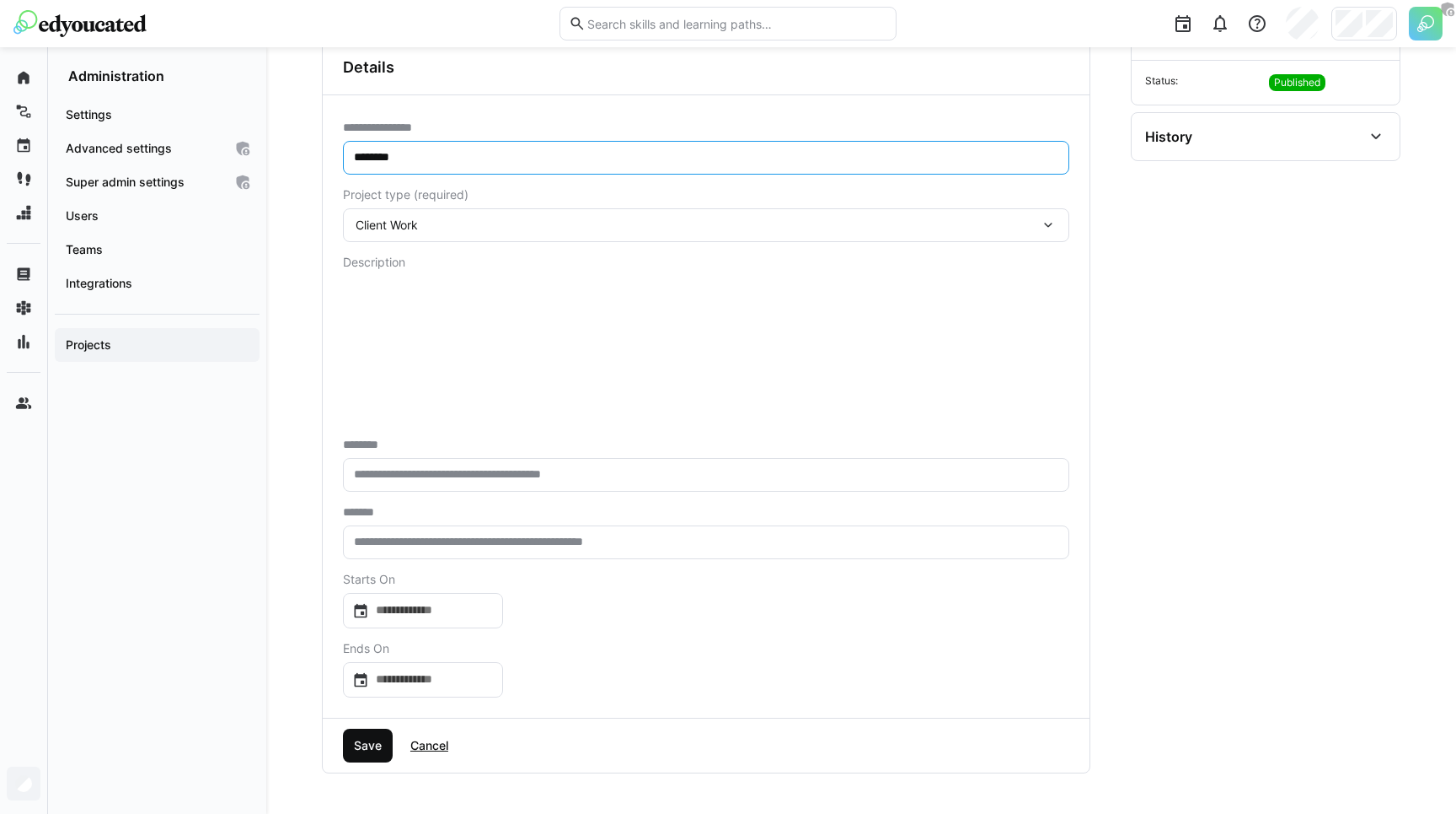
type input "********"
click at [358, 737] on span "Save" at bounding box center [368, 744] width 33 height 16
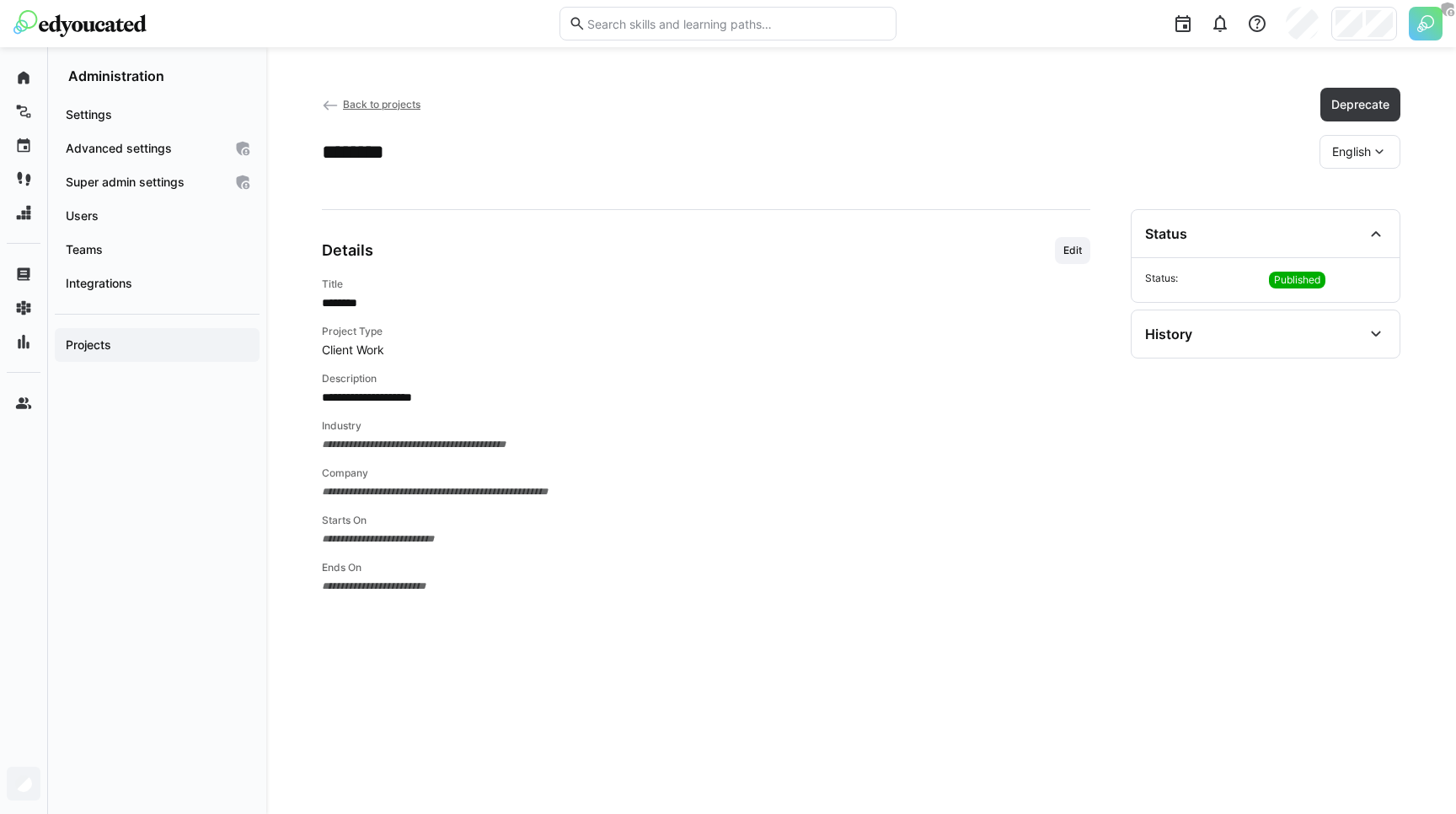
click at [1325, 155] on div "English" at bounding box center [1360, 152] width 81 height 34
click at [1350, 188] on span "Polish" at bounding box center [1348, 195] width 32 height 16
click at [1083, 152] on div "**********" at bounding box center [861, 152] width 1078 height 34
click at [795, 140] on div "**********" at bounding box center [861, 152] width 1078 height 34
click at [109, 336] on span "Projects" at bounding box center [157, 344] width 187 height 16
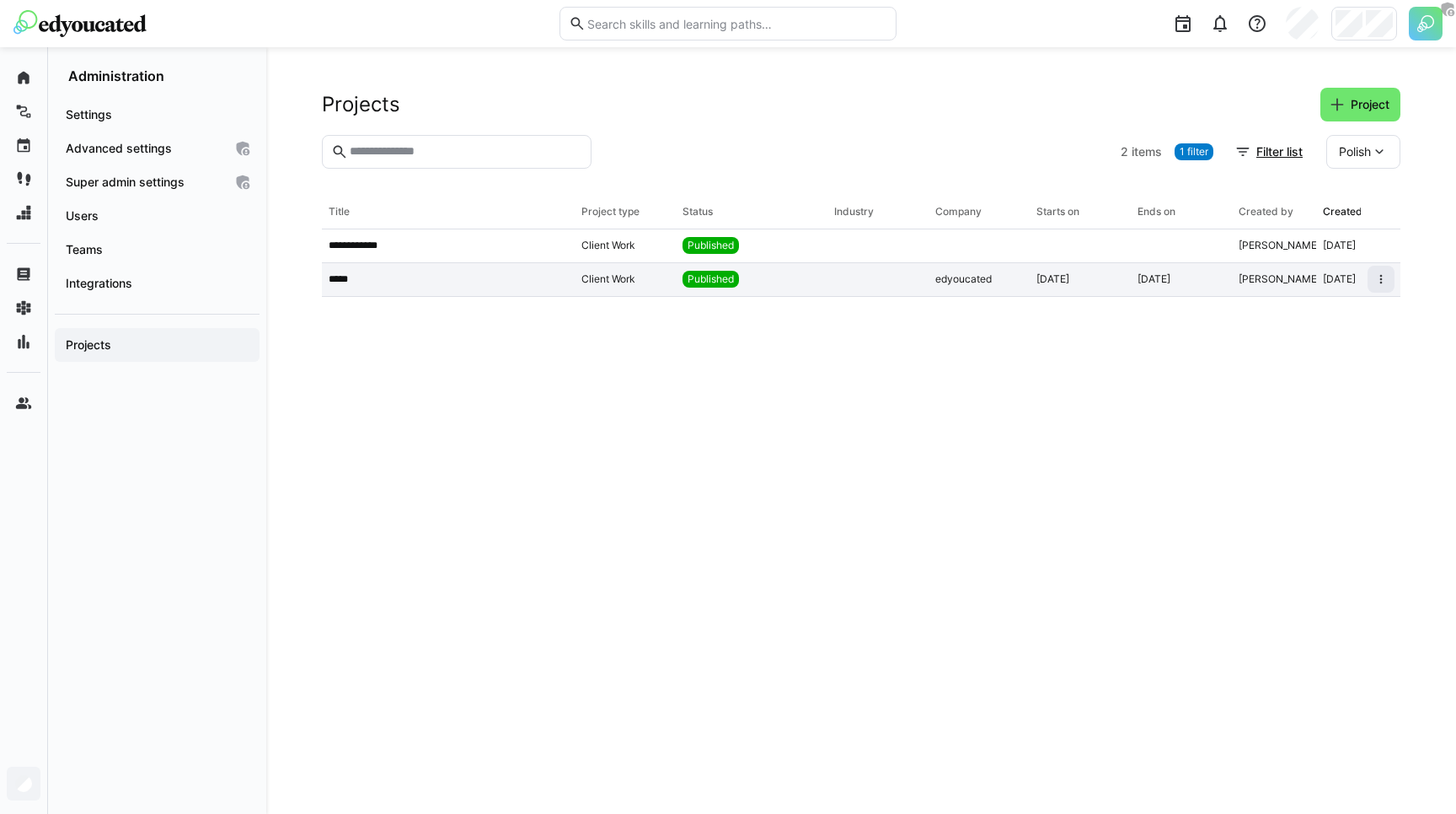
click at [362, 281] on app-table-first-column "*****" at bounding box center [448, 279] width 240 height 14
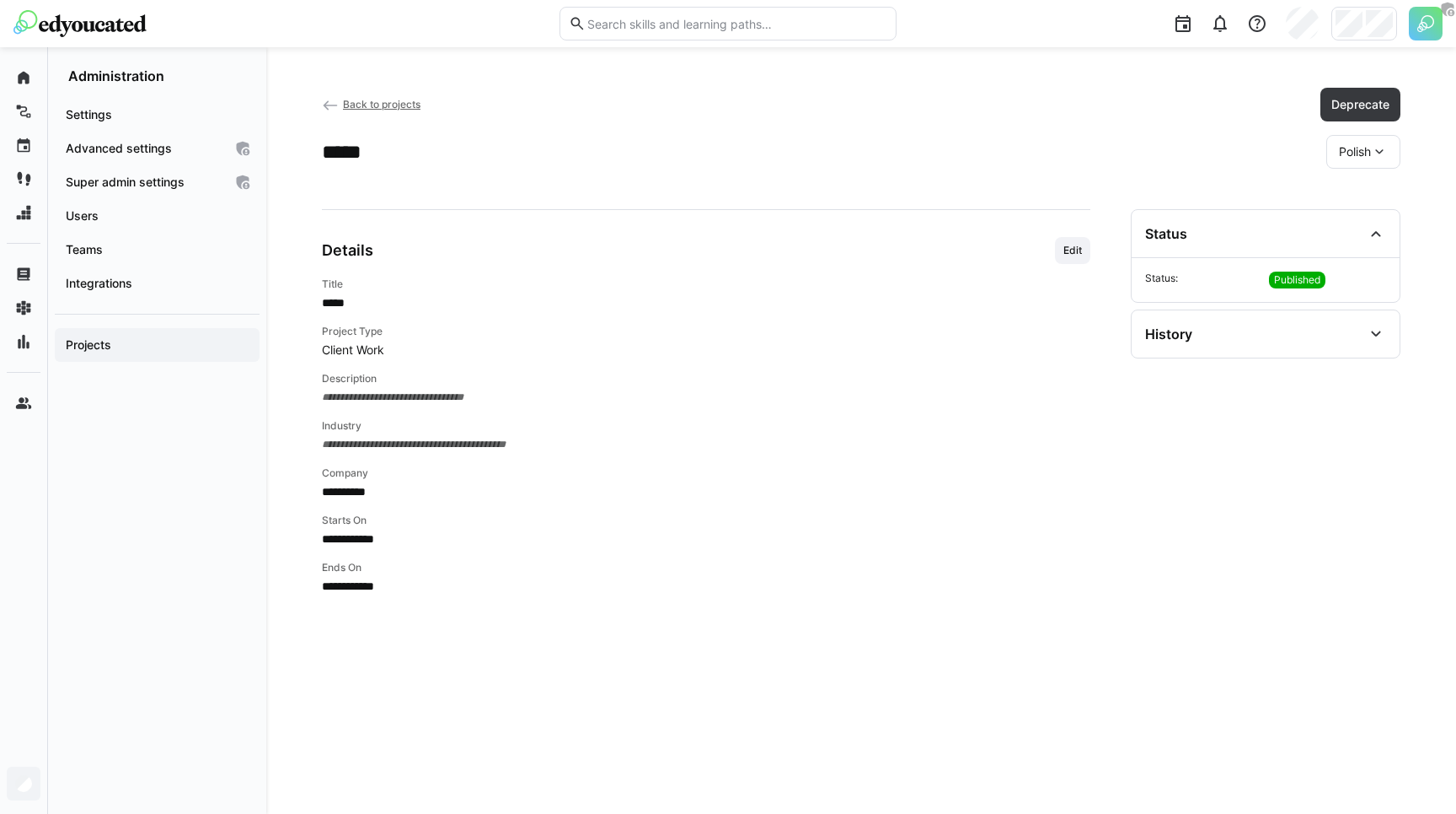
click at [367, 400] on span "**********" at bounding box center [705, 396] width 768 height 16
click at [1376, 342] on eds-icon at bounding box center [1376, 334] width 20 height 20
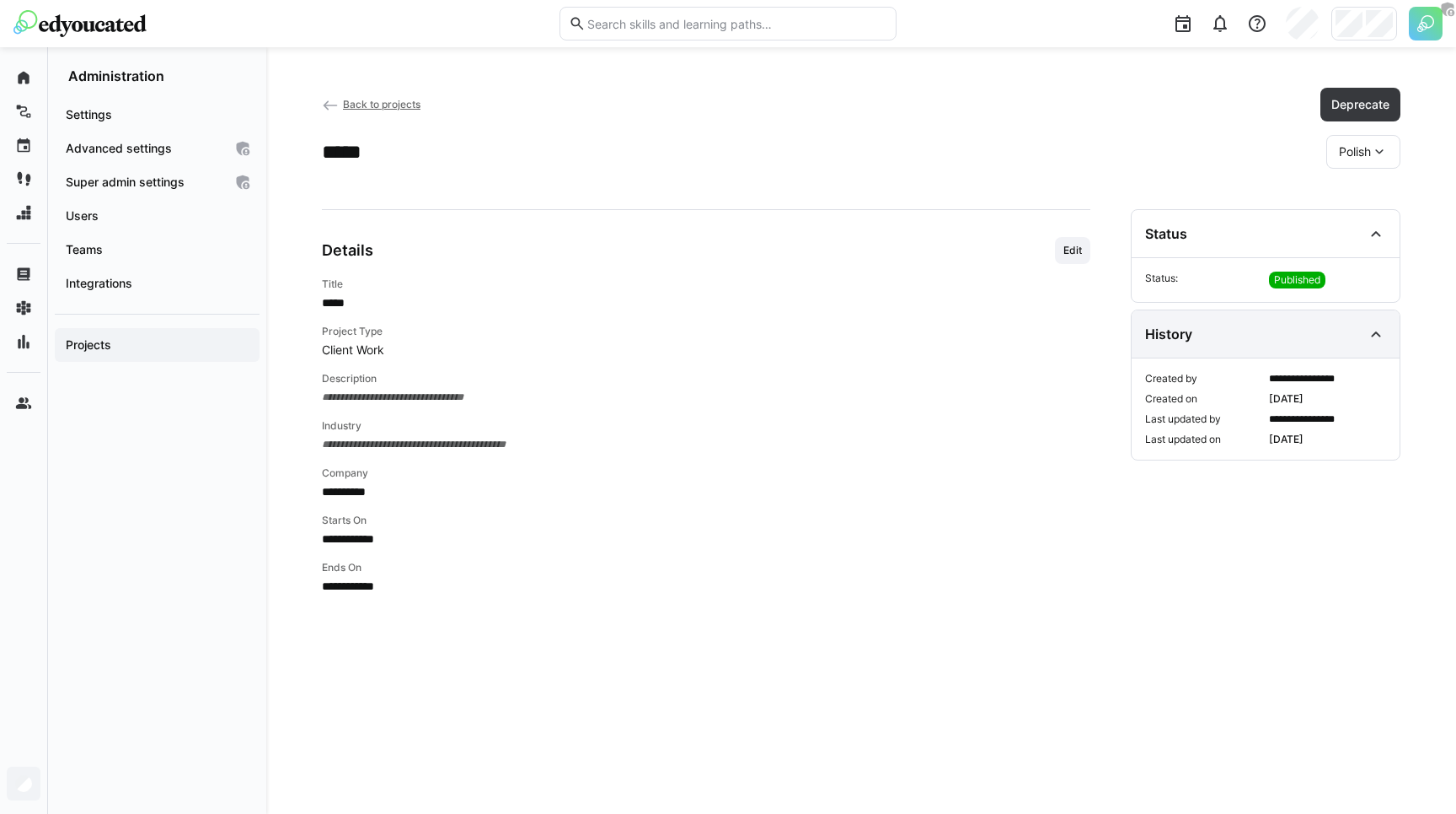
click at [1376, 342] on eds-icon at bounding box center [1376, 334] width 20 height 20
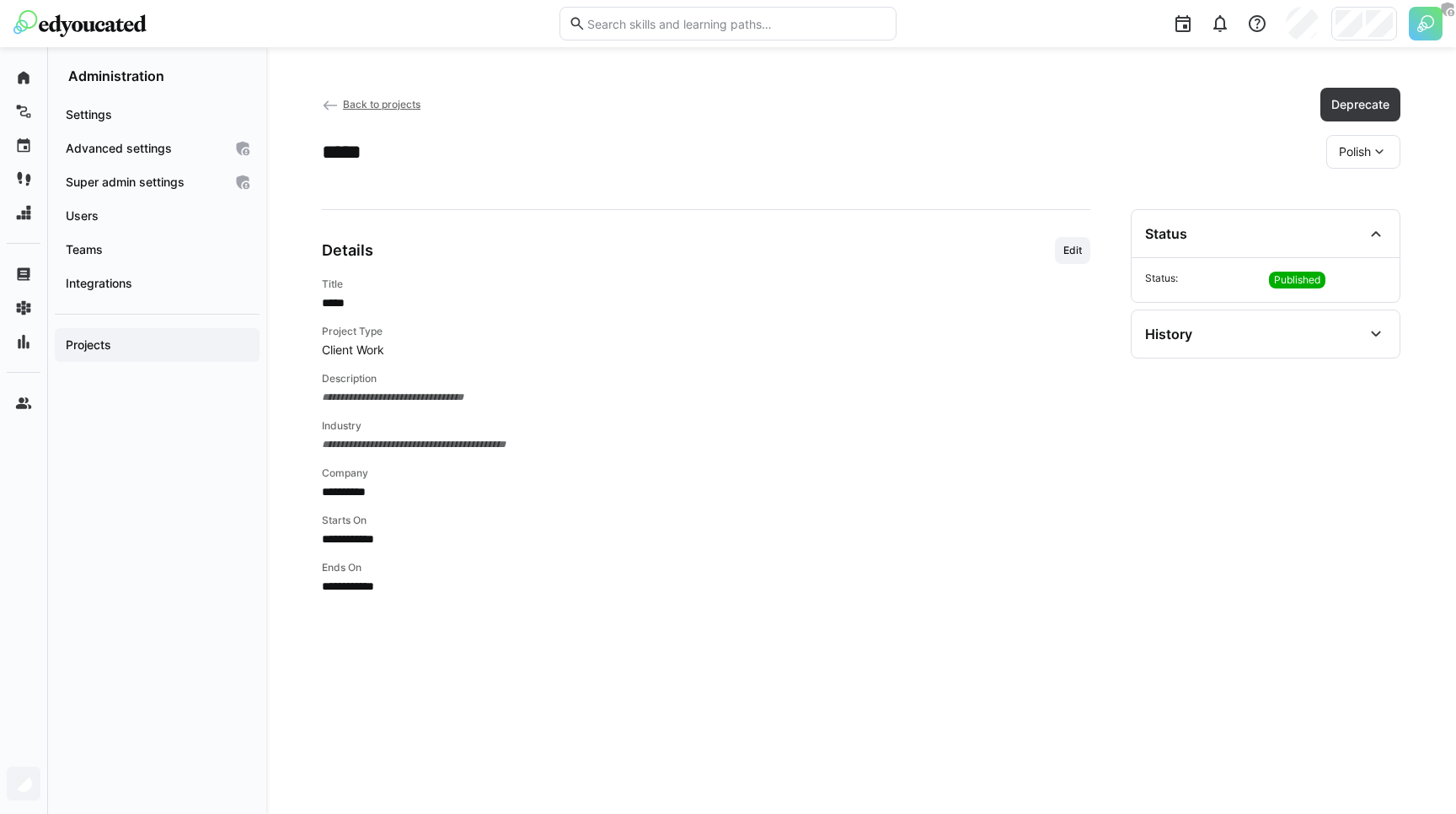
click at [1235, 197] on app-header-sidebar-layout "**********" at bounding box center [861, 430] width 1078 height 685
click at [827, 242] on div "Details Edit" at bounding box center [705, 250] width 768 height 27
click at [1363, 102] on span "Deprecate" at bounding box center [1359, 103] width 63 height 16
click at [1108, 214] on div "**********" at bounding box center [861, 490] width 1078 height 564
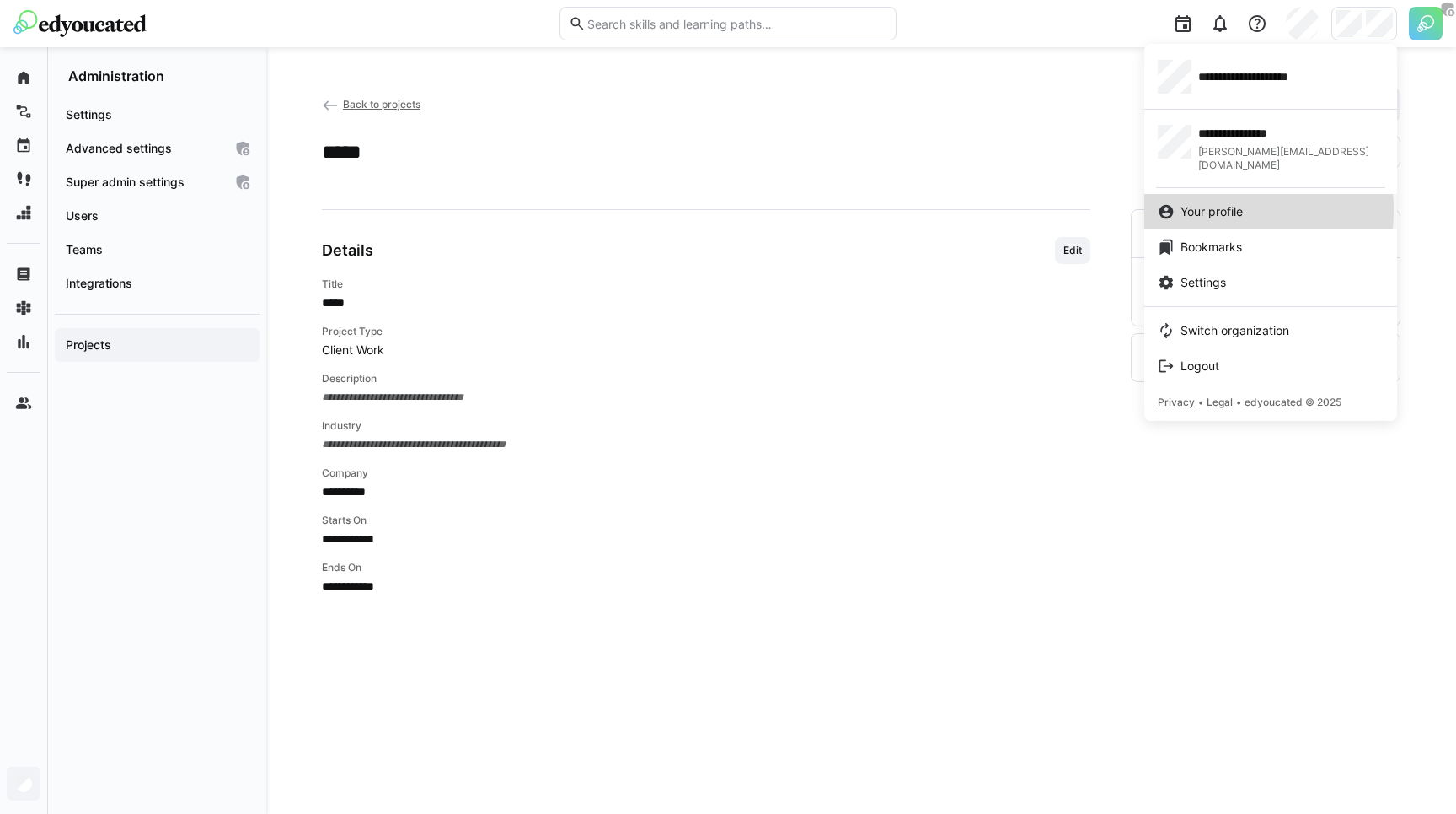
click at [1197, 203] on span "Your profile" at bounding box center [1212, 211] width 63 height 16
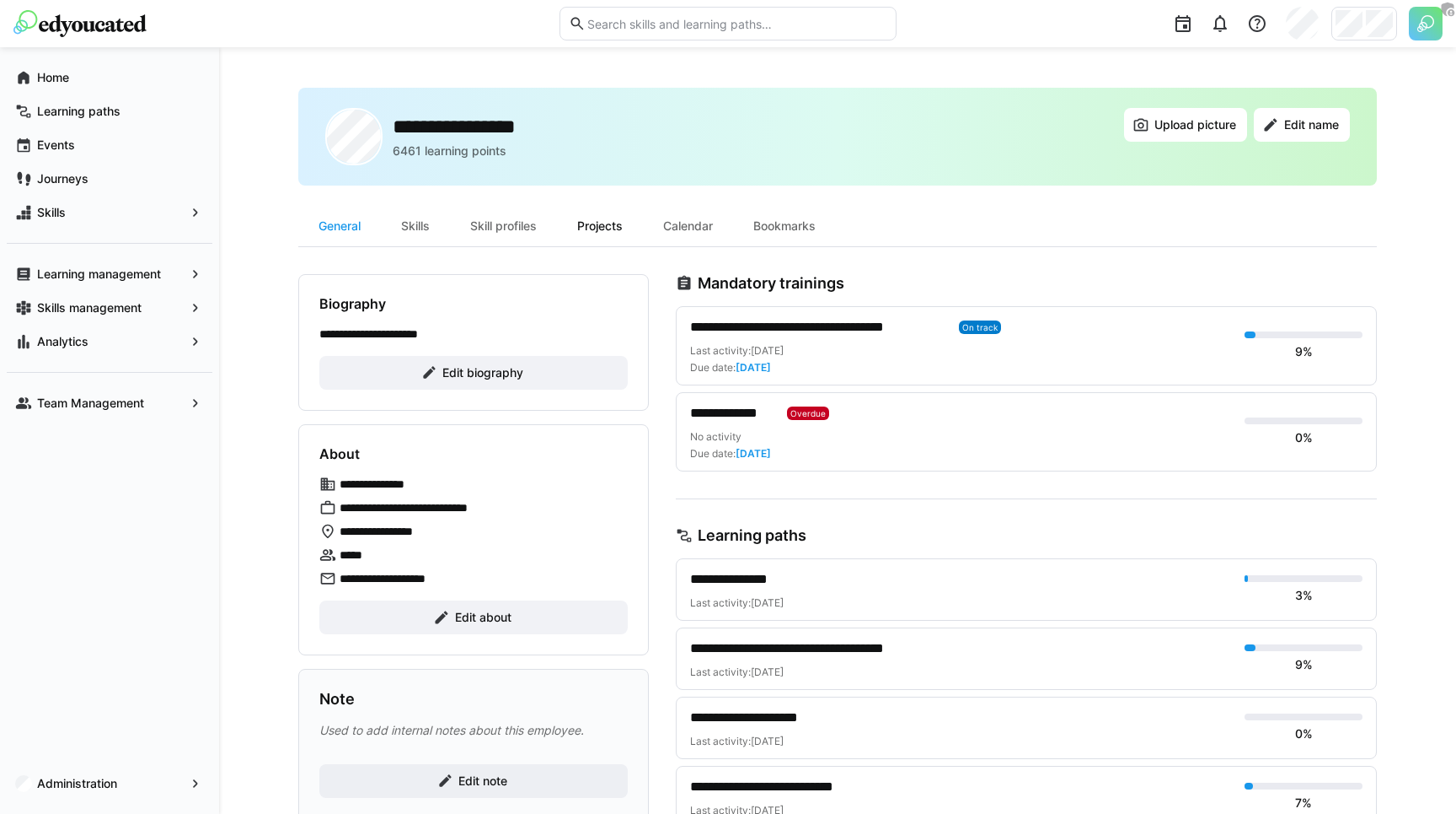
click at [605, 219] on div "Projects" at bounding box center [599, 226] width 86 height 41
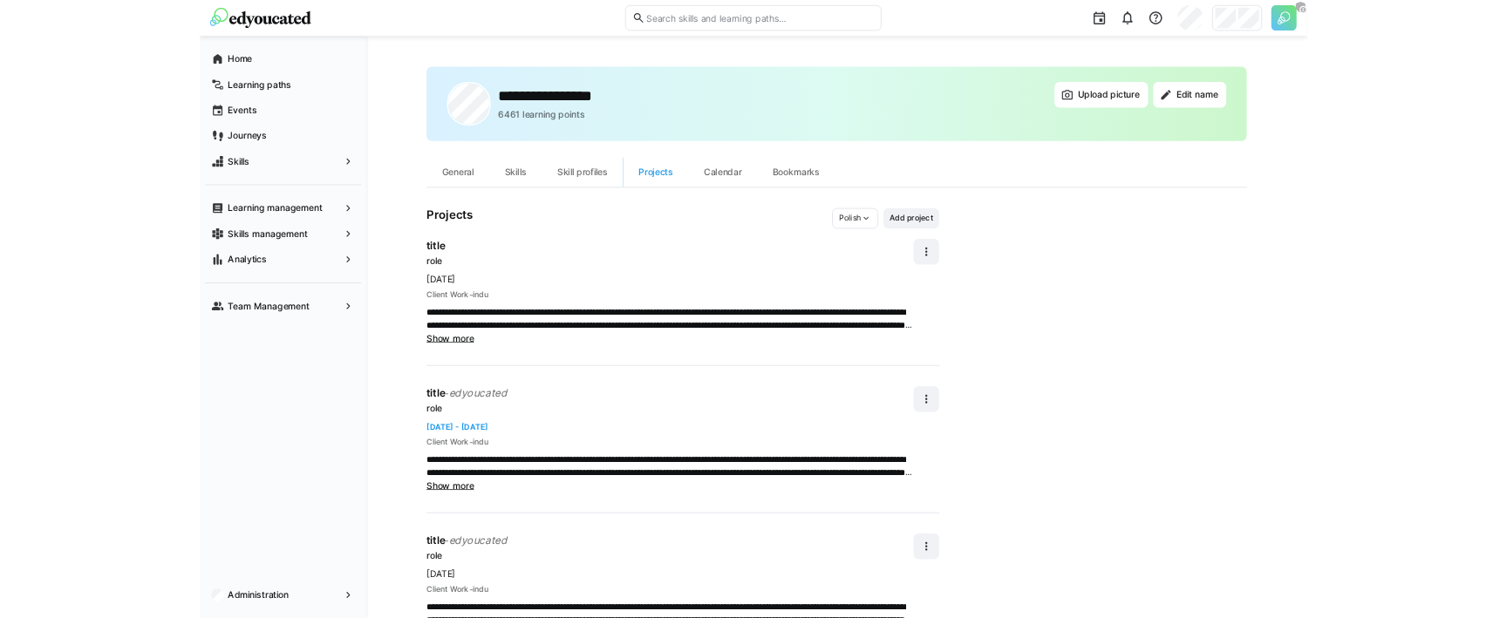
scroll to position [69, 0]
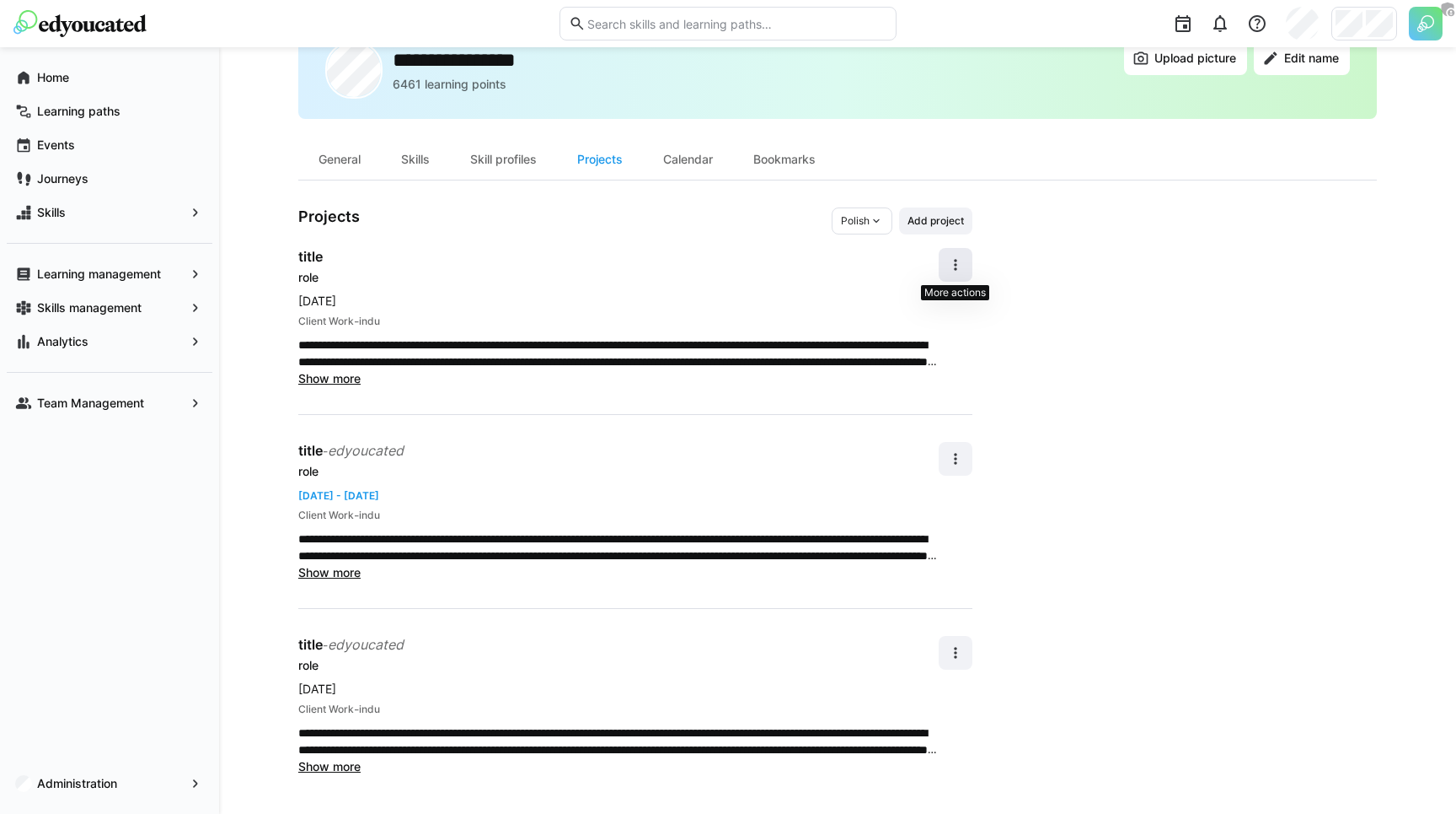
click at [946, 261] on span at bounding box center [955, 264] width 34 height 34
click at [941, 319] on span "Edit" at bounding box center [936, 309] width 71 height 36
click at [937, 307] on div "Edit" at bounding box center [936, 308] width 44 height 16
click at [933, 308] on div "Edit" at bounding box center [936, 308] width 44 height 16
click at [790, 338] on p "**********" at bounding box center [618, 353] width 641 height 34
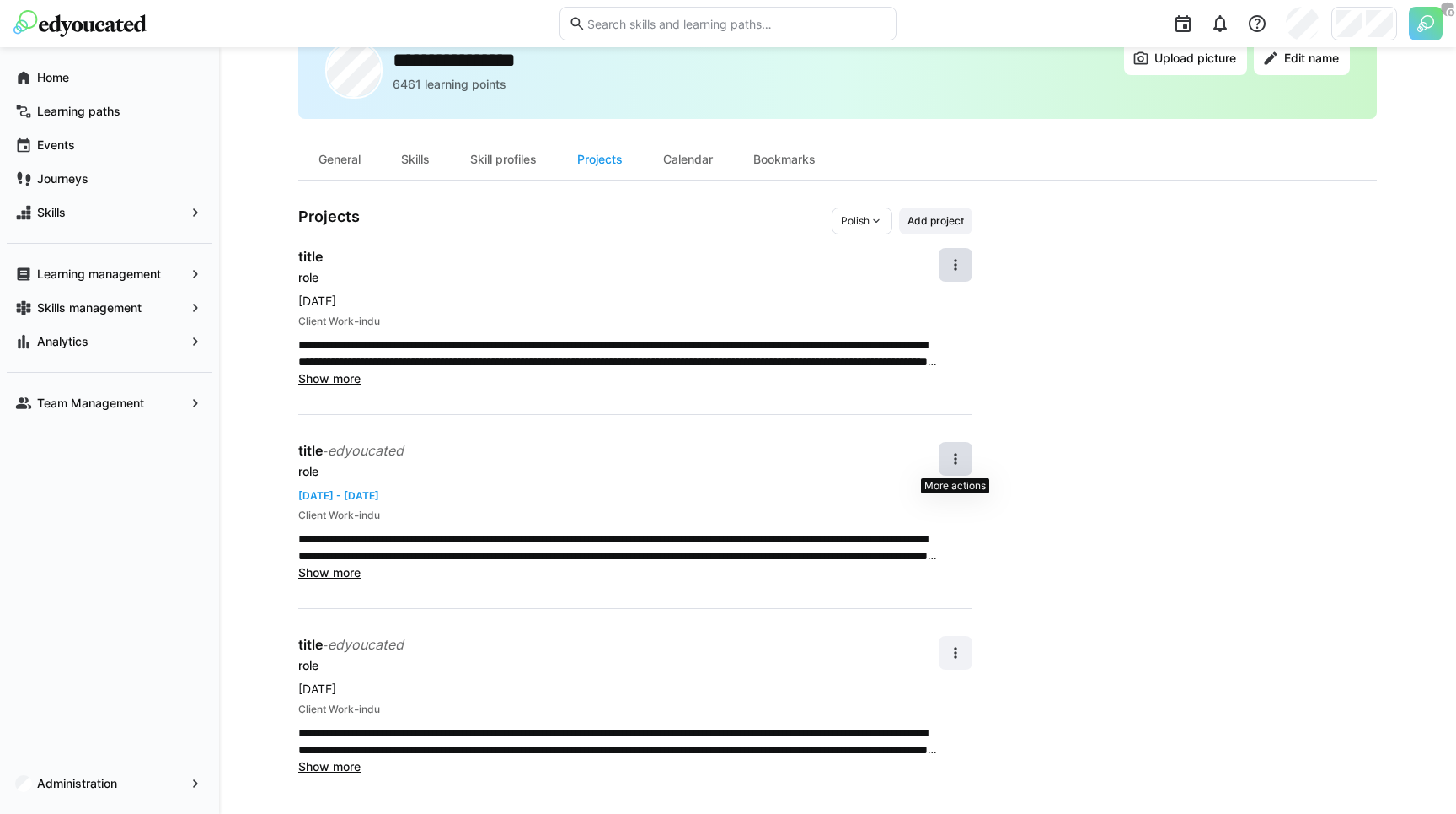
click at [944, 451] on span at bounding box center [955, 458] width 34 height 34
click at [930, 504] on div "Edit" at bounding box center [936, 502] width 44 height 16
click at [760, 538] on p "**********" at bounding box center [618, 547] width 641 height 34
click at [963, 647] on eds-icon at bounding box center [955, 652] width 16 height 16
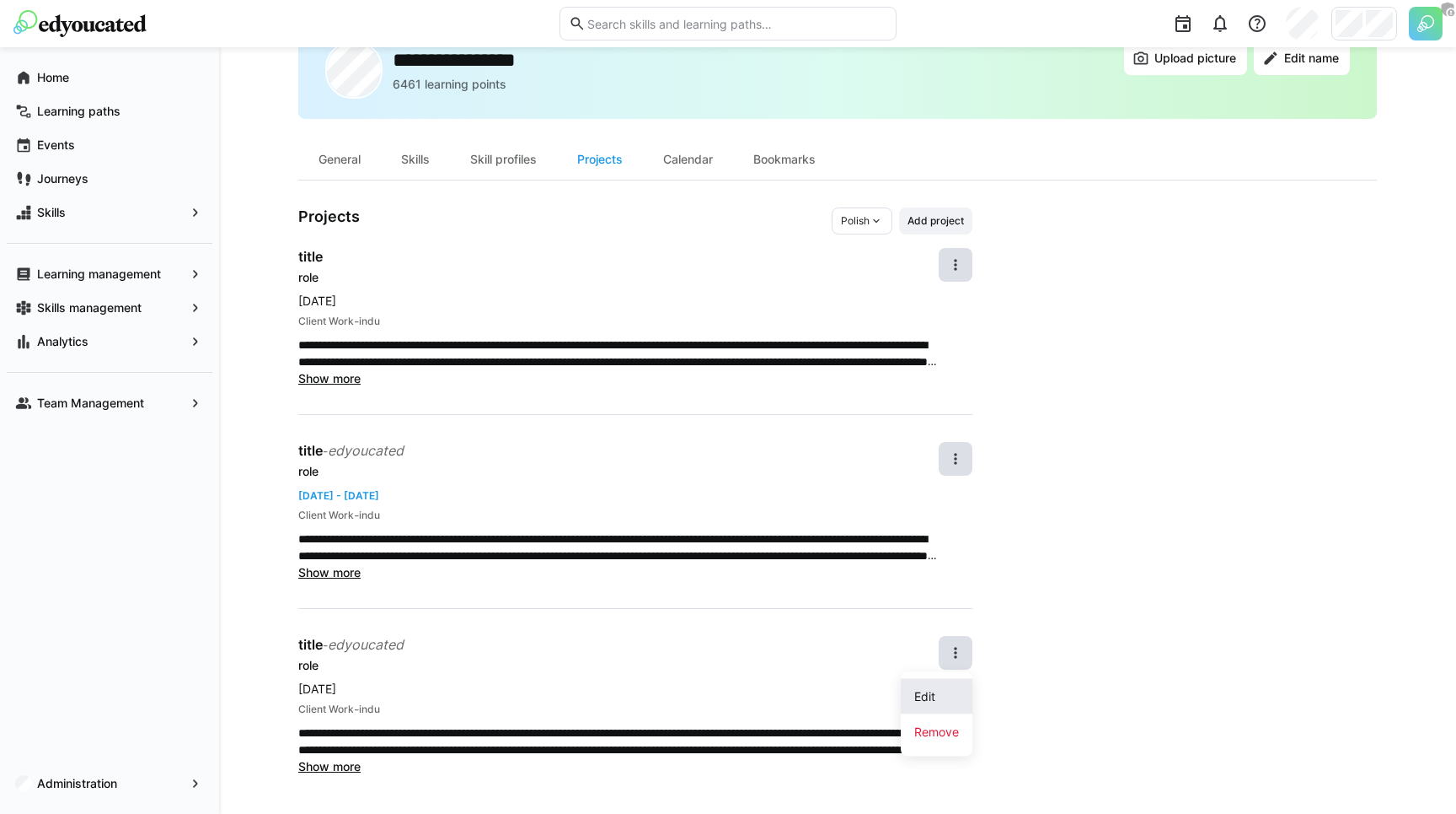
click at [940, 686] on span "Edit" at bounding box center [936, 696] width 71 height 36
click at [741, 498] on app-day-range-label "[DATE] - [DATE]" at bounding box center [618, 494] width 641 height 16
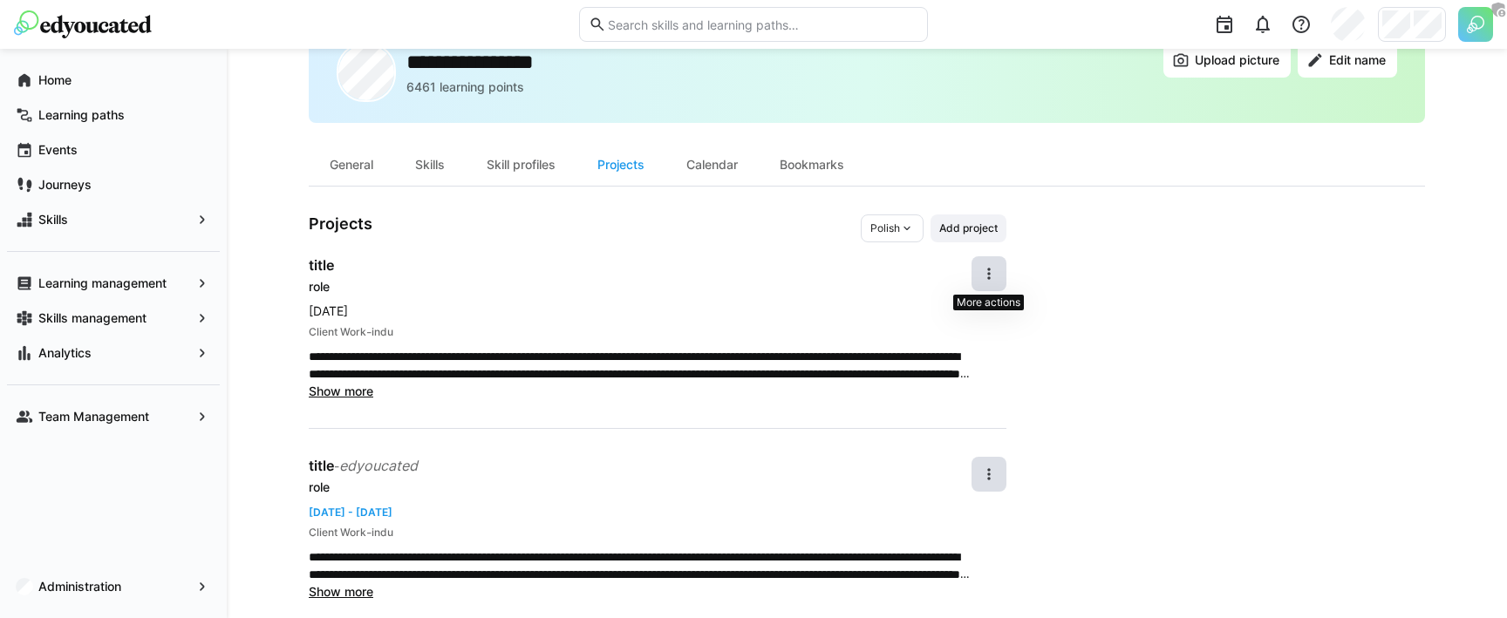
click at [988, 271] on eds-icon at bounding box center [988, 273] width 17 height 17
click at [963, 320] on div "Edit" at bounding box center [969, 319] width 46 height 17
click at [754, 247] on div "**********" at bounding box center [658, 508] width 698 height 587
click at [1155, 250] on app-user-profile-inner-container "**********" at bounding box center [867, 508] width 1116 height 587
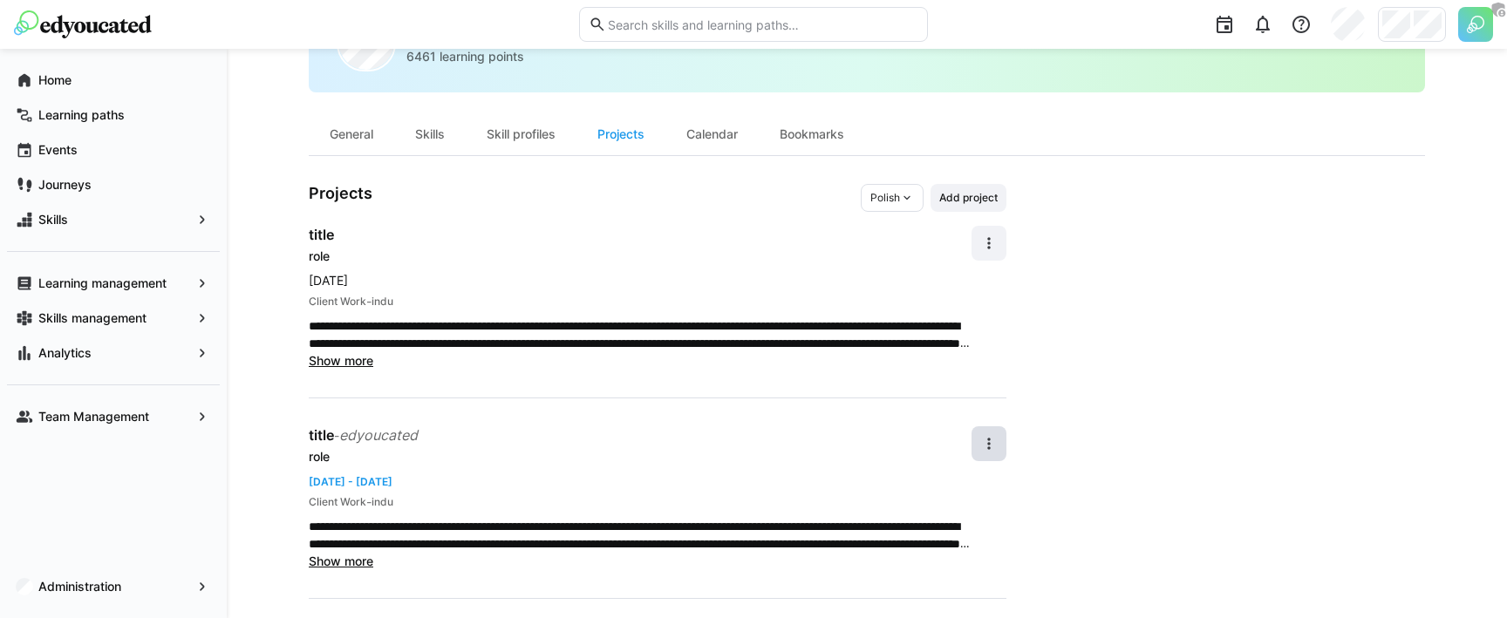
scroll to position [85, 0]
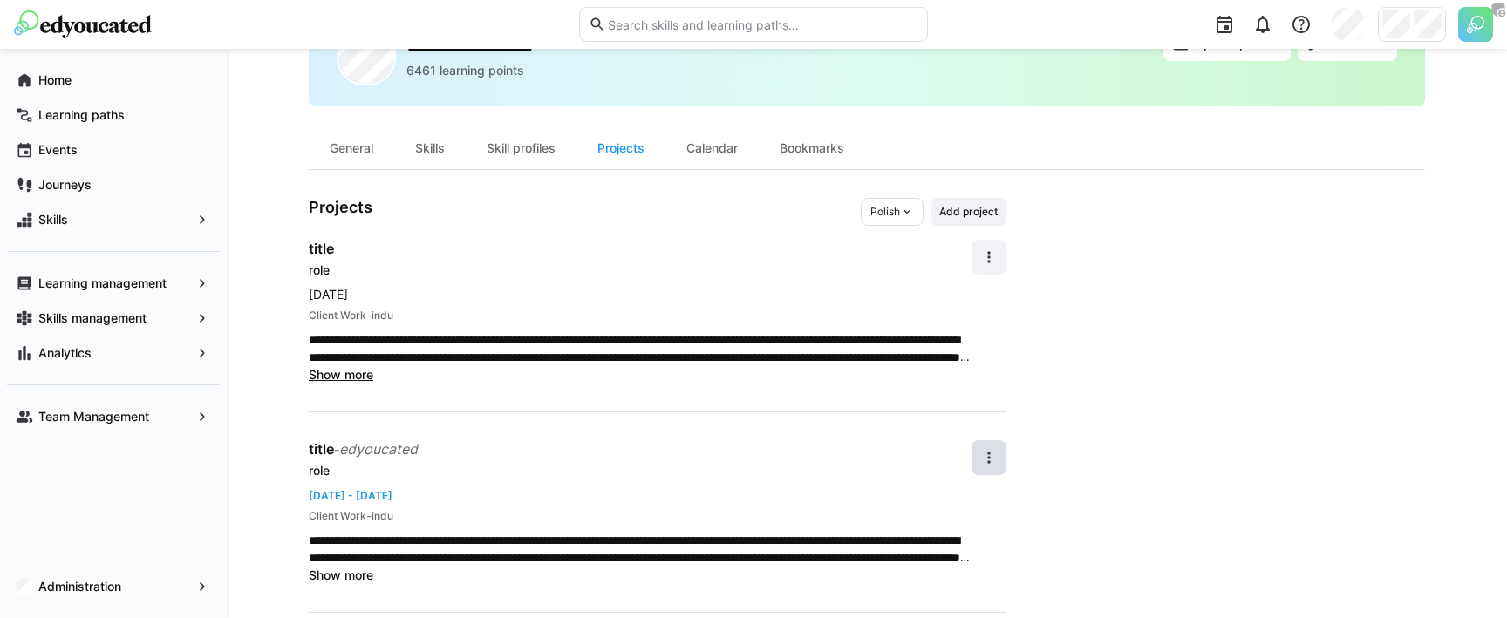
click at [992, 238] on div "**********" at bounding box center [658, 491] width 698 height 587
click at [991, 246] on span at bounding box center [988, 257] width 35 height 35
click at [957, 295] on div "Edit" at bounding box center [969, 303] width 46 height 17
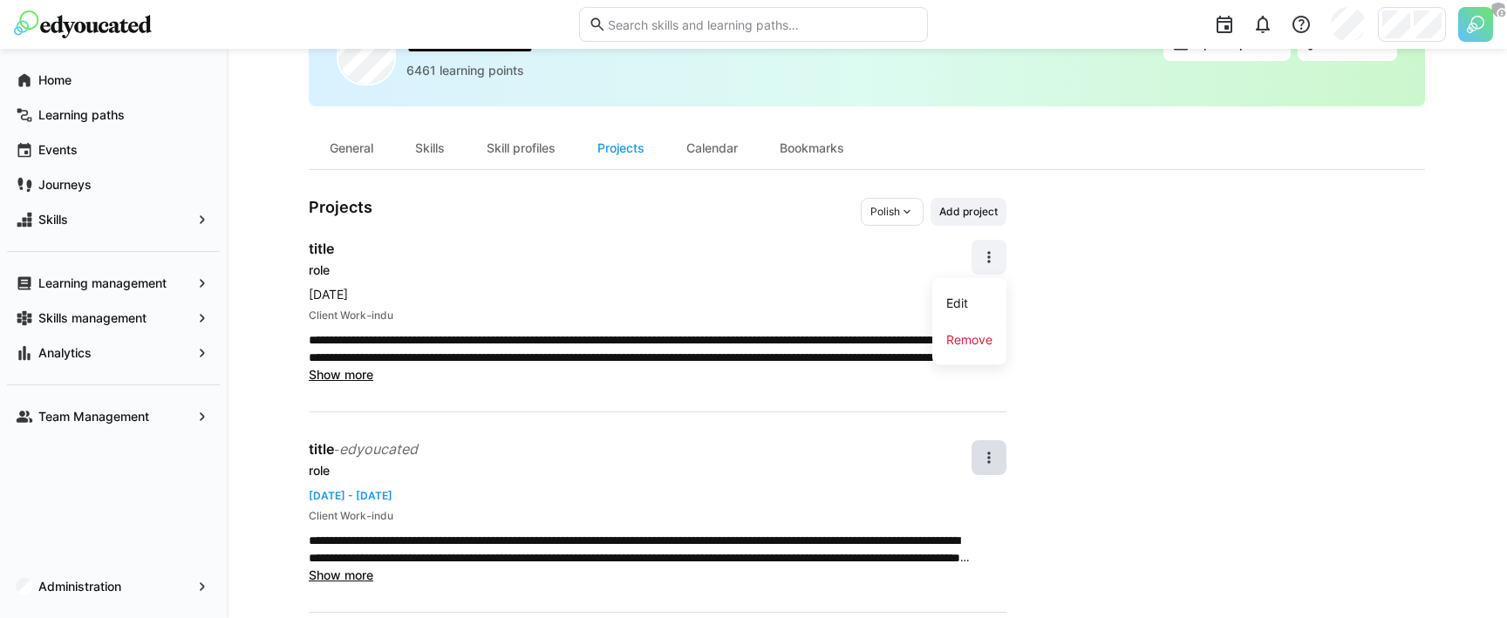
click at [836, 336] on p "**********" at bounding box center [640, 348] width 663 height 35
click at [0, 0] on app-navigation-label "Administration" at bounding box center [0, 0] width 0 height 0
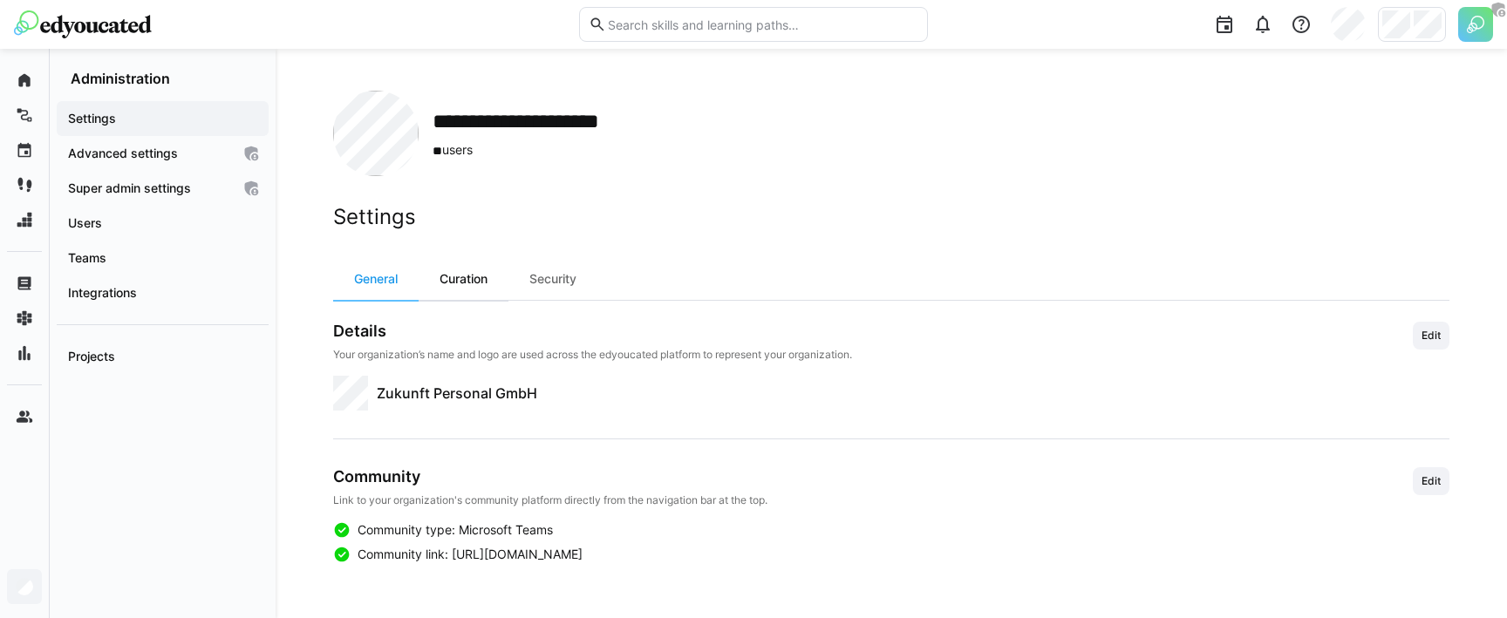
click at [464, 284] on div "Curation" at bounding box center [464, 279] width 90 height 42
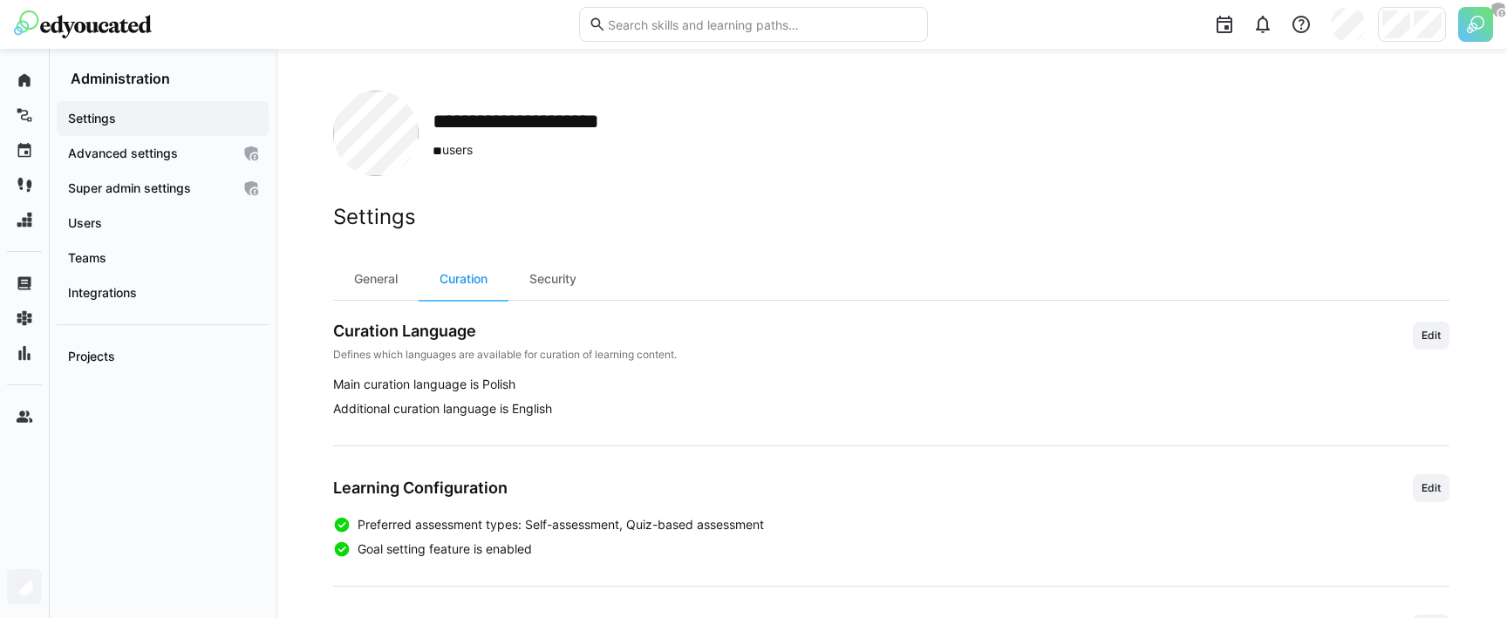
click at [495, 392] on span "Main curation language is Polish" at bounding box center [891, 384] width 1116 height 17
drag, startPoint x: 521, startPoint y: 385, endPoint x: 336, endPoint y: 385, distance: 184.9
click at [336, 385] on span "Main curation language is Polish" at bounding box center [891, 384] width 1116 height 17
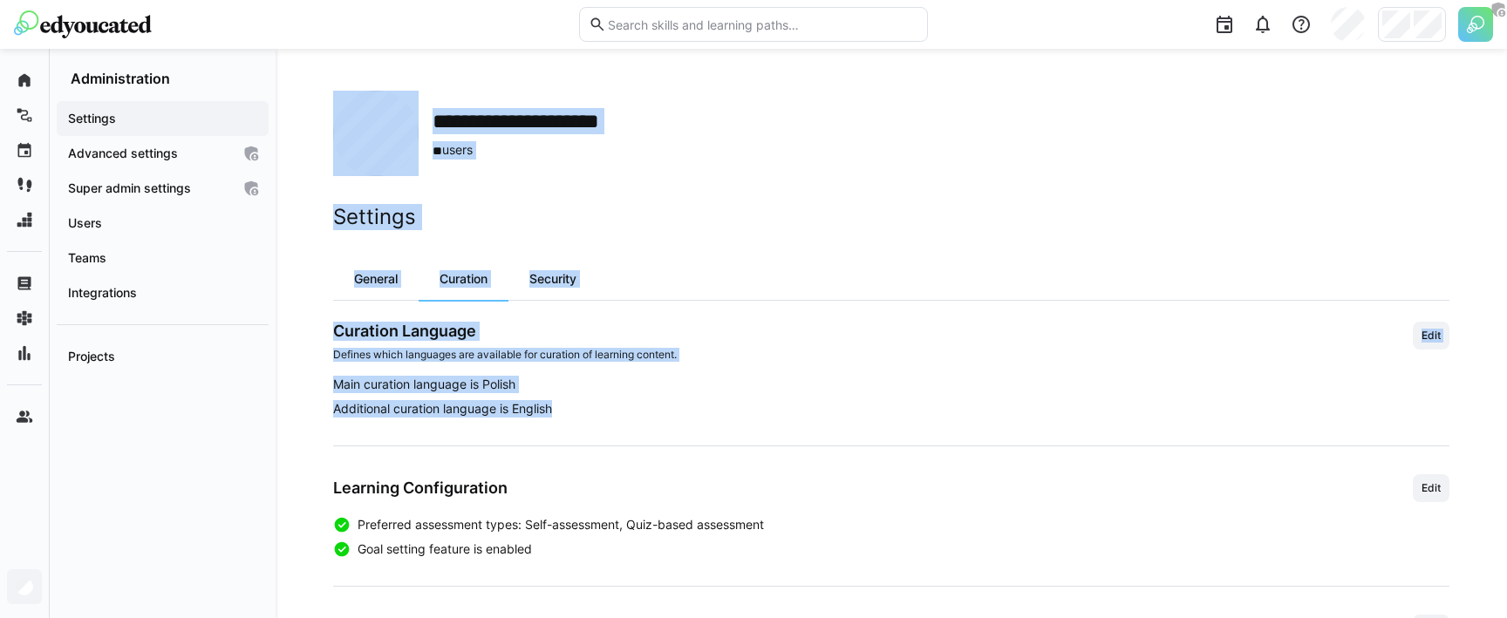
drag, startPoint x: 330, startPoint y: 405, endPoint x: 565, endPoint y: 402, distance: 234.6
click at [565, 402] on div "**********" at bounding box center [891, 401] width 1231 height 704
click at [565, 402] on span "Additional curation language is English" at bounding box center [891, 408] width 1116 height 17
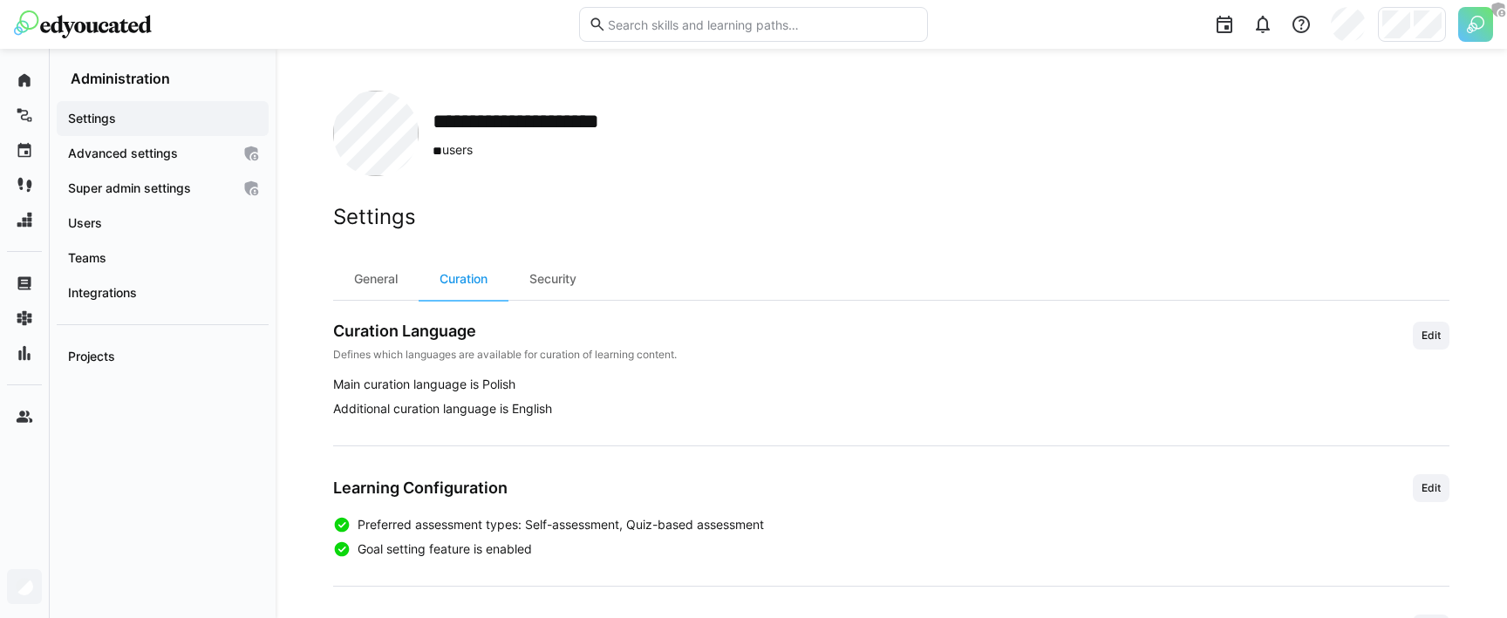
click at [538, 412] on span "Additional curation language is English" at bounding box center [891, 408] width 1116 height 17
click at [119, 358] on span "Projects" at bounding box center [162, 356] width 194 height 17
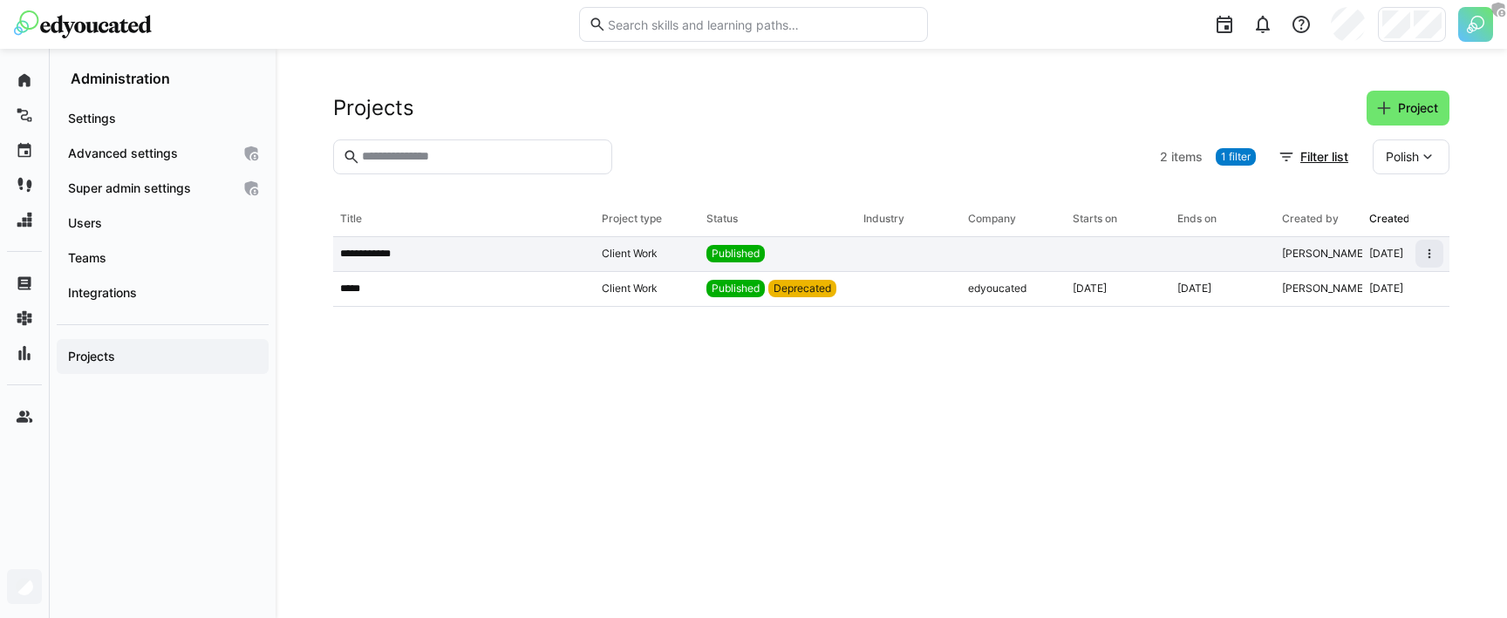
click at [449, 249] on app-table-first-column "**********" at bounding box center [464, 254] width 248 height 14
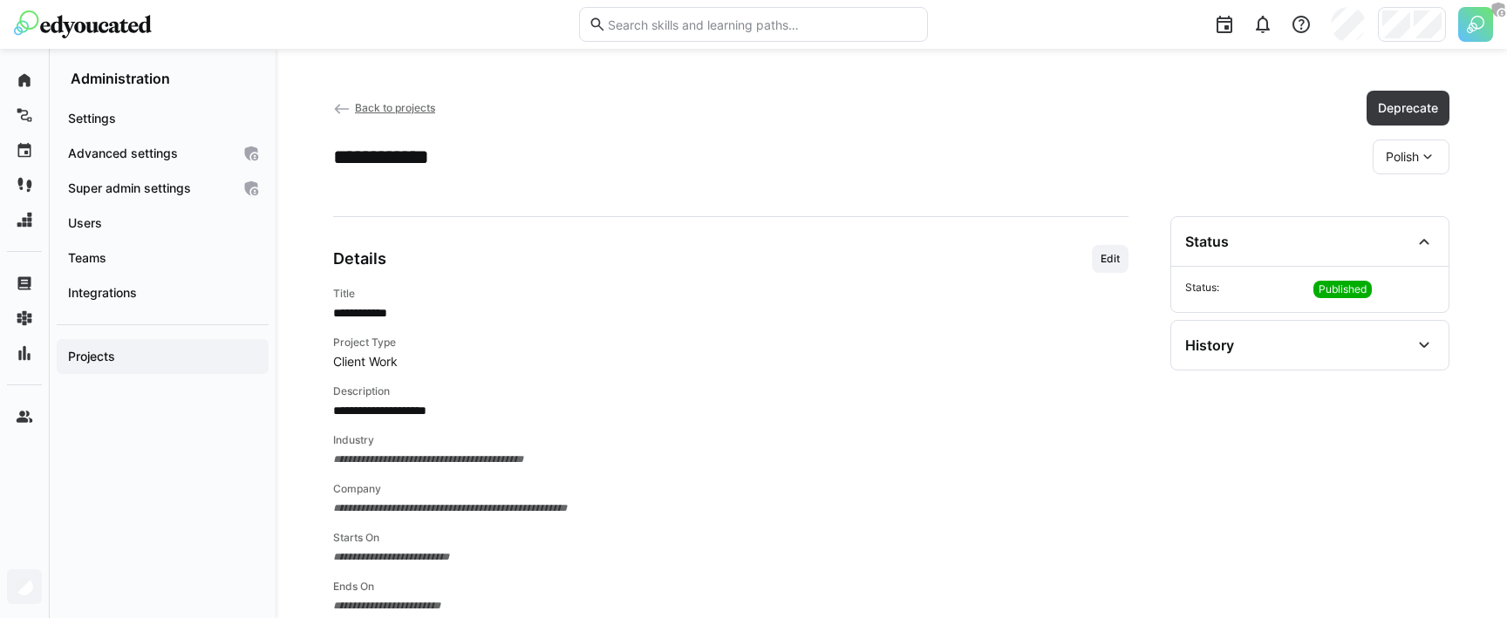
click at [371, 313] on p "**********" at bounding box center [730, 312] width 795 height 17
click at [375, 107] on span "Back to projects" at bounding box center [395, 107] width 80 height 13
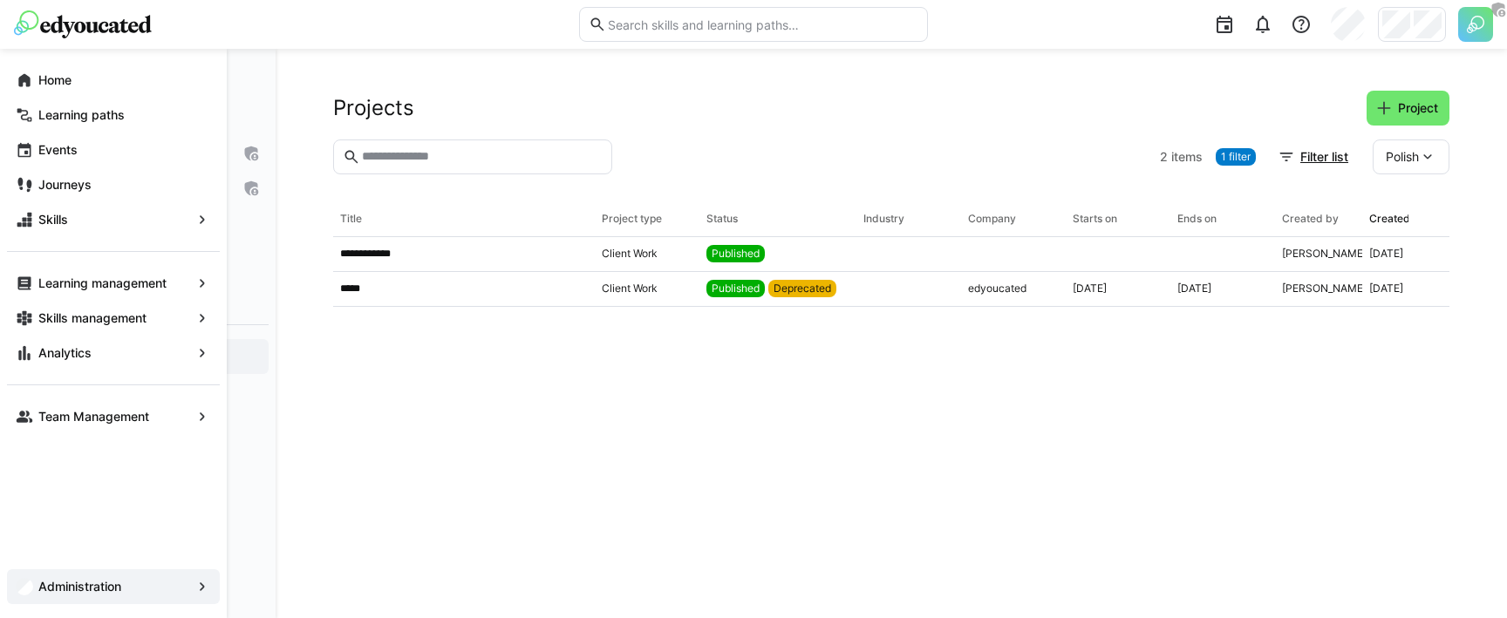
click at [0, 0] on app-navigation-label "Administration" at bounding box center [0, 0] width 0 height 0
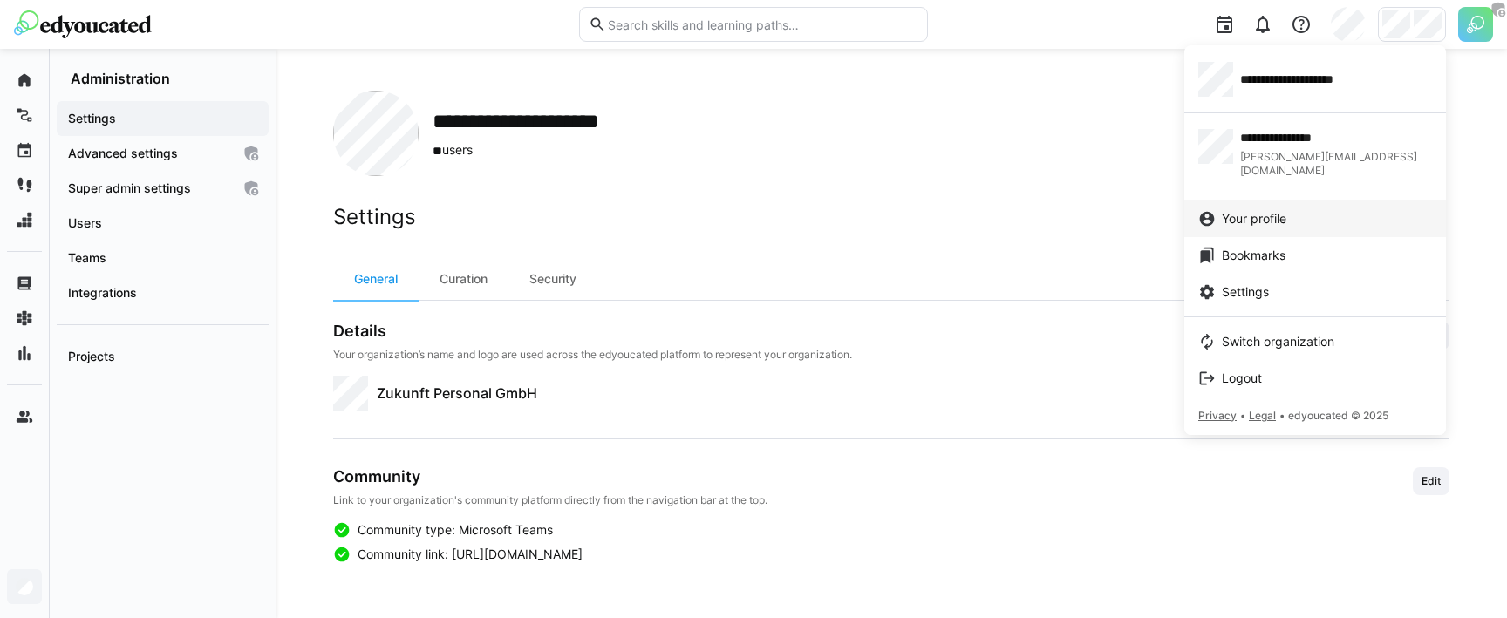
click at [1257, 210] on span "Your profile" at bounding box center [1254, 218] width 65 height 17
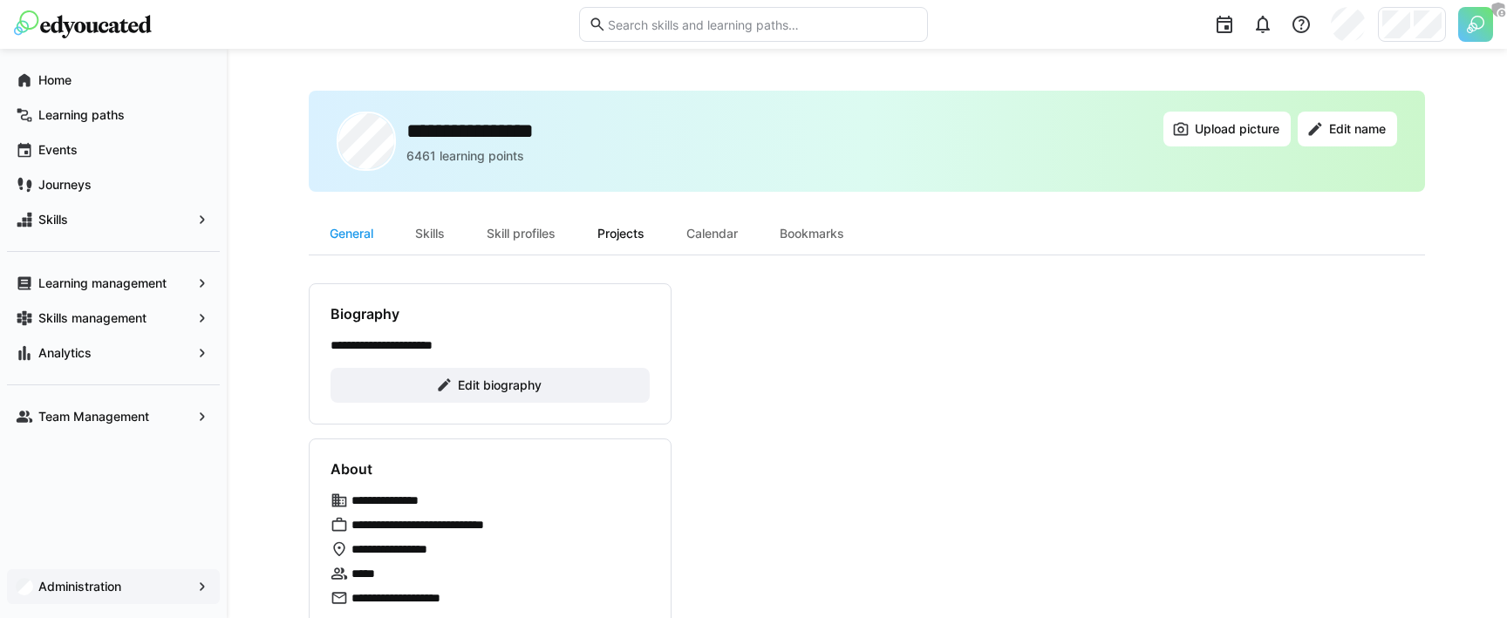
click at [642, 227] on div "Projects" at bounding box center [620, 234] width 89 height 42
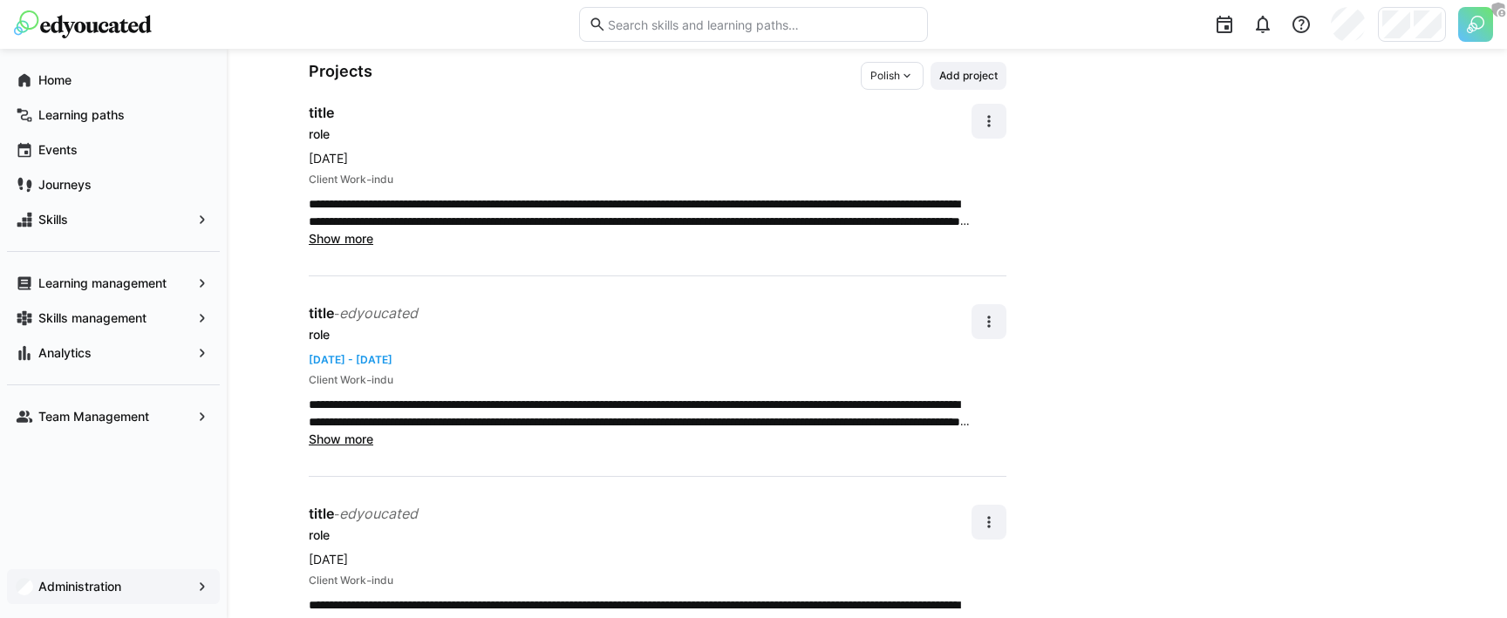
scroll to position [215, 0]
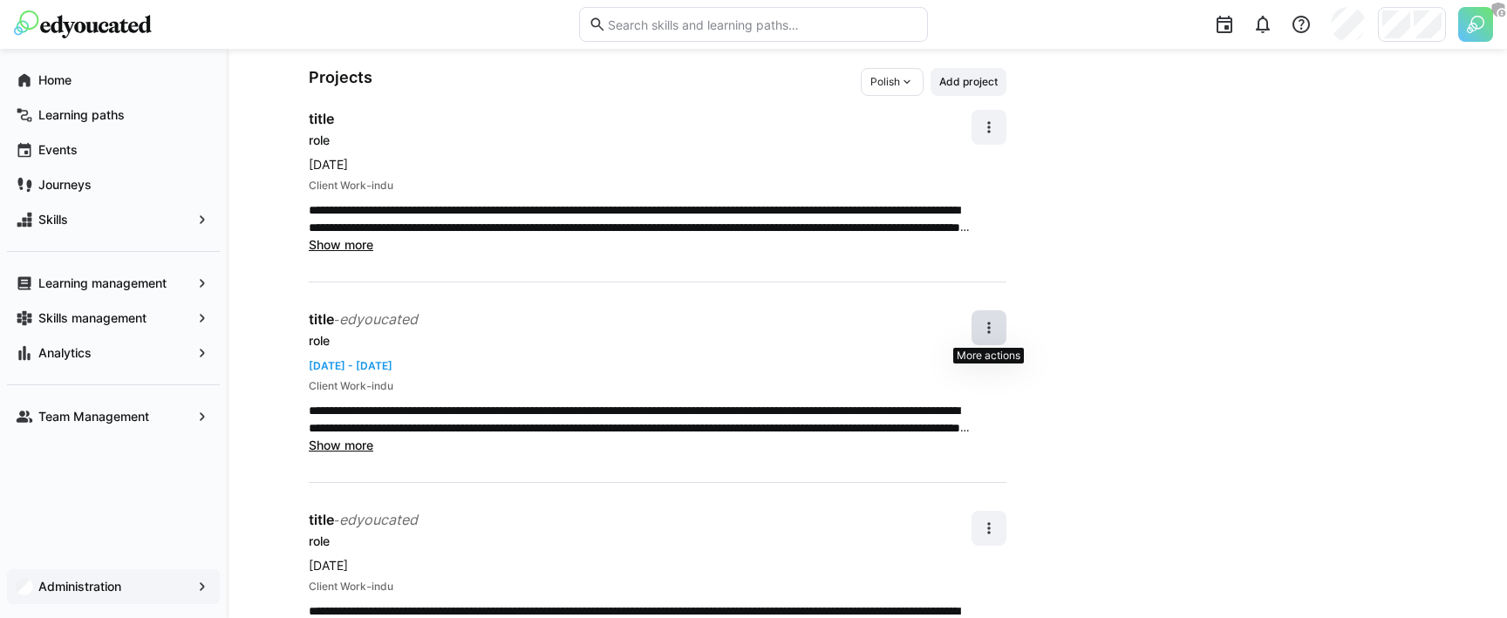
click at [991, 329] on eds-icon at bounding box center [988, 327] width 17 height 17
click at [970, 365] on div "Edit" at bounding box center [969, 373] width 46 height 17
click at [857, 454] on div "**********" at bounding box center [658, 382] width 698 height 545
click at [990, 520] on eds-icon at bounding box center [988, 528] width 17 height 17
click at [969, 447] on div "Edit" at bounding box center [969, 444] width 46 height 17
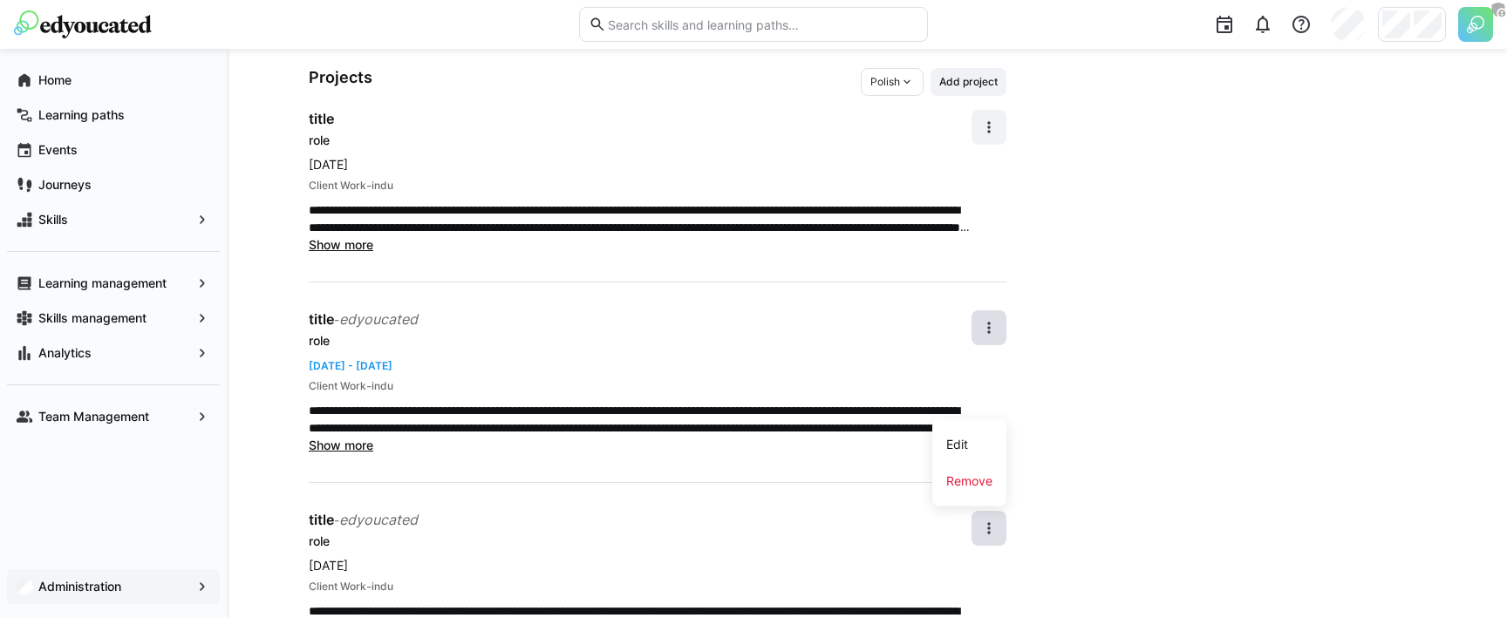
click at [768, 353] on div "**********" at bounding box center [640, 382] width 663 height 144
click at [978, 129] on span at bounding box center [988, 127] width 35 height 35
click at [962, 171] on div "Edit" at bounding box center [969, 173] width 46 height 17
click at [780, 202] on p "**********" at bounding box center [640, 218] width 663 height 35
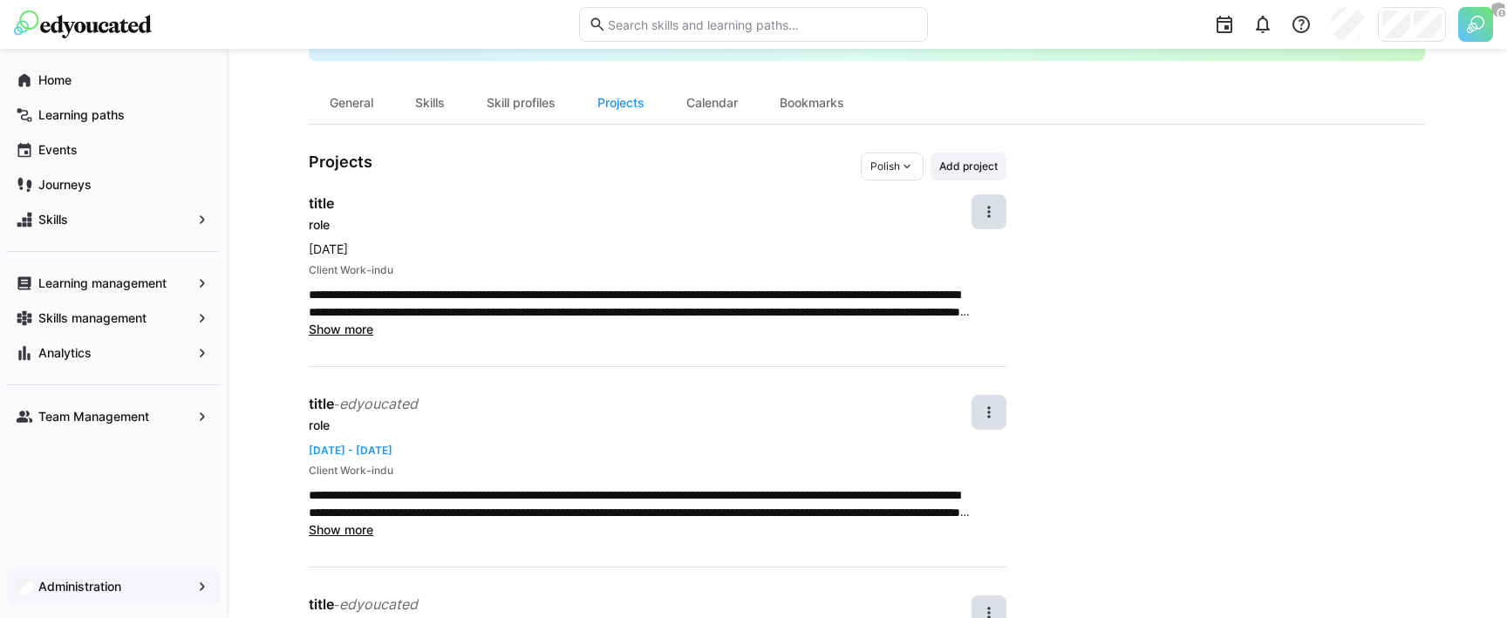
scroll to position [128, 0]
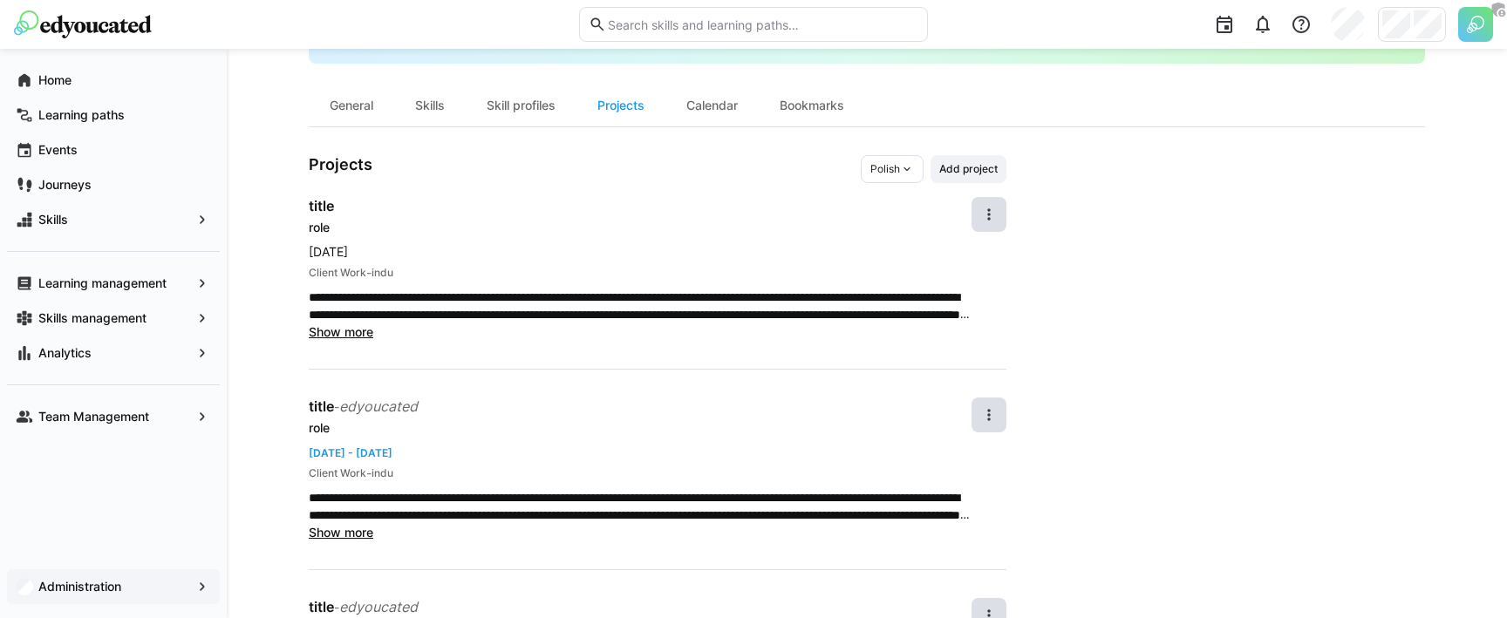
click at [902, 166] on eds-icon at bounding box center [907, 169] width 14 height 14
click at [889, 233] on span "English" at bounding box center [888, 236] width 35 height 14
click at [873, 274] on div "Client Work - indu" at bounding box center [640, 272] width 663 height 17
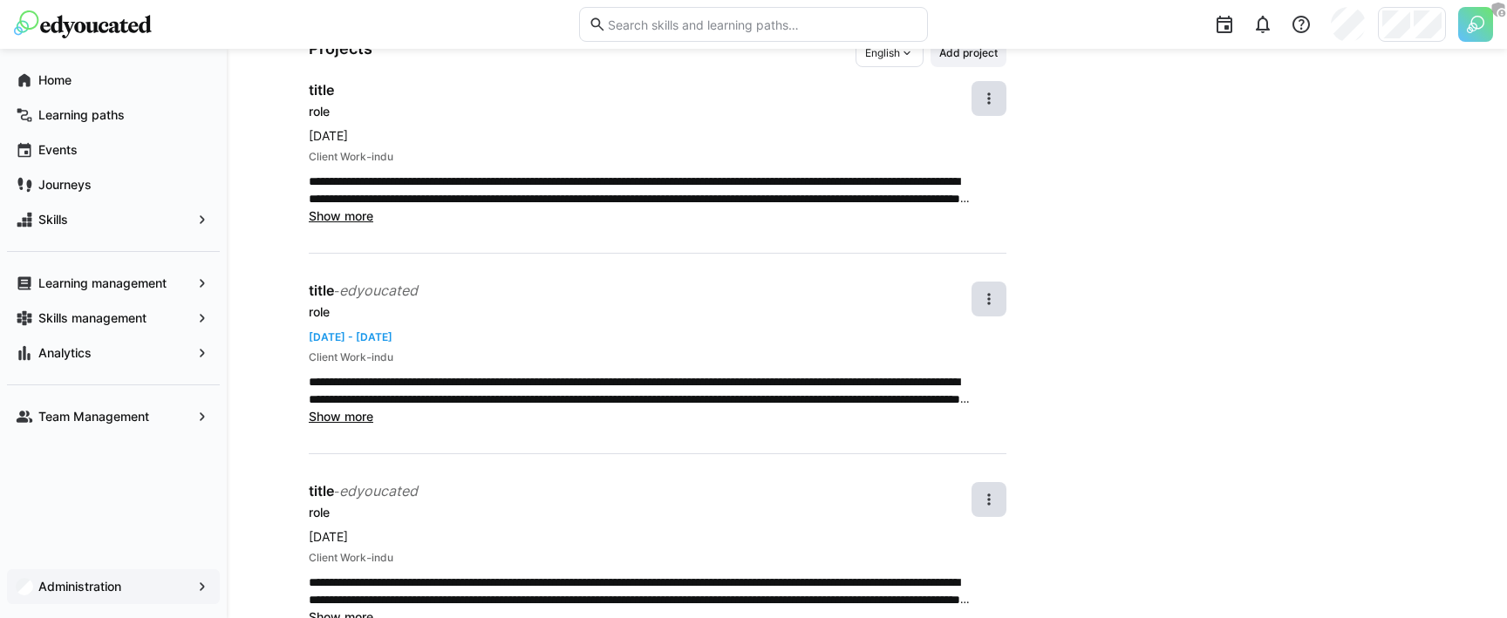
scroll to position [281, 0]
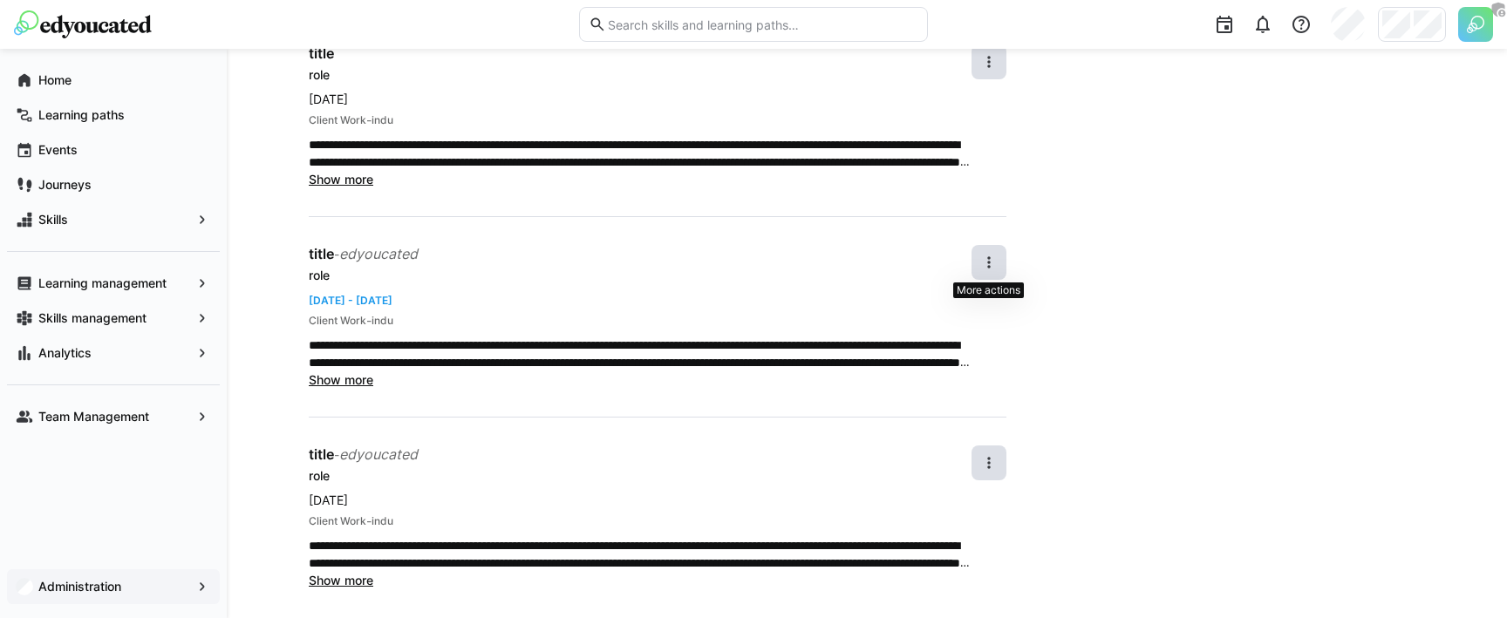
click at [983, 263] on eds-icon at bounding box center [988, 262] width 17 height 17
click at [962, 300] on div "Edit" at bounding box center [969, 307] width 46 height 17
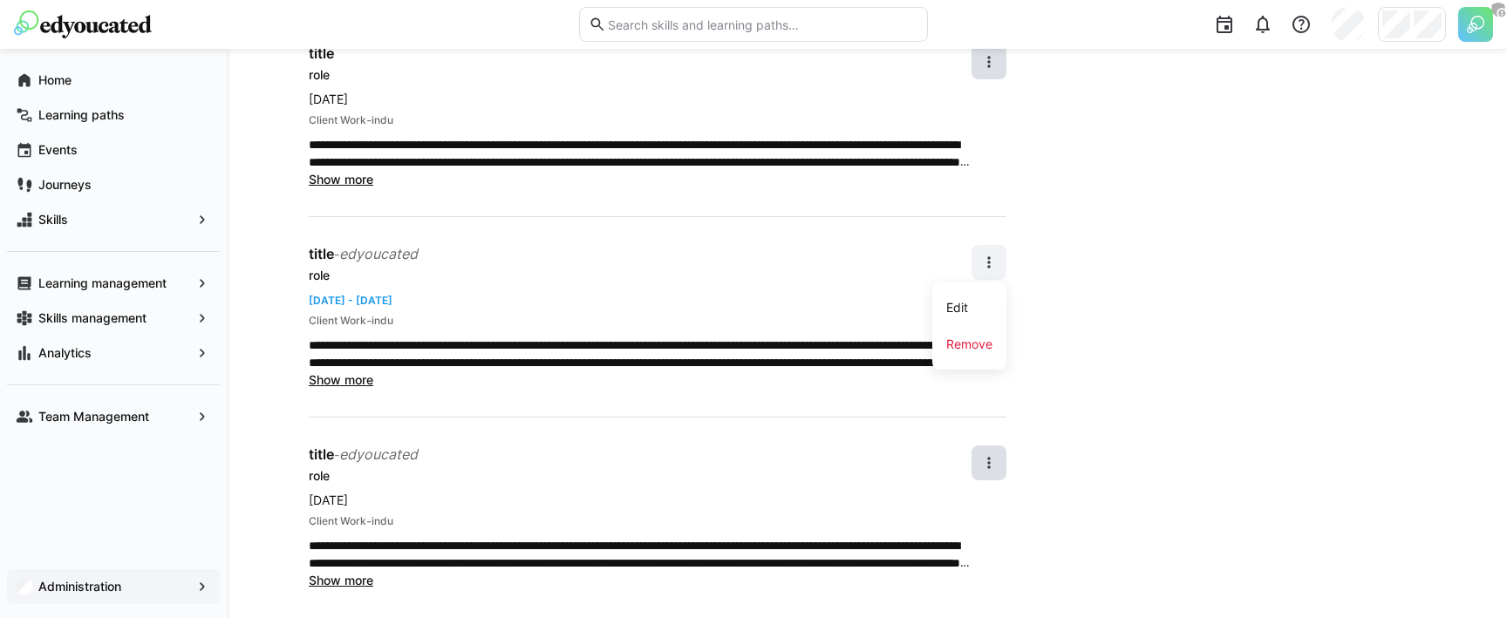
click at [904, 236] on div "**********" at bounding box center [658, 316] width 698 height 545
click at [985, 266] on eds-icon at bounding box center [988, 262] width 17 height 17
click at [964, 336] on div "Remove" at bounding box center [969, 344] width 46 height 17
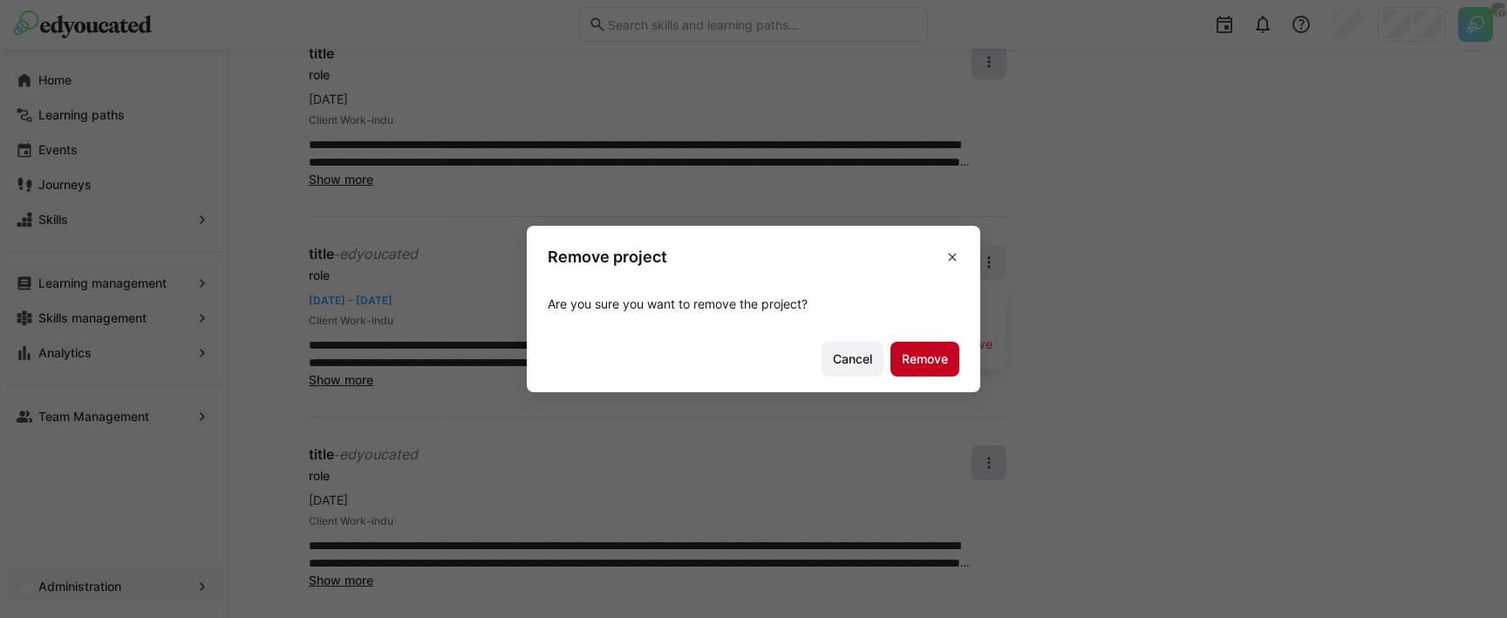
click at [915, 358] on span "Remove" at bounding box center [924, 359] width 51 height 17
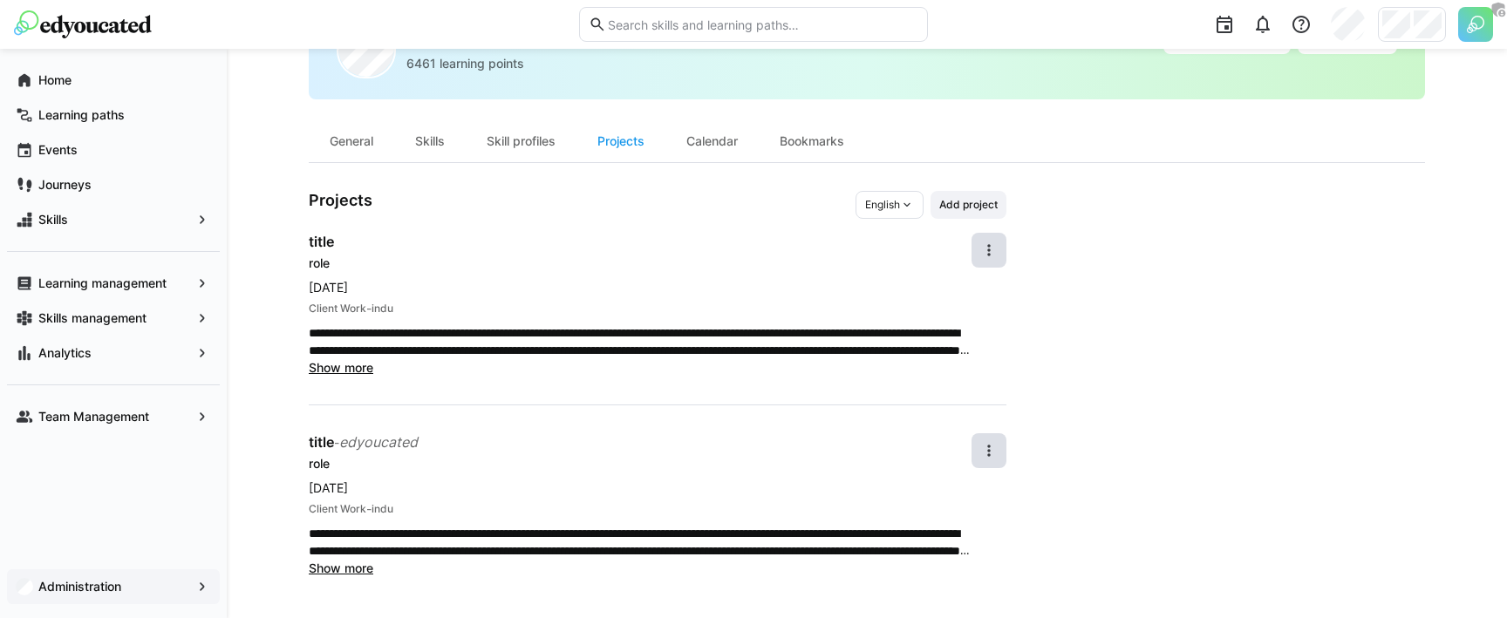
scroll to position [0, 0]
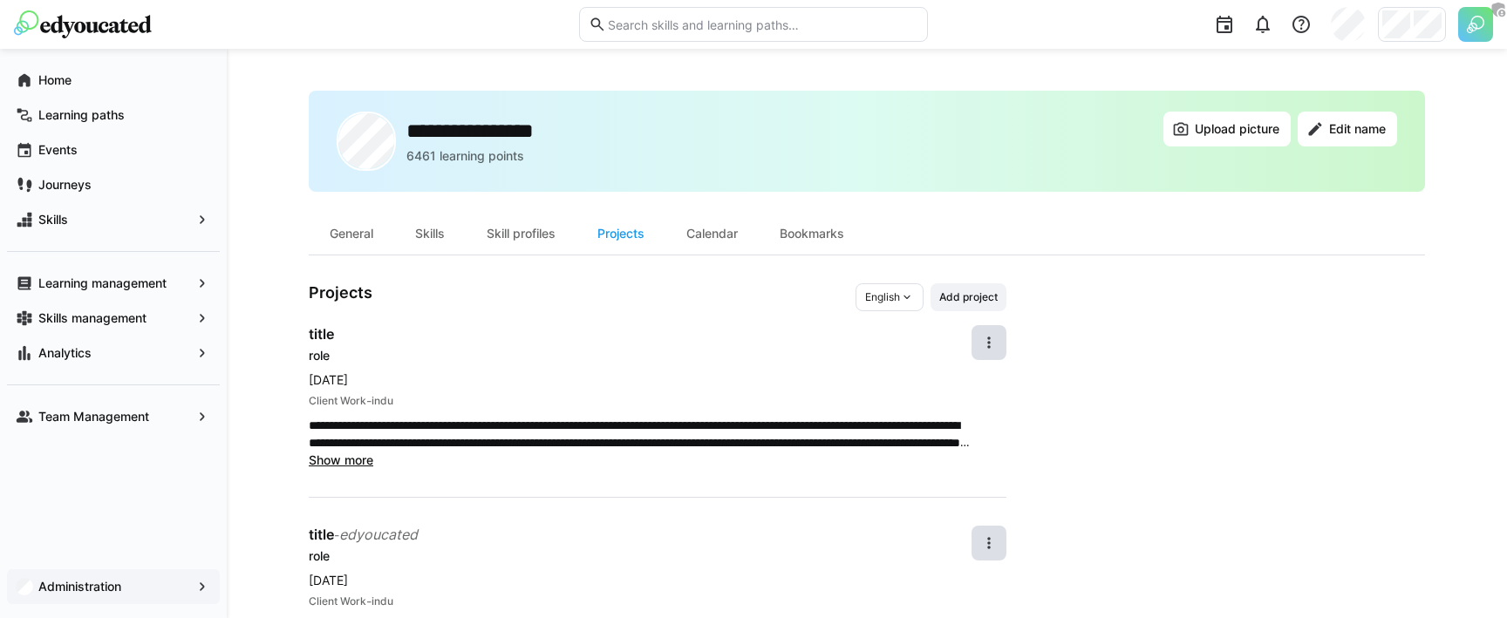
click at [553, 499] on div "**********" at bounding box center [658, 497] width 698 height 344
click at [963, 297] on span "Add project" at bounding box center [968, 297] width 62 height 14
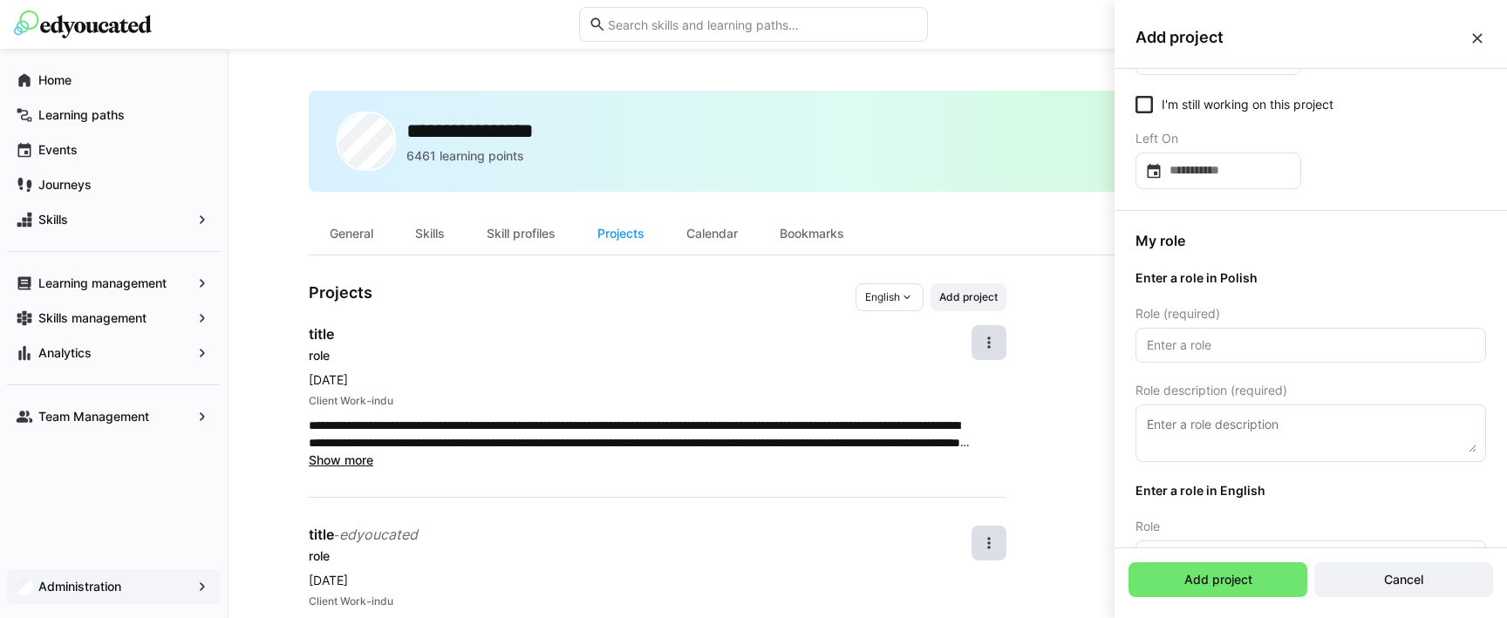
scroll to position [165, 0]
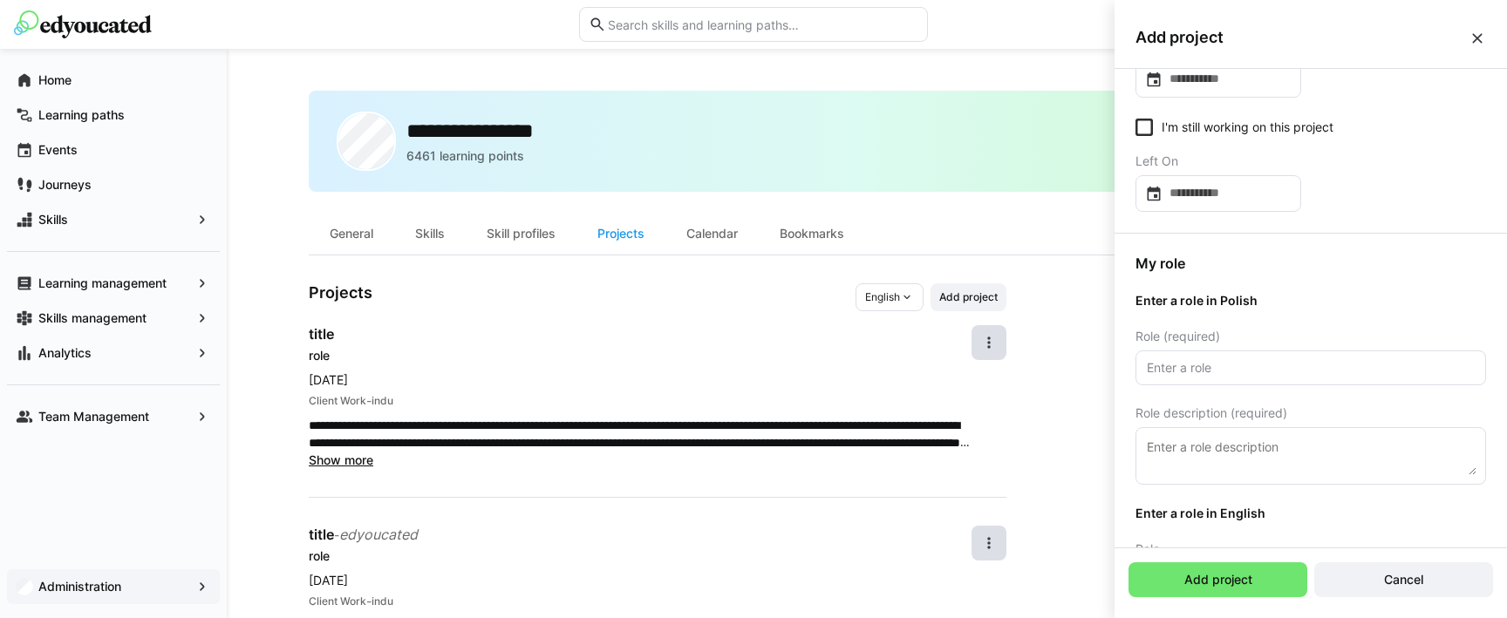
click at [1217, 371] on input "text" at bounding box center [1310, 368] width 331 height 16
type input "asd"
click at [1213, 456] on textarea at bounding box center [1310, 456] width 331 height 38
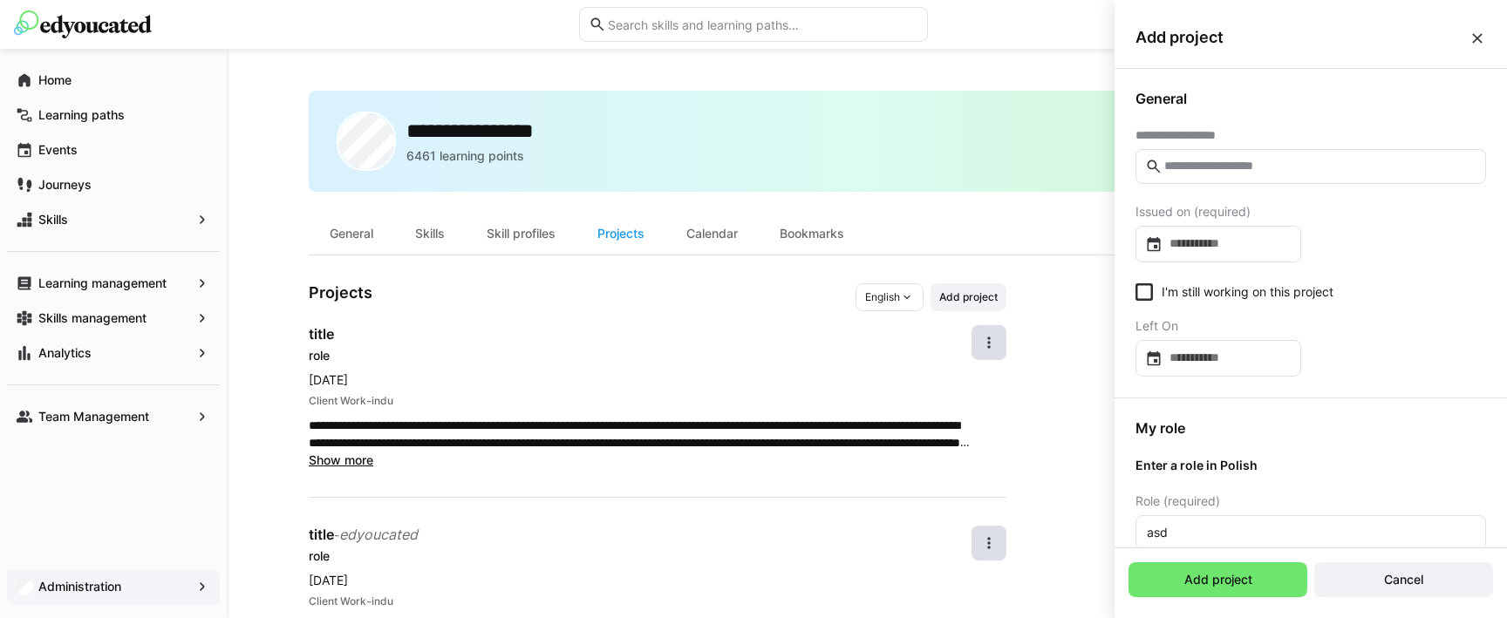
type textarea "asd"
click at [1206, 163] on input "text" at bounding box center [1319, 167] width 314 height 16
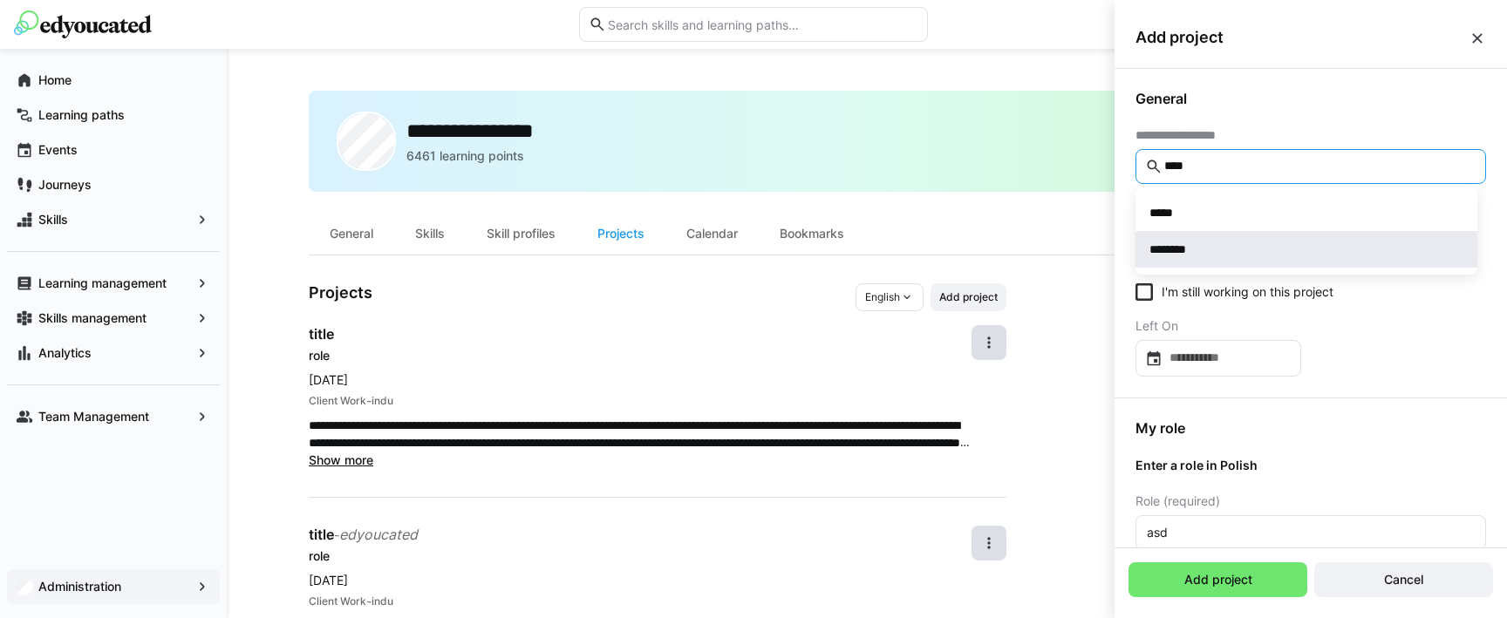
type input "****"
click at [1216, 238] on span "********" at bounding box center [1306, 249] width 342 height 37
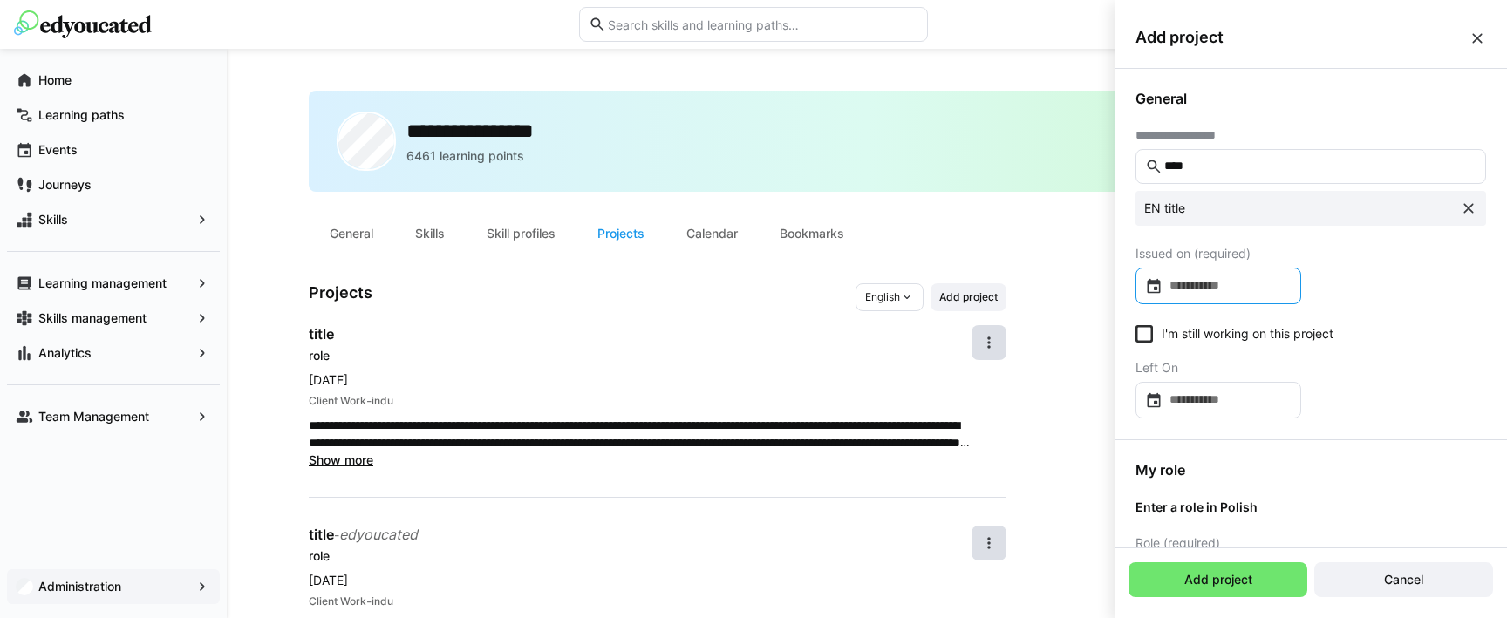
click at [1196, 278] on input at bounding box center [1226, 285] width 129 height 17
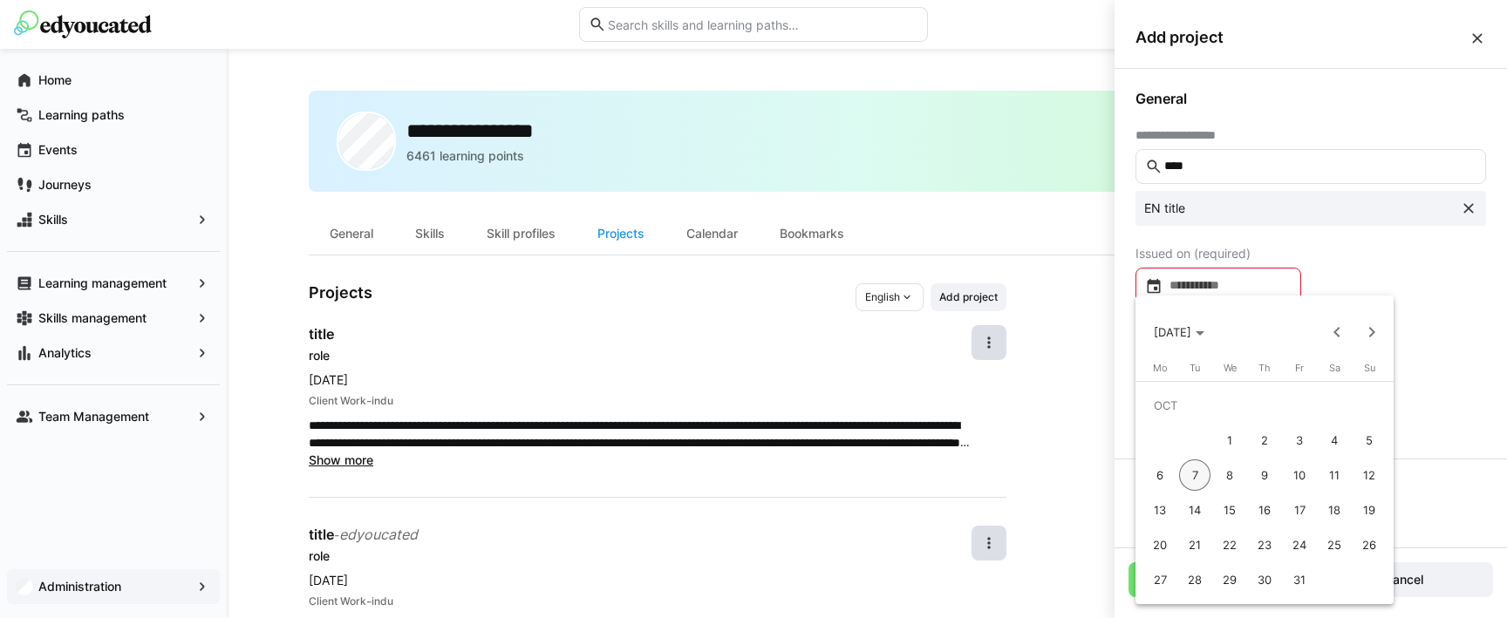
click at [1249, 442] on span "2" at bounding box center [1264, 440] width 31 height 31
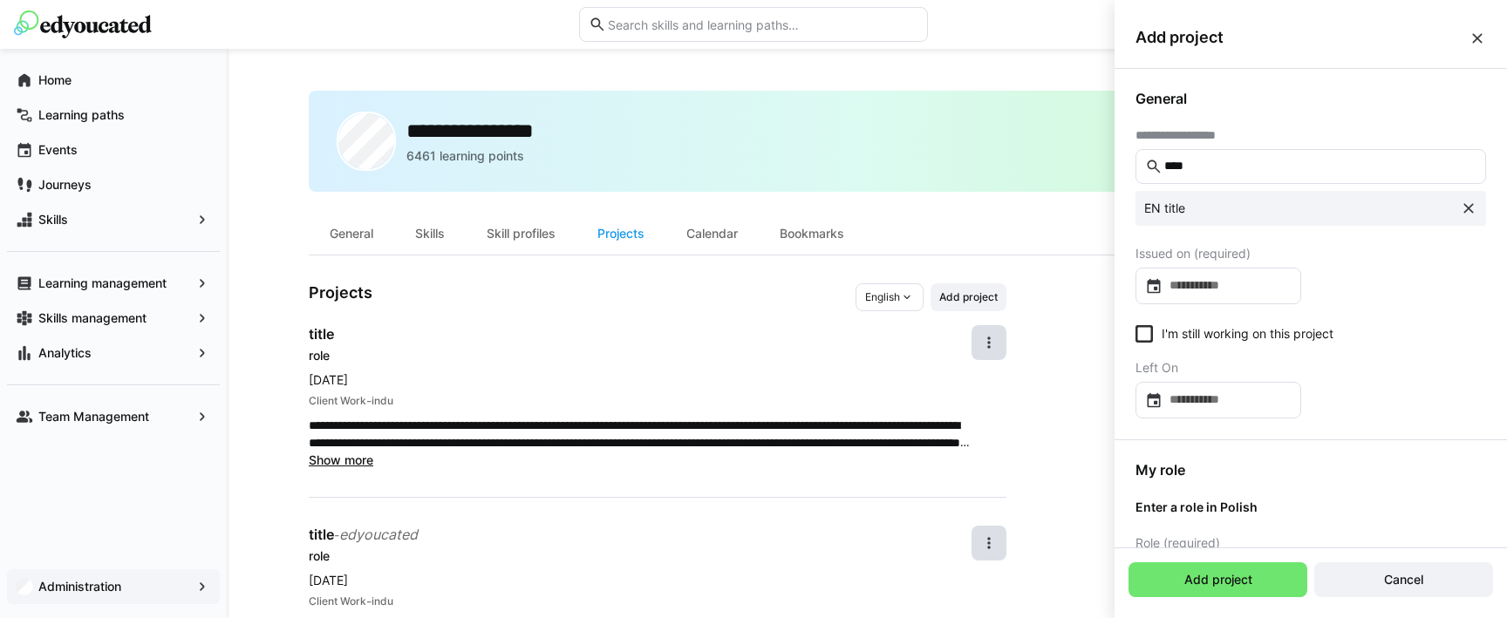
click at [1155, 324] on div "**********" at bounding box center [1310, 254] width 392 height 371
click at [1147, 333] on icon at bounding box center [1143, 333] width 17 height 17
click at [1237, 577] on span "Add project" at bounding box center [1218, 579] width 73 height 17
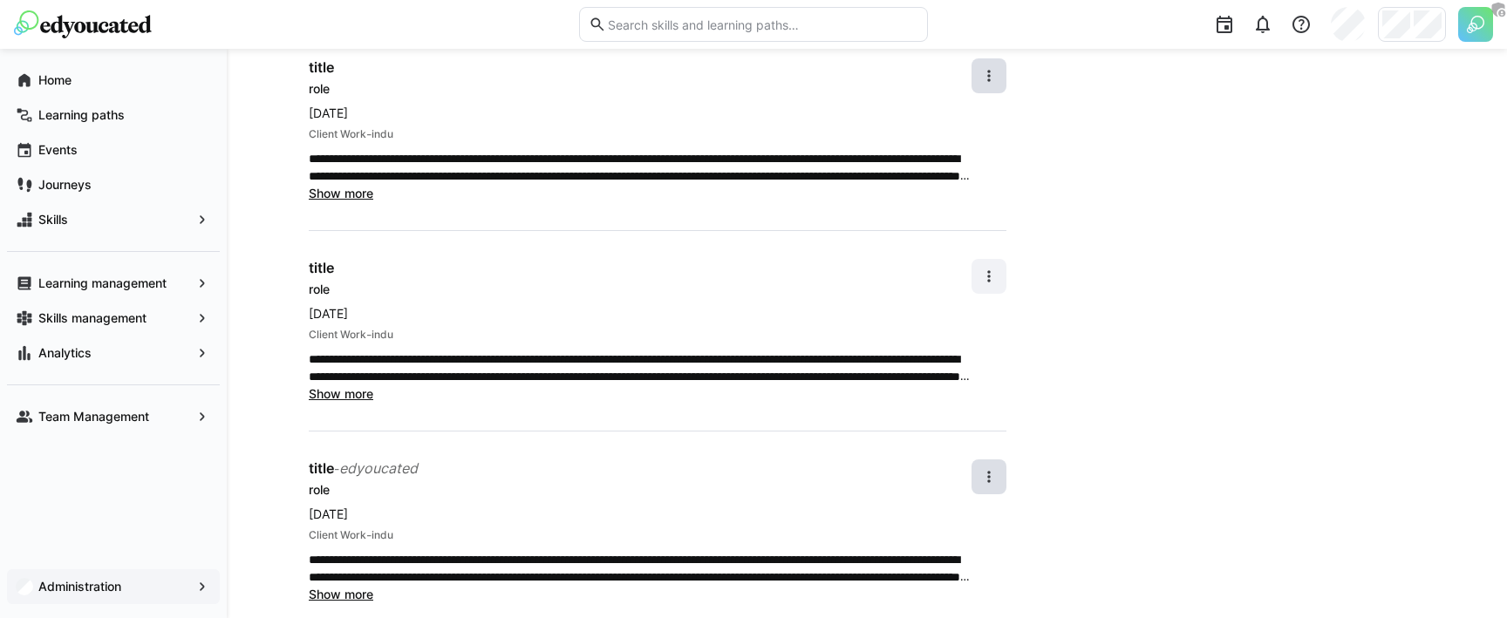
scroll to position [258, 0]
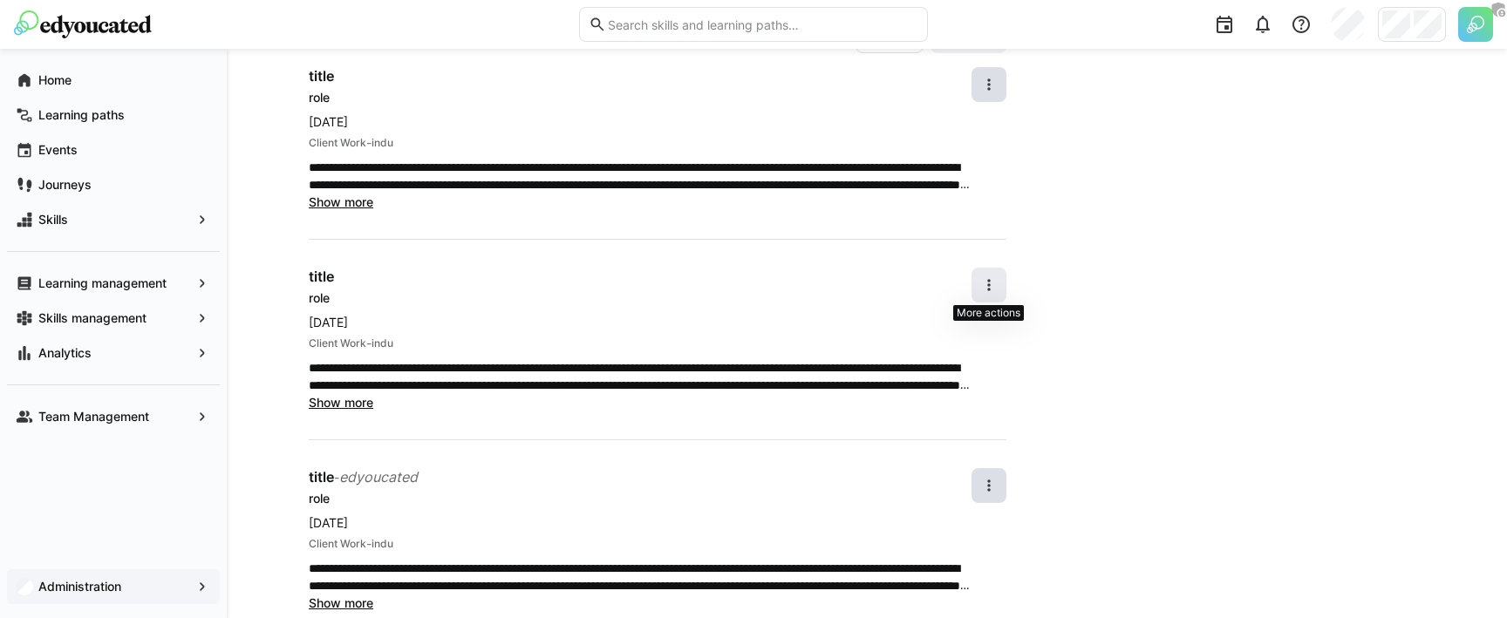
click at [1000, 281] on span at bounding box center [988, 285] width 35 height 35
click at [991, 333] on div "Edit" at bounding box center [969, 330] width 46 height 17
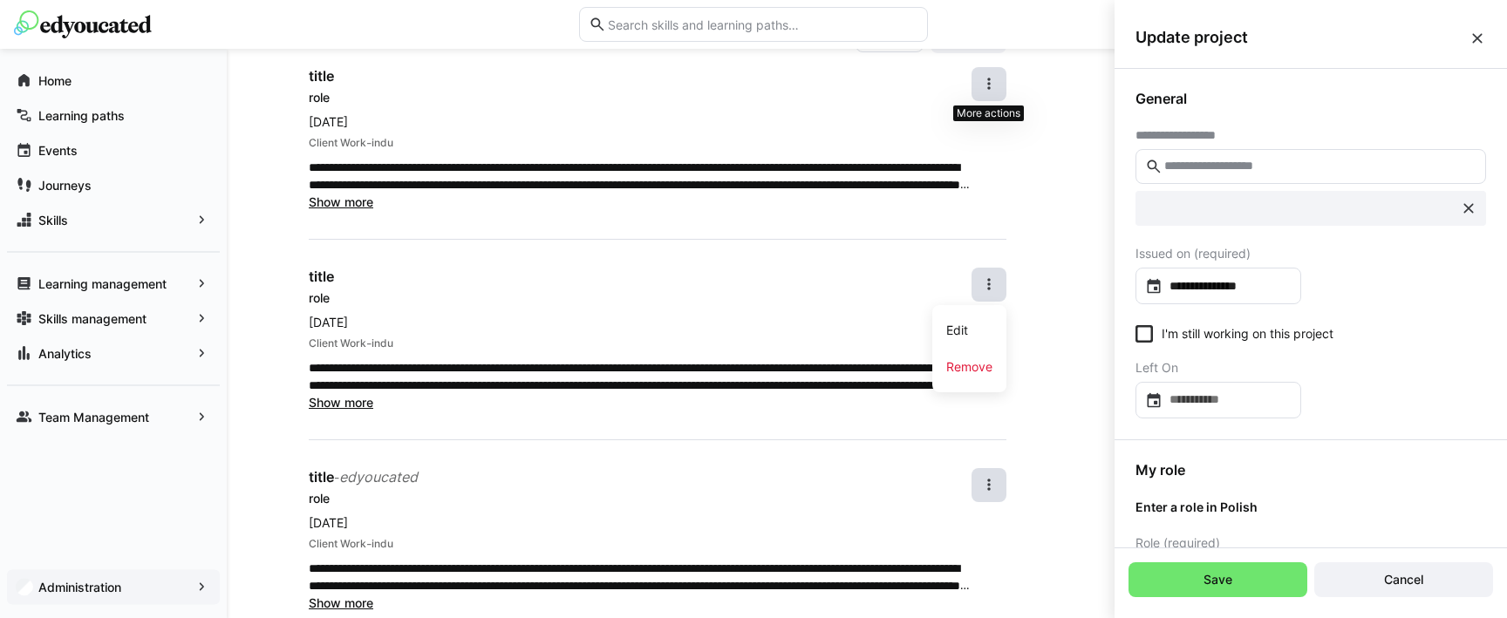
click at [990, 84] on eds-icon at bounding box center [988, 83] width 17 height 17
click at [978, 127] on div "Edit" at bounding box center [969, 130] width 46 height 17
click at [817, 155] on div "**********" at bounding box center [640, 139] width 663 height 144
click at [1476, 33] on eds-icon at bounding box center [1476, 38] width 17 height 17
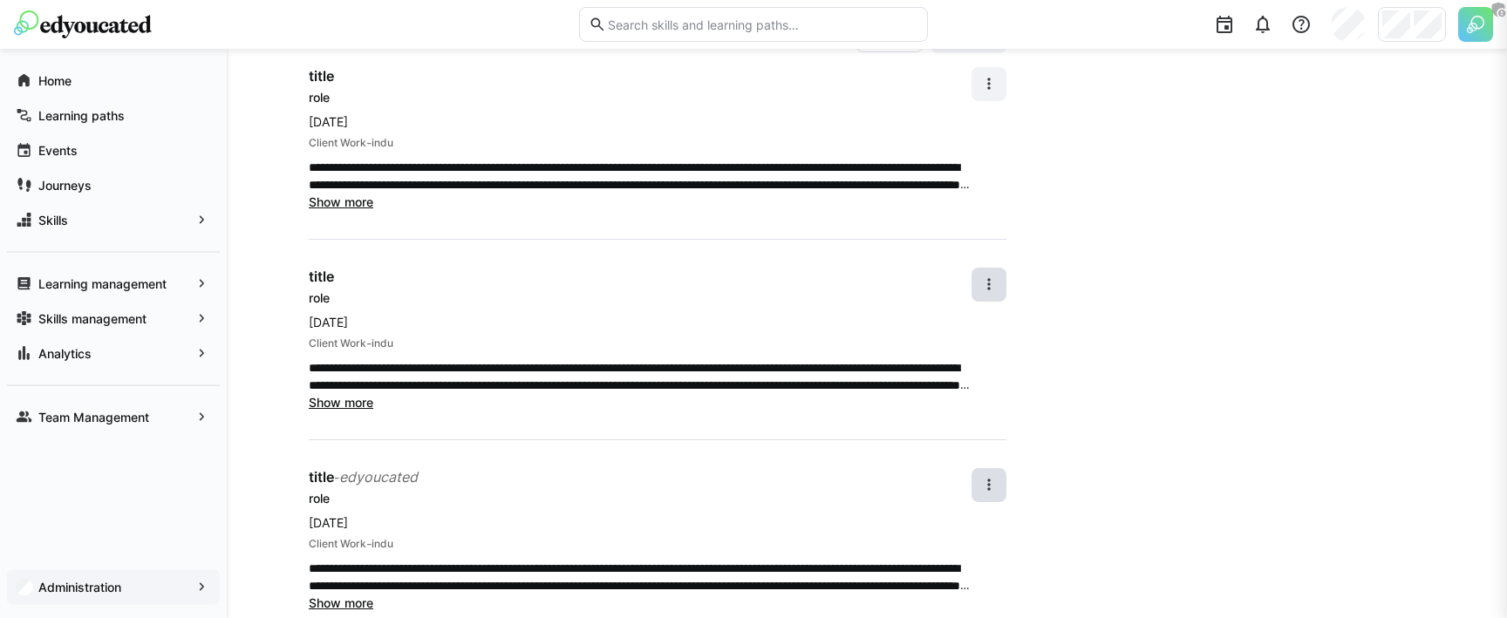
scroll to position [258, 0]
click at [986, 88] on eds-icon at bounding box center [988, 84] width 17 height 17
click at [964, 134] on div "Edit" at bounding box center [969, 130] width 46 height 17
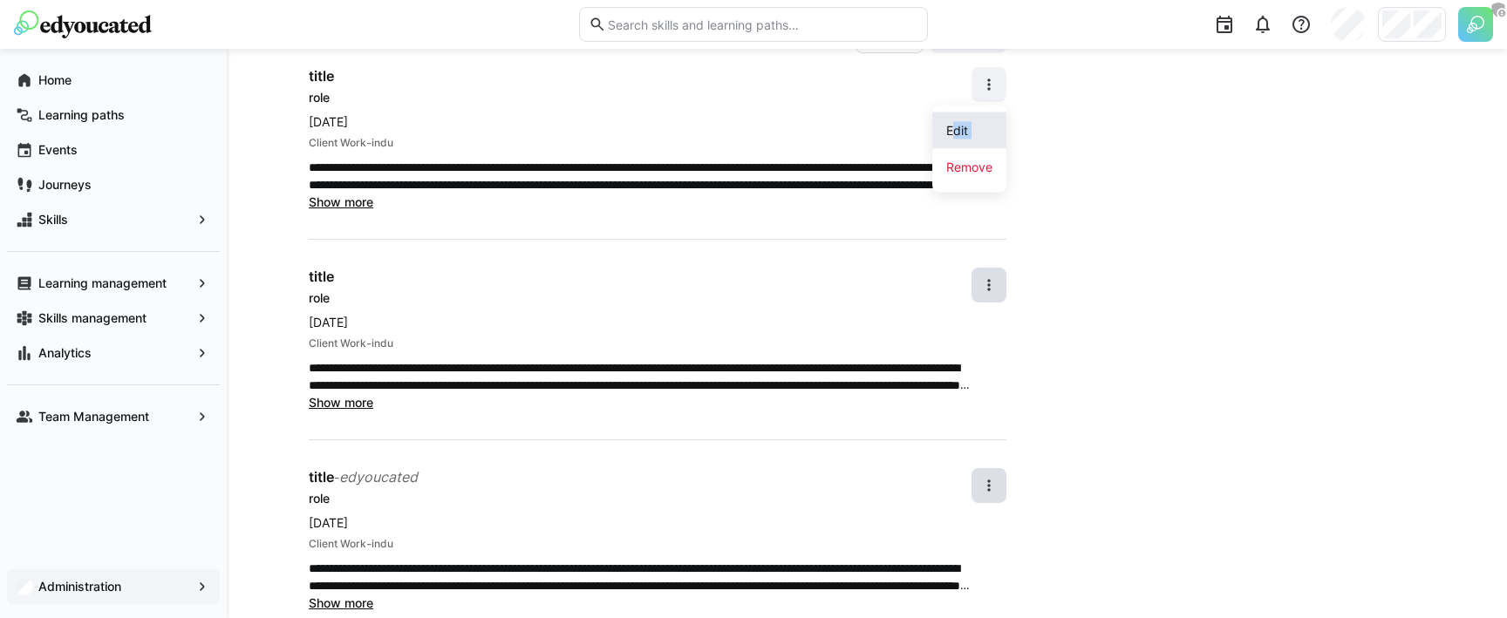
click at [964, 134] on div "Edit" at bounding box center [969, 130] width 46 height 17
click at [842, 160] on p "**********" at bounding box center [640, 176] width 663 height 35
click at [1006, 277] on app-user-profile-inner-container "**********" at bounding box center [867, 318] width 1116 height 587
click at [996, 279] on eds-icon at bounding box center [988, 284] width 17 height 17
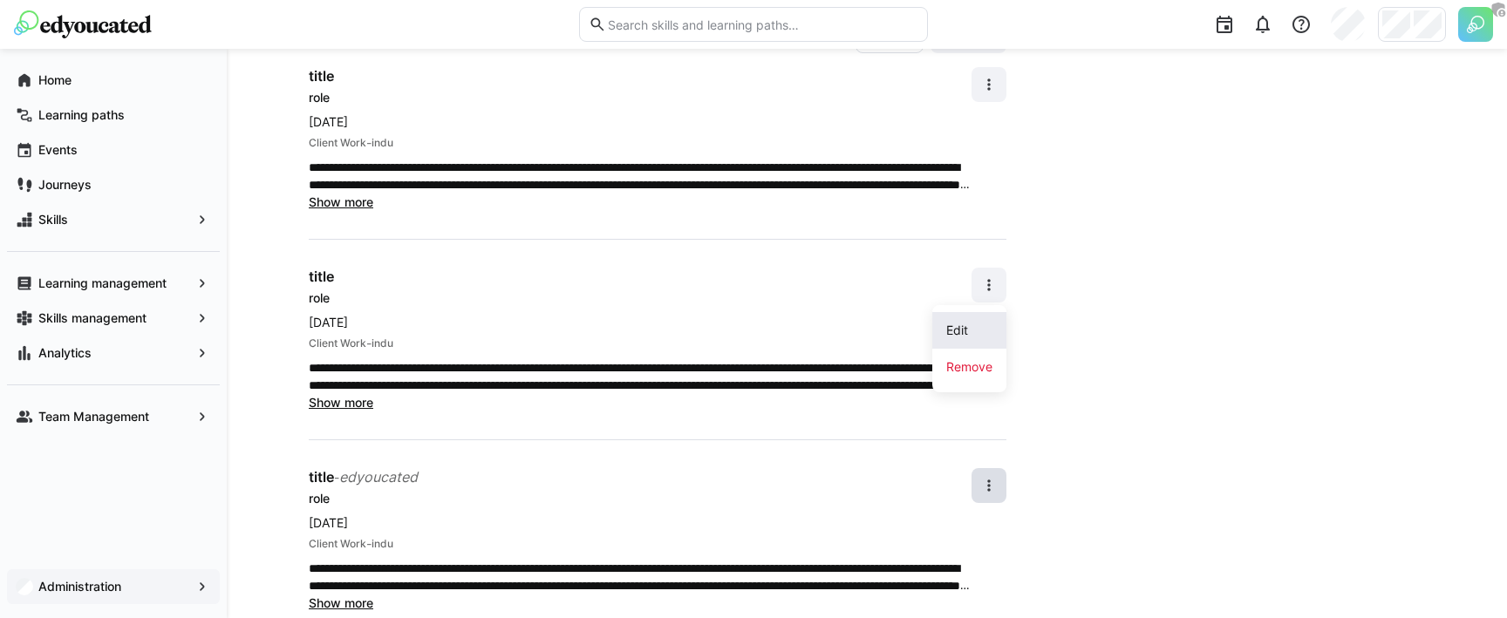
click at [985, 322] on div "Edit" at bounding box center [969, 330] width 46 height 17
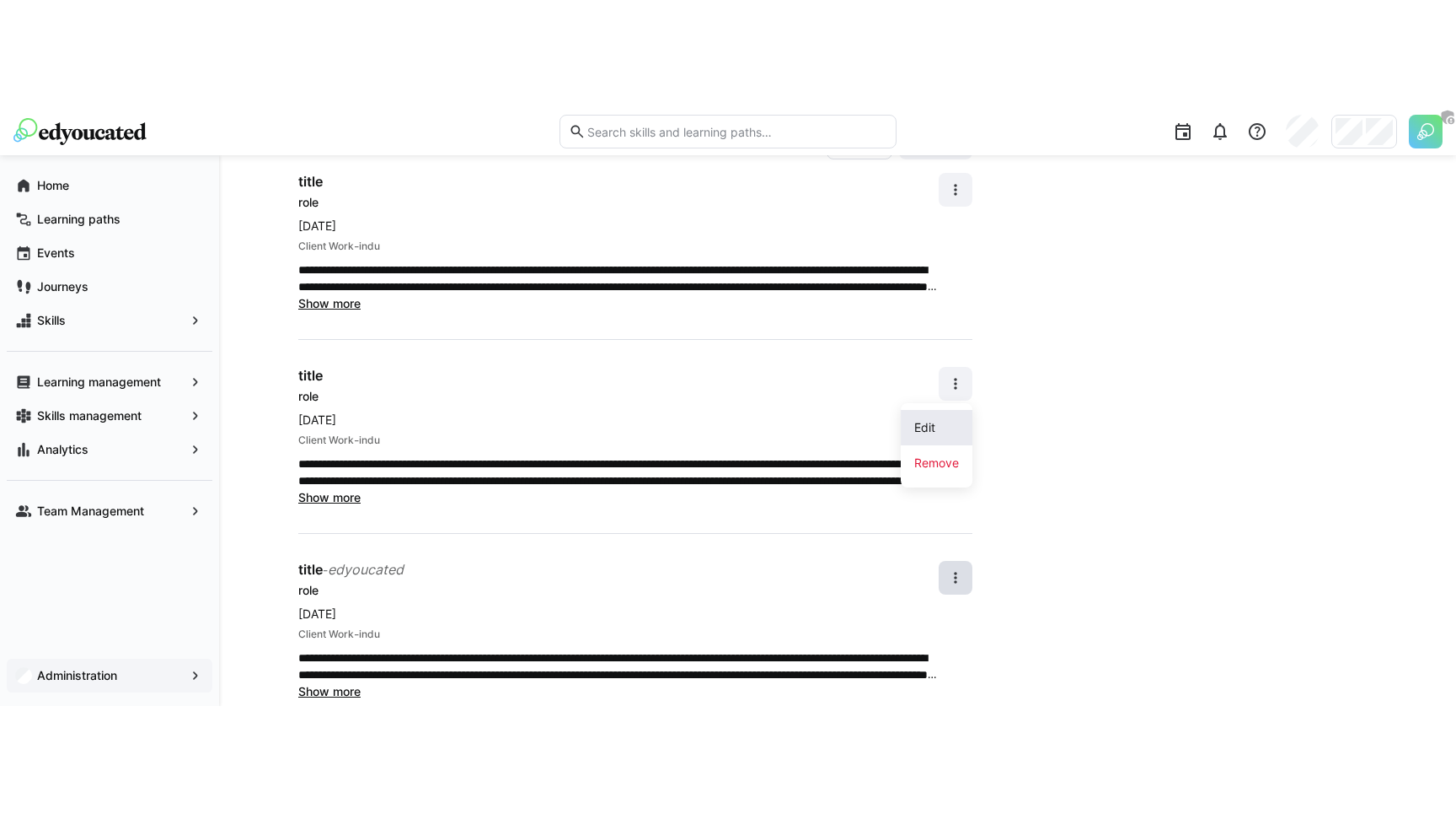
scroll to position [0, 0]
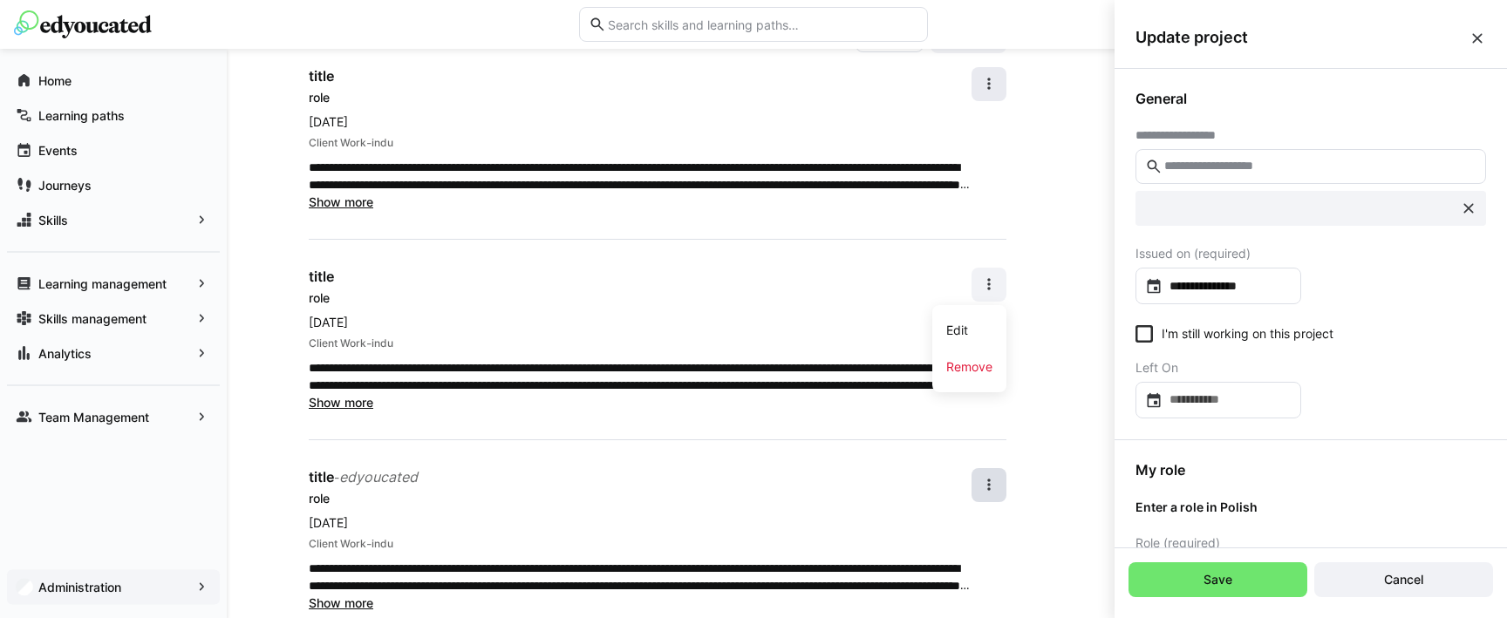
click at [984, 84] on eds-icon at bounding box center [988, 83] width 17 height 17
click at [955, 125] on div "Edit" at bounding box center [969, 130] width 46 height 17
click at [402, 180] on p "**********" at bounding box center [640, 176] width 663 height 35
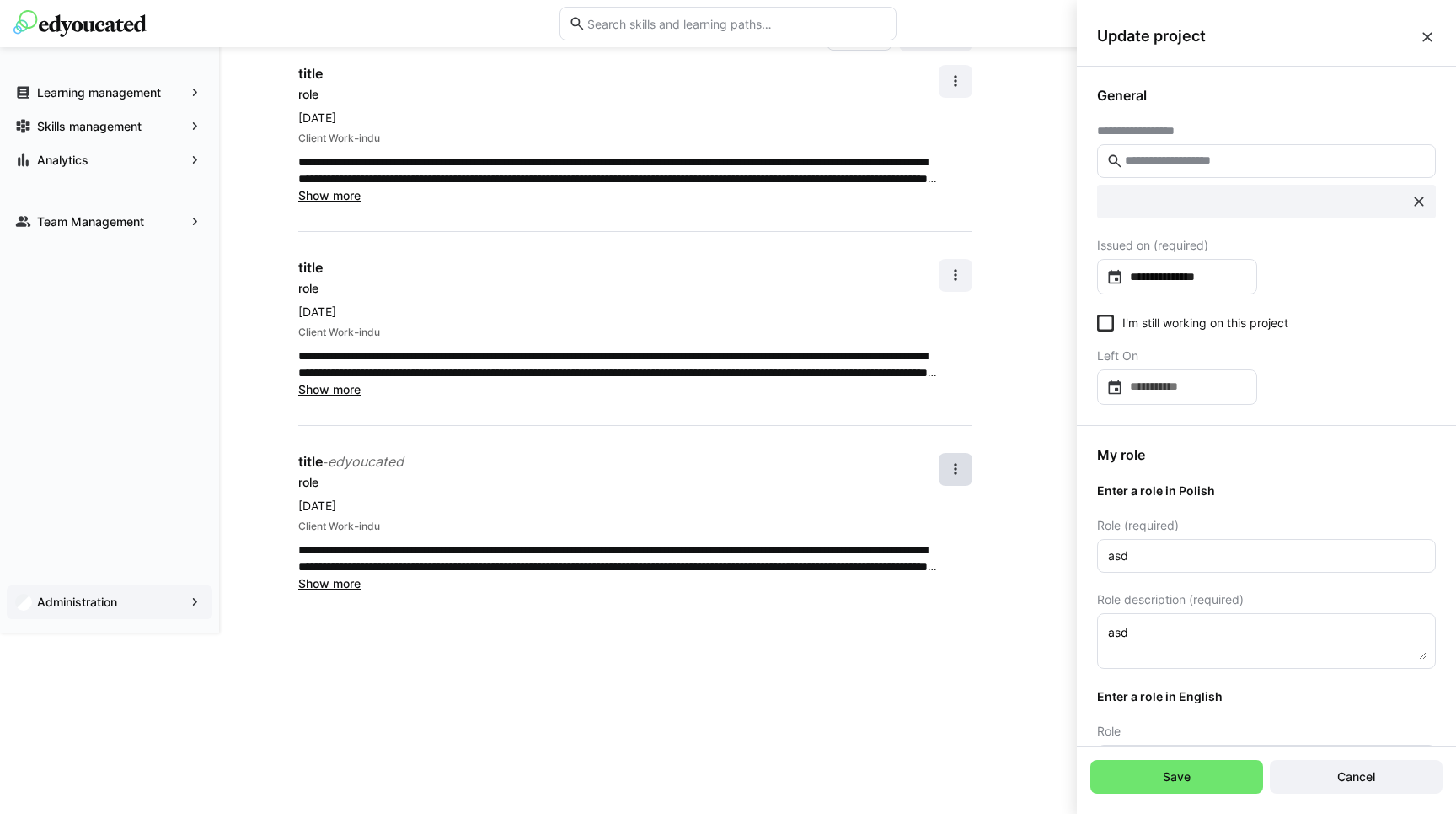
click at [1423, 31] on eds-icon at bounding box center [1426, 37] width 16 height 16
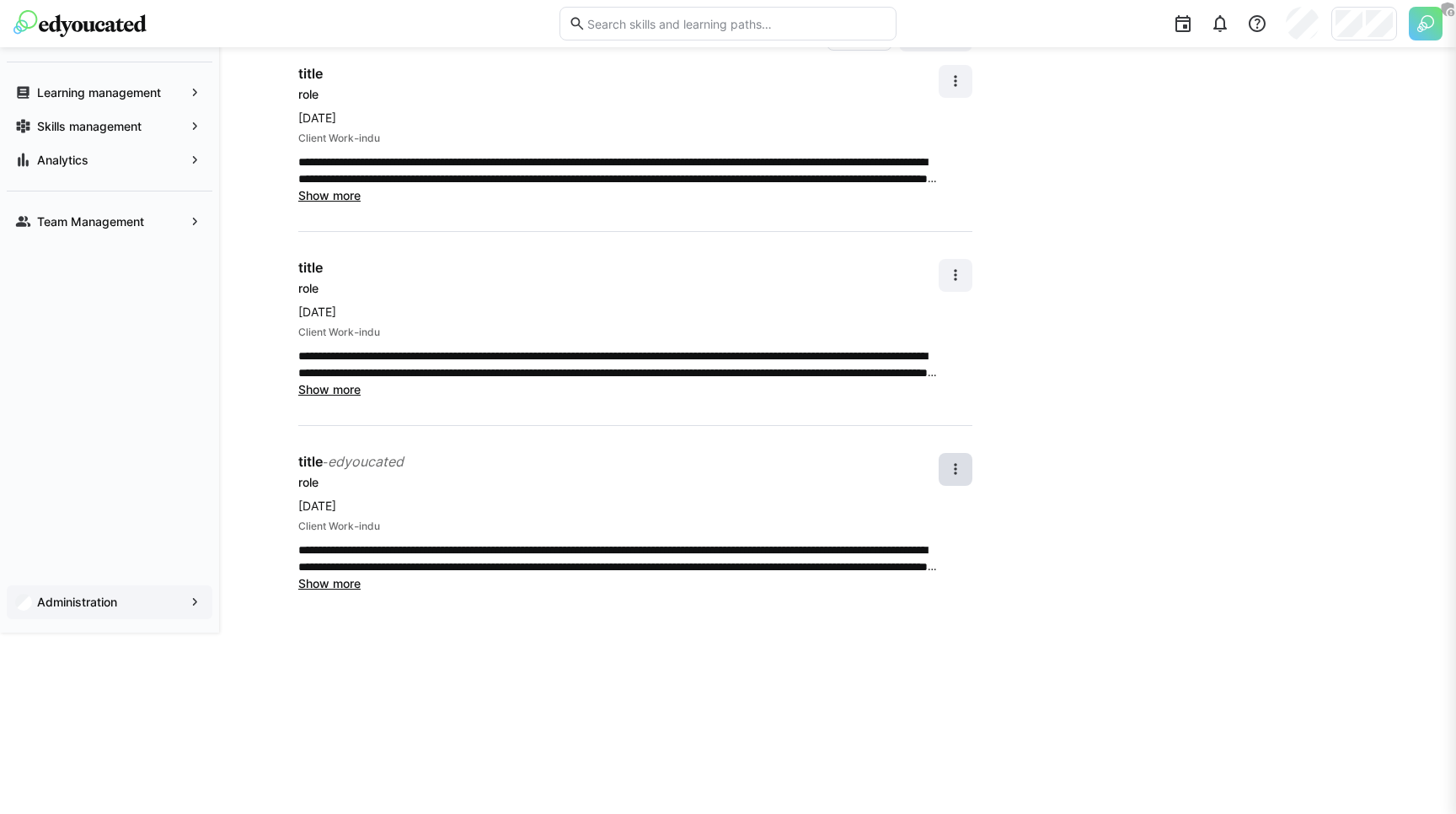
scroll to position [67, 0]
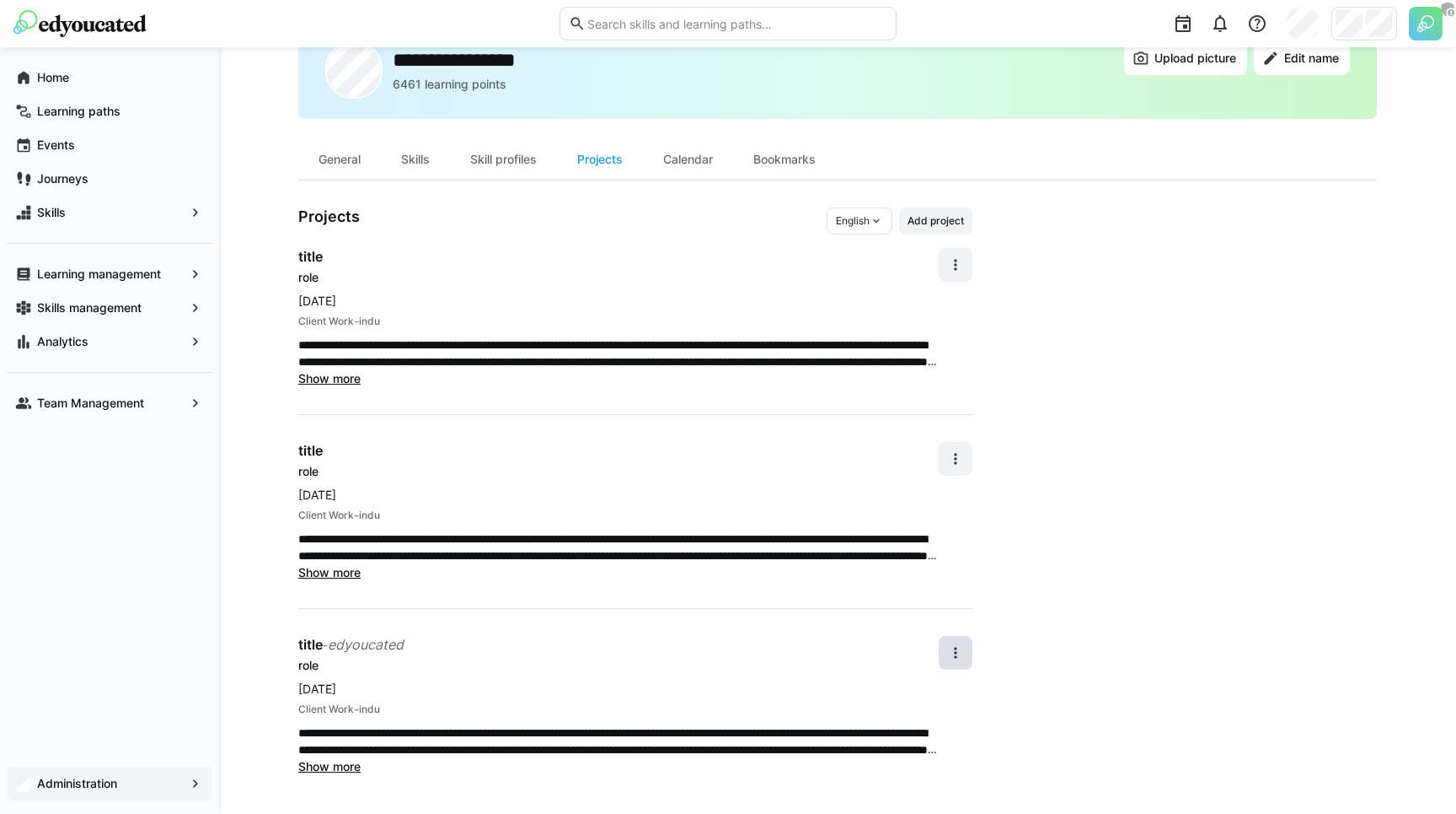
click at [128, 533] on div "Home Learning paths Events Journeys Skills Learning management Skills managemen…" at bounding box center [109, 430] width 219 height 767
click at [76, 299] on div "Skills management" at bounding box center [109, 307] width 206 height 34
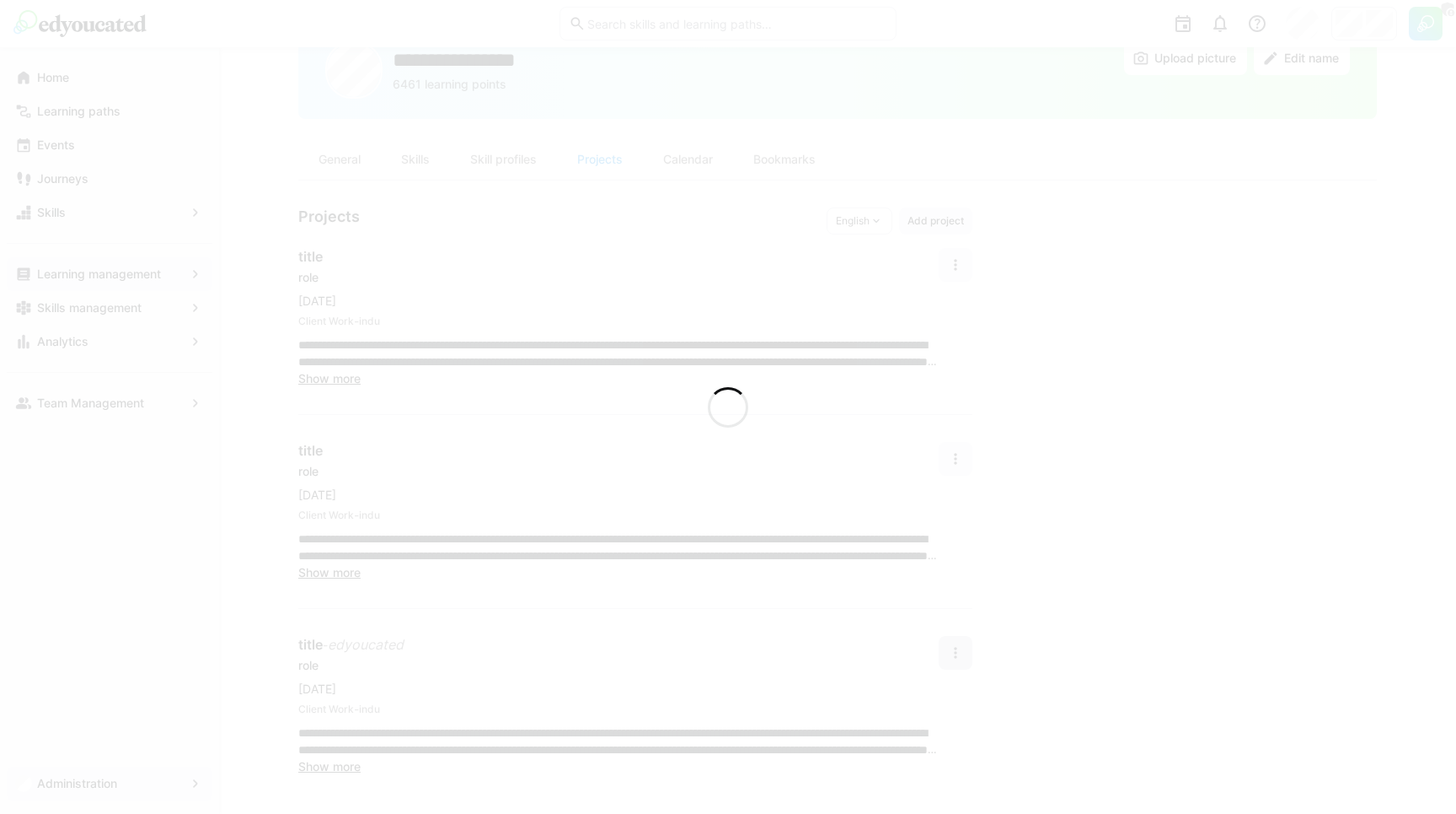
click at [77, 278] on div at bounding box center [728, 407] width 1456 height 814
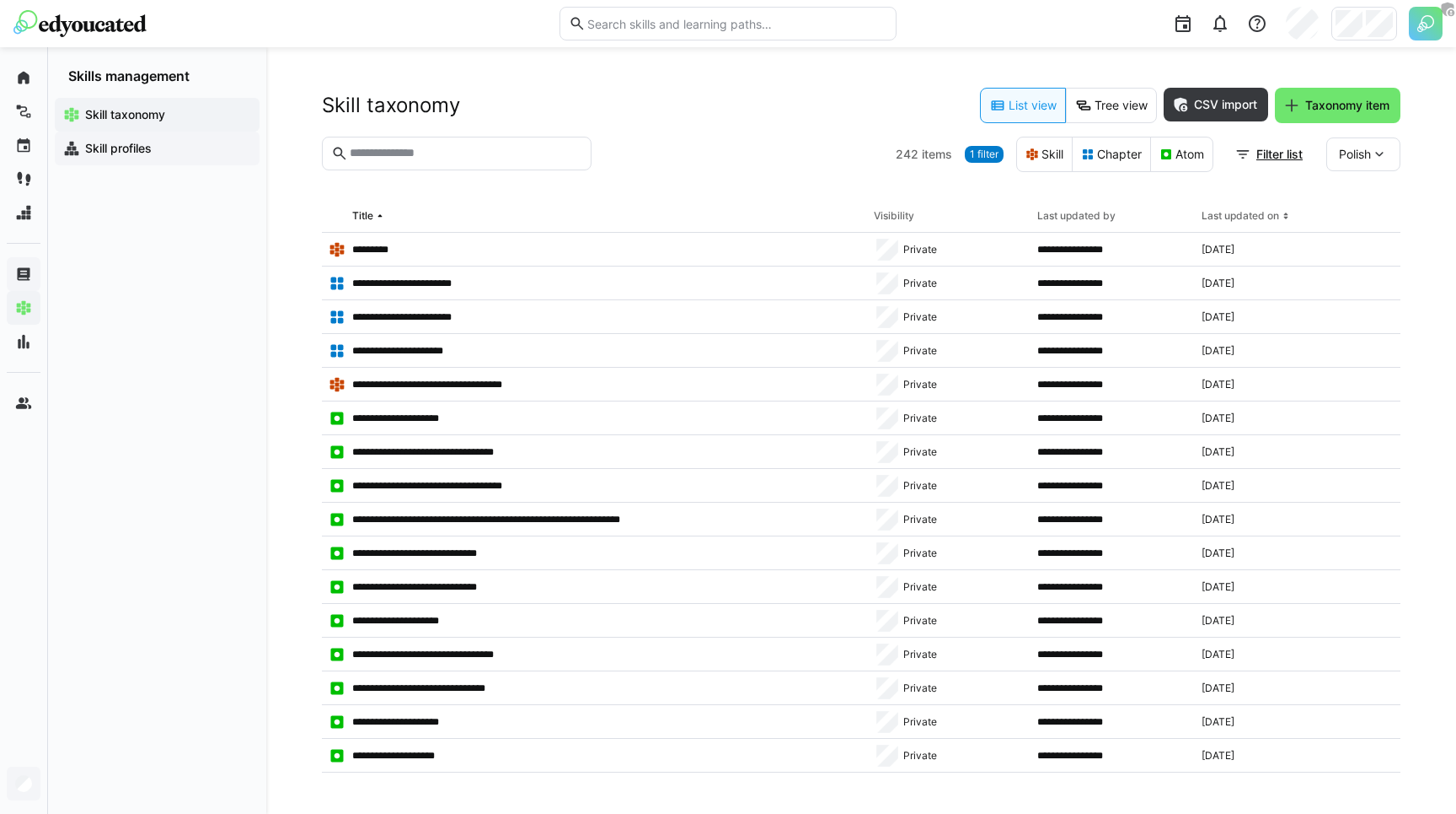
click at [0, 0] on app-navigation-label "Skill profiles" at bounding box center [0, 0] width 0 height 0
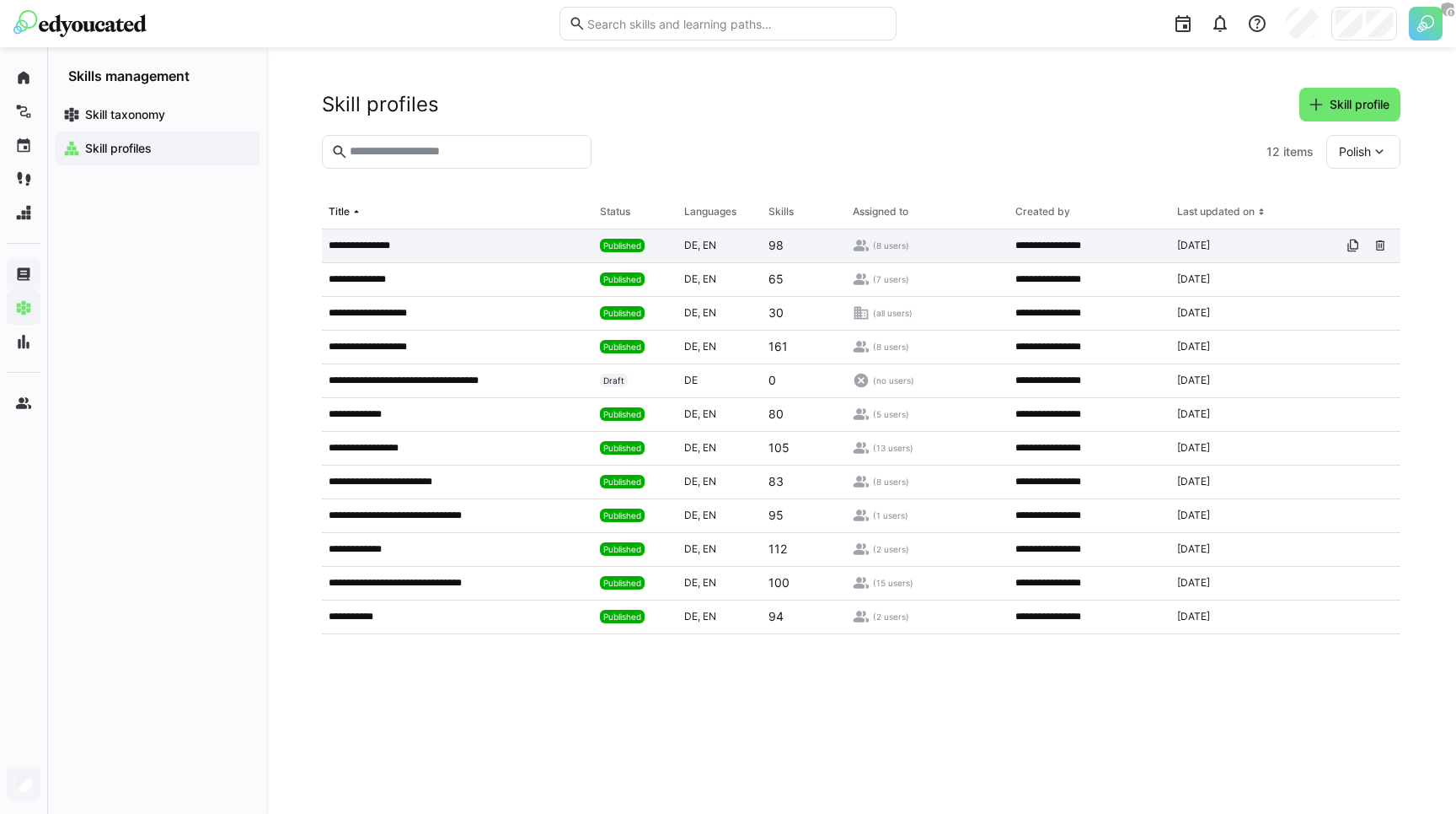
click at [379, 252] on p "**********" at bounding box center [371, 246] width 86 height 14
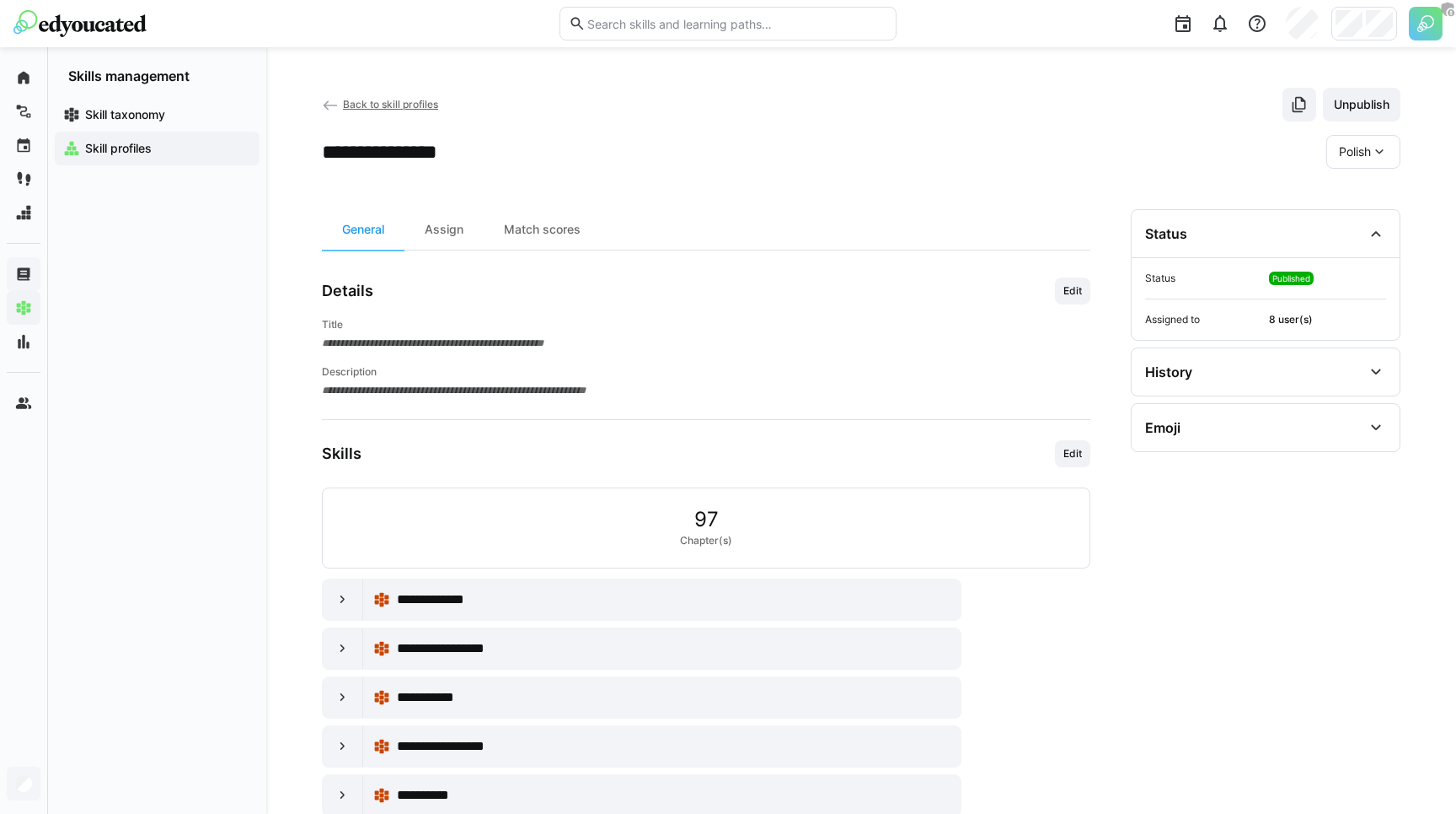
click at [1358, 151] on span "Polish" at bounding box center [1355, 151] width 32 height 16
click at [1360, 225] on span "English" at bounding box center [1358, 231] width 39 height 16
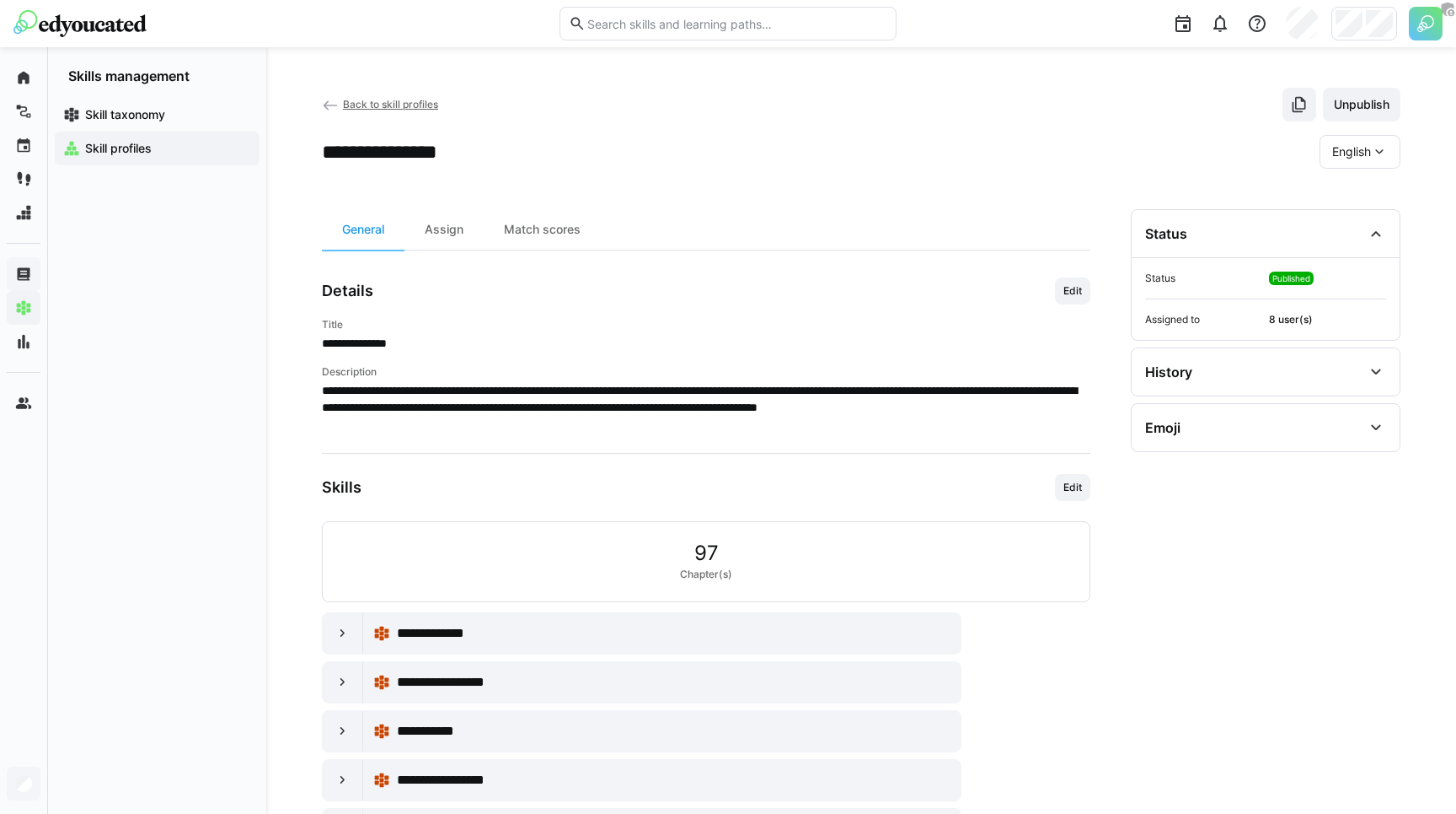
click at [1356, 140] on div "English" at bounding box center [1360, 152] width 81 height 34
click at [1349, 191] on span "Polish" at bounding box center [1348, 195] width 32 height 16
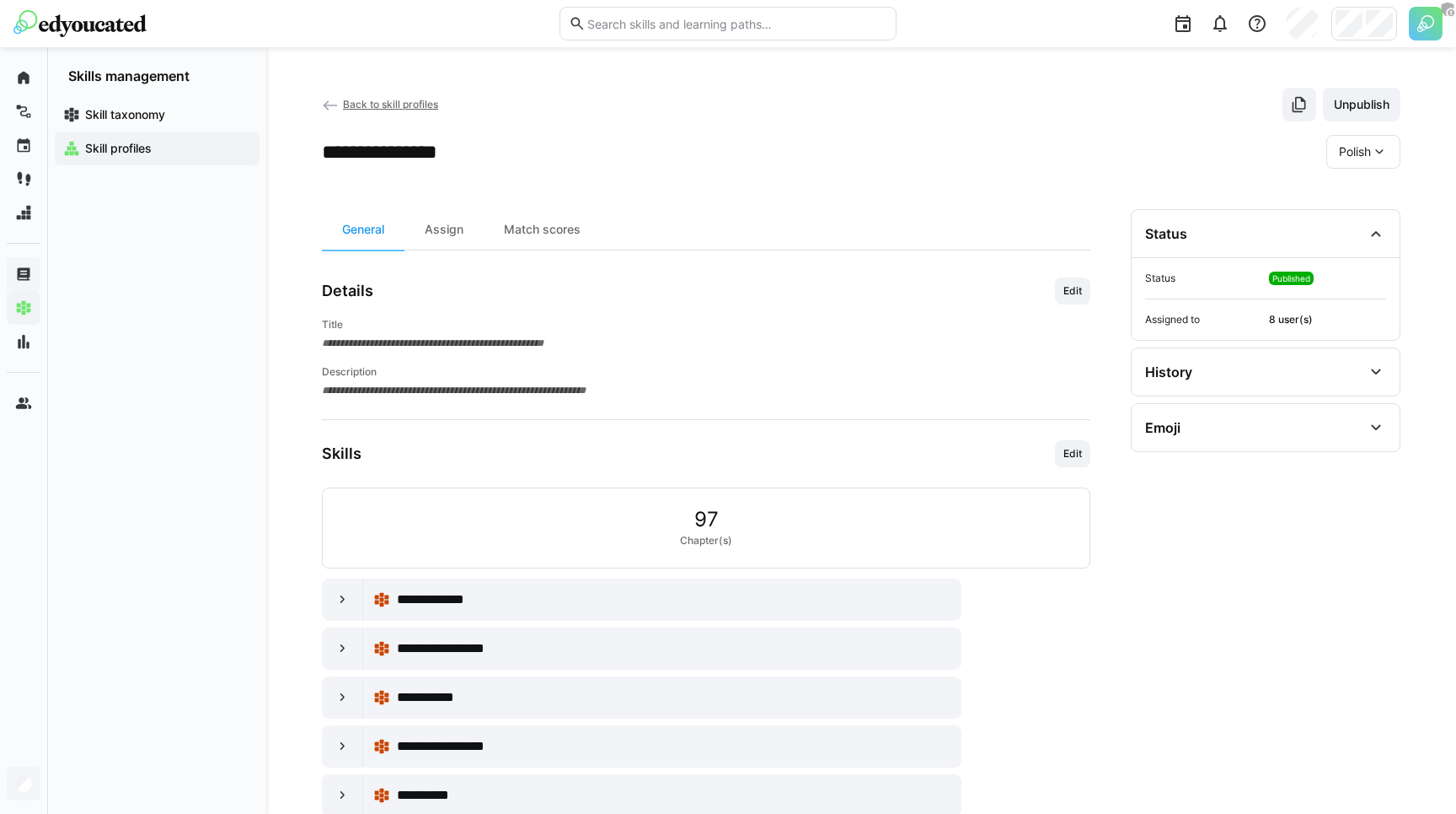
click at [1359, 163] on div "Polish" at bounding box center [1363, 152] width 74 height 34
click at [1359, 163] on div "Polish Polish English" at bounding box center [1363, 152] width 74 height 34
click at [1366, 91] on span "Unpublish" at bounding box center [1361, 104] width 77 height 34
click at [1370, 104] on span "Publish" at bounding box center [1368, 103] width 45 height 16
click at [358, 102] on span "Back to skill profiles" at bounding box center [390, 103] width 96 height 13
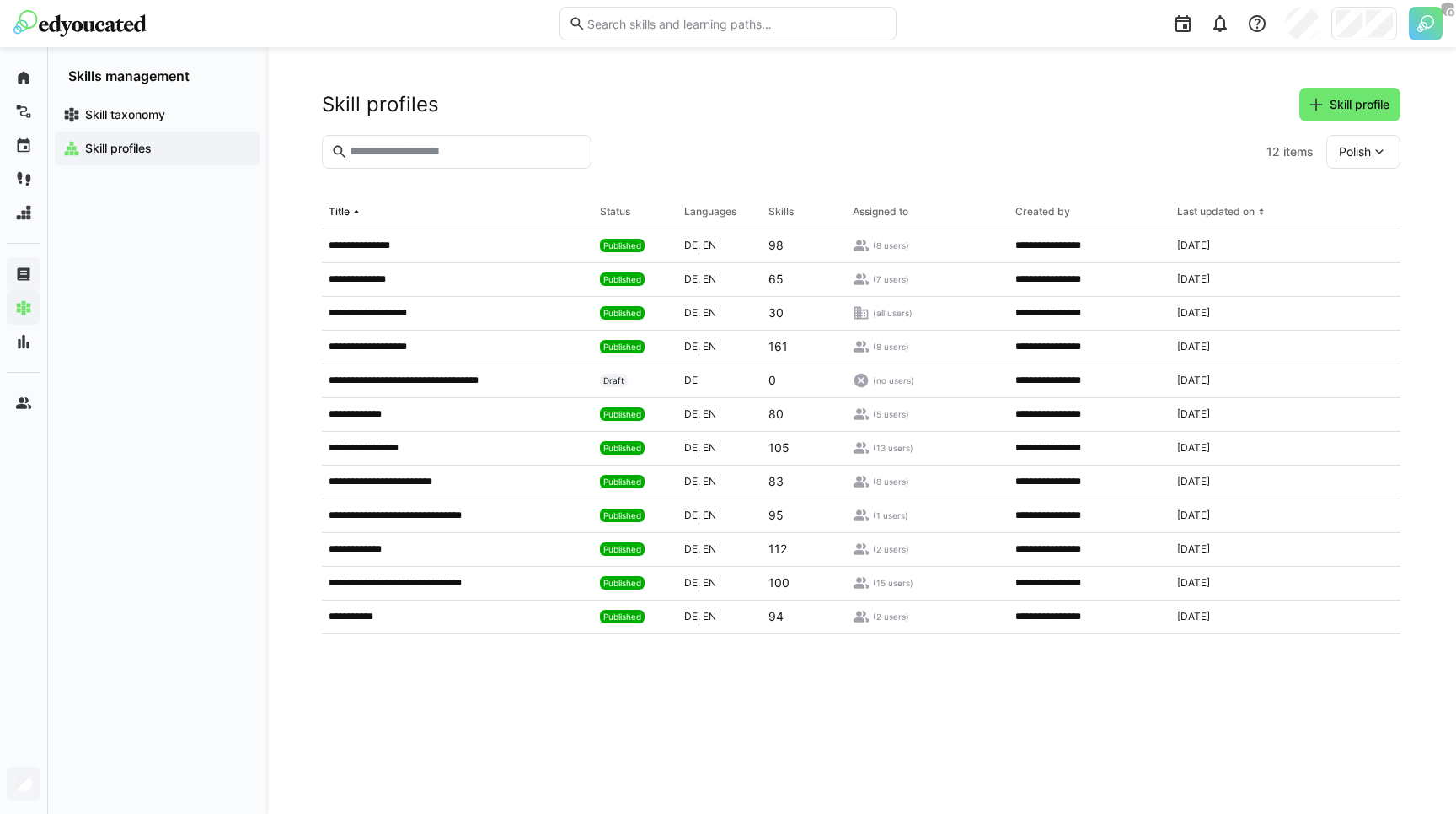
click at [760, 122] on header "Skill profiles Skill profile" at bounding box center [861, 111] width 1078 height 47
click at [704, 138] on div at bounding box center [928, 152] width 662 height 34
click at [486, 247] on app-table-first-column "**********" at bounding box center [457, 246] width 258 height 14
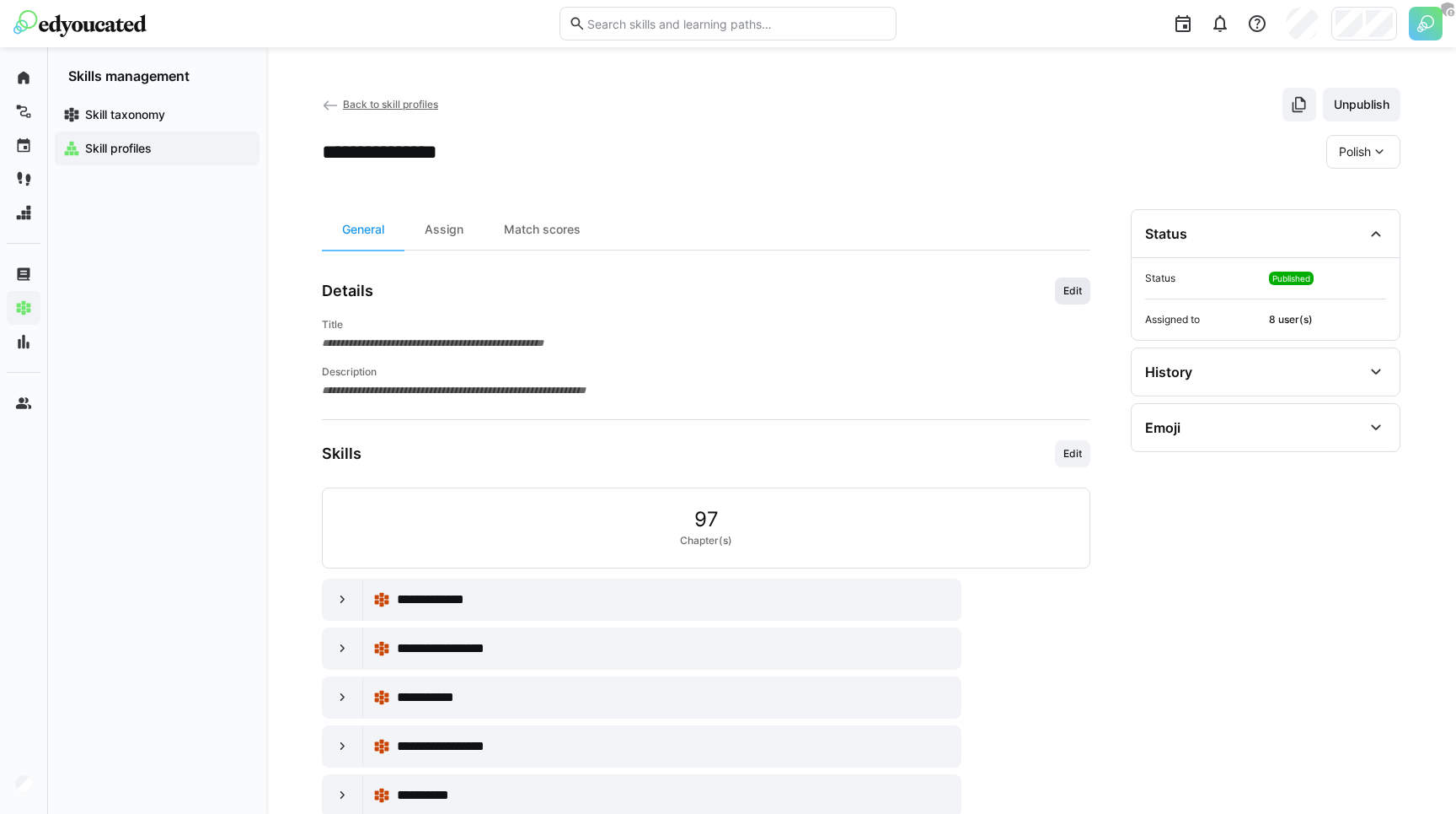
click at [1061, 284] on span "Edit" at bounding box center [1072, 291] width 36 height 27
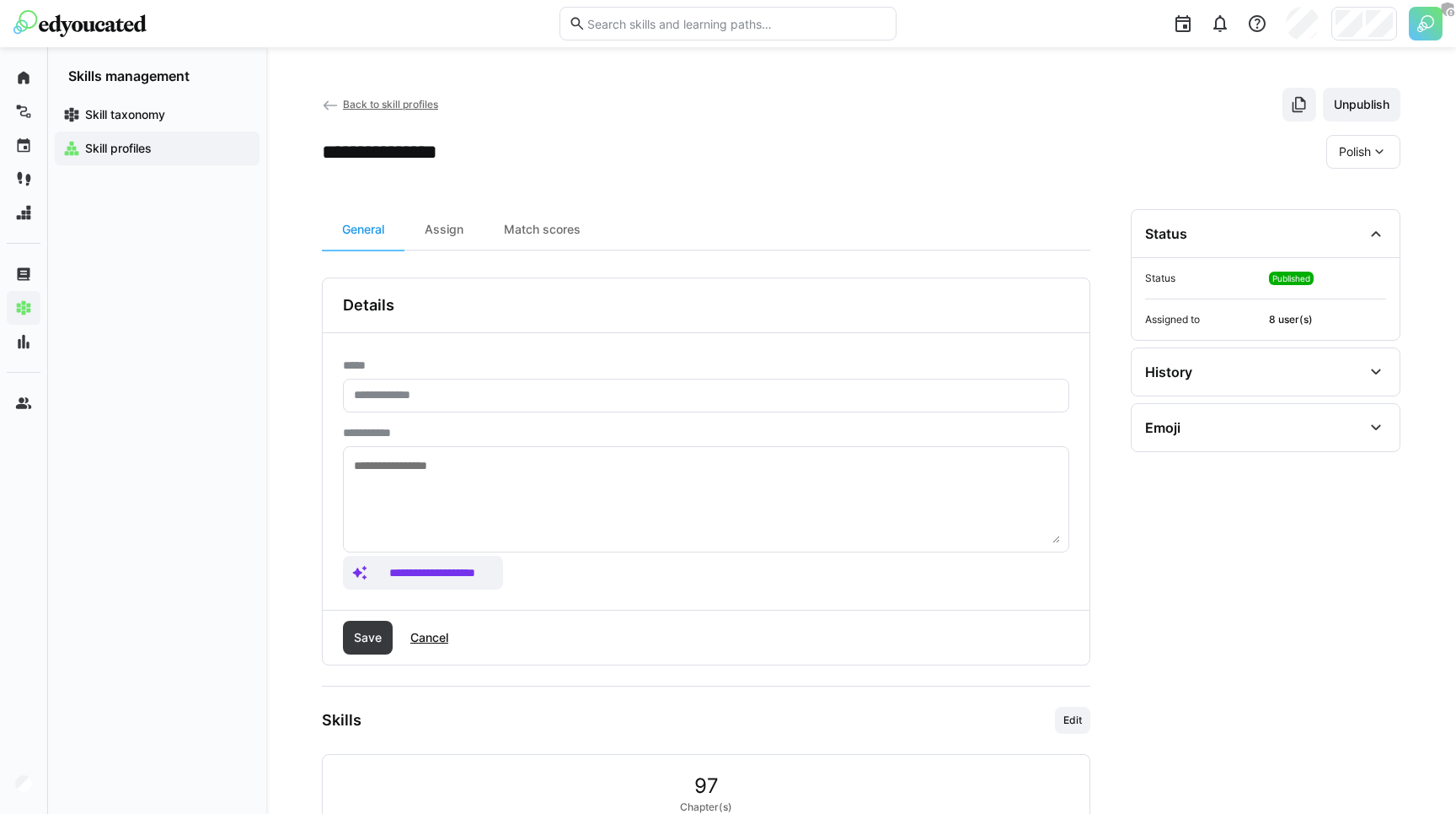
click at [432, 410] on eds-input at bounding box center [706, 395] width 727 height 34
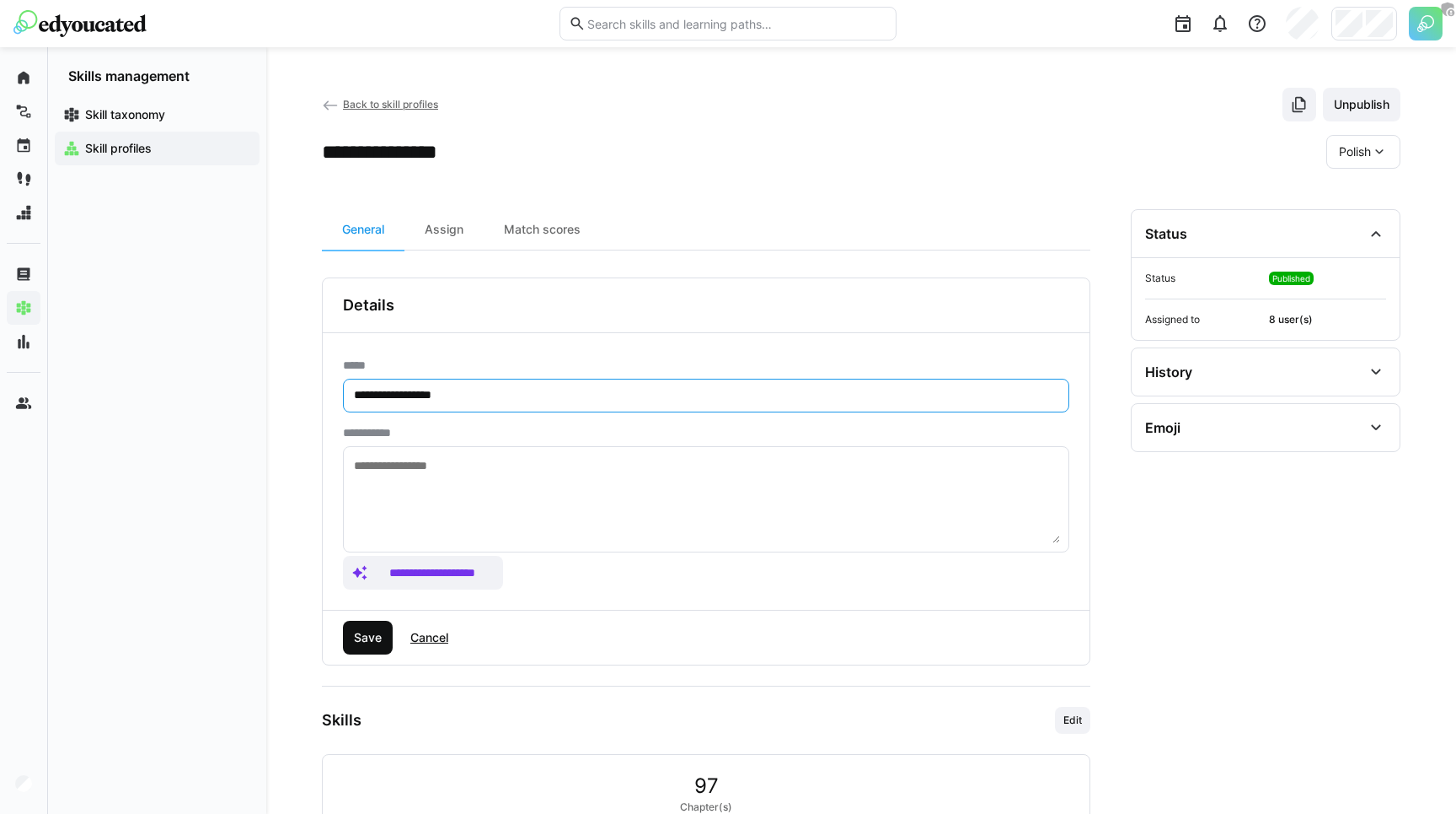
type input "**********"
click at [362, 637] on span "Save" at bounding box center [368, 637] width 33 height 16
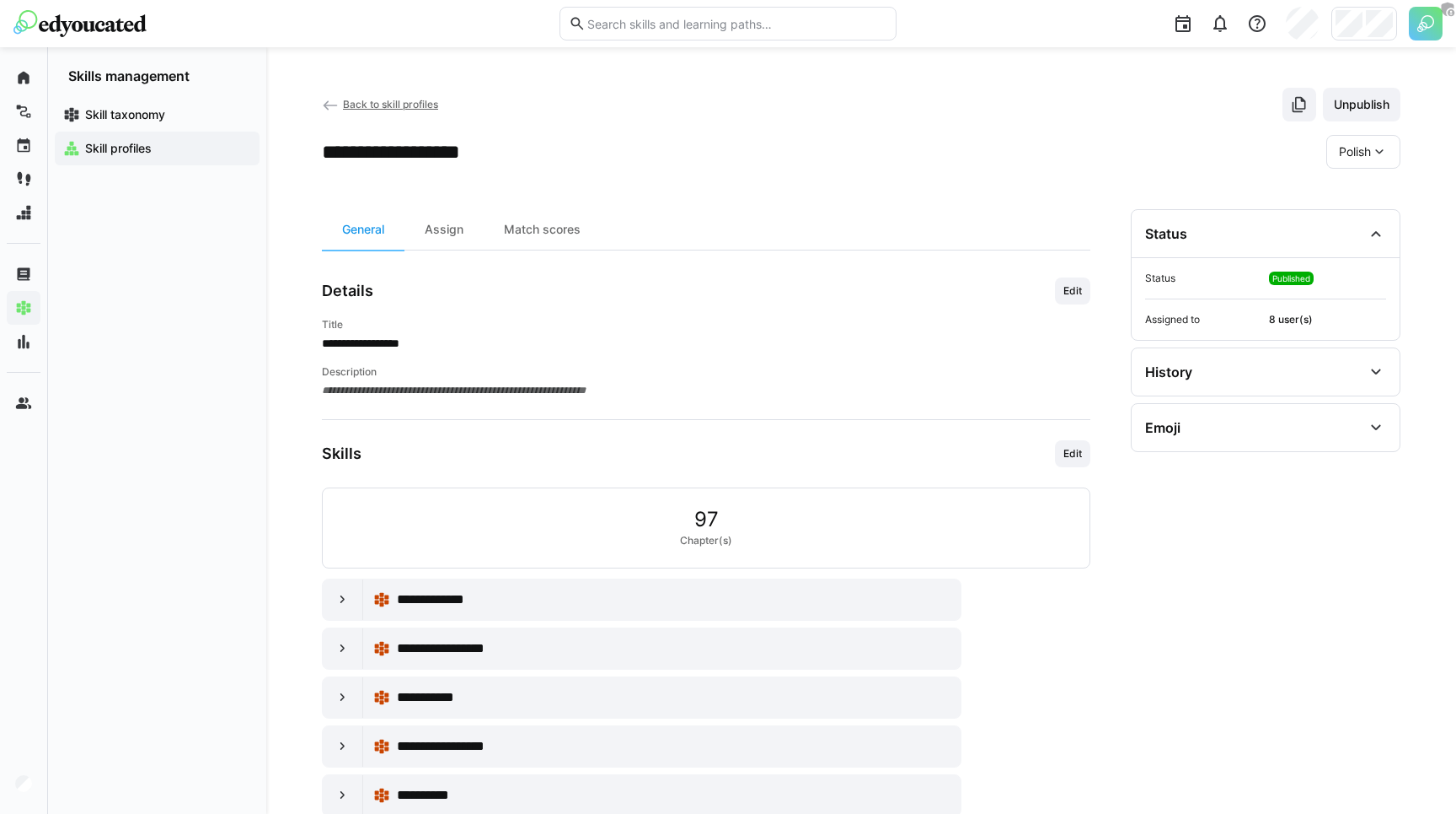
click at [365, 102] on span "Back to skill profiles" at bounding box center [390, 103] width 96 height 13
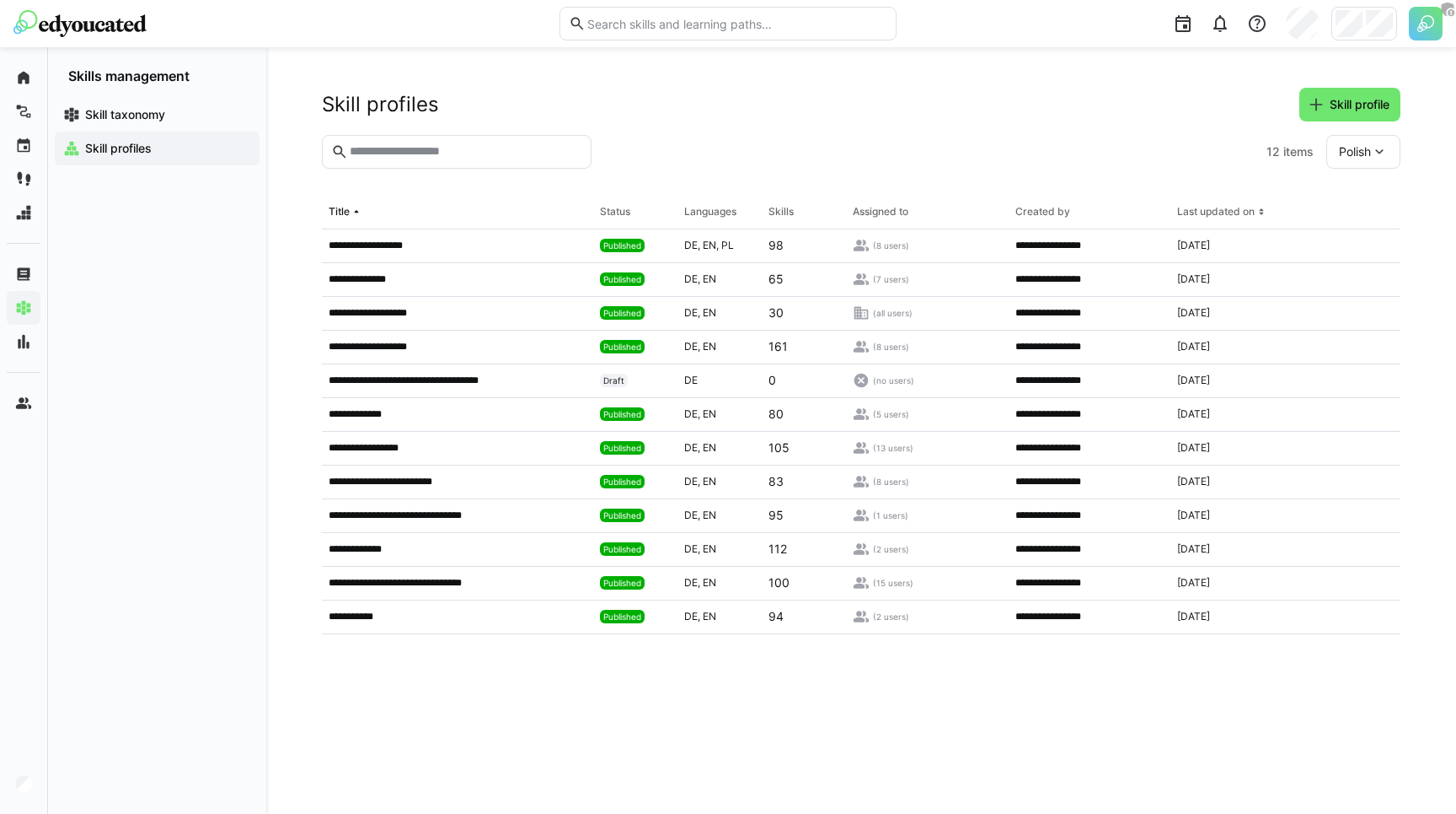
click at [899, 129] on header "Skill profiles Skill profile" at bounding box center [861, 111] width 1078 height 47
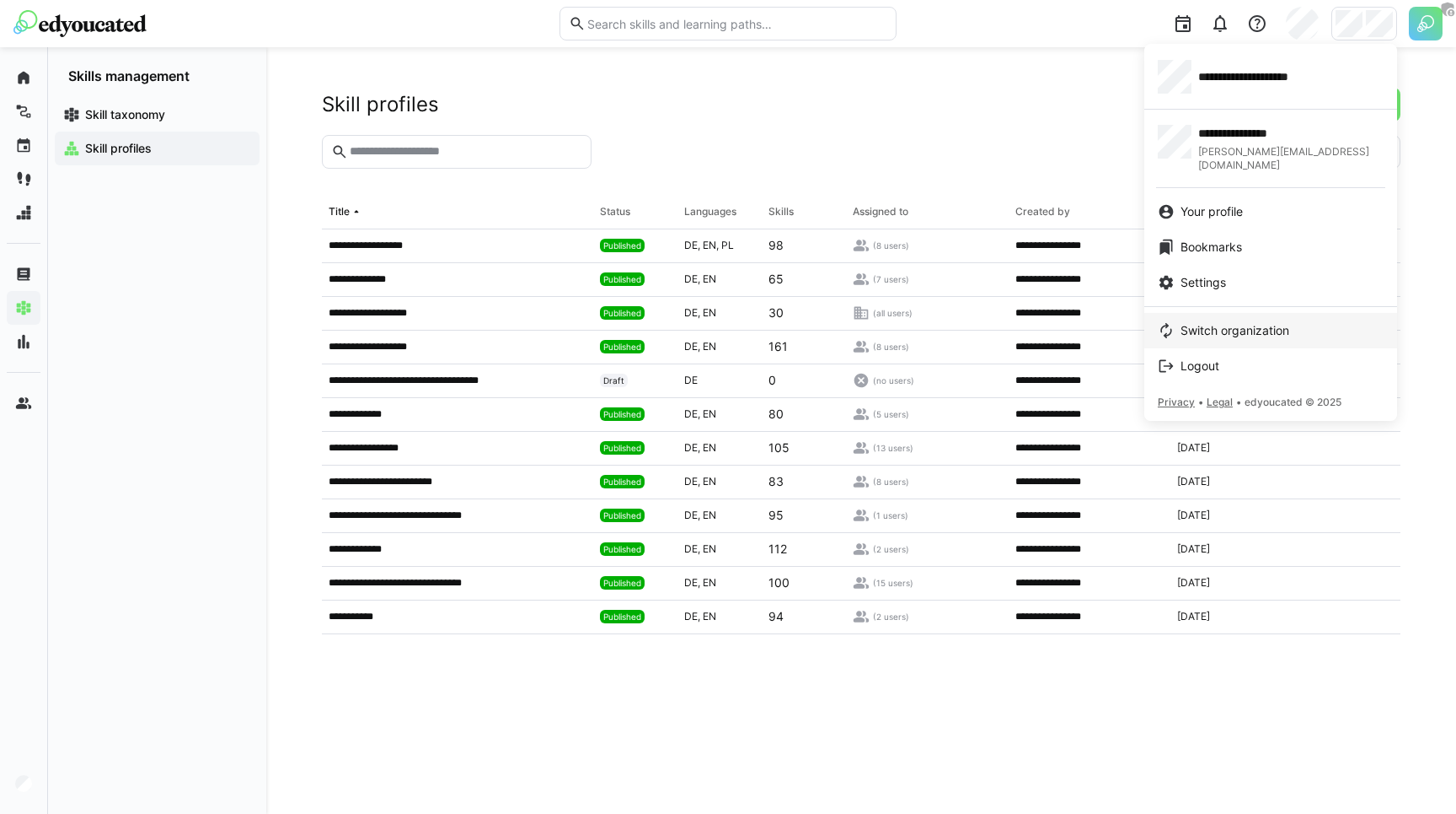
click at [1221, 322] on span "Switch organization" at bounding box center [1235, 330] width 108 height 16
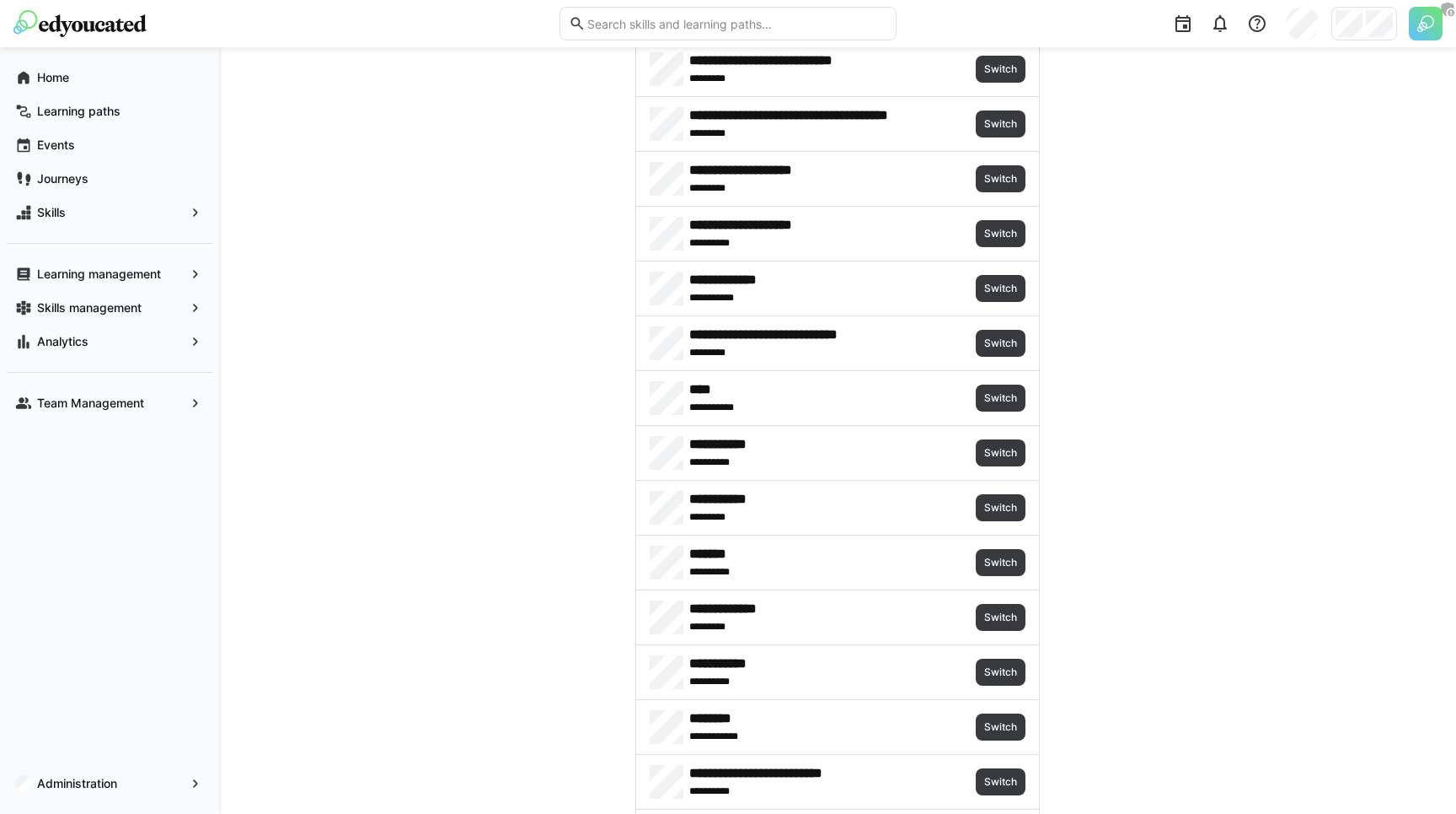
scroll to position [555, 0]
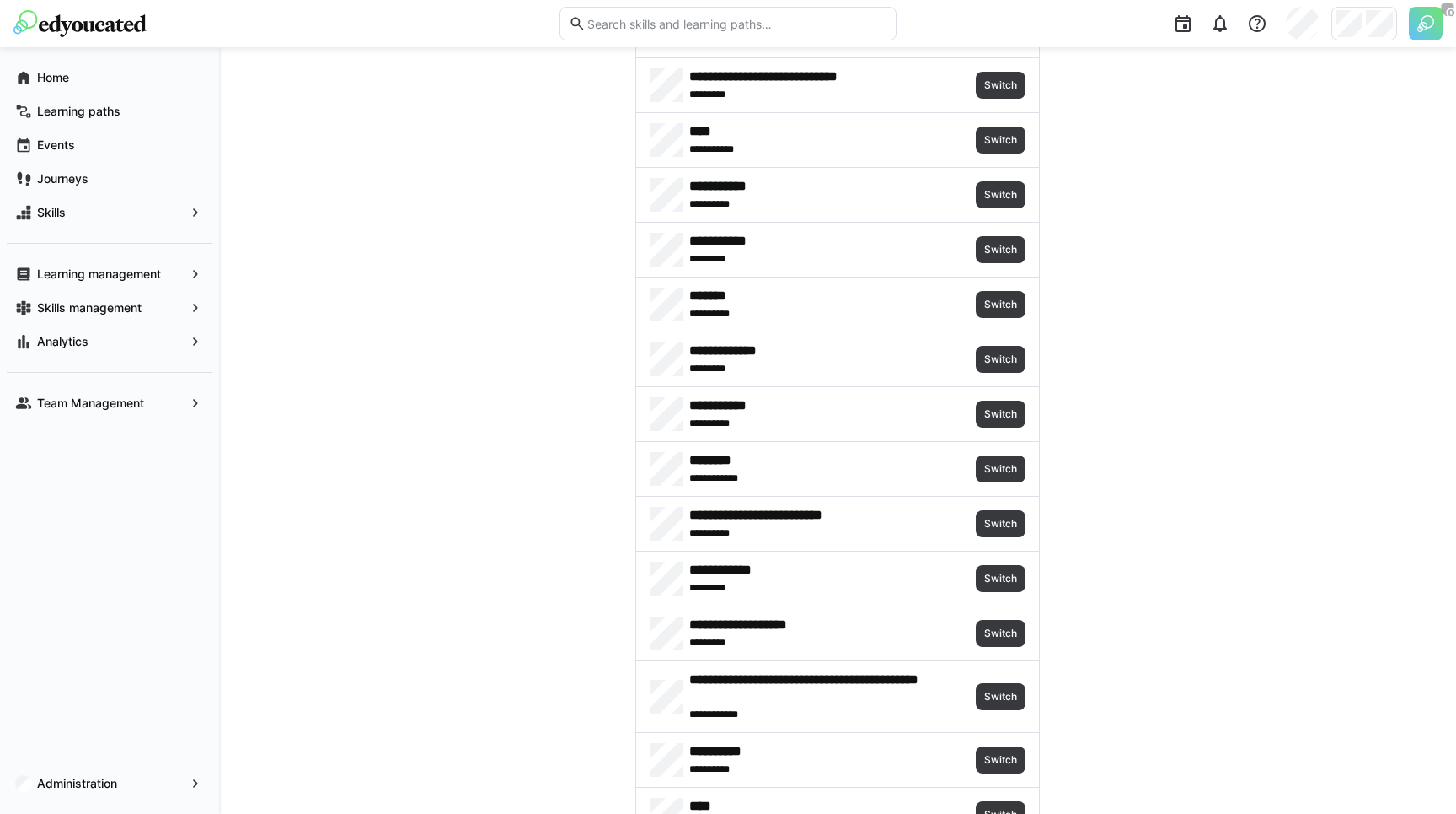
click at [1020, 481] on div "******** **** ******* Switch" at bounding box center [837, 469] width 403 height 54
click at [1013, 471] on span "Switch" at bounding box center [1000, 469] width 36 height 14
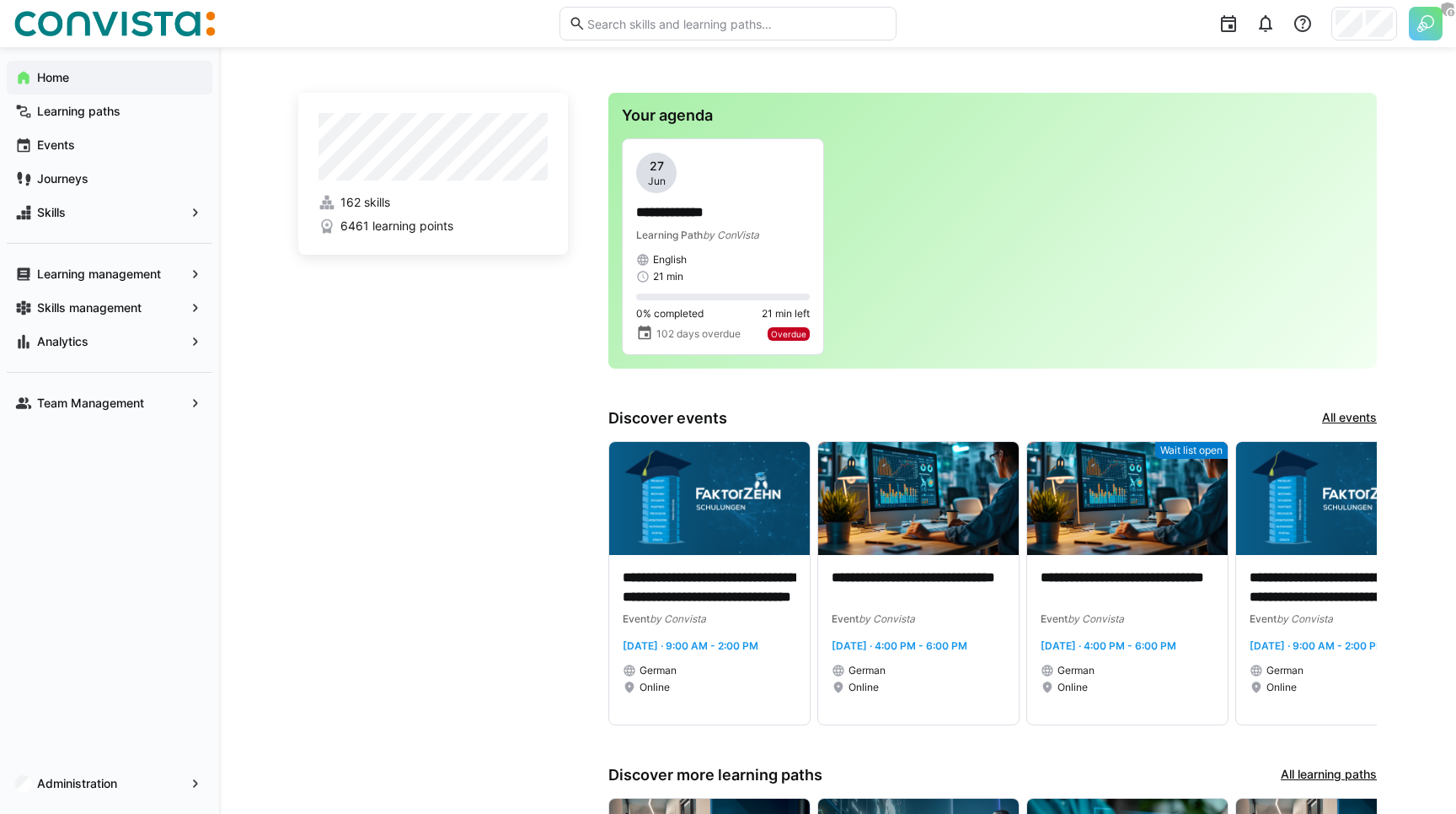
click at [286, 357] on div "**********" at bounding box center [838, 593] width 1237 height 1090
click at [0, 0] on app-navigation-label "Administration" at bounding box center [0, 0] width 0 height 0
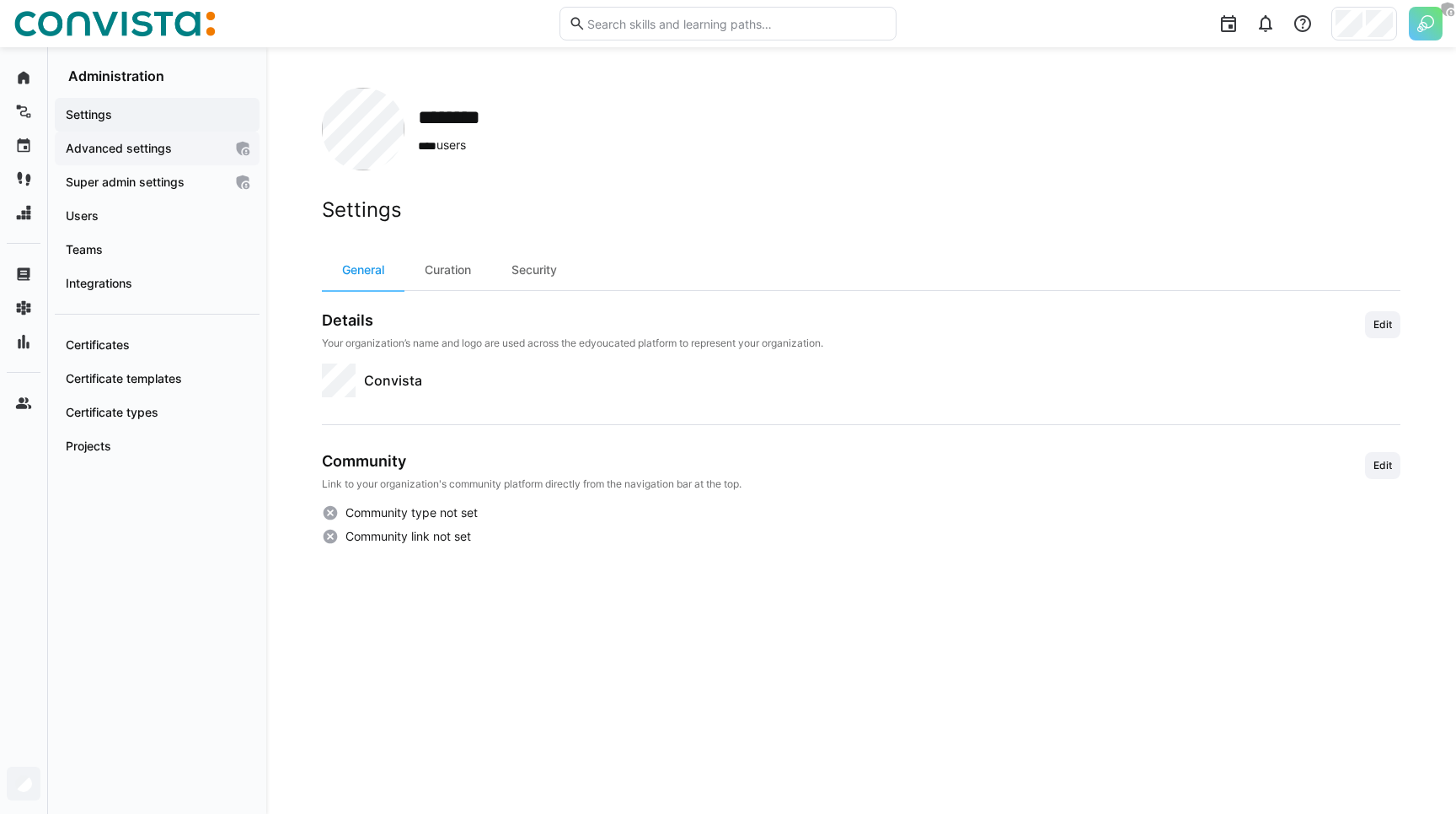
click at [128, 140] on span "Advanced settings" at bounding box center [143, 148] width 160 height 16
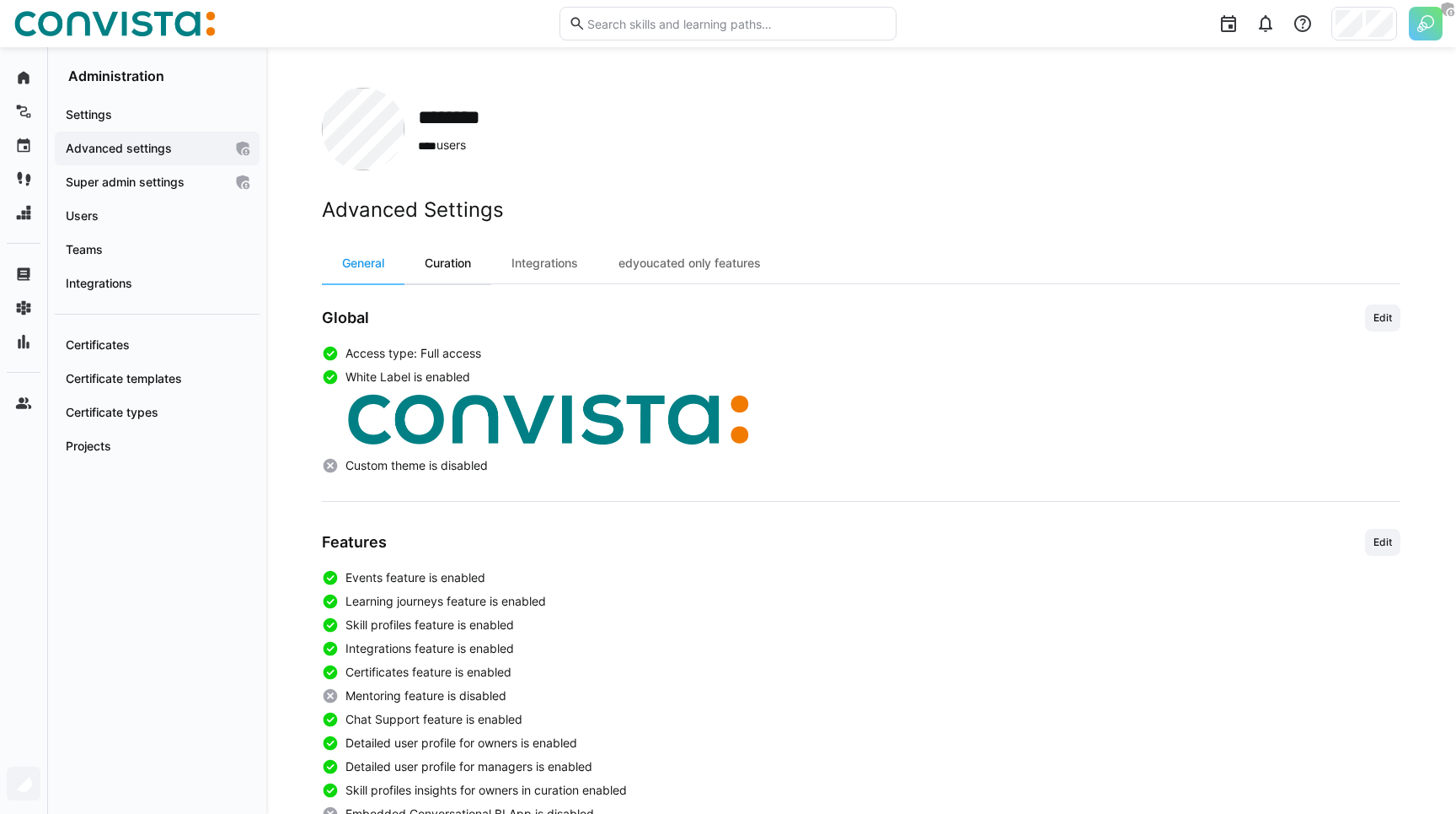
click at [458, 256] on div "Curation" at bounding box center [448, 263] width 87 height 41
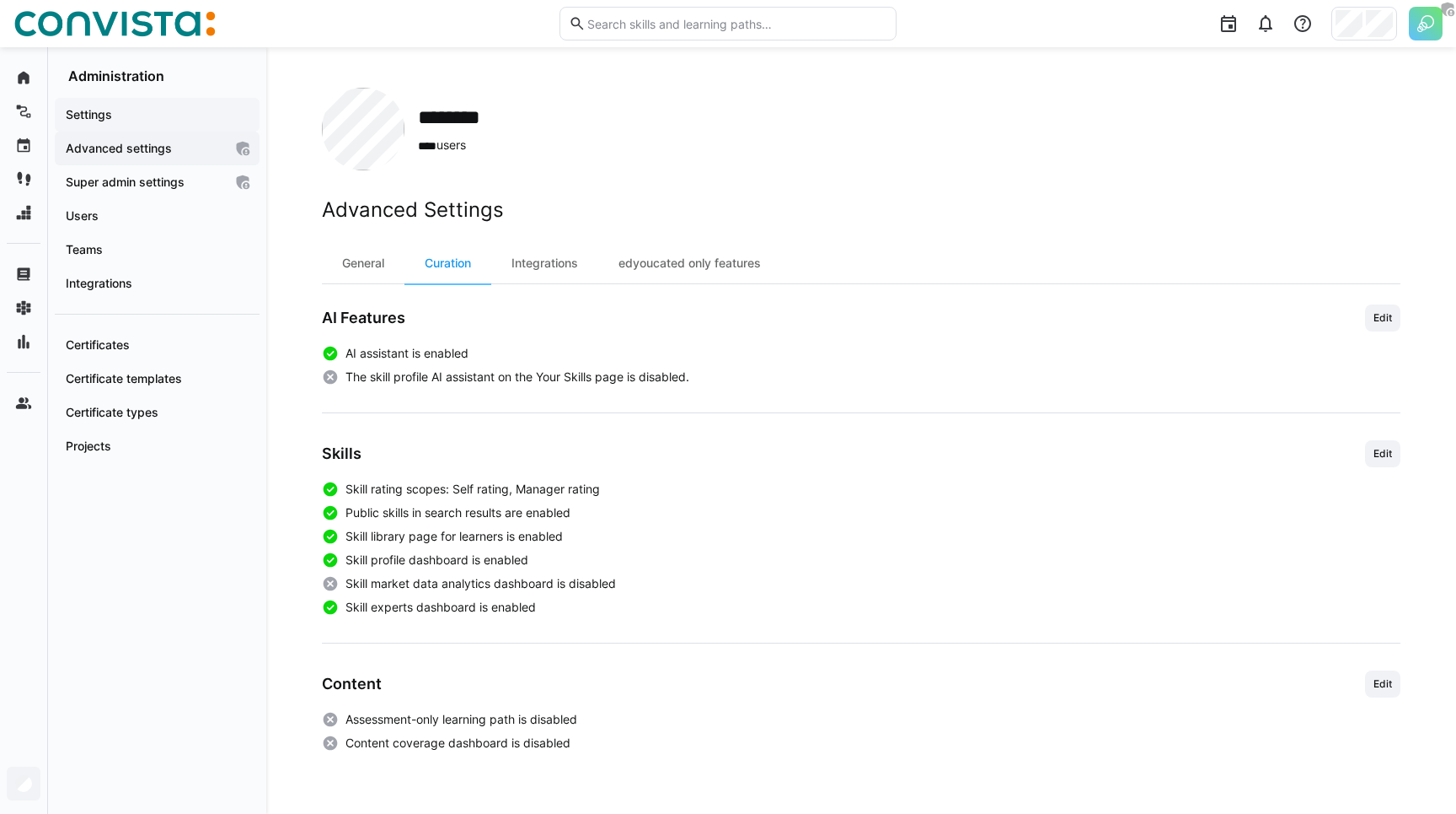
click at [142, 124] on div "Settings" at bounding box center [157, 114] width 205 height 34
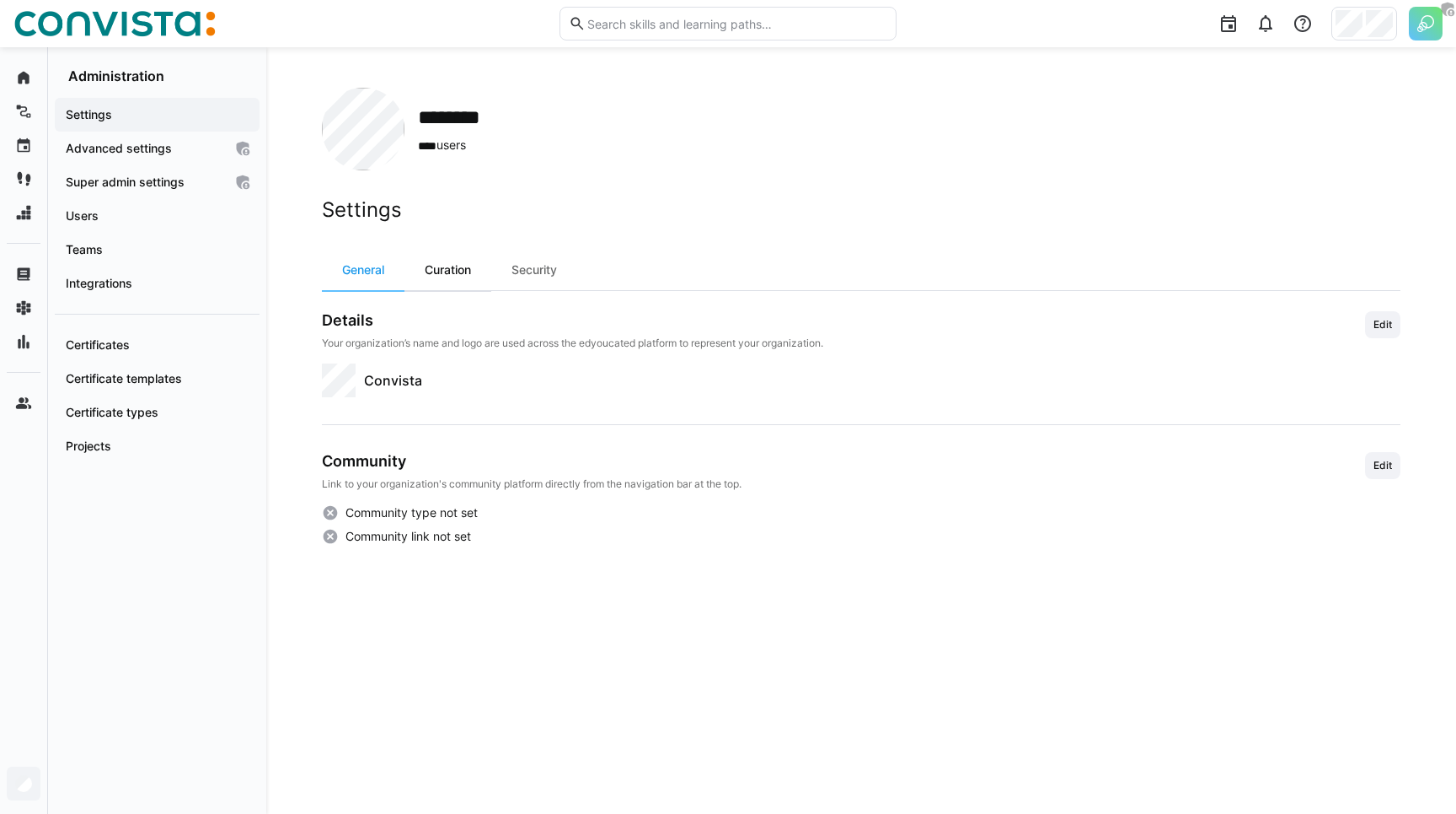
click at [473, 274] on div "Curation" at bounding box center [448, 270] width 87 height 41
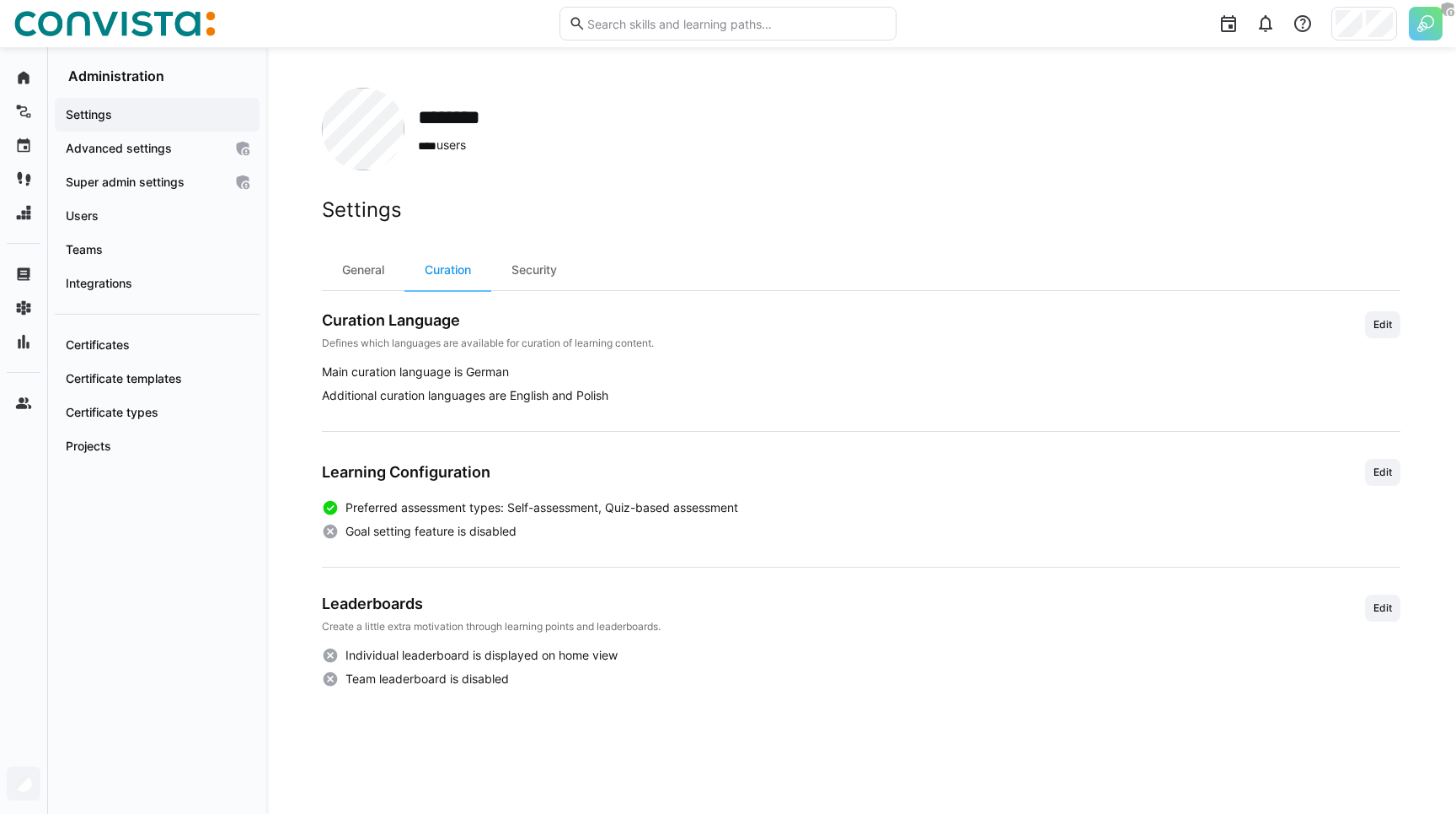
click at [1353, 16] on body "Home Learning paths Events Journeys Skills Learning management Skills managemen…" at bounding box center [728, 407] width 1456 height 814
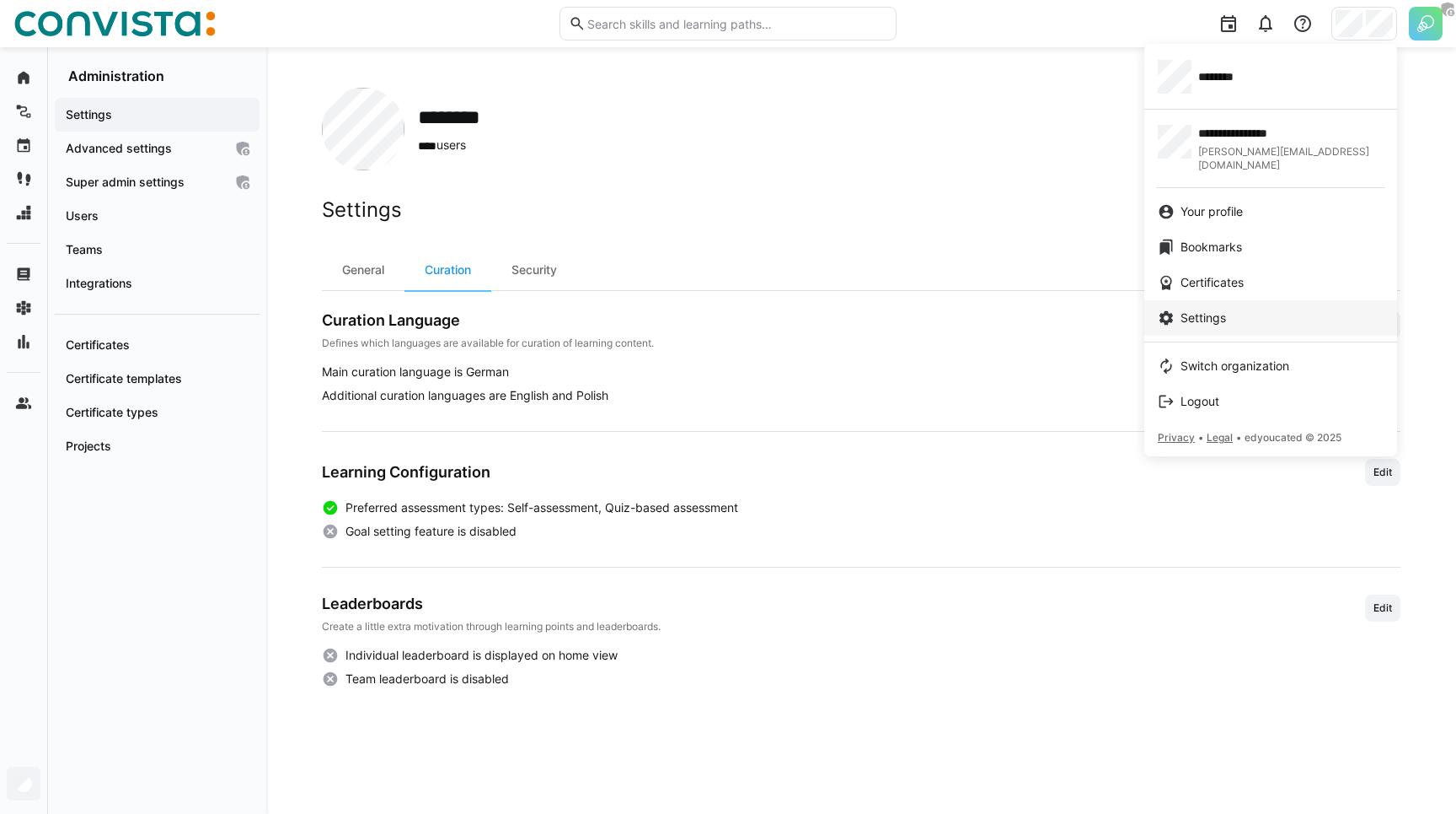
click at [1202, 300] on link "Settings" at bounding box center [1270, 317] width 253 height 36
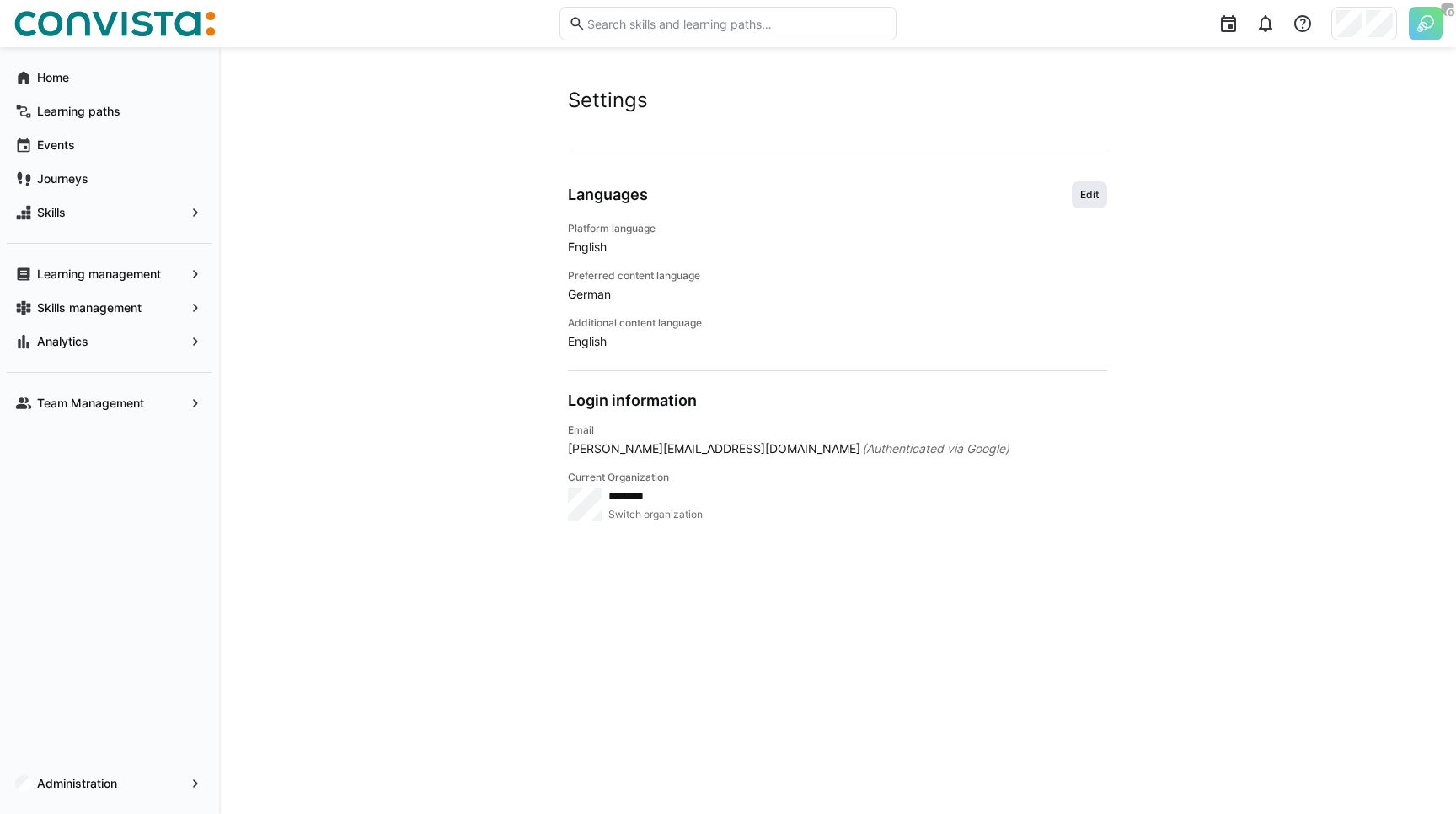
click at [1085, 194] on span "Edit" at bounding box center [1089, 194] width 22 height 14
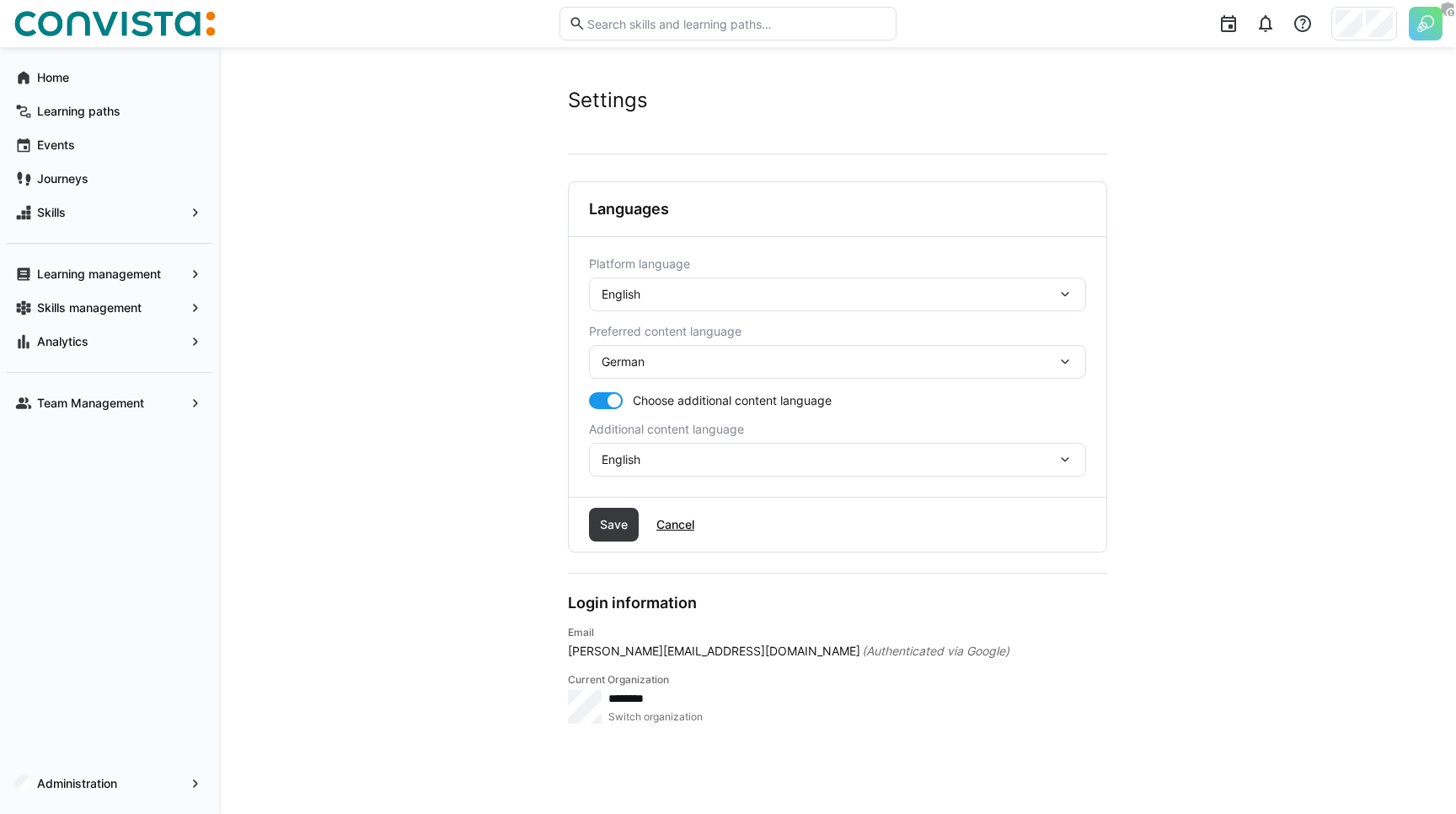
click at [766, 365] on div "German" at bounding box center [829, 362] width 455 height 15
click at [458, 350] on app-user-settings "Settings Account Languages Platform language English Preferred content language…" at bounding box center [838, 430] width 1078 height 685
click at [1339, 4] on div at bounding box center [1175, 23] width 534 height 47
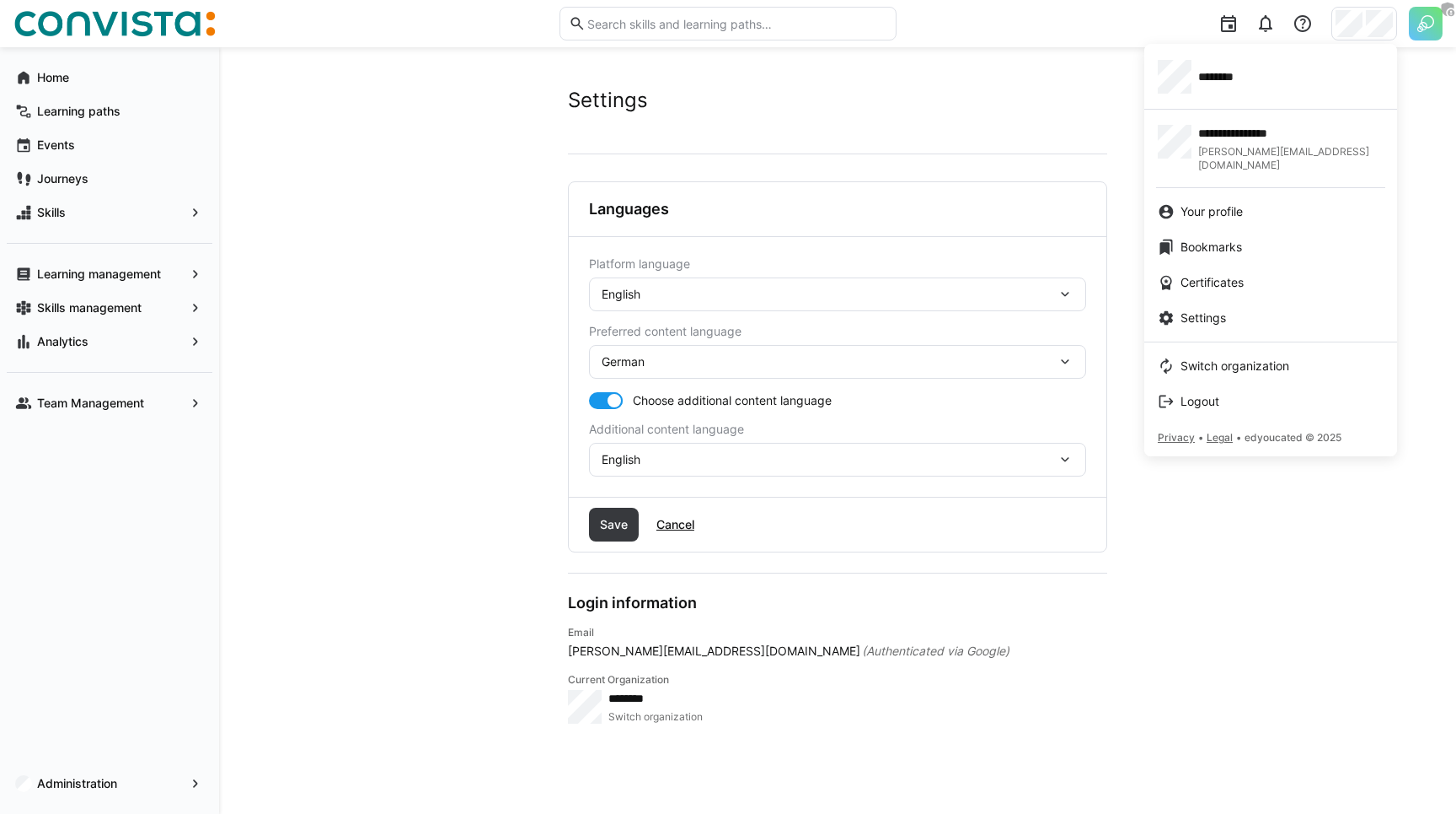
click at [434, 148] on div at bounding box center [728, 407] width 1456 height 814
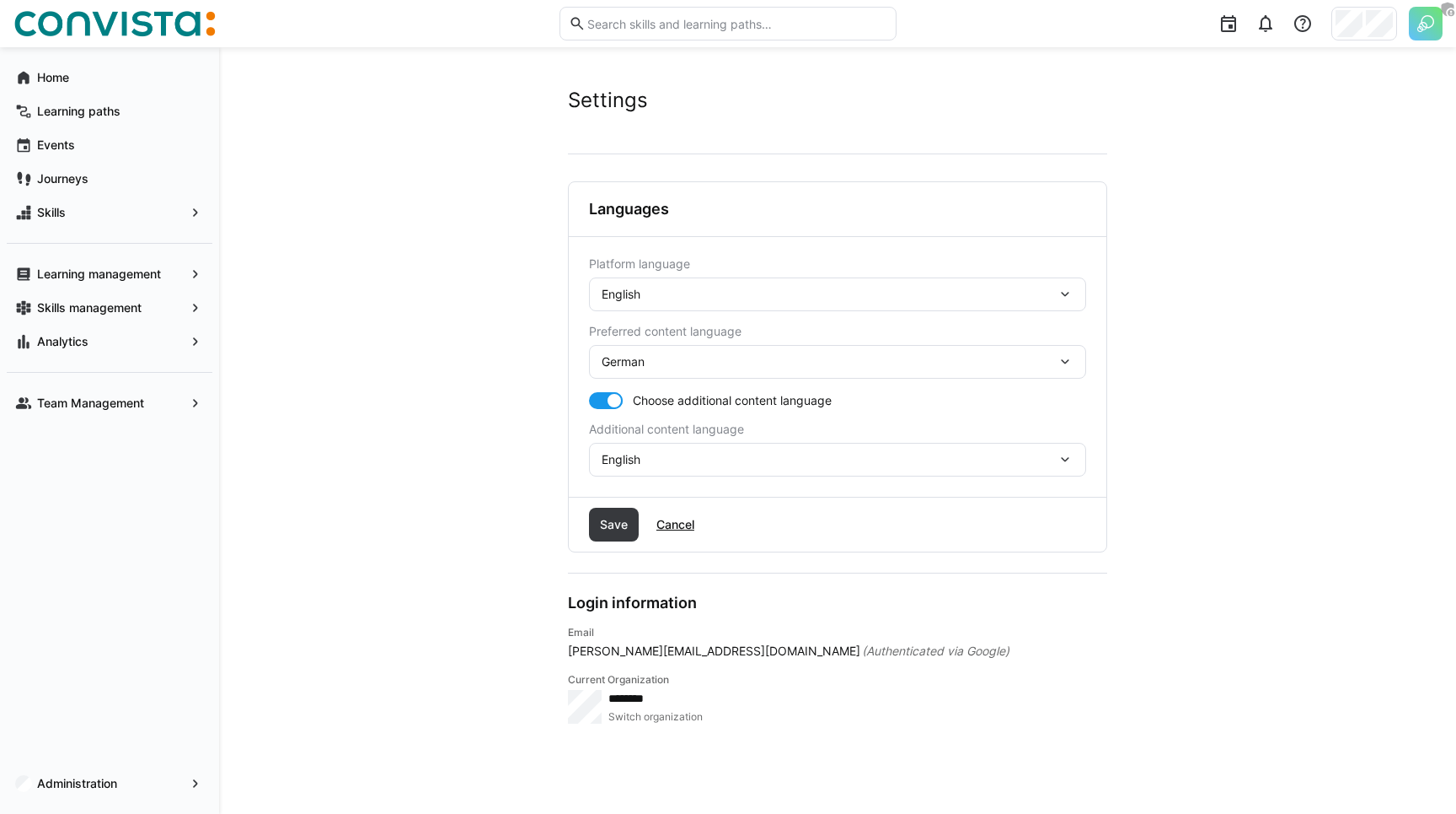
click at [258, 197] on div "Settings Account Languages Platform language English Preferred content language…" at bounding box center [838, 430] width 1237 height 767
click at [376, 312] on app-user-settings "Settings Account Languages Platform language English Preferred content language…" at bounding box center [838, 430] width 1078 height 685
click at [71, 770] on div "Administration" at bounding box center [109, 783] width 206 height 34
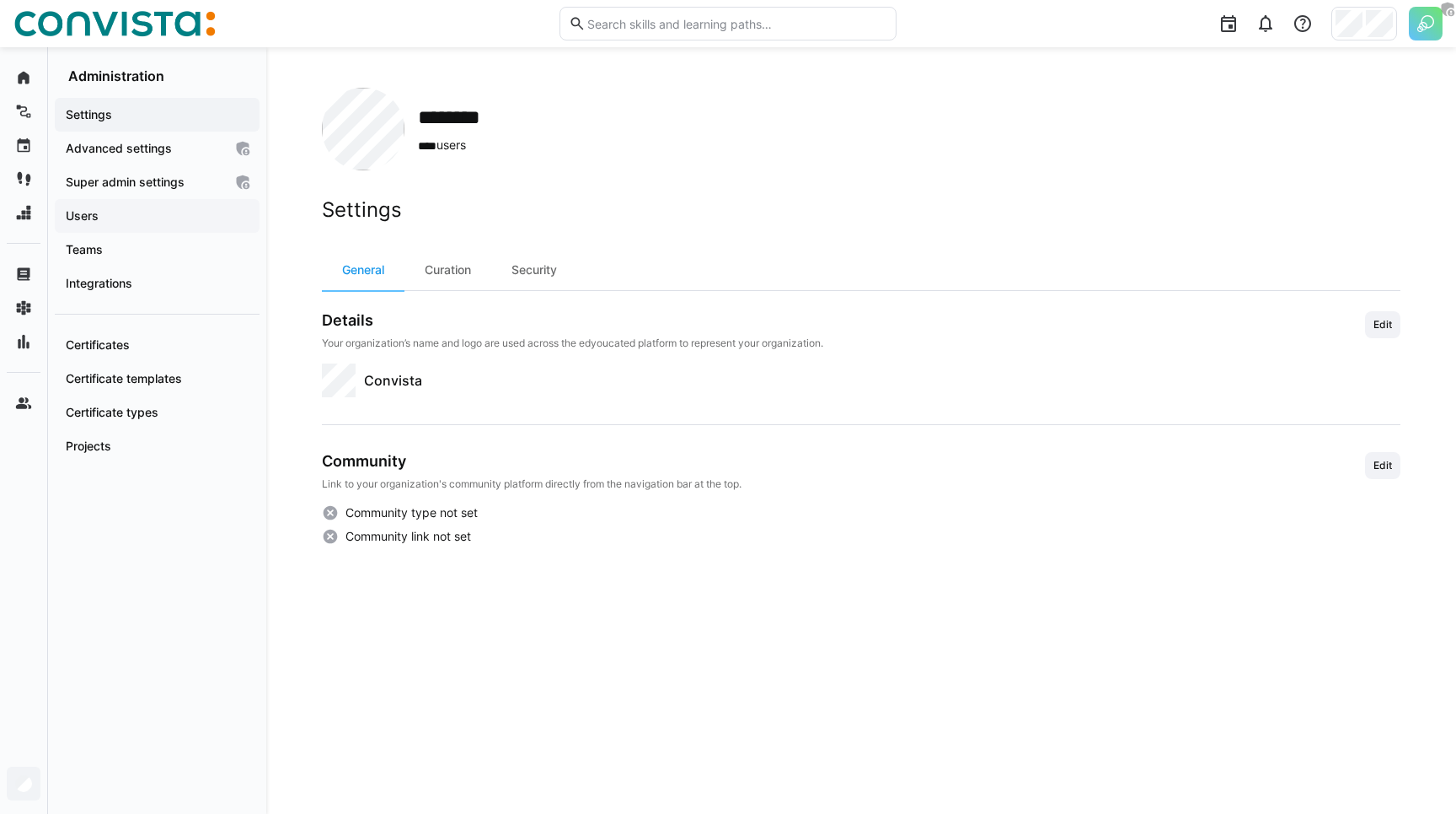
click at [0, 0] on app-navigation-label "Users" at bounding box center [0, 0] width 0 height 0
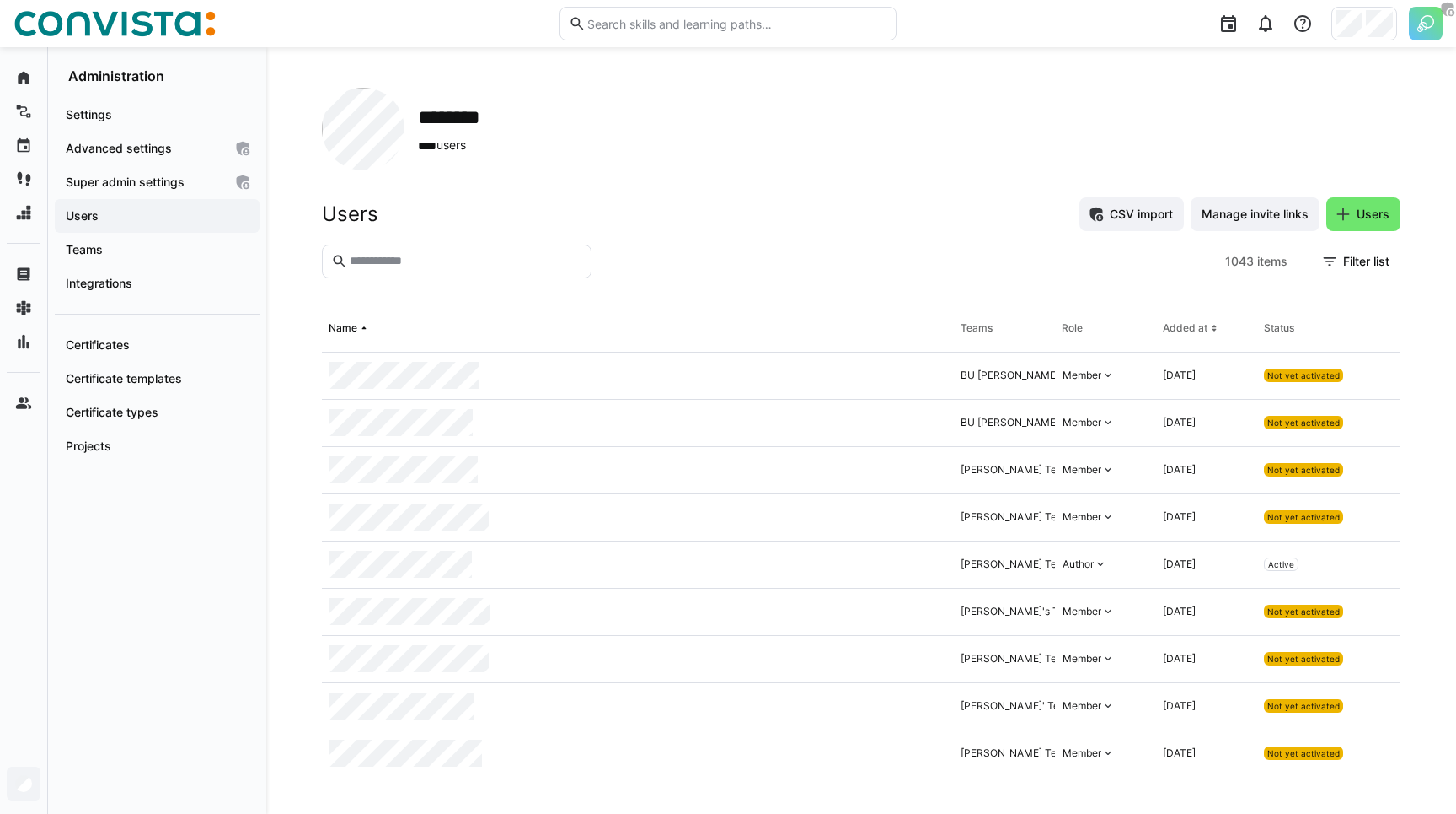
click at [423, 261] on input "text" at bounding box center [465, 261] width 234 height 15
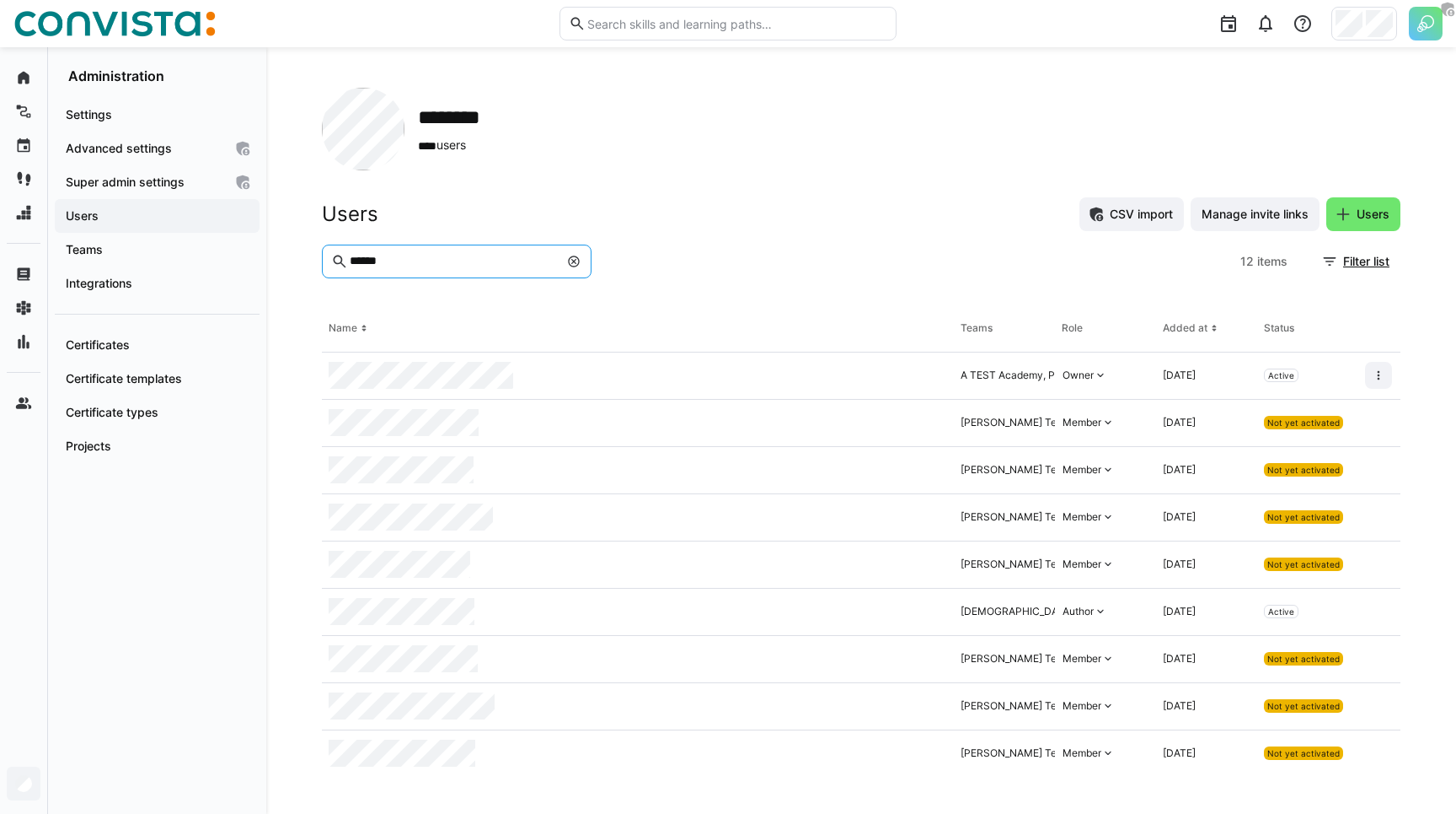
type input "******"
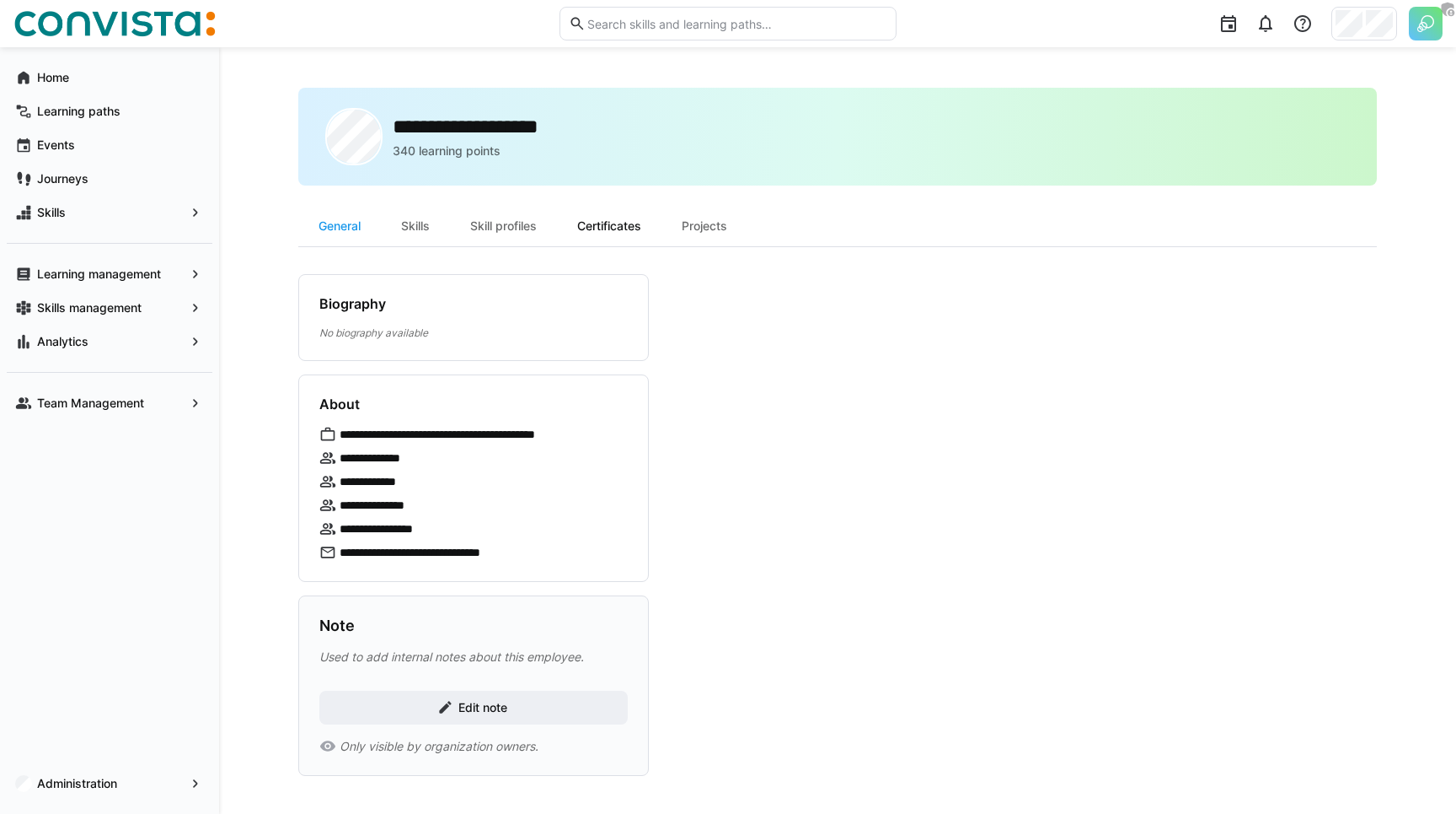
click at [626, 227] on div "Certificates" at bounding box center [609, 226] width 104 height 41
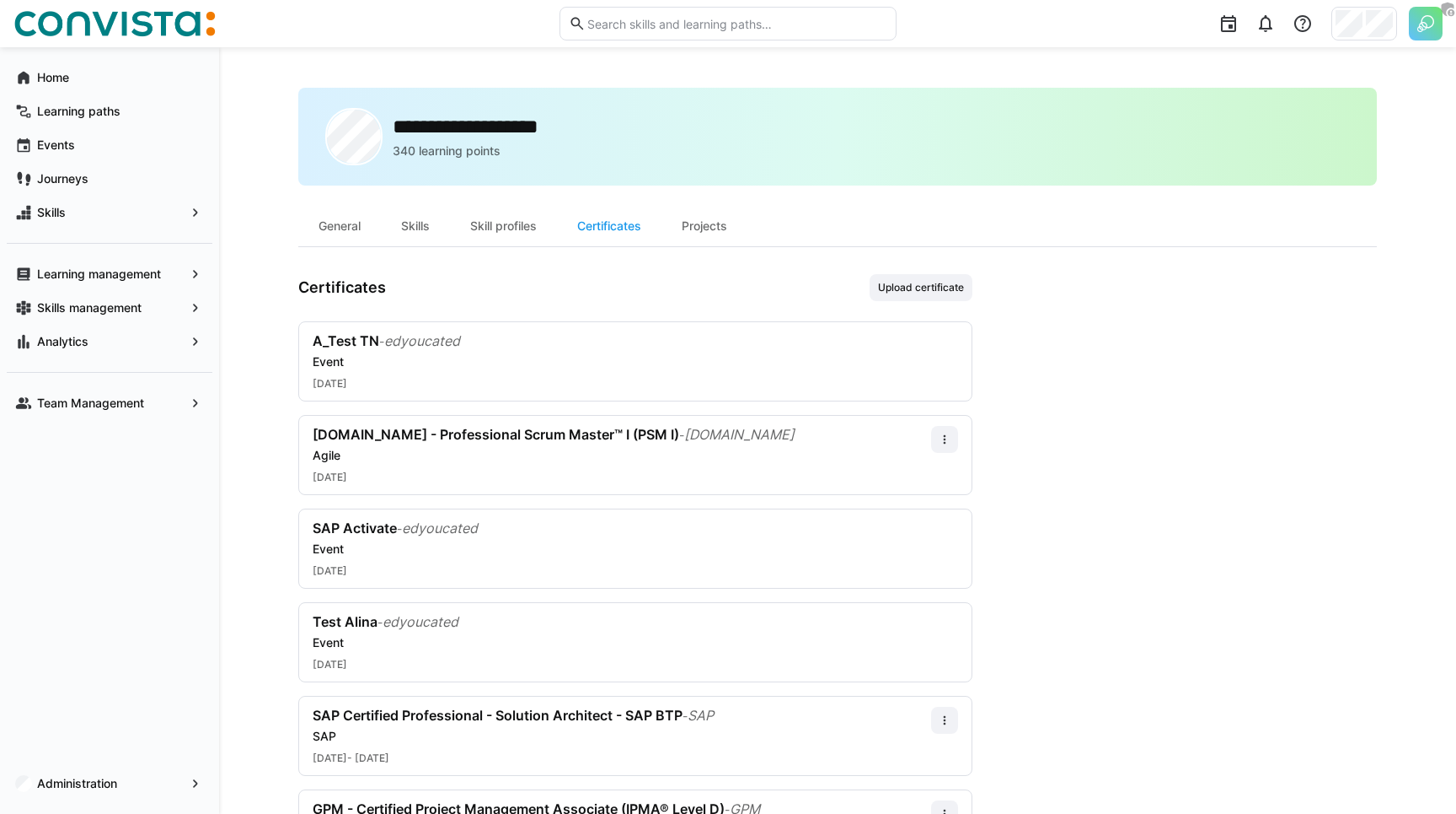
click at [564, 286] on div "Certificates Upload certificate" at bounding box center [636, 287] width 674 height 27
click at [462, 291] on div "Certificates Upload certificate" at bounding box center [636, 287] width 674 height 27
click at [0, 0] on app-navigation-label "Administration" at bounding box center [0, 0] width 0 height 0
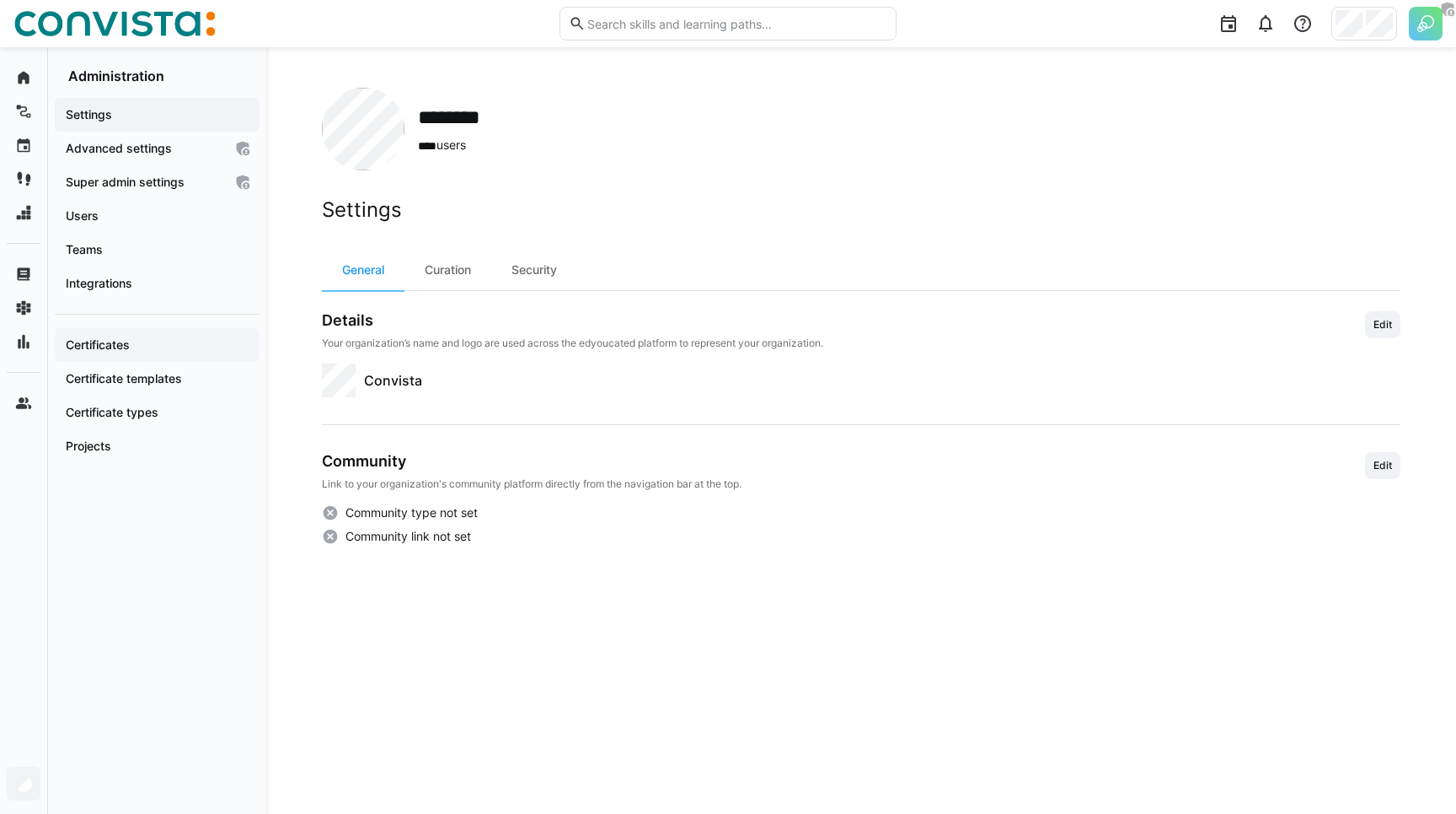
click at [148, 342] on span "Certificates" at bounding box center [157, 344] width 187 height 16
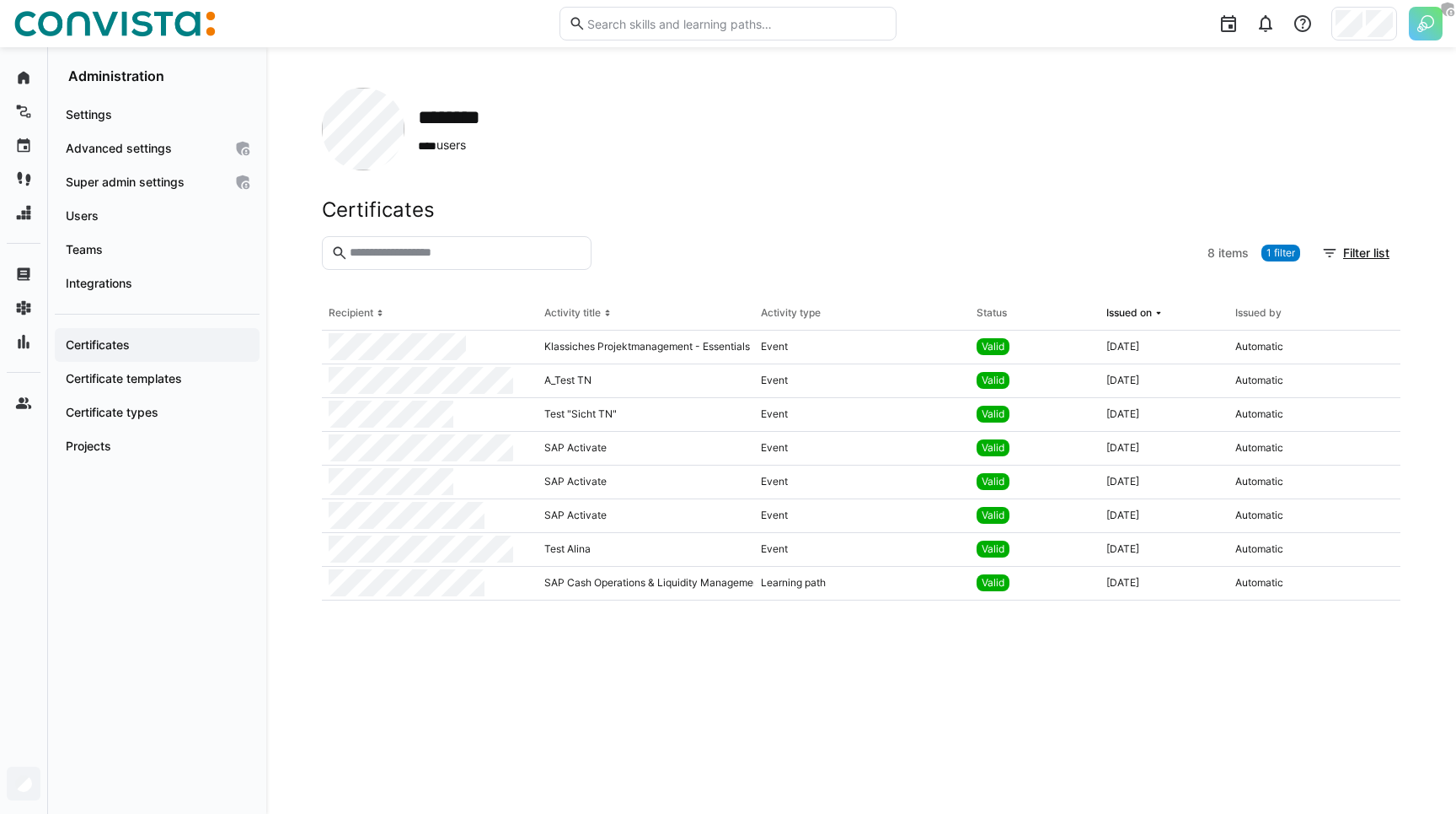
click at [466, 248] on input "text" at bounding box center [465, 253] width 234 height 15
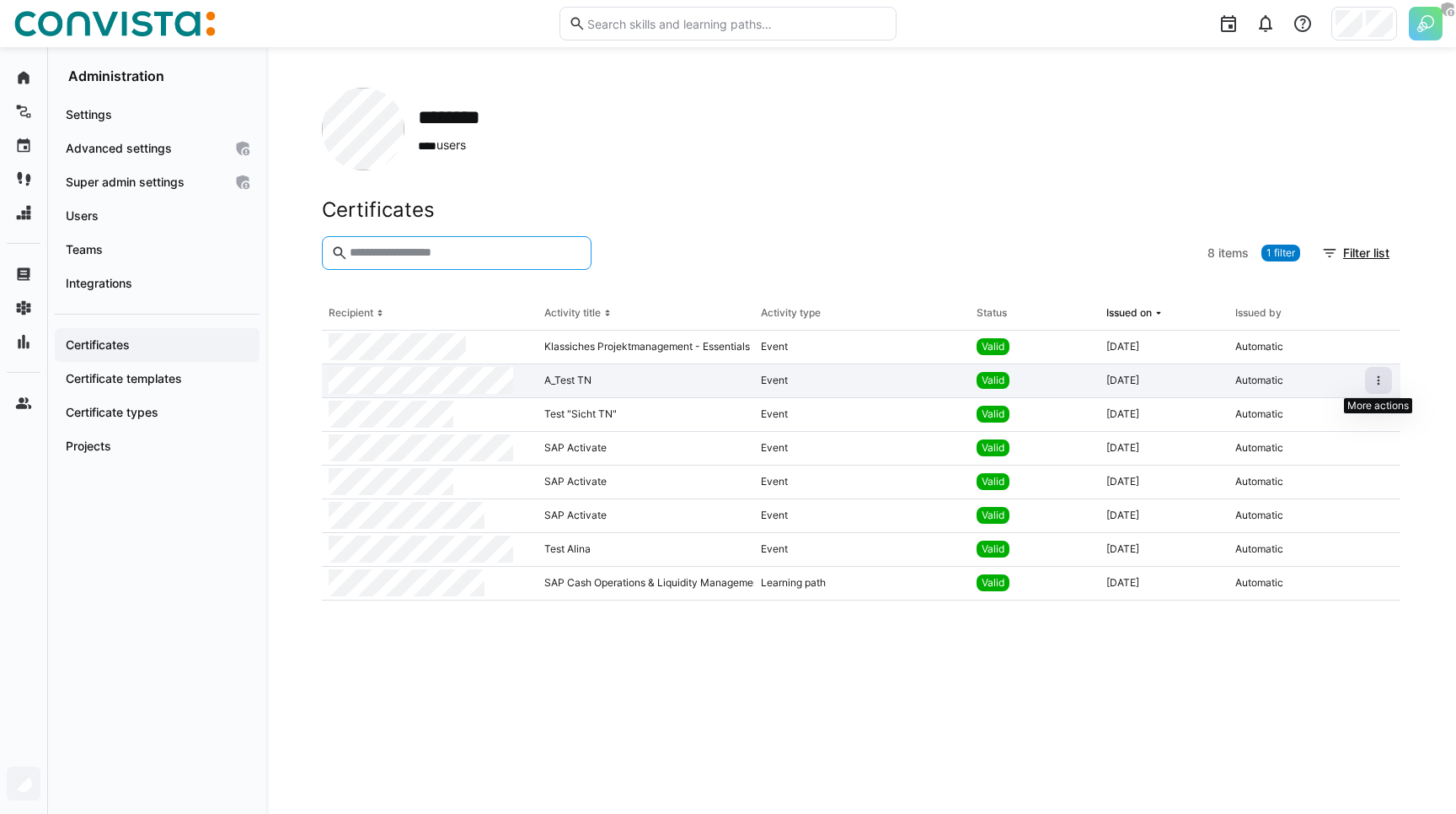
click at [1374, 377] on eds-icon at bounding box center [1379, 380] width 14 height 14
click at [991, 253] on div at bounding box center [899, 252] width 602 height 34
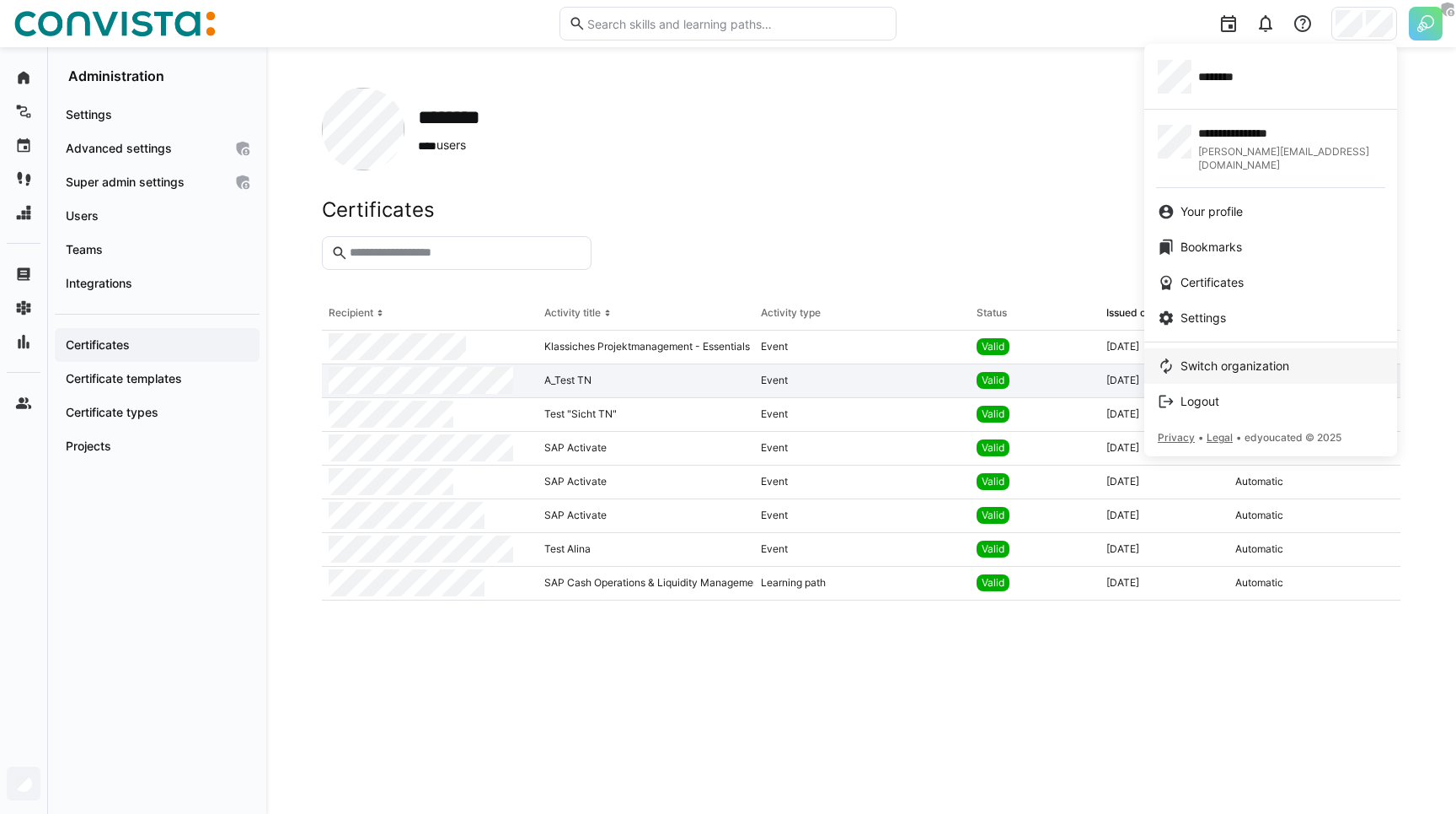
click at [1211, 358] on span "Switch organization" at bounding box center [1235, 365] width 108 height 16
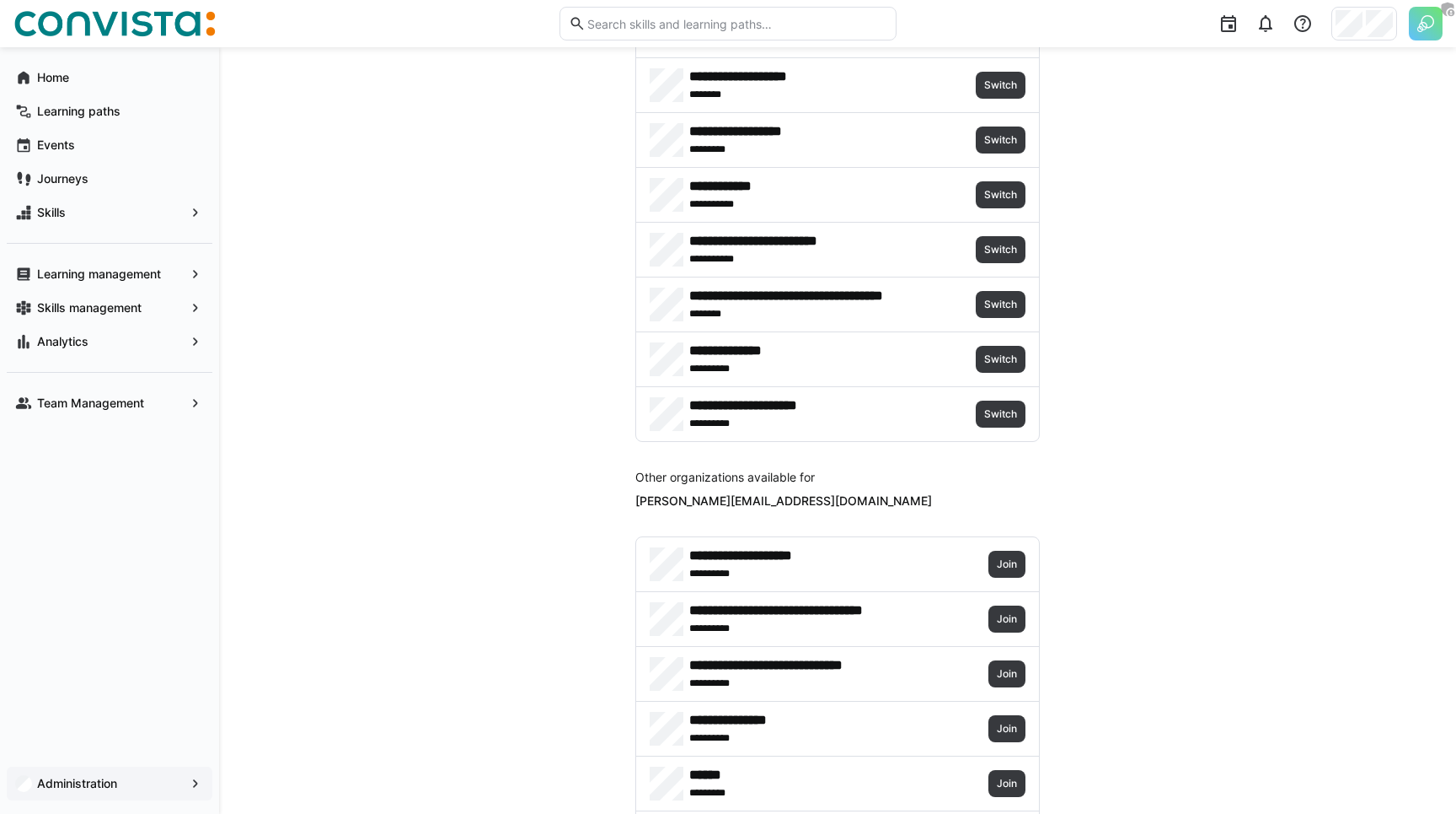
scroll to position [3844, 0]
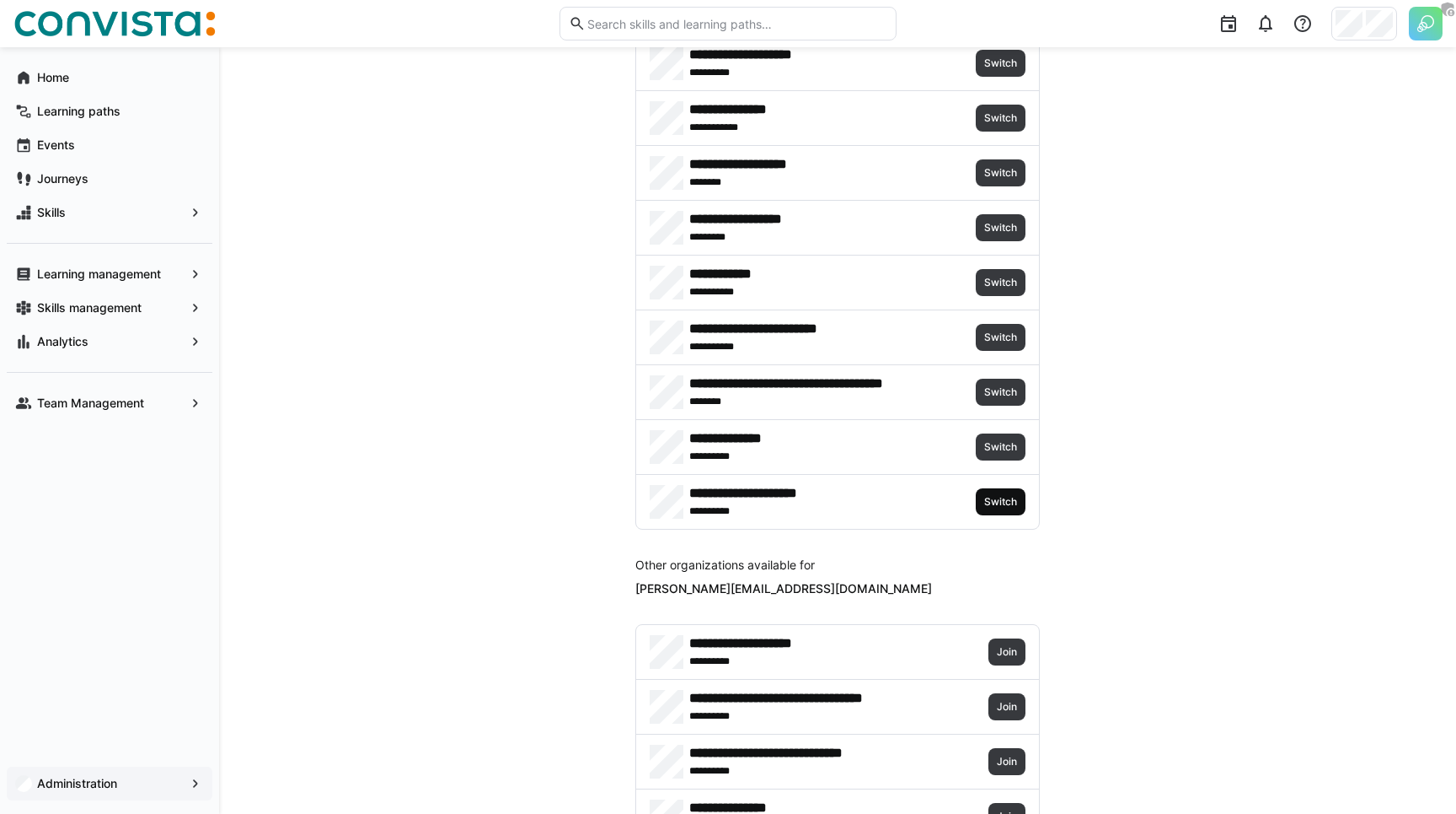
click at [1005, 502] on span "Switch" at bounding box center [1000, 502] width 36 height 14
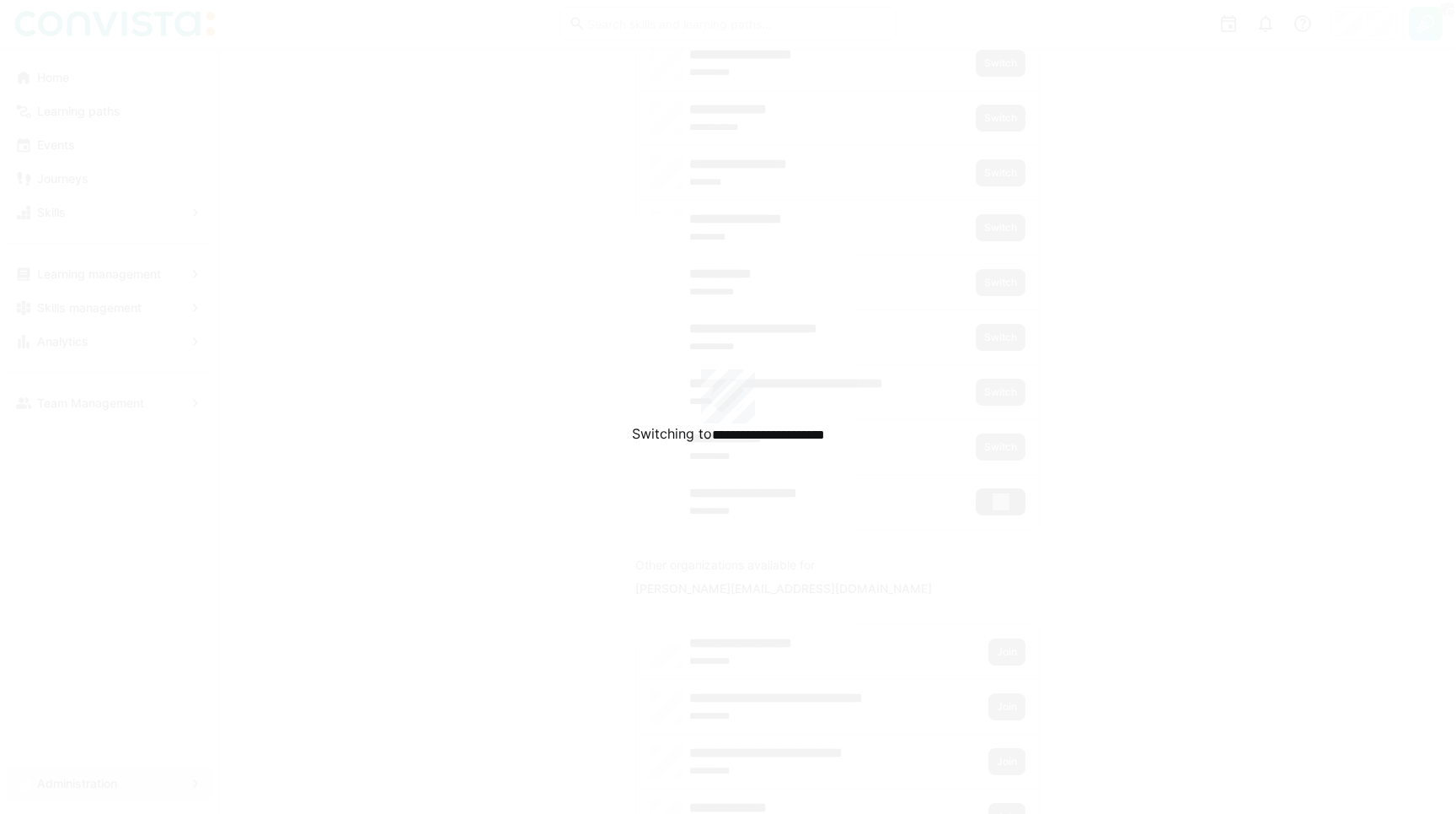
click at [1005, 502] on div "**********" at bounding box center [728, 407] width 1456 height 814
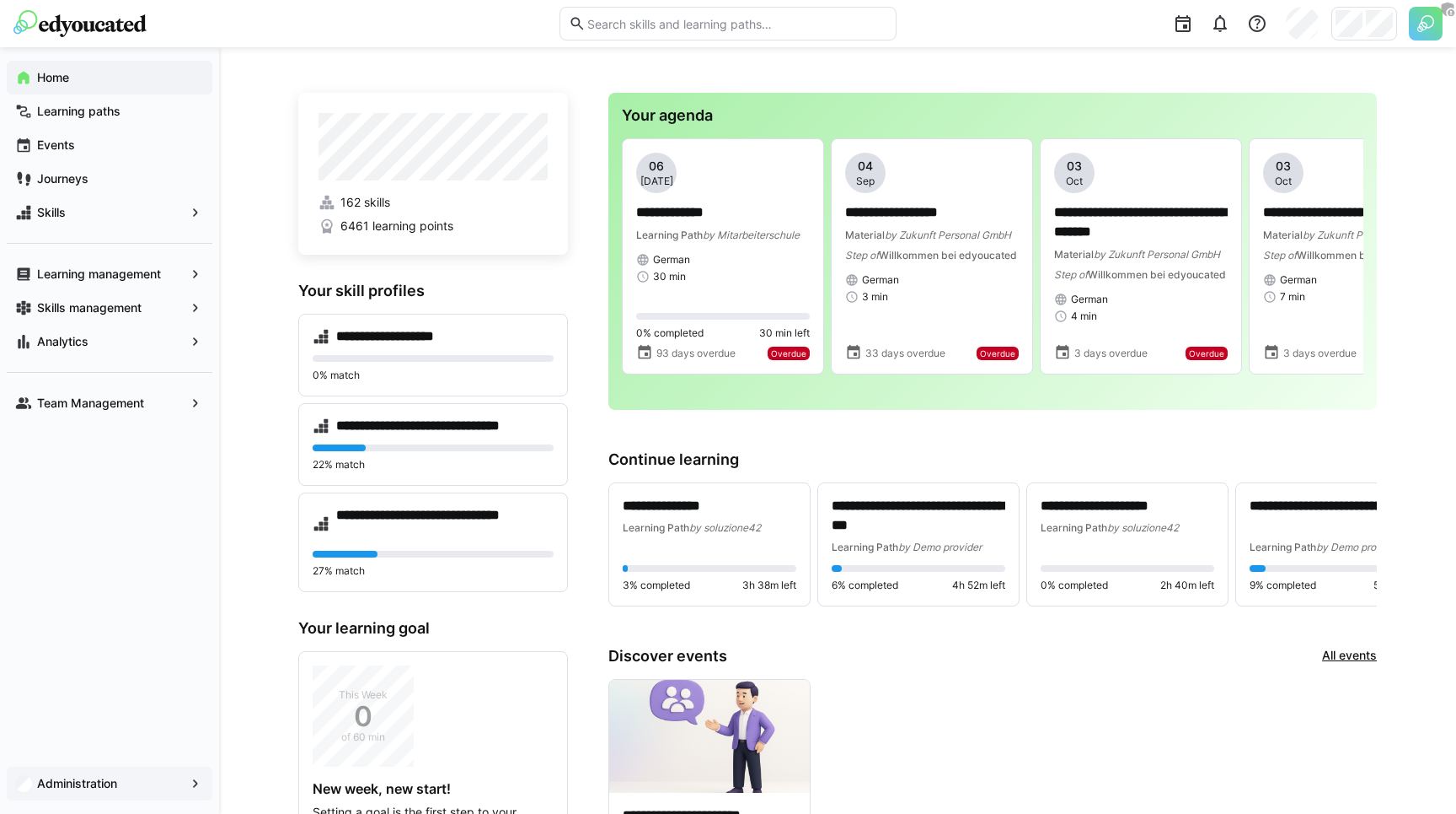
click at [0, 0] on app-navigation-label "Administration" at bounding box center [0, 0] width 0 height 0
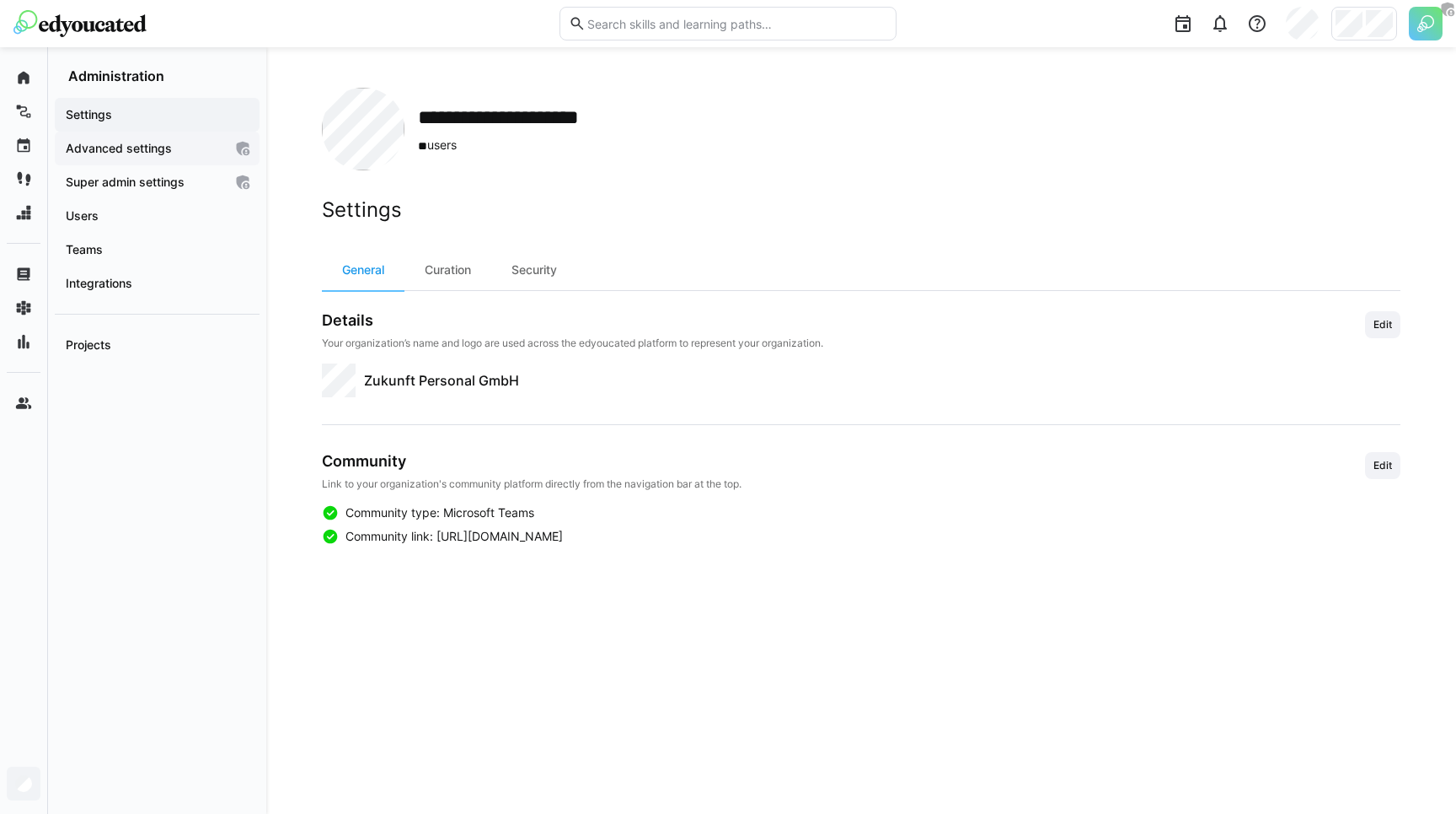
click at [0, 0] on app-navigation-label "Advanced settings" at bounding box center [0, 0] width 0 height 0
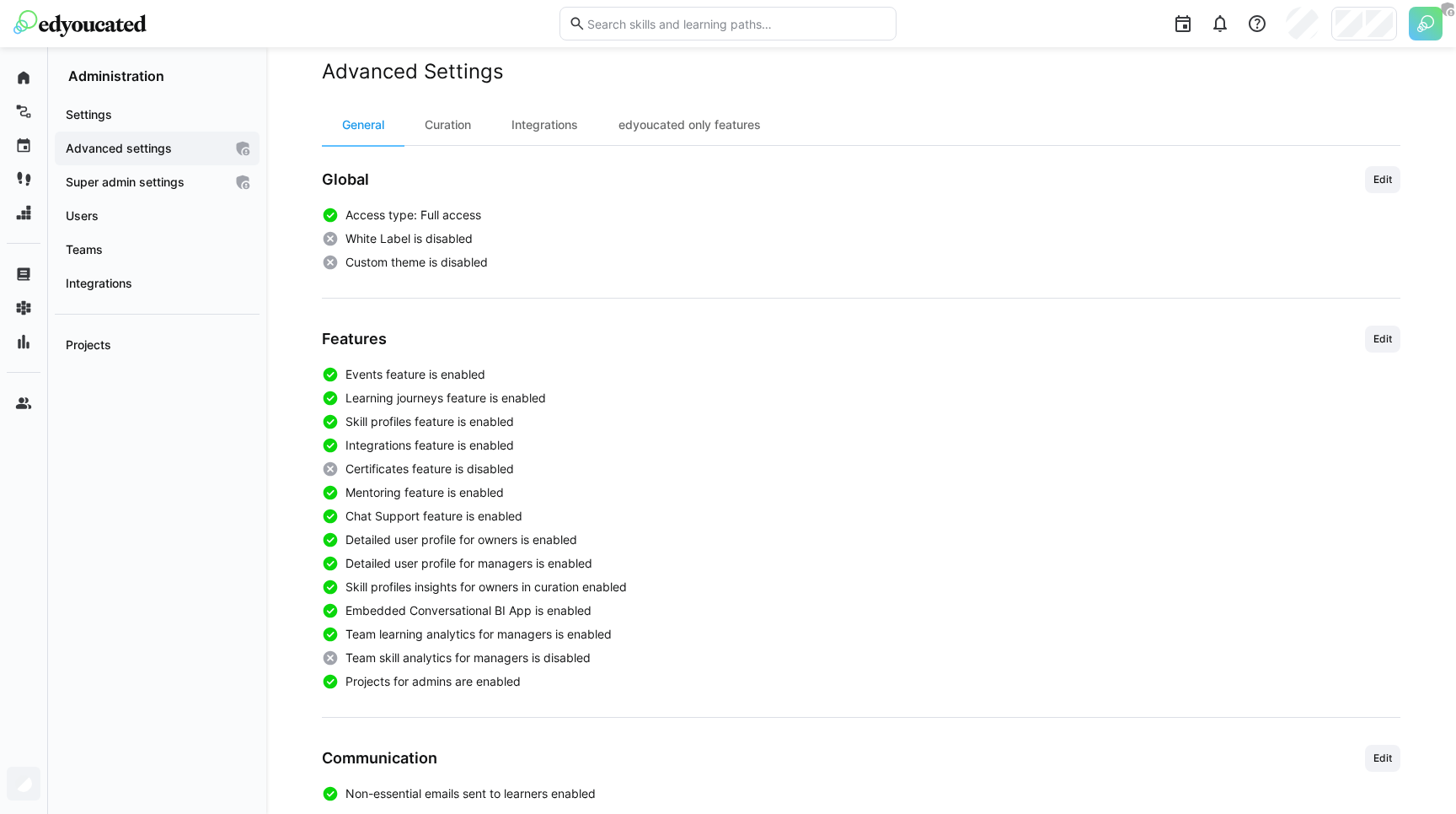
scroll to position [180, 0]
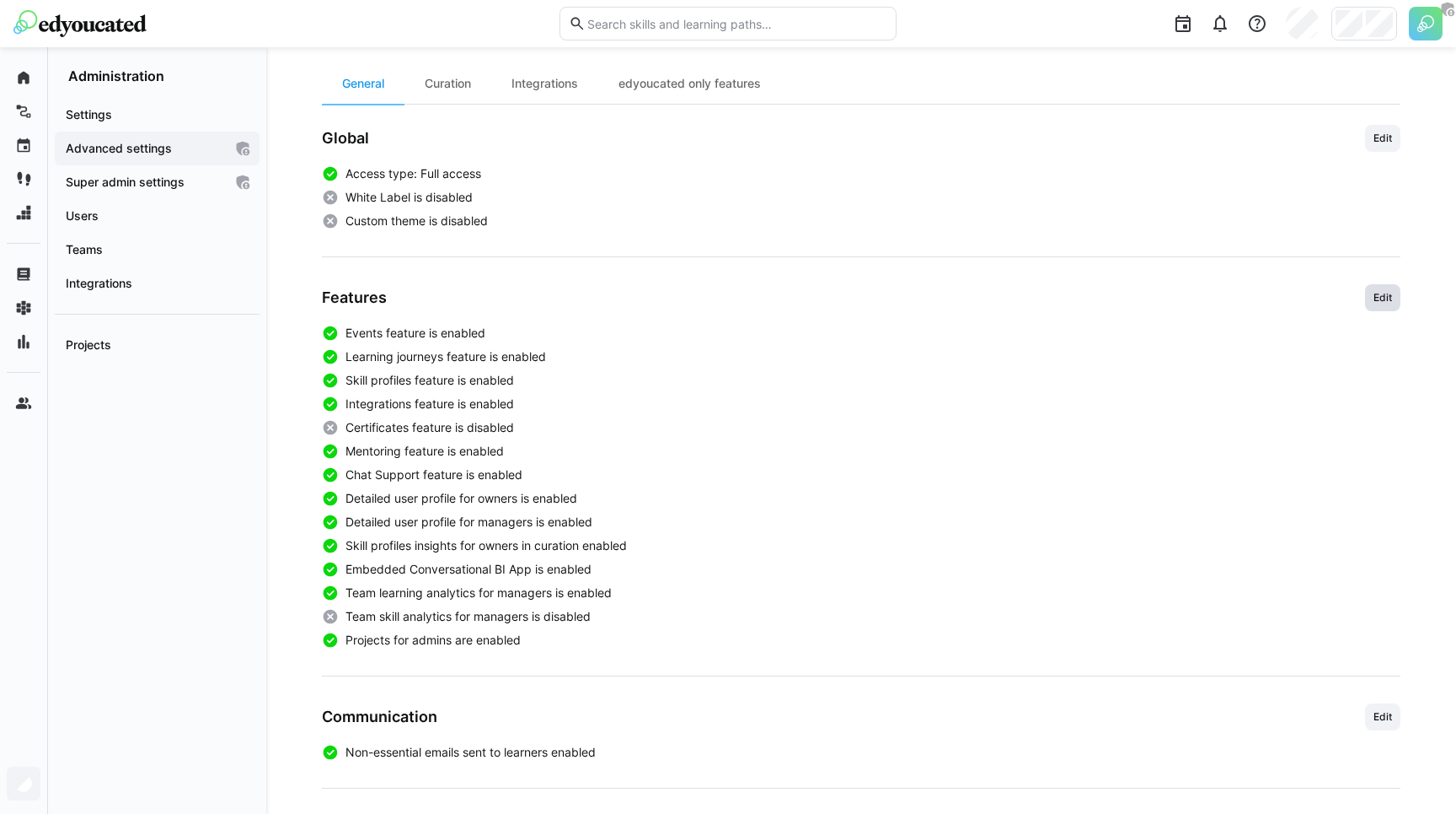
click at [1370, 295] on span "Edit" at bounding box center [1383, 298] width 36 height 27
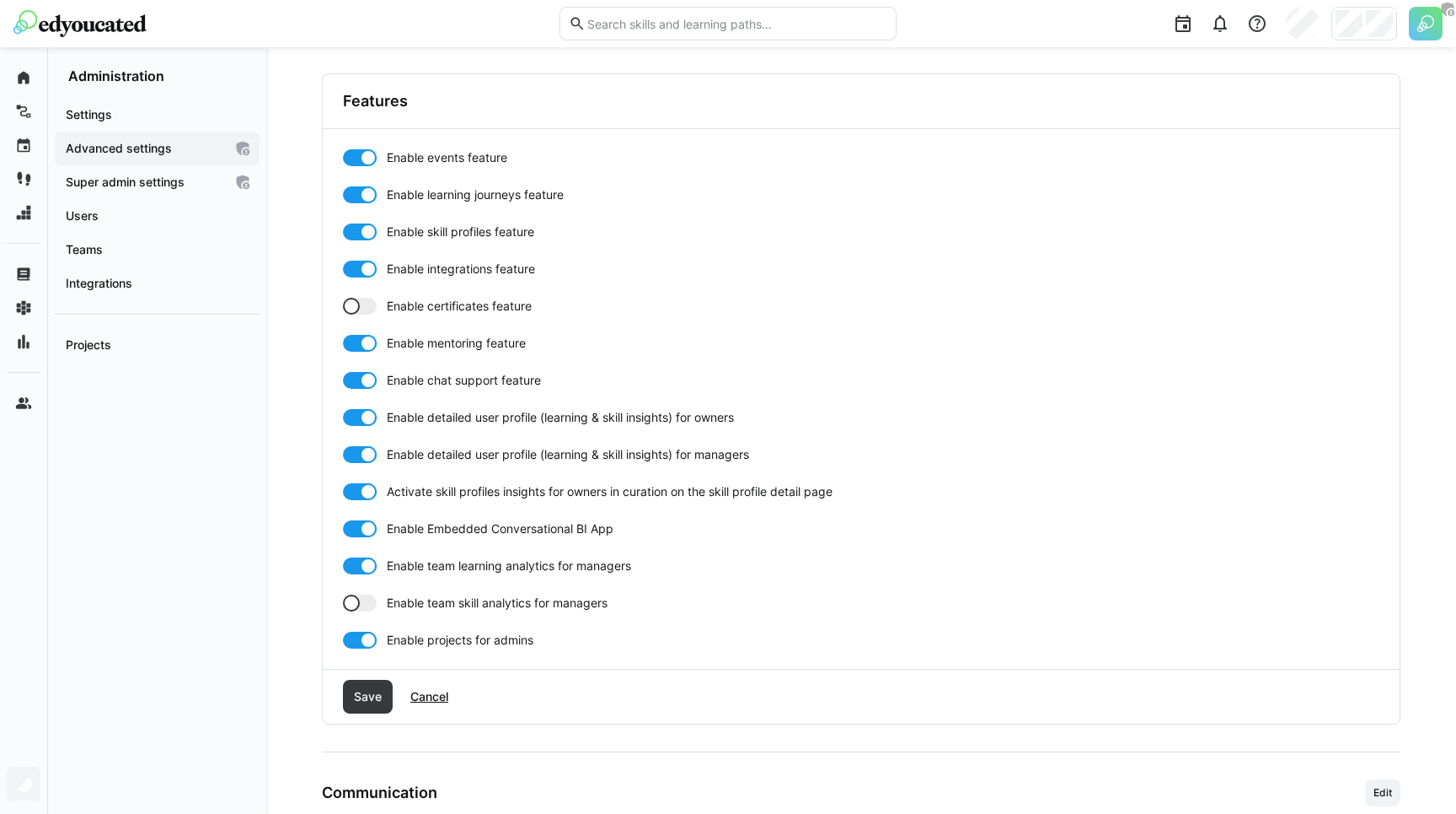
scroll to position [562, 0]
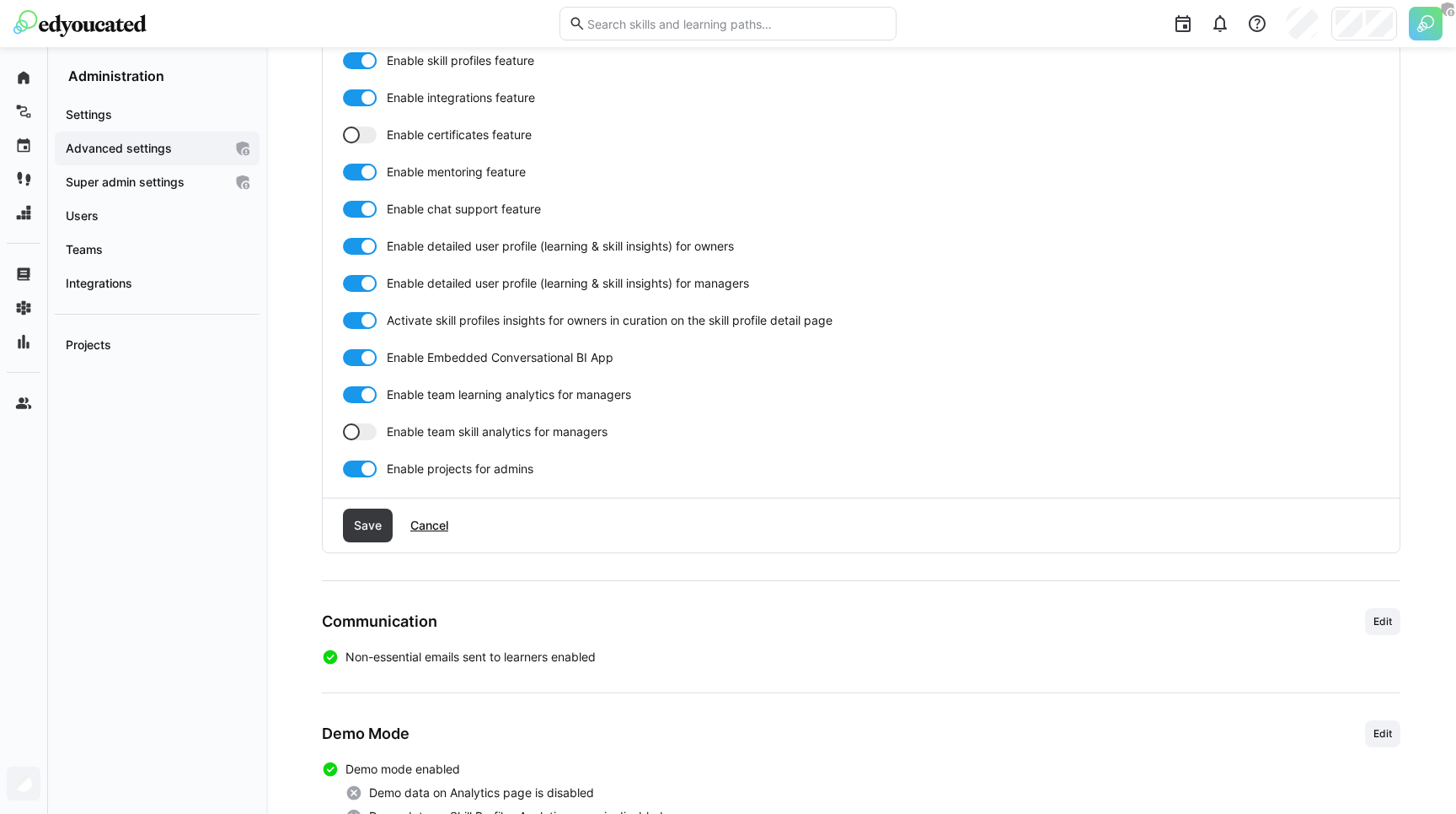
click at [429, 135] on span "Enable certificates feature" at bounding box center [459, 134] width 145 height 16
click at [360, 522] on span "Save" at bounding box center [368, 525] width 33 height 16
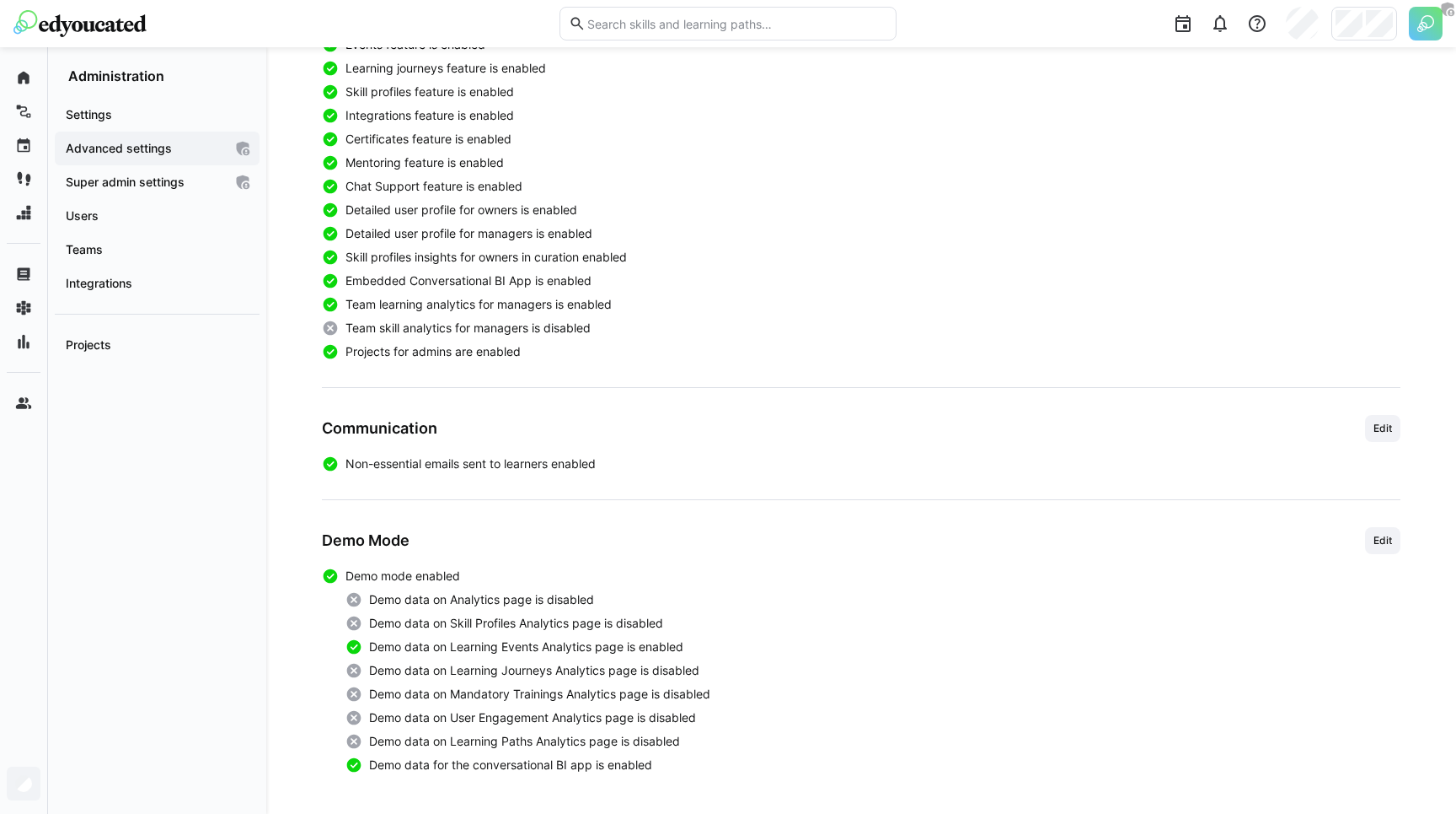
click at [190, 395] on div "Settings Advanced settings Super admin settings Users Teams Integrations Projec…" at bounding box center [157, 449] width 218 height 729
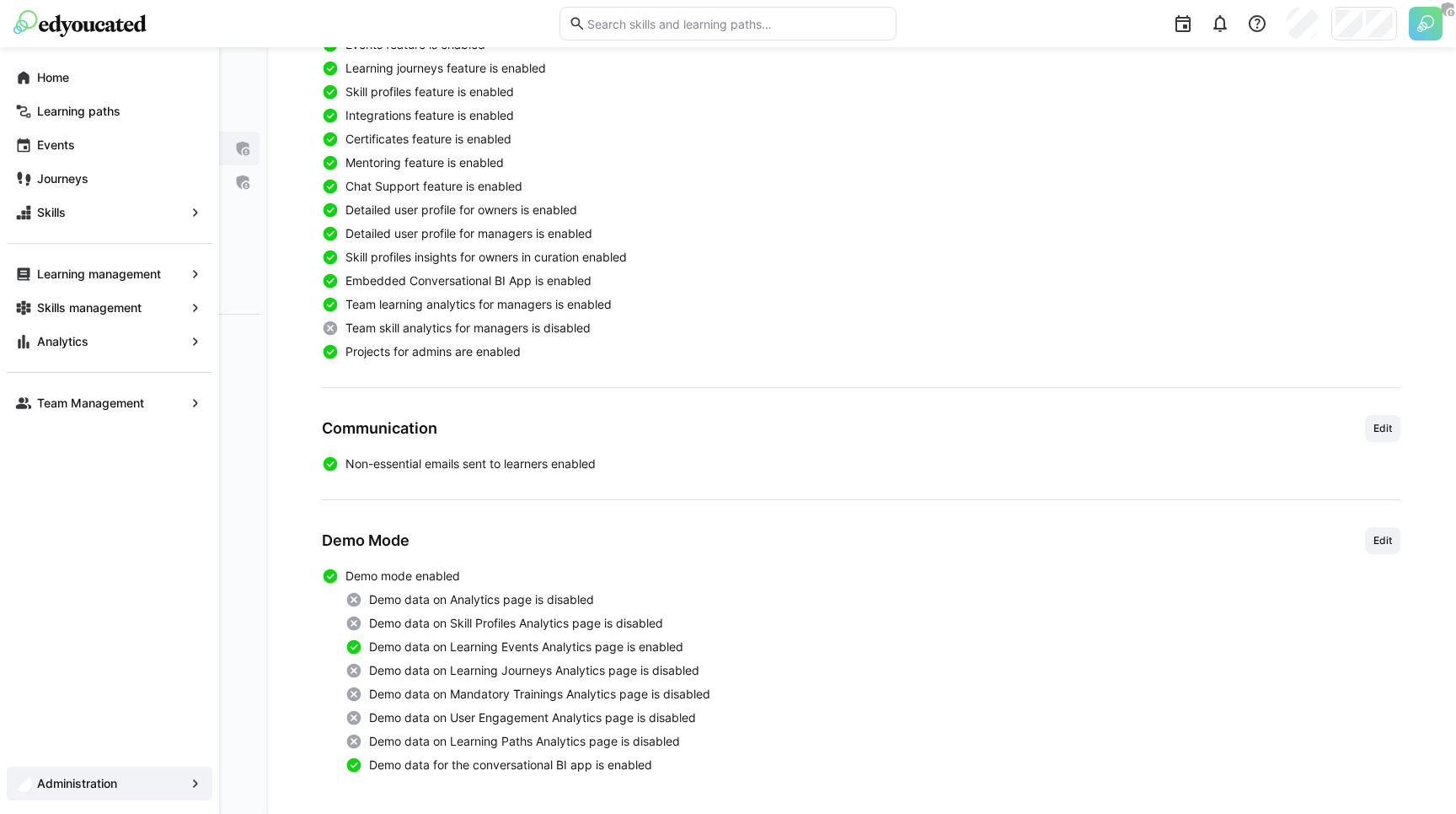
click at [35, 780] on span "Administration" at bounding box center [109, 782] width 150 height 16
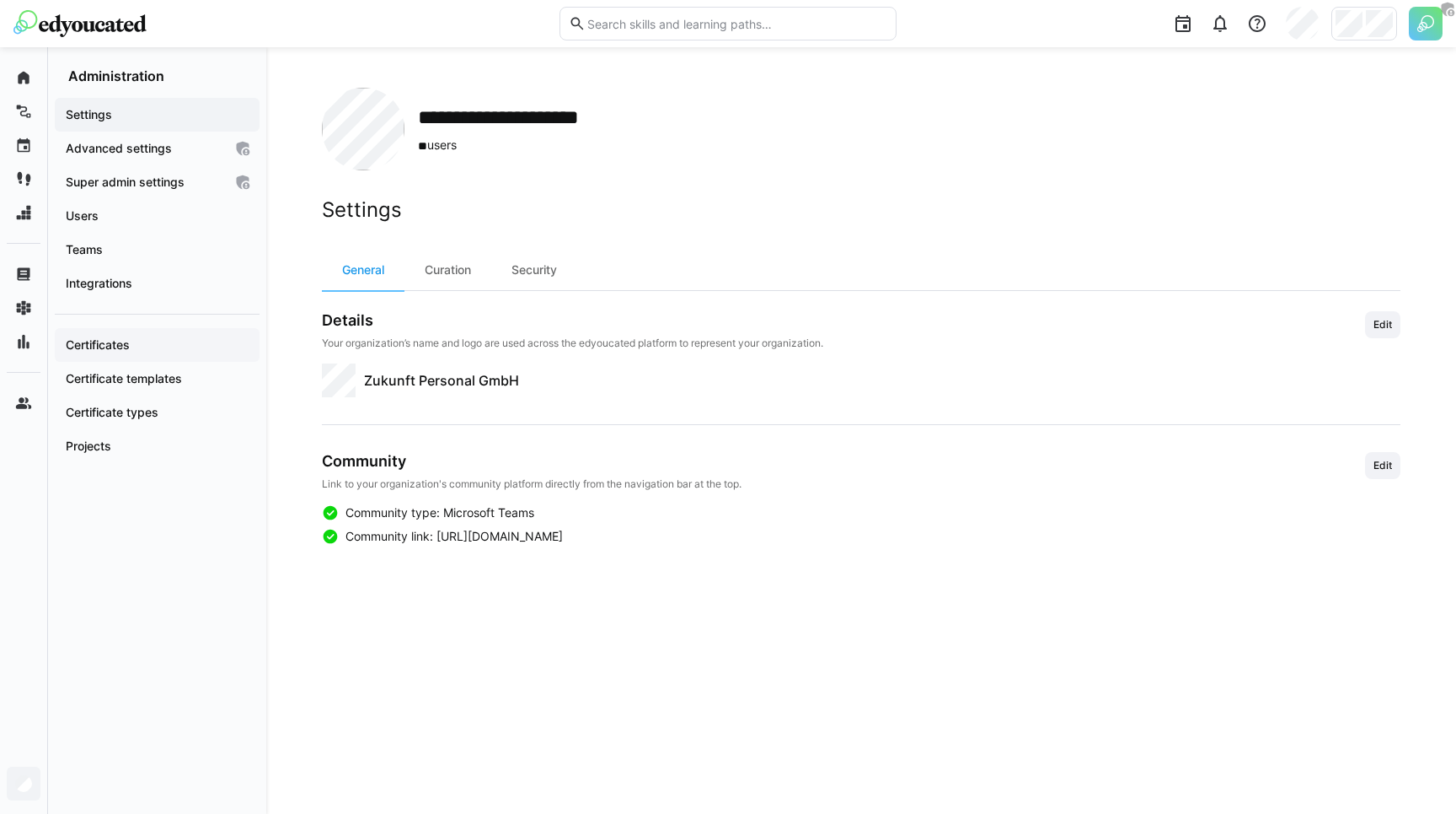
click at [0, 0] on app-navigation-label "Certificates" at bounding box center [0, 0] width 0 height 0
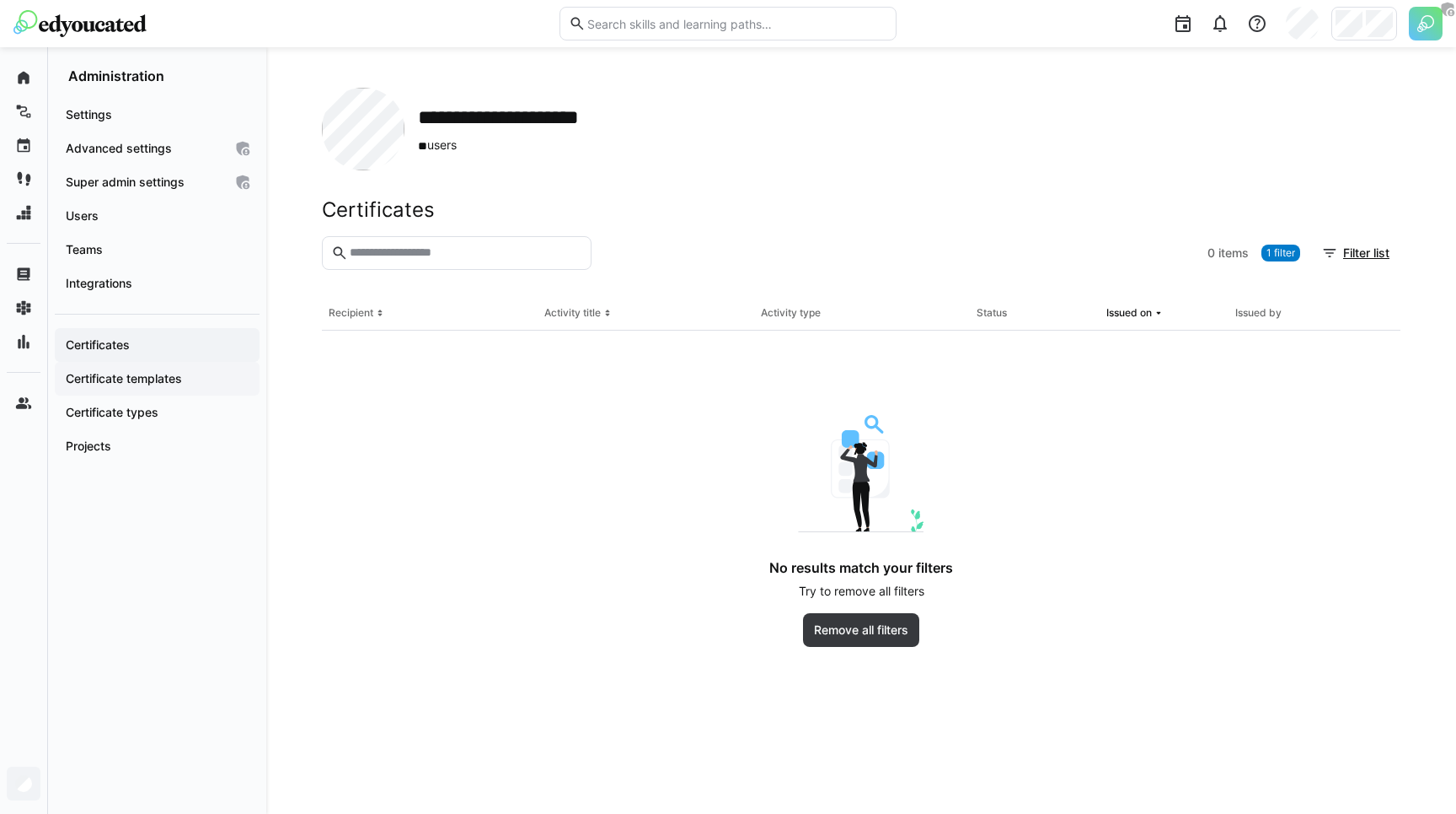
click at [128, 389] on div "Certificate templates" at bounding box center [157, 378] width 205 height 34
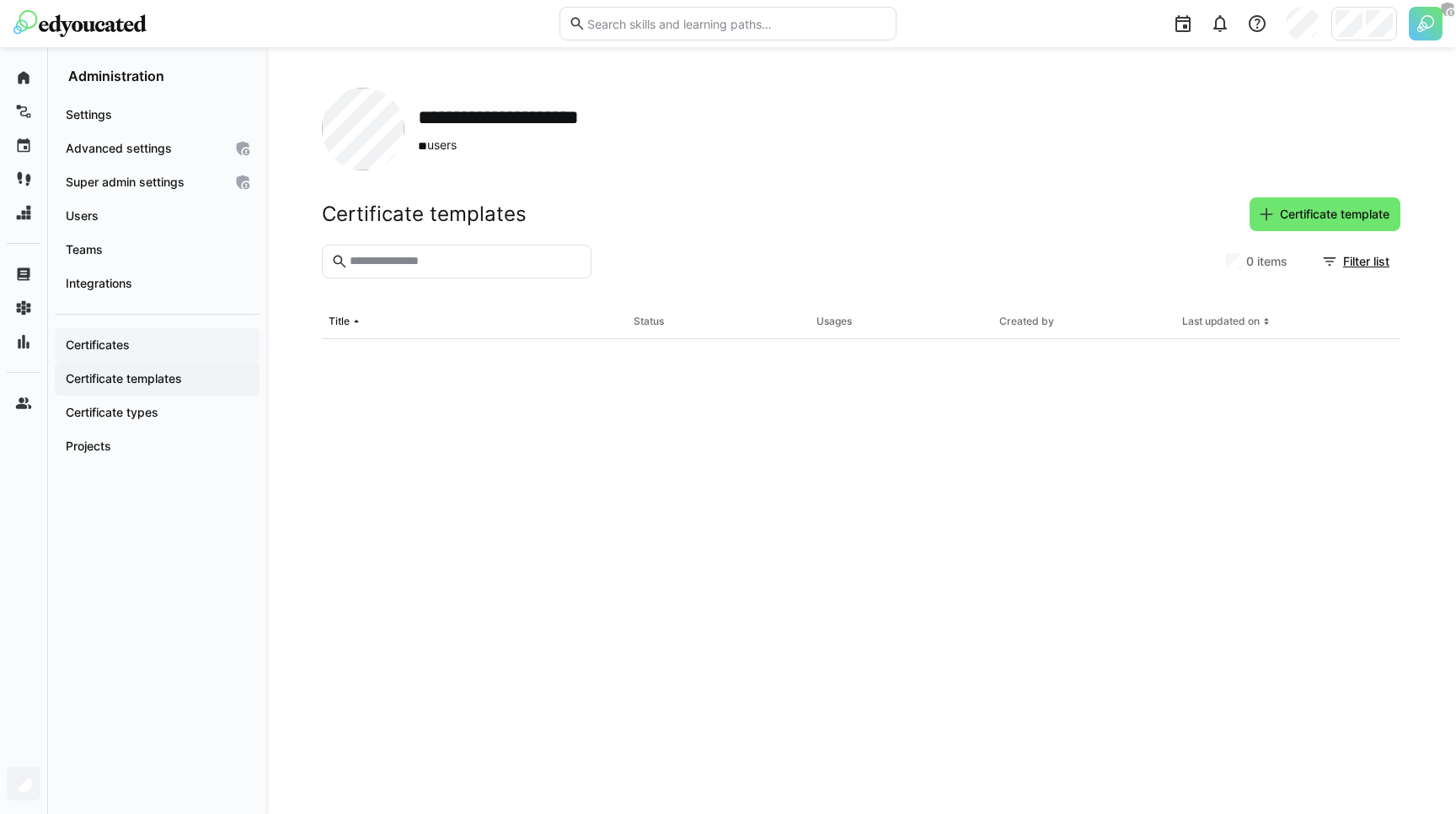
click at [0, 0] on app-navigation-label "Certificates" at bounding box center [0, 0] width 0 height 0
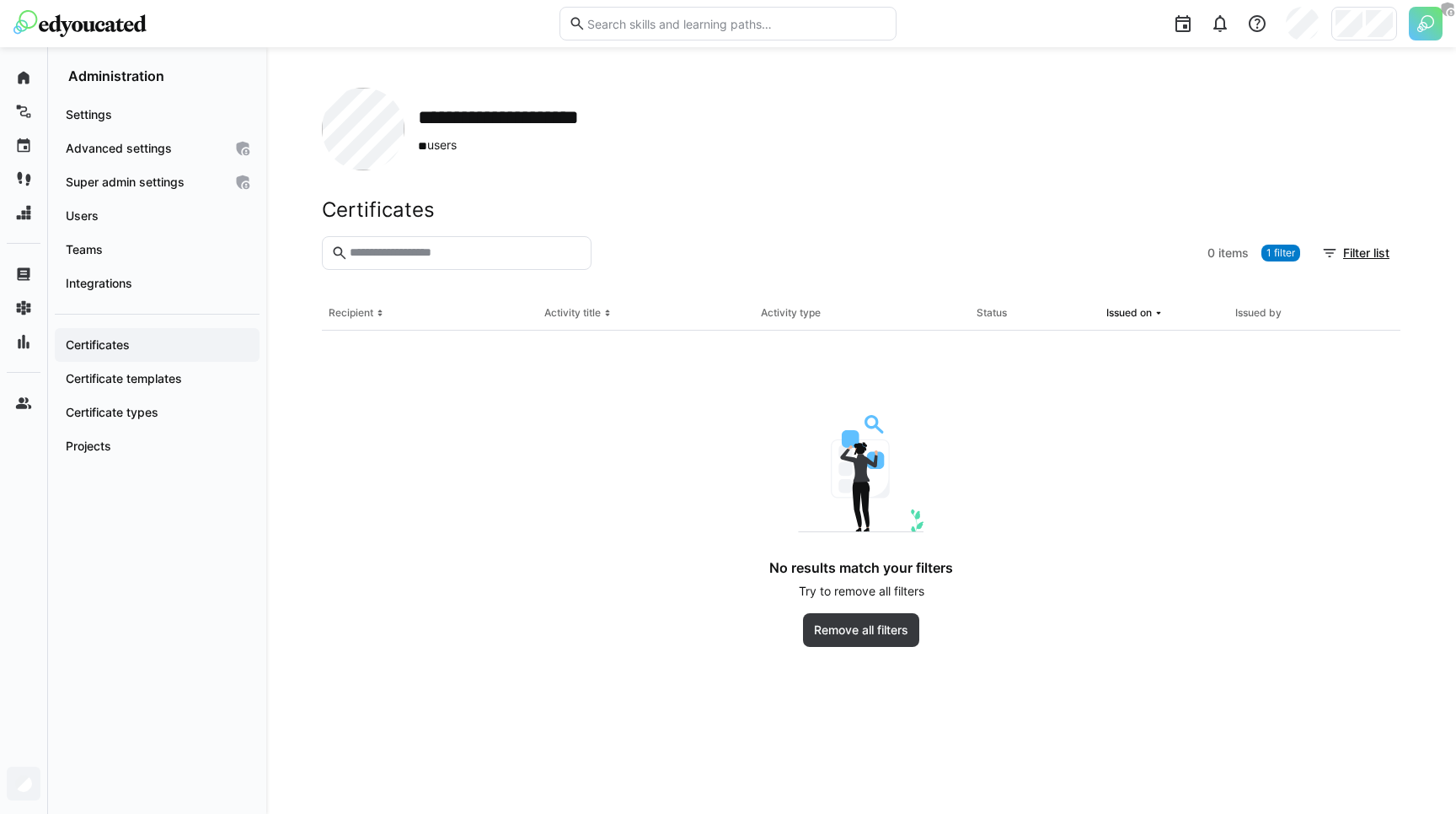
click at [723, 507] on div "No results match your filters Try to remove all filters Remove all filters" at bounding box center [861, 531] width 910 height 232
click at [0, 0] on app-navigation-label "Certificate types" at bounding box center [0, 0] width 0 height 0
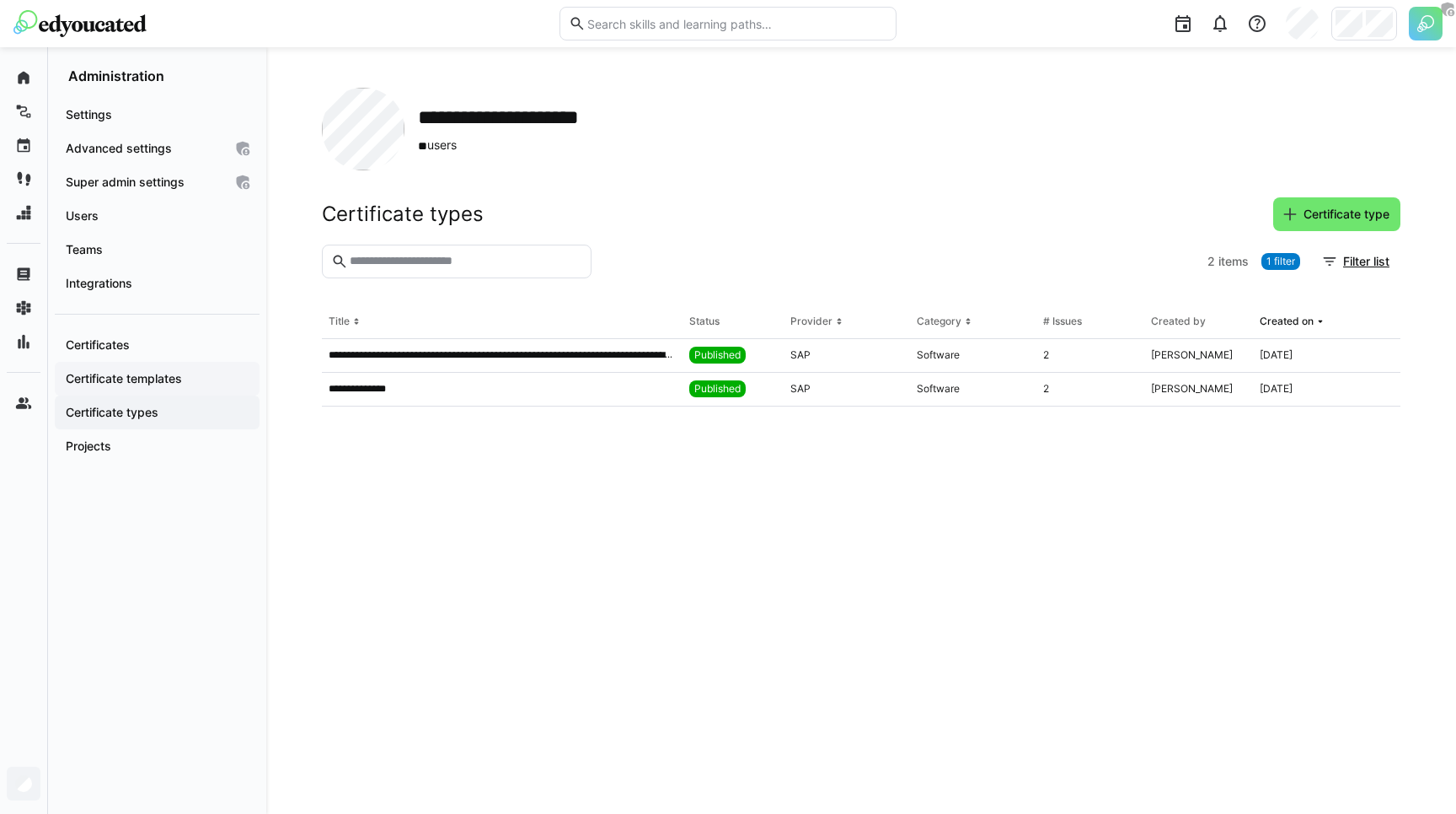
click at [133, 368] on div "Certificate templates" at bounding box center [157, 378] width 205 height 34
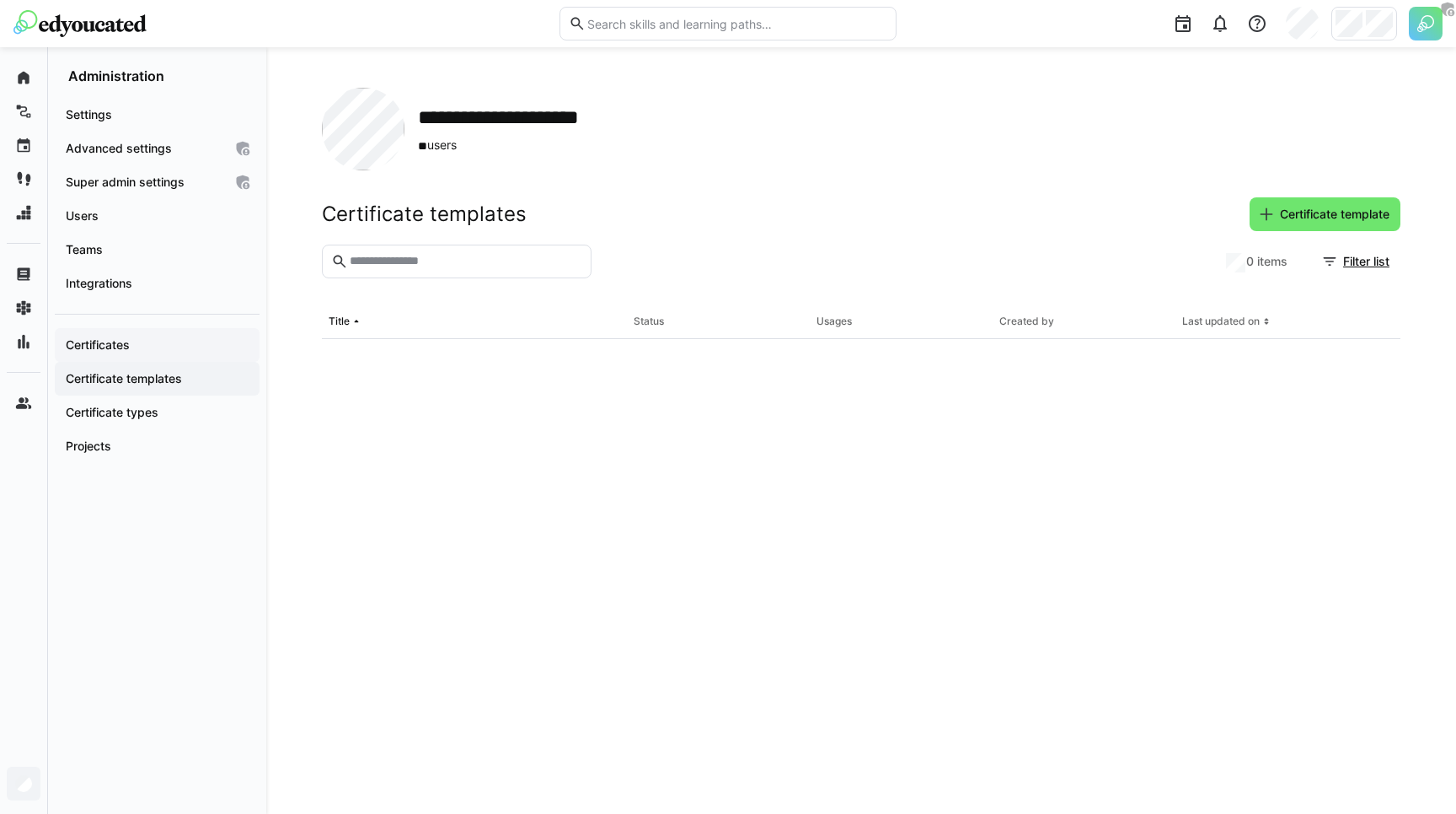
click at [0, 0] on app-navigation-label "Certificates" at bounding box center [0, 0] width 0 height 0
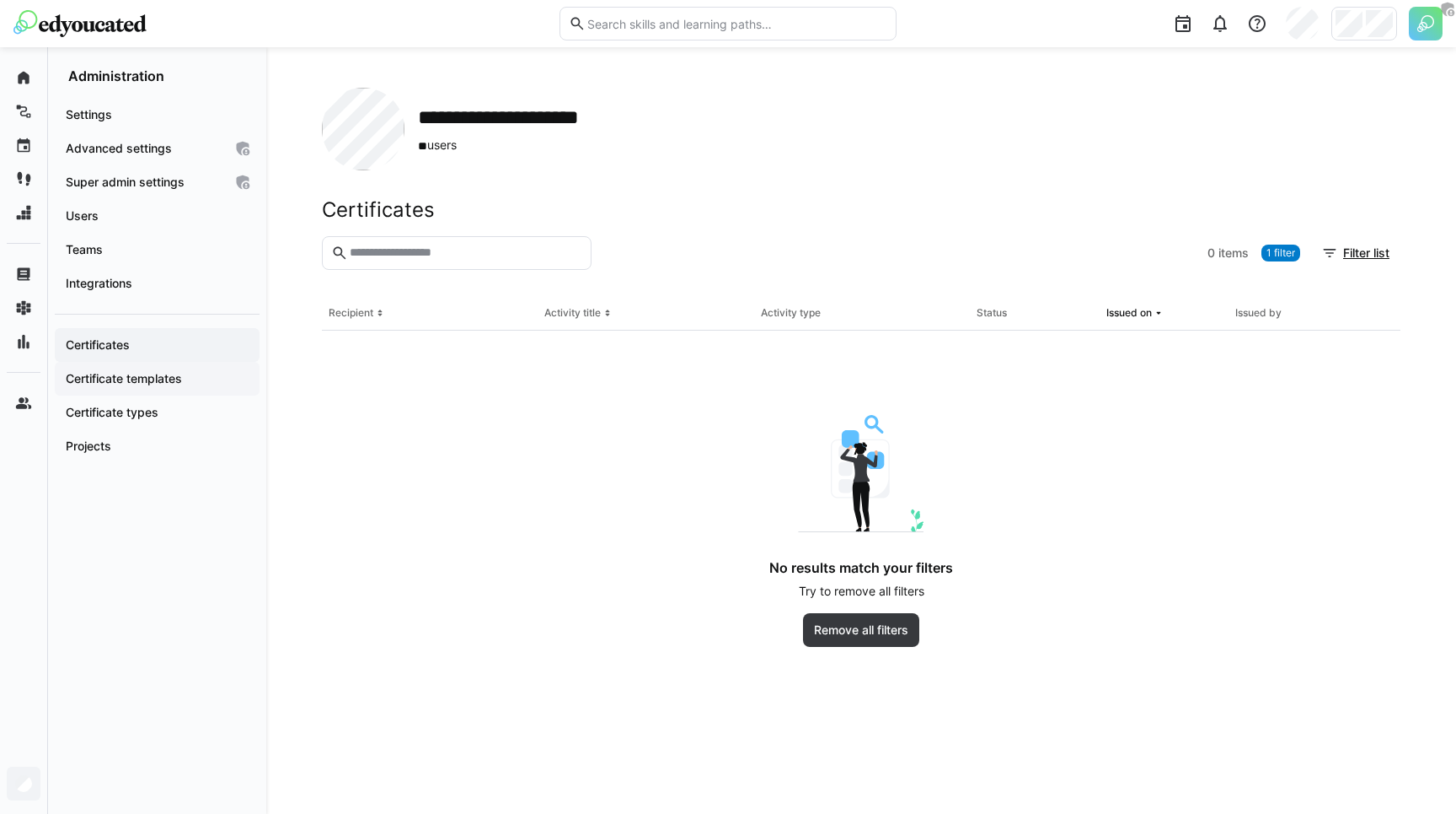
click at [0, 0] on app-navigation-label "Certificate templates" at bounding box center [0, 0] width 0 height 0
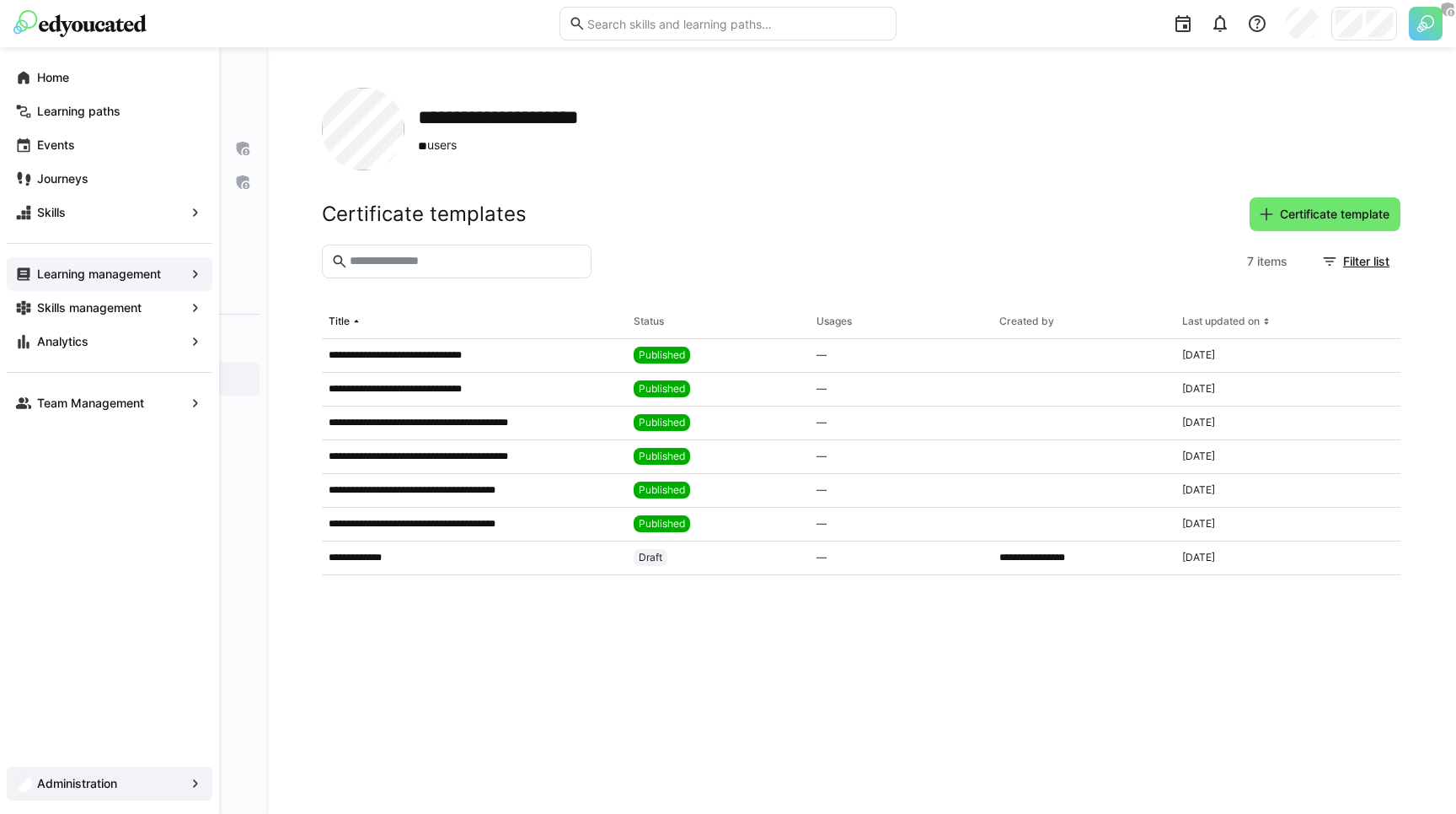
click at [0, 0] on app-navigation-label "Learning management" at bounding box center [0, 0] width 0 height 0
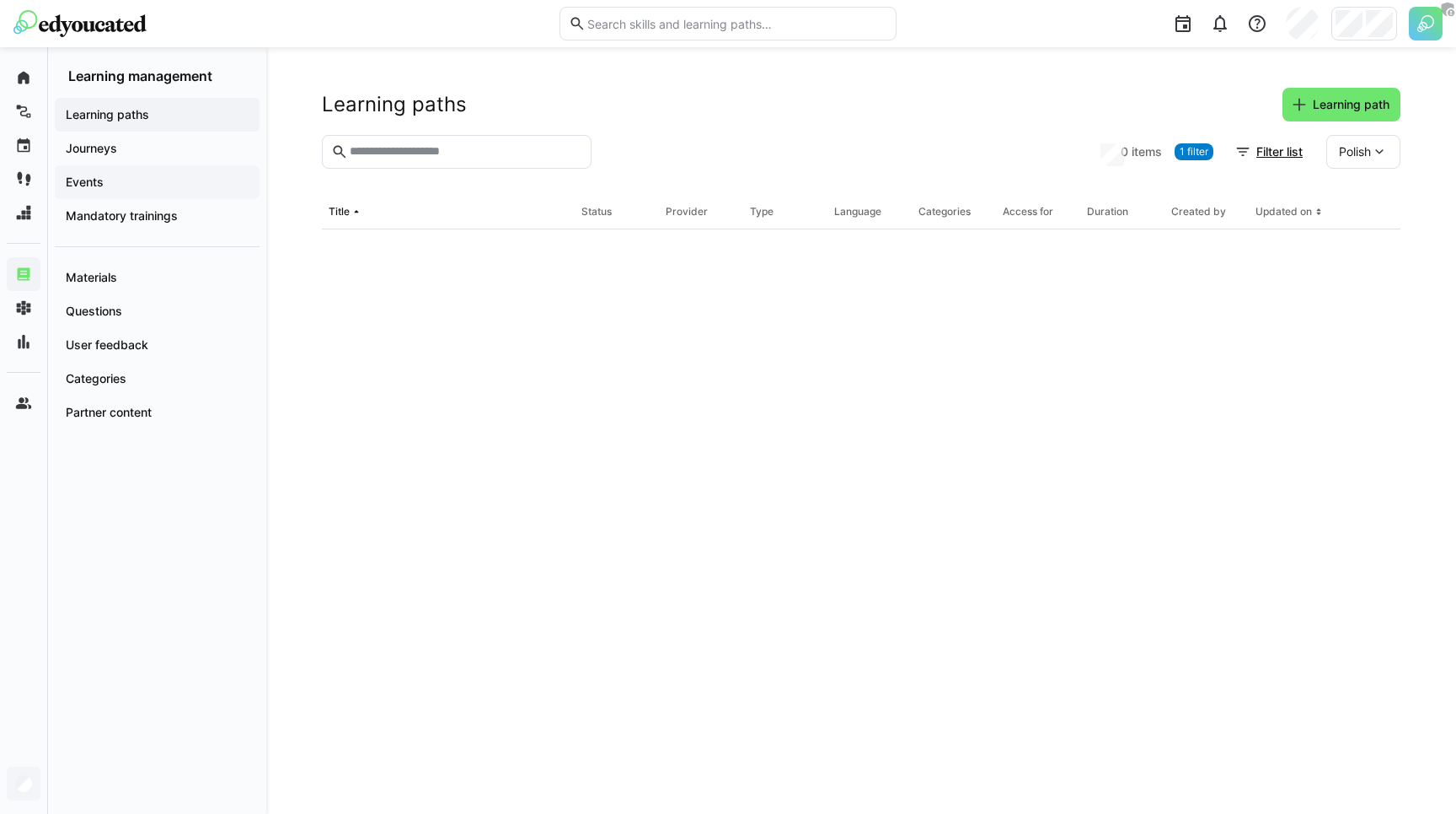
click at [128, 168] on div "Events" at bounding box center [157, 182] width 205 height 34
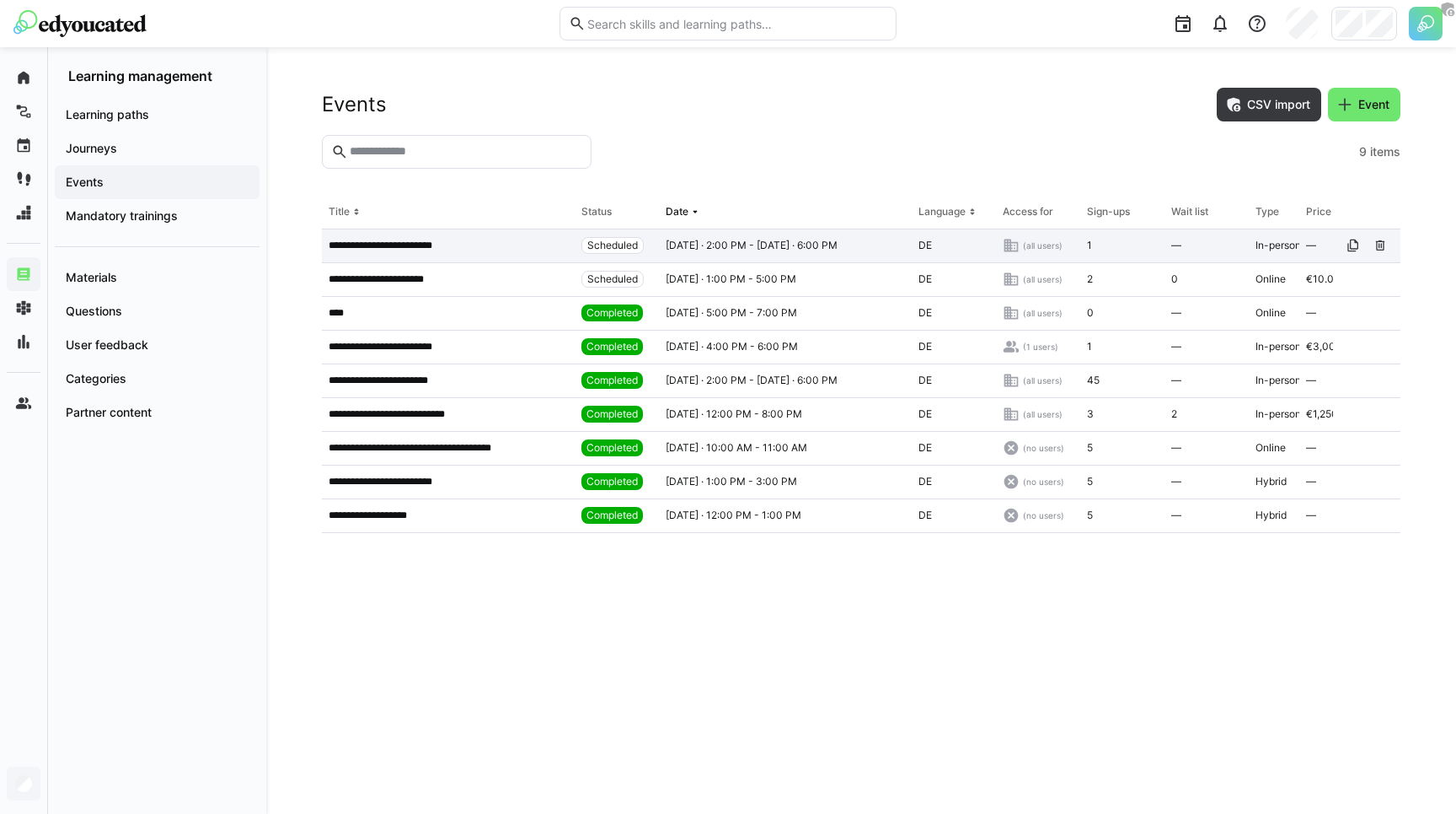
click at [465, 257] on div "**********" at bounding box center [448, 246] width 253 height 34
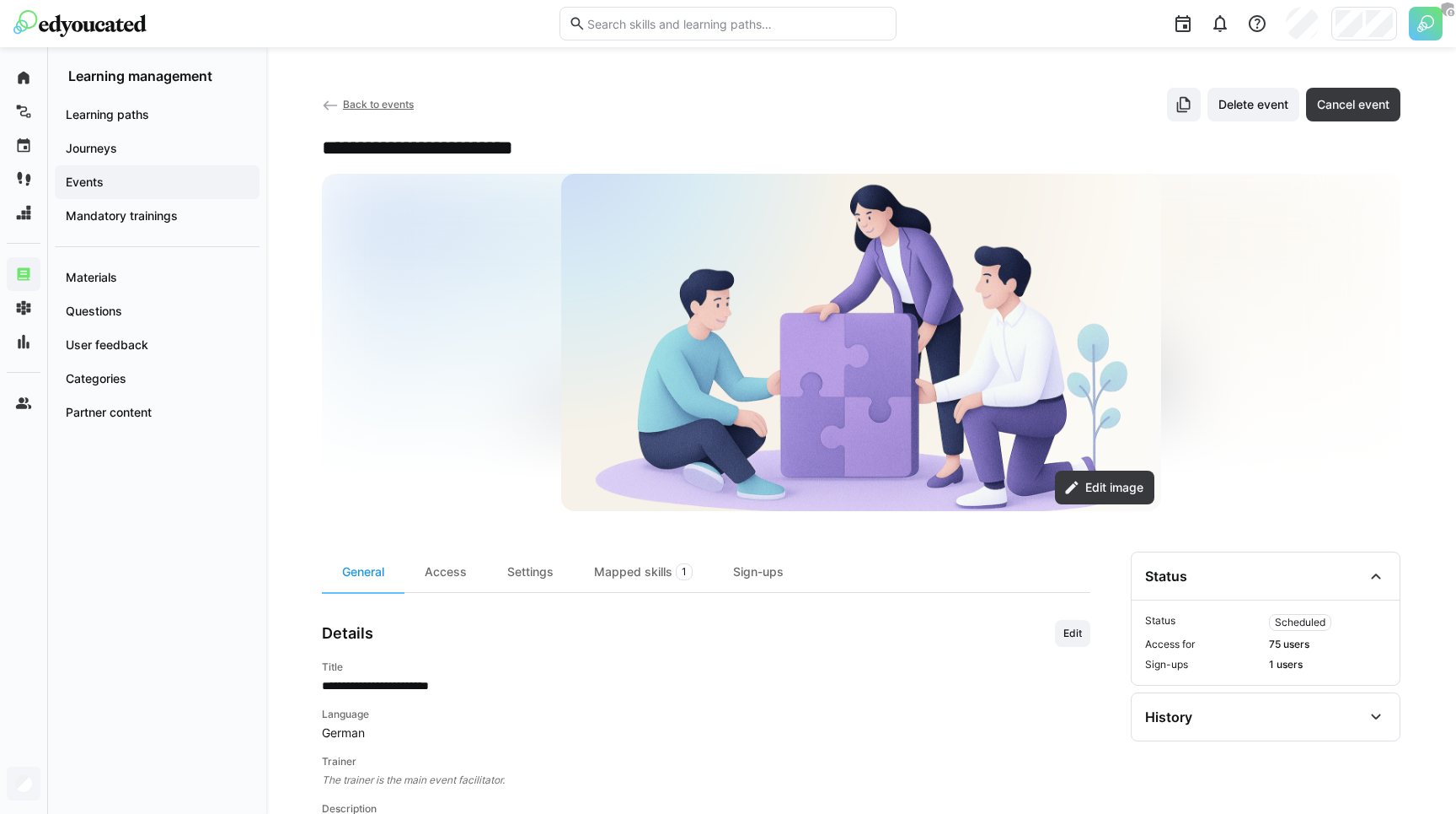
scroll to position [149, 0]
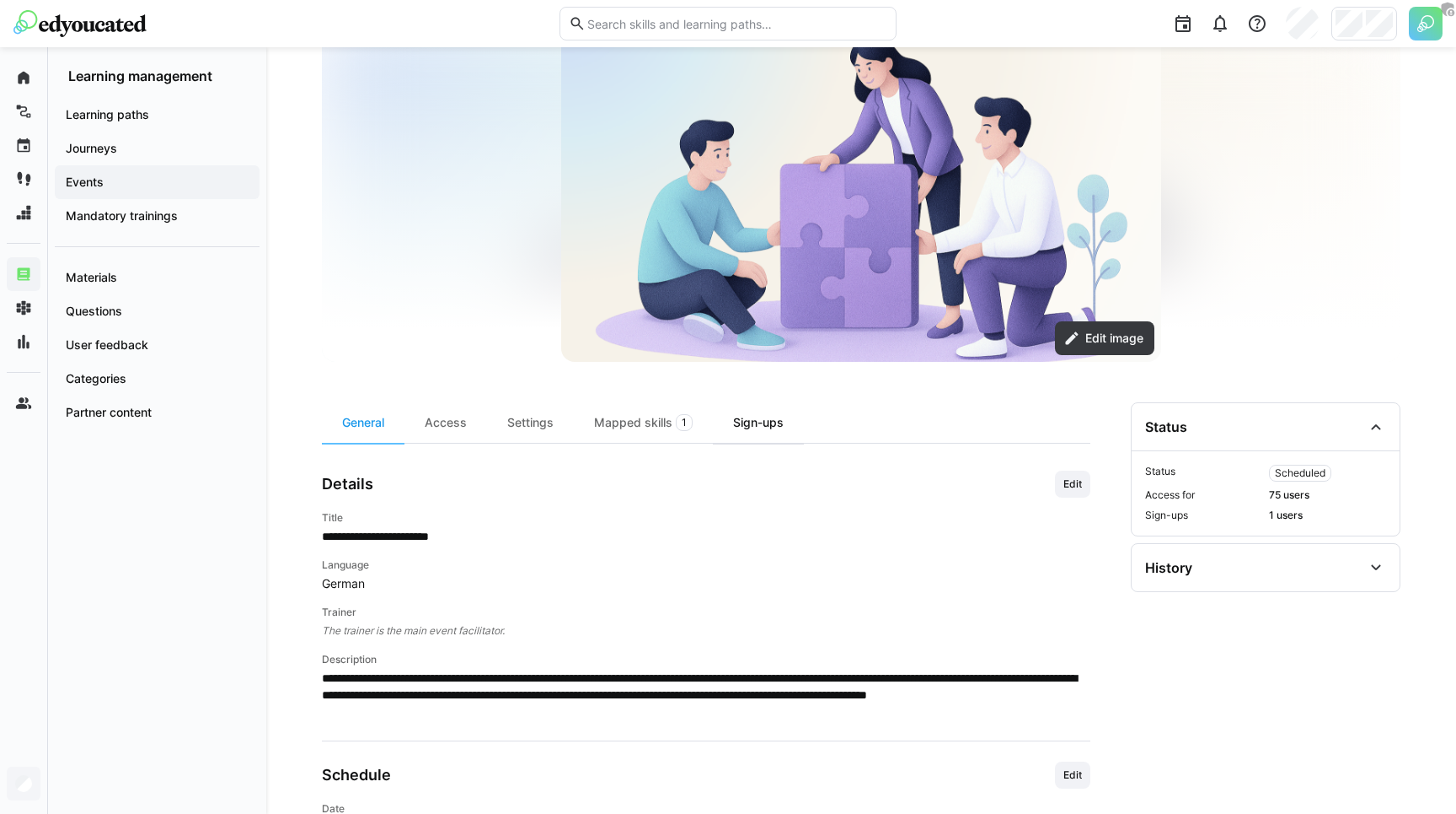
click at [758, 426] on div "Sign-ups" at bounding box center [758, 422] width 91 height 41
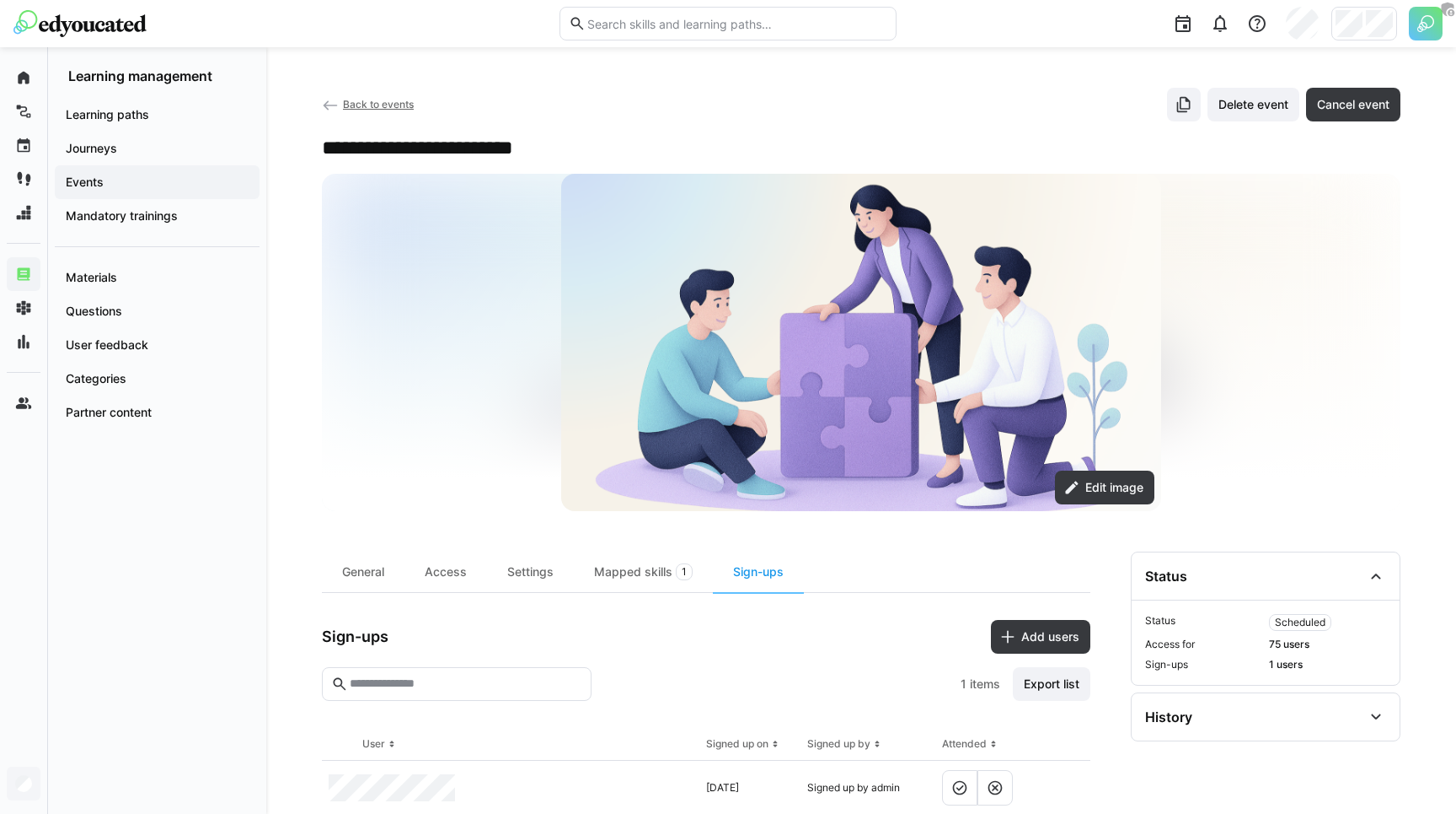
scroll to position [43, 0]
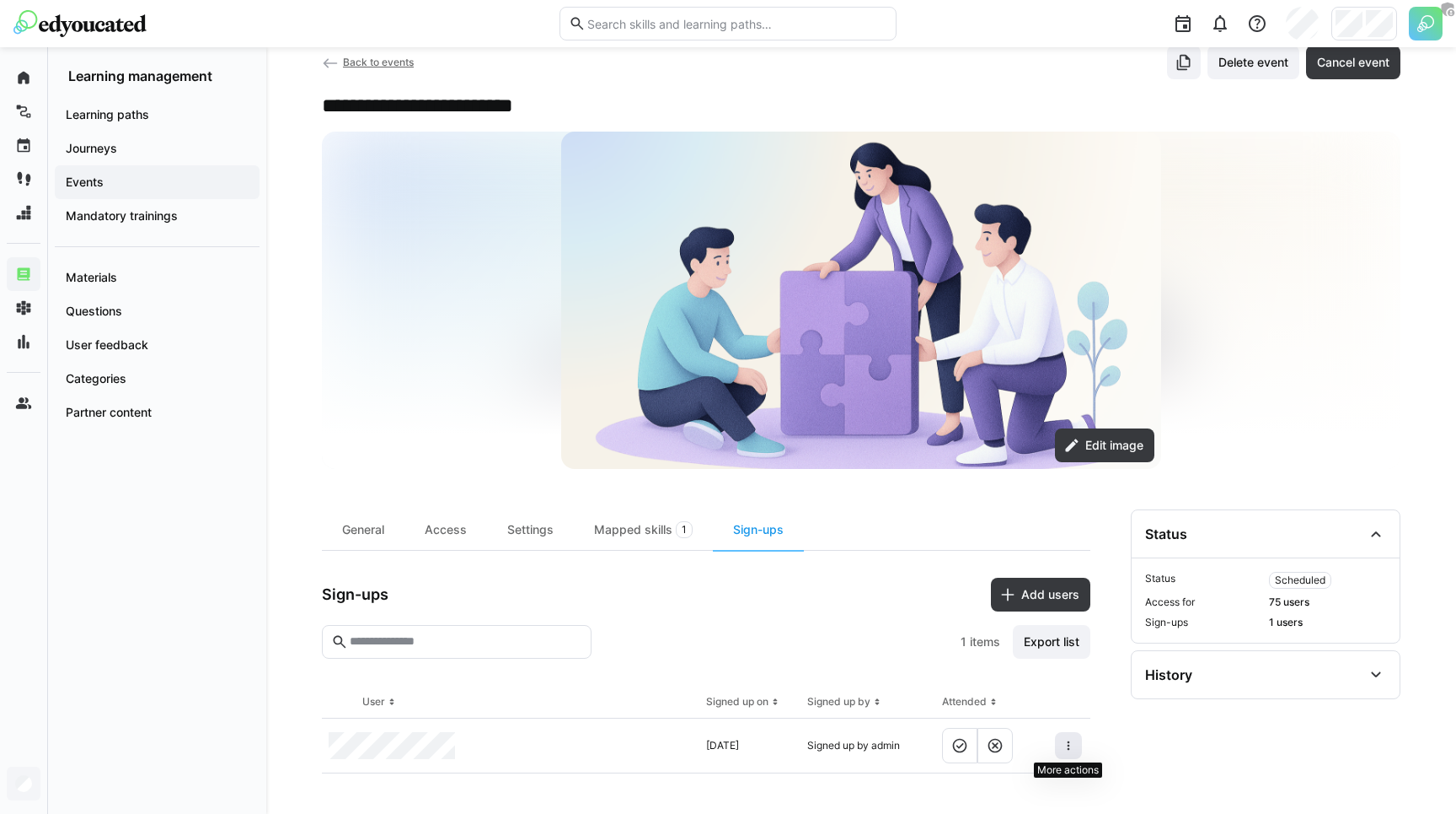
click at [1066, 745] on eds-icon at bounding box center [1069, 745] width 14 height 14
click at [531, 536] on div "Settings" at bounding box center [530, 530] width 87 height 41
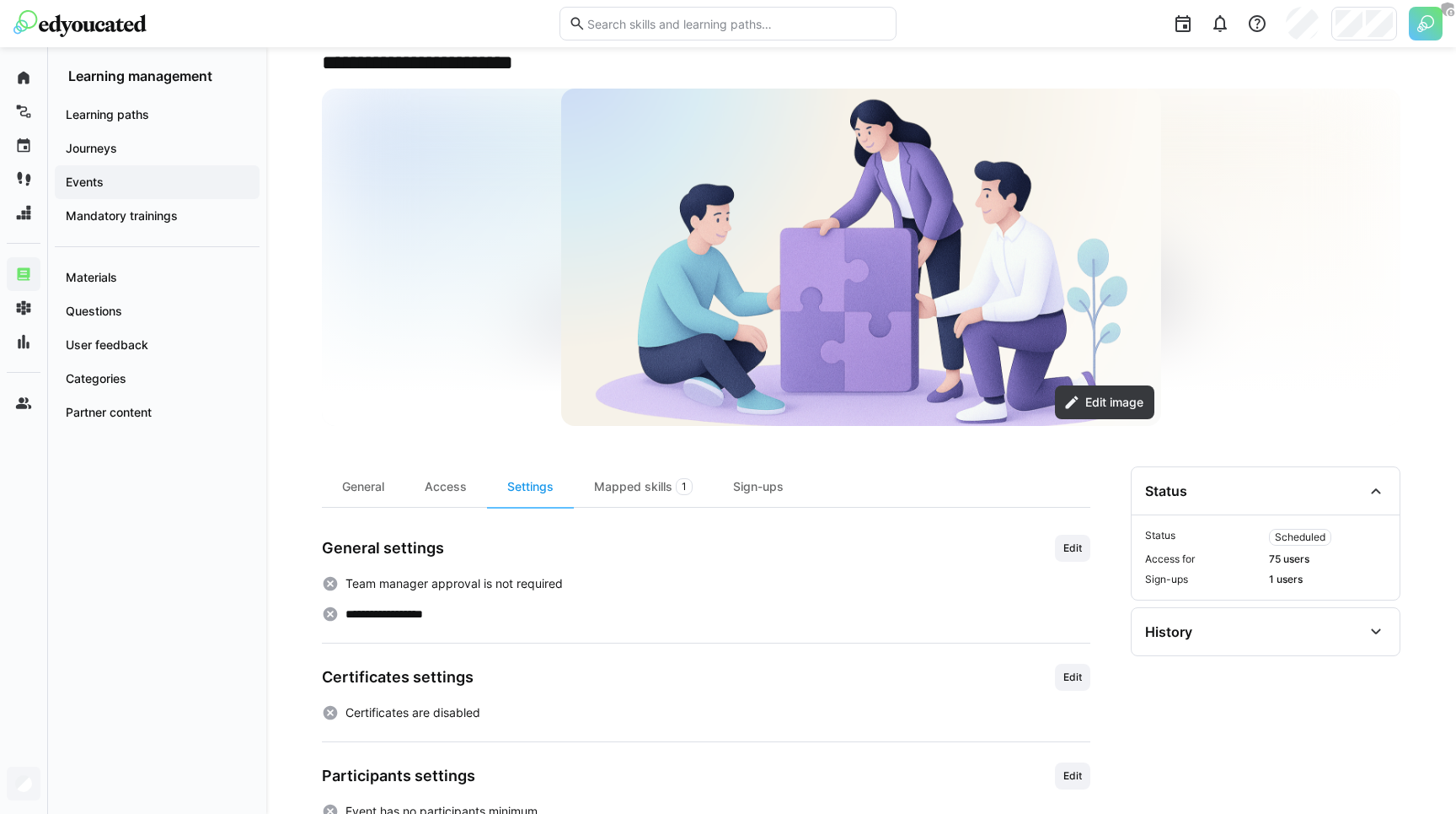
scroll to position [121, 0]
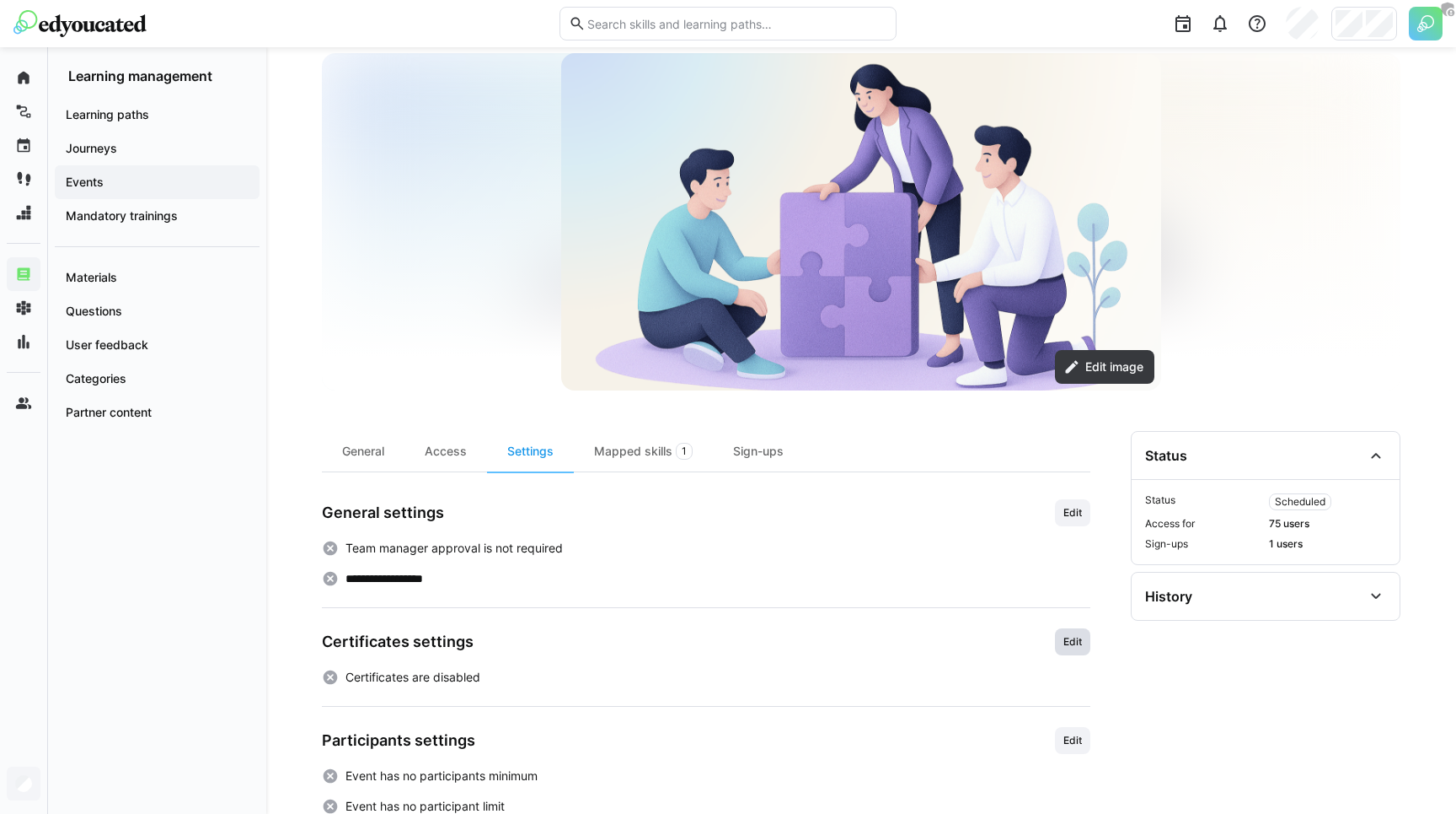
click at [1086, 639] on span "Edit" at bounding box center [1072, 642] width 36 height 27
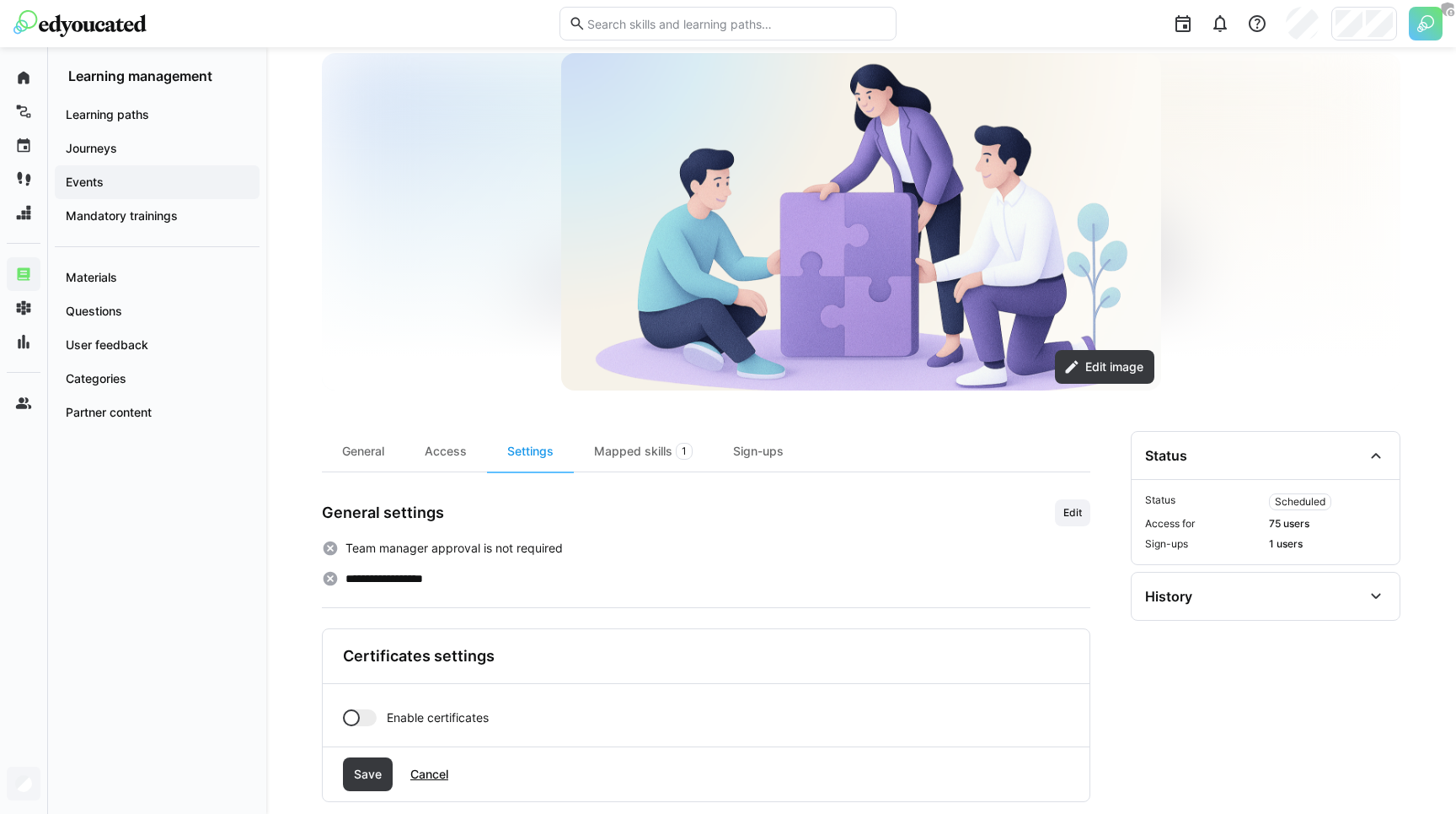
click at [444, 714] on span "Enable certificates" at bounding box center [438, 716] width 102 height 16
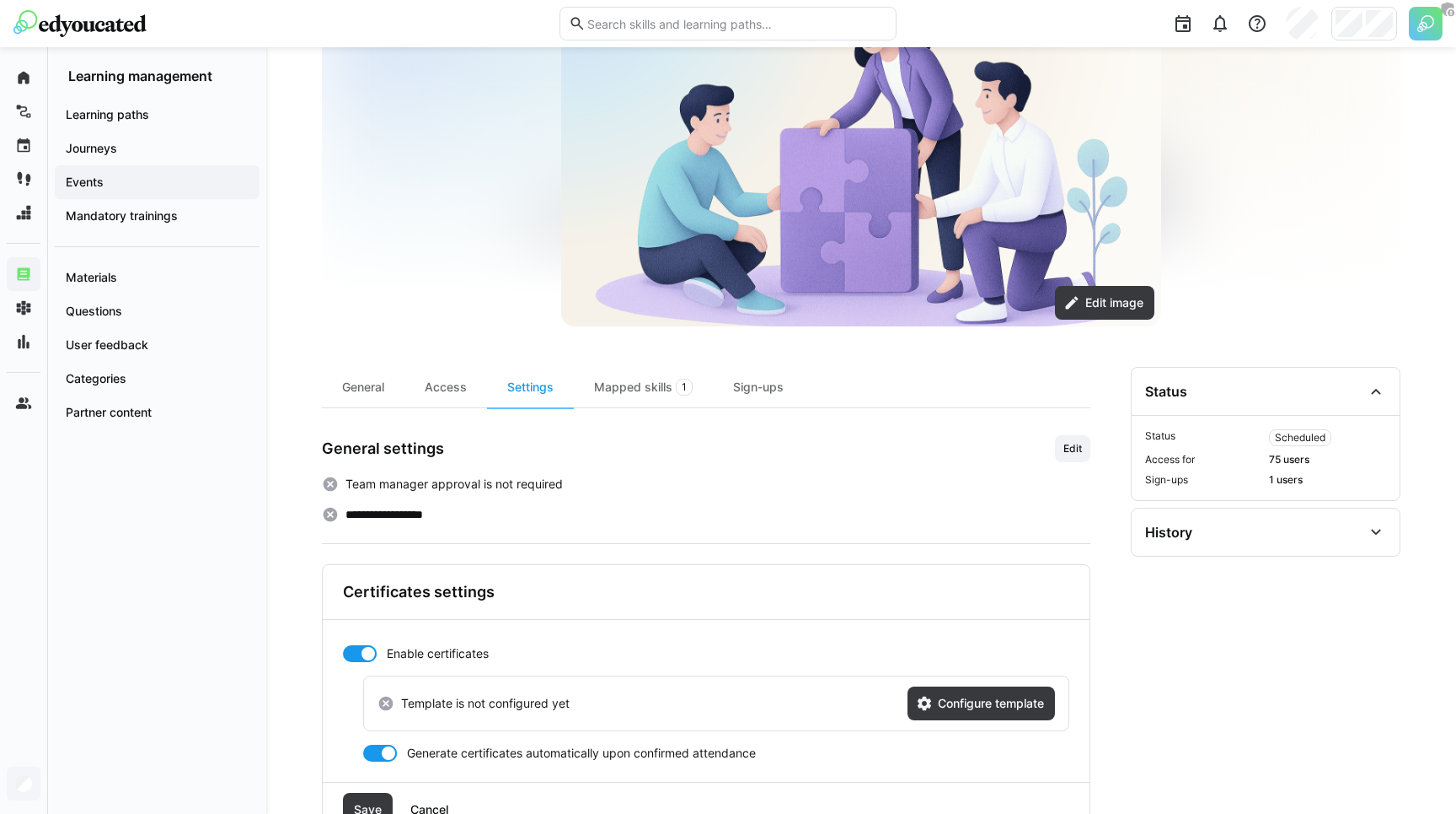
scroll to position [230, 0]
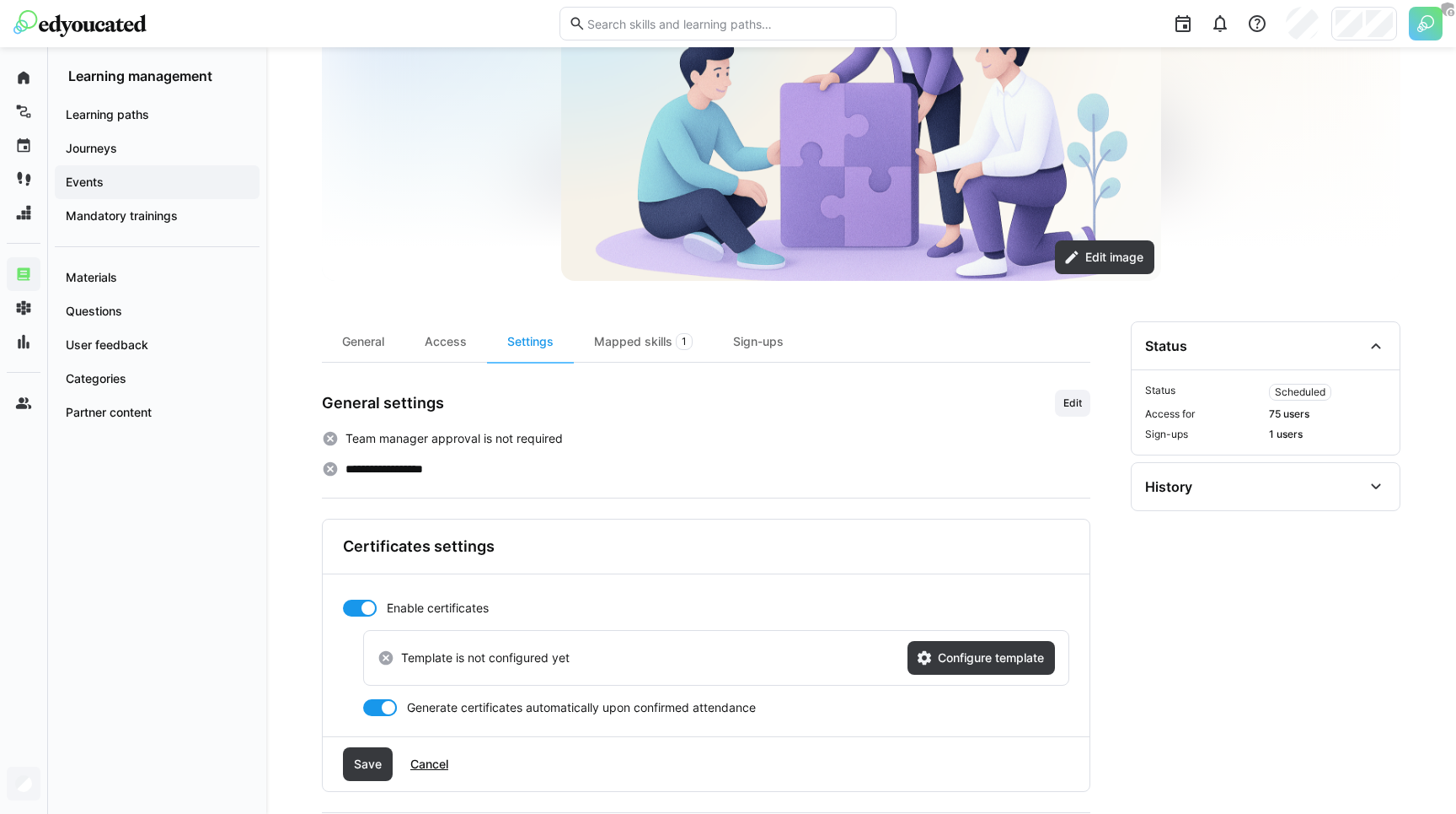
click at [948, 676] on app-complex-setting-with-action "Template is not configured yet Configure template" at bounding box center [716, 657] width 706 height 56
click at [952, 656] on span "Configure template" at bounding box center [990, 656] width 111 height 16
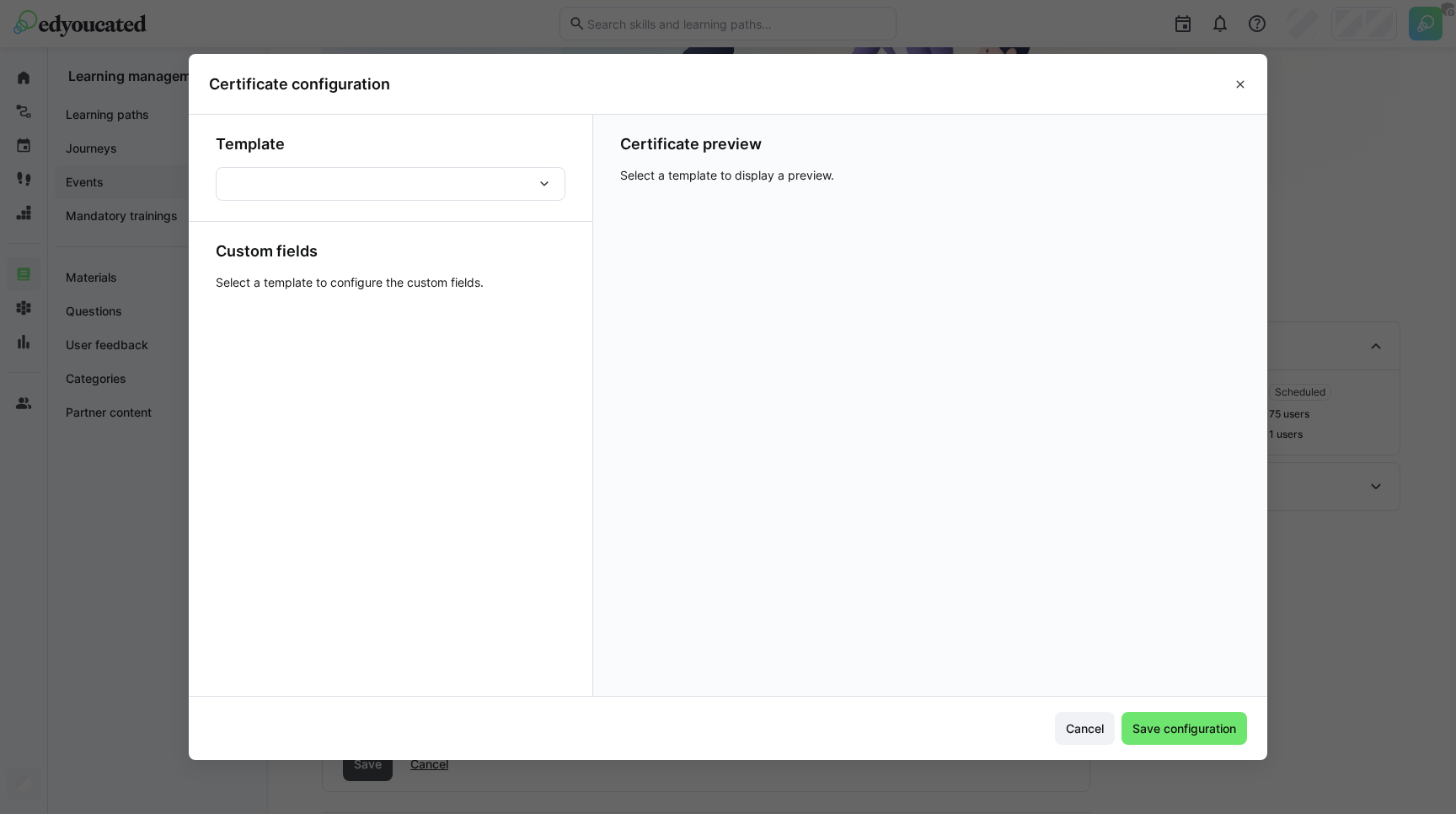
click at [418, 177] on div at bounding box center [390, 184] width 350 height 34
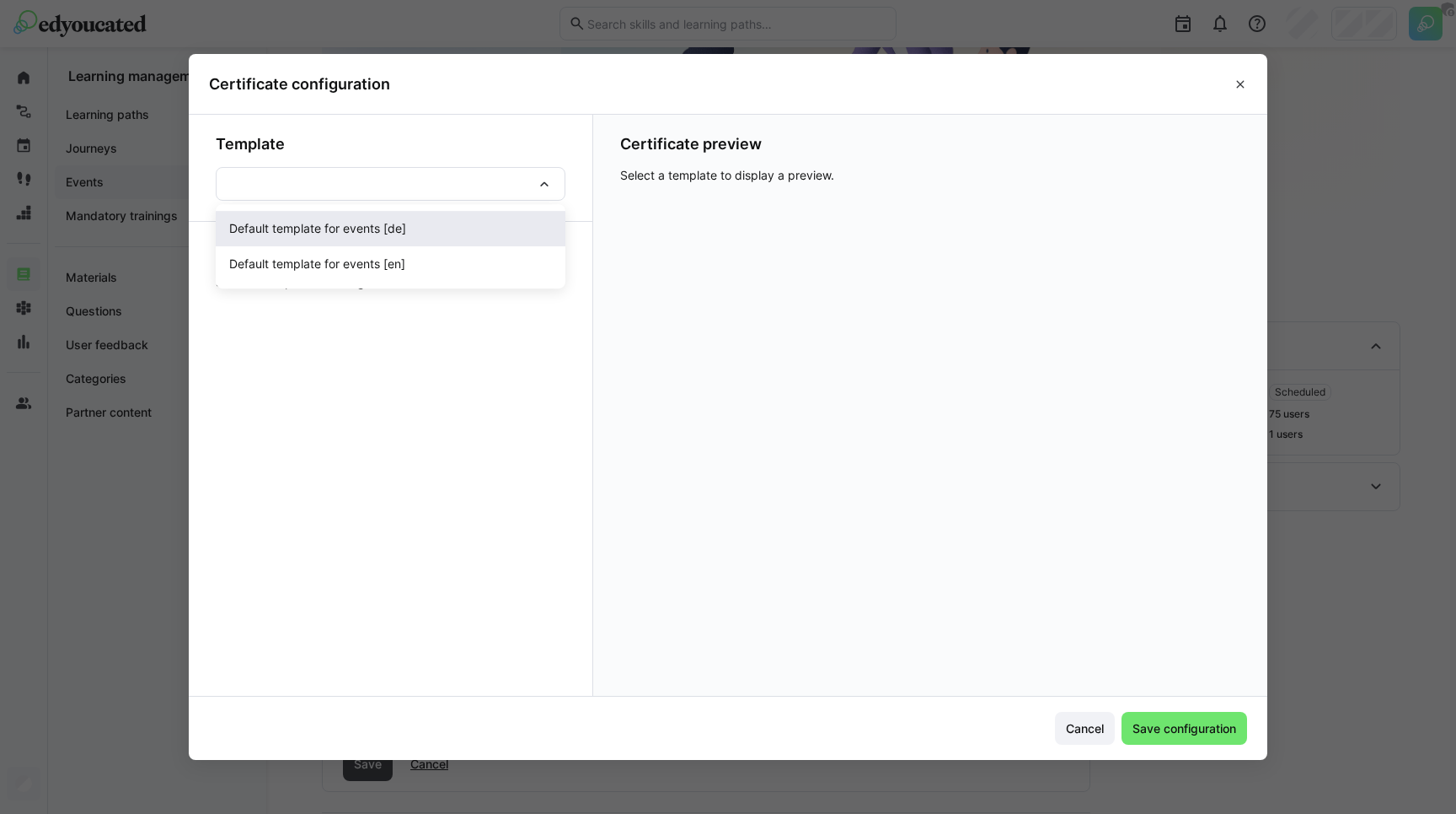
click at [362, 233] on span "Default template for events [de]" at bounding box center [317, 228] width 177 height 16
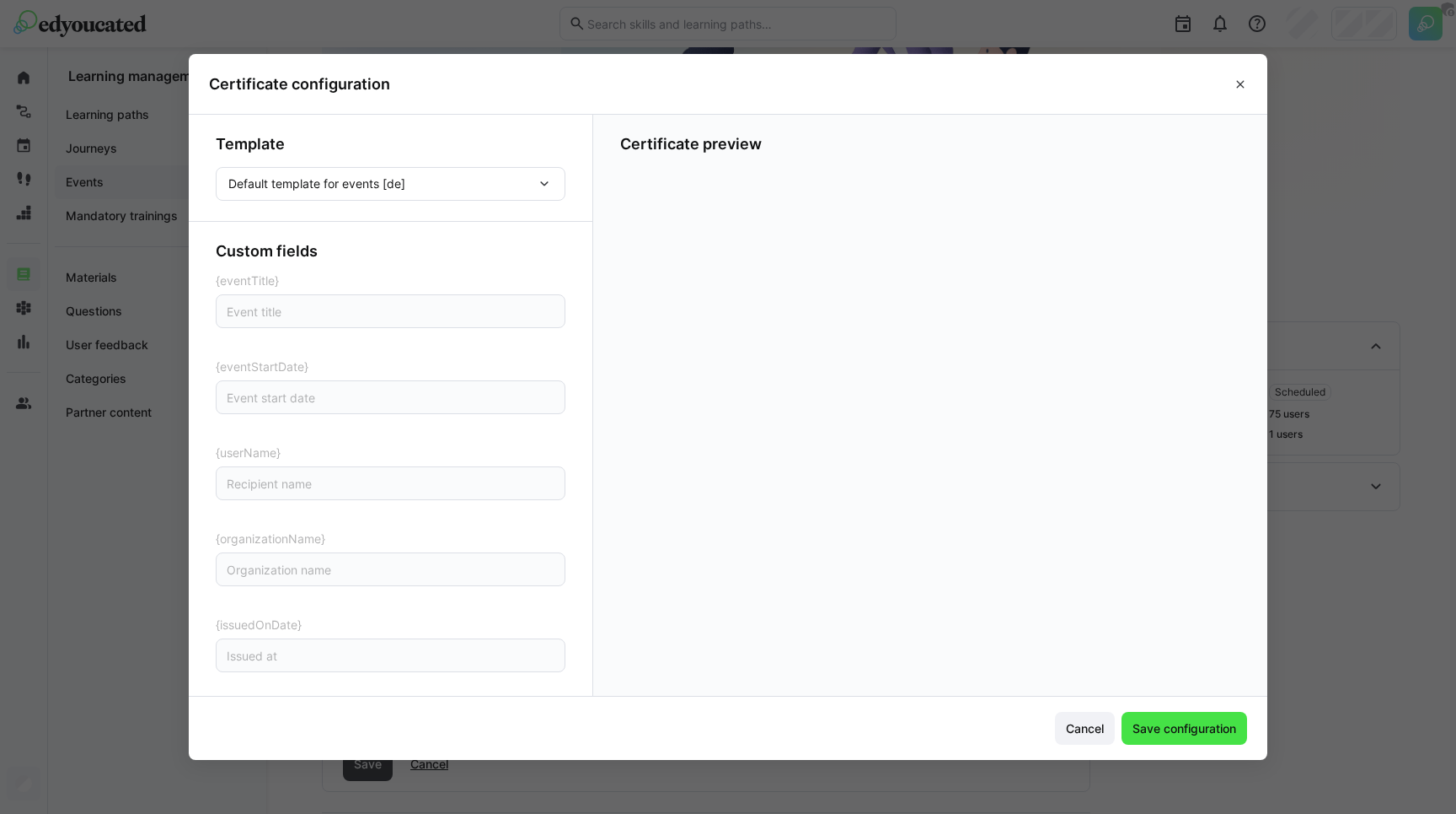
click at [1168, 725] on span "Save configuration" at bounding box center [1184, 728] width 108 height 16
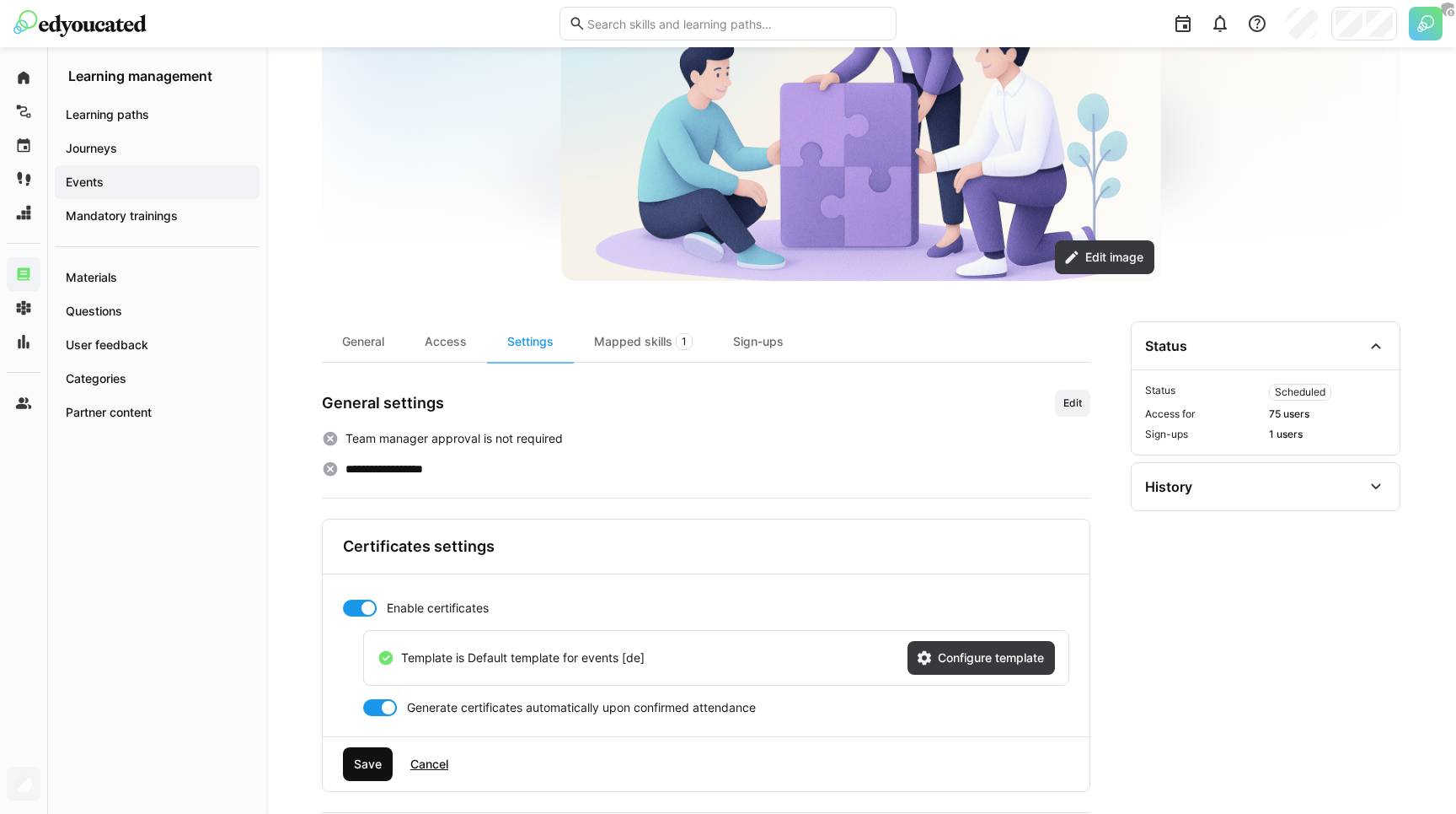
click at [378, 765] on span "Save" at bounding box center [368, 763] width 33 height 16
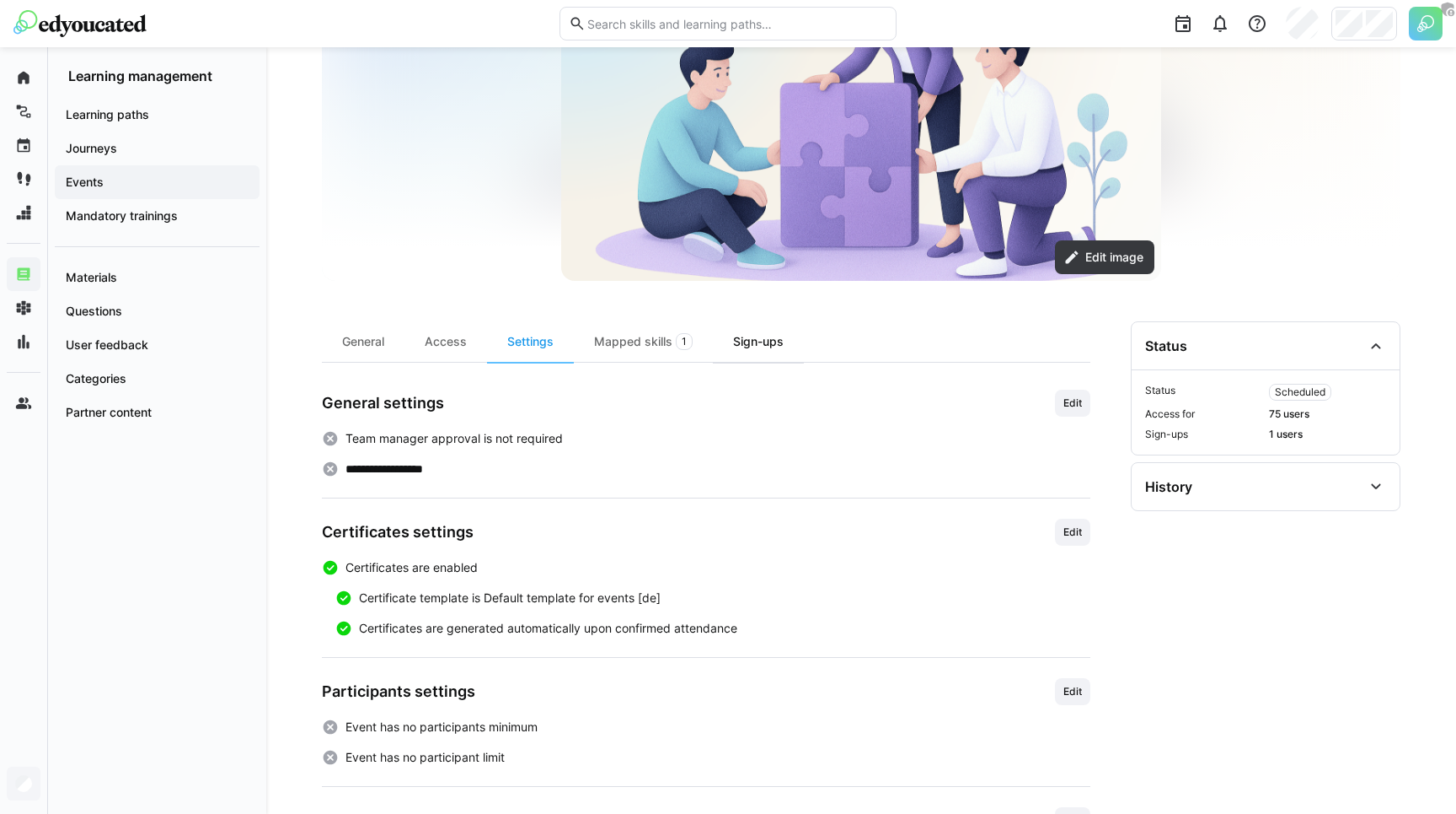
click at [742, 346] on div "Sign-ups" at bounding box center [758, 341] width 91 height 41
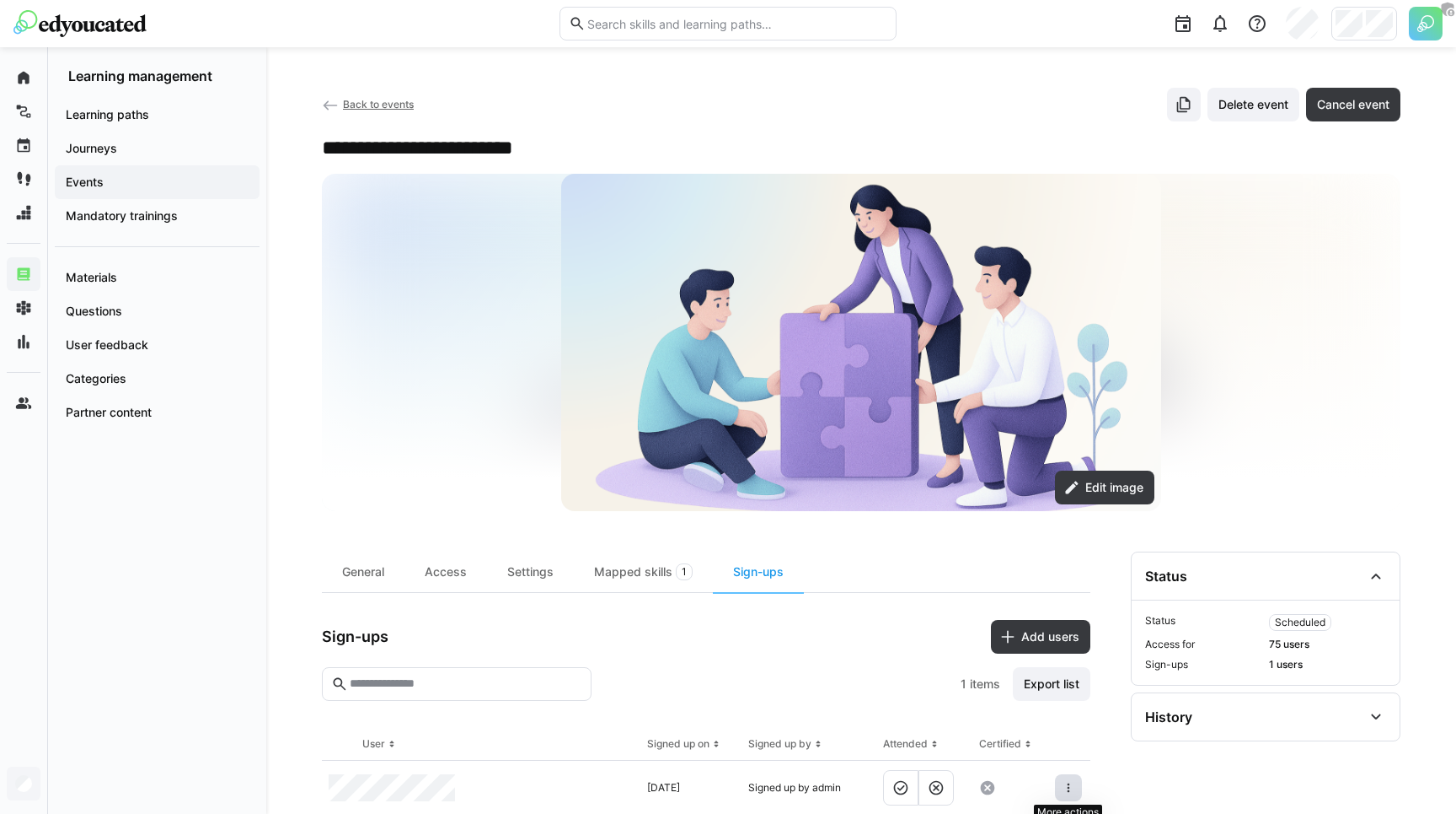
click at [1063, 788] on eds-icon at bounding box center [1069, 787] width 14 height 14
click at [1036, 709] on div "Issue certificate" at bounding box center [1021, 707] width 100 height 14
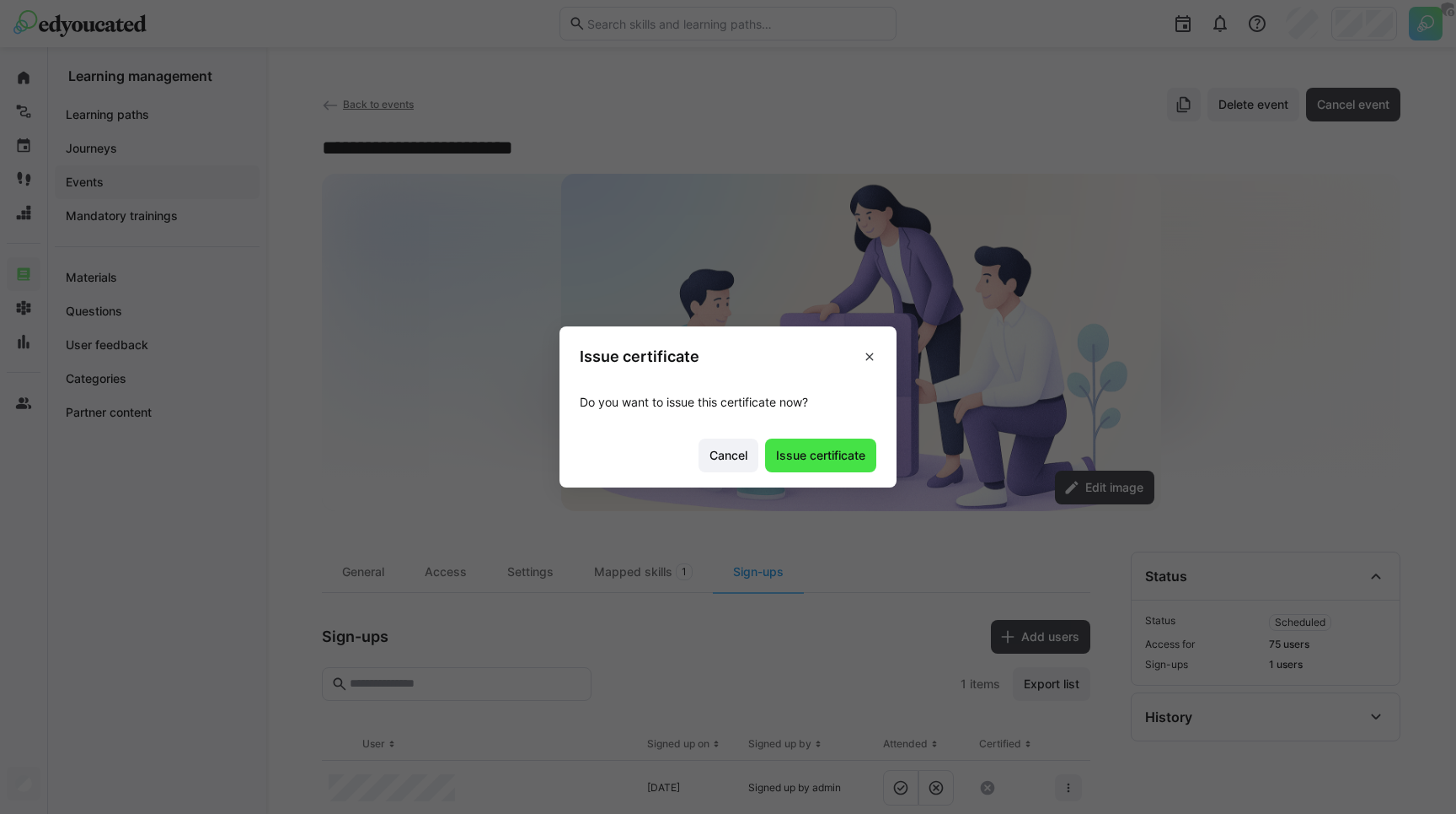
click at [812, 465] on span "Issue certificate" at bounding box center [820, 454] width 111 height 34
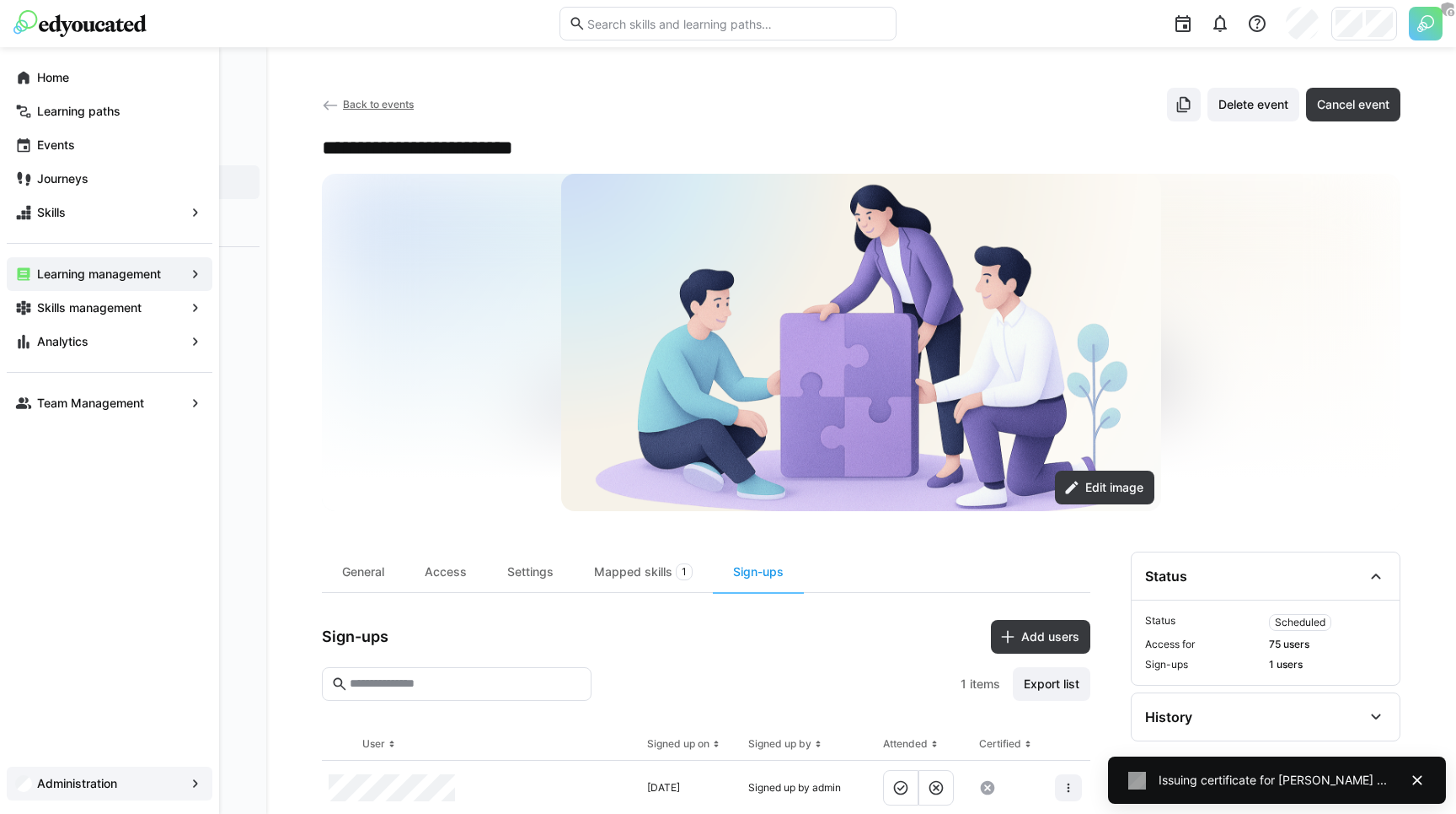
click at [76, 794] on div "Administration" at bounding box center [109, 783] width 206 height 34
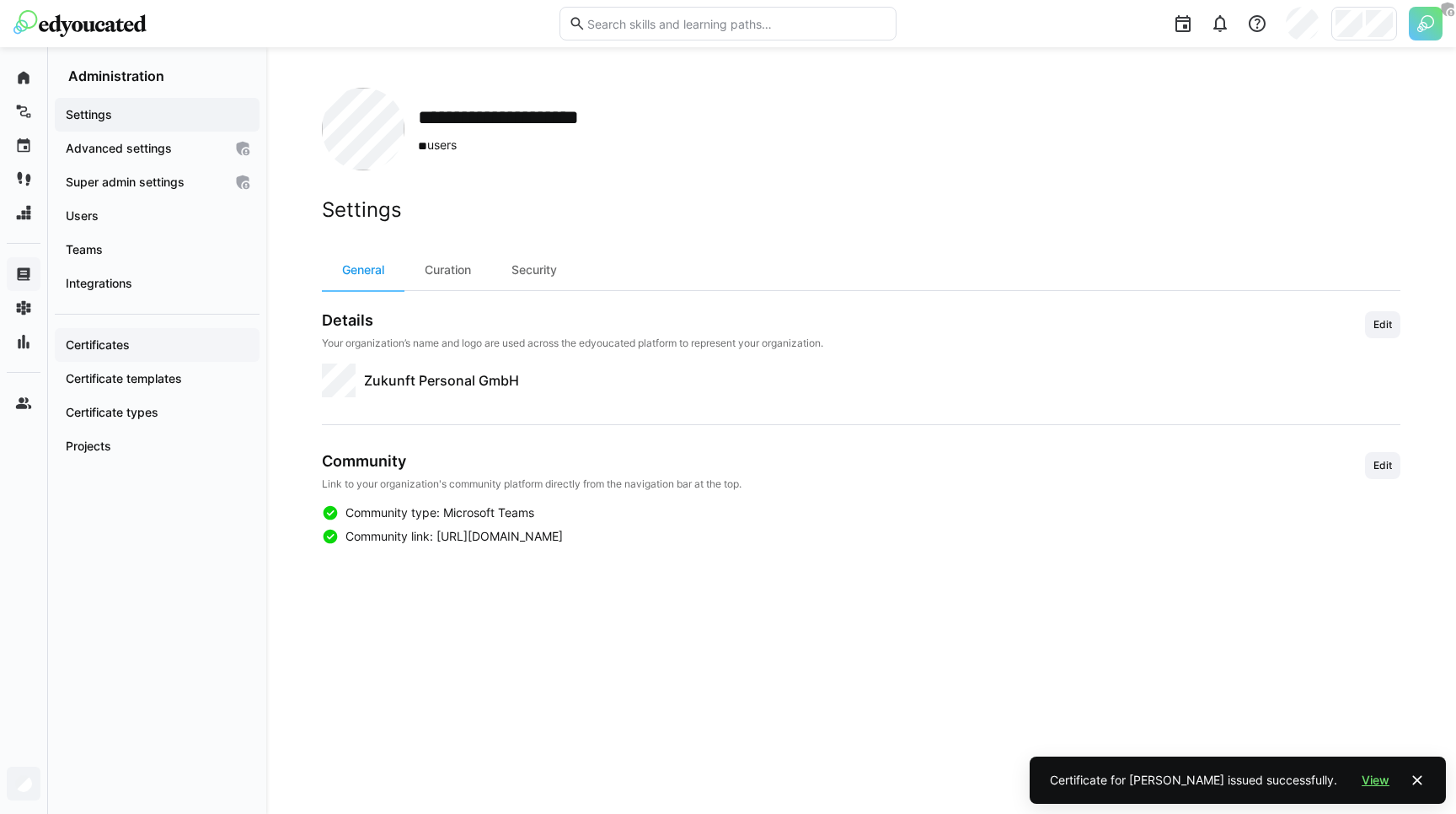
click at [161, 346] on span "Certificates" at bounding box center [157, 344] width 187 height 16
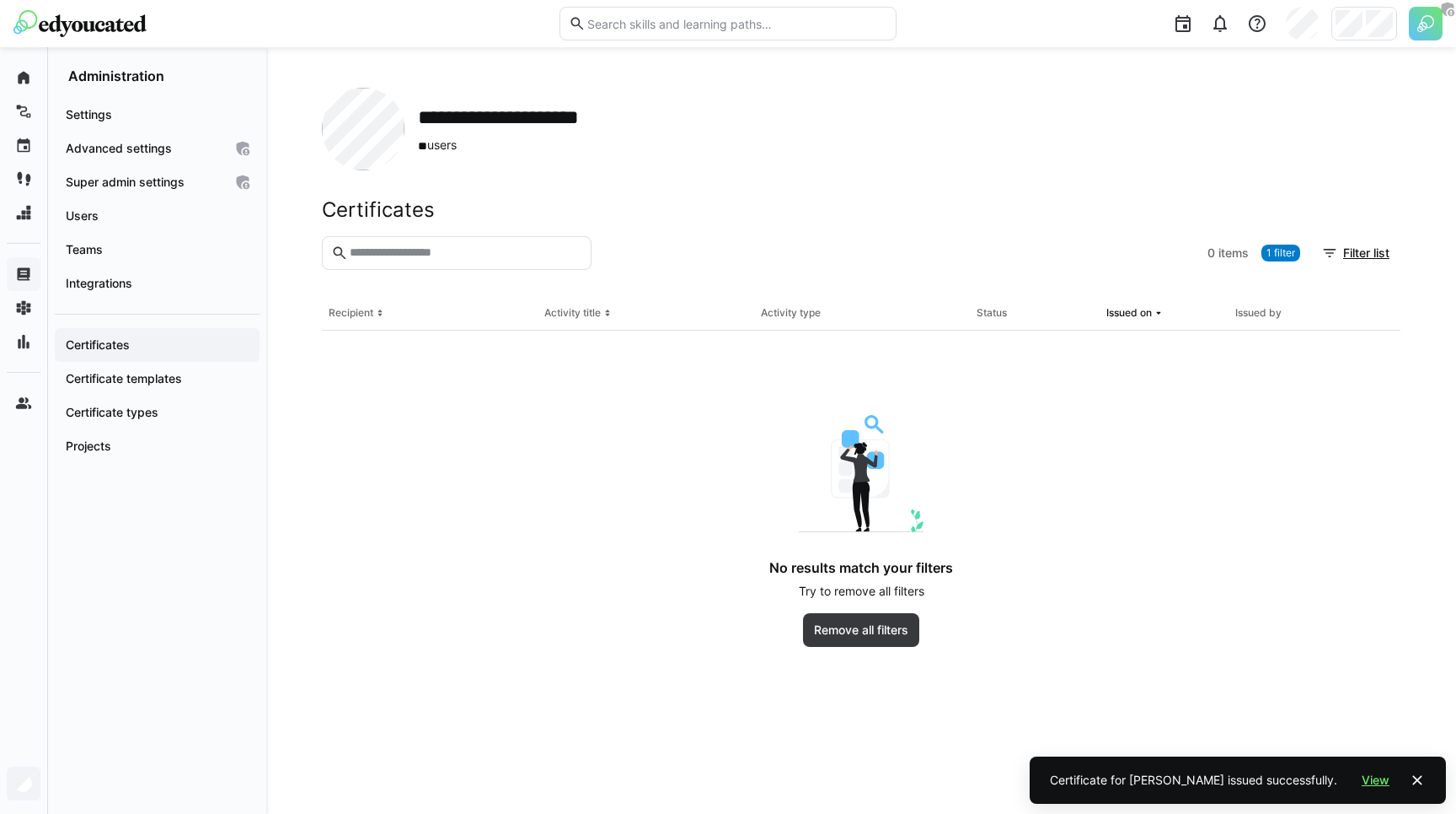
click at [652, 273] on section "0 items 1 filter Filter list" at bounding box center [861, 266] width 1078 height 61
click at [602, 535] on div "No results match your filters Try to remove all filters Remove all filters" at bounding box center [861, 531] width 910 height 232
click at [742, 231] on header "Certificates" at bounding box center [861, 217] width 1078 height 39
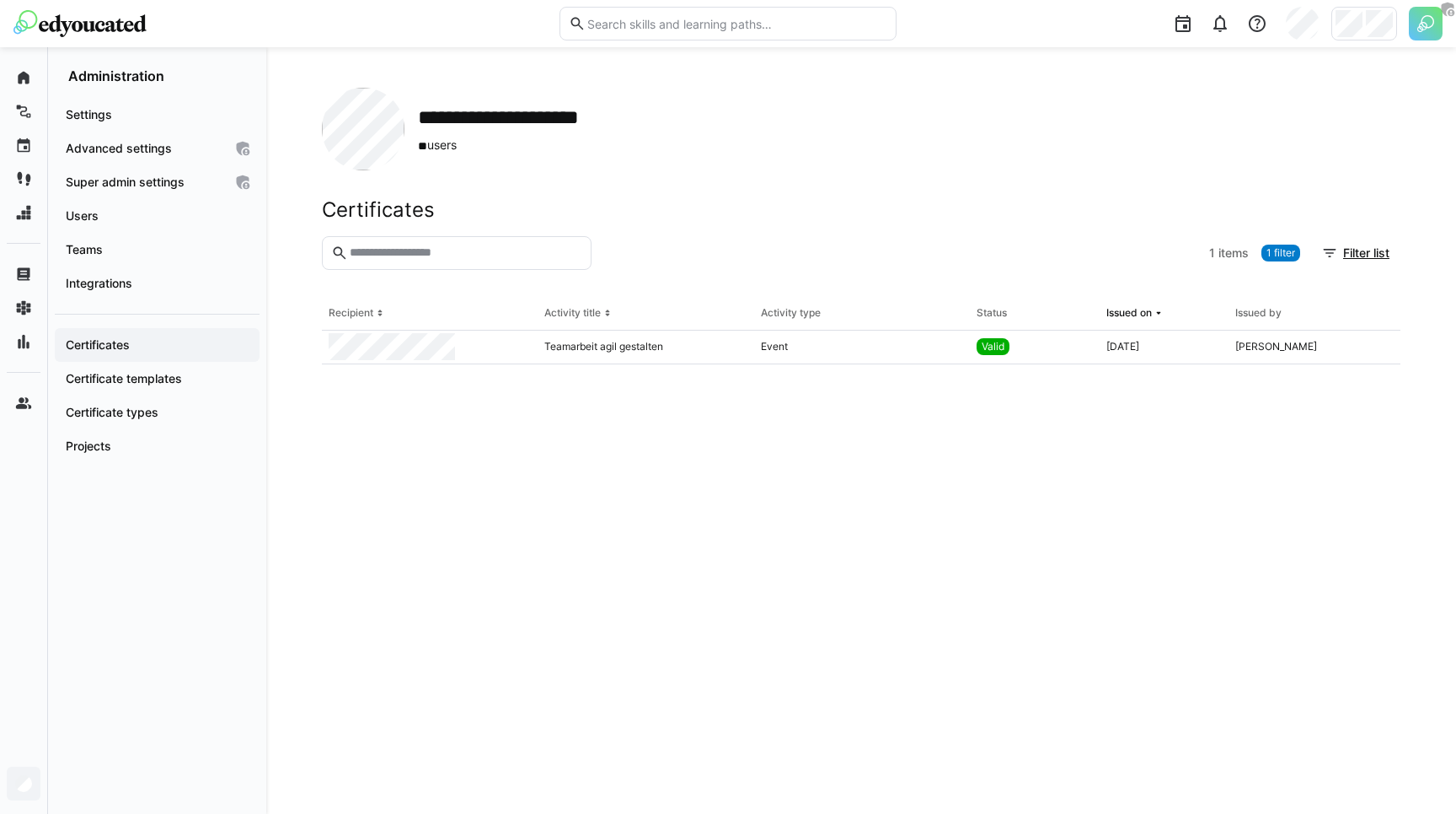
click at [748, 258] on div at bounding box center [899, 252] width 604 height 34
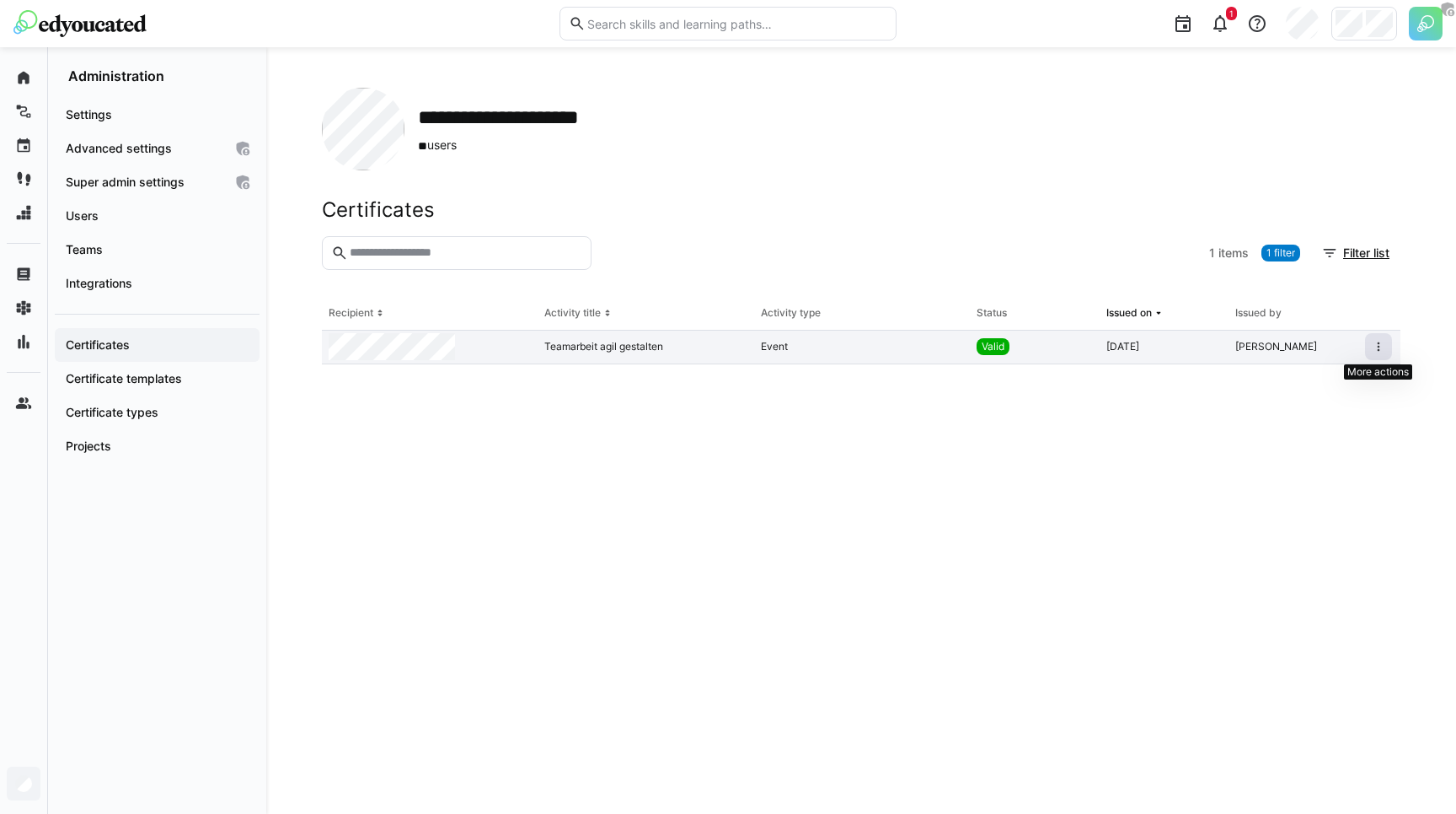
click at [1373, 346] on eds-icon at bounding box center [1379, 346] width 14 height 14
click at [1329, 412] on div "Revoke certificate" at bounding box center [1334, 410] width 95 height 14
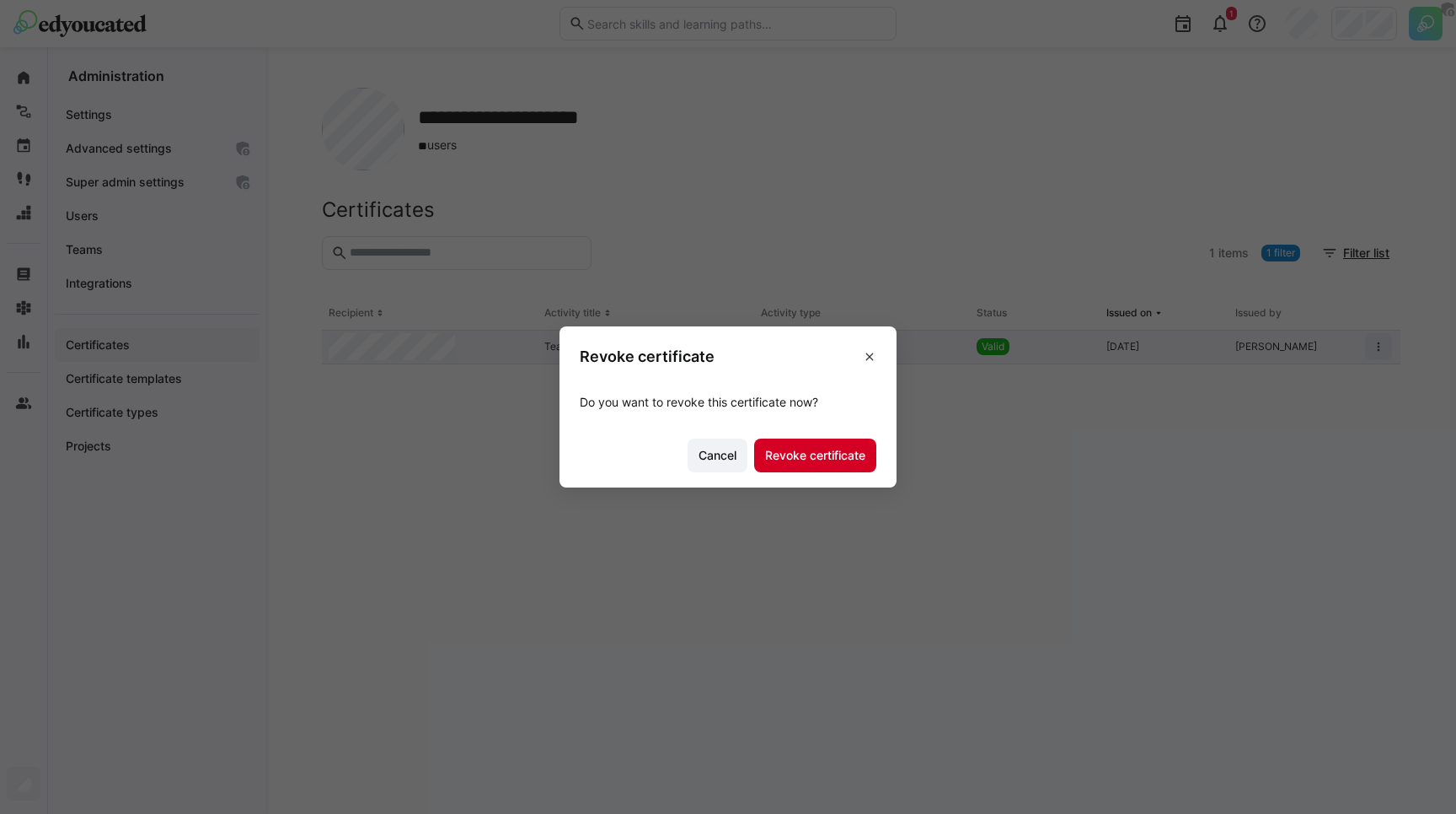
click at [807, 447] on span "Revoke certificate" at bounding box center [814, 454] width 105 height 16
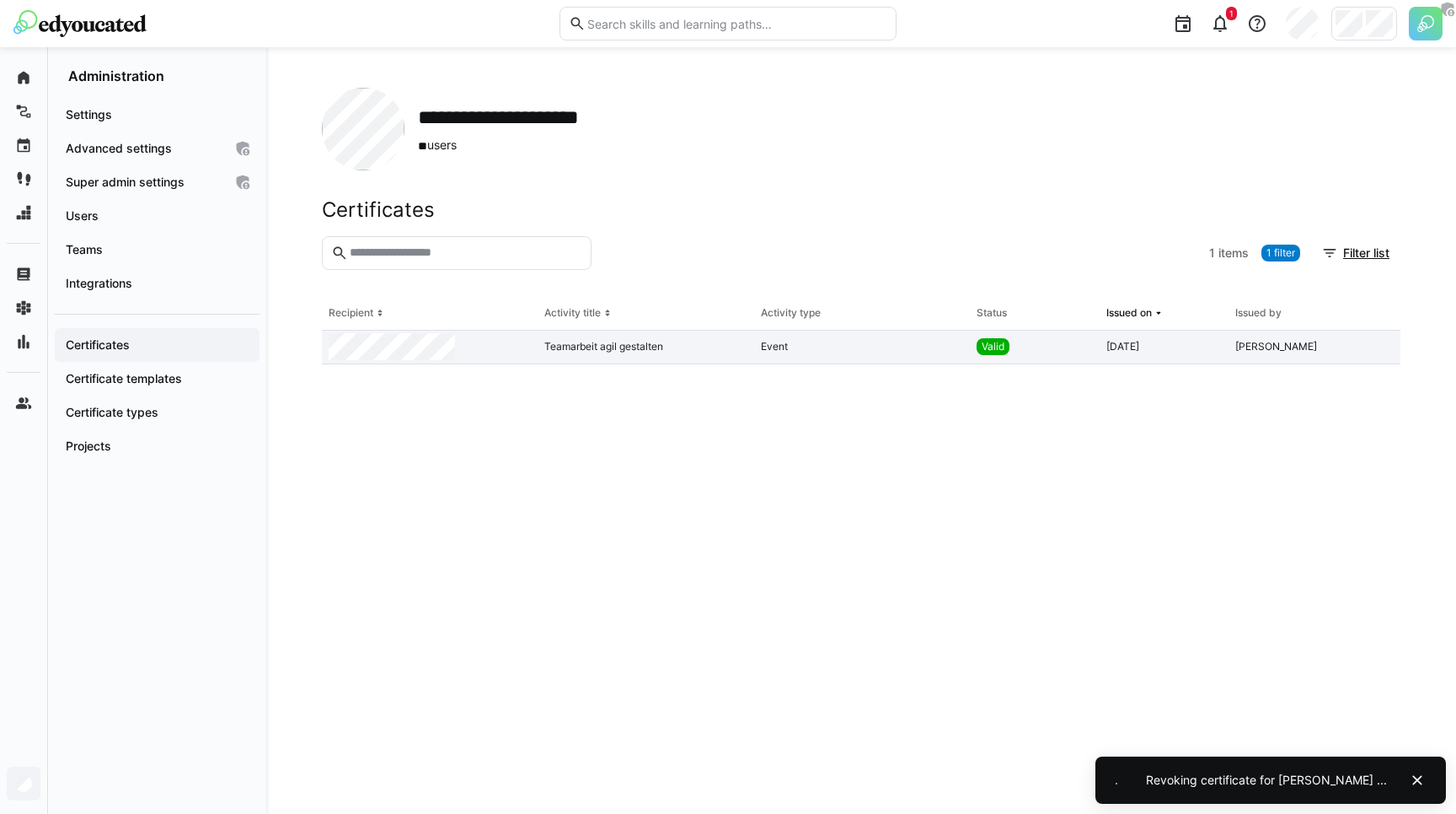
click at [1076, 227] on header "Certificates" at bounding box center [861, 217] width 1078 height 39
click at [1376, 346] on eds-icon at bounding box center [1379, 346] width 14 height 14
click at [1300, 496] on eds-table "Recipient Activity title Activity type Status Issued on Issued by Teamarbeit ag…" at bounding box center [861, 535] width 1078 height 477
click at [1416, 787] on eds-icon at bounding box center [1416, 779] width 16 height 16
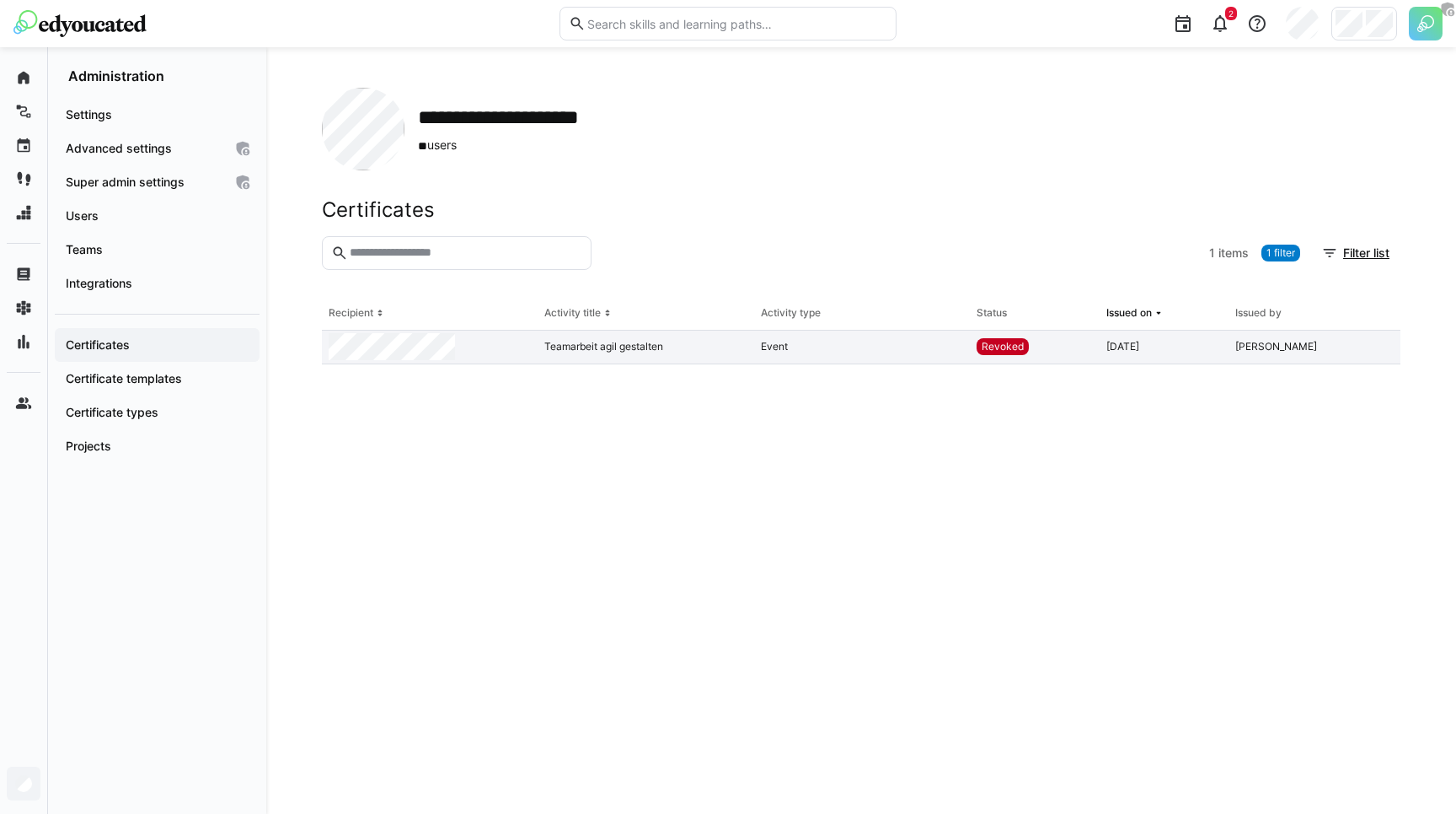
click at [1249, 419] on eds-table "Recipient Activity title Activity type Status Issued on Issued by Teamarbeit ag…" at bounding box center [861, 535] width 1078 height 477
click at [1377, 342] on eds-icon at bounding box center [1379, 346] width 14 height 14
click at [508, 354] on div at bounding box center [429, 347] width 215 height 34
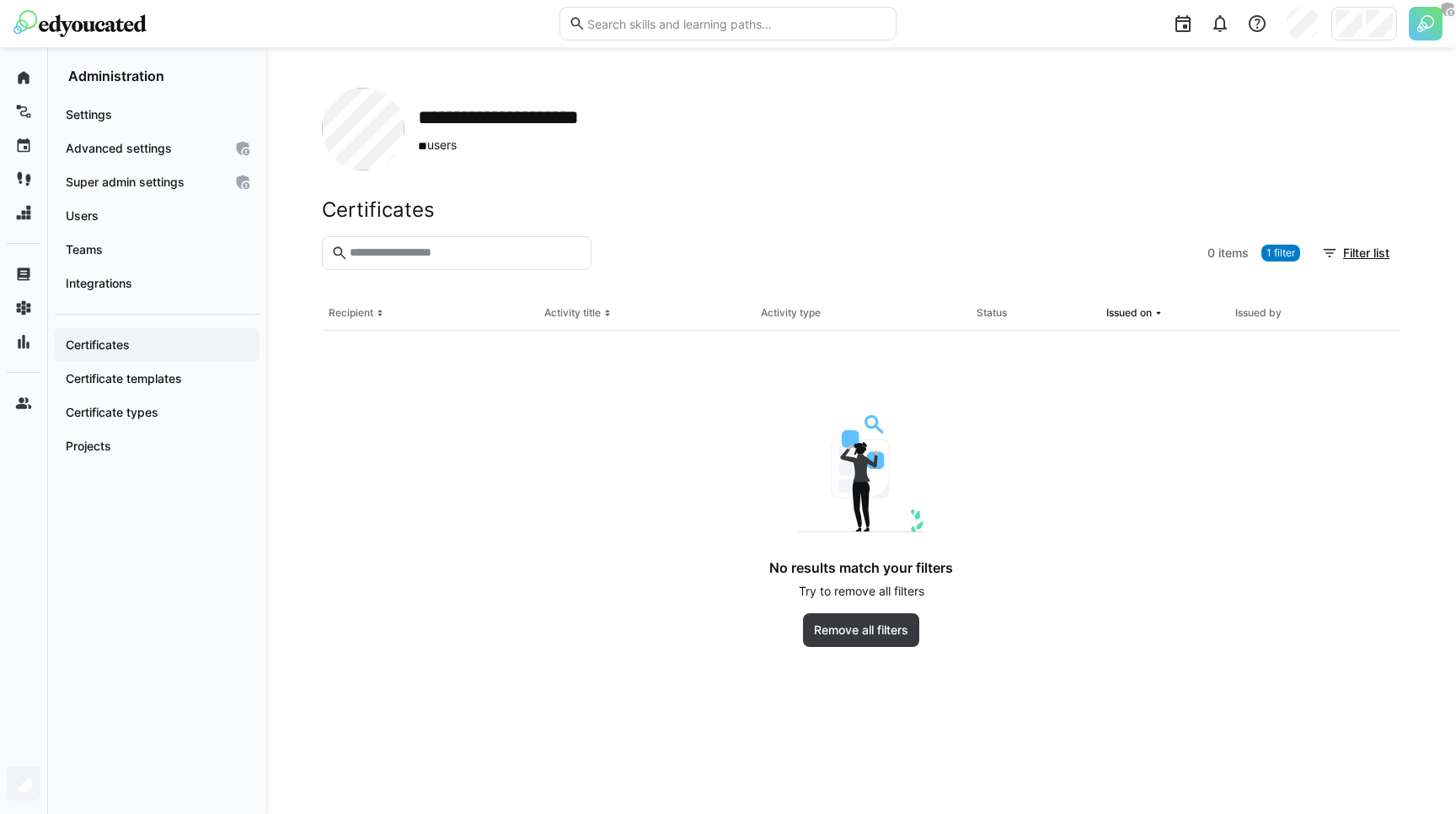
click at [835, 293] on section "0 items 1 filter Filter list" at bounding box center [861, 266] width 1078 height 61
click at [1263, 245] on eds-badge "1 filter" at bounding box center [1280, 252] width 39 height 16
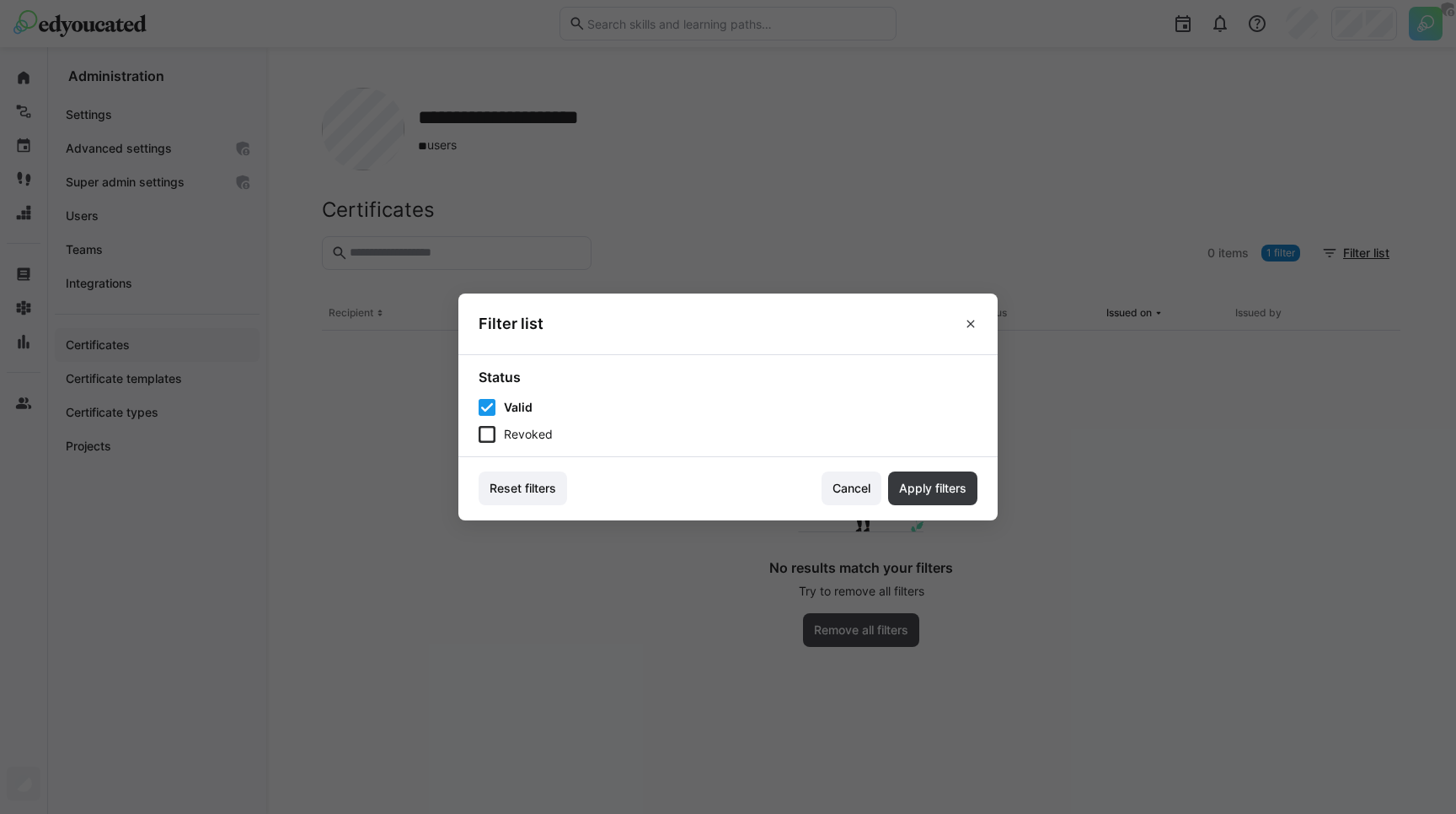
click at [491, 430] on icon at bounding box center [486, 433] width 16 height 16
click at [937, 476] on span "Apply filters" at bounding box center [932, 487] width 89 height 34
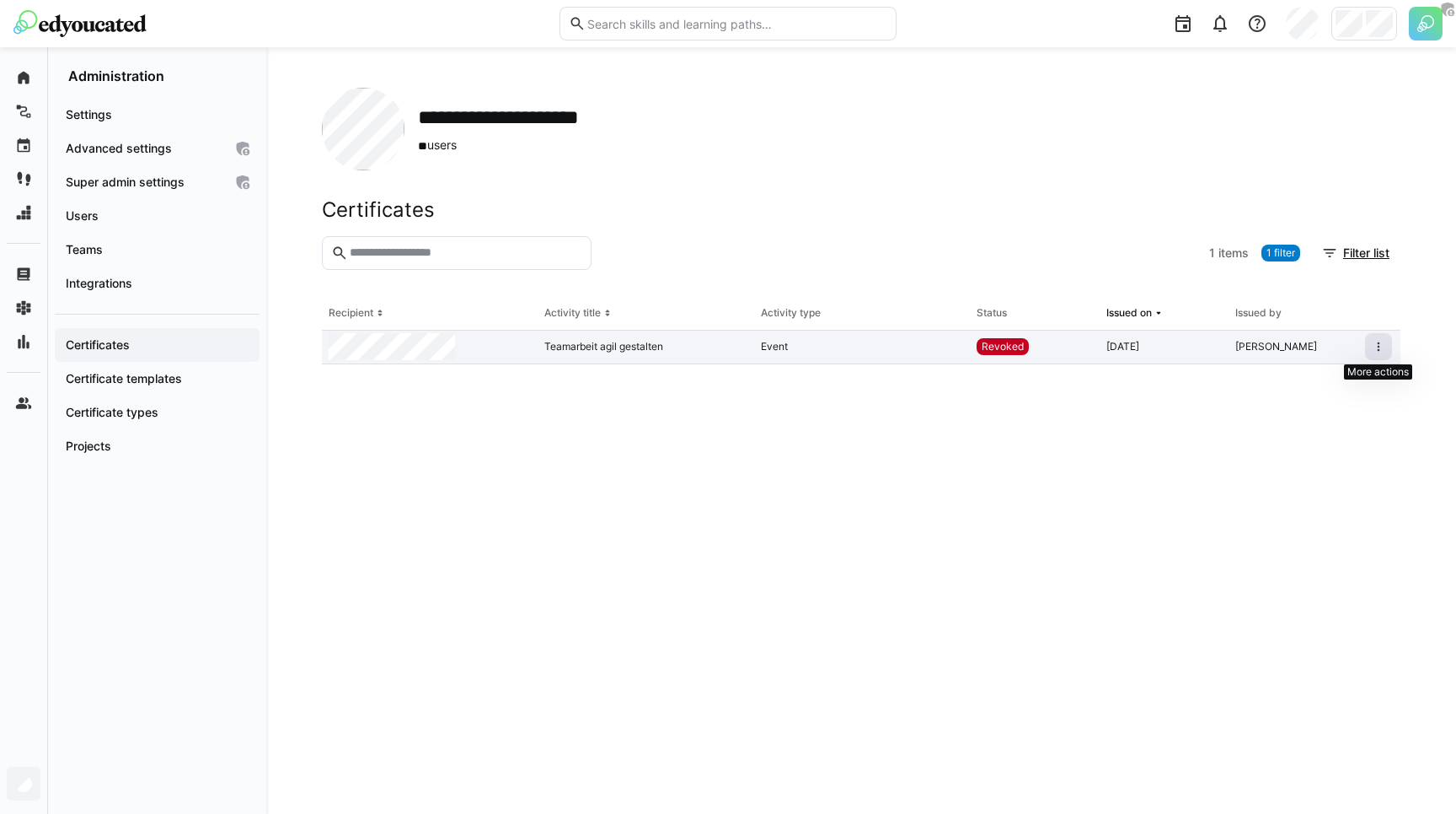
click at [1384, 341] on eds-icon at bounding box center [1379, 346] width 14 height 14
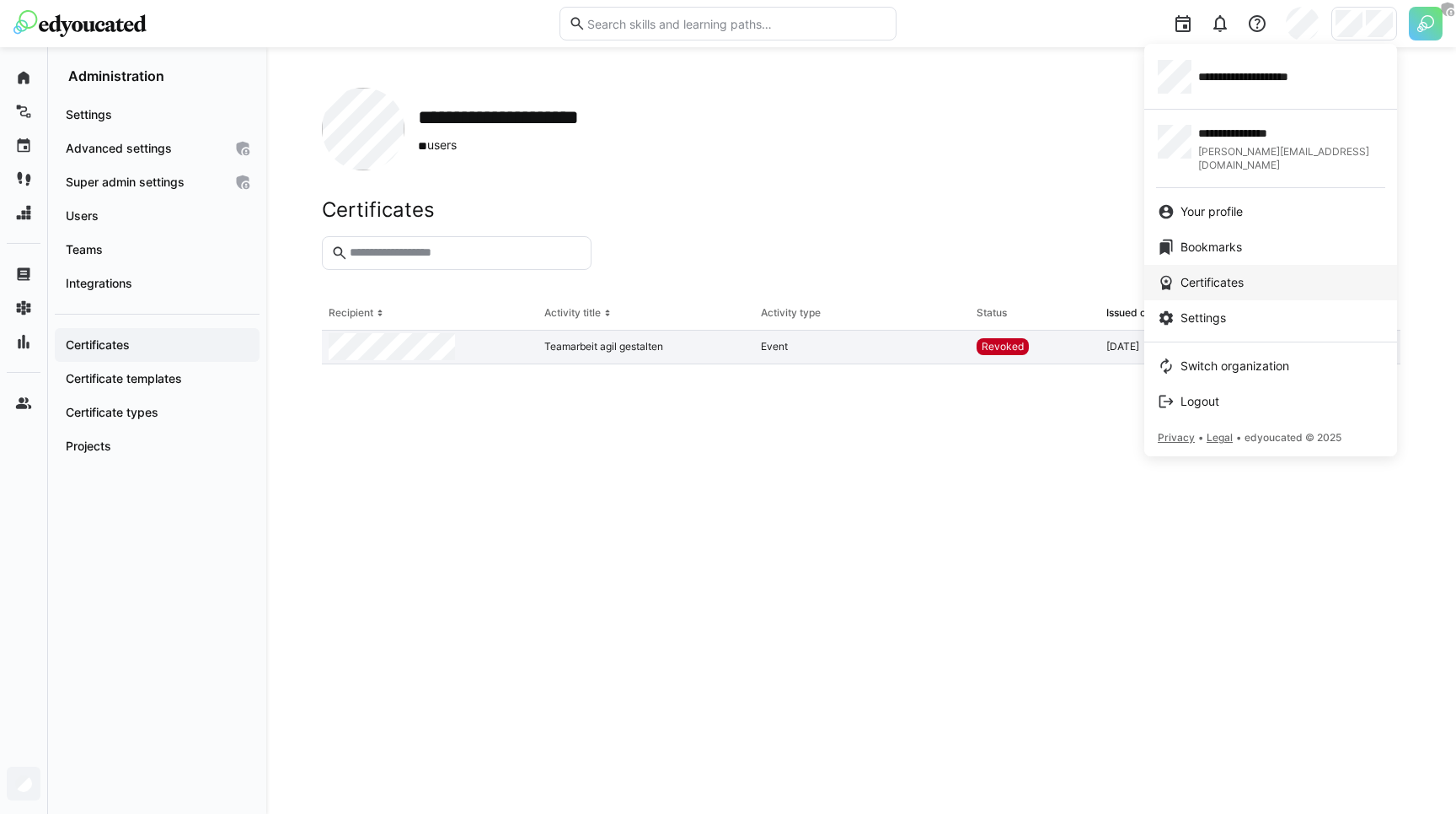
click at [1213, 274] on span "Certificates" at bounding box center [1212, 281] width 63 height 16
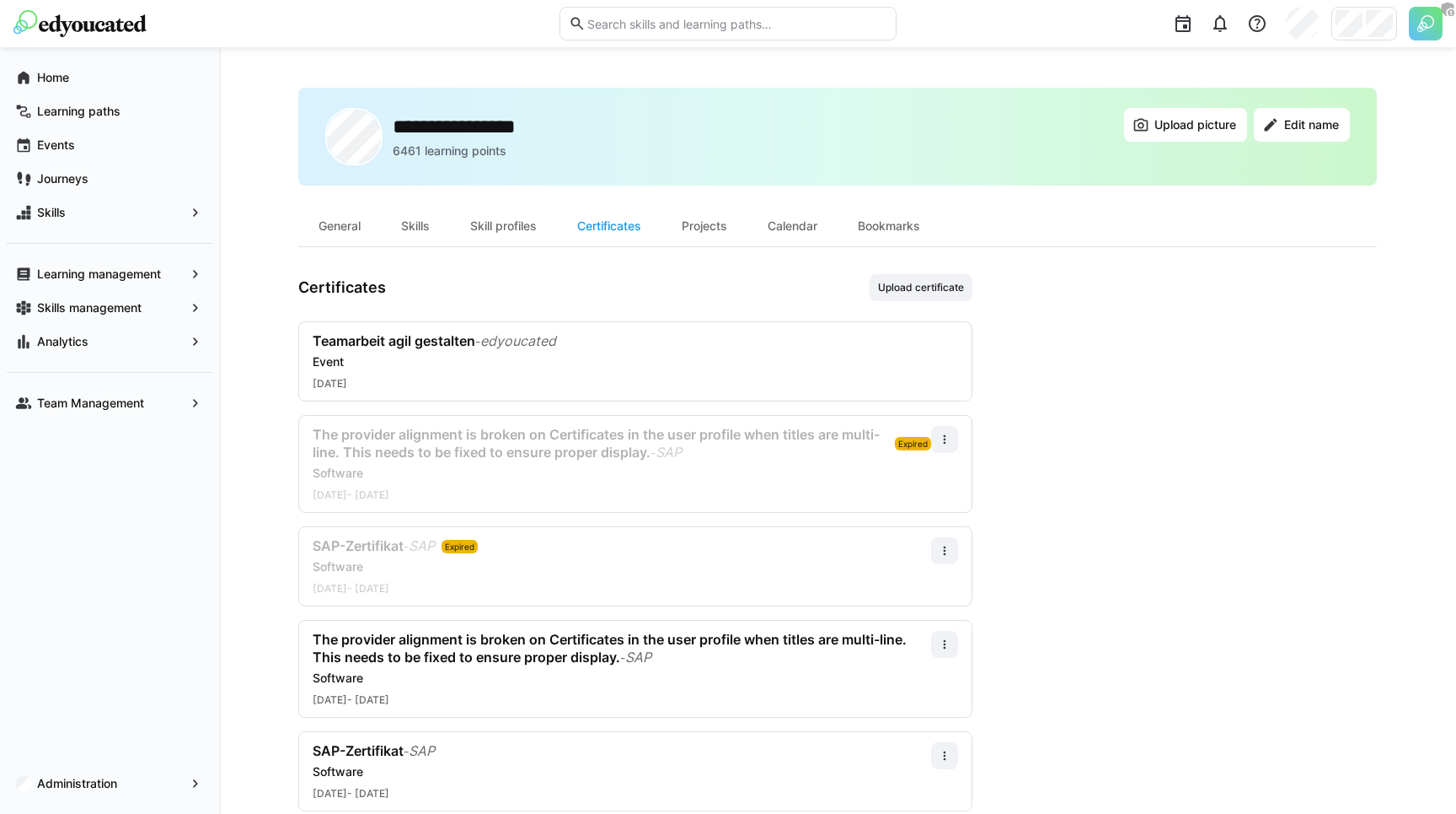
click at [737, 294] on div "Certificates Upload certificate" at bounding box center [636, 287] width 674 height 27
click at [605, 358] on div "Event" at bounding box center [636, 361] width 645 height 16
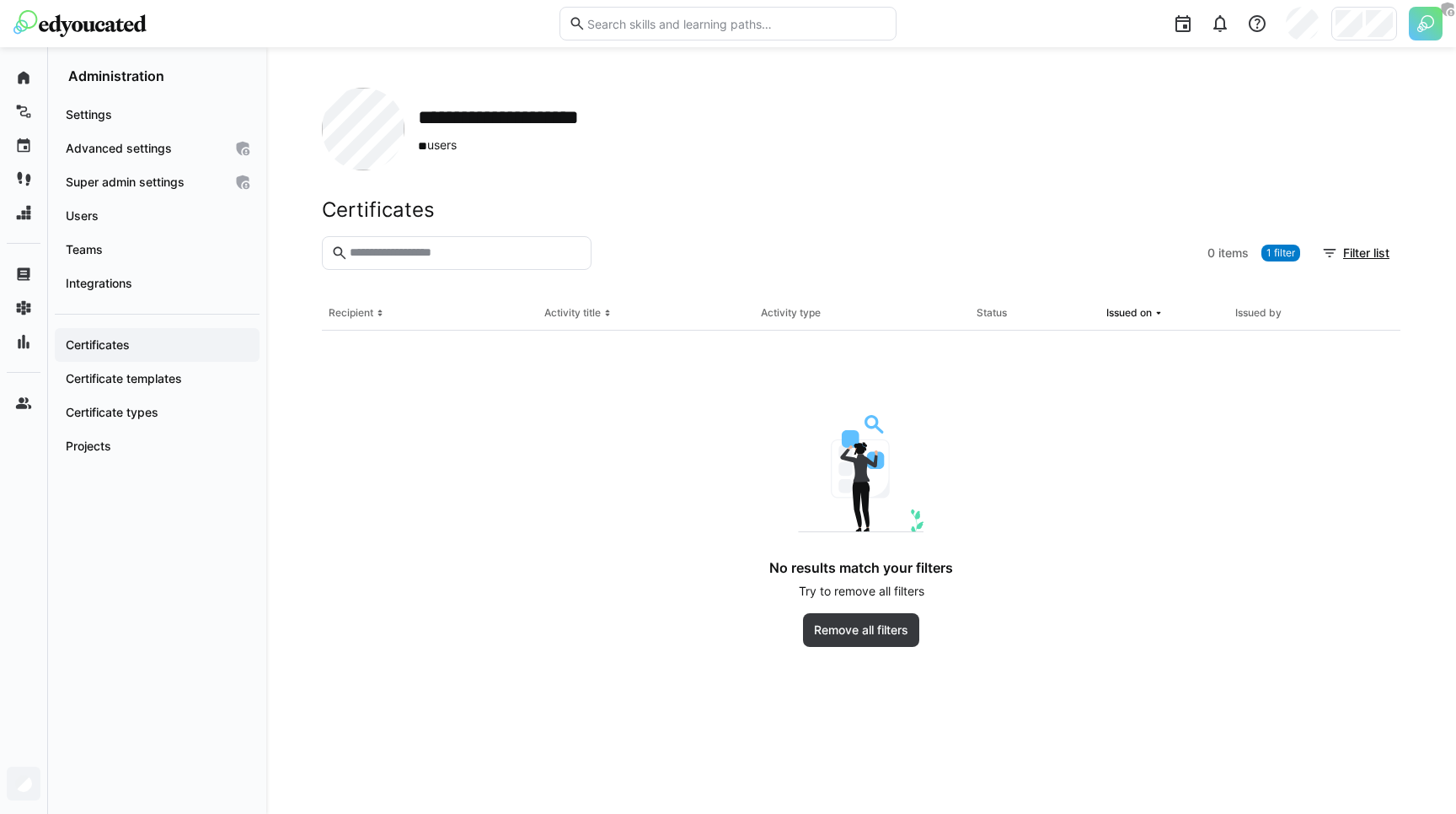
click at [753, 205] on div "Certificates" at bounding box center [861, 210] width 1078 height 25
click at [1294, 260] on eds-badge "1 filter" at bounding box center [1280, 252] width 39 height 16
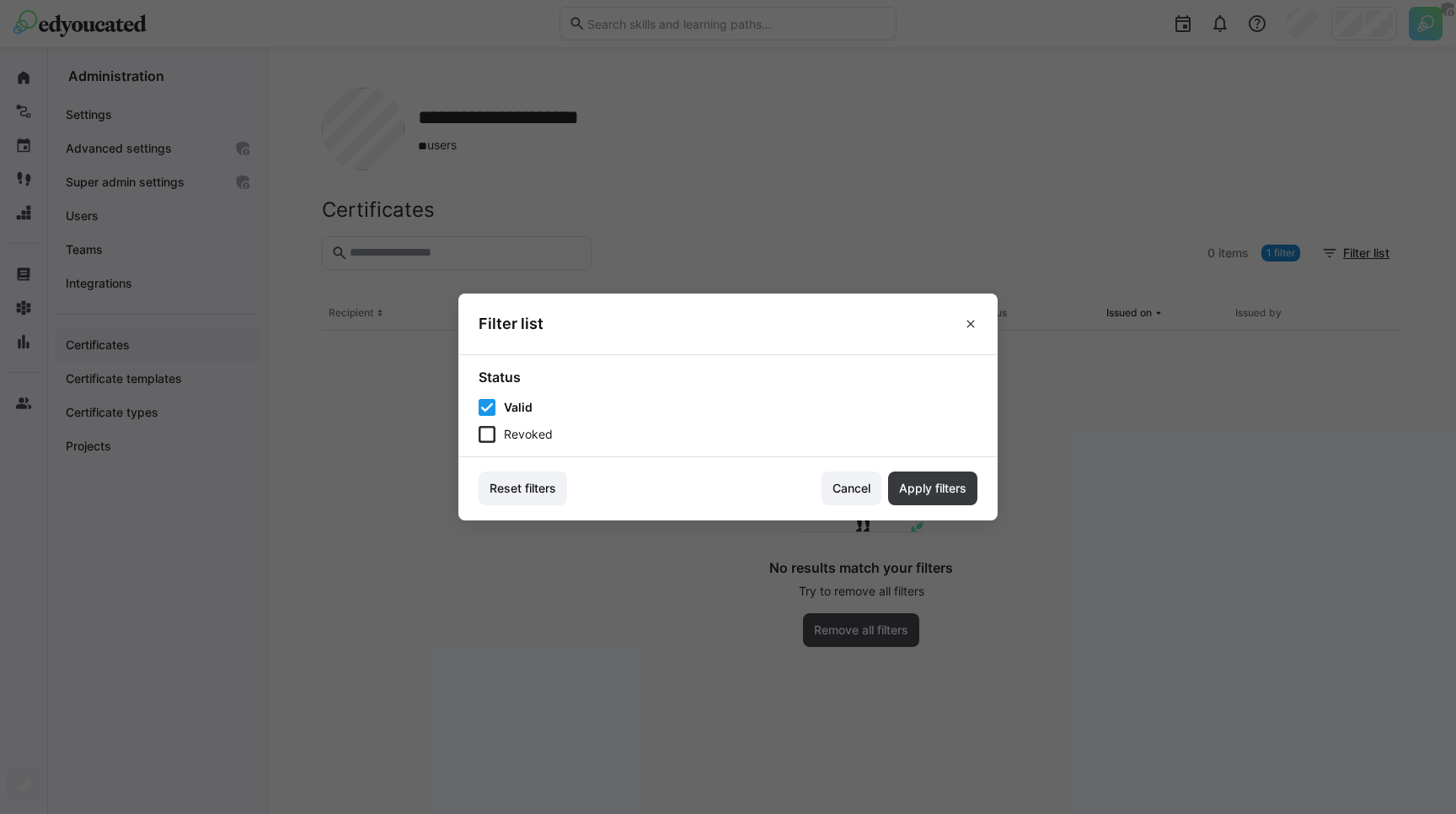
click at [517, 436] on span "Revoked" at bounding box center [528, 433] width 49 height 16
click at [952, 489] on span "Apply filters" at bounding box center [932, 487] width 72 height 16
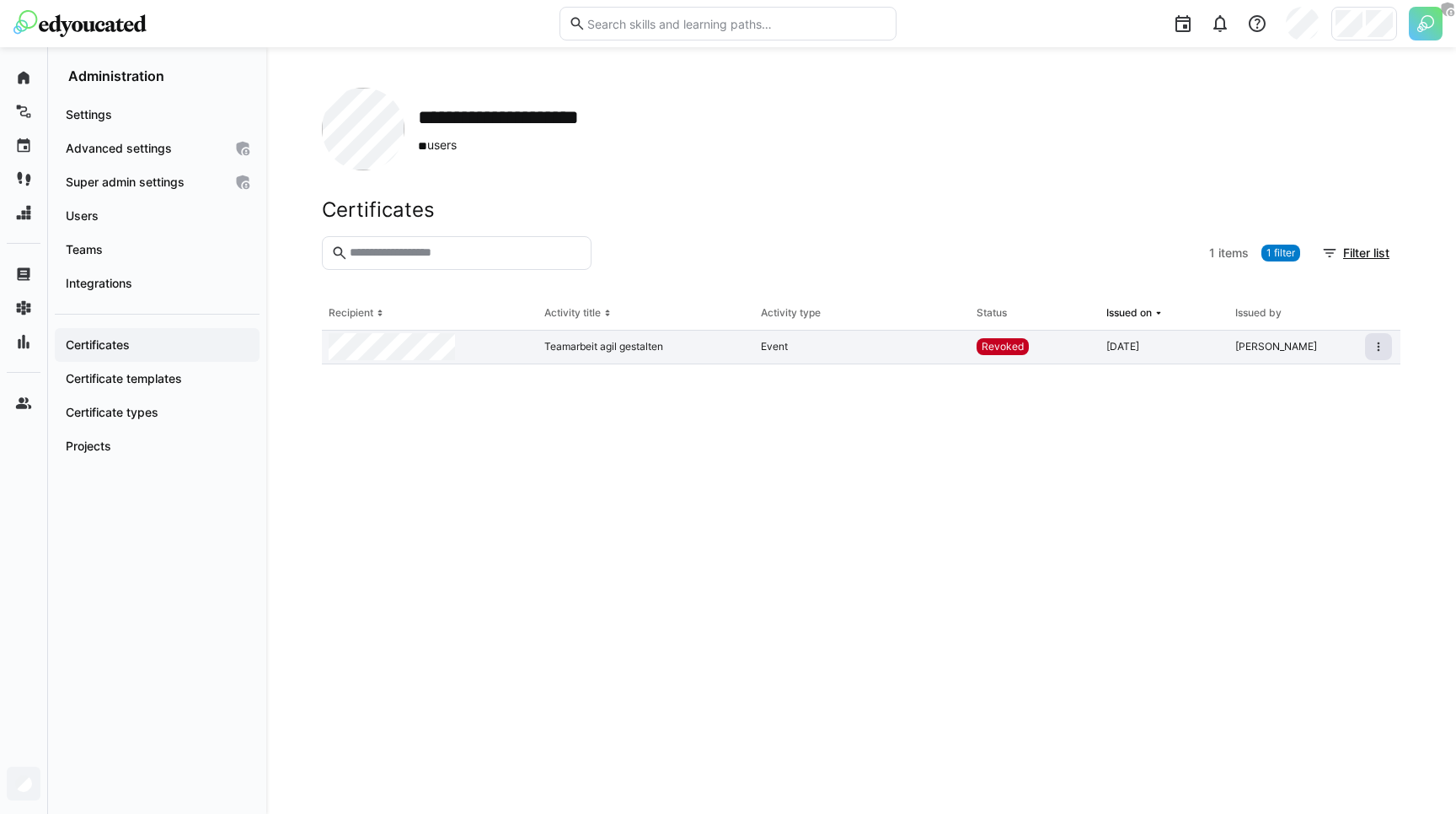
click at [1390, 347] on span at bounding box center [1379, 346] width 27 height 27
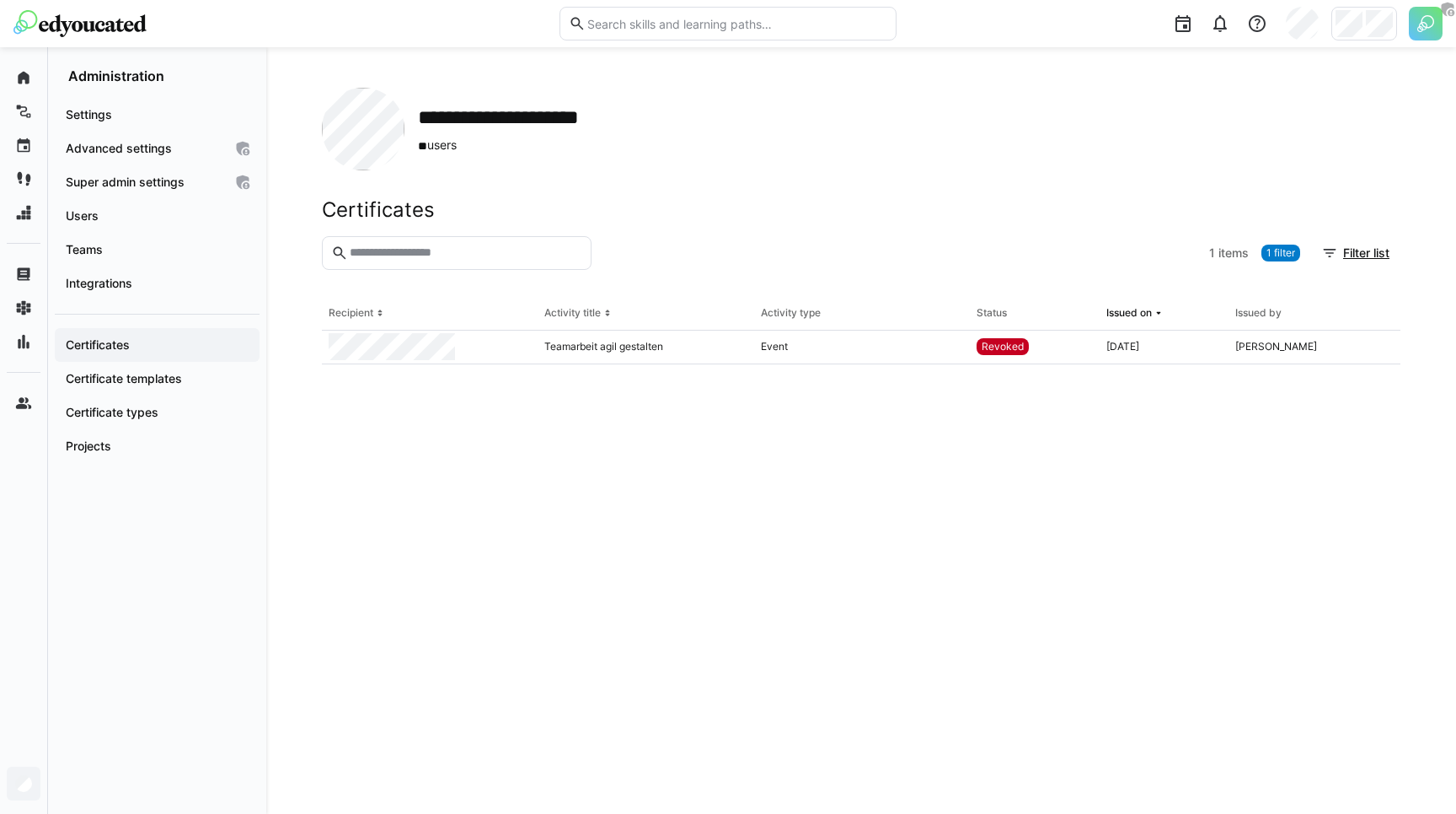
click at [1301, 391] on eds-table "Recipient Activity title Activity type Status Issued on Issued by Teamarbeit ag…" at bounding box center [861, 535] width 1078 height 477
click at [1124, 208] on div "Certificates" at bounding box center [861, 210] width 1078 height 25
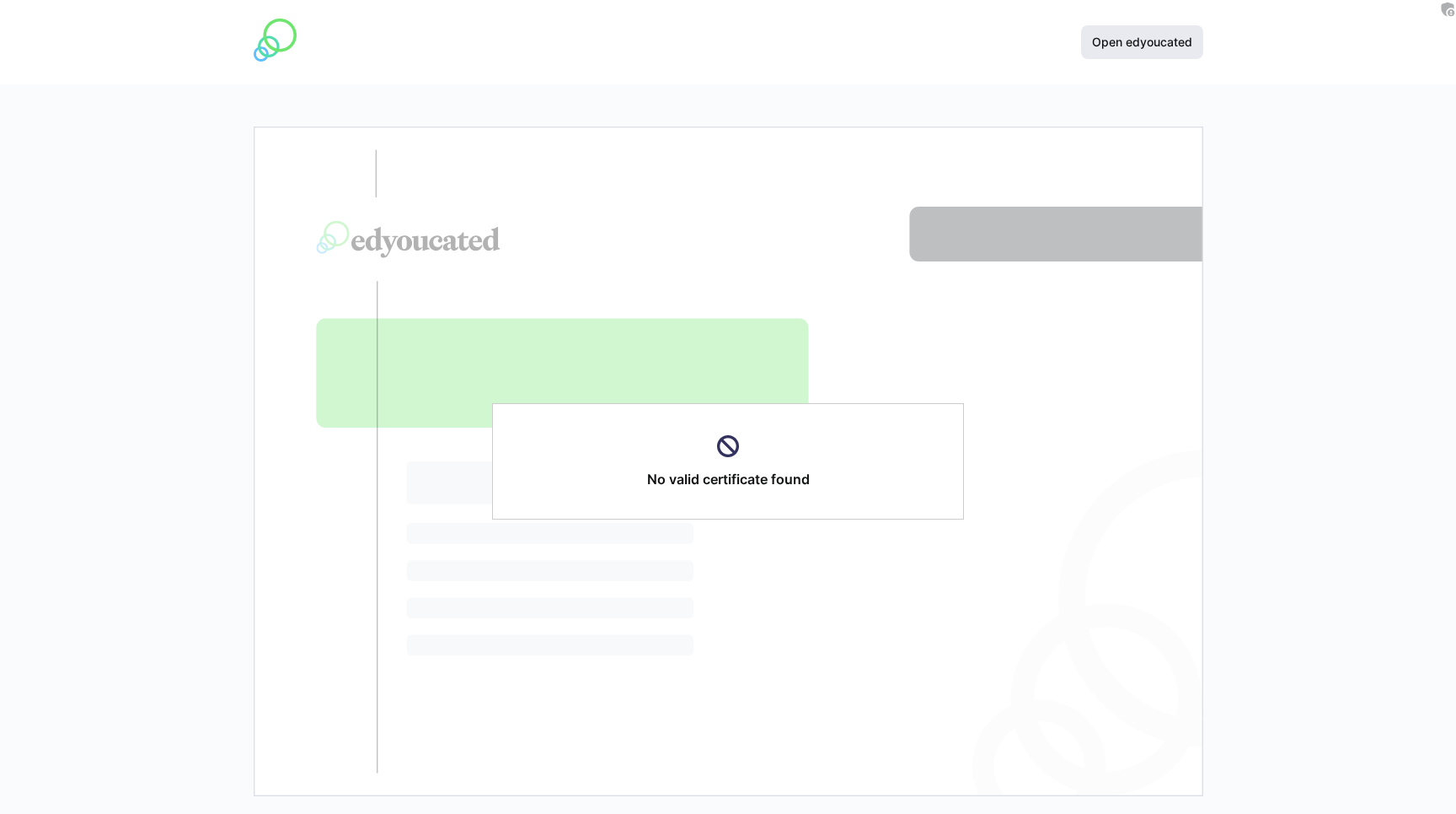
click at [1136, 39] on span "Open edyoucated" at bounding box center [1142, 42] width 105 height 16
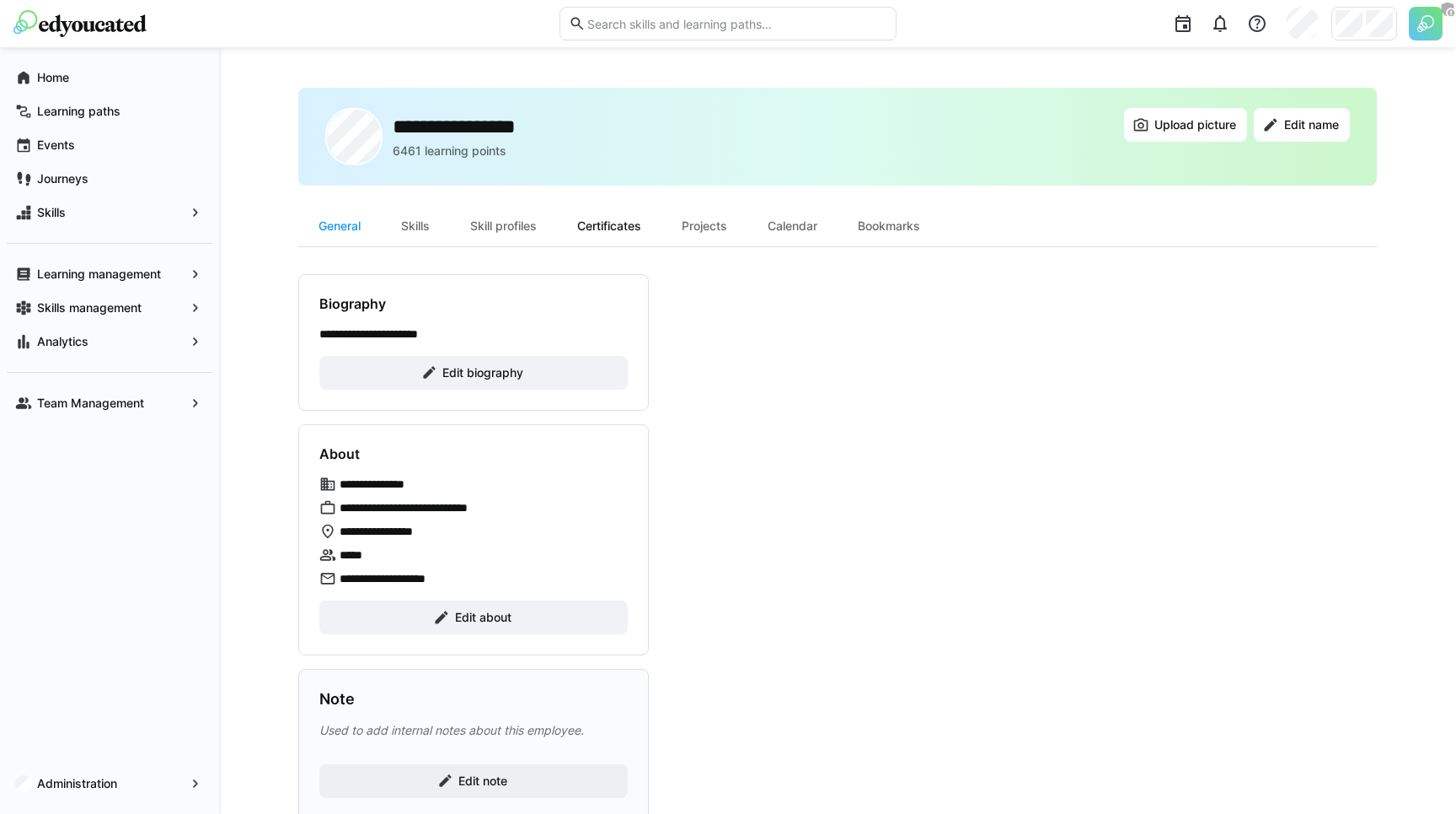
click at [626, 228] on div "Certificates" at bounding box center [609, 226] width 104 height 41
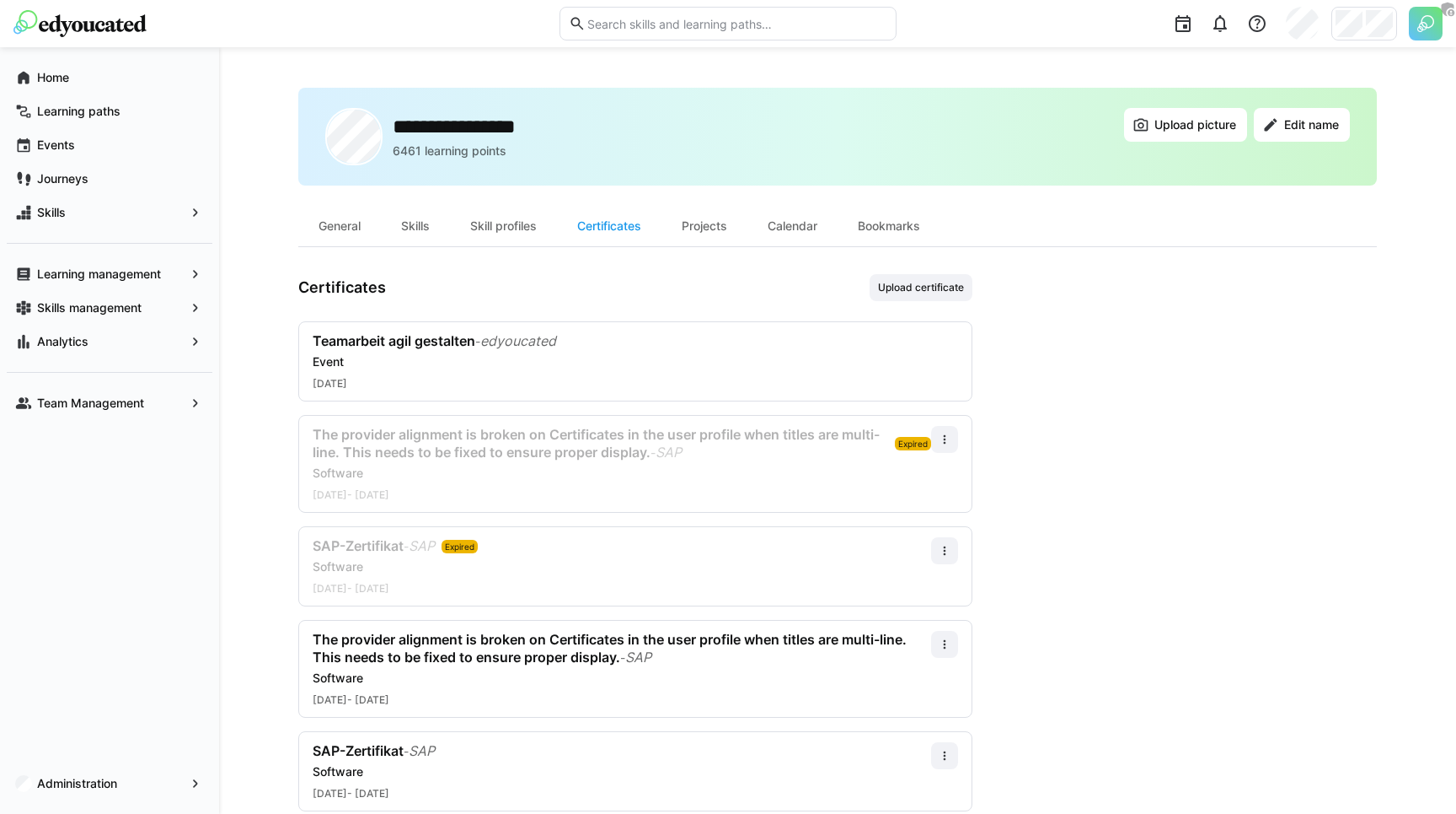
click at [1059, 317] on app-user-profile-inner-container "Certificates Upload certificate Teamarbeit agil gestalten - edyoucated Event [D…" at bounding box center [838, 541] width 1078 height 537
click at [418, 297] on div "Certificates Upload certificate" at bounding box center [636, 287] width 674 height 27
click at [367, 278] on h3 "Certificates" at bounding box center [342, 287] width 88 height 18
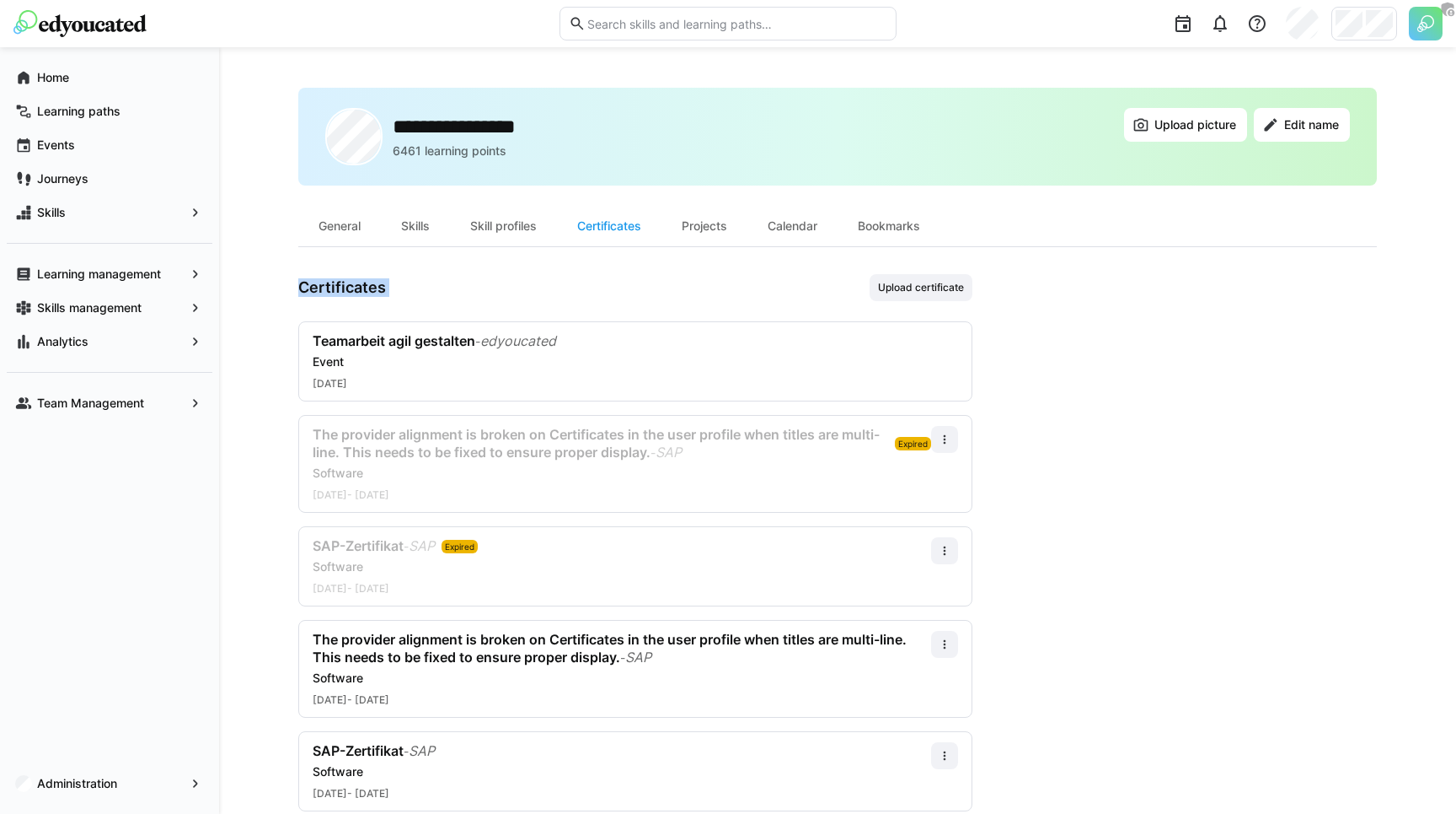
click at [367, 278] on h3 "Certificates" at bounding box center [342, 287] width 88 height 18
click at [66, 770] on div "Administration" at bounding box center [109, 783] width 206 height 34
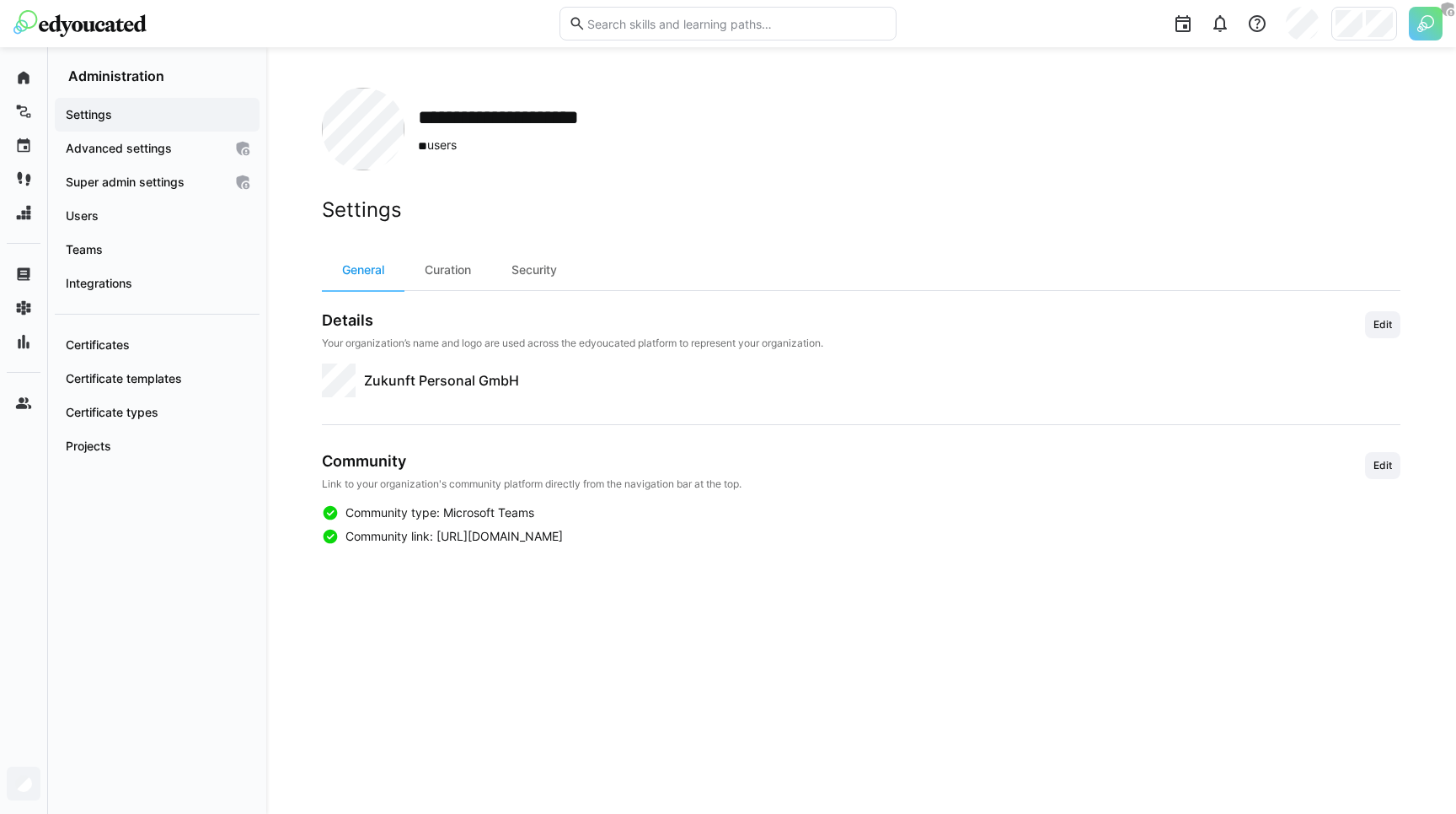
click at [500, 208] on h2 "Settings" at bounding box center [861, 210] width 1078 height 25
click at [163, 339] on span "Certificates" at bounding box center [157, 344] width 187 height 16
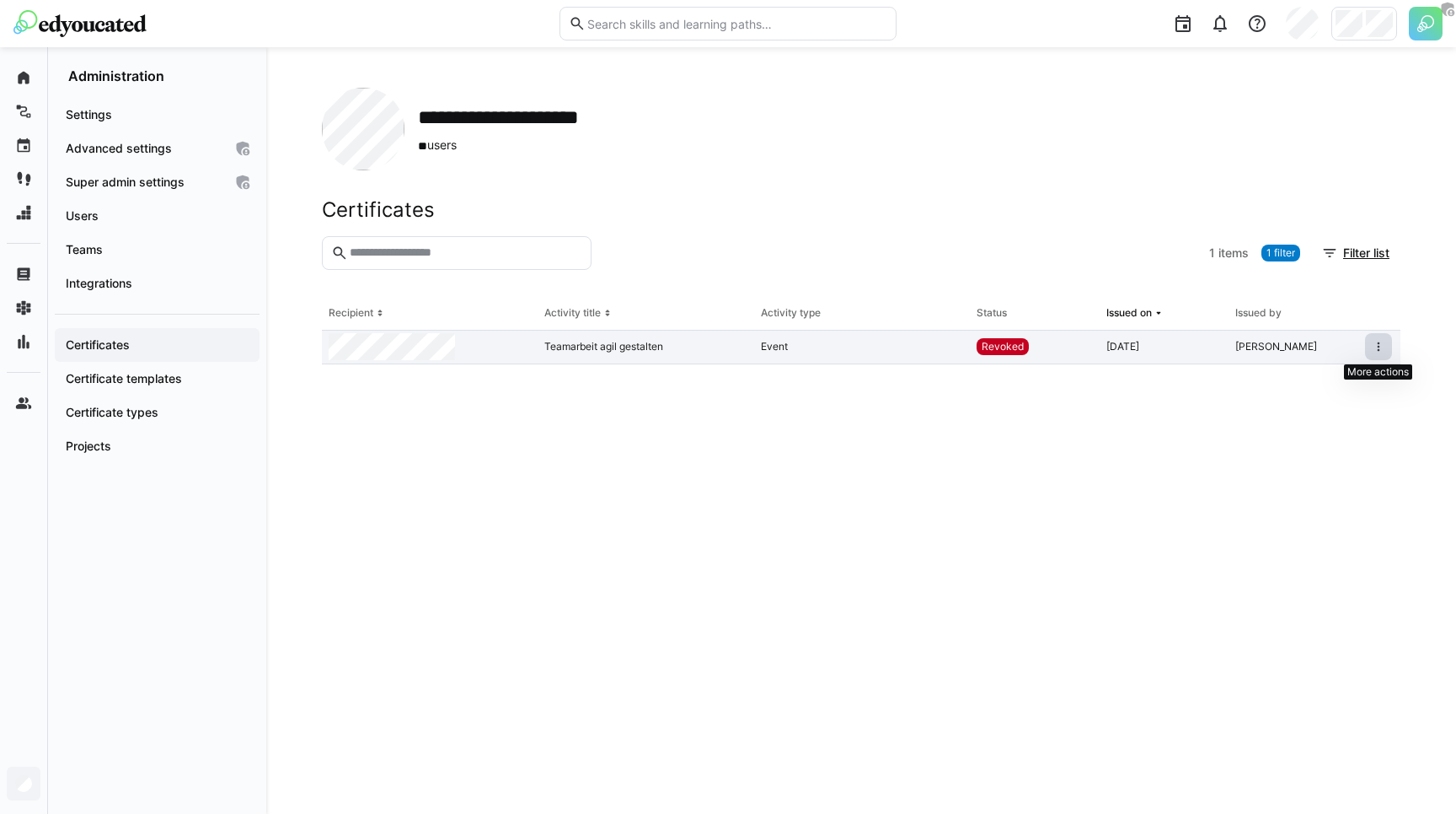
click at [1387, 345] on span at bounding box center [1379, 346] width 27 height 27
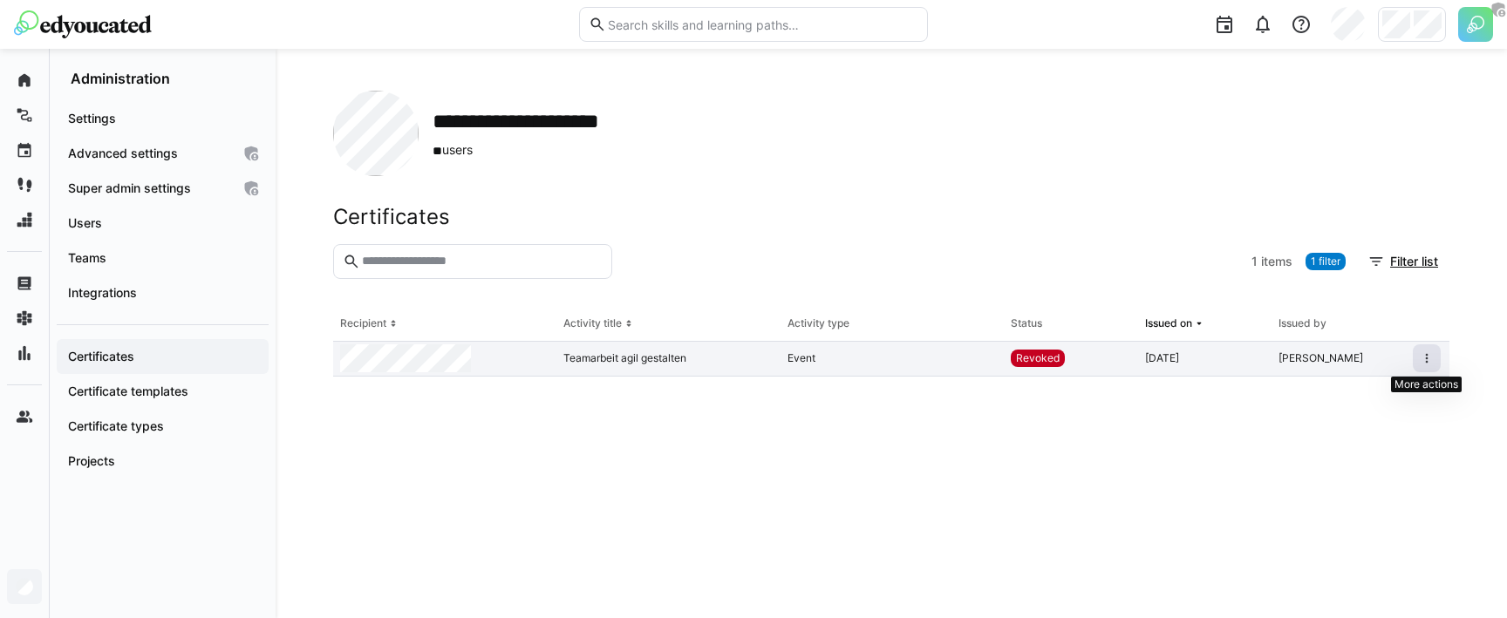
click at [1425, 358] on eds-icon at bounding box center [1427, 358] width 14 height 14
click at [1435, 359] on span at bounding box center [1427, 358] width 28 height 28
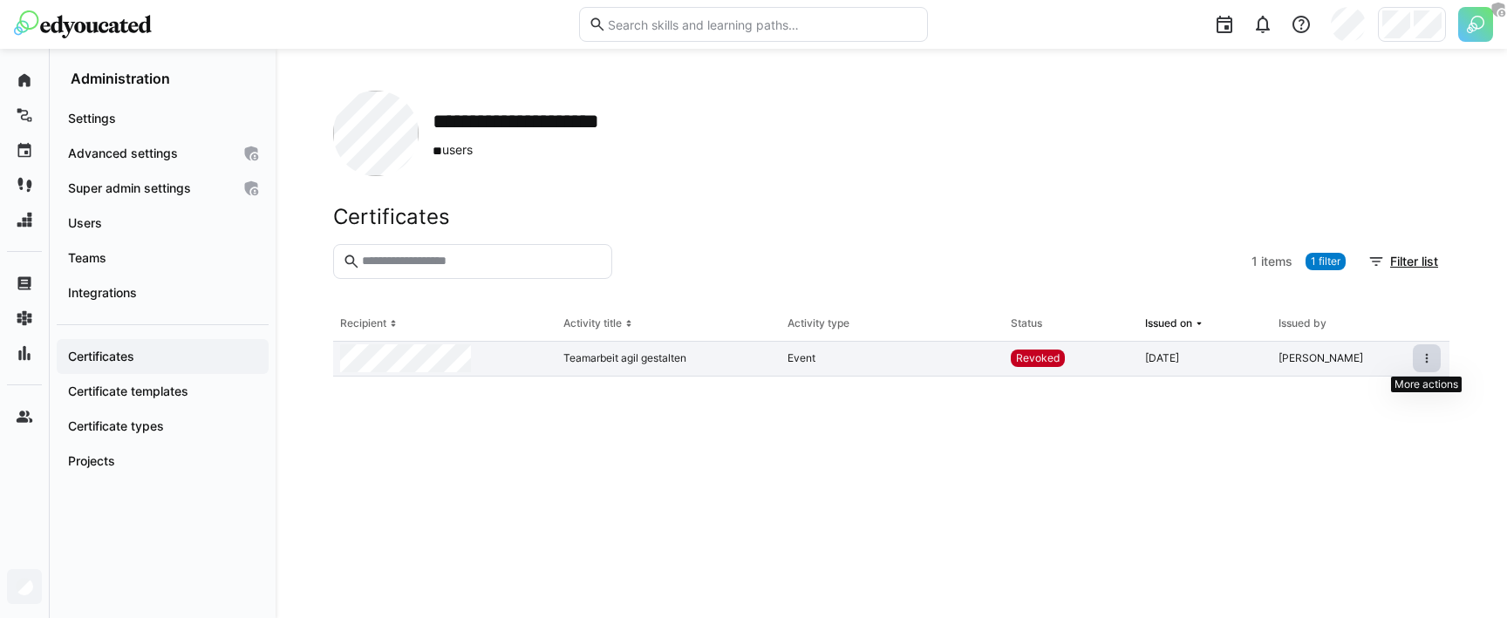
click at [1435, 359] on span at bounding box center [1427, 358] width 28 height 28
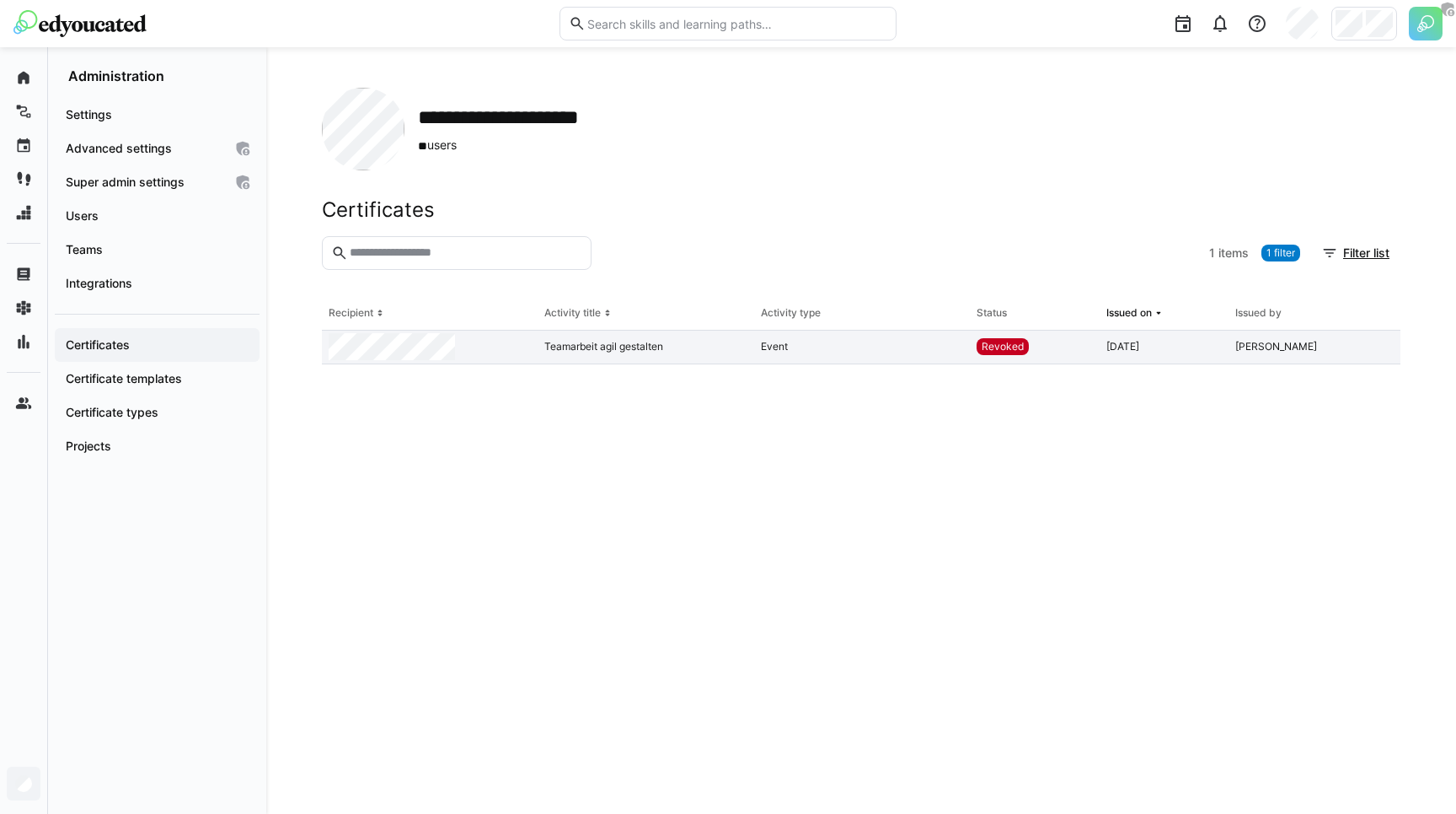
click at [909, 189] on app-organization "**********" at bounding box center [861, 430] width 1078 height 685
click at [852, 236] on div at bounding box center [899, 252] width 604 height 34
click at [687, 274] on section "1 items 1 filter Filter list" at bounding box center [861, 266] width 1078 height 61
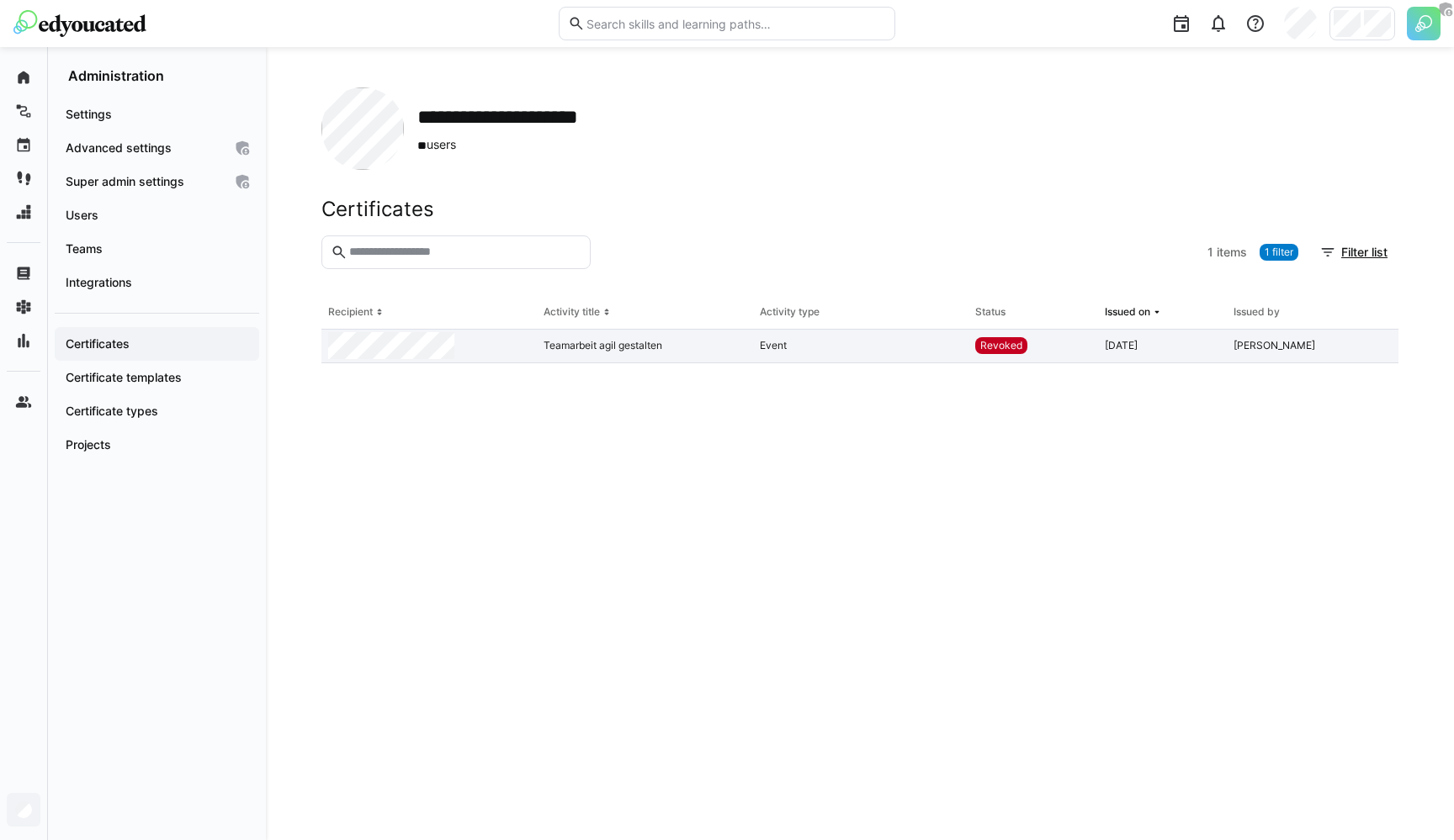
click at [694, 244] on div at bounding box center [898, 252] width 603 height 34
click at [799, 725] on eds-table "Recipient Activity title Activity type Status Issued on Issued by Teamarbeit ag…" at bounding box center [860, 548] width 1077 height 503
click at [1380, 345] on eds-icon at bounding box center [1377, 345] width 14 height 14
click at [1279, 247] on span "1 filter" at bounding box center [1279, 253] width 29 height 14
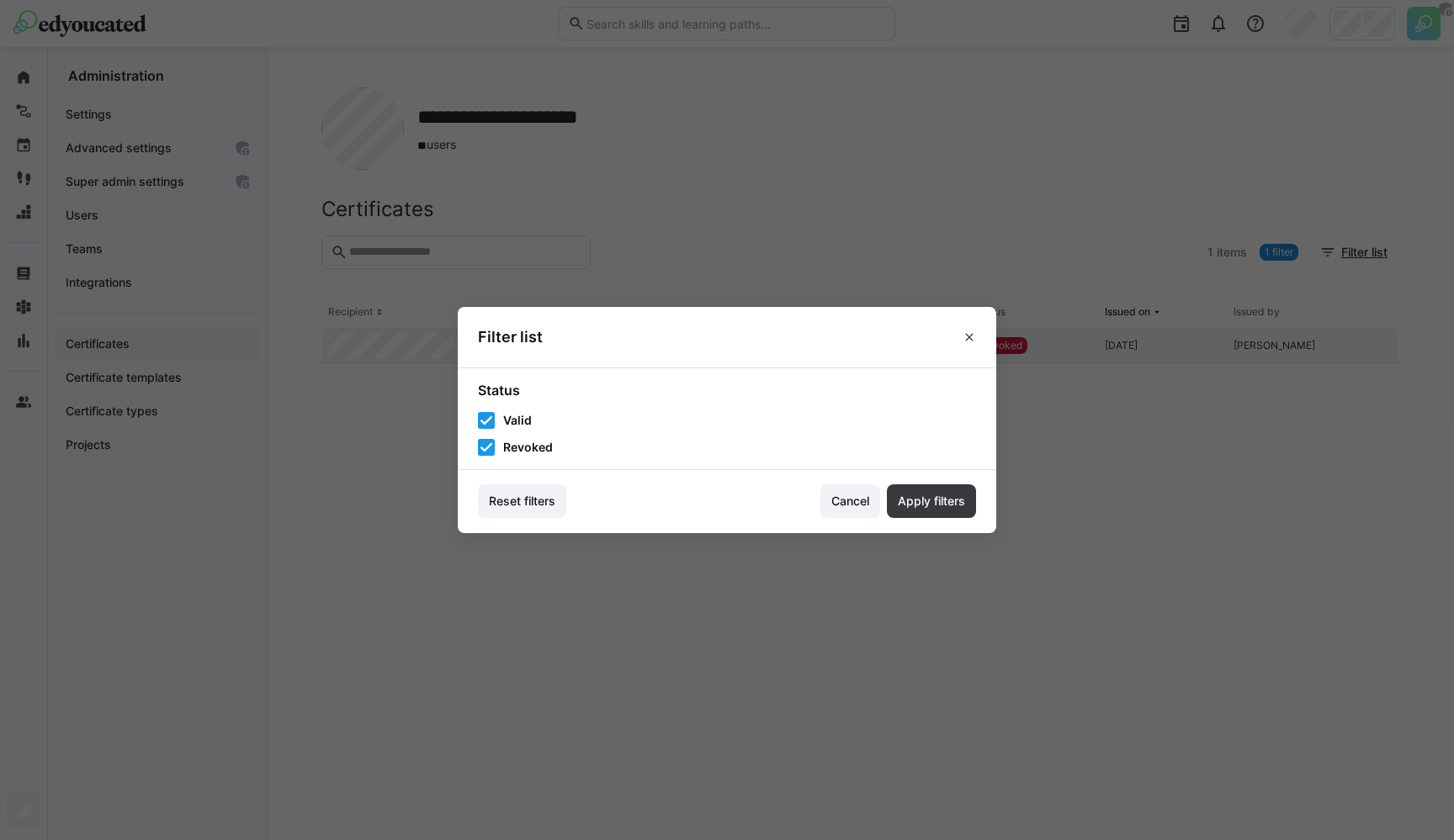
click at [528, 444] on span "Revoked" at bounding box center [527, 447] width 49 height 16
click at [904, 498] on span "Apply filters" at bounding box center [931, 501] width 72 height 16
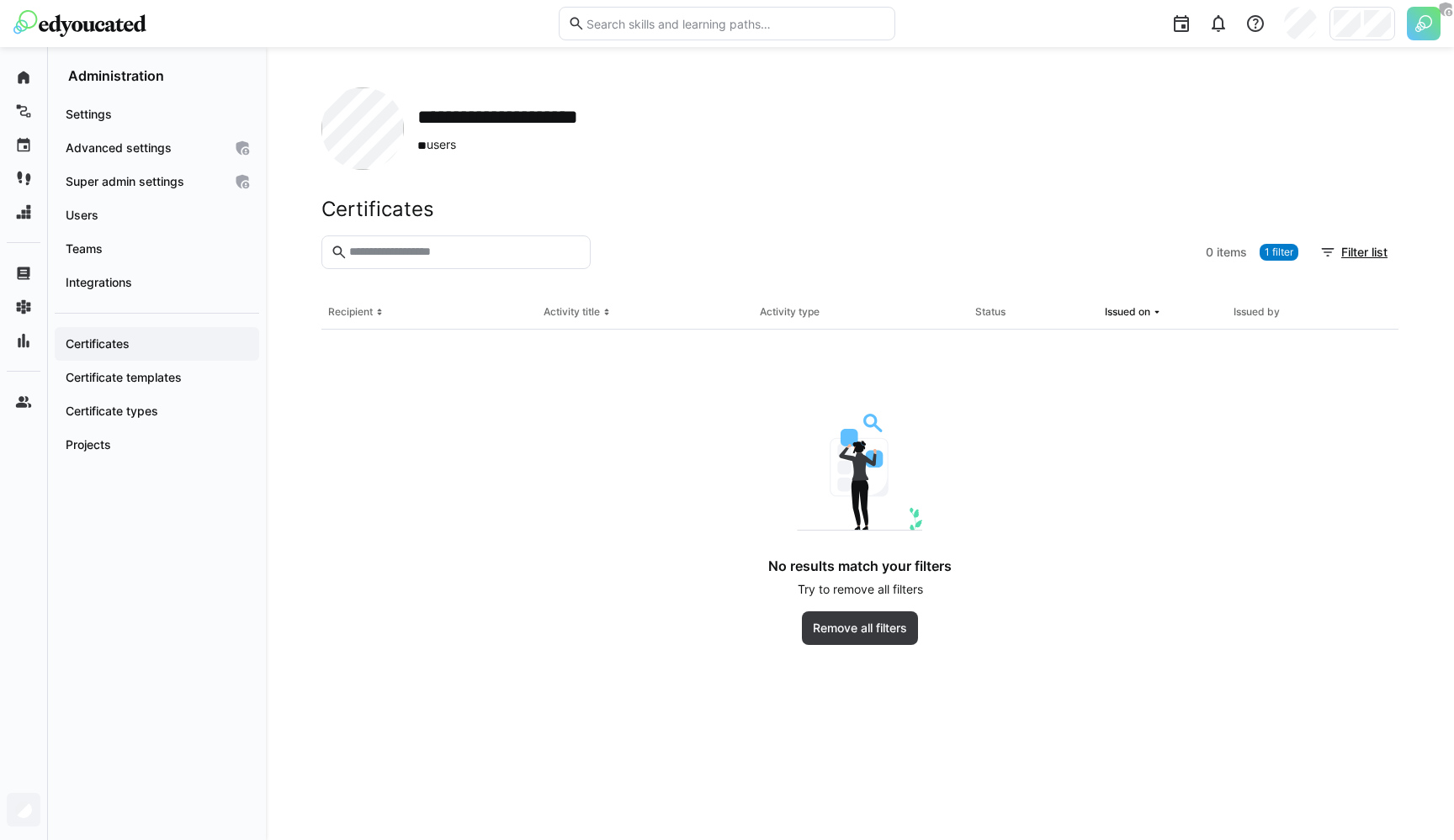
click at [1001, 370] on app-empty-results "No results match your filters Try to remove all filters Remove all filters" at bounding box center [860, 487] width 1077 height 315
click at [851, 628] on span "Remove all filters" at bounding box center [860, 628] width 99 height 16
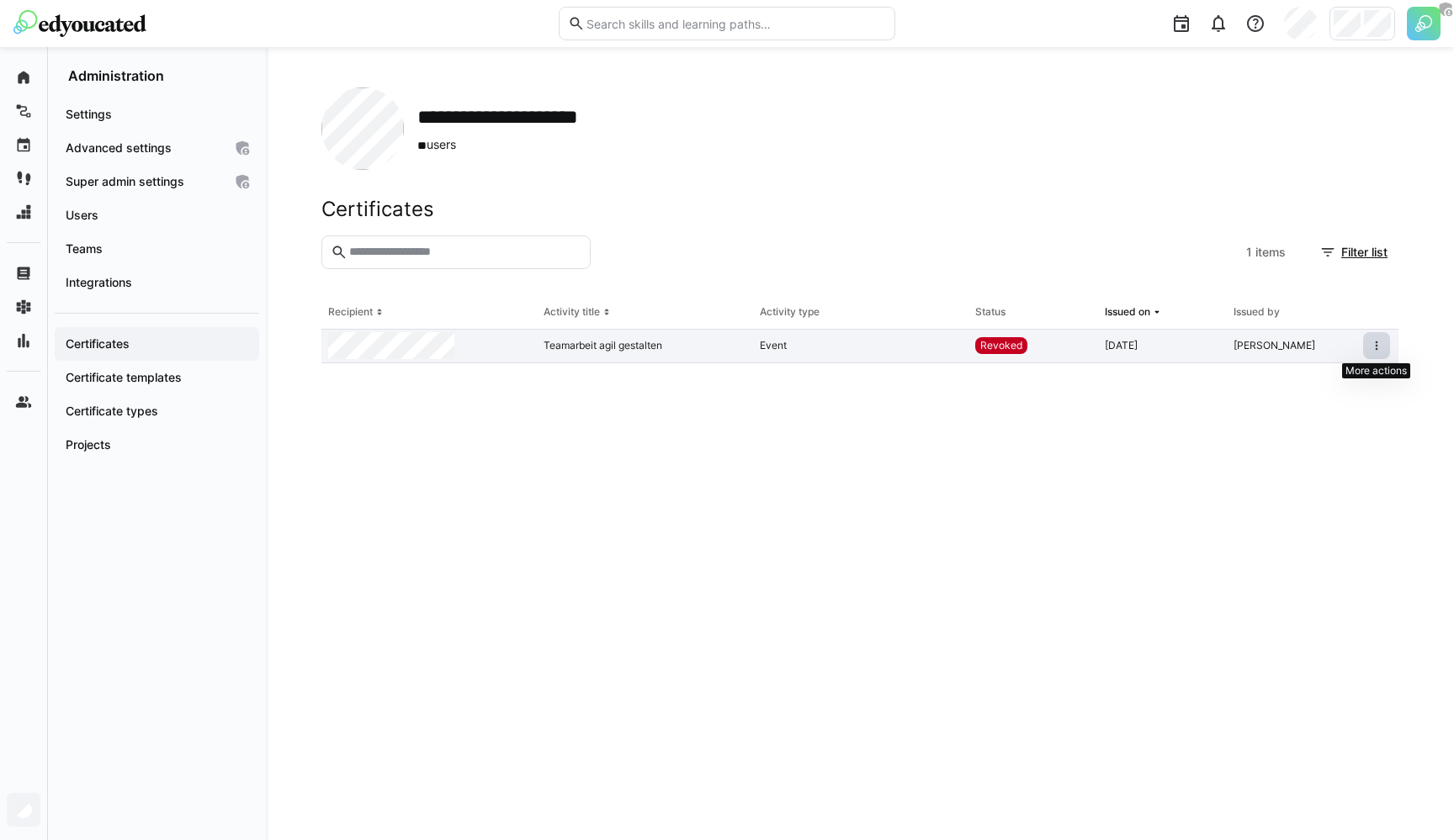
click at [1377, 344] on eds-icon at bounding box center [1377, 345] width 14 height 14
click at [1376, 348] on eds-icon at bounding box center [1377, 345] width 14 height 14
click at [1001, 339] on span "Revoked" at bounding box center [1001, 345] width 42 height 14
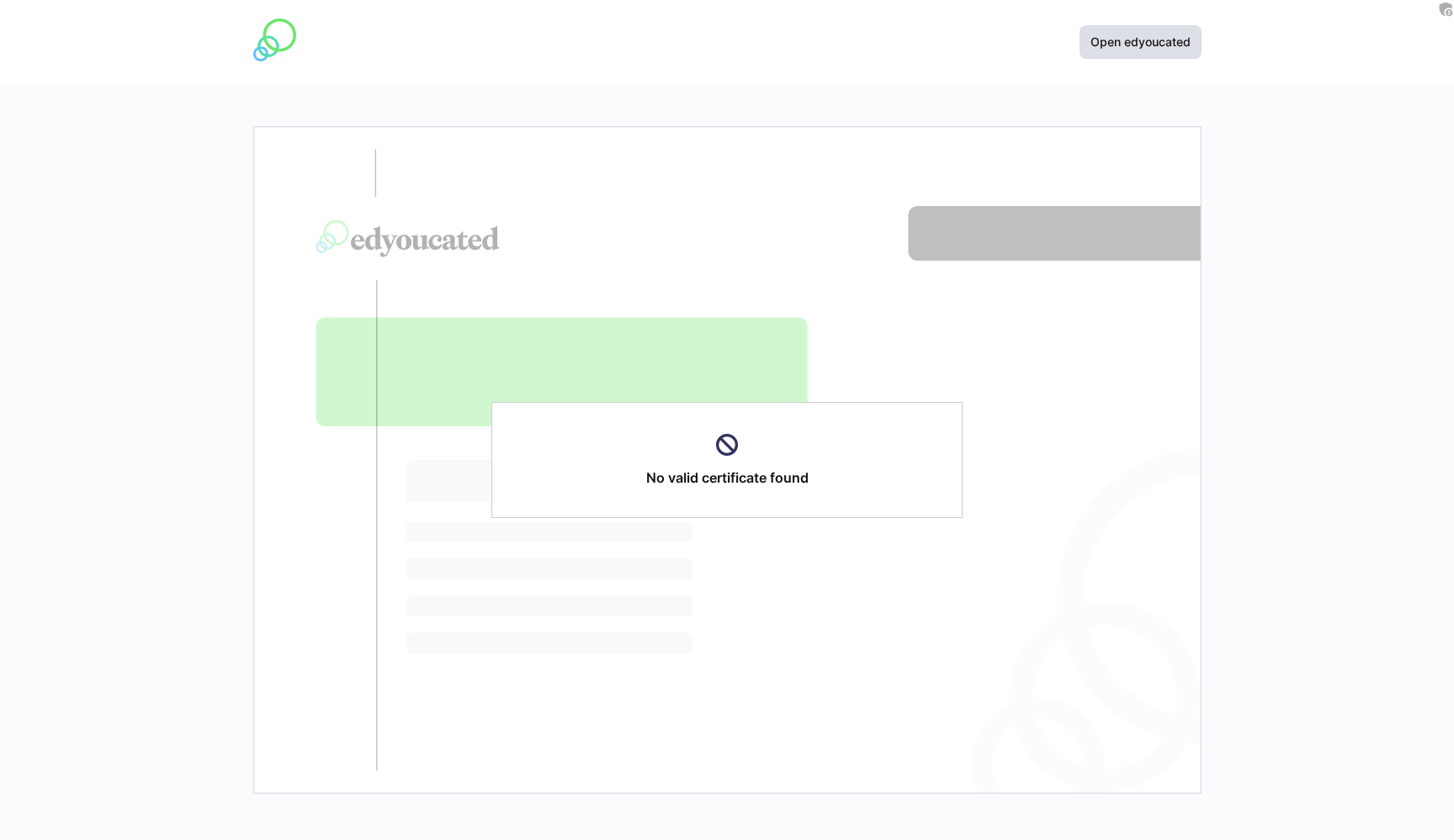
click at [1101, 41] on span "Open edyoucated" at bounding box center [1140, 41] width 105 height 16
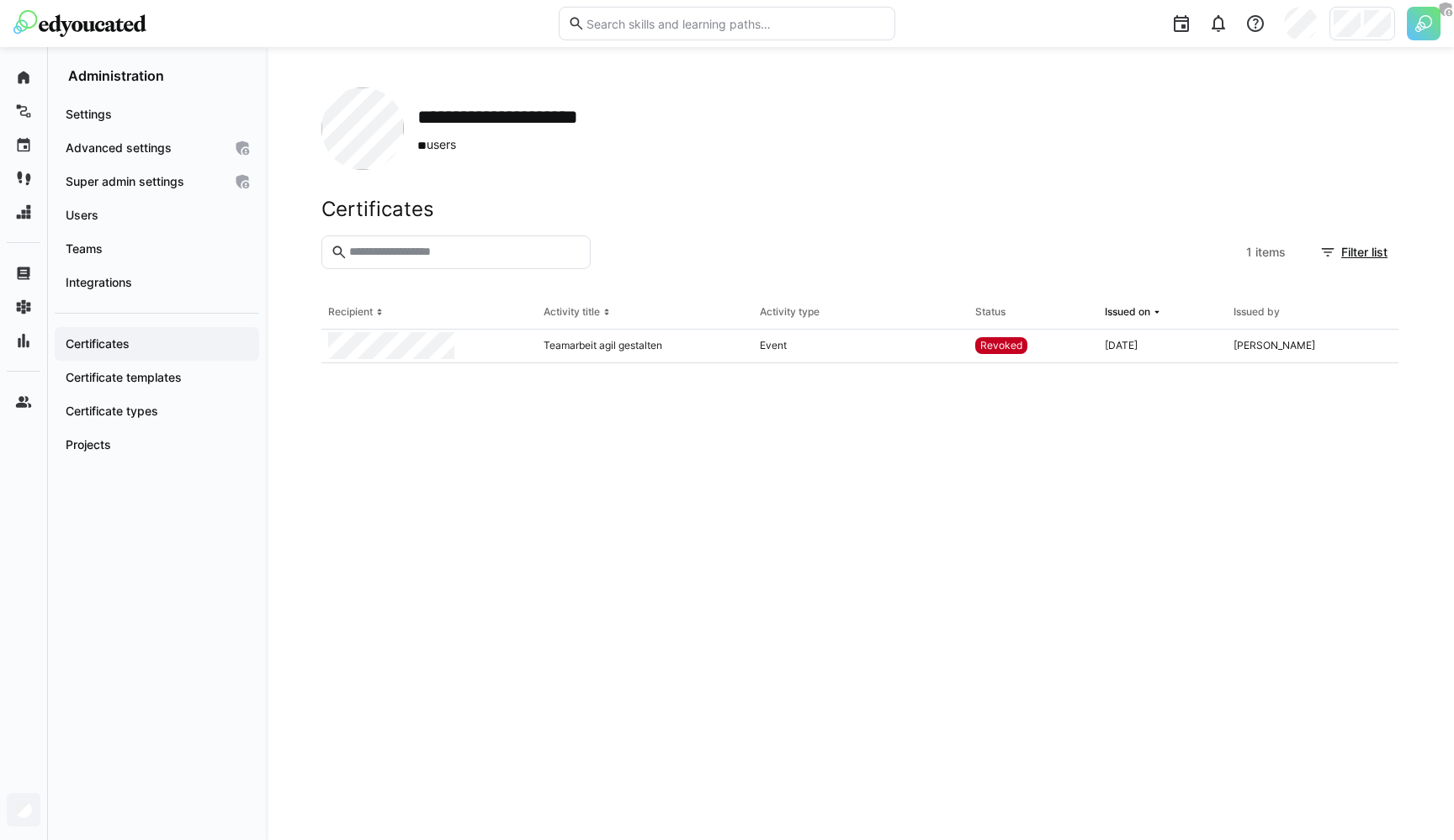
click at [1383, 10] on div at bounding box center [1362, 23] width 66 height 34
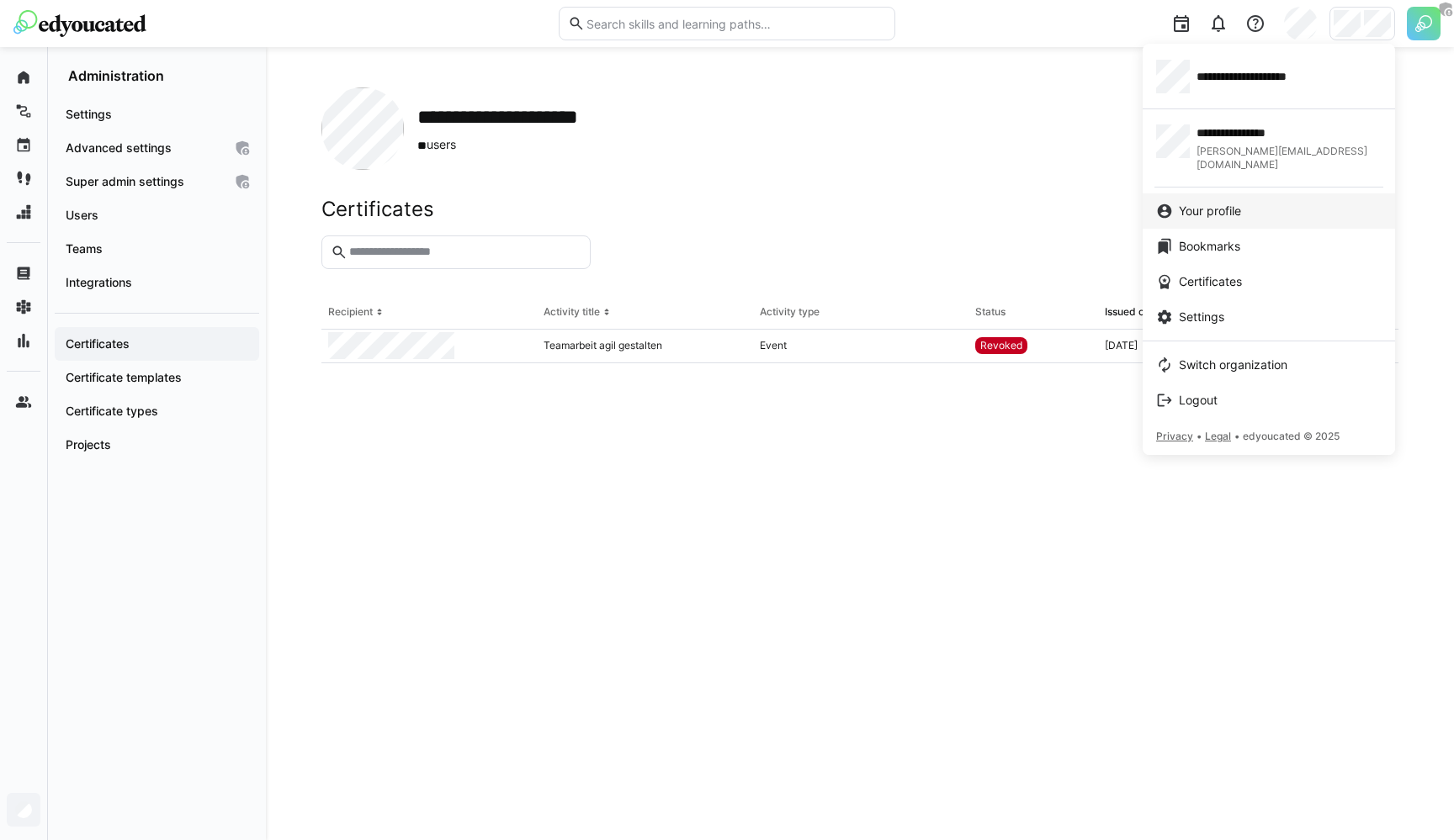
click at [1239, 203] on span "Your profile" at bounding box center [1210, 210] width 63 height 16
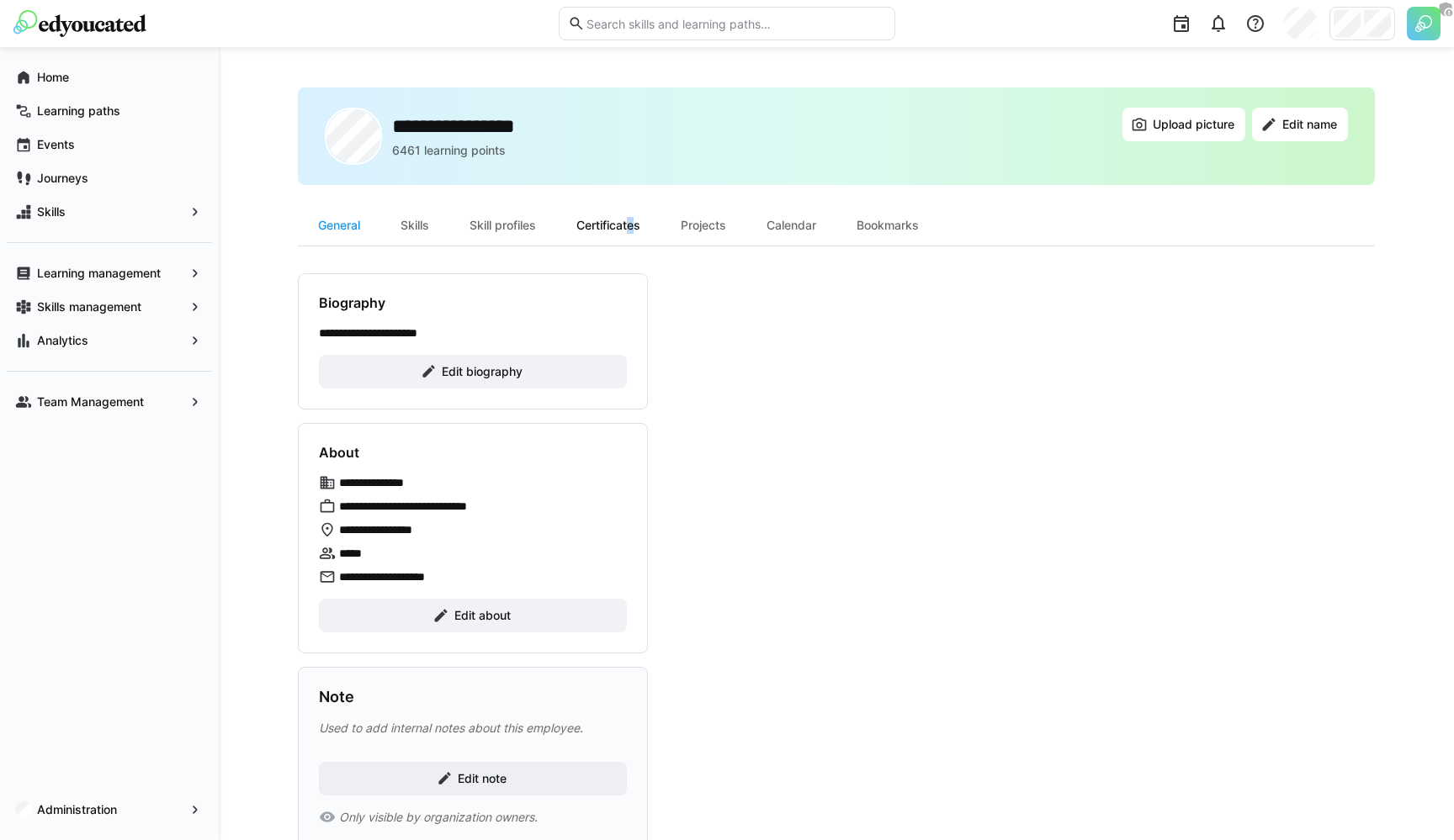
click at [630, 223] on div "Certificates" at bounding box center [608, 226] width 104 height 41
